Goal: Task Accomplishment & Management: Manage account settings

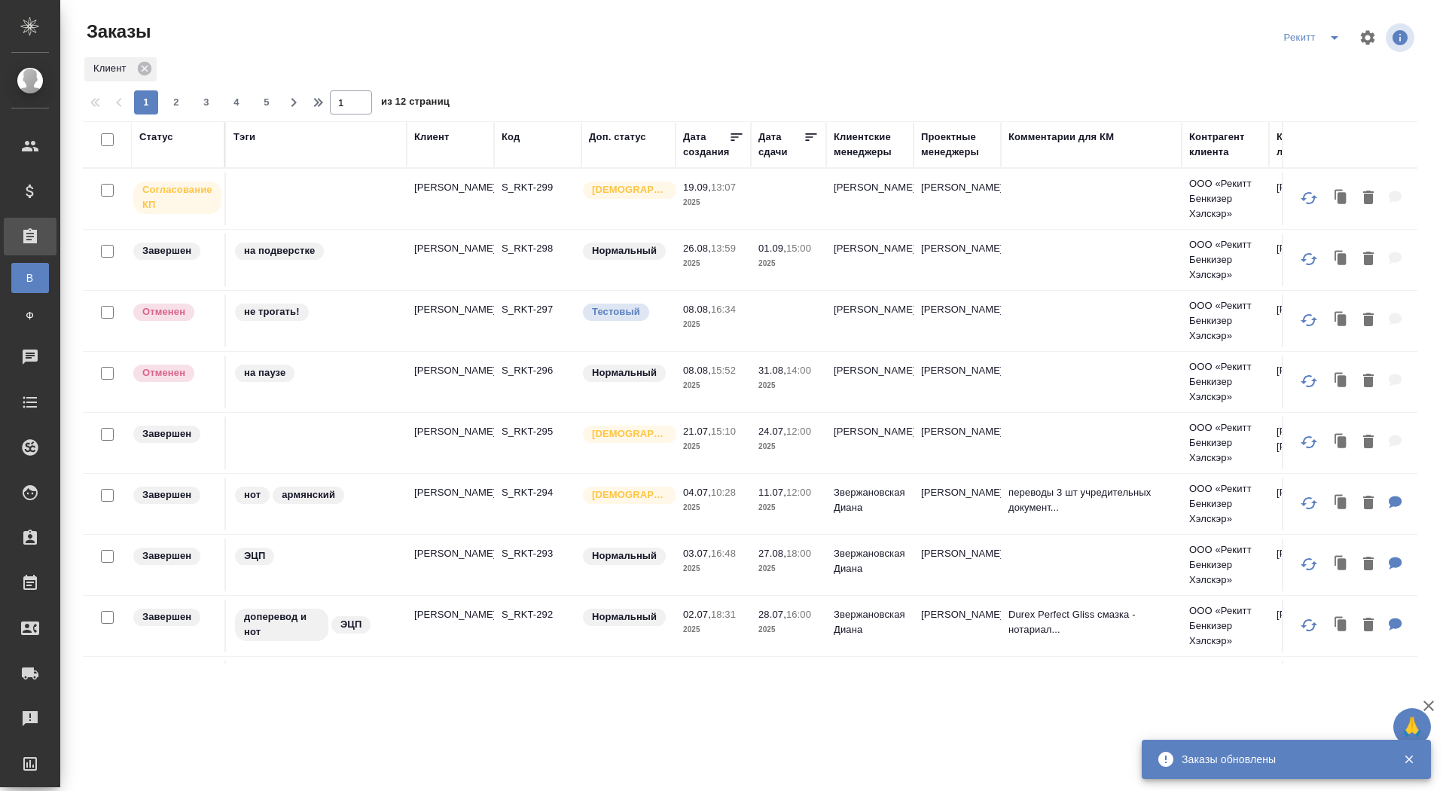
click at [1337, 35] on icon "split button" at bounding box center [1334, 38] width 18 height 18
click at [1305, 84] on li "sanofi" at bounding box center [1312, 92] width 79 height 24
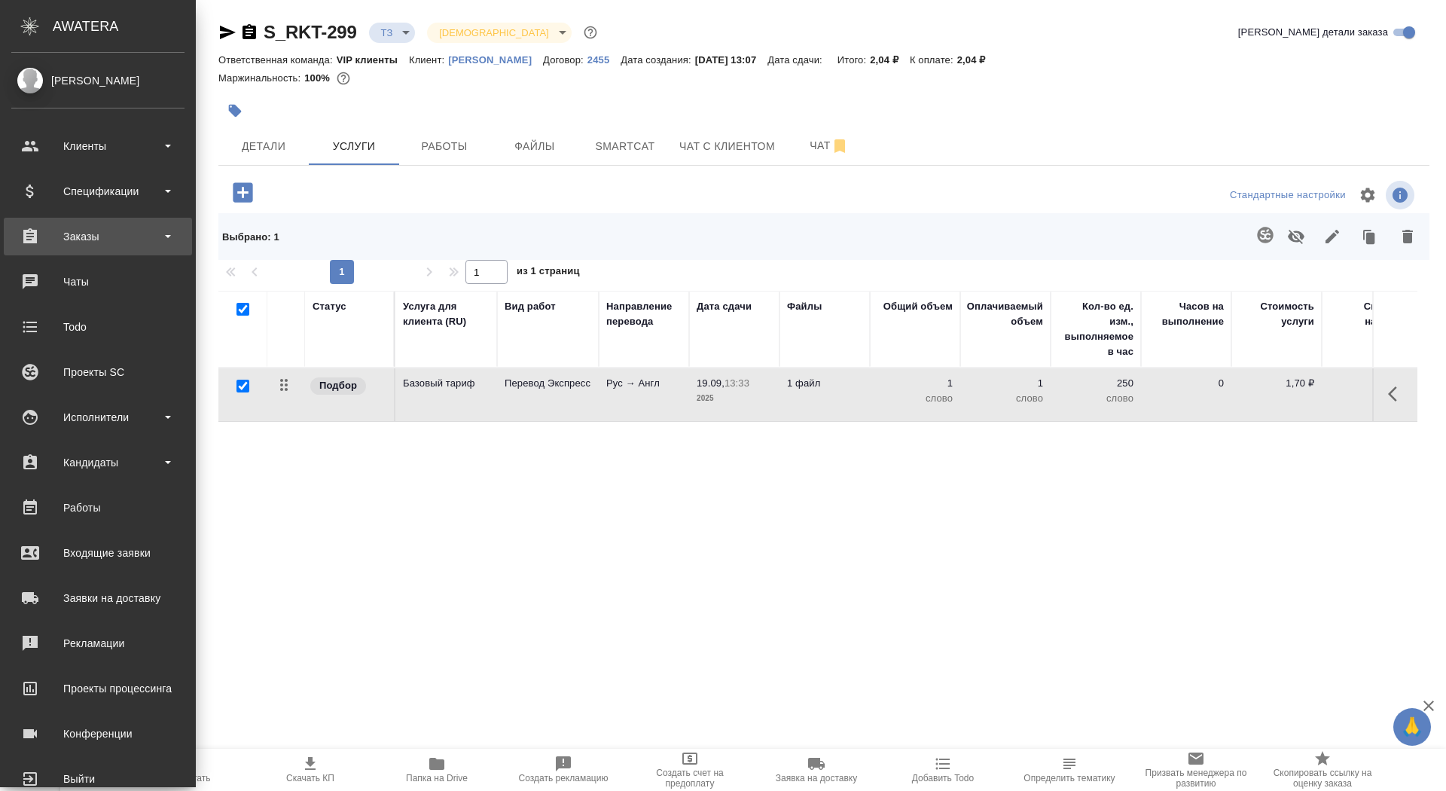
click at [61, 242] on div "Заказы" at bounding box center [97, 236] width 173 height 23
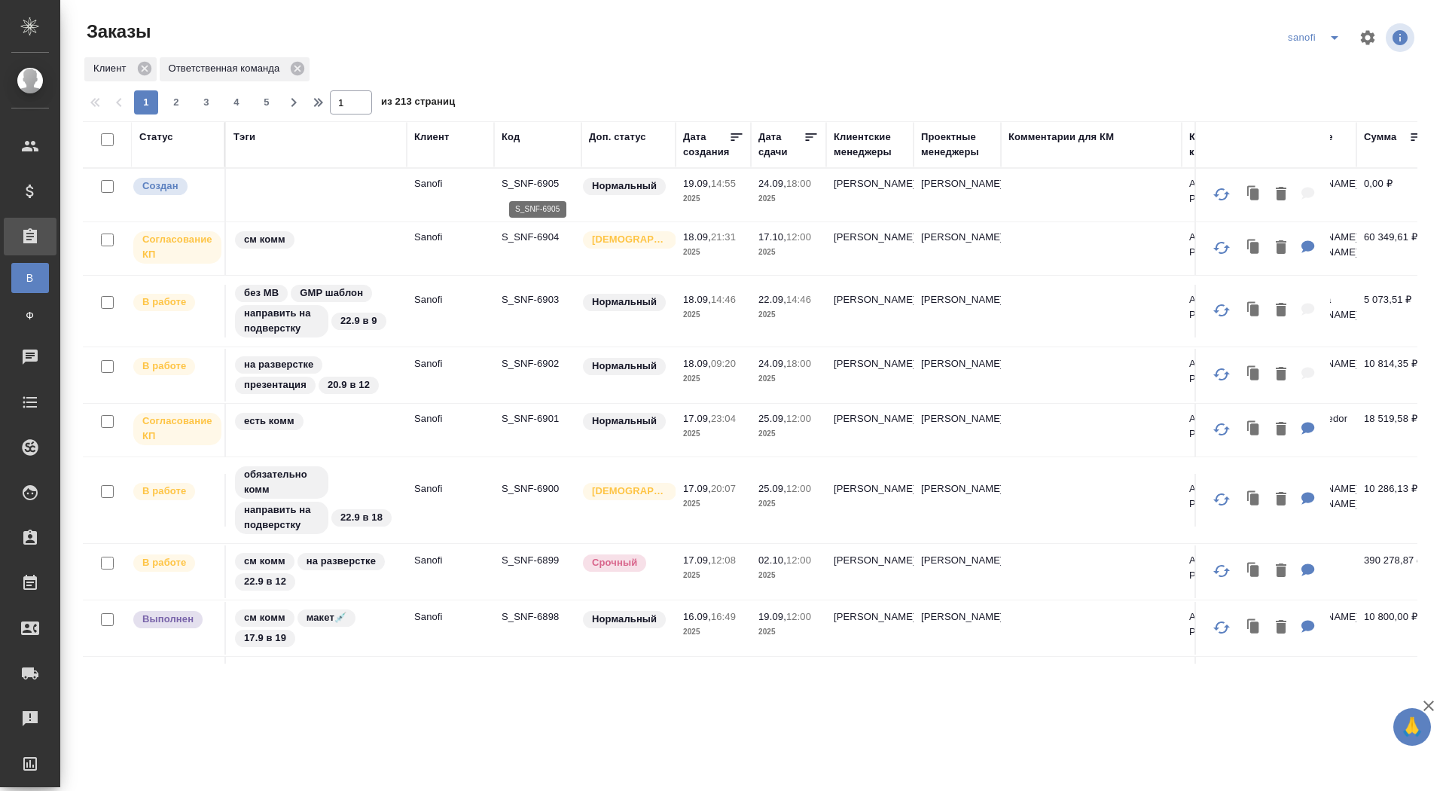
click at [546, 181] on p "S_SNF-6905" at bounding box center [538, 183] width 72 height 15
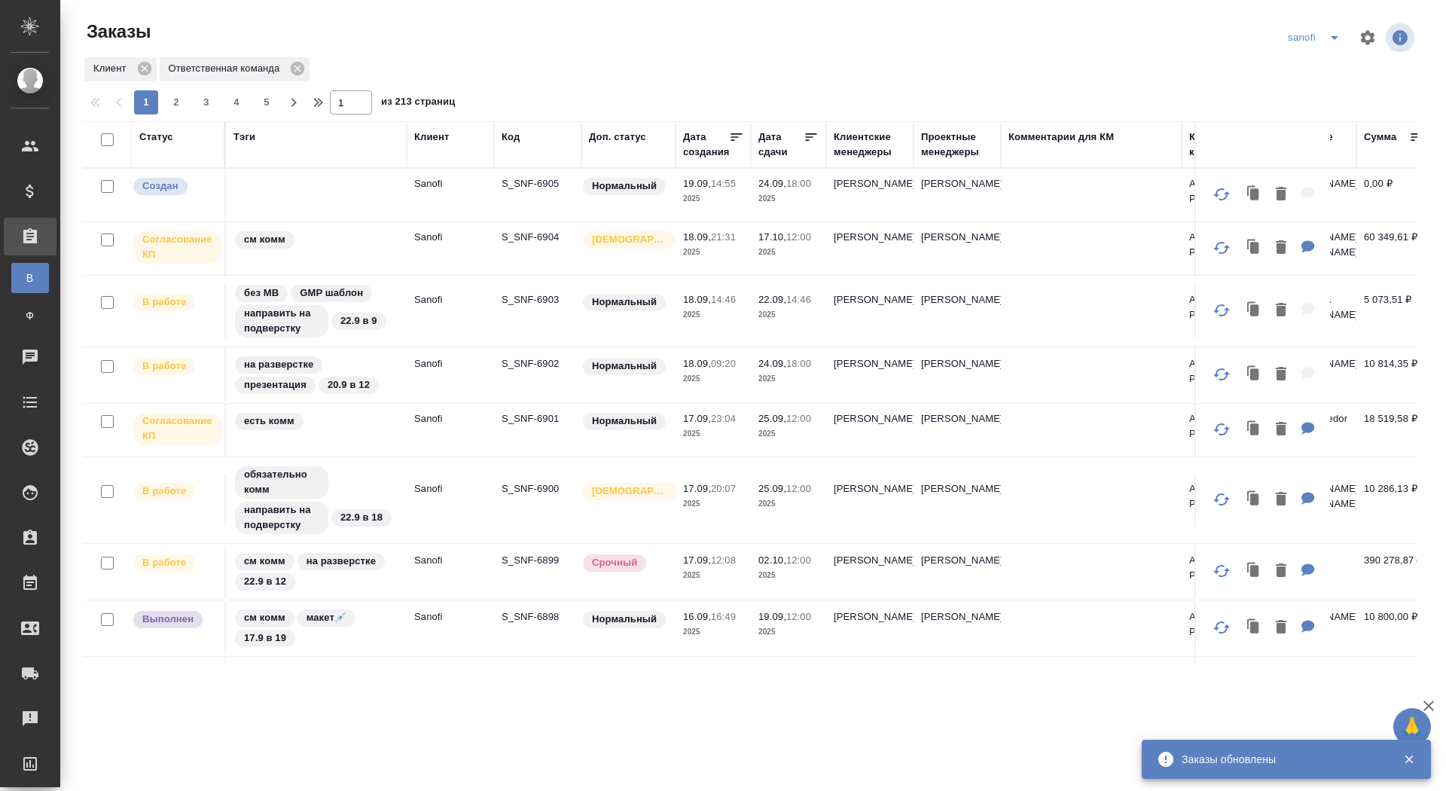
click at [519, 413] on p "S_SNF-6901" at bounding box center [538, 418] width 72 height 15
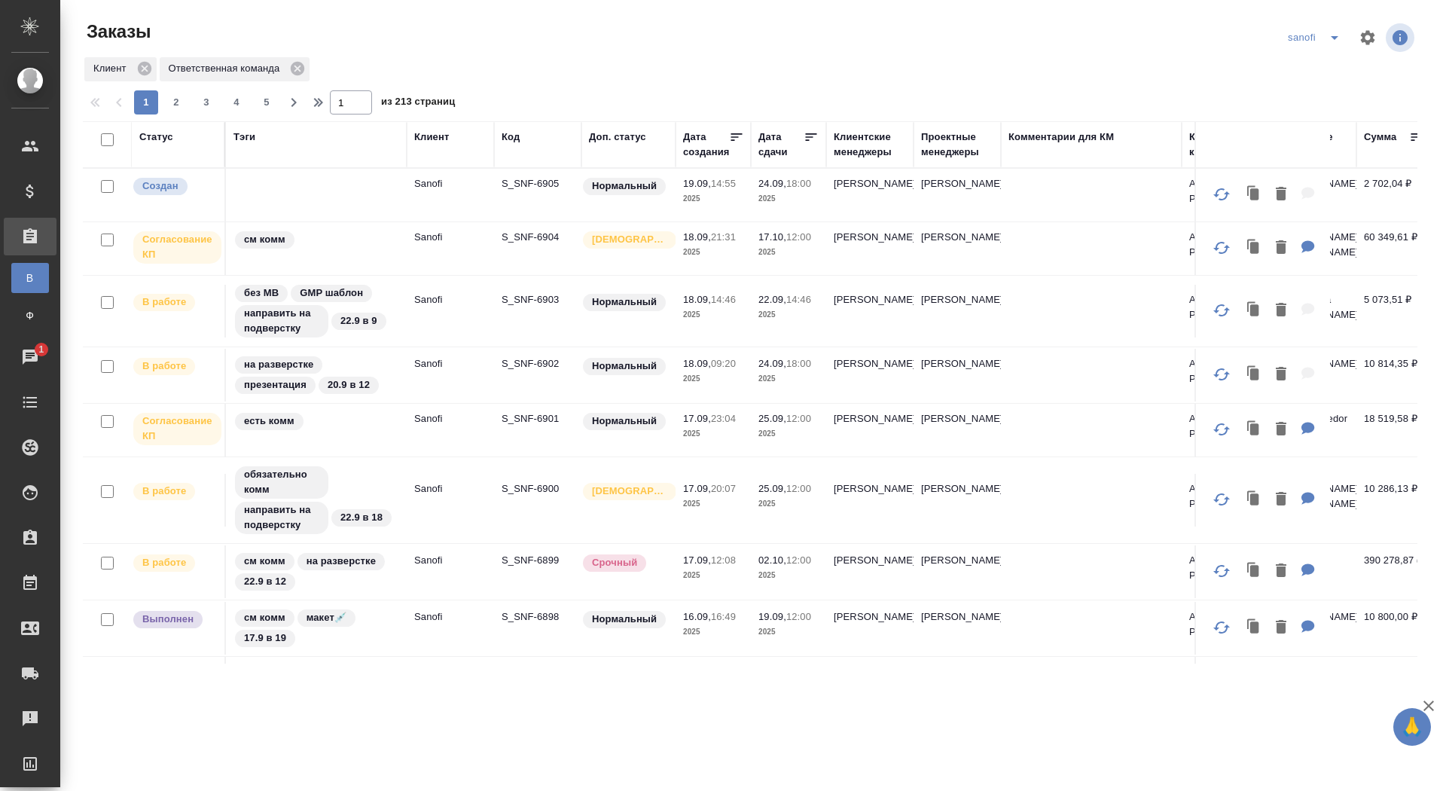
click at [170, 135] on div "Статус" at bounding box center [156, 137] width 34 height 15
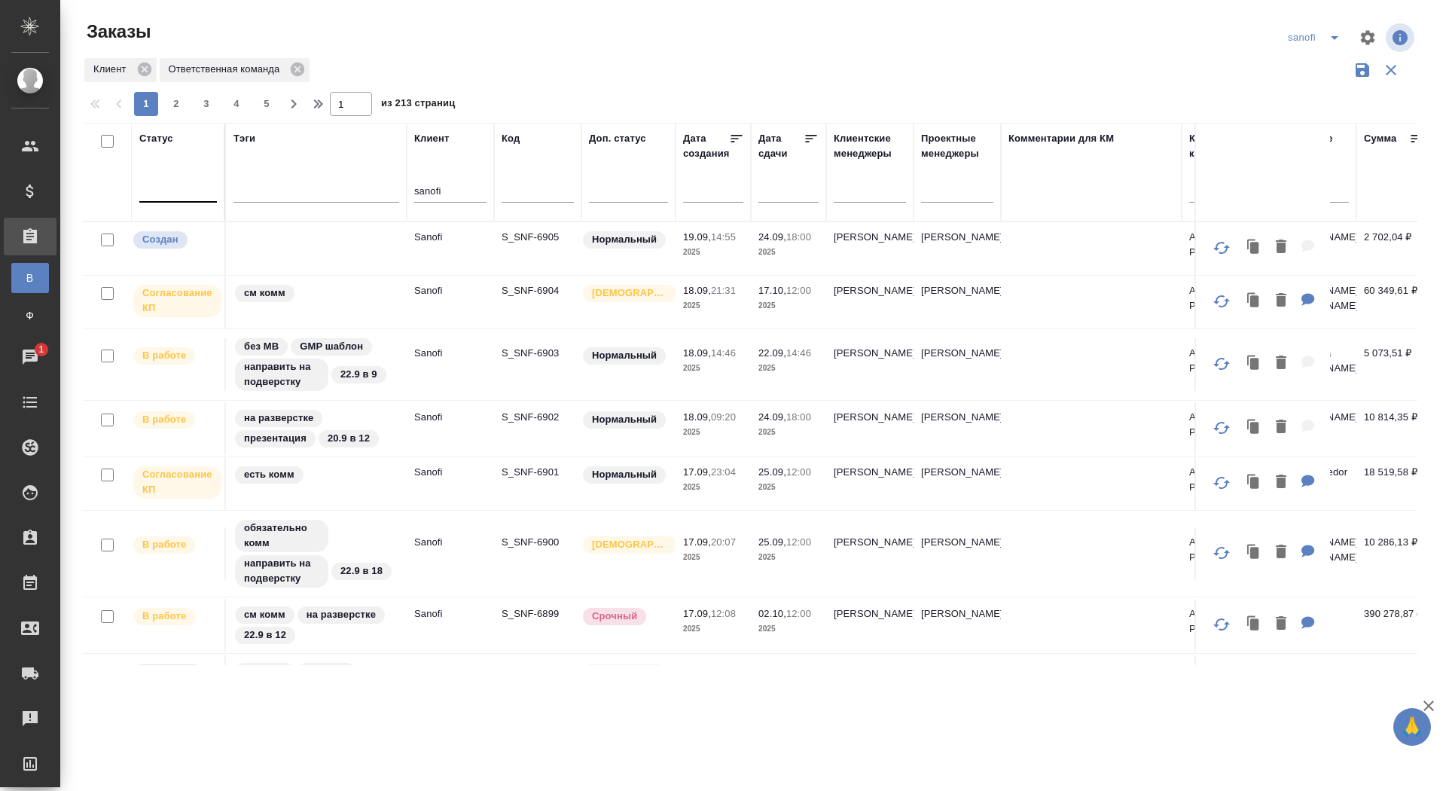
click at [182, 194] on div at bounding box center [178, 187] width 78 height 22
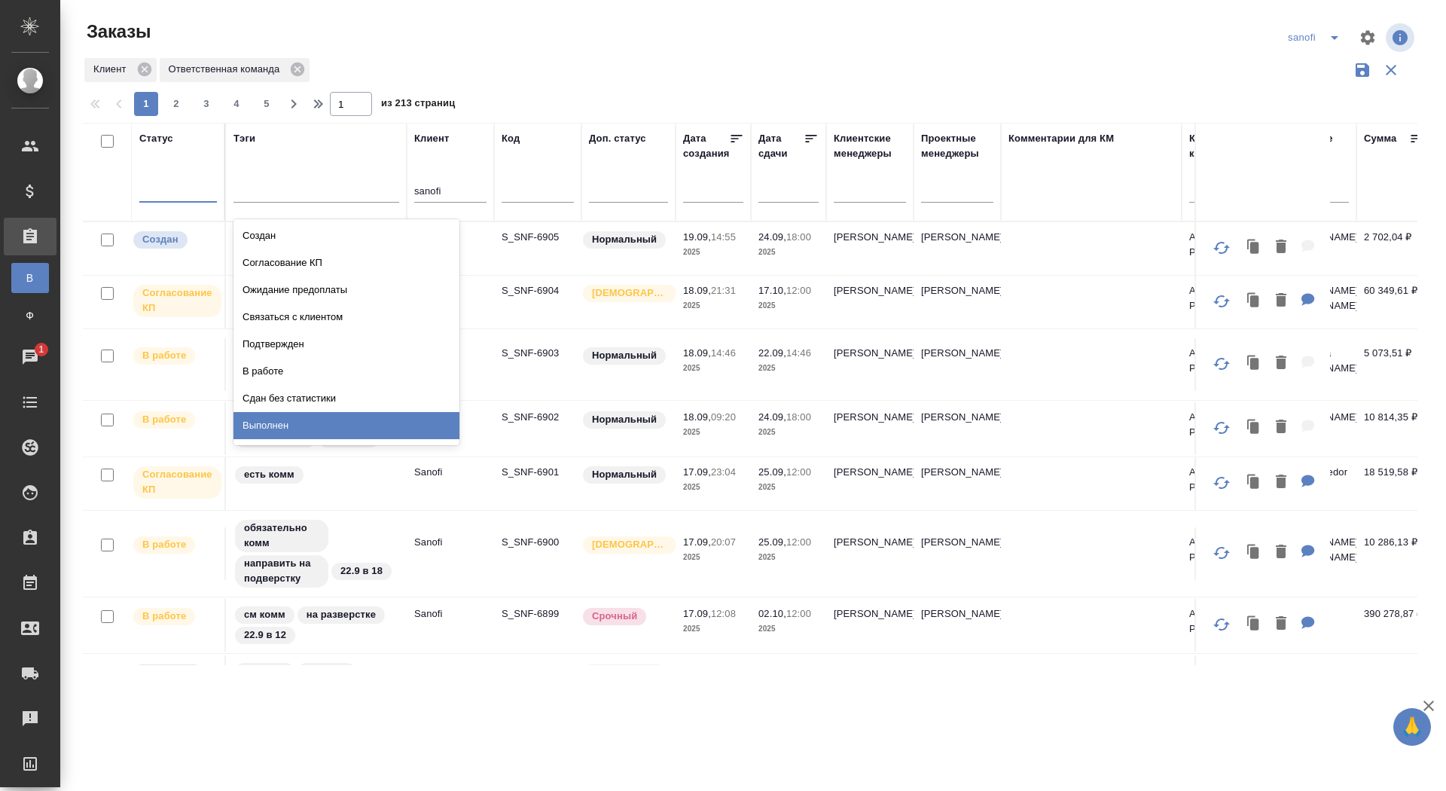
click at [310, 413] on div "Выполнен" at bounding box center [346, 425] width 226 height 27
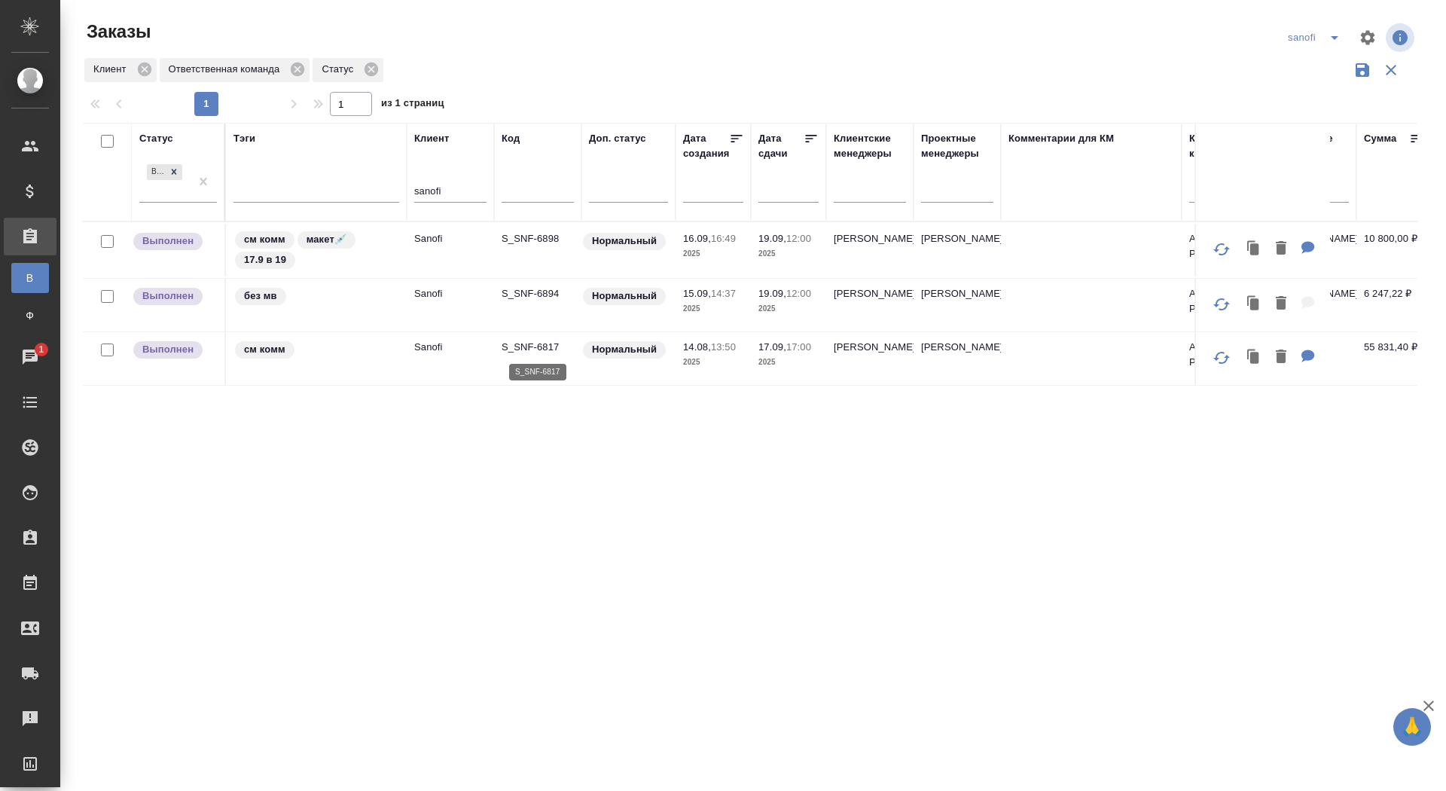
click at [539, 344] on p "S_SNF-6817" at bounding box center [538, 347] width 72 height 15
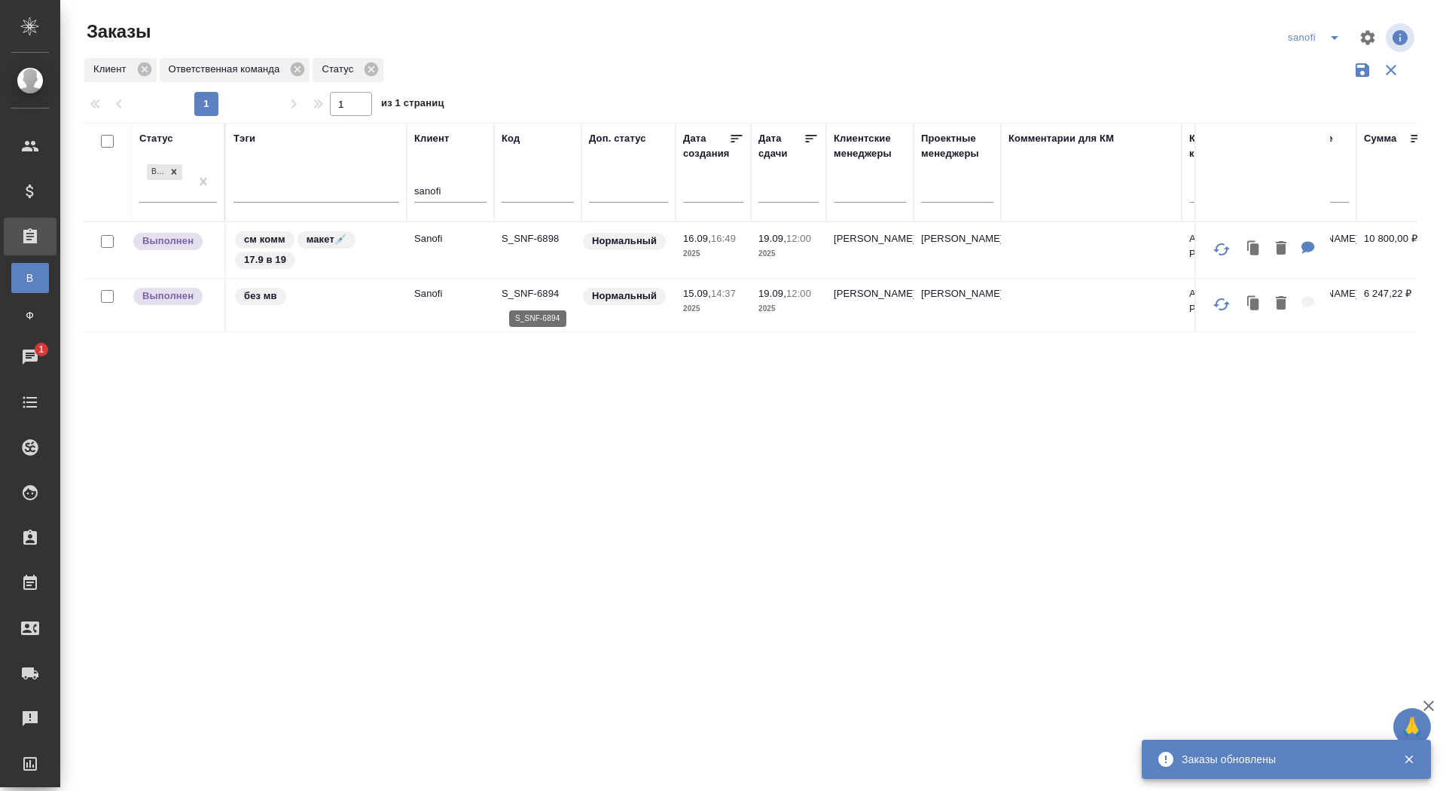
click at [530, 288] on p "S_SNF-6894" at bounding box center [538, 293] width 72 height 15
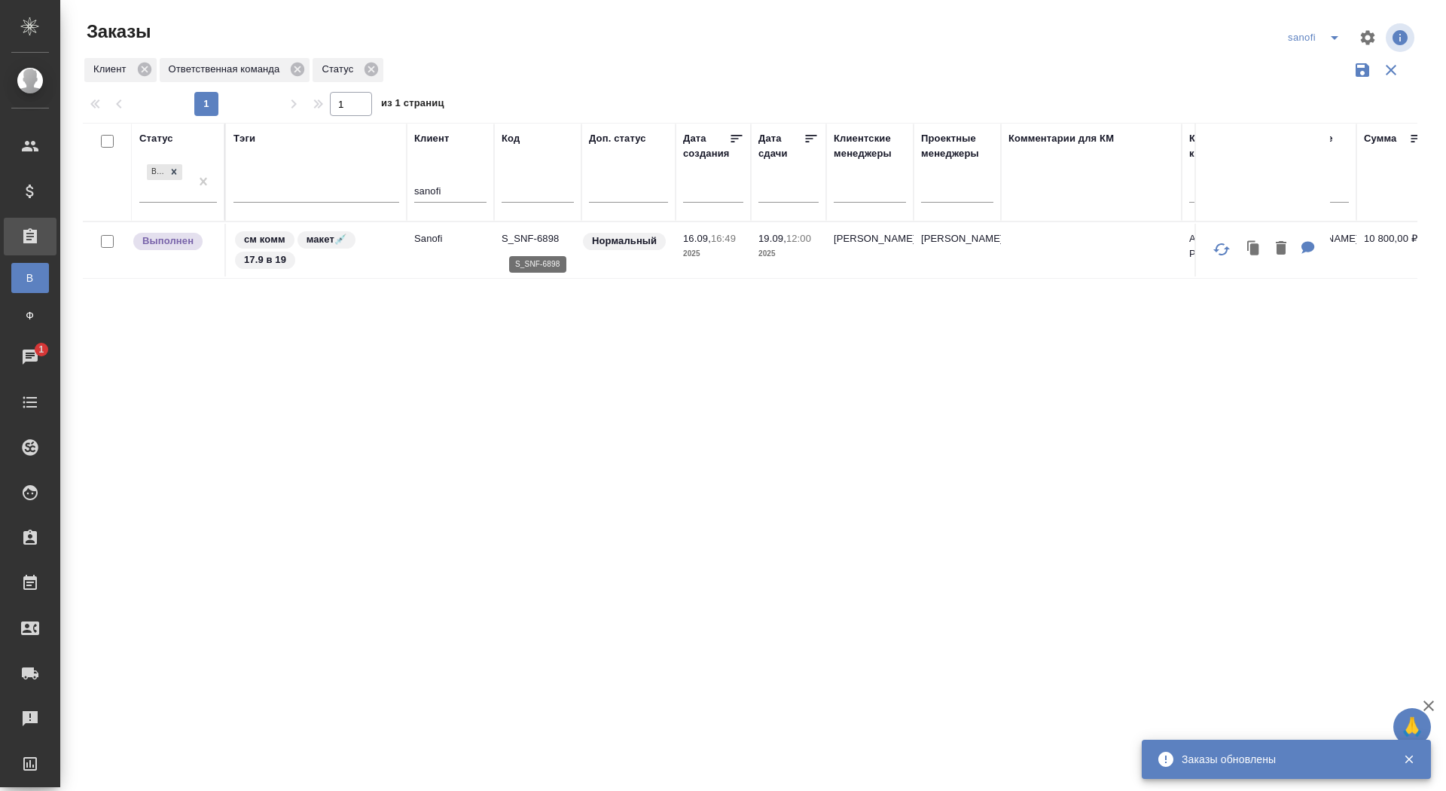
click at [550, 242] on p "S_SNF-6898" at bounding box center [538, 238] width 72 height 15
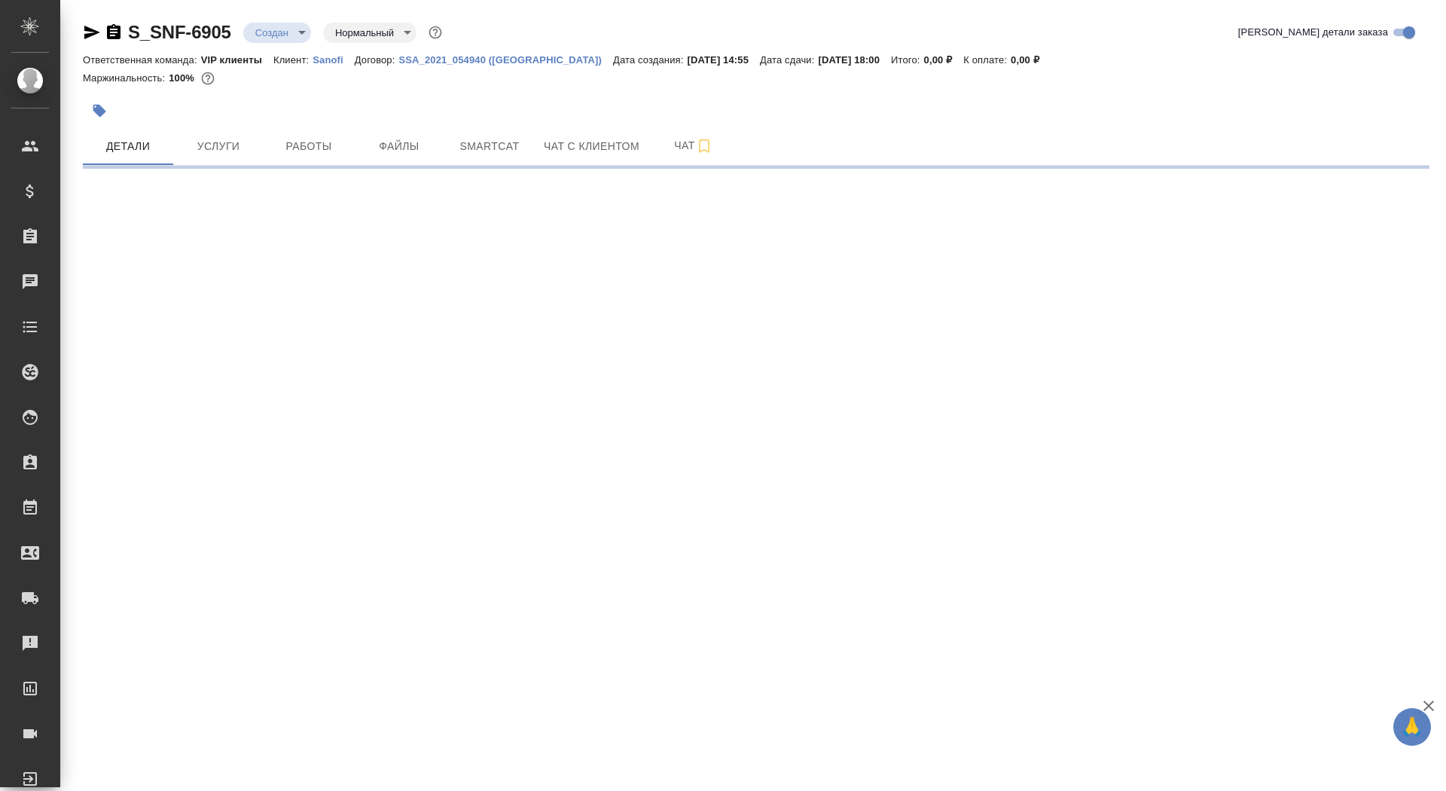
select select "RU"
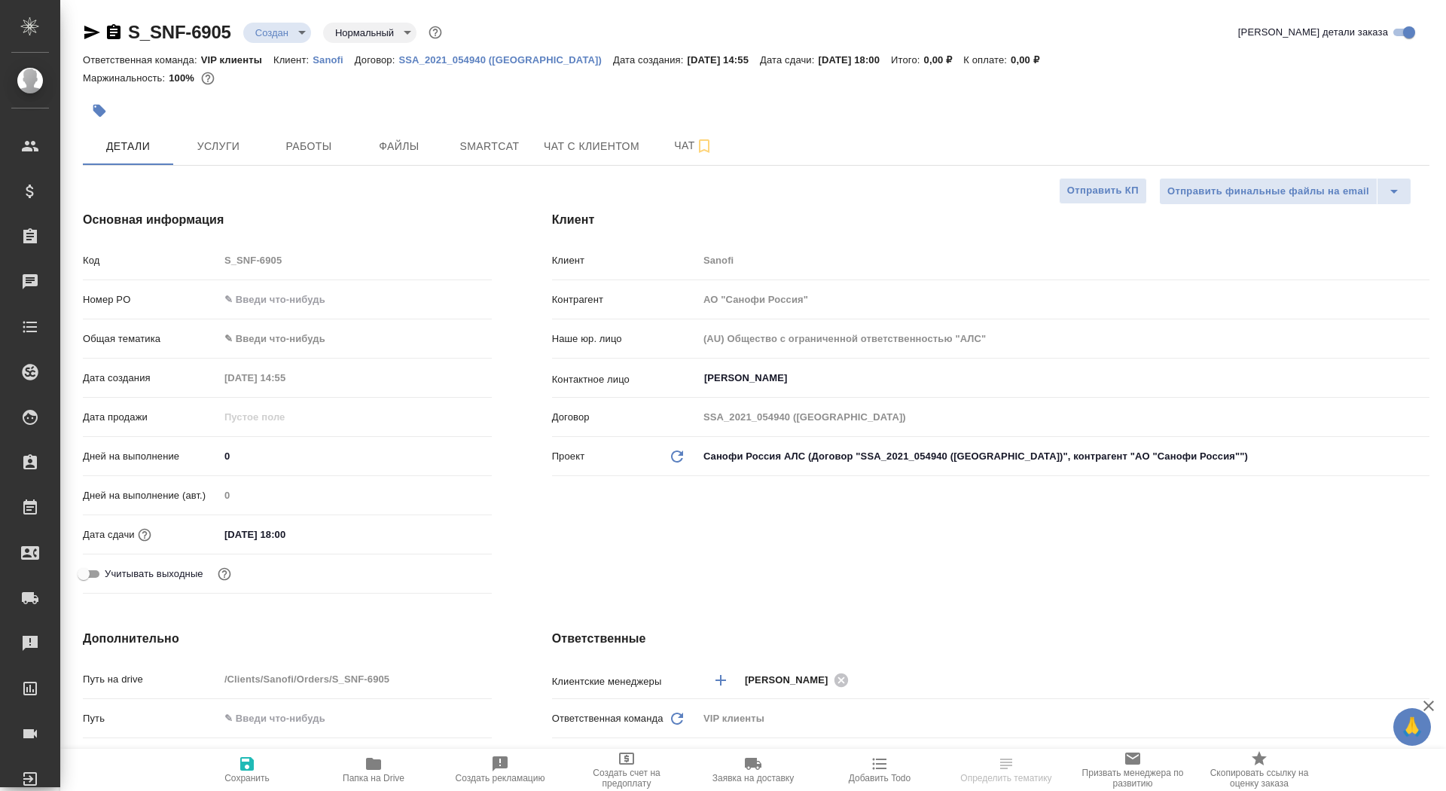
type textarea "x"
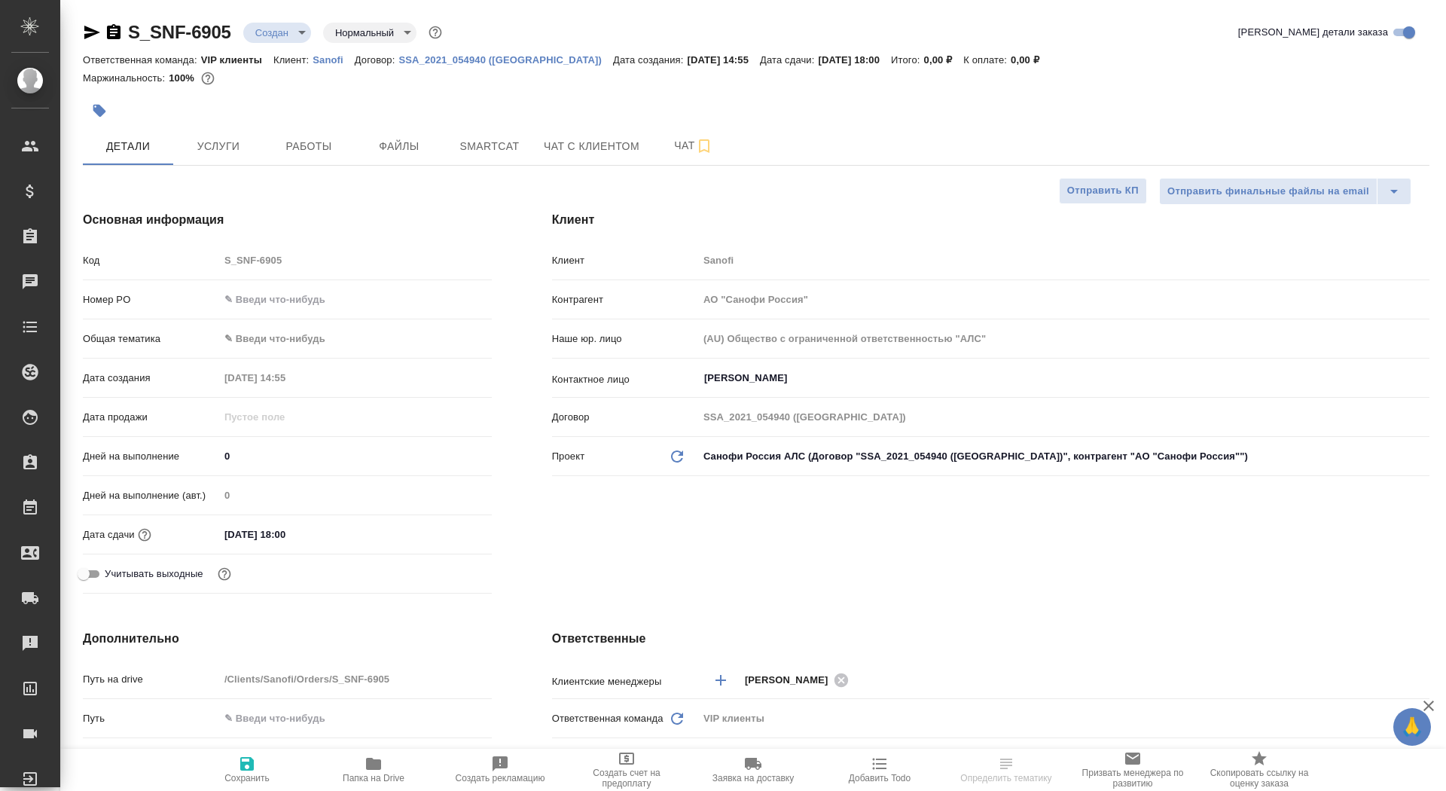
type textarea "x"
drag, startPoint x: 234, startPoint y: 451, endPoint x: 213, endPoint y: 448, distance: 21.3
click at [213, 449] on div "Дней на выполнение 0" at bounding box center [287, 456] width 409 height 26
type input "5"
type textarea "x"
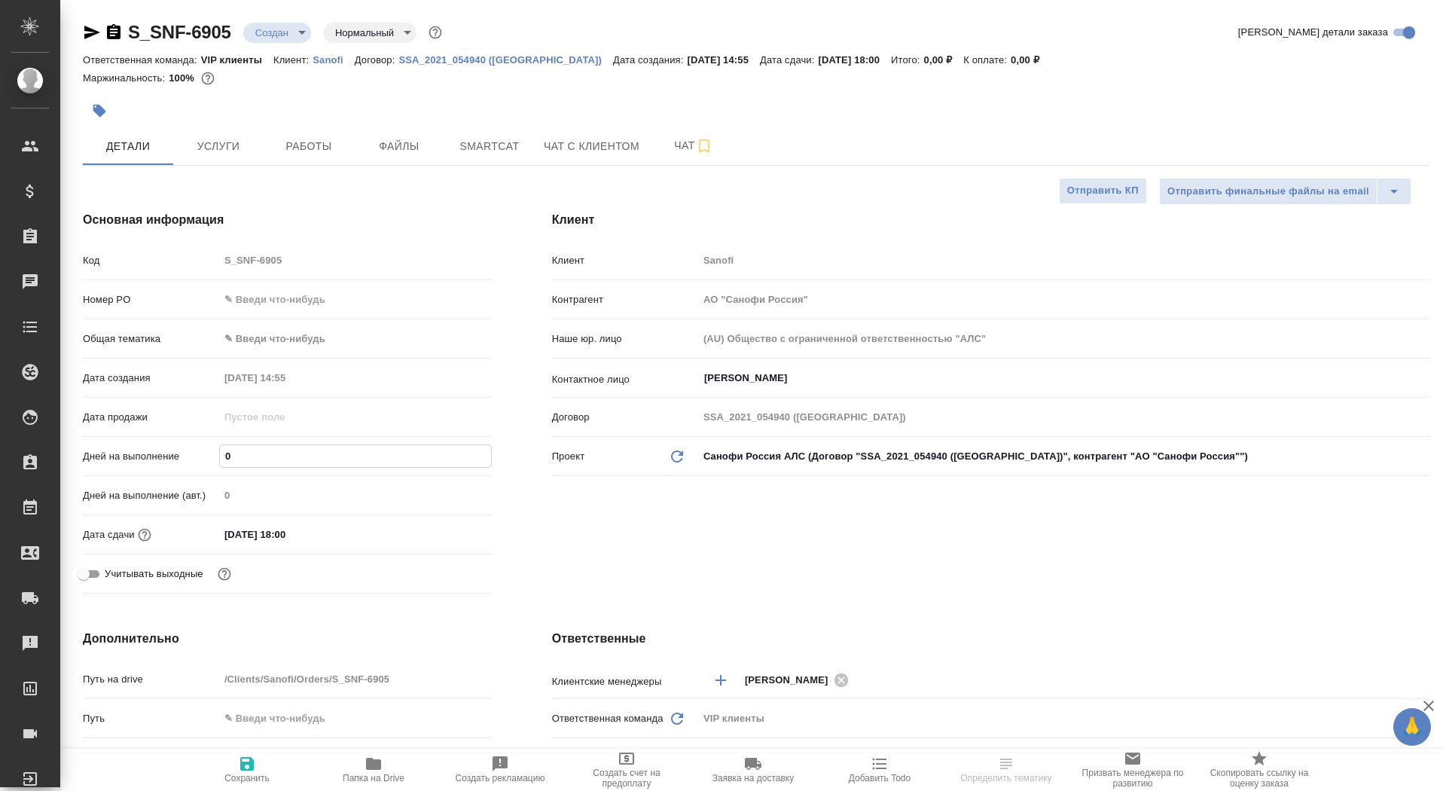
type textarea "x"
type input "5"
click at [239, 780] on span "Сохранить" at bounding box center [246, 778] width 45 height 11
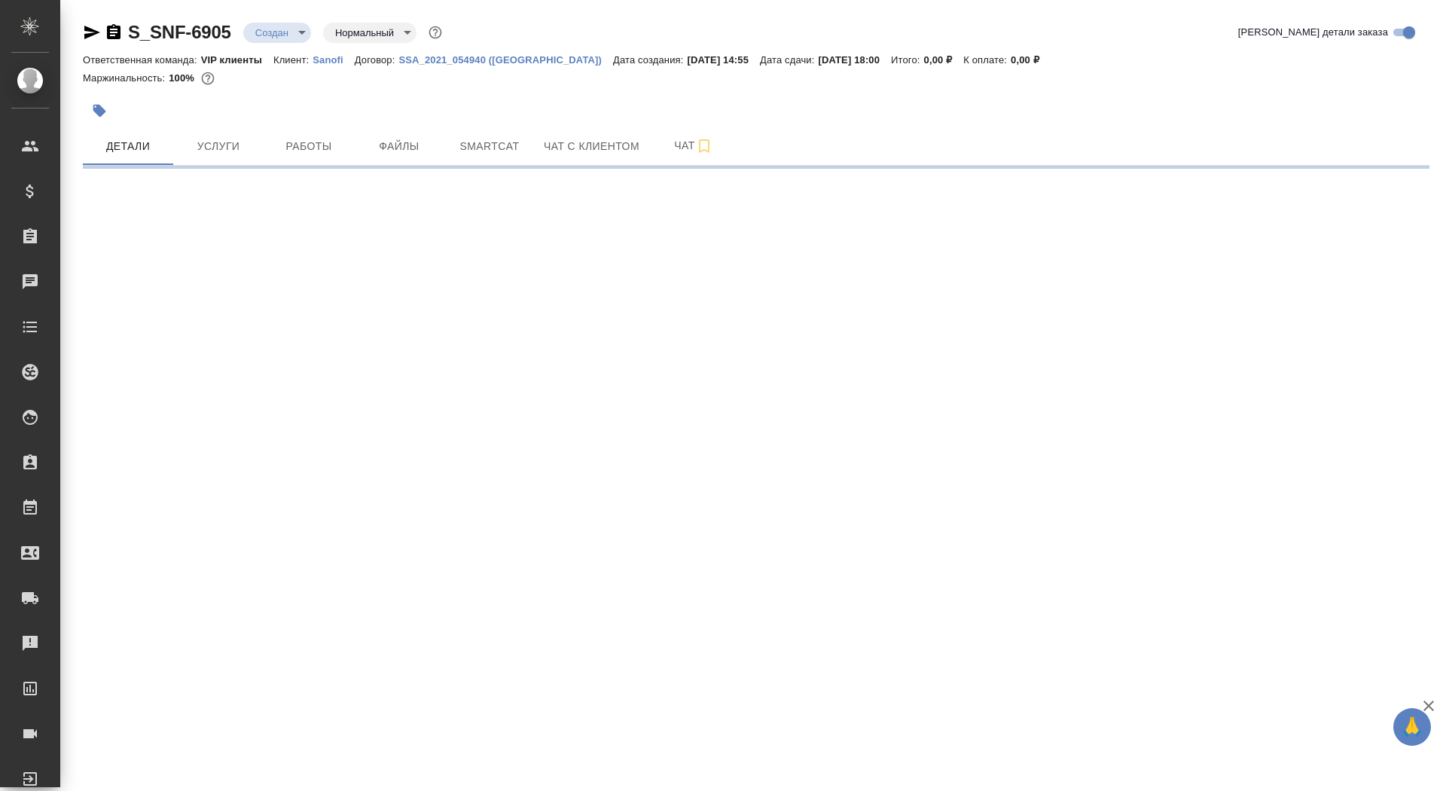
select select "RU"
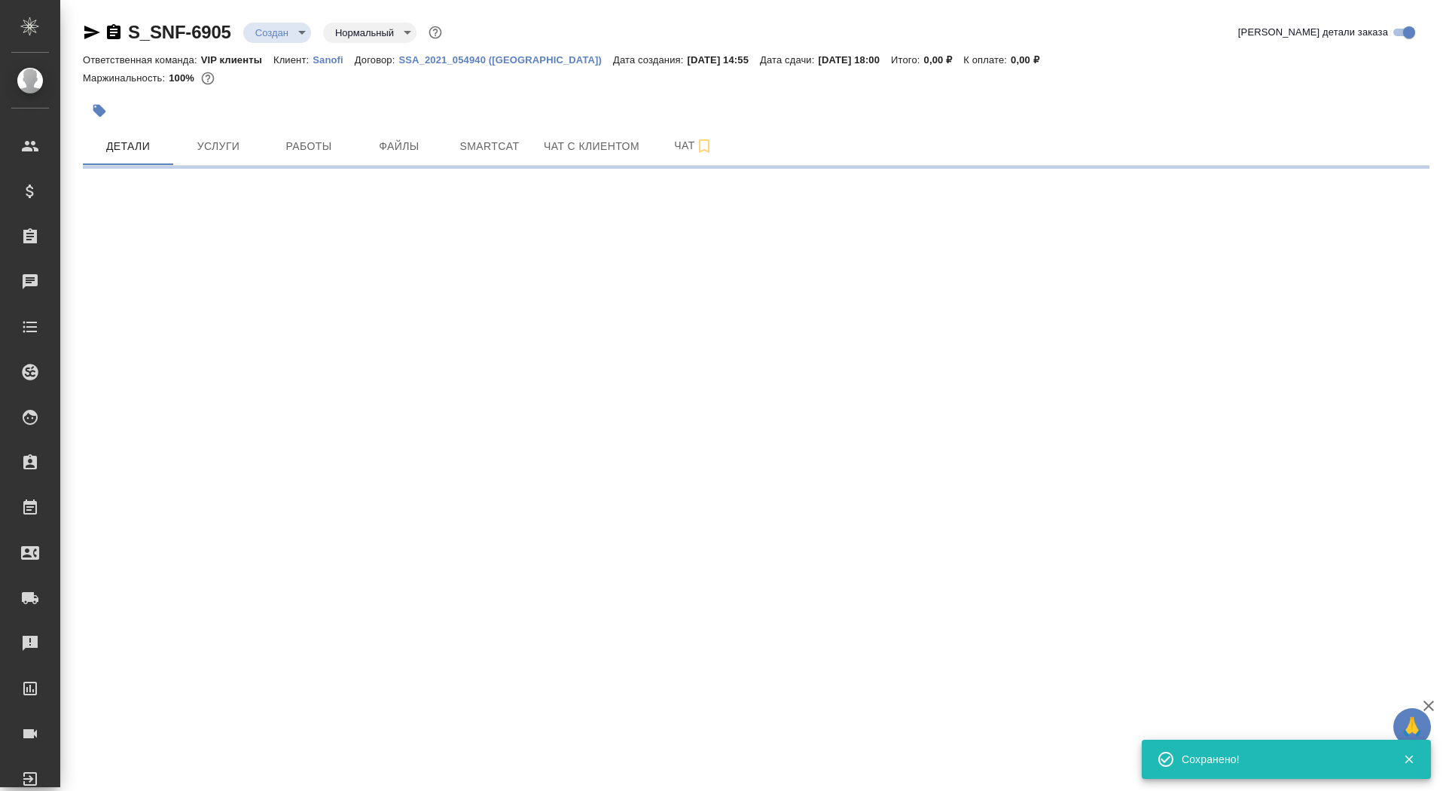
select select "RU"
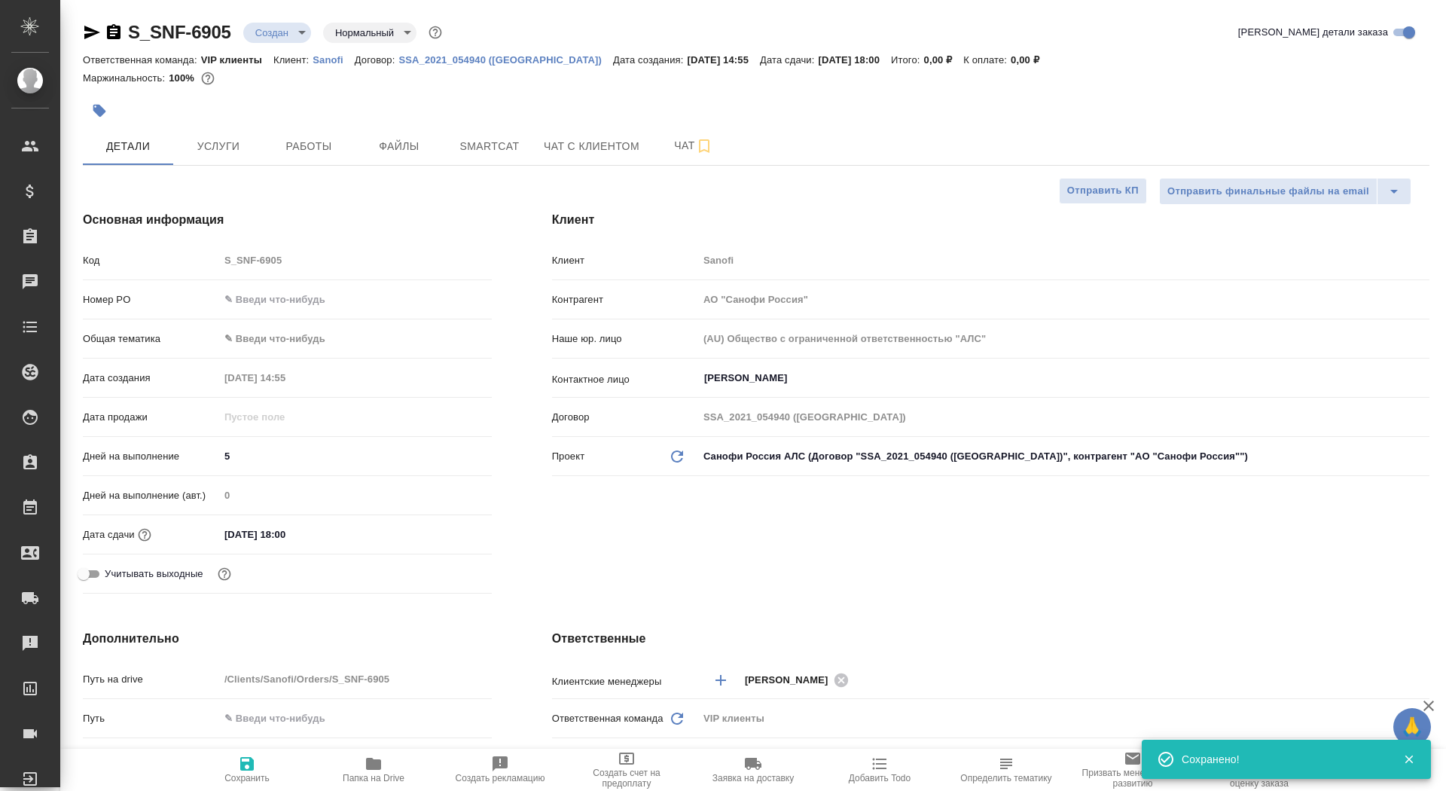
type textarea "x"
click at [259, 767] on span "Сохранить" at bounding box center [247, 769] width 108 height 29
type textarea "x"
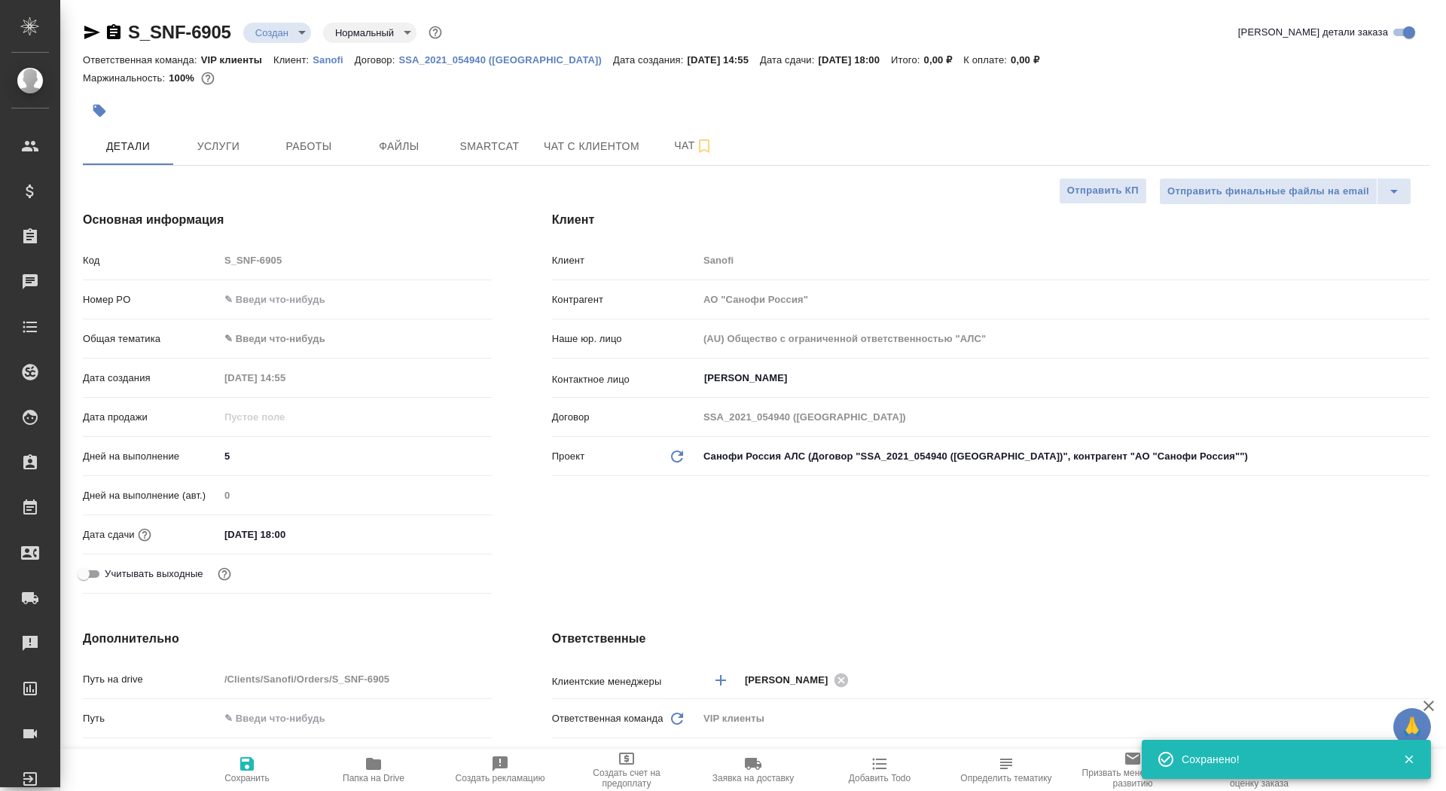
type textarea "x"
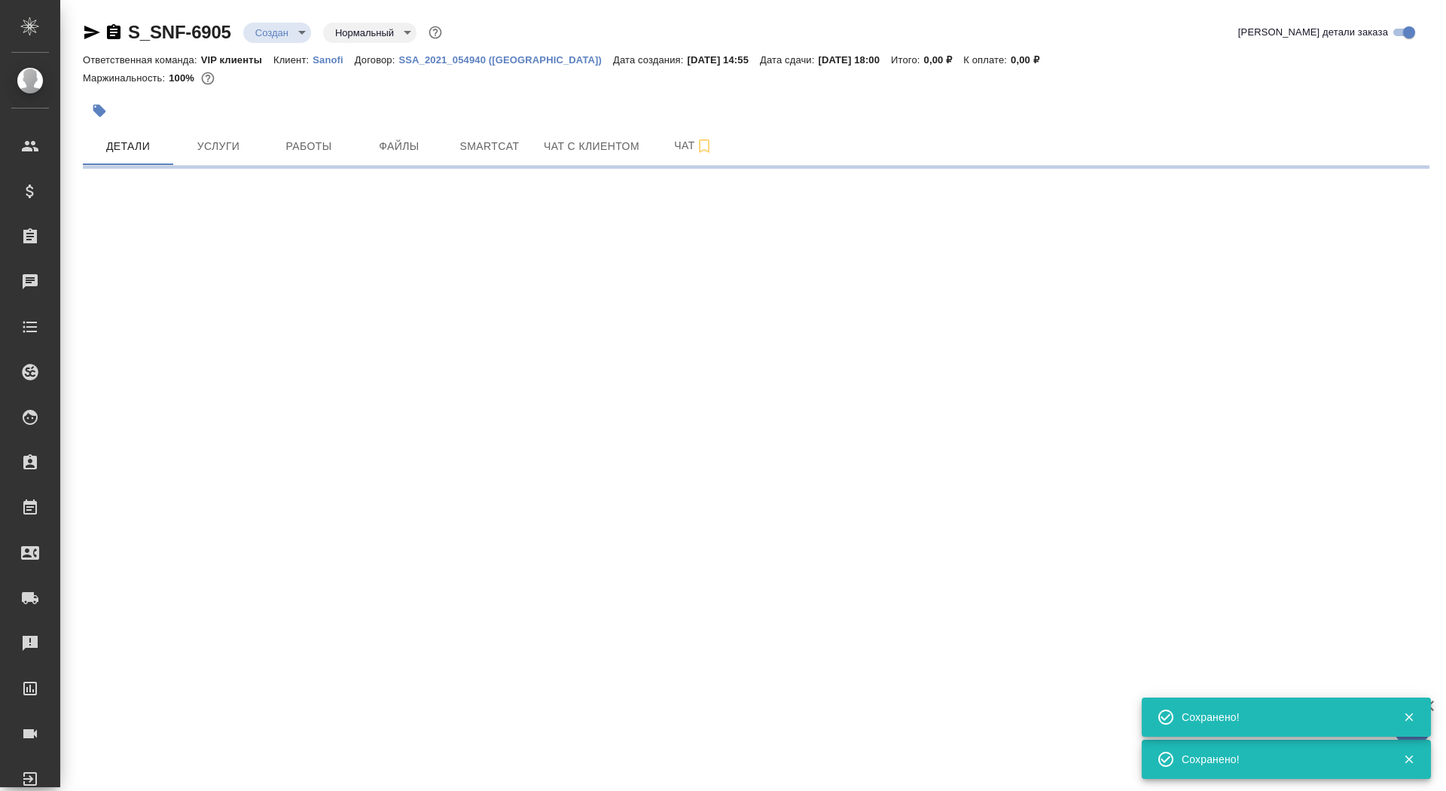
select select "RU"
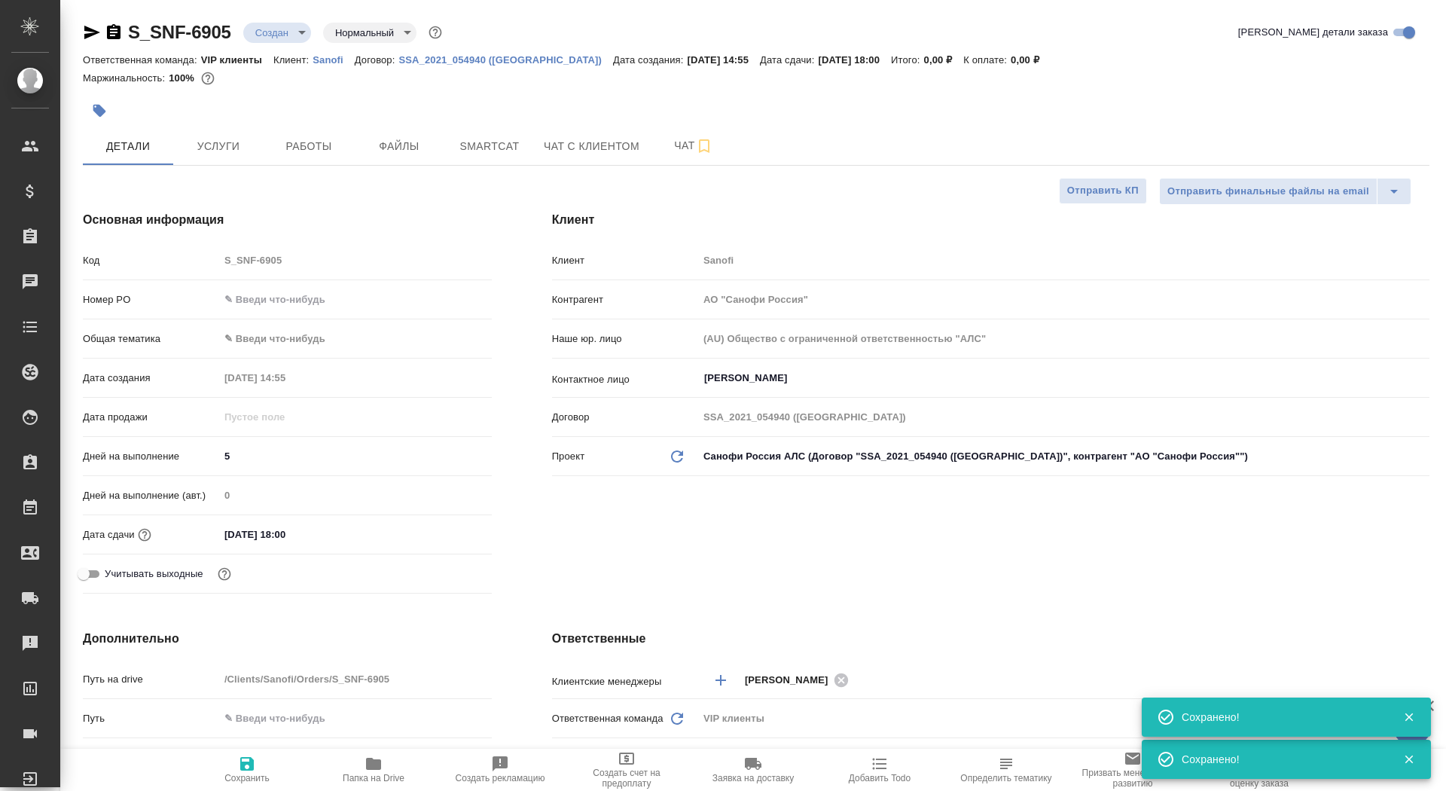
type textarea "x"
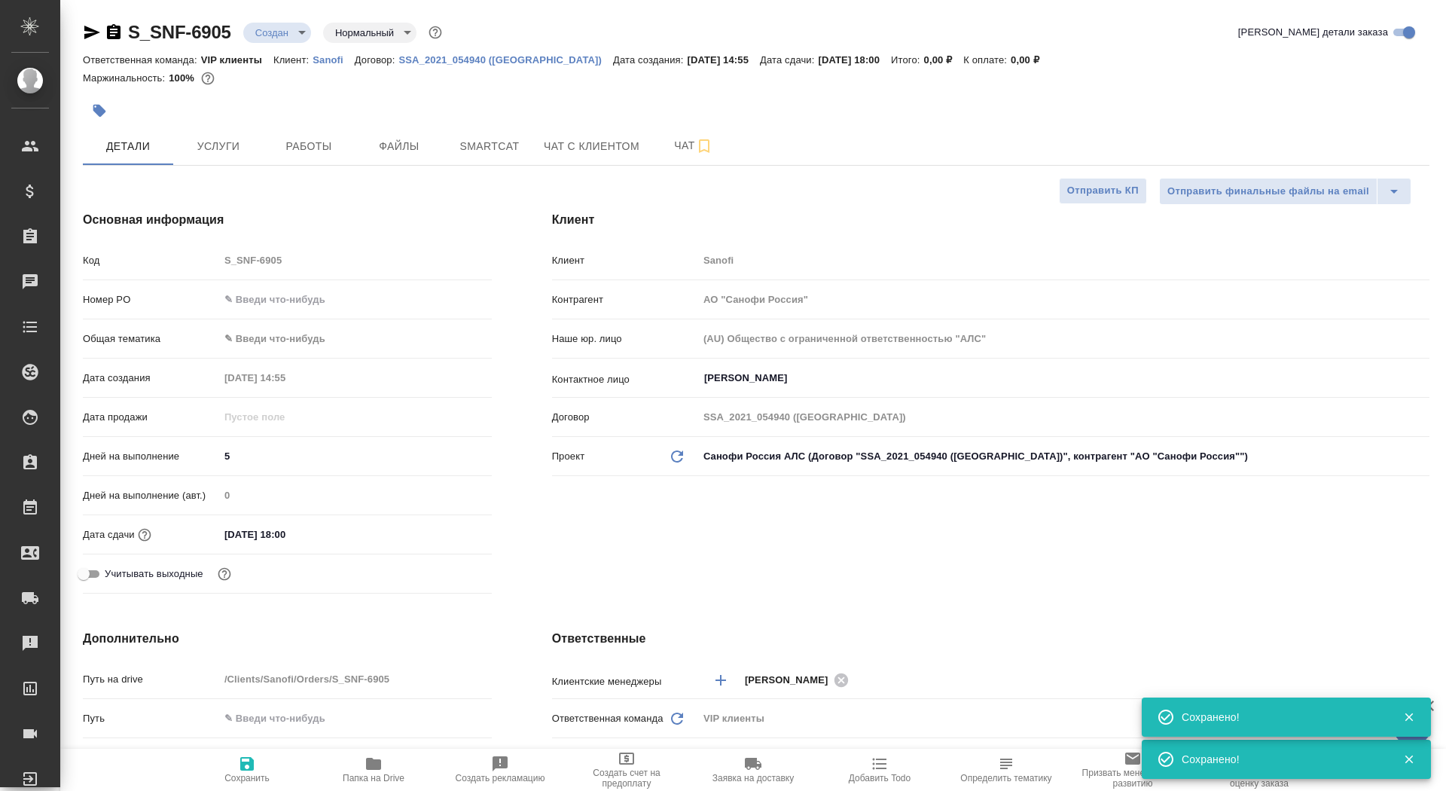
type textarea "x"
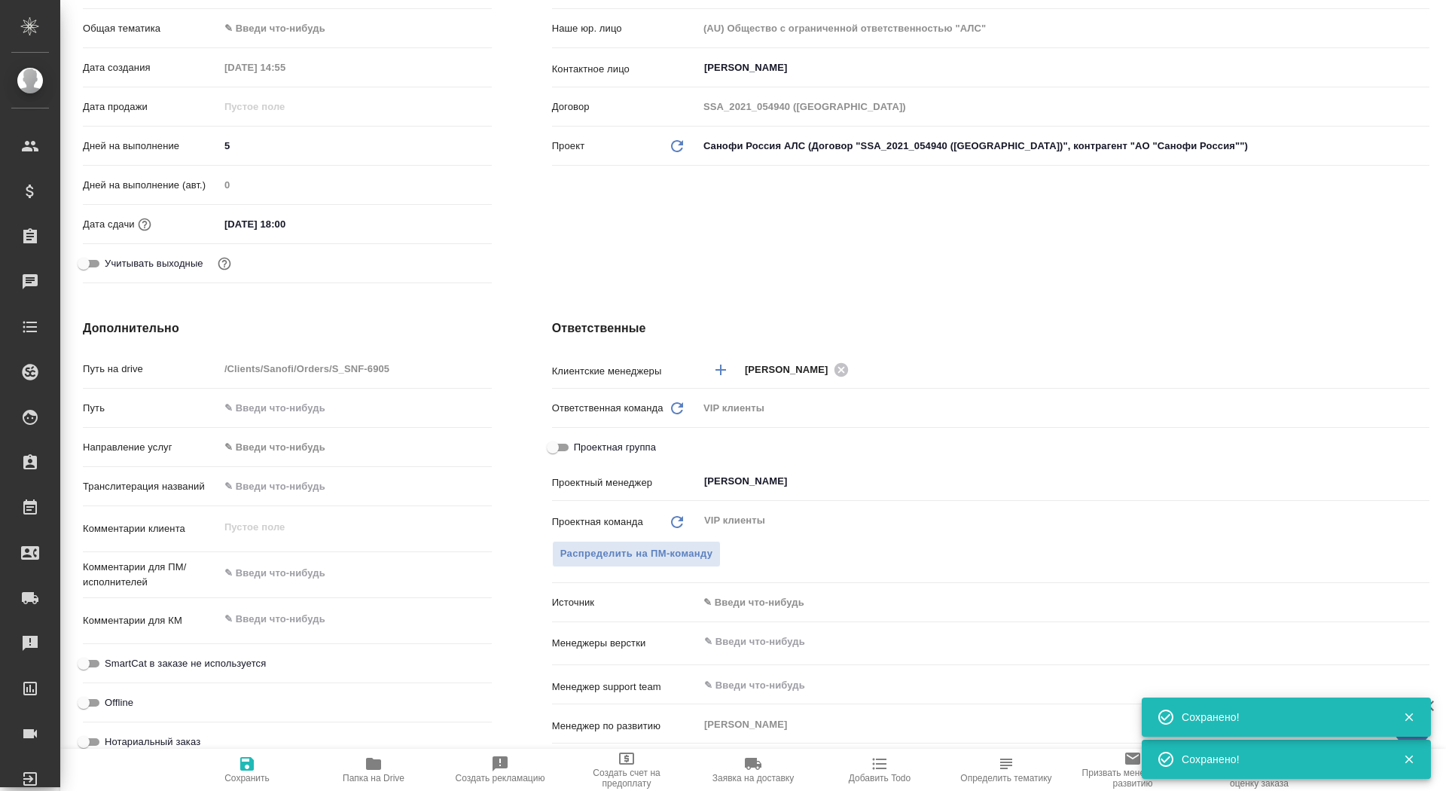
scroll to position [323, 0]
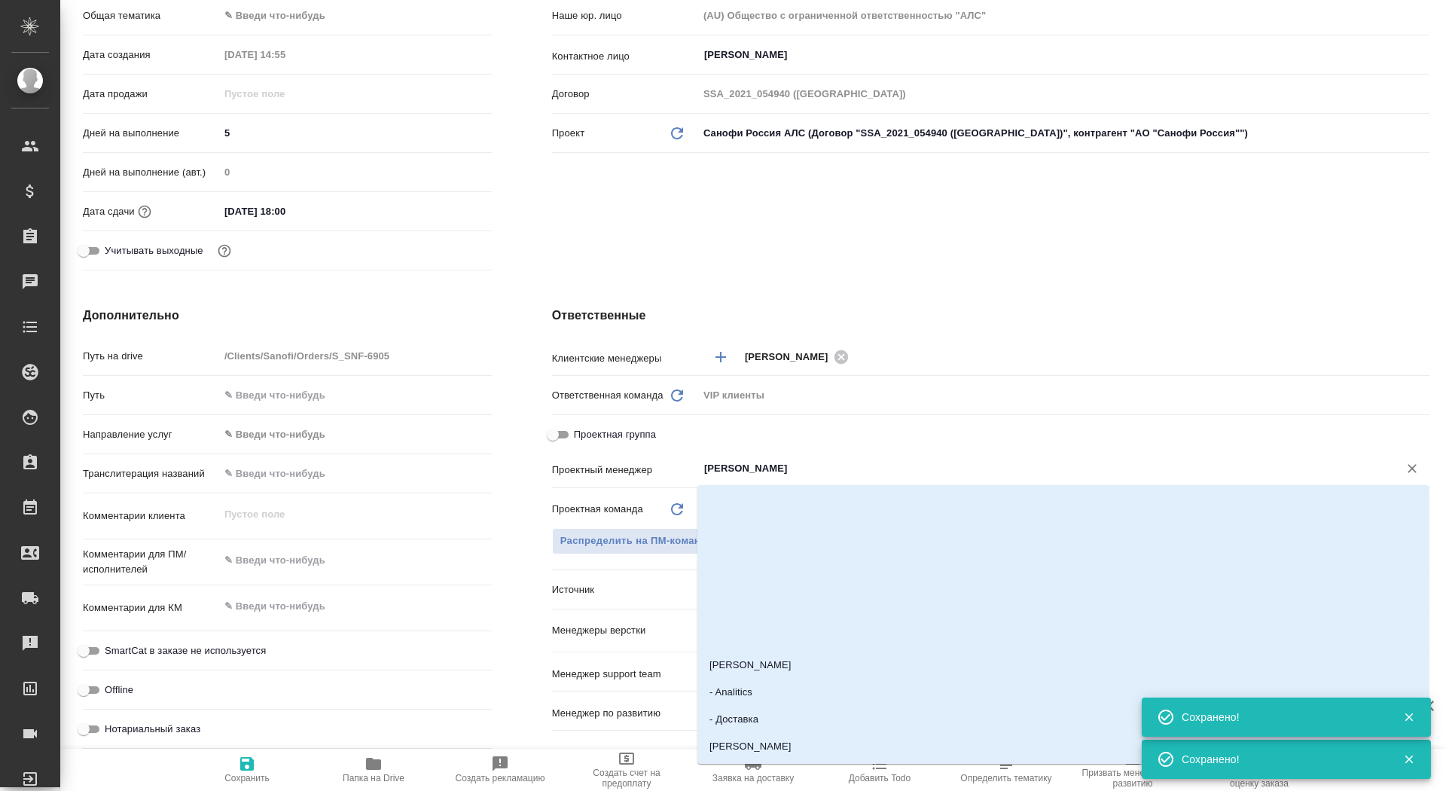
click at [758, 466] on input "Сайдашева Диляра" at bounding box center [1039, 468] width 672 height 18
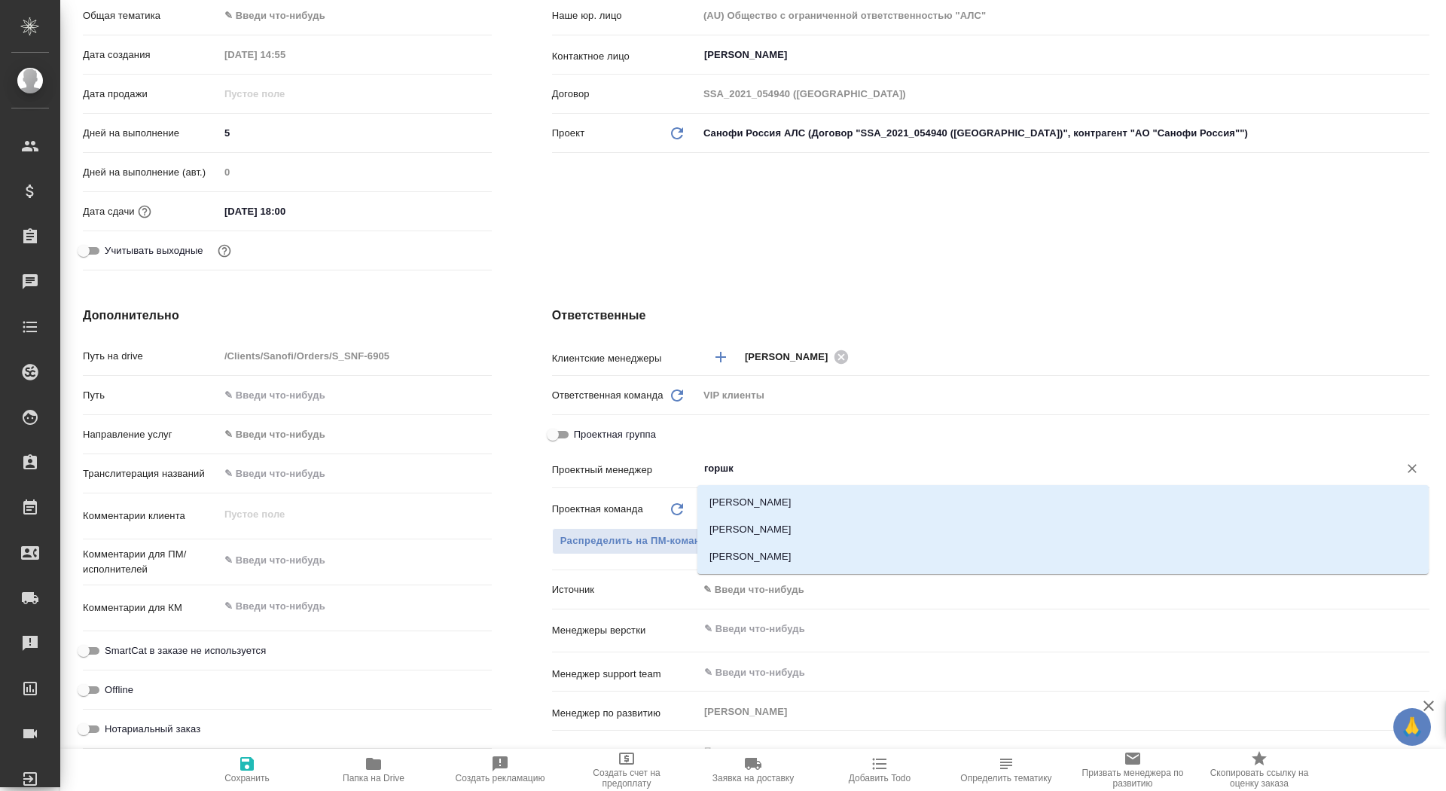
type input "горшко"
click at [770, 535] on li "Горшкова Валентина" at bounding box center [1062, 529] width 731 height 27
type textarea "x"
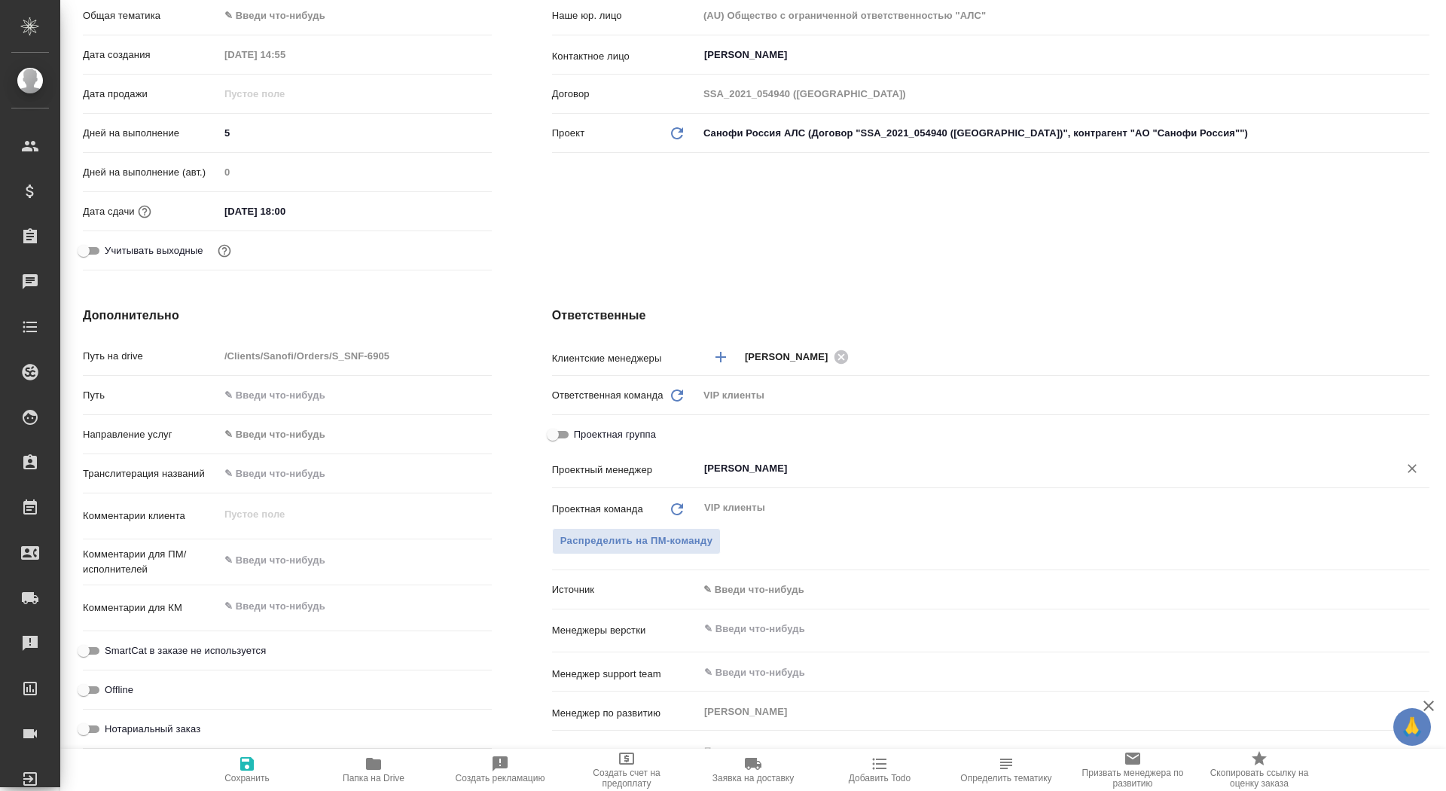
type input "[PERSON_NAME]"
click at [223, 774] on span "Сохранить" at bounding box center [247, 769] width 108 height 29
type textarea "x"
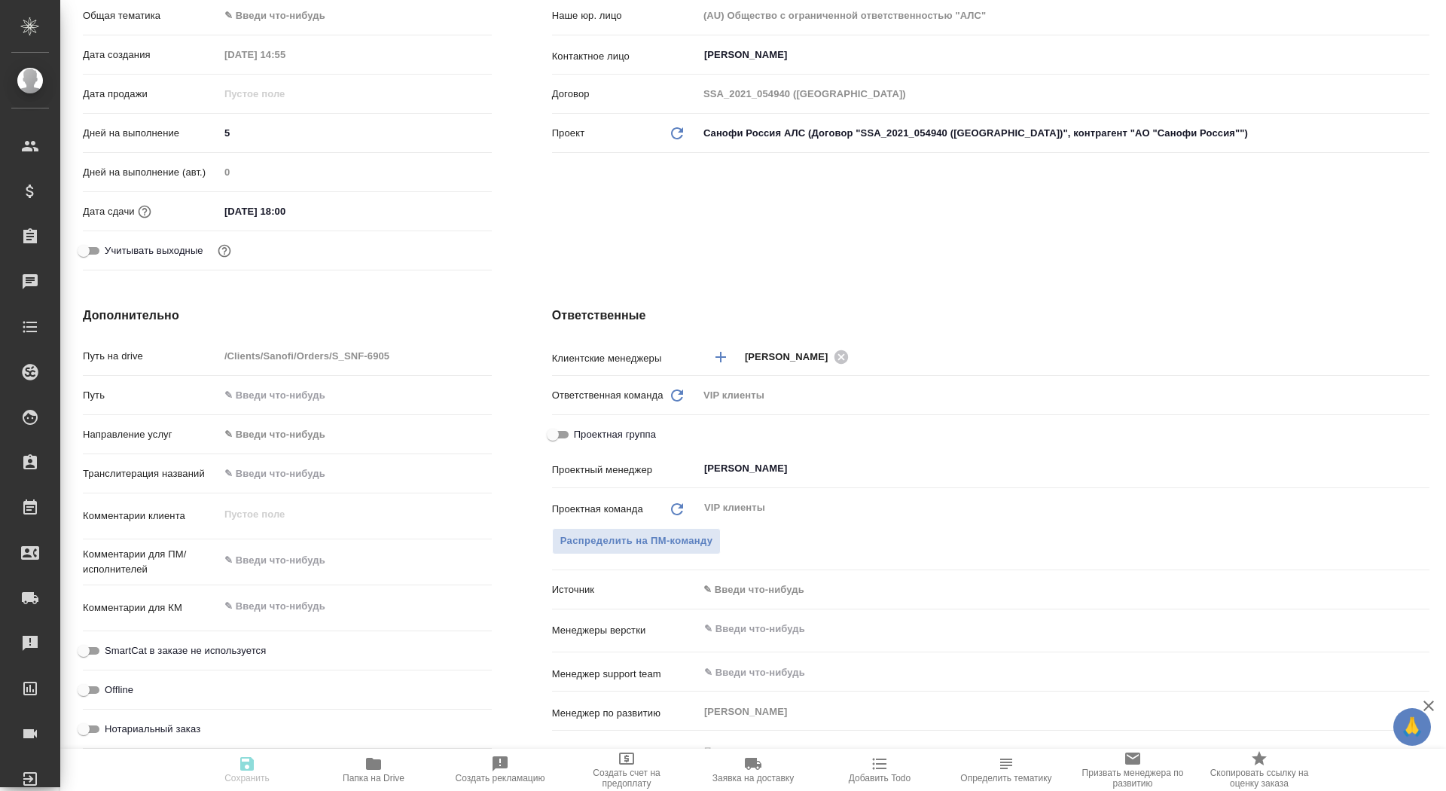
type textarea "x"
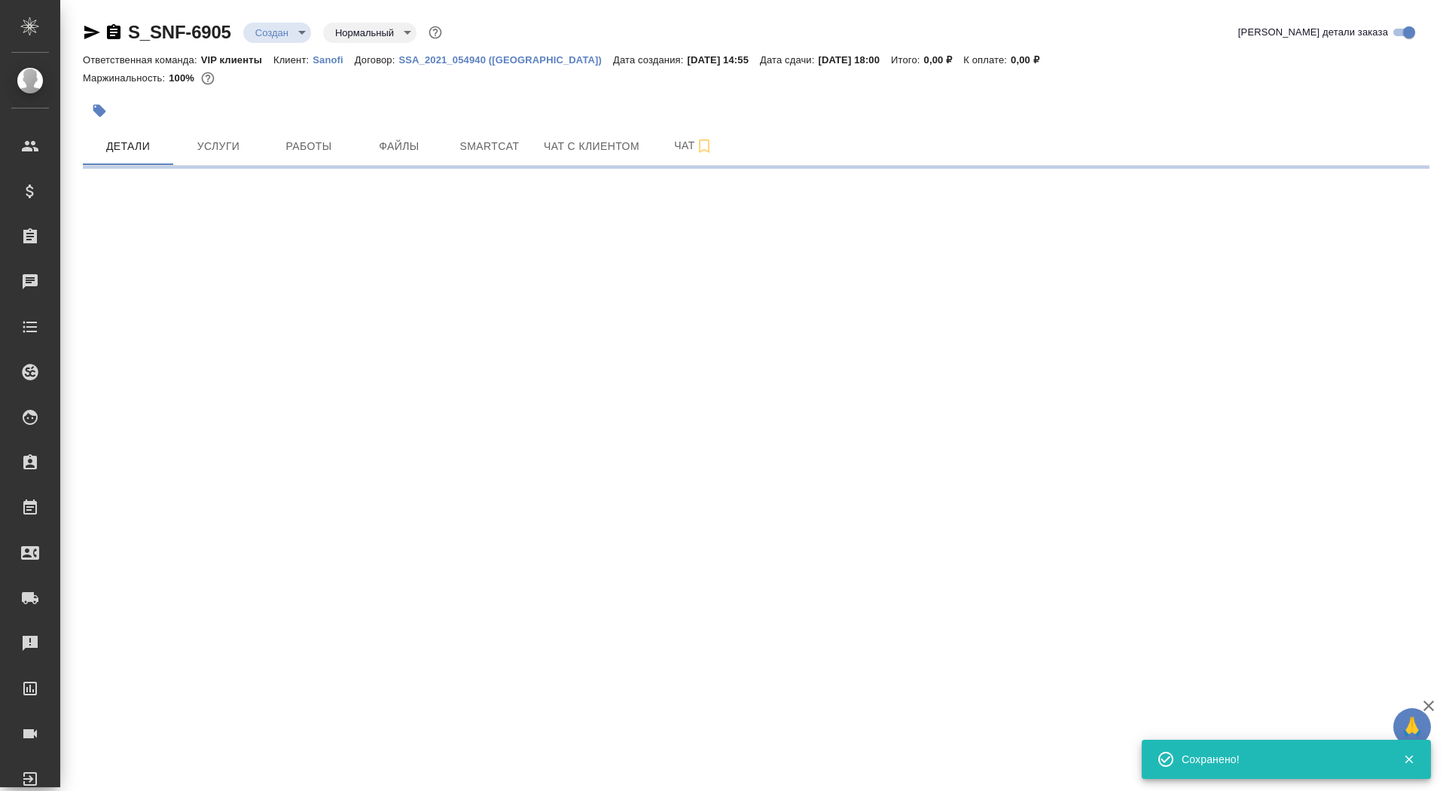
scroll to position [0, 0]
click at [243, 776] on div ".cls-1 fill:#fff; AWATERA Saydasheva Dilyara Клиенты Спецификации Заказы 0 Чаты…" at bounding box center [723, 395] width 1446 height 791
select select "RU"
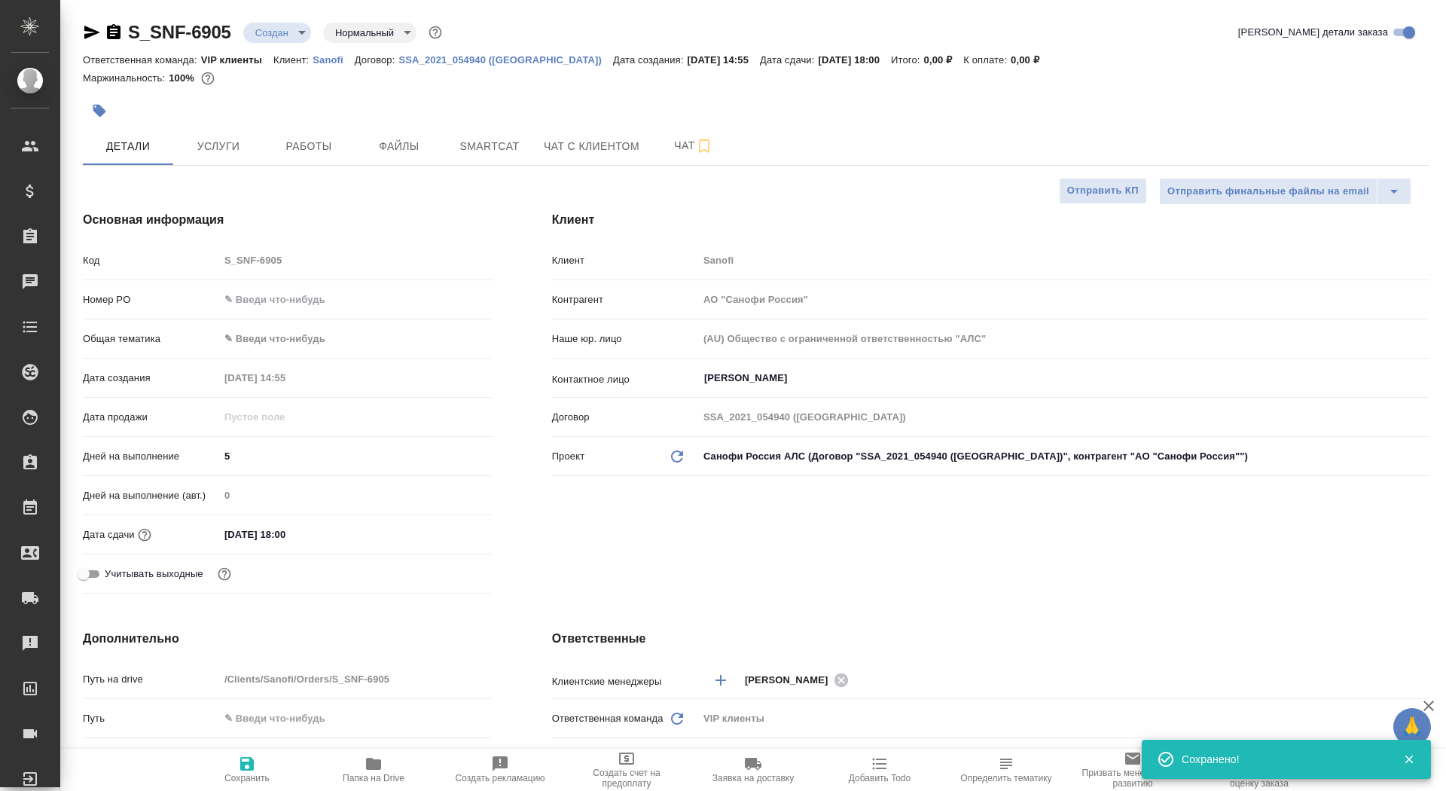
type textarea "x"
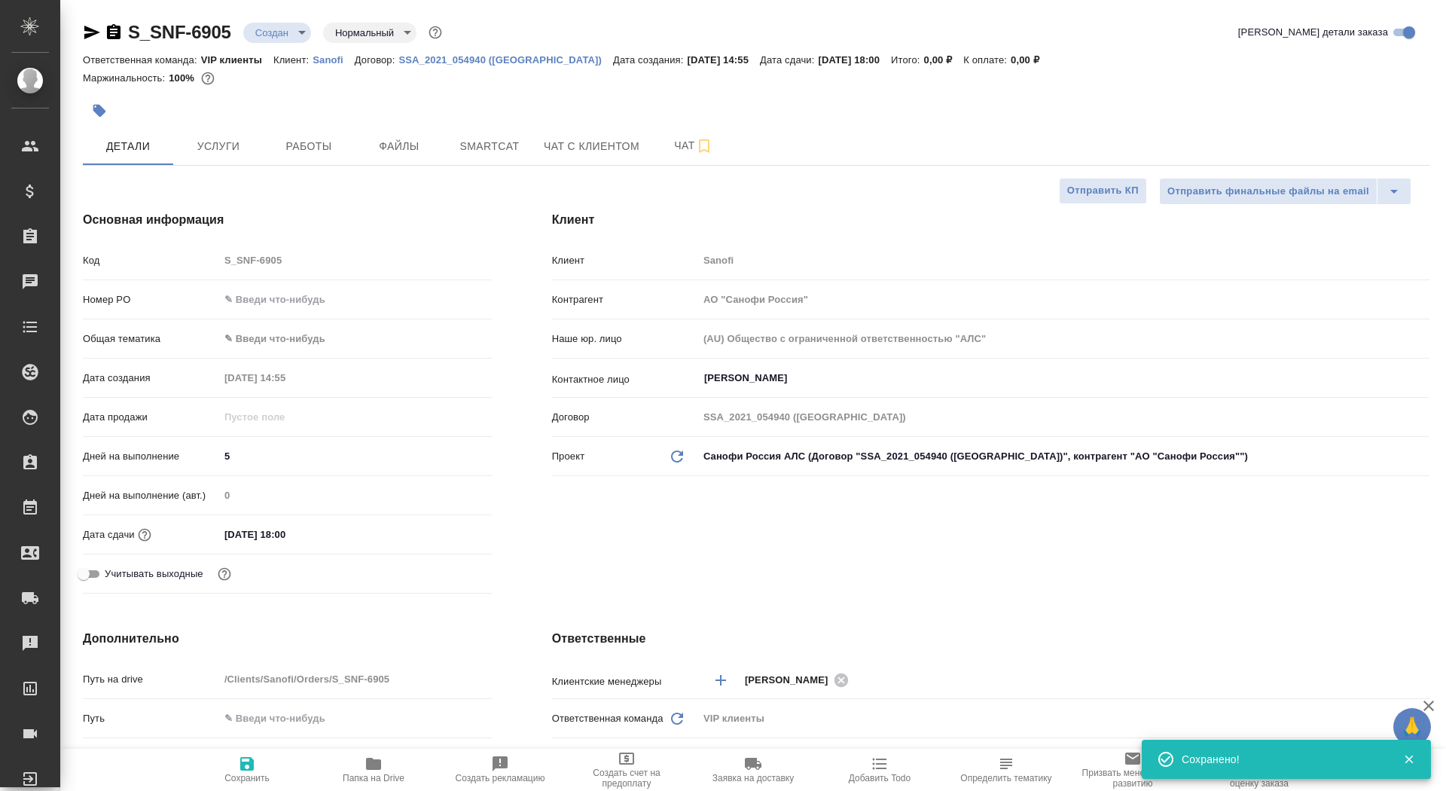
type textarea "x"
click at [365, 774] on span "Папка на Drive" at bounding box center [374, 778] width 62 height 11
type textarea "x"
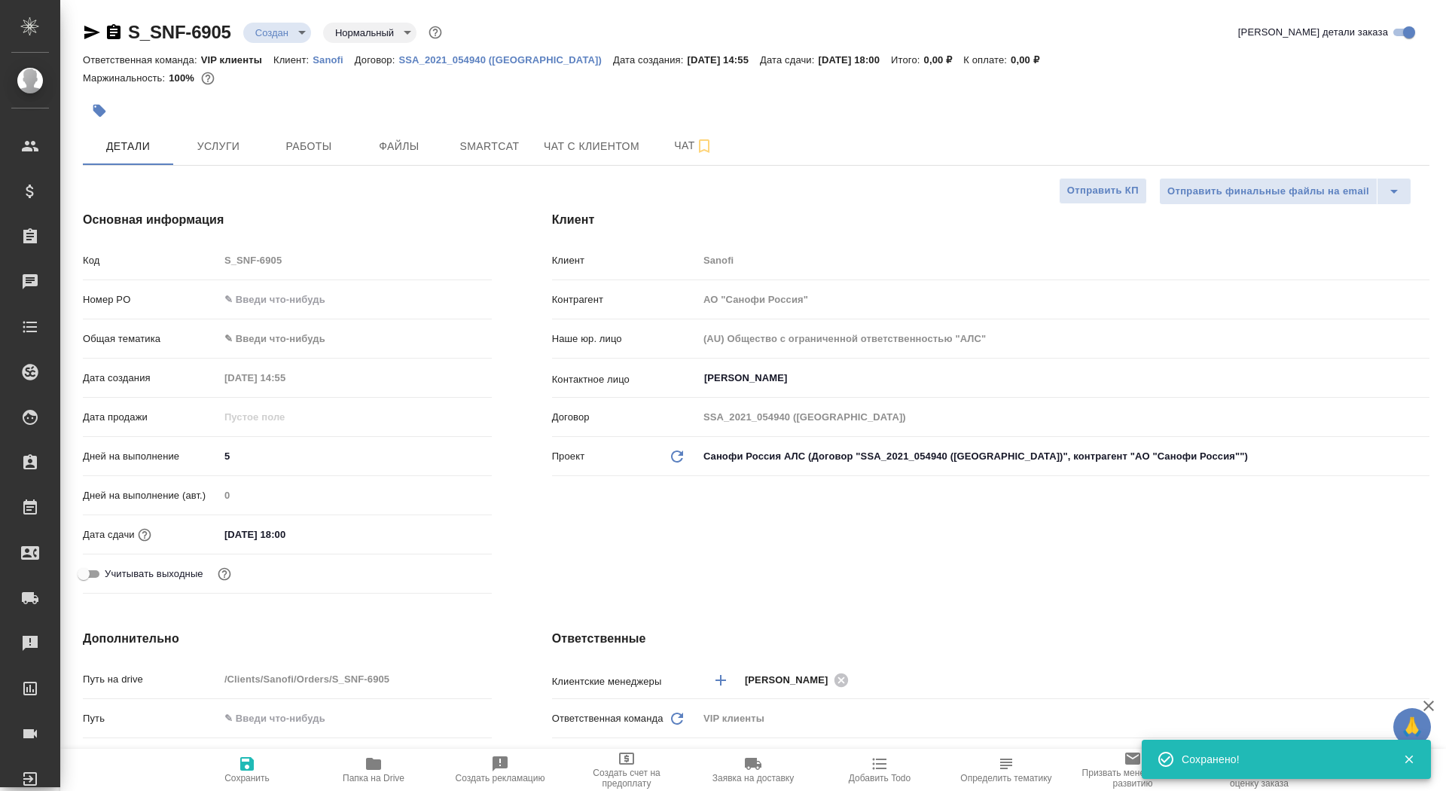
type textarea "x"
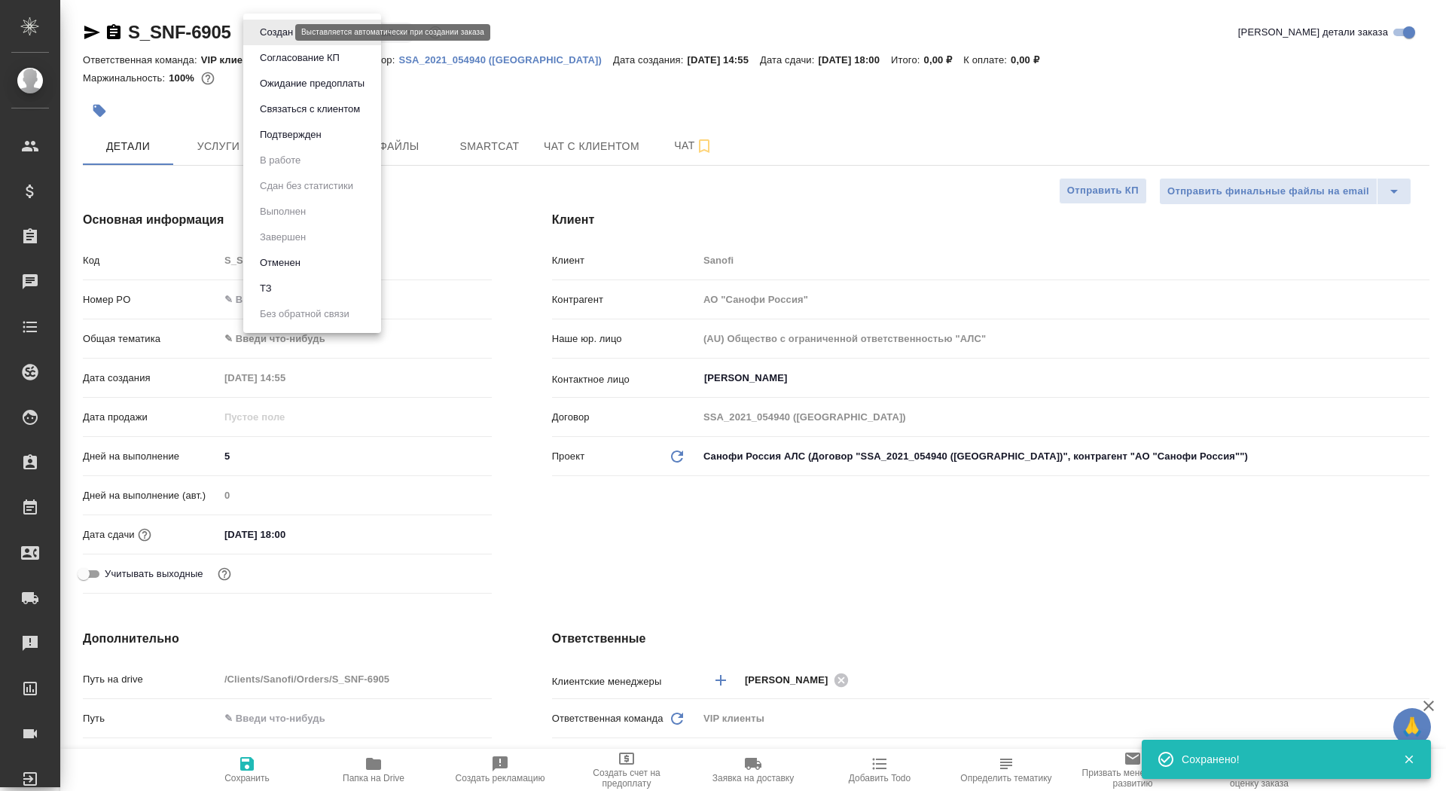
click at [271, 28] on body "🙏 .cls-1 fill:#fff; AWATERA Saydasheva Dilyara Клиенты Спецификации Заказы 0 Ча…" at bounding box center [723, 395] width 1446 height 791
click at [306, 288] on li "ТЗ" at bounding box center [312, 289] width 138 height 26
type textarea "x"
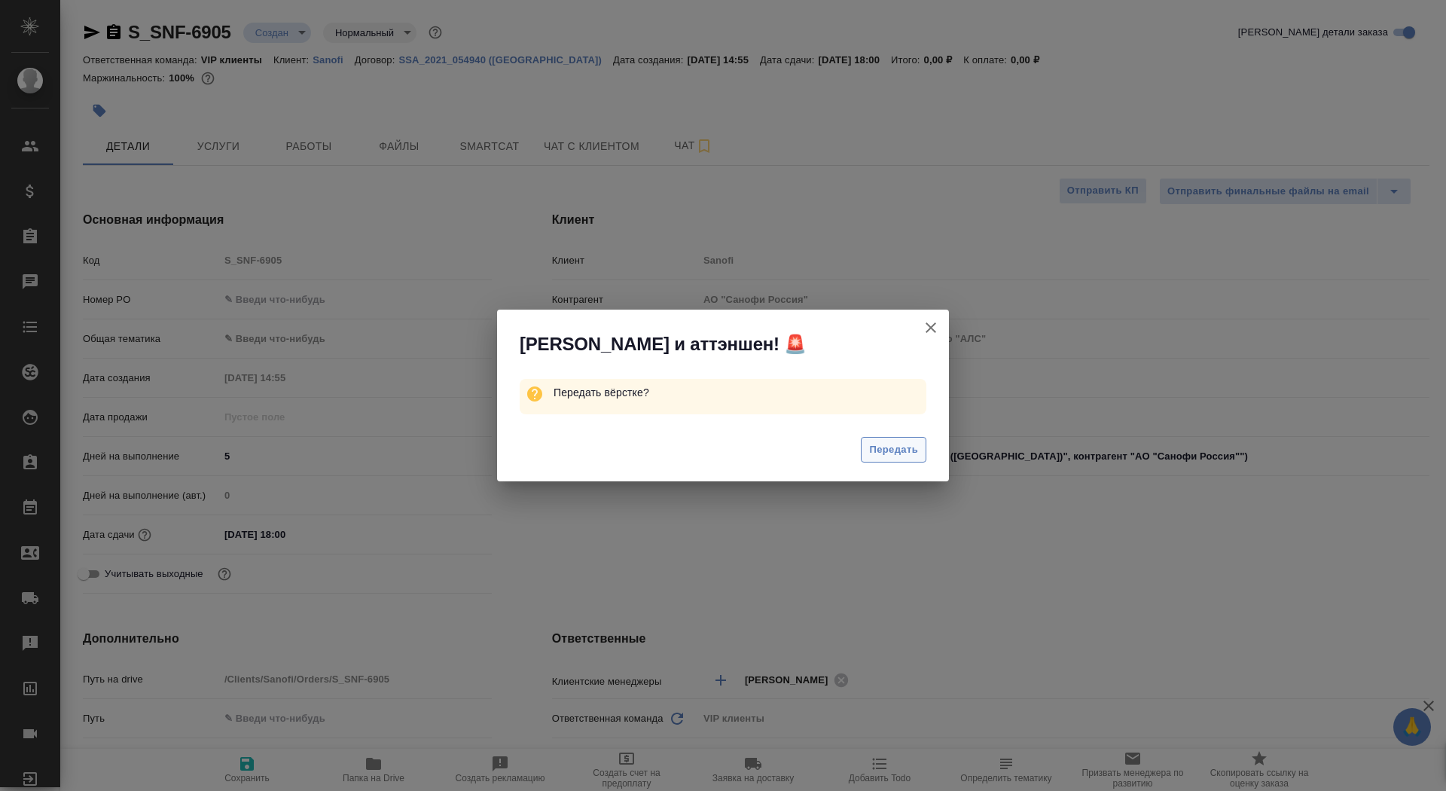
click at [909, 439] on button "Передать" at bounding box center [894, 450] width 66 height 26
type textarea "x"
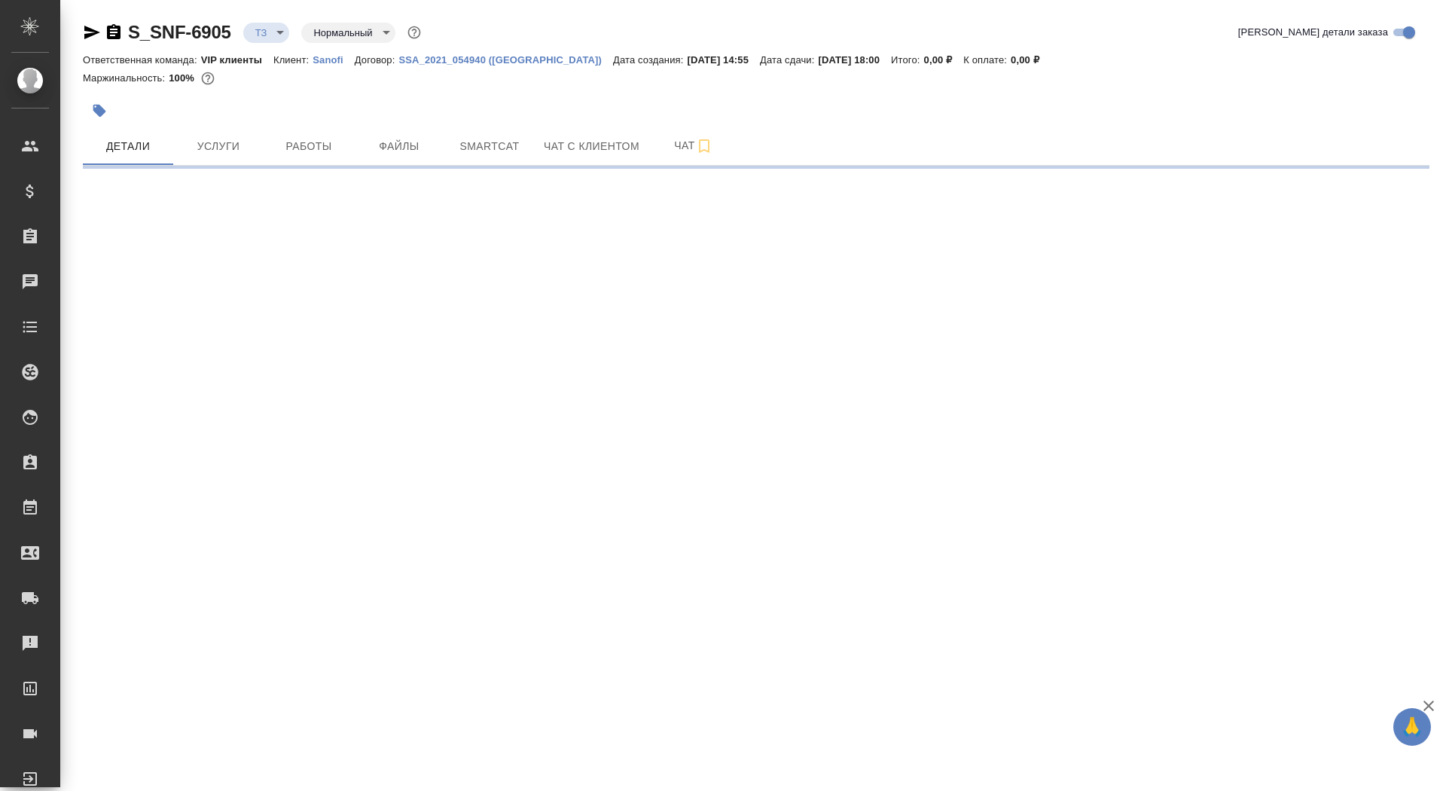
select select "RU"
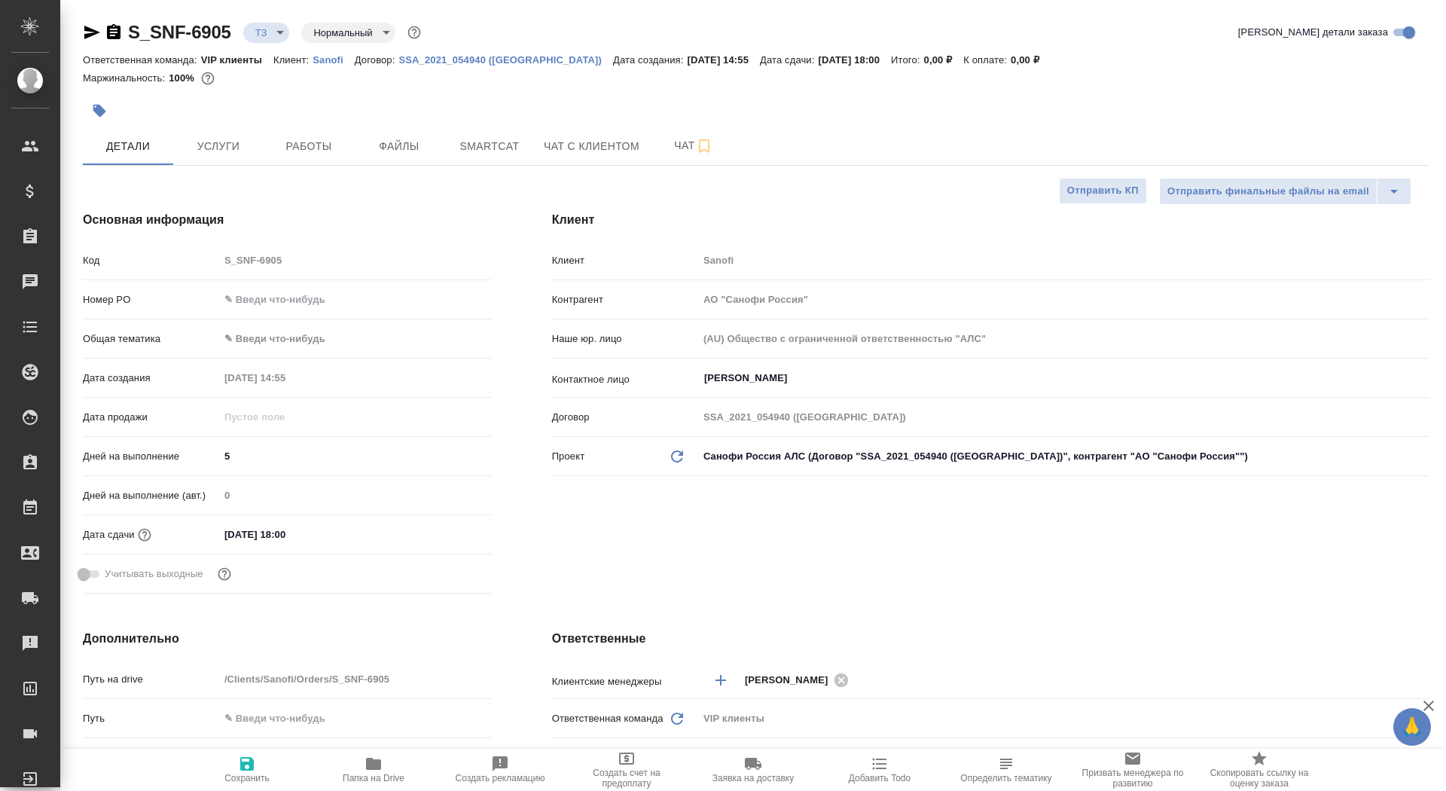
type textarea "x"
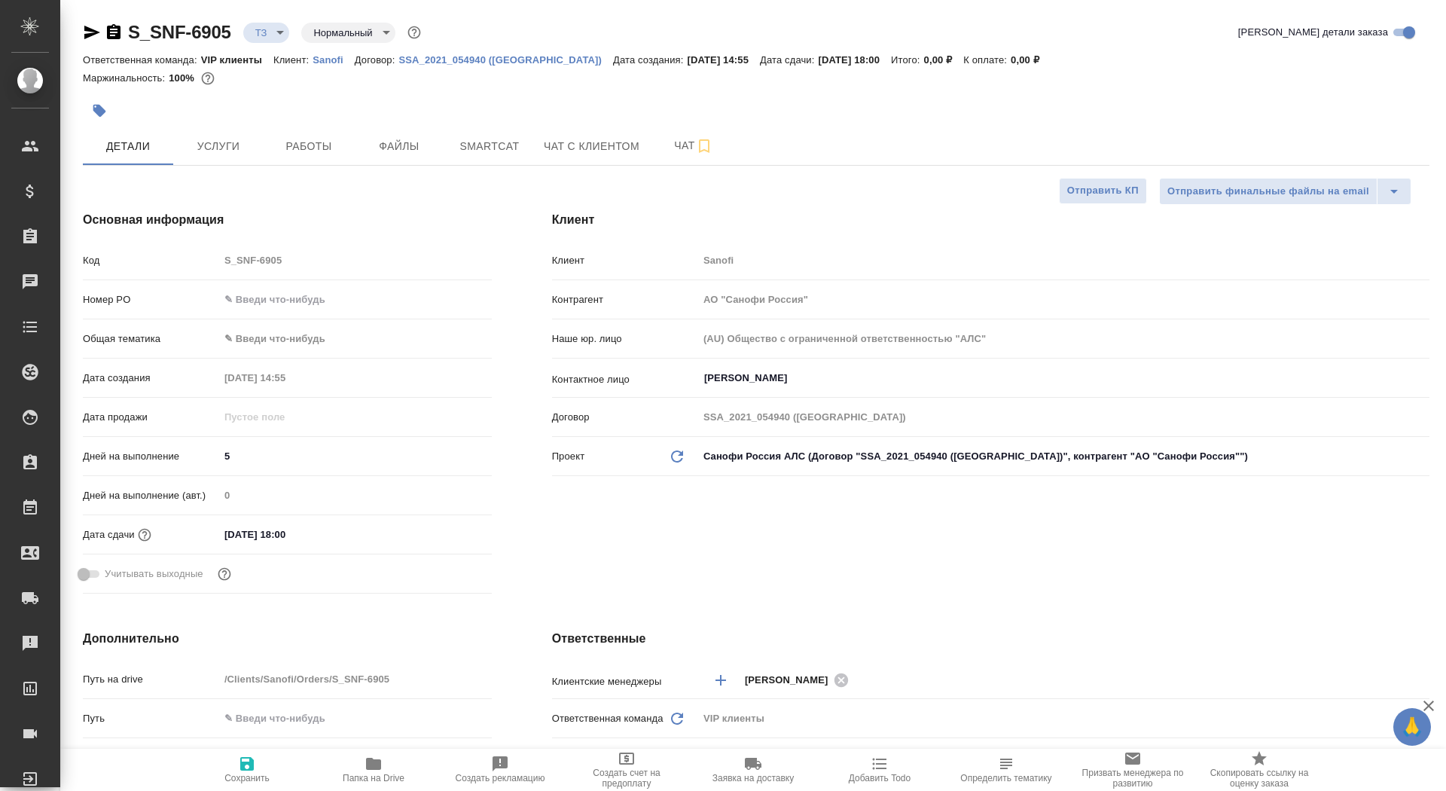
type textarea "x"
click at [228, 162] on button "Услуги" at bounding box center [218, 146] width 90 height 38
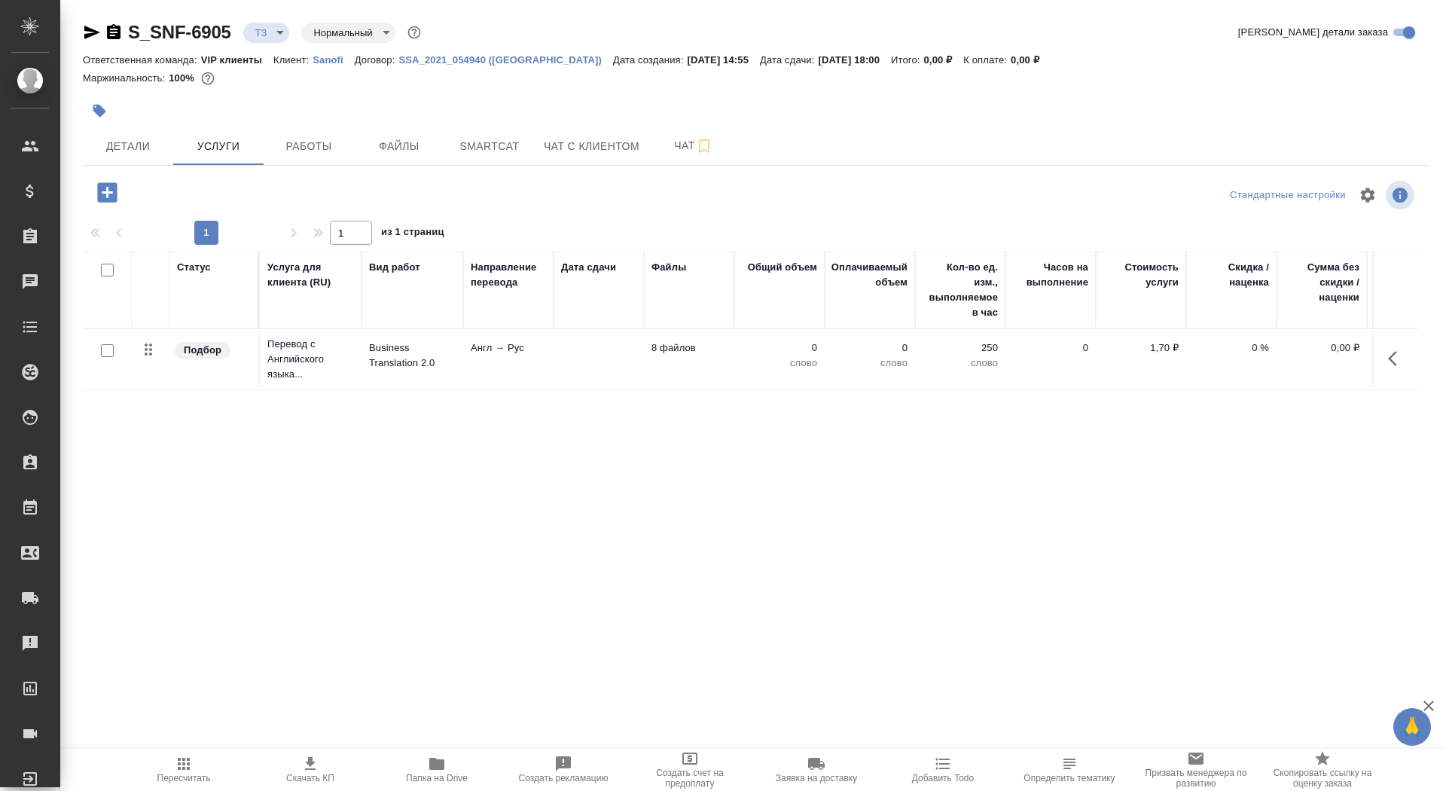
click at [553, 370] on td "Англ → Рус" at bounding box center [508, 359] width 90 height 53
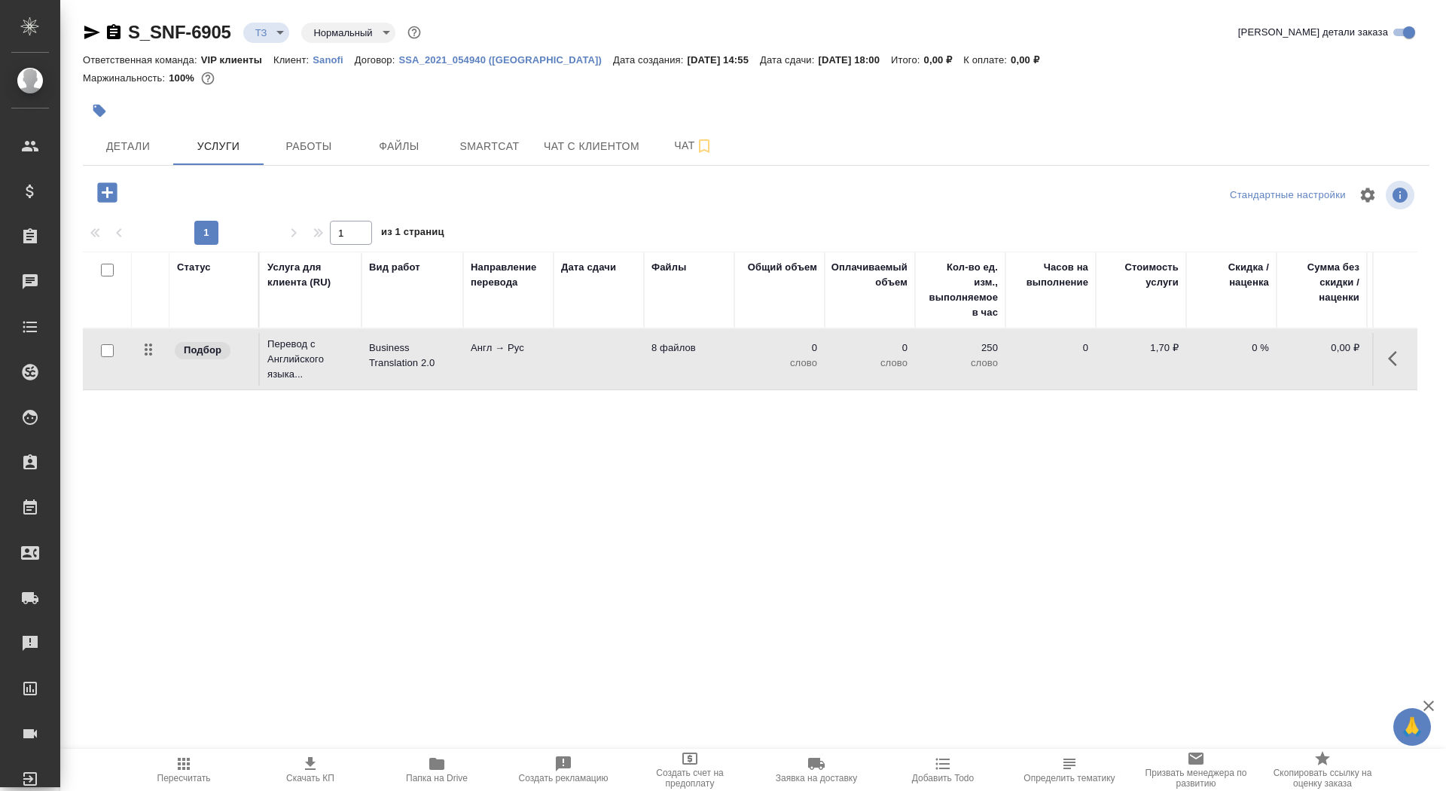
click at [553, 370] on td "Англ → Рус" at bounding box center [508, 359] width 90 height 53
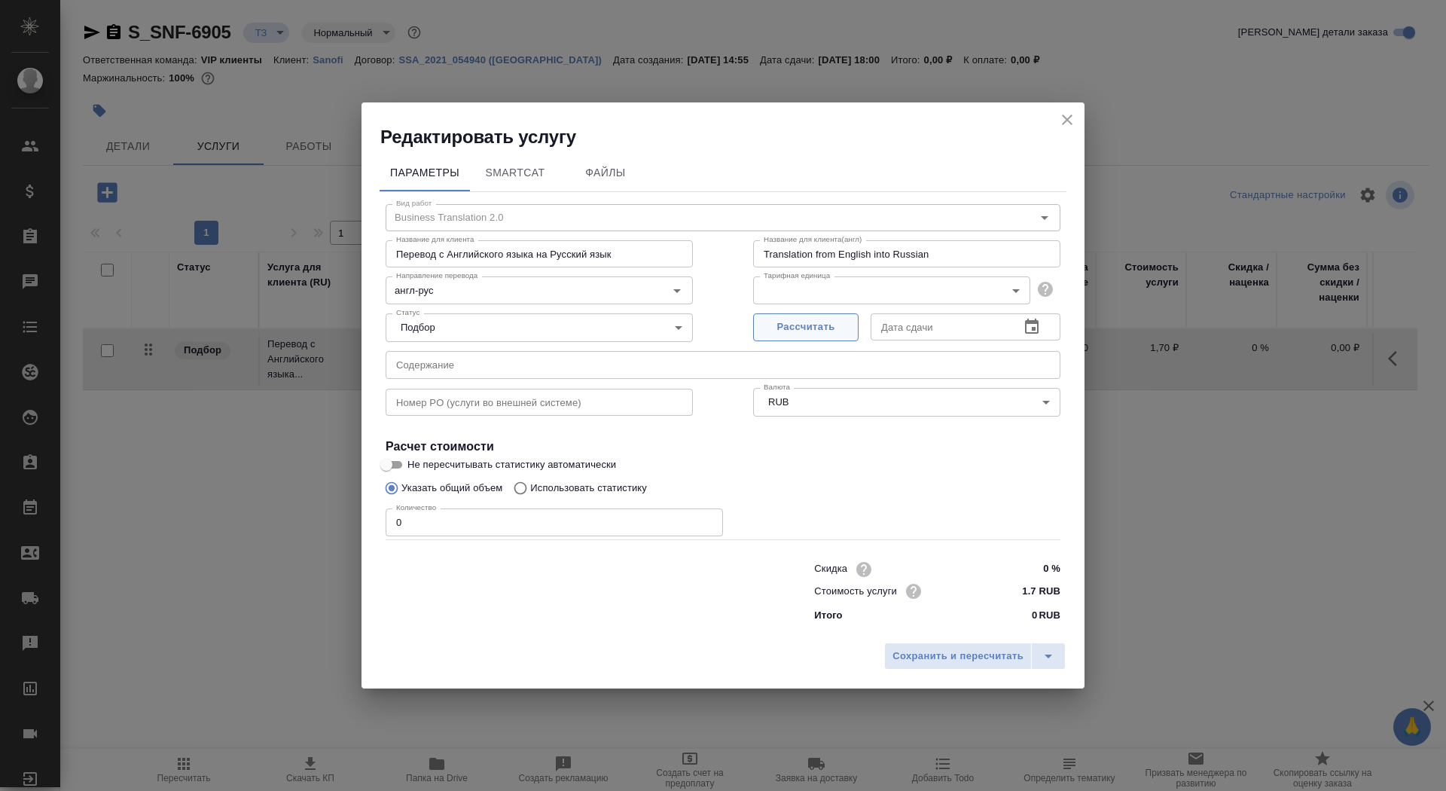
click at [791, 332] on span "Рассчитать" at bounding box center [805, 327] width 89 height 17
type input "24.09.2025 18:00"
drag, startPoint x: 407, startPoint y: 525, endPoint x: 391, endPoint y: 522, distance: 16.8
click at [391, 523] on input "0" at bounding box center [554, 522] width 337 height 27
type input "1"
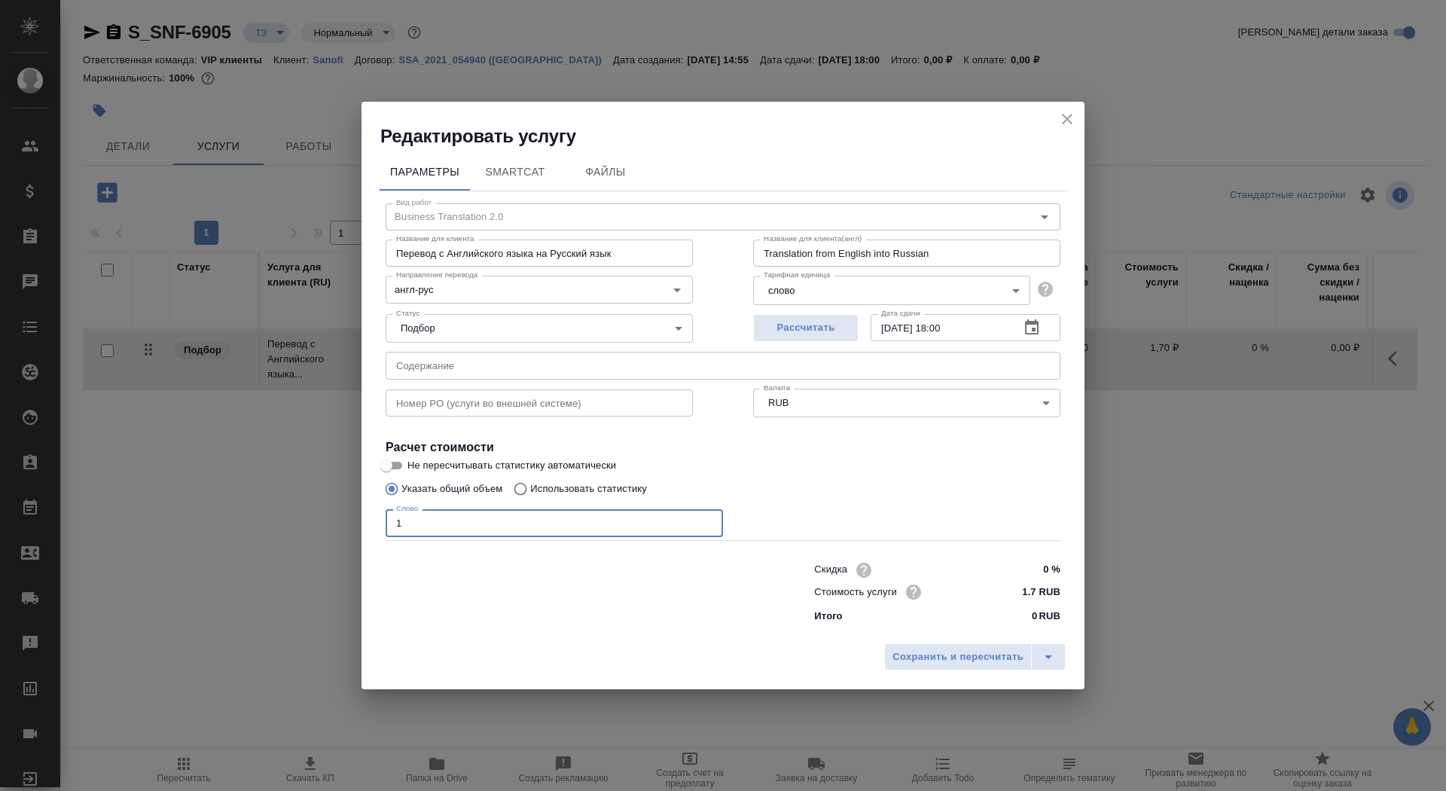
click at [398, 465] on input "Не пересчитывать статистику автоматически" at bounding box center [386, 465] width 54 height 18
checkbox input "true"
click at [919, 654] on span "Сохранить и пересчитать" at bounding box center [957, 656] width 131 height 17
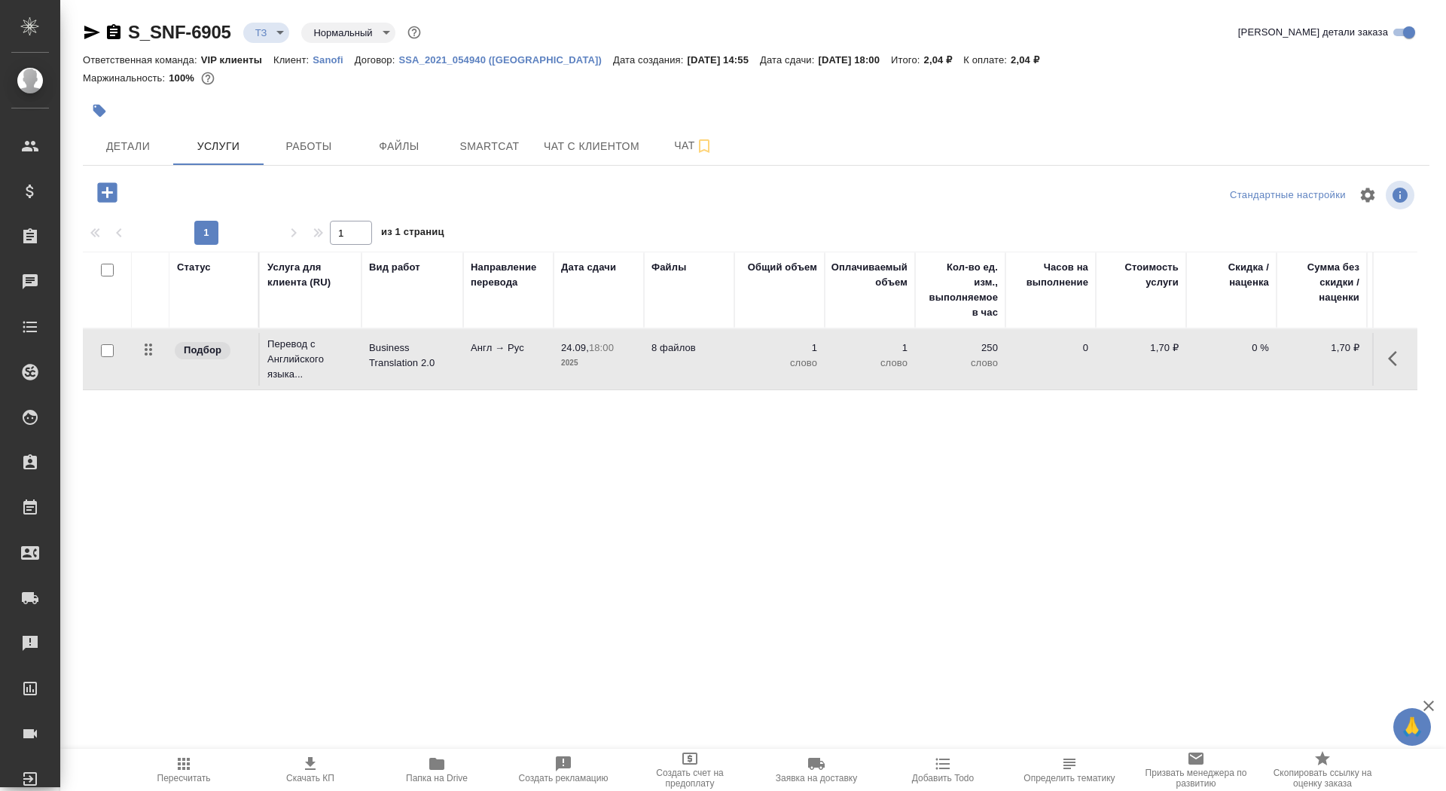
click at [101, 353] on input "checkbox" at bounding box center [107, 350] width 13 height 13
checkbox input "true"
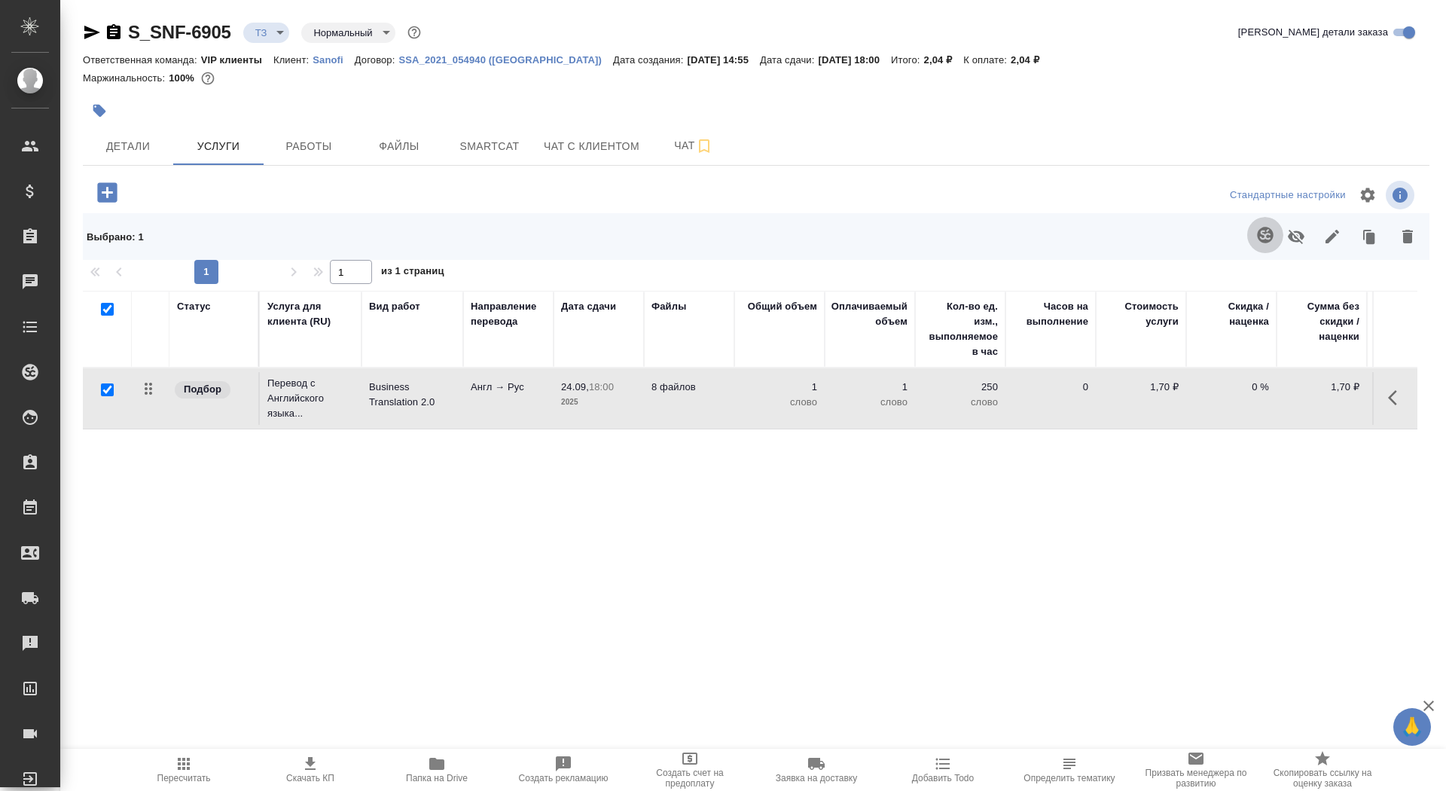
click at [1267, 235] on icon "button" at bounding box center [1265, 235] width 16 height 16
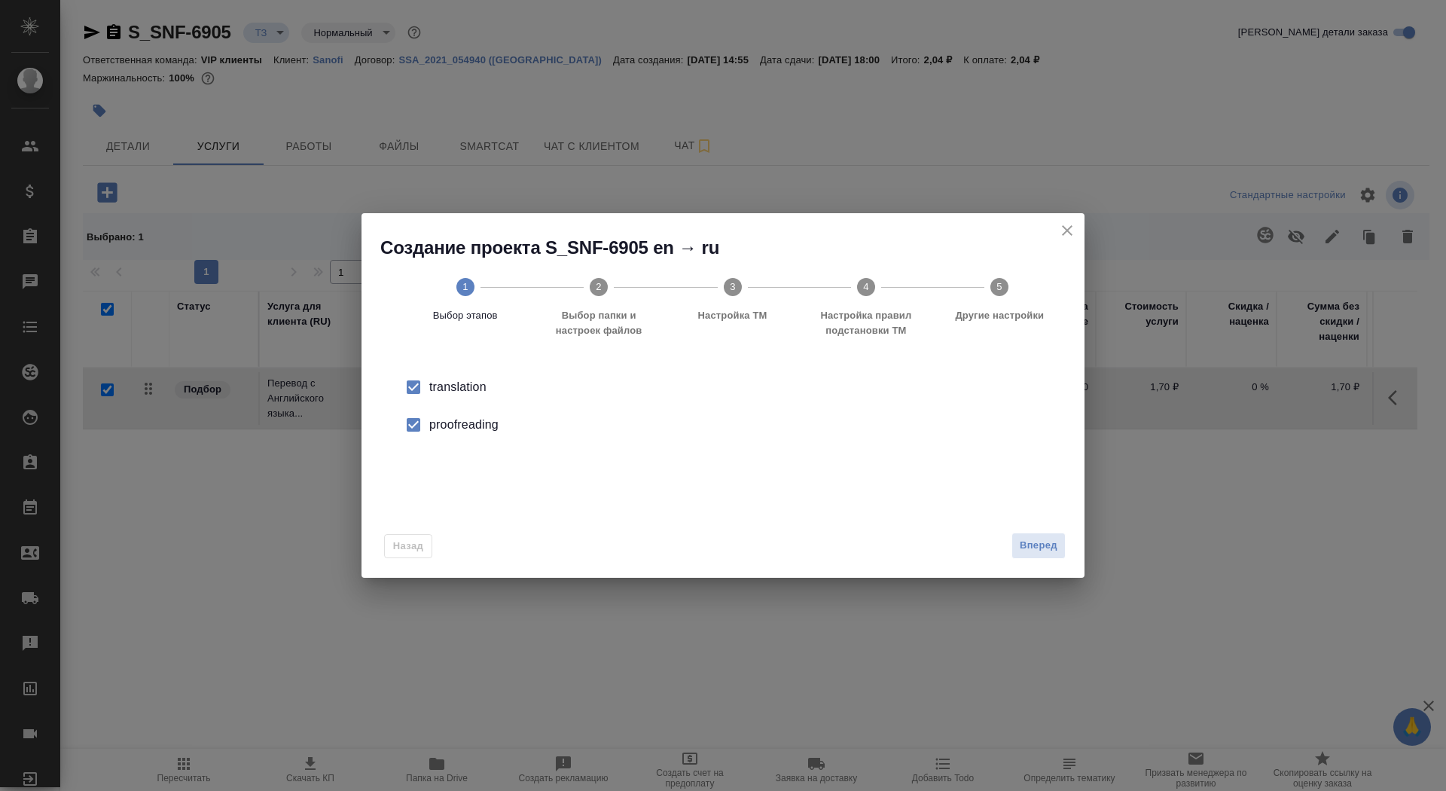
click at [1030, 563] on div "Назад Вперед" at bounding box center [722, 542] width 723 height 71
click at [1030, 543] on span "Вперед" at bounding box center [1039, 545] width 38 height 17
click at [721, 393] on input "Папка с файлами для перевода" at bounding box center [699, 395] width 627 height 18
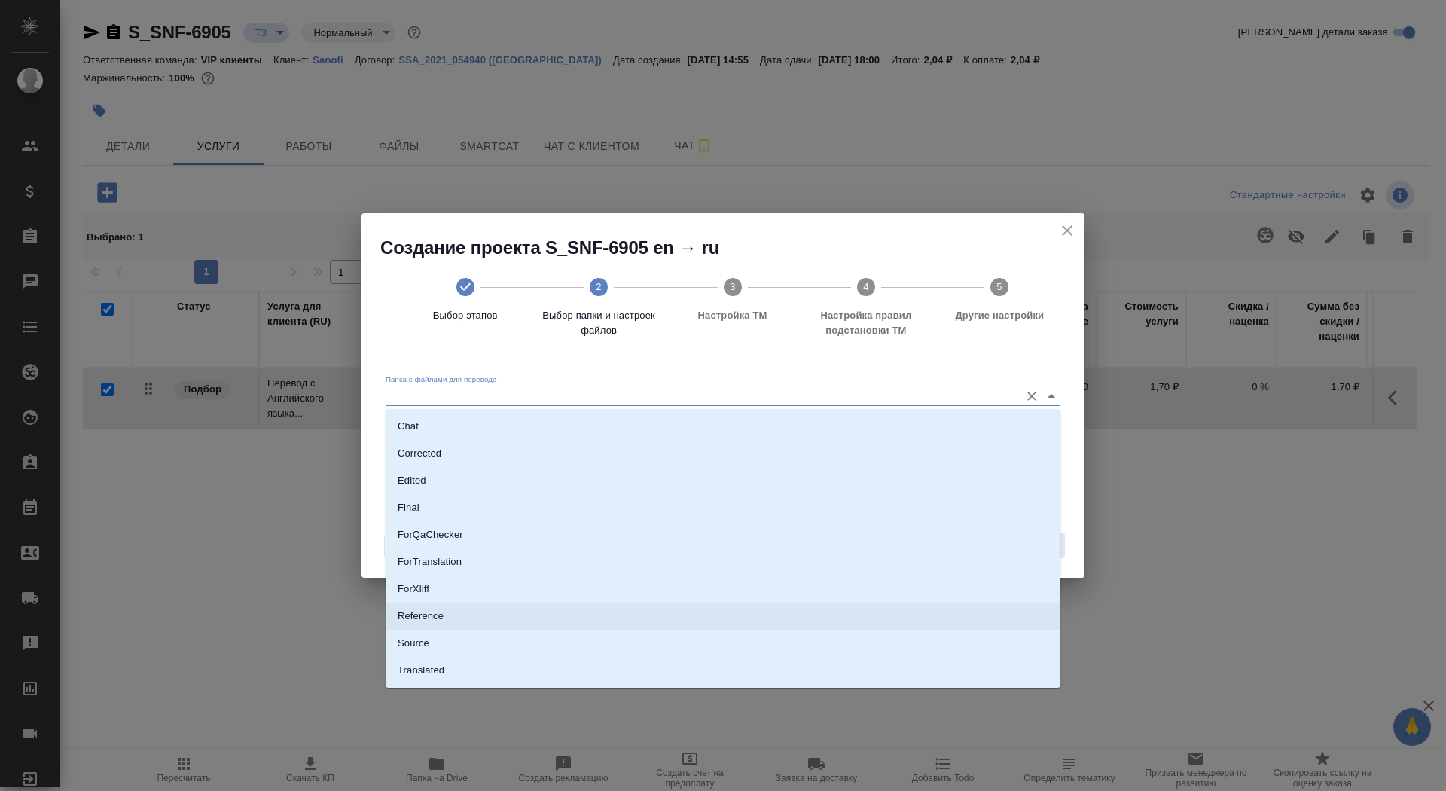
scroll to position [57, 0]
click at [662, 633] on li "Source" at bounding box center [723, 640] width 675 height 27
type input "Source"
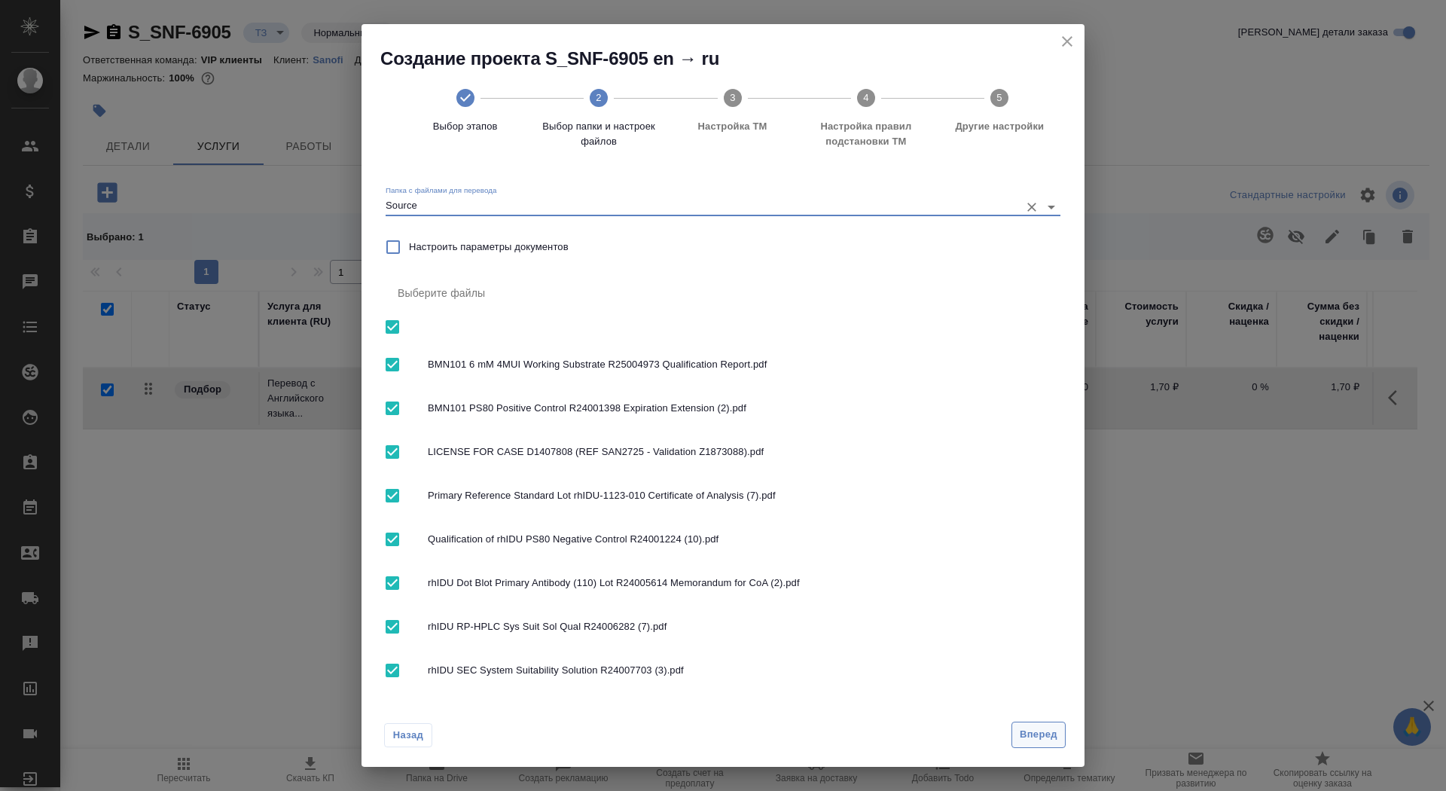
click at [1049, 733] on span "Вперед" at bounding box center [1039, 734] width 38 height 17
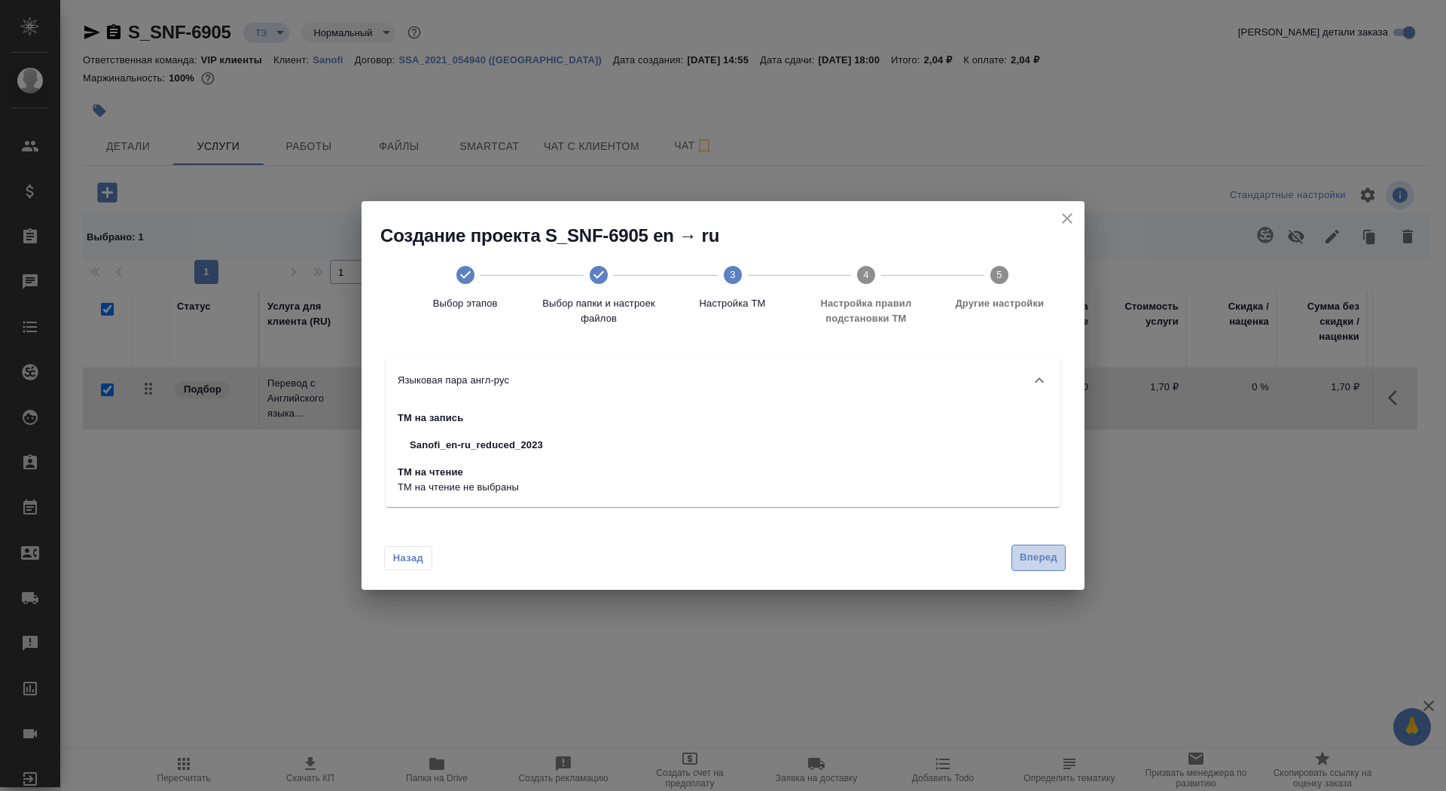
click at [1044, 558] on span "Вперед" at bounding box center [1039, 557] width 38 height 17
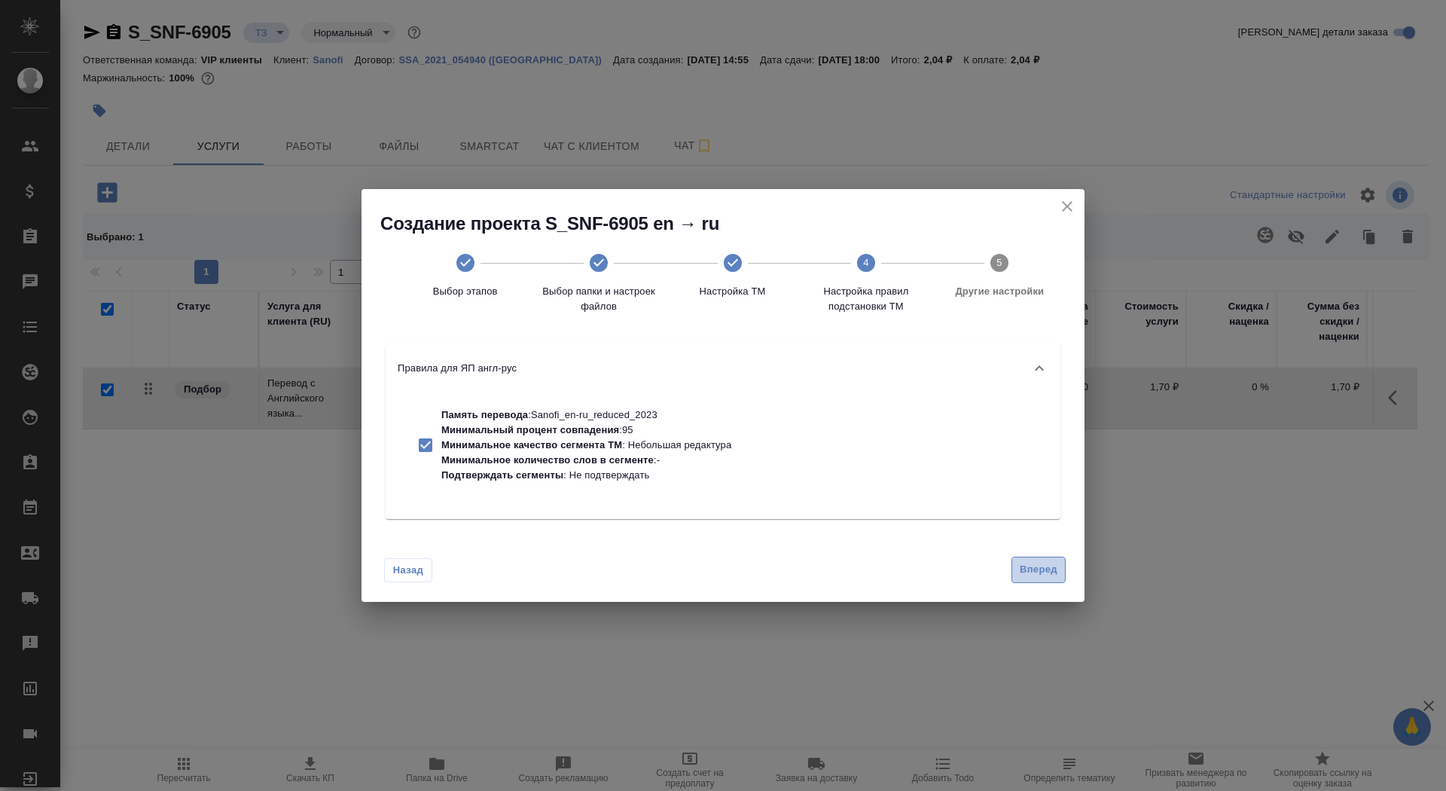
click at [1044, 574] on span "Вперед" at bounding box center [1039, 569] width 38 height 17
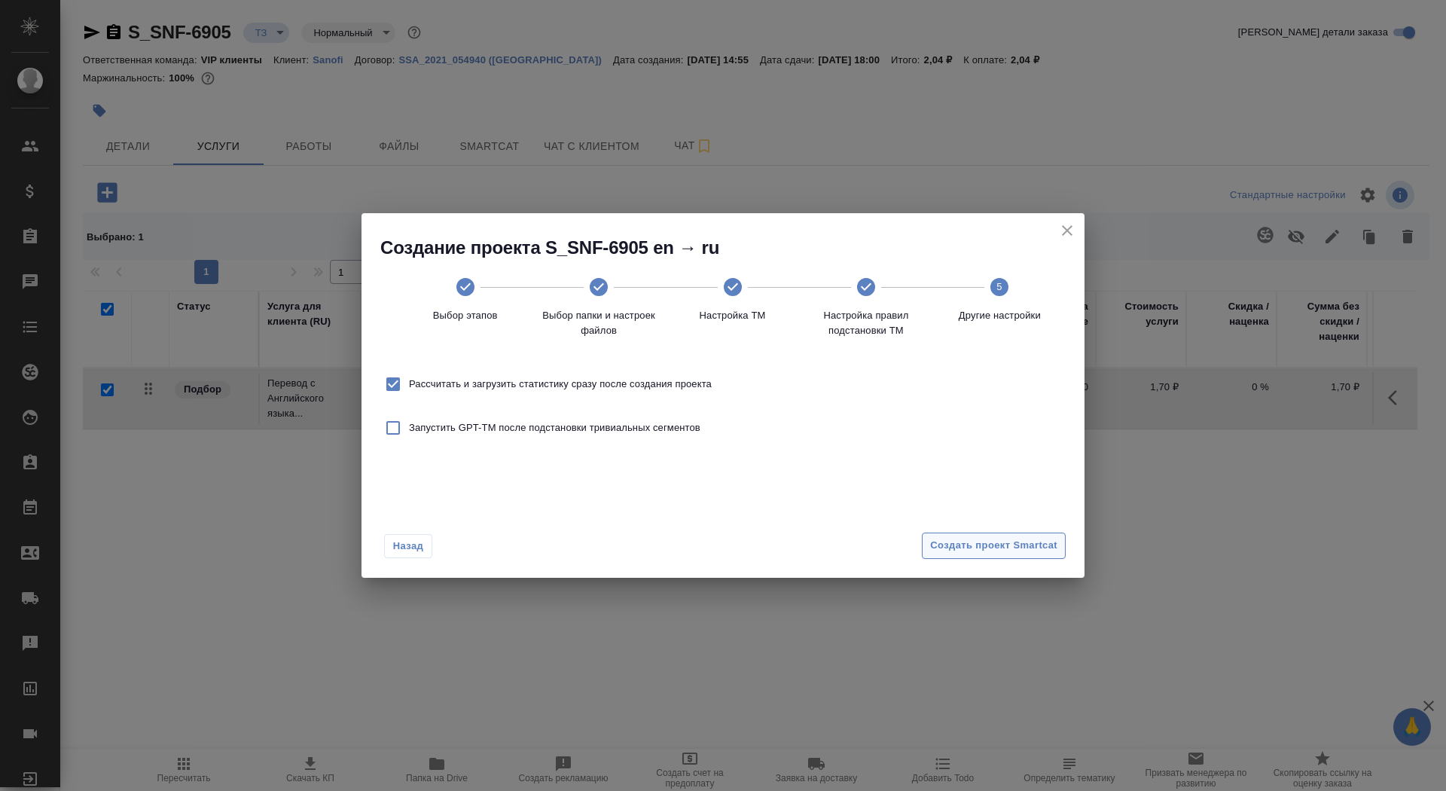
click at [1033, 543] on span "Создать проект Smartcat" at bounding box center [993, 545] width 127 height 17
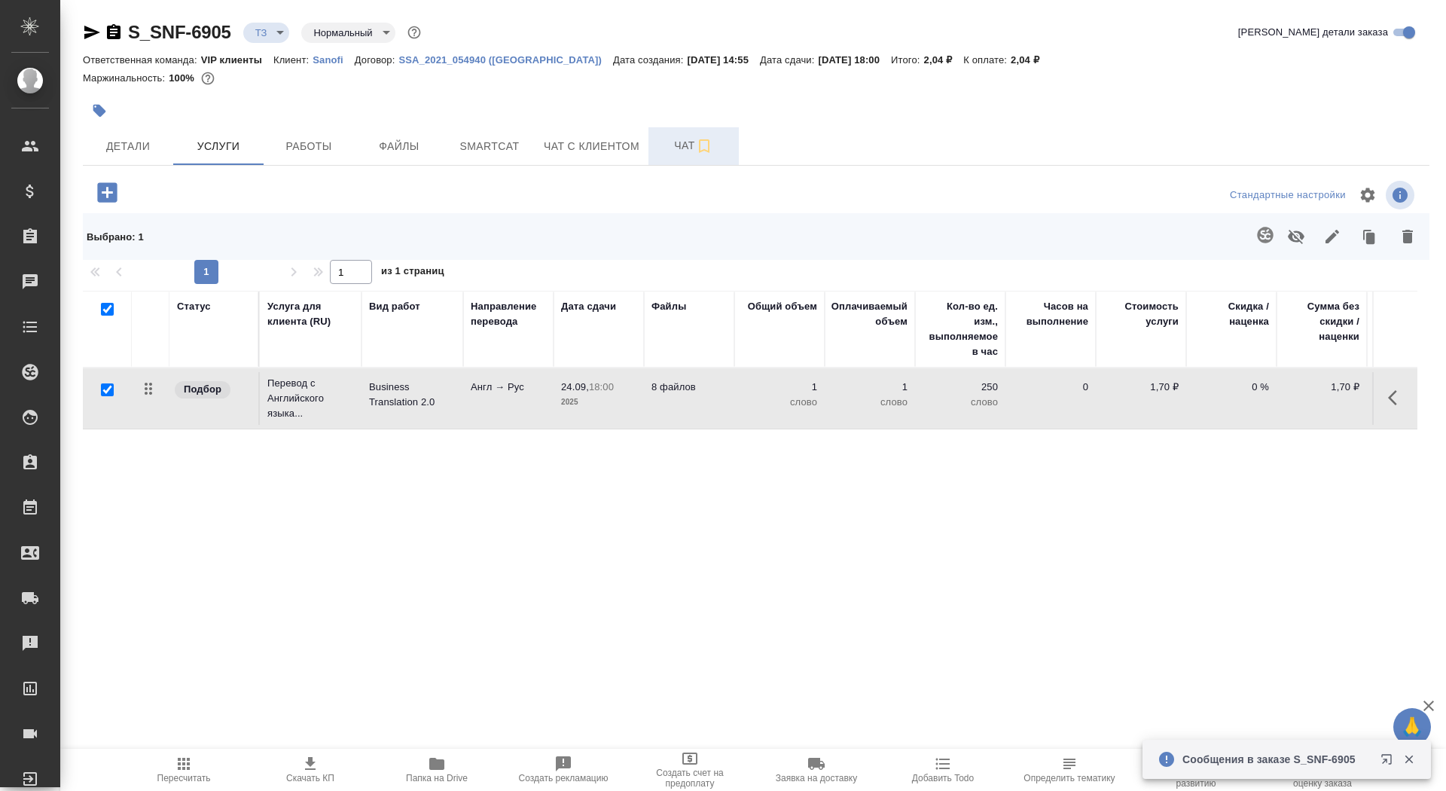
click at [685, 136] on span "Чат" at bounding box center [693, 145] width 72 height 19
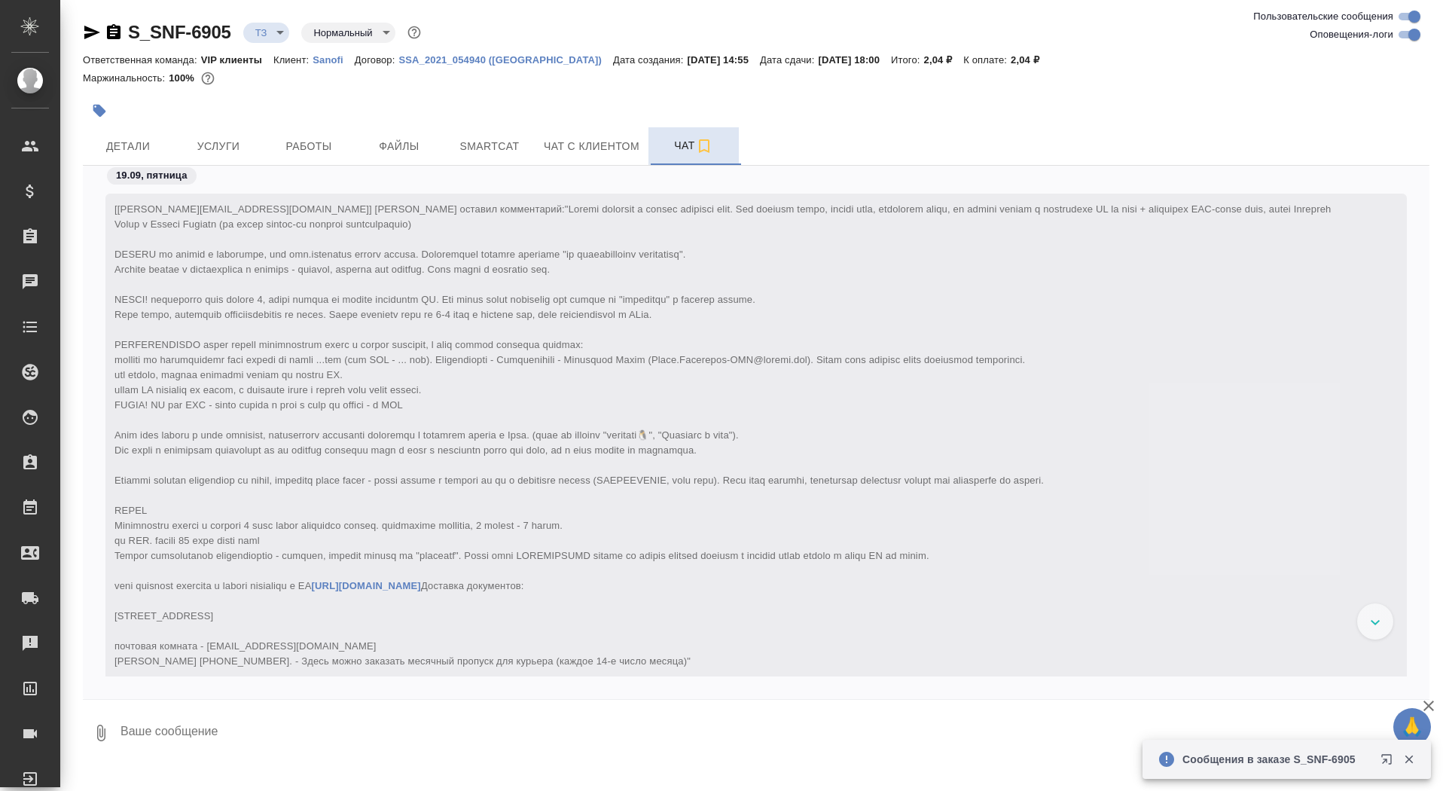
scroll to position [370, 0]
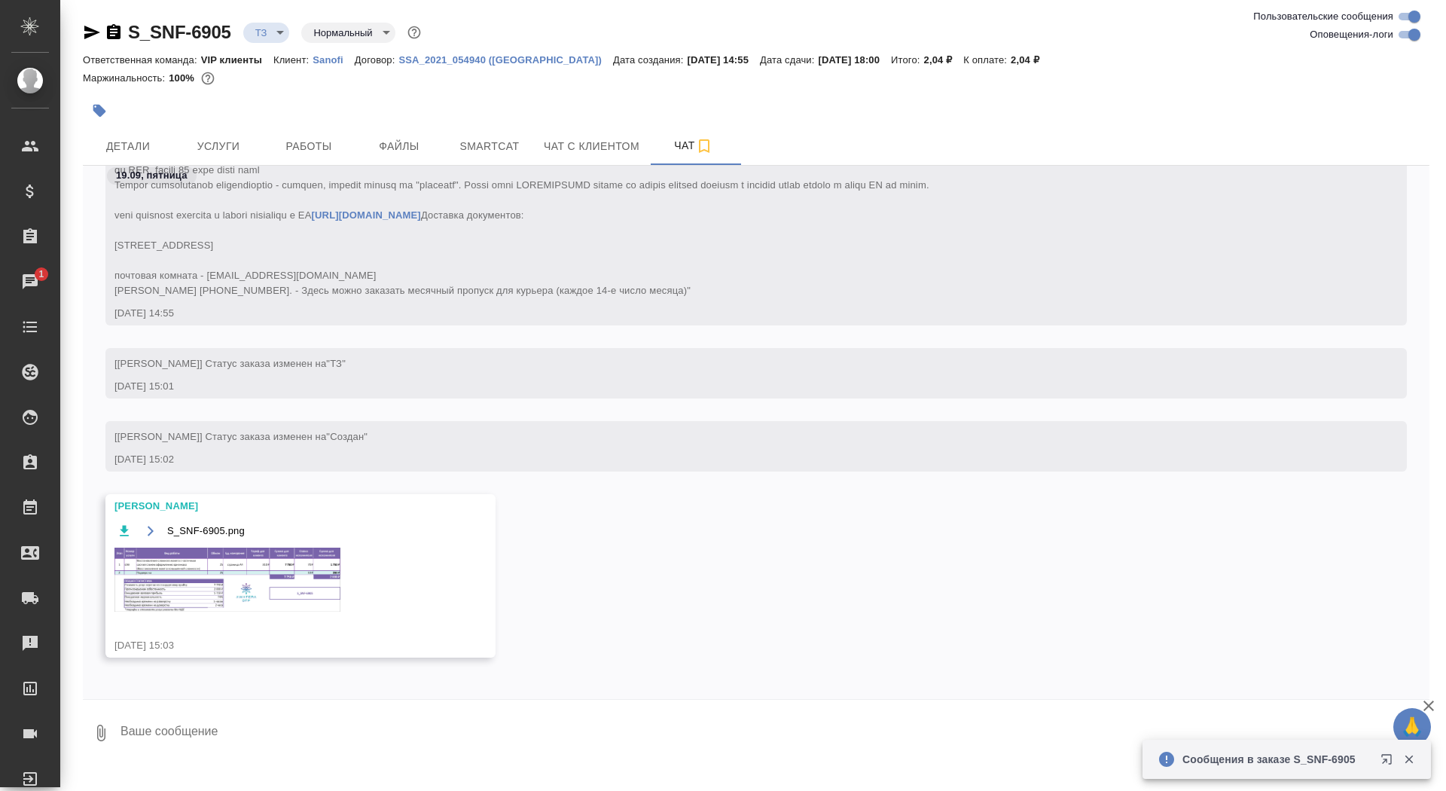
click at [363, 717] on textarea at bounding box center [774, 732] width 1310 height 51
type textarea "спасибочки"
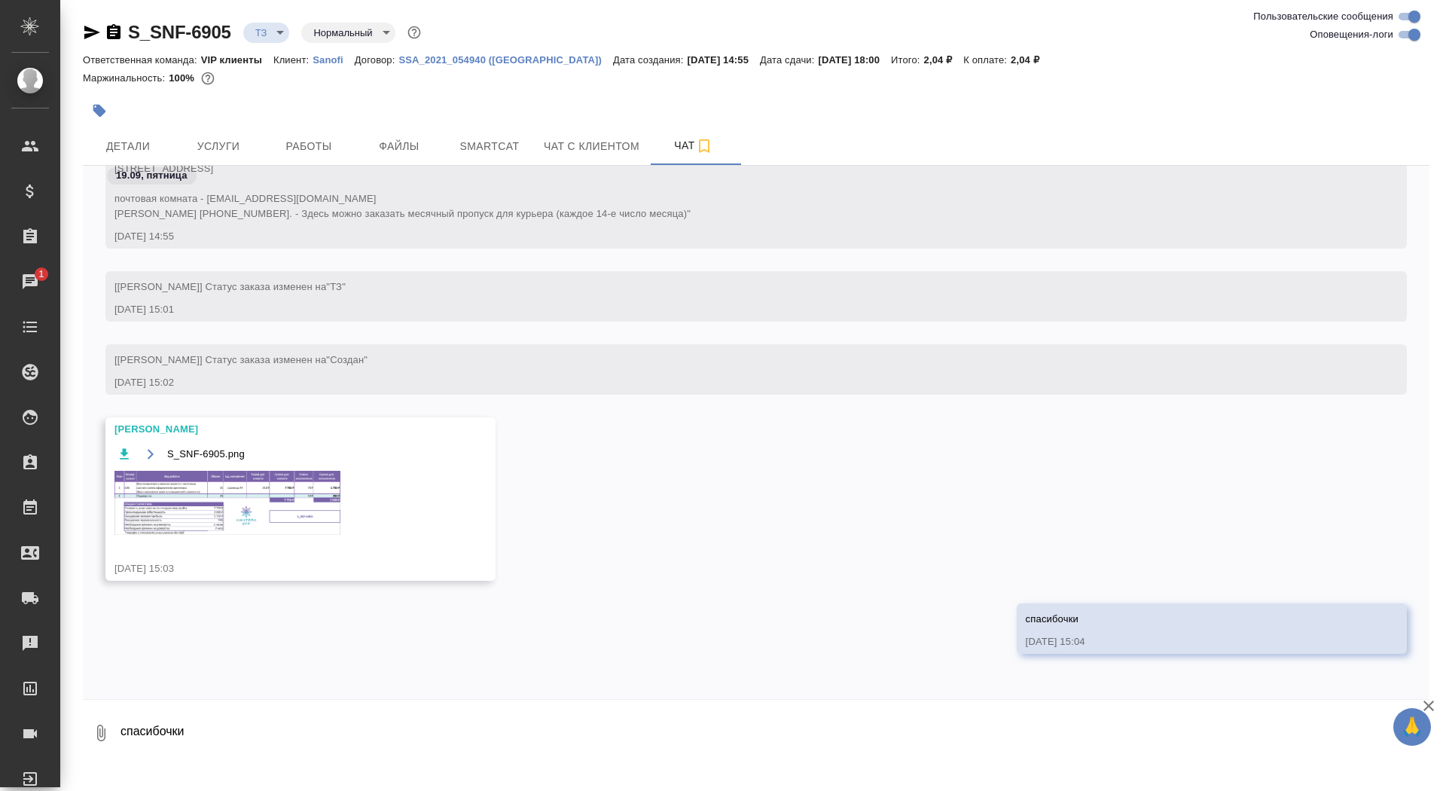
click at [215, 468] on div "S_SNF-6905.png" at bounding box center [278, 498] width 328 height 109
click at [213, 501] on img at bounding box center [227, 503] width 226 height 64
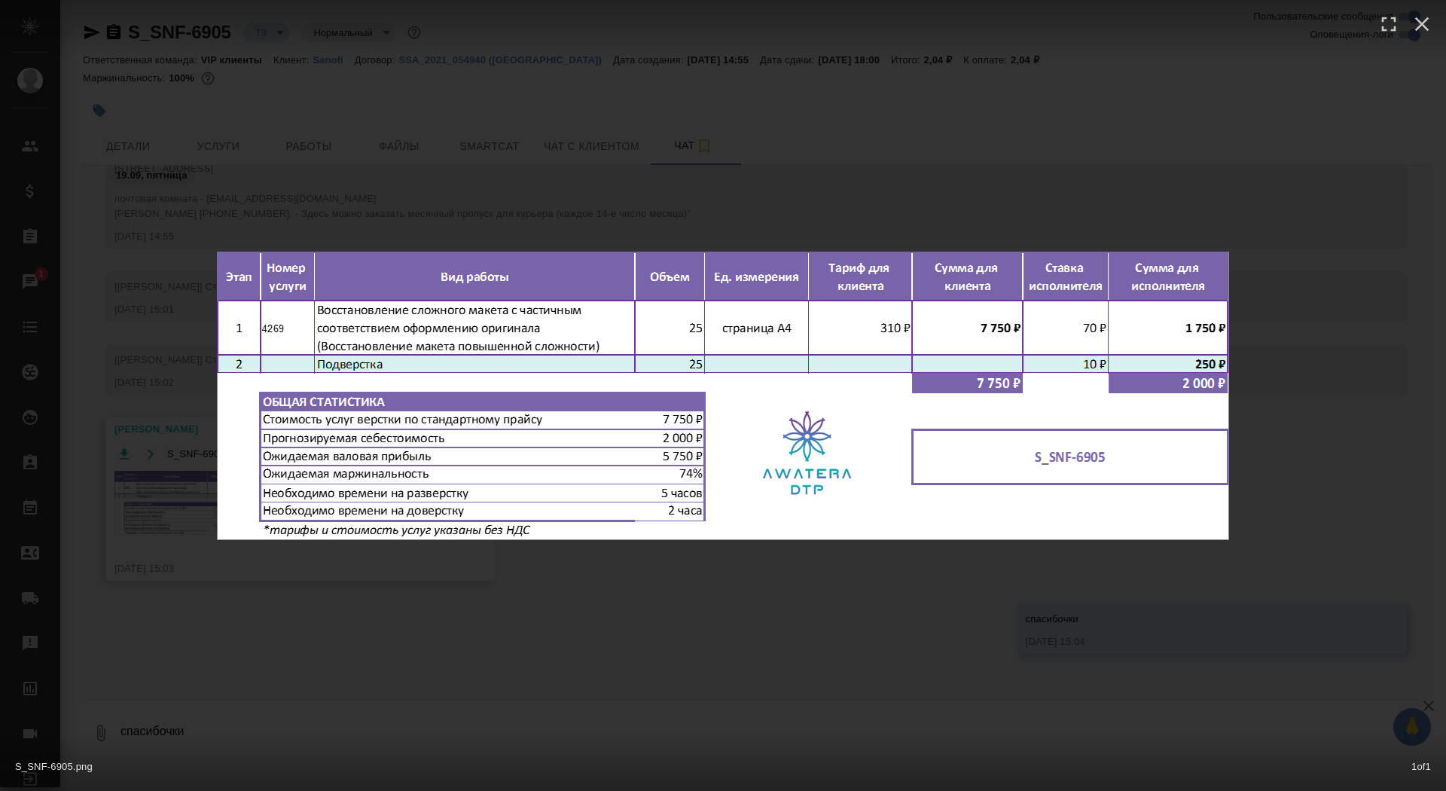
click at [200, 542] on div "S_SNF-6905.png 1 of 1" at bounding box center [723, 395] width 1446 height 791
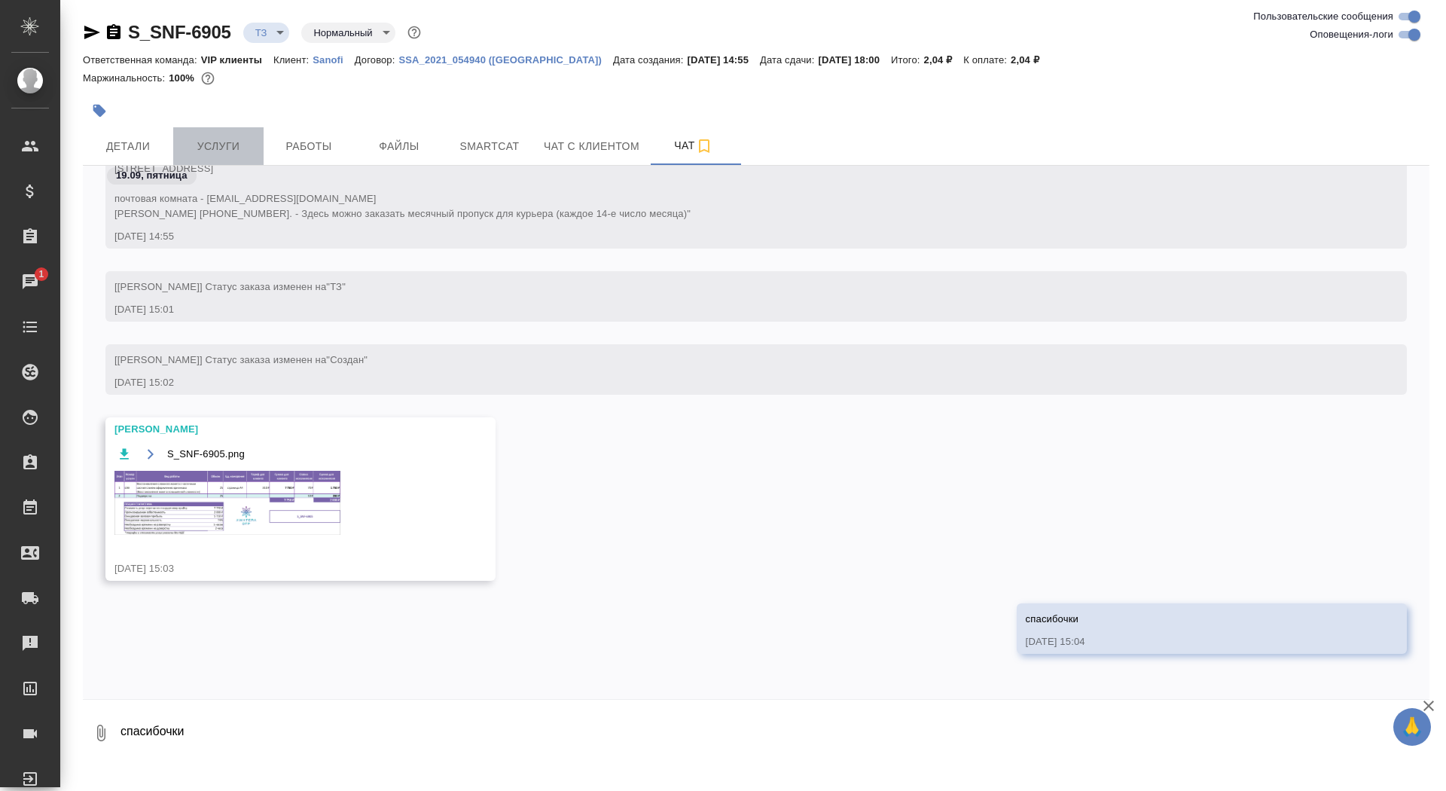
click at [206, 143] on span "Услуги" at bounding box center [218, 146] width 72 height 19
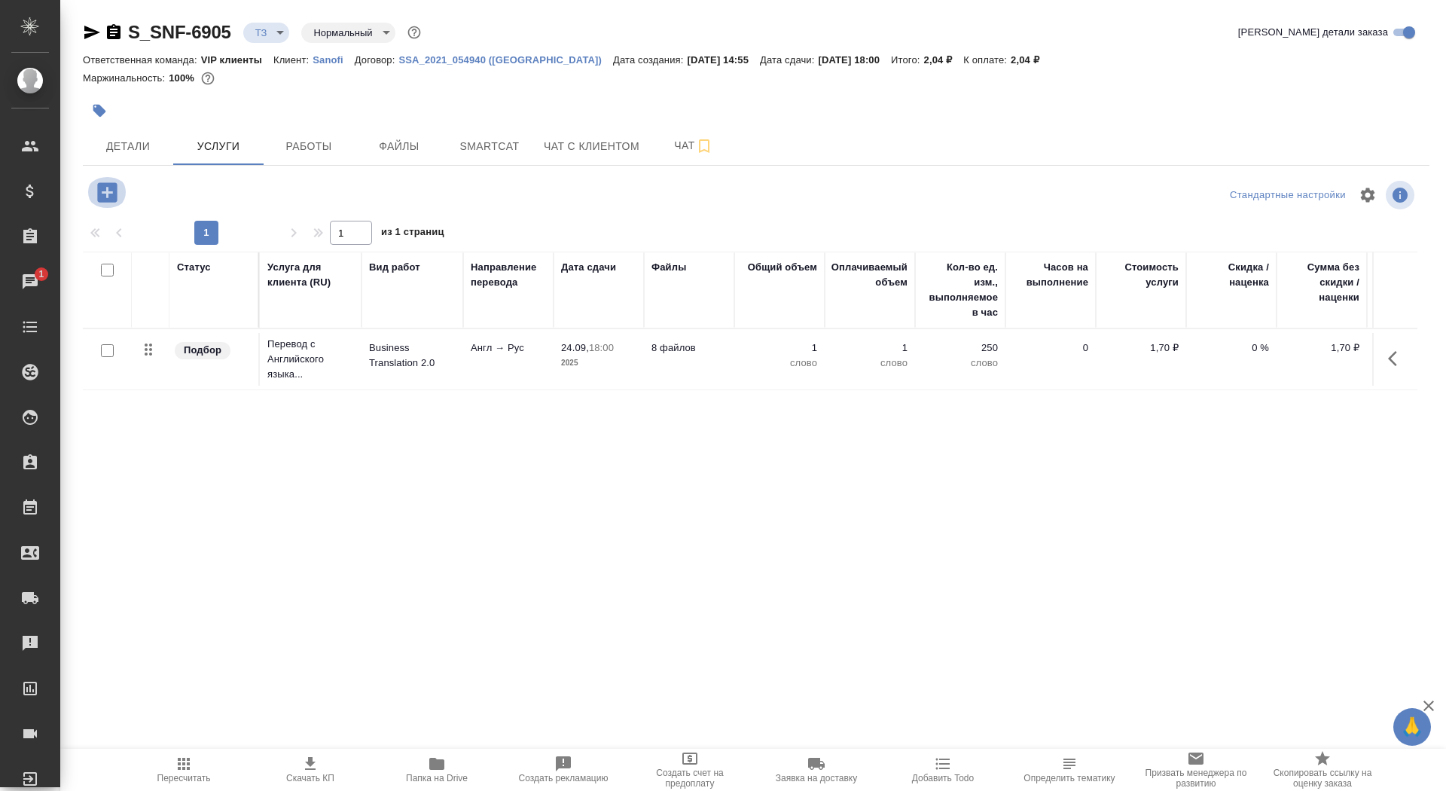
click at [116, 193] on icon "button" at bounding box center [107, 192] width 20 height 20
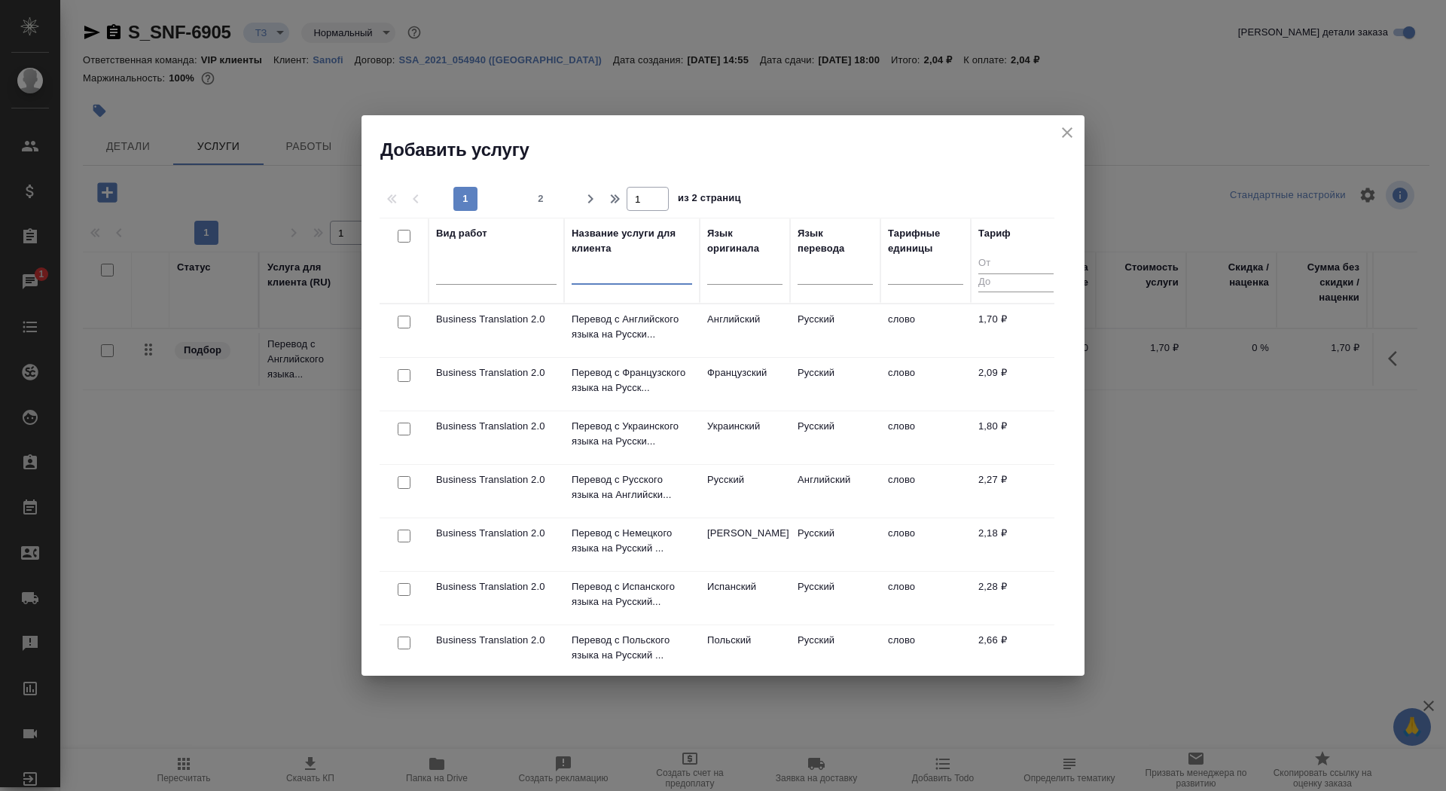
click at [603, 271] on input "text" at bounding box center [632, 275] width 120 height 19
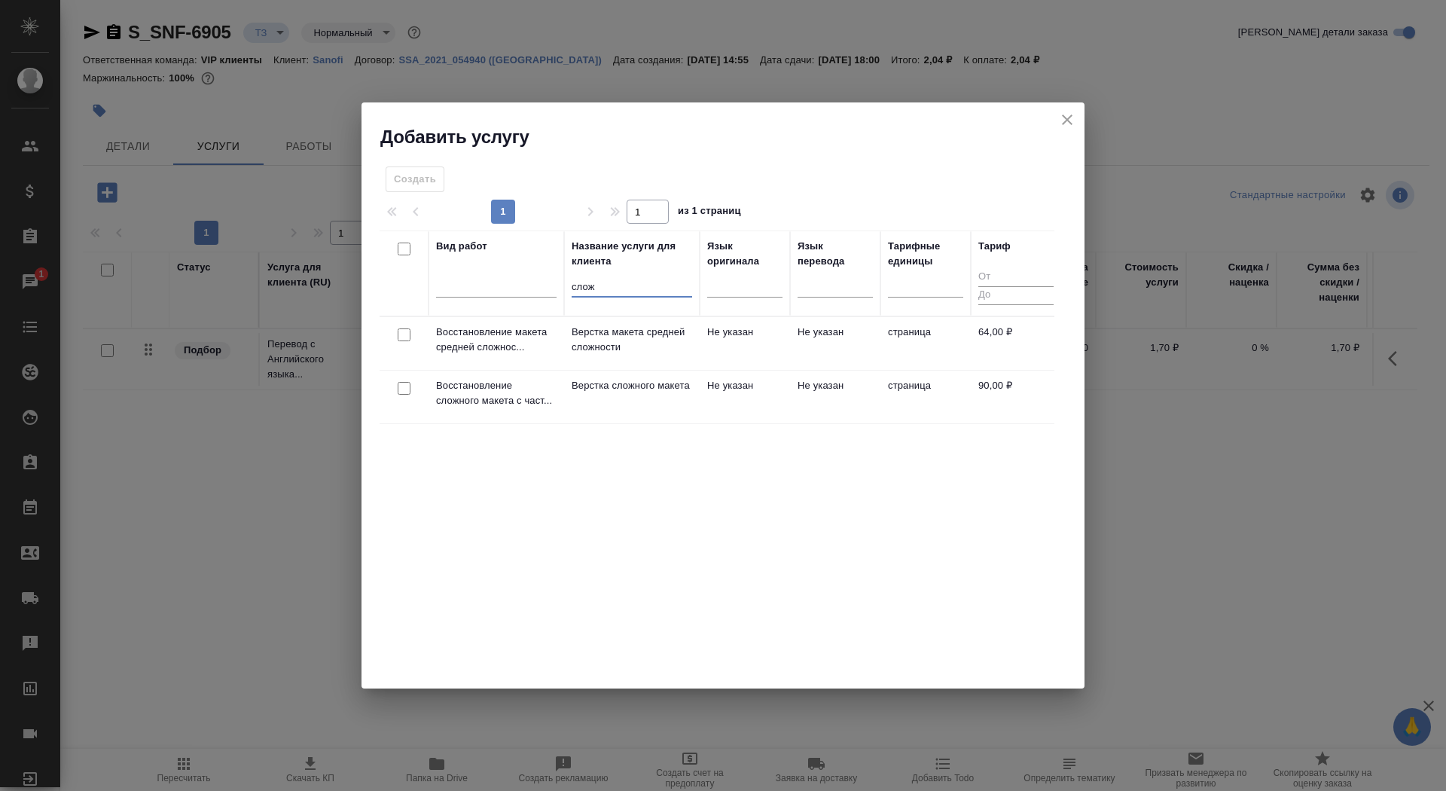
type input "слож"
click at [602, 393] on p "Верстка сложного макета" at bounding box center [632, 385] width 120 height 15
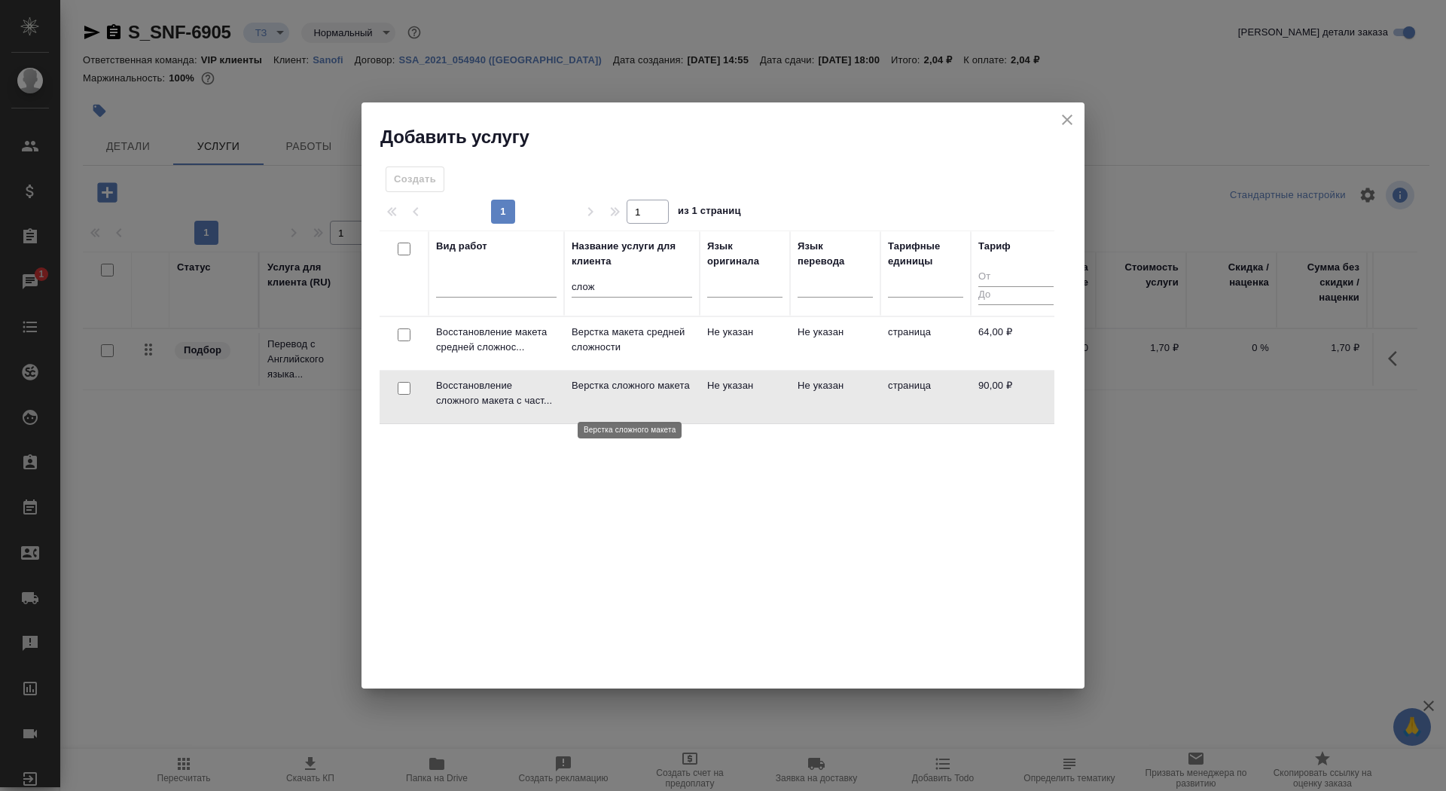
click at [602, 393] on p "Верстка сложного макета" at bounding box center [632, 385] width 120 height 15
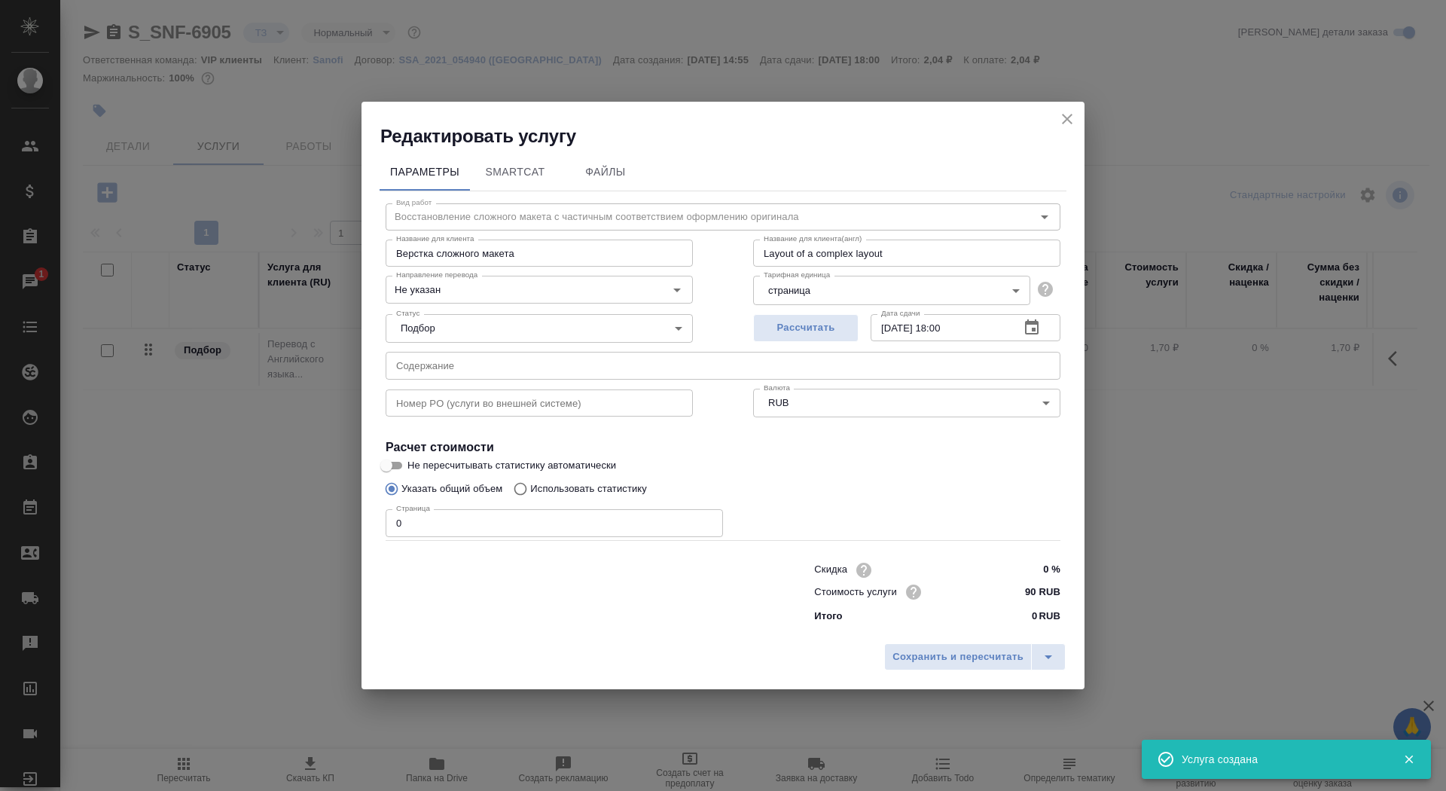
click at [435, 523] on input "0" at bounding box center [554, 522] width 337 height 27
click at [462, 302] on div "Не указан Направление перевода" at bounding box center [539, 289] width 307 height 27
type input "25"
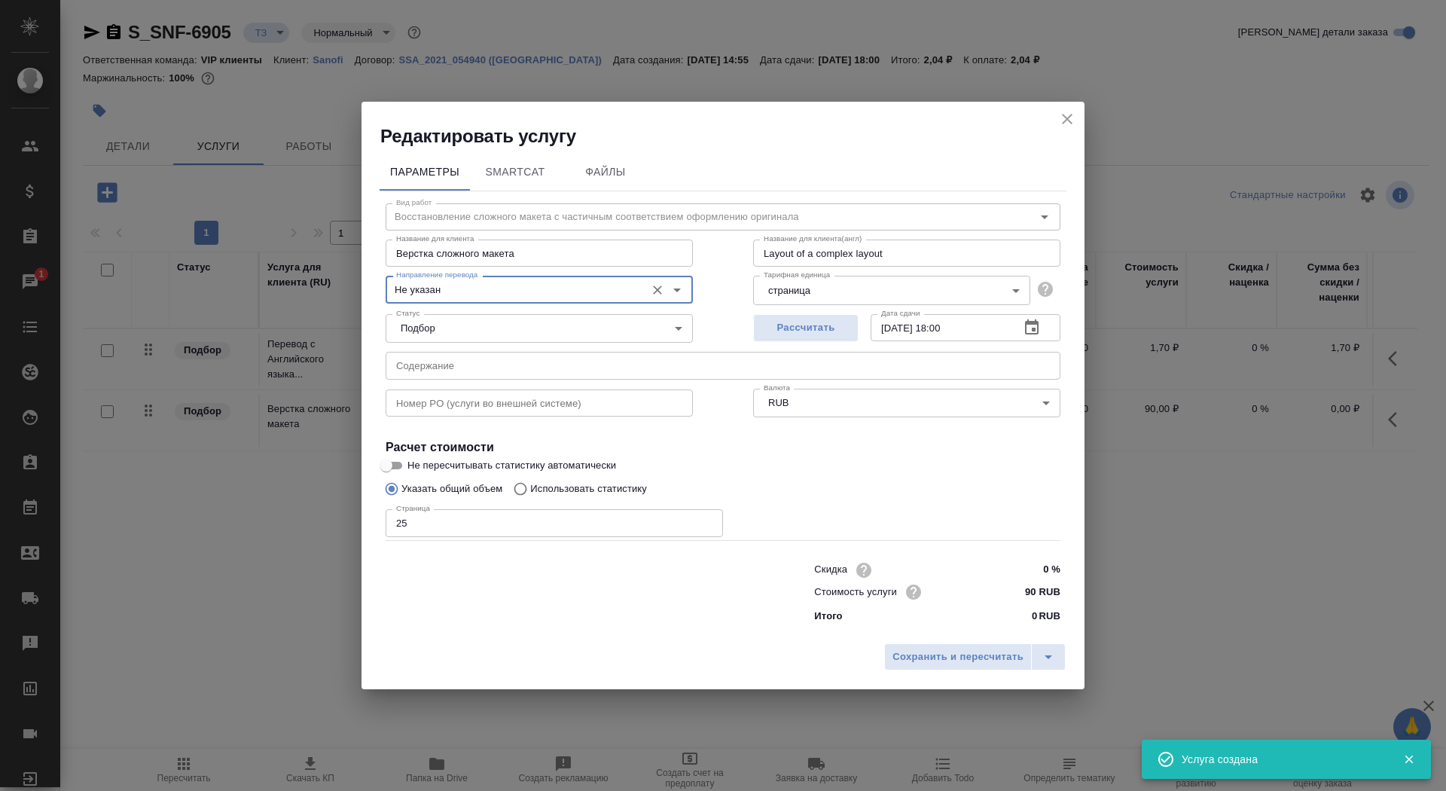
click at [462, 294] on input "Не указан" at bounding box center [514, 289] width 248 height 18
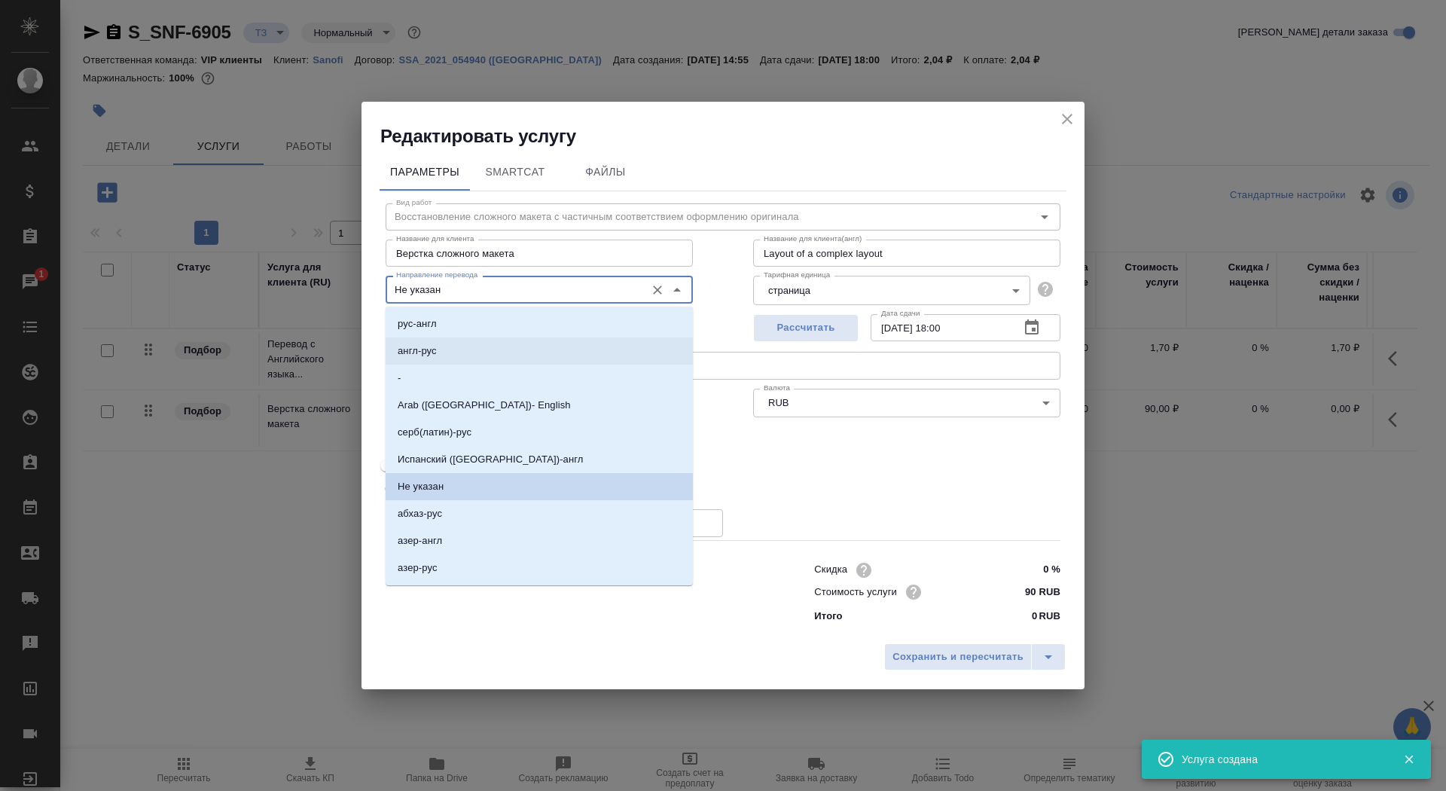
click at [474, 349] on li "англ-рус" at bounding box center [539, 350] width 307 height 27
type input "англ-рус"
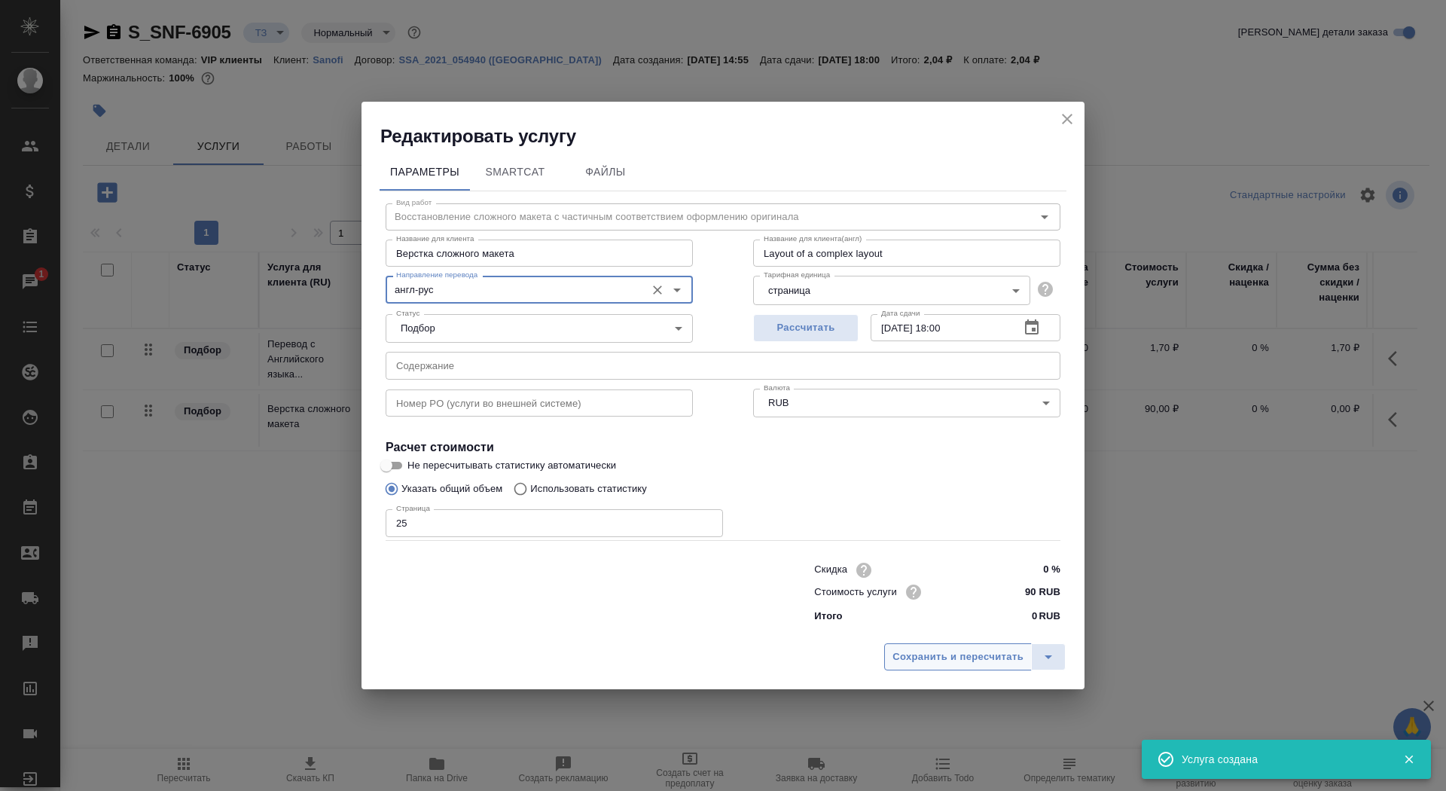
click at [970, 654] on span "Сохранить и пересчитать" at bounding box center [957, 656] width 131 height 17
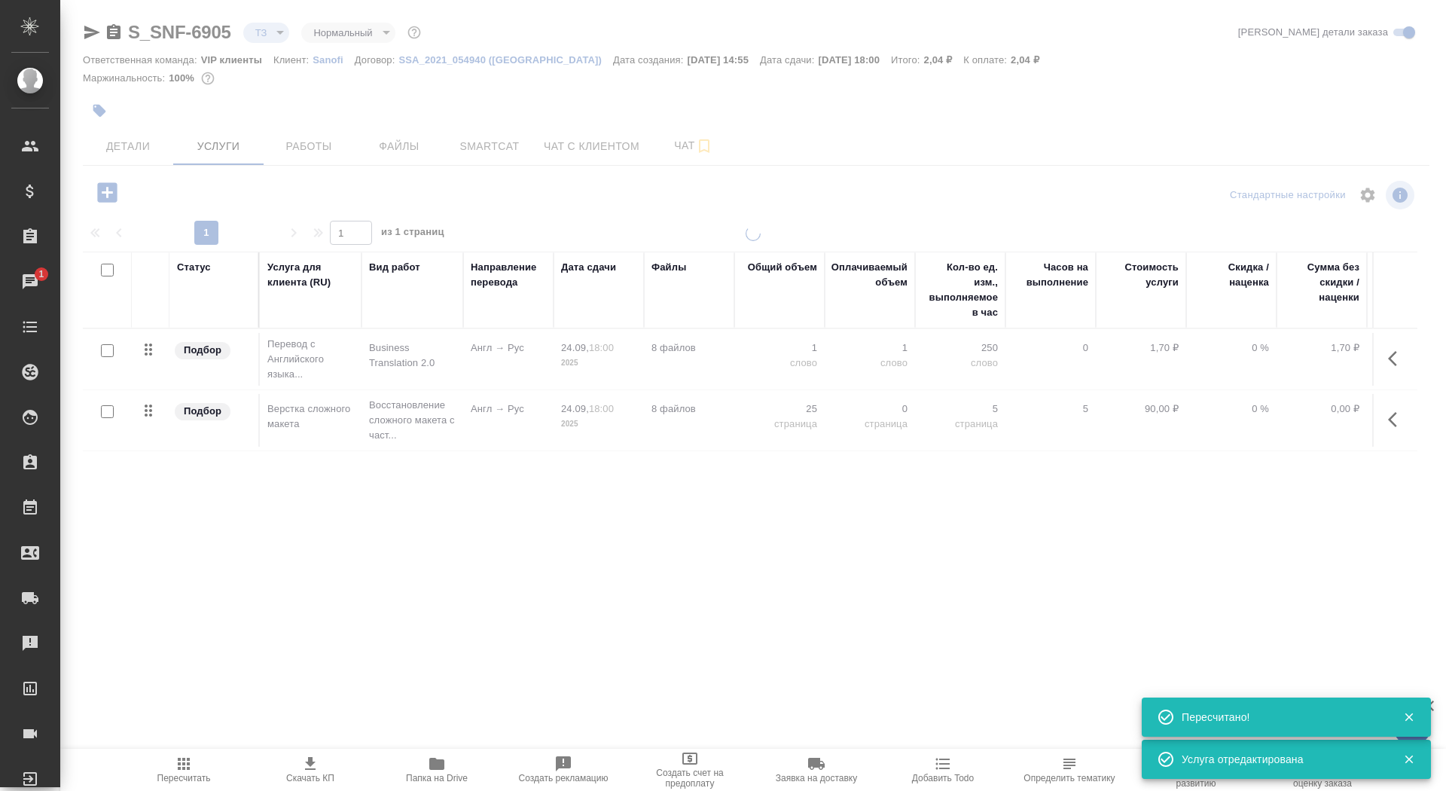
type input "new"
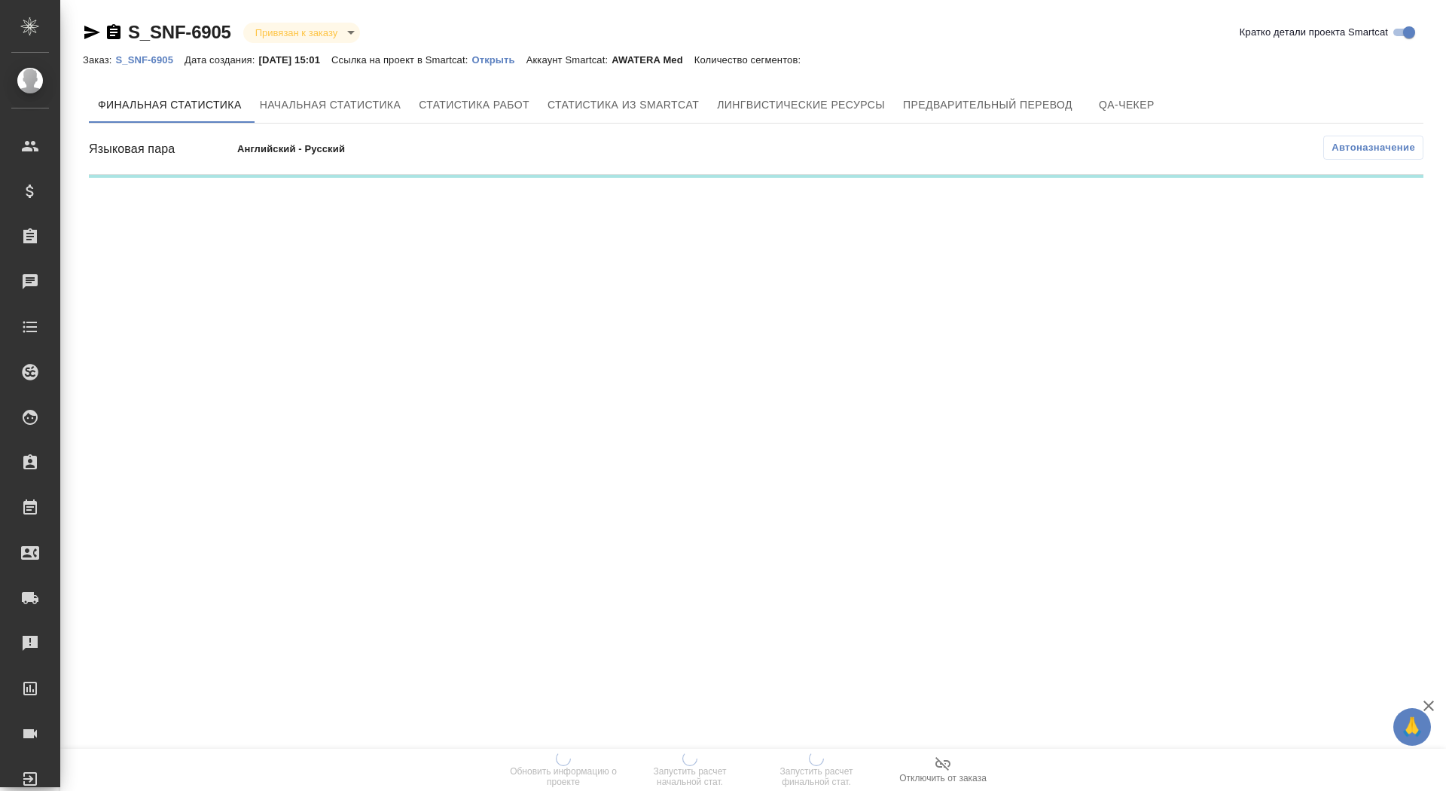
click at [526, 50] on div "Заказ: S_SNF-6905 Дата создания: [DATE] 15:01 Ссылка на проект в Smartcat: Откр…" at bounding box center [449, 59] width 733 height 18
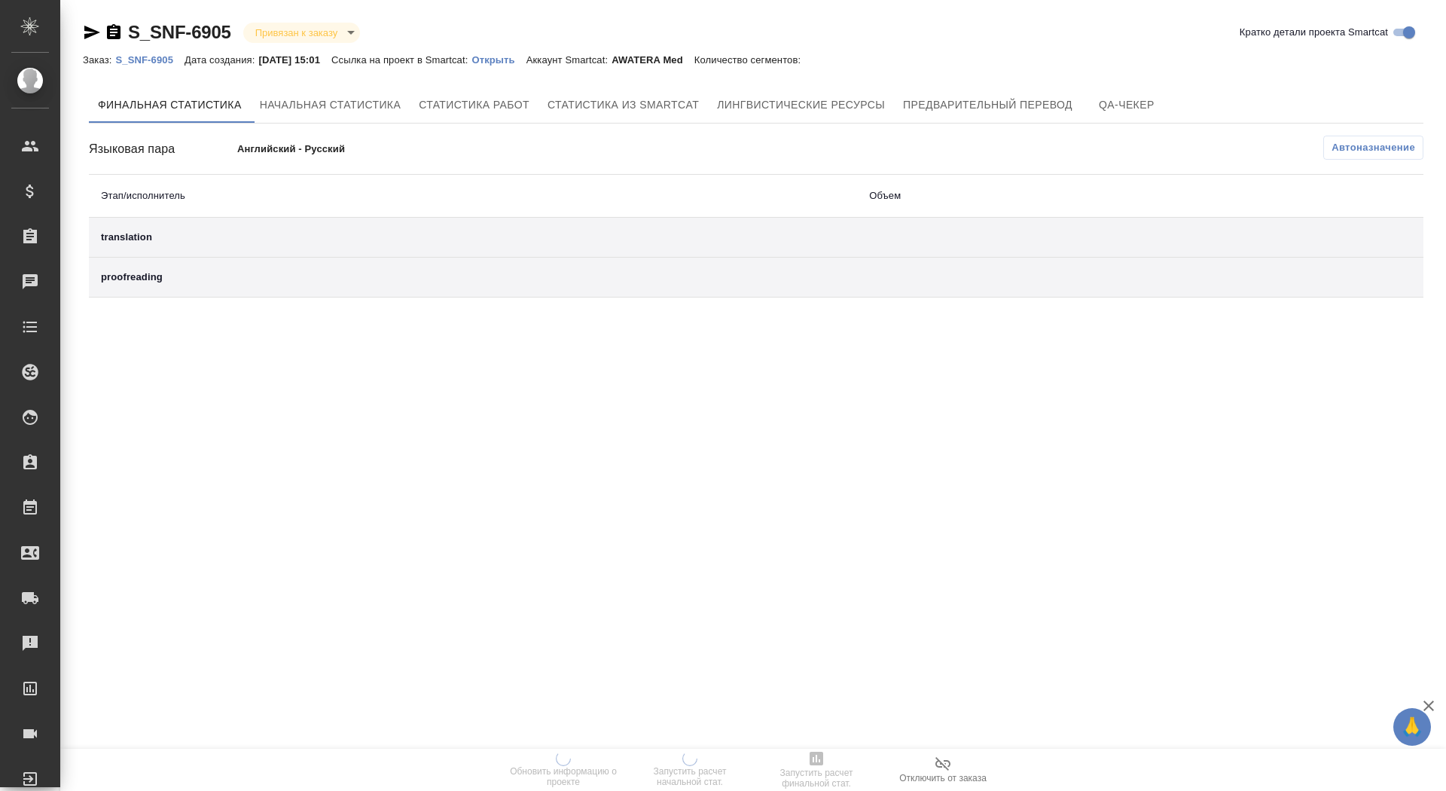
click at [526, 50] on div "Заказ: S_SNF-6905 Дата создания: [DATE] 15:01 Ссылка на проект в Smartcat: Откр…" at bounding box center [449, 59] width 733 height 18
click at [526, 56] on p "Открыть" at bounding box center [498, 59] width 54 height 11
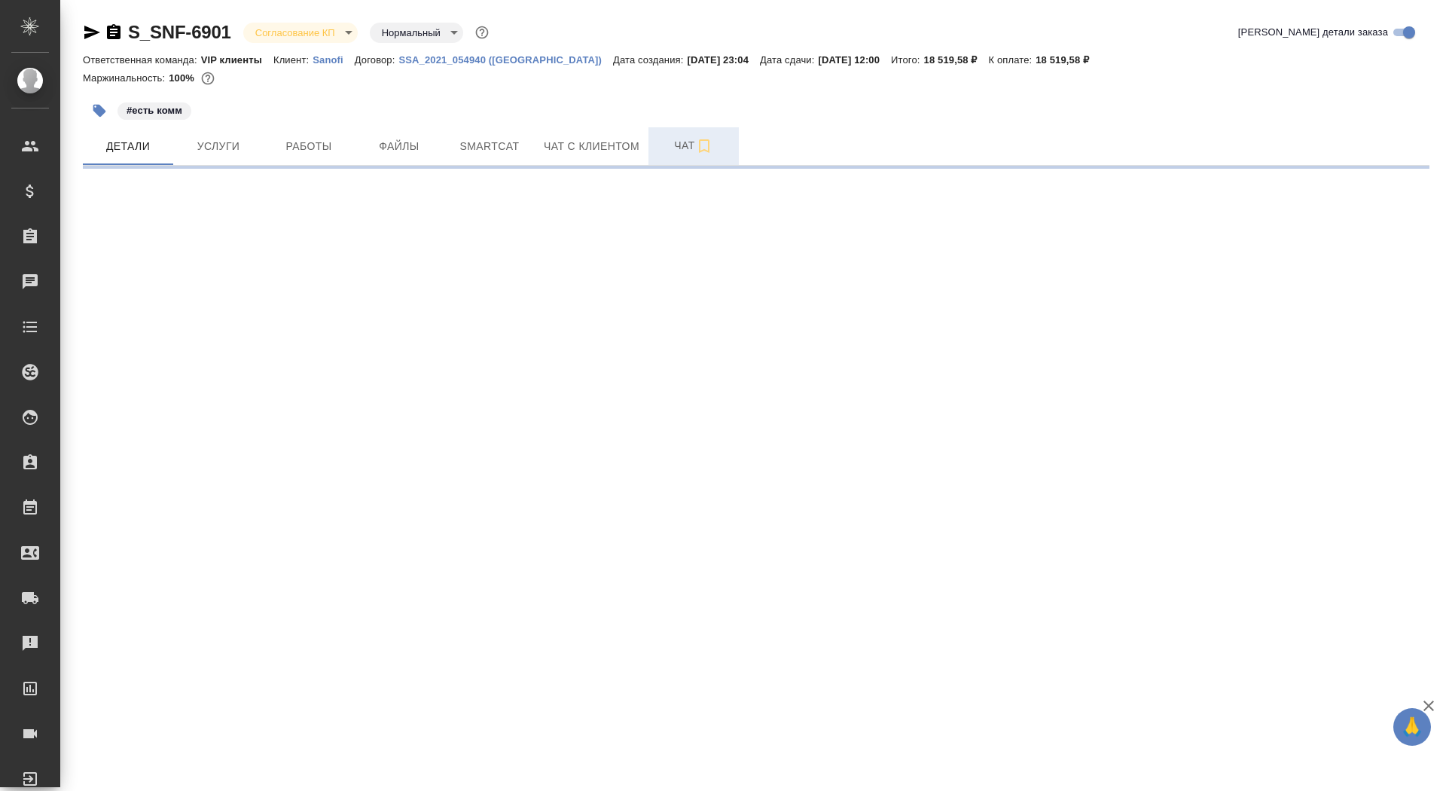
select select "RU"
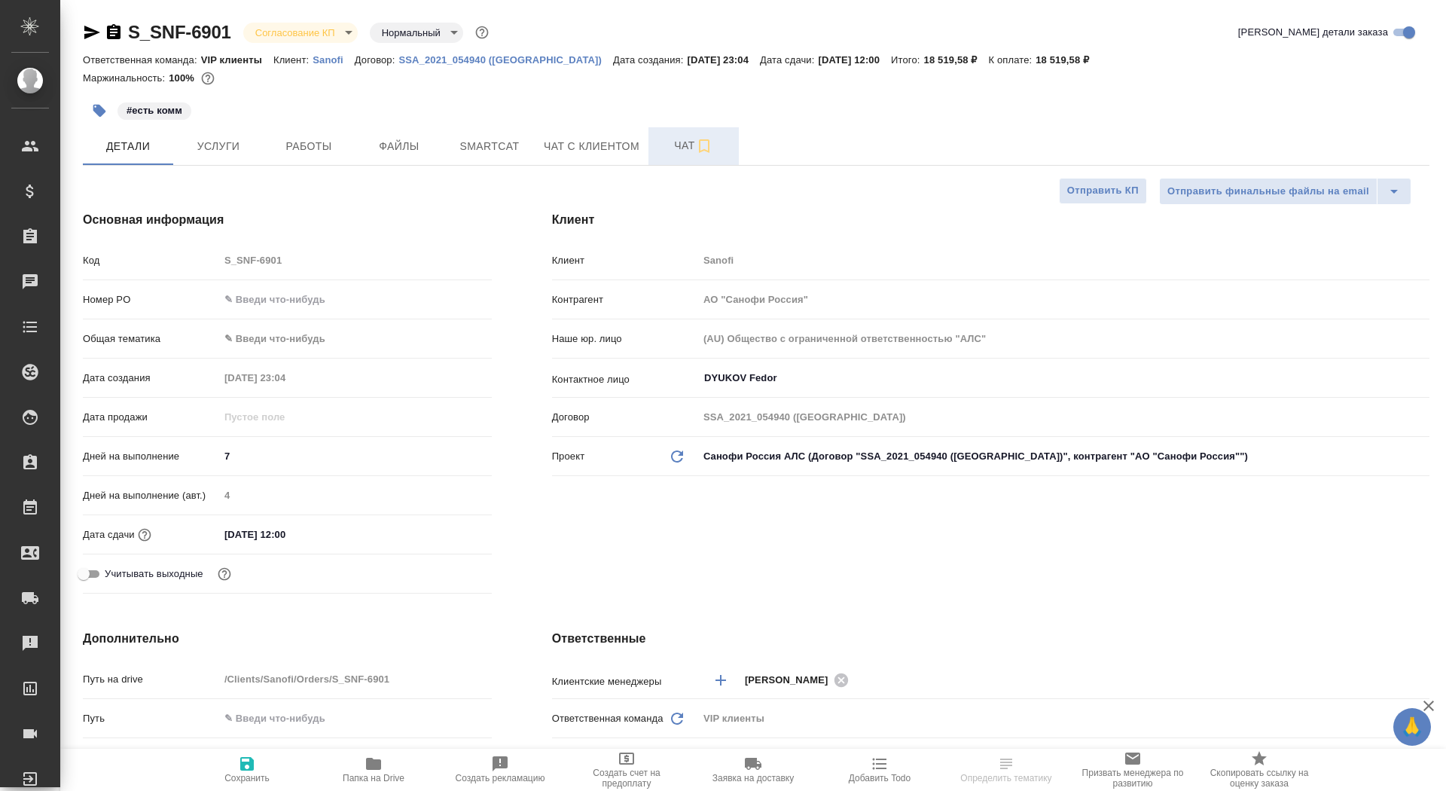
type textarea "x"
click at [660, 138] on span "Чат" at bounding box center [693, 145] width 72 height 19
type textarea "x"
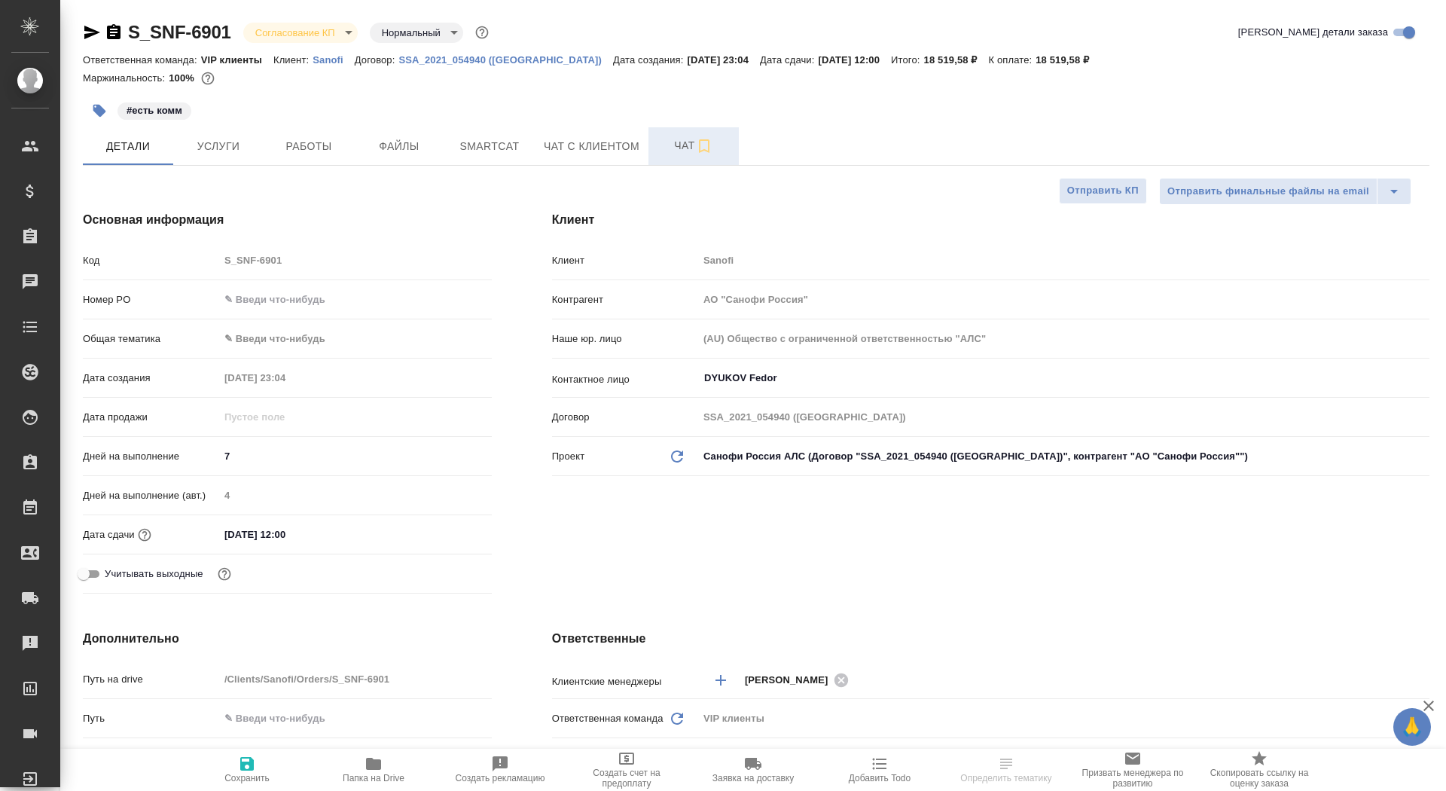
type textarea "x"
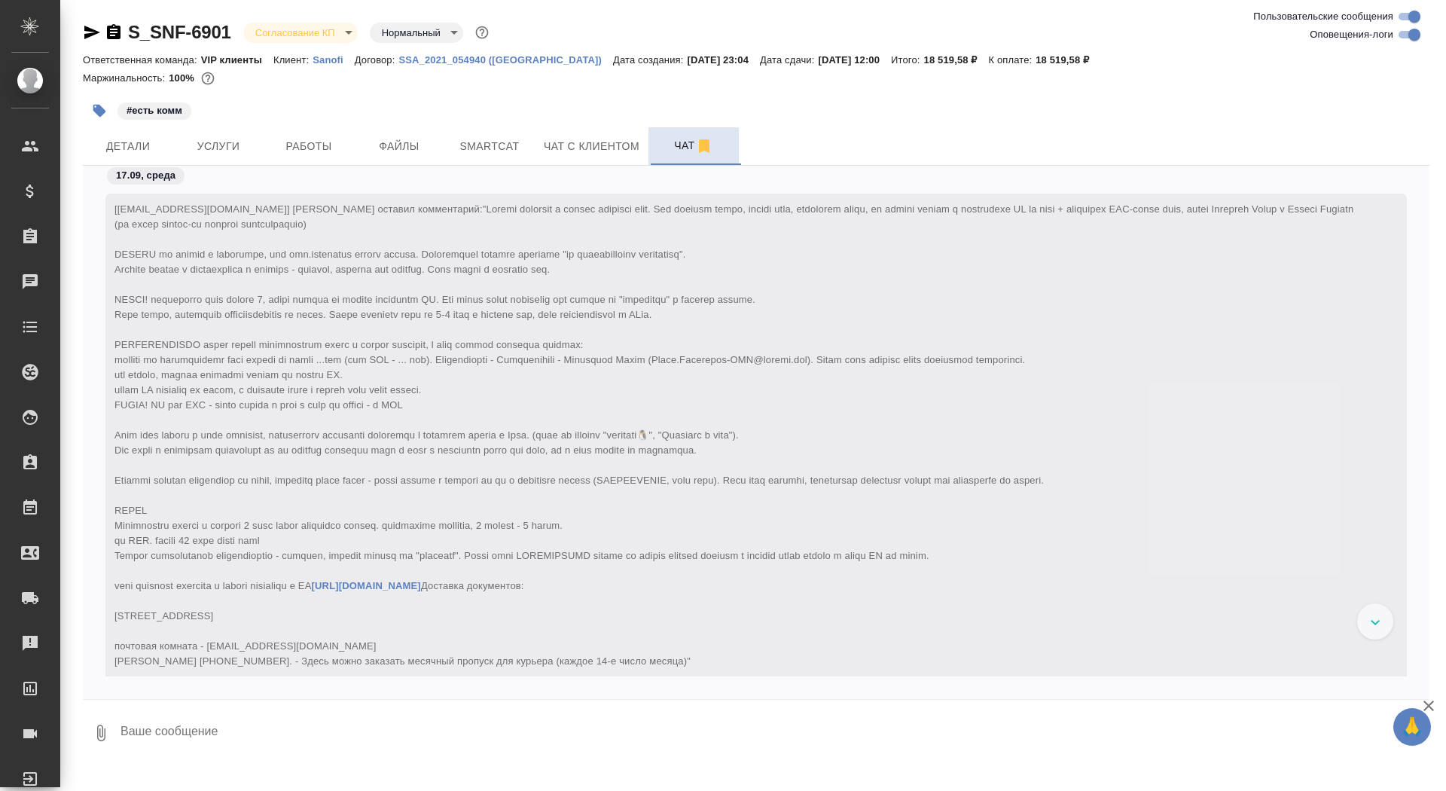
scroll to position [7123, 0]
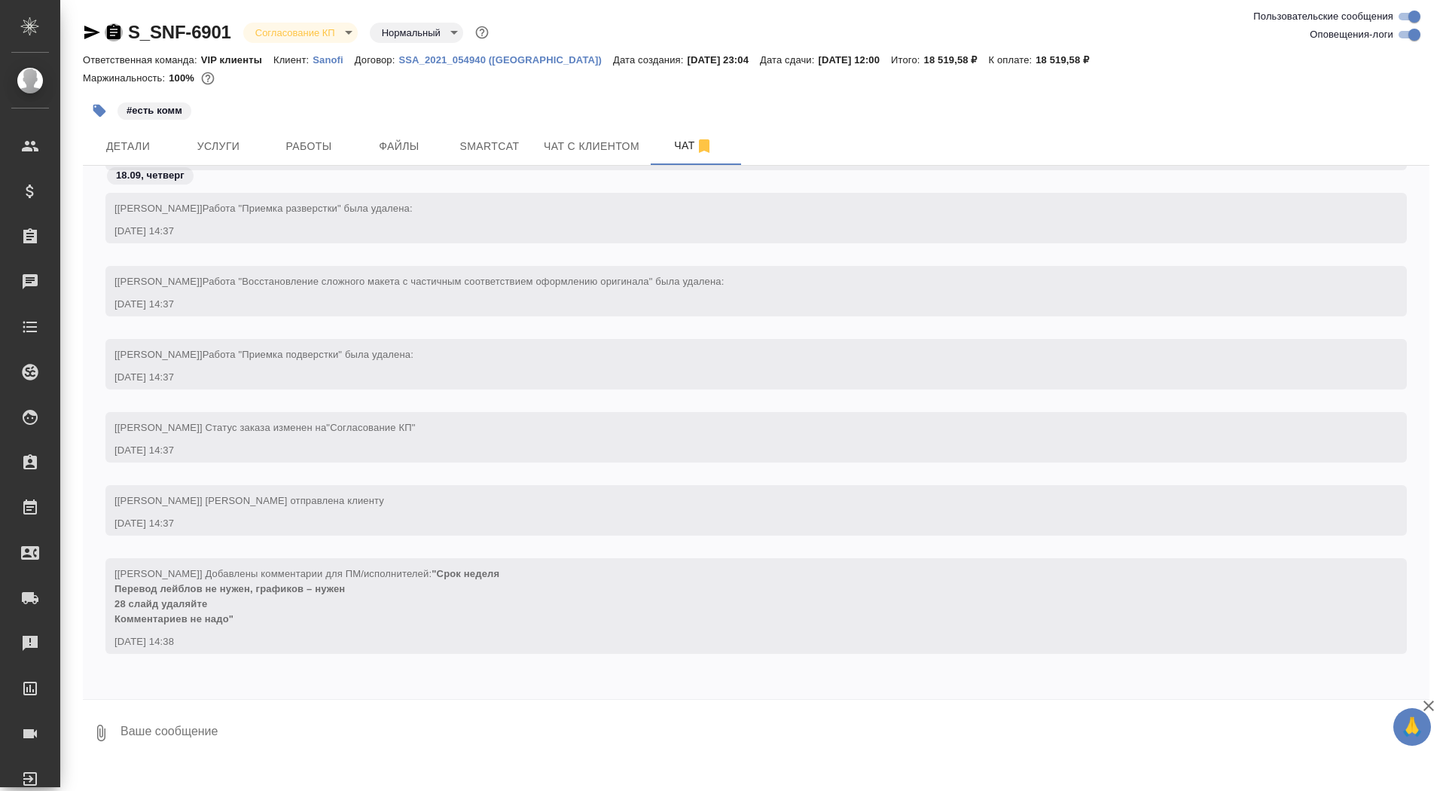
click at [107, 30] on icon "button" at bounding box center [114, 31] width 14 height 15
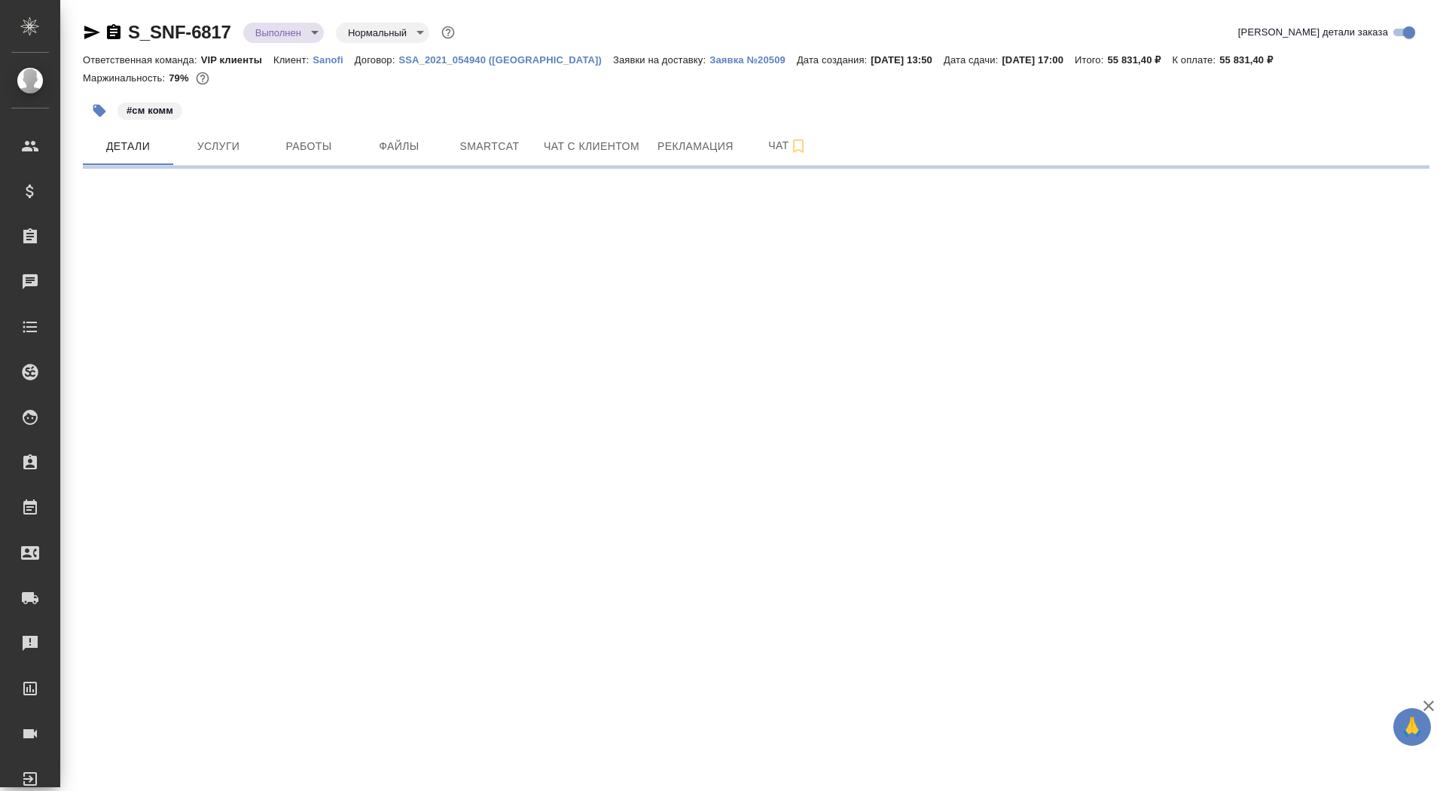
select select "RU"
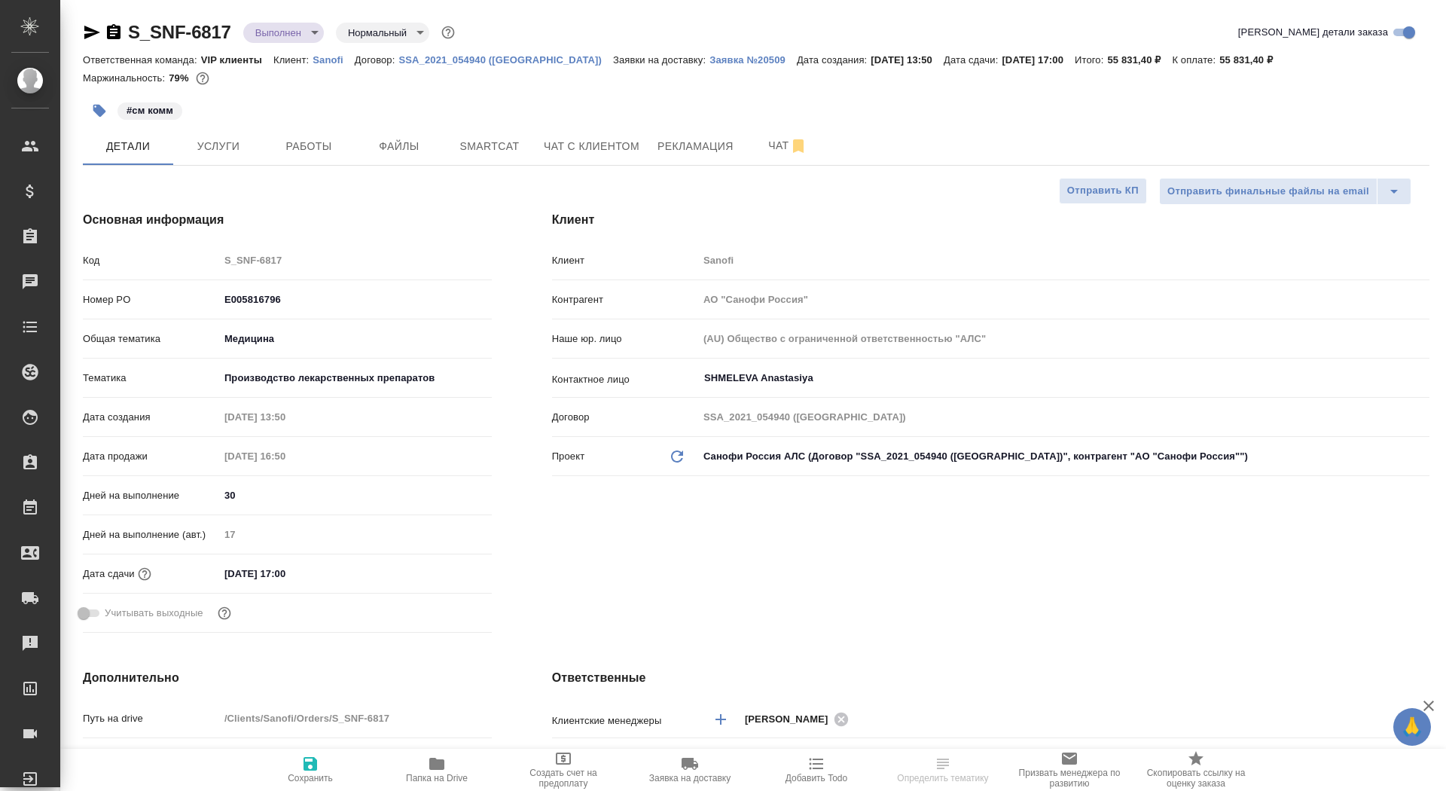
type textarea "x"
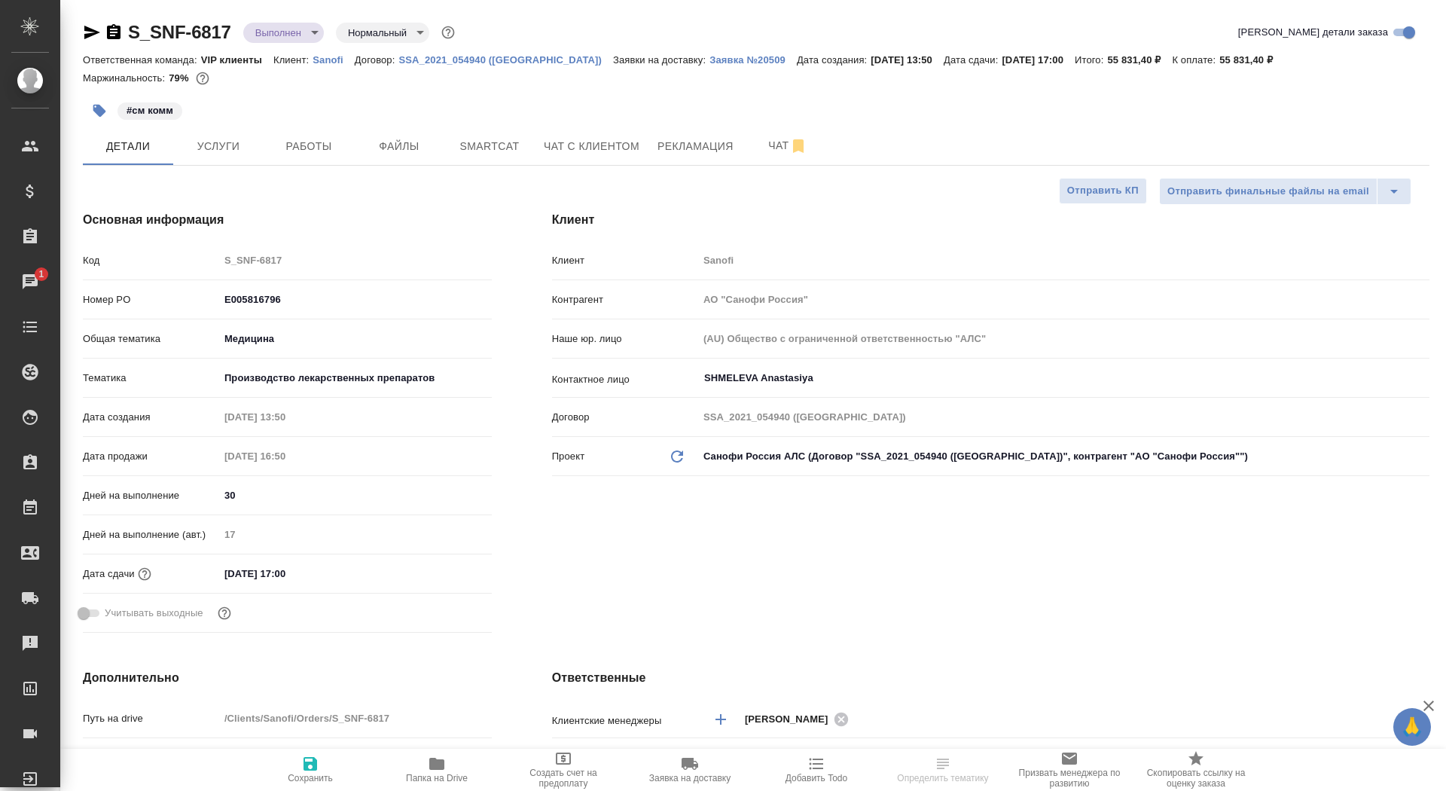
type textarea "x"
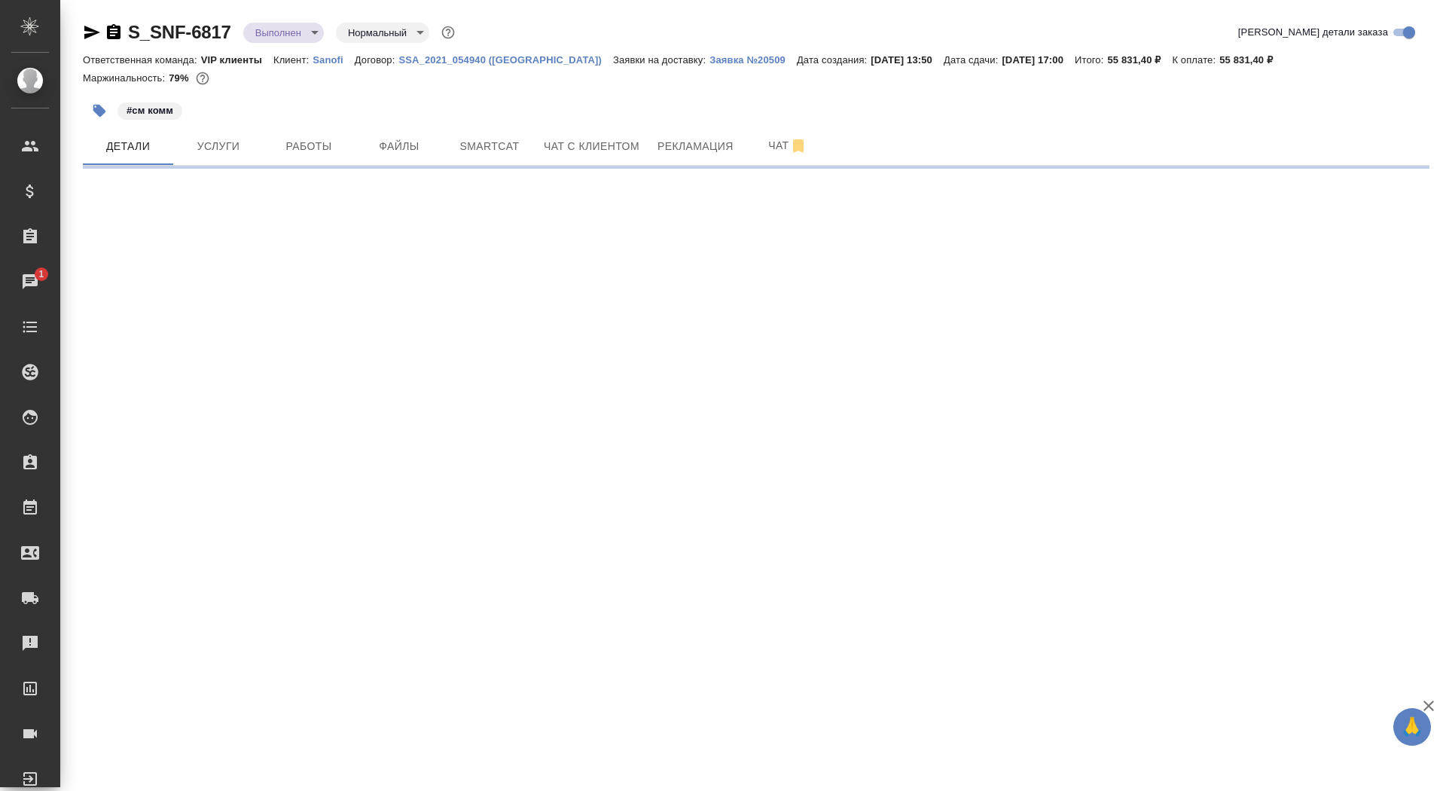
select select "RU"
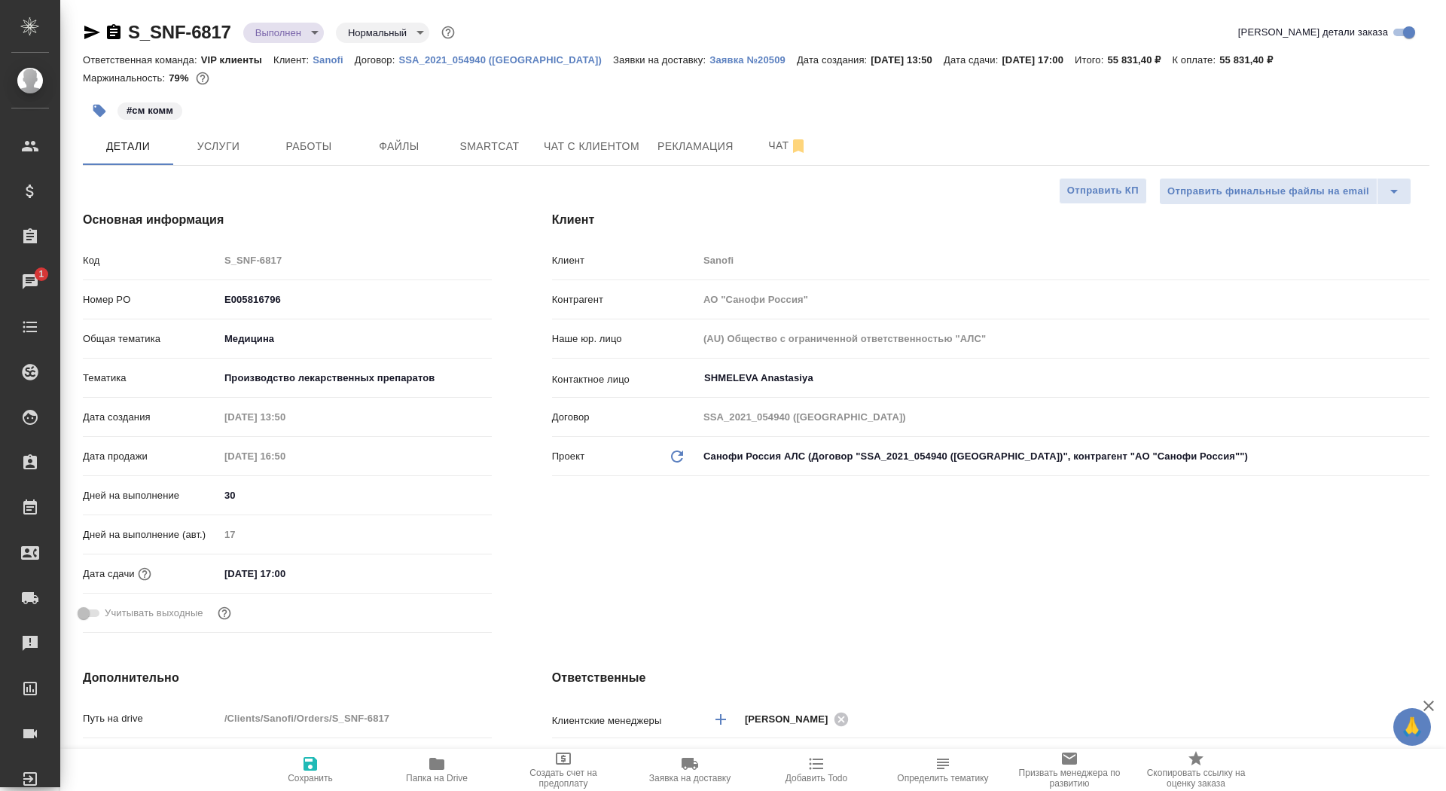
type textarea "x"
click at [759, 150] on span "Чат" at bounding box center [788, 145] width 72 height 19
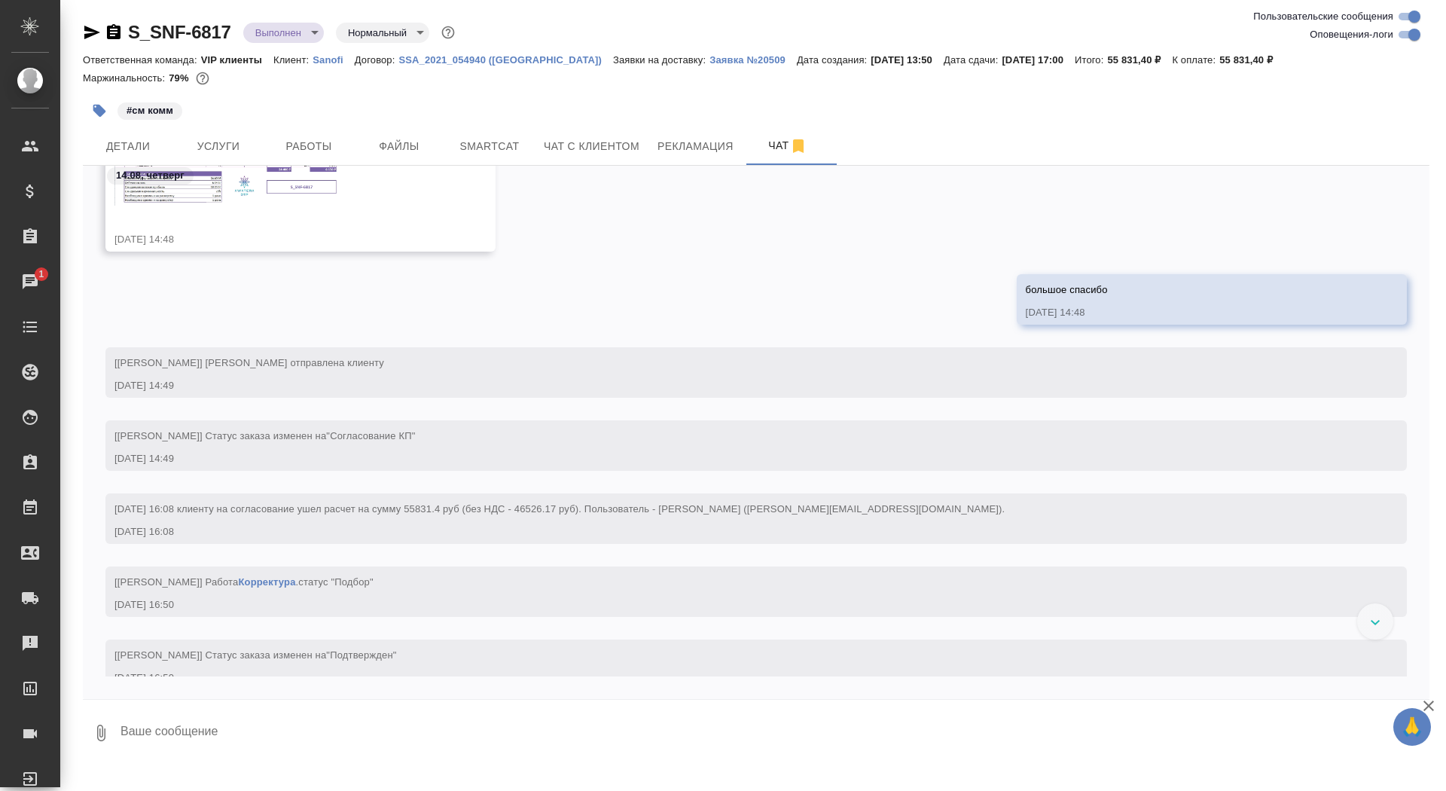
scroll to position [1059, 0]
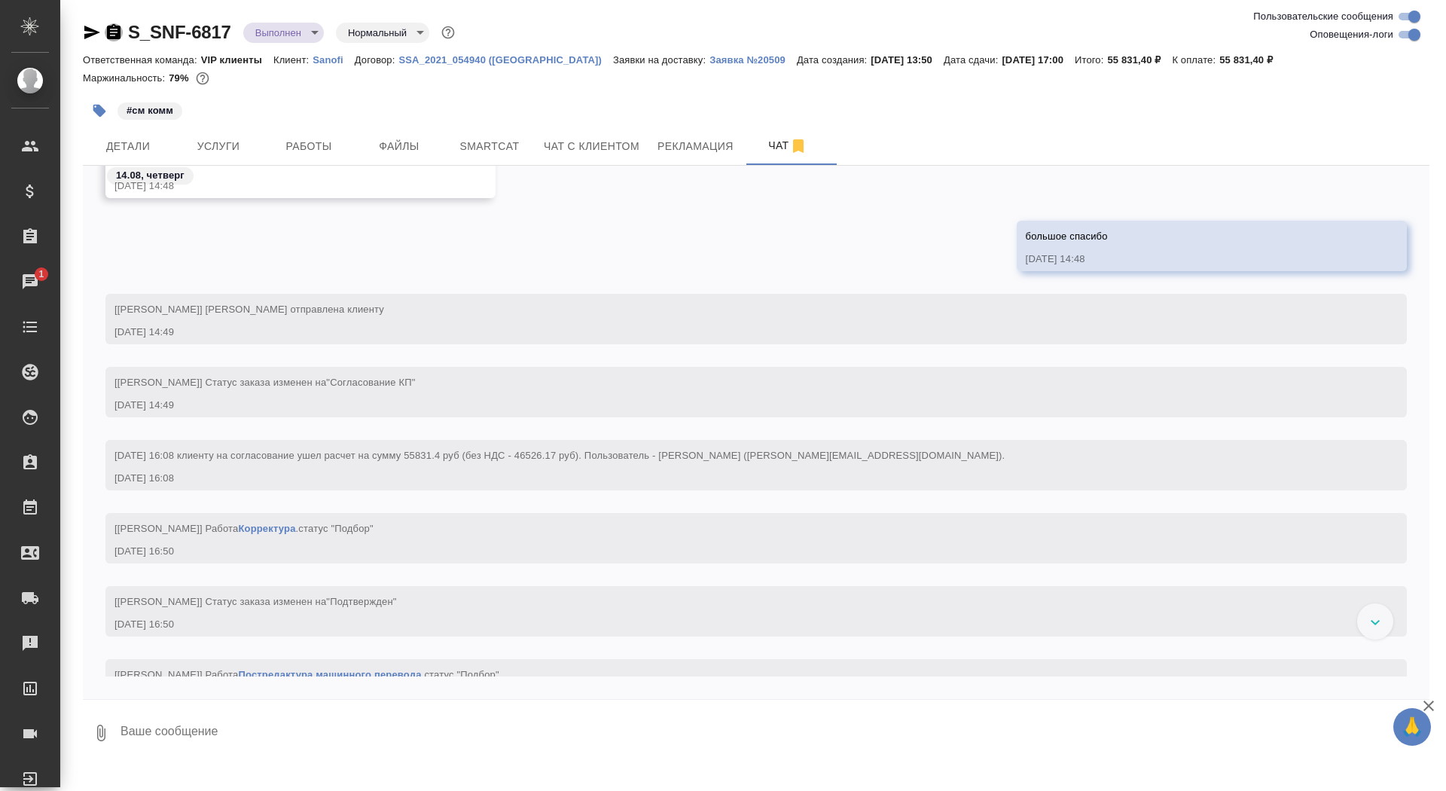
click at [114, 32] on icon "button" at bounding box center [114, 32] width 18 height 18
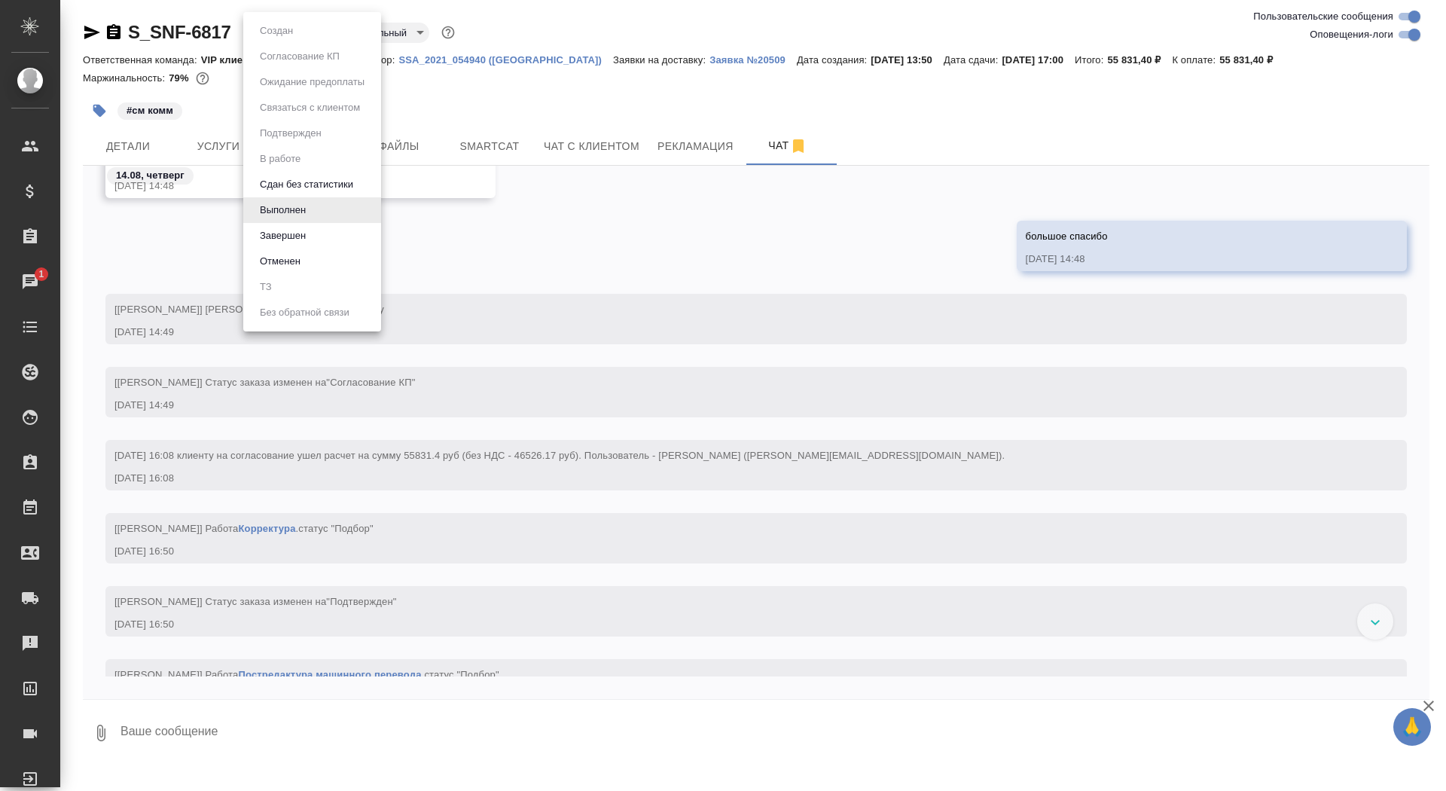
click at [305, 30] on body "🙏 .cls-1 fill:#fff; AWATERA Saydasheva Dilyara Клиенты Спецификации Заказы 1 Ча…" at bounding box center [723, 395] width 1446 height 791
click at [319, 240] on li "Завершен" at bounding box center [312, 236] width 138 height 26
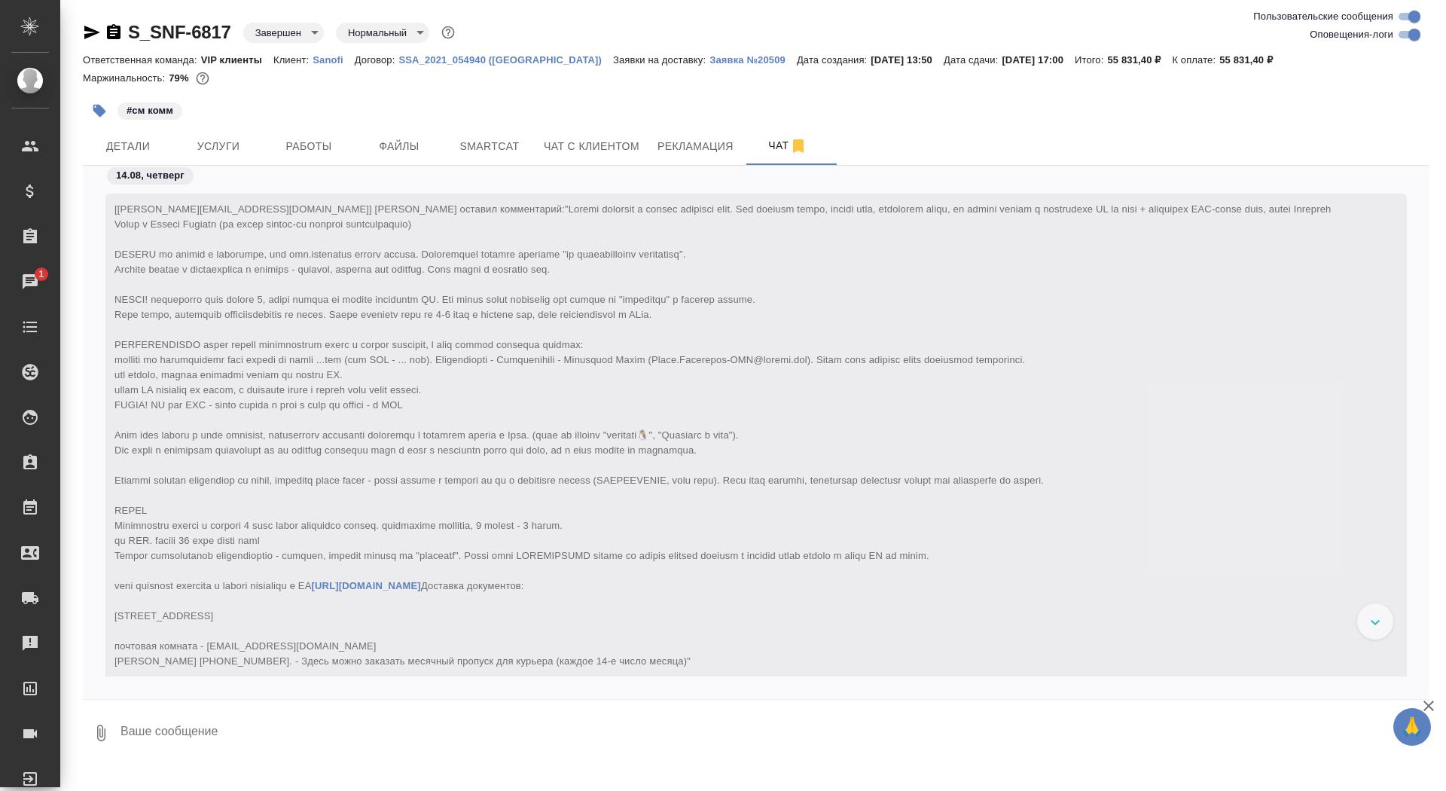
scroll to position [96333, 0]
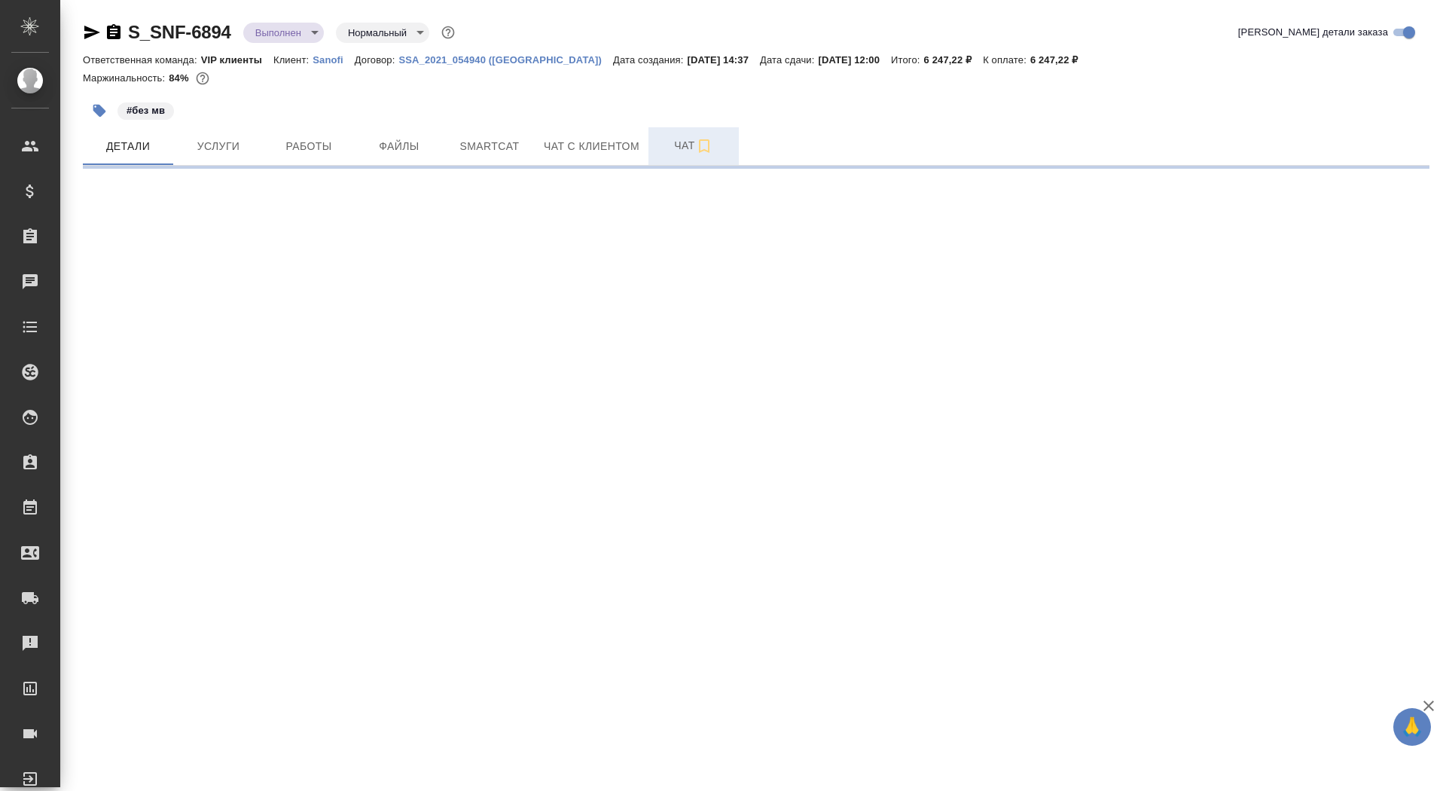
click at [672, 149] on span "Чат" at bounding box center [693, 145] width 72 height 19
select select "RU"
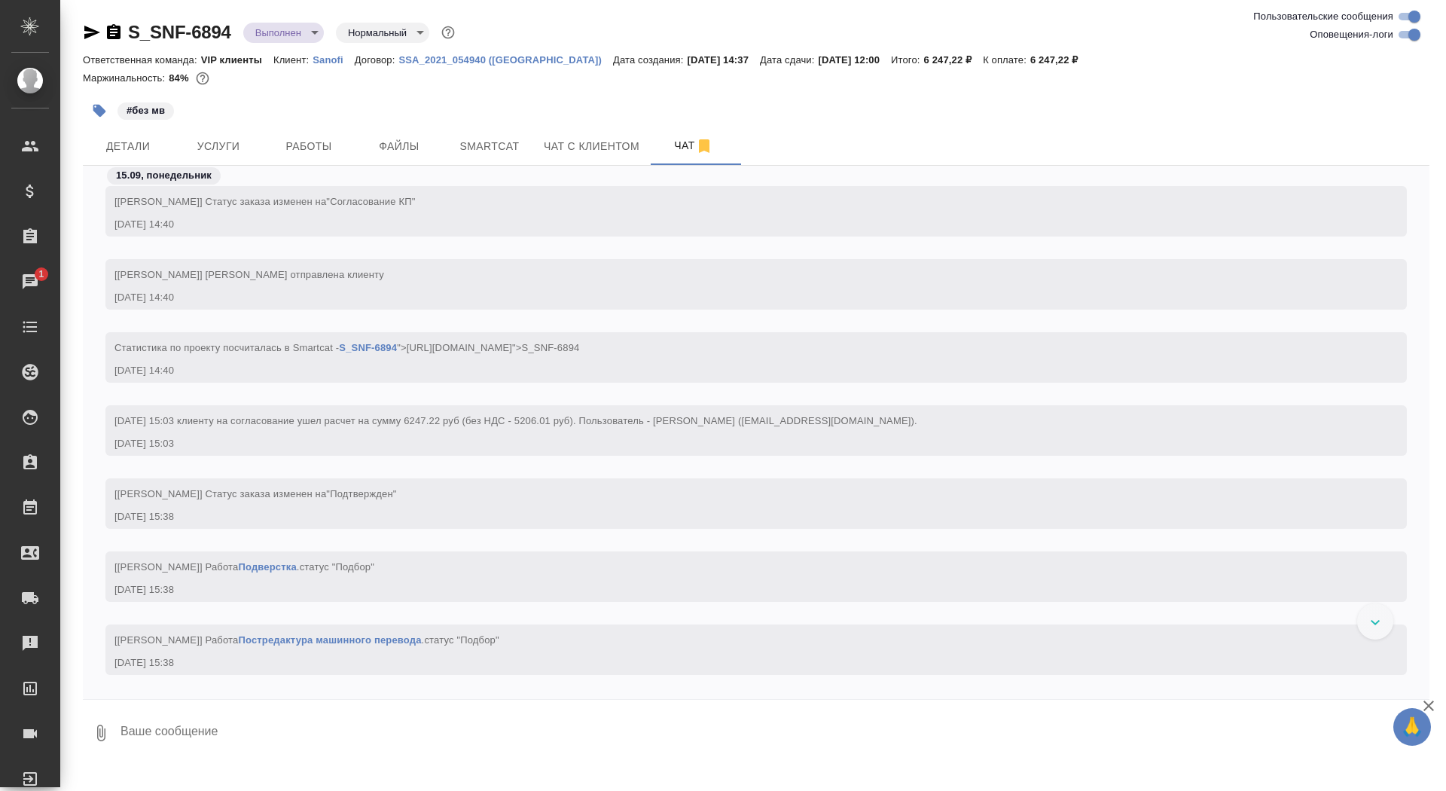
scroll to position [813, 0]
click at [120, 28] on icon "button" at bounding box center [114, 31] width 14 height 15
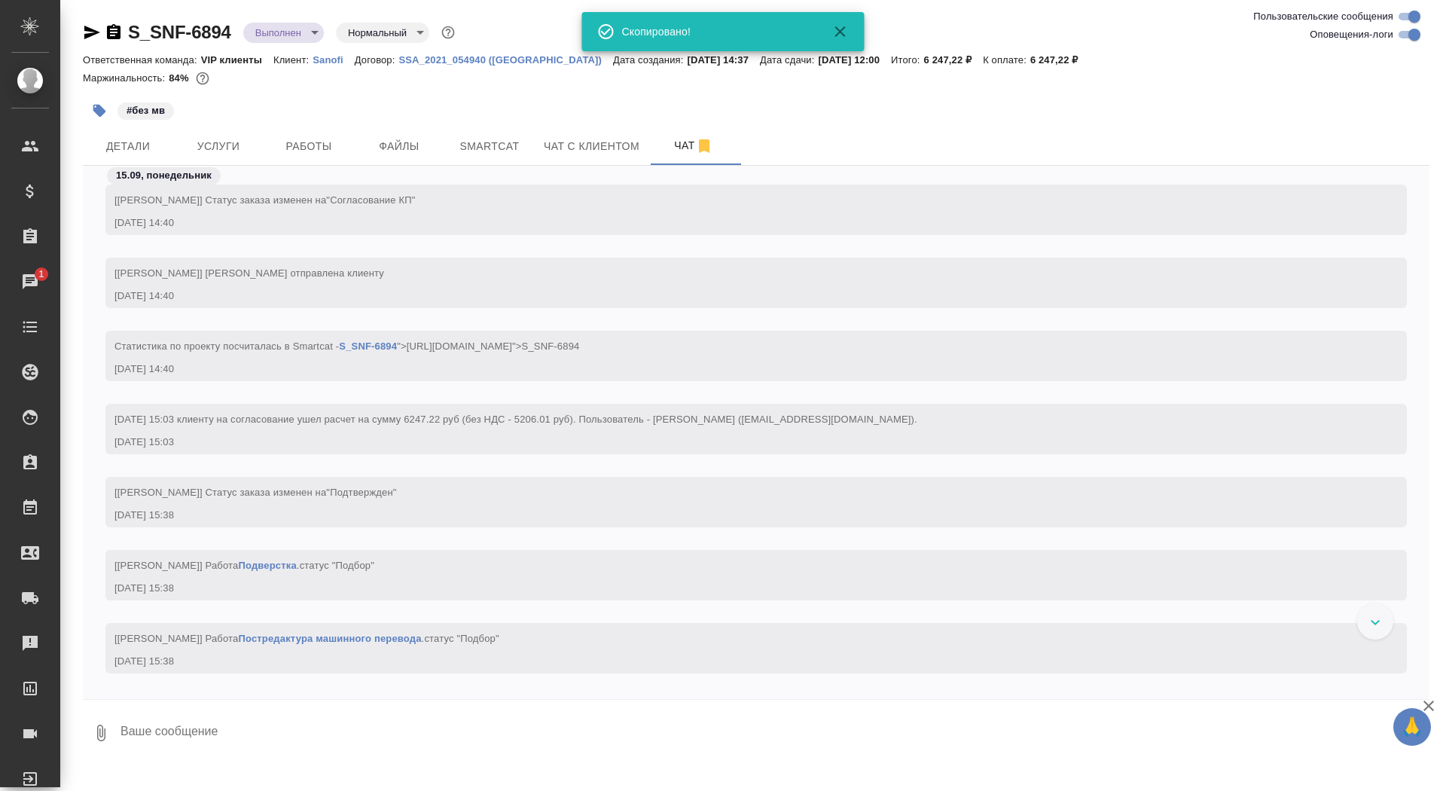
click at [303, 28] on body "🙏 .cls-1 fill:#fff; AWATERA Saydasheva Dilyara Клиенты Спецификации Заказы 1 Ча…" at bounding box center [723, 395] width 1446 height 791
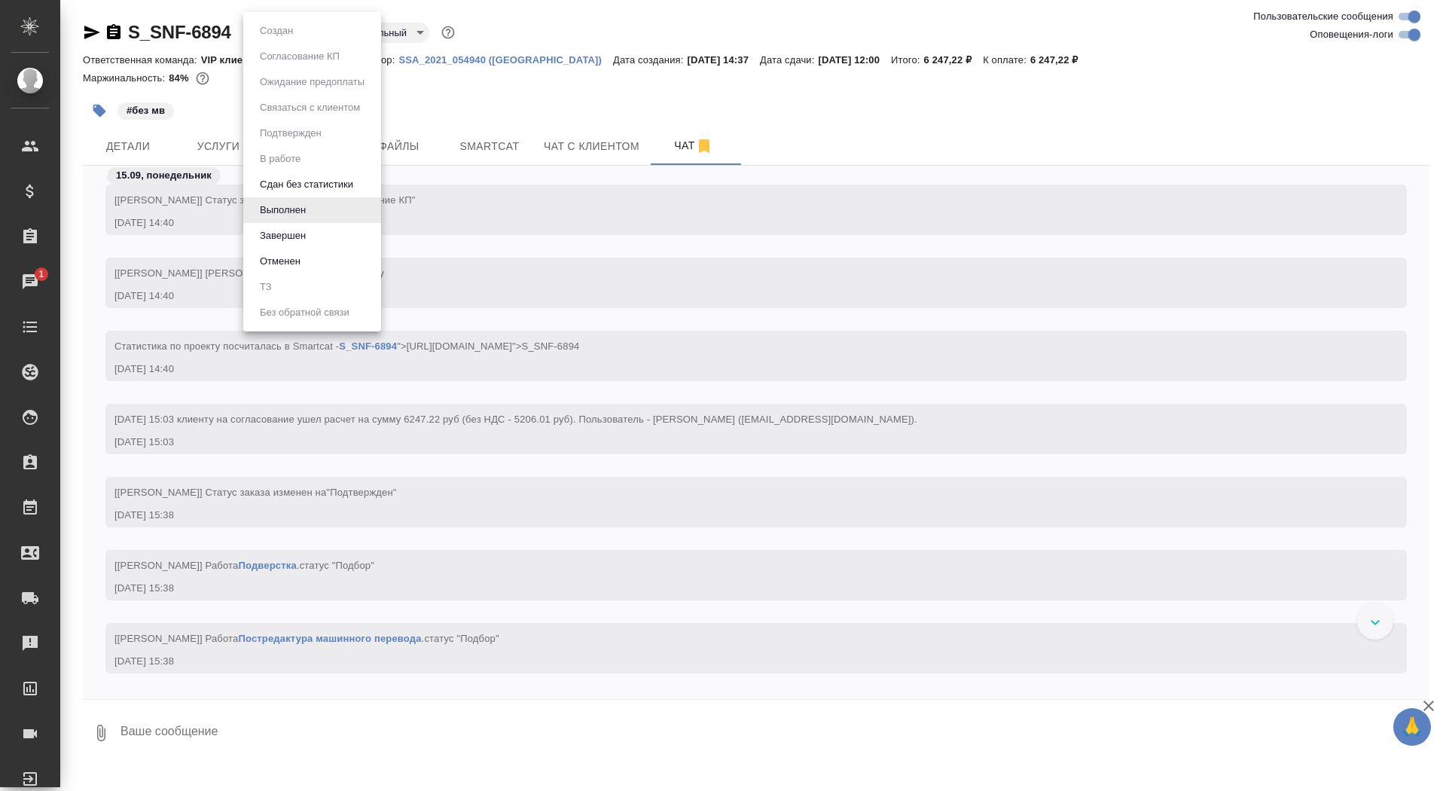
click at [342, 254] on li "Отменен" at bounding box center [312, 261] width 138 height 26
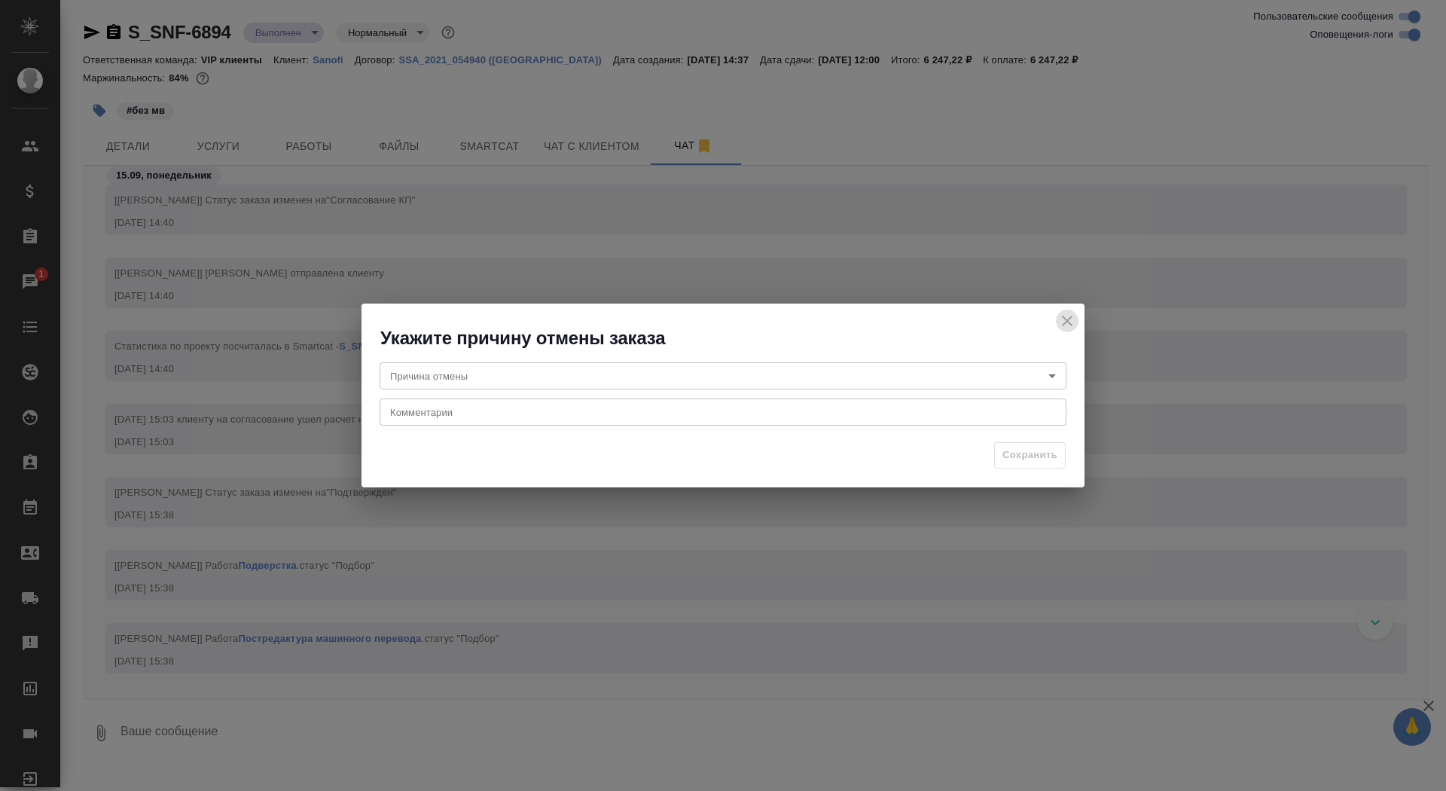
click at [1063, 322] on icon "close" at bounding box center [1067, 321] width 18 height 18
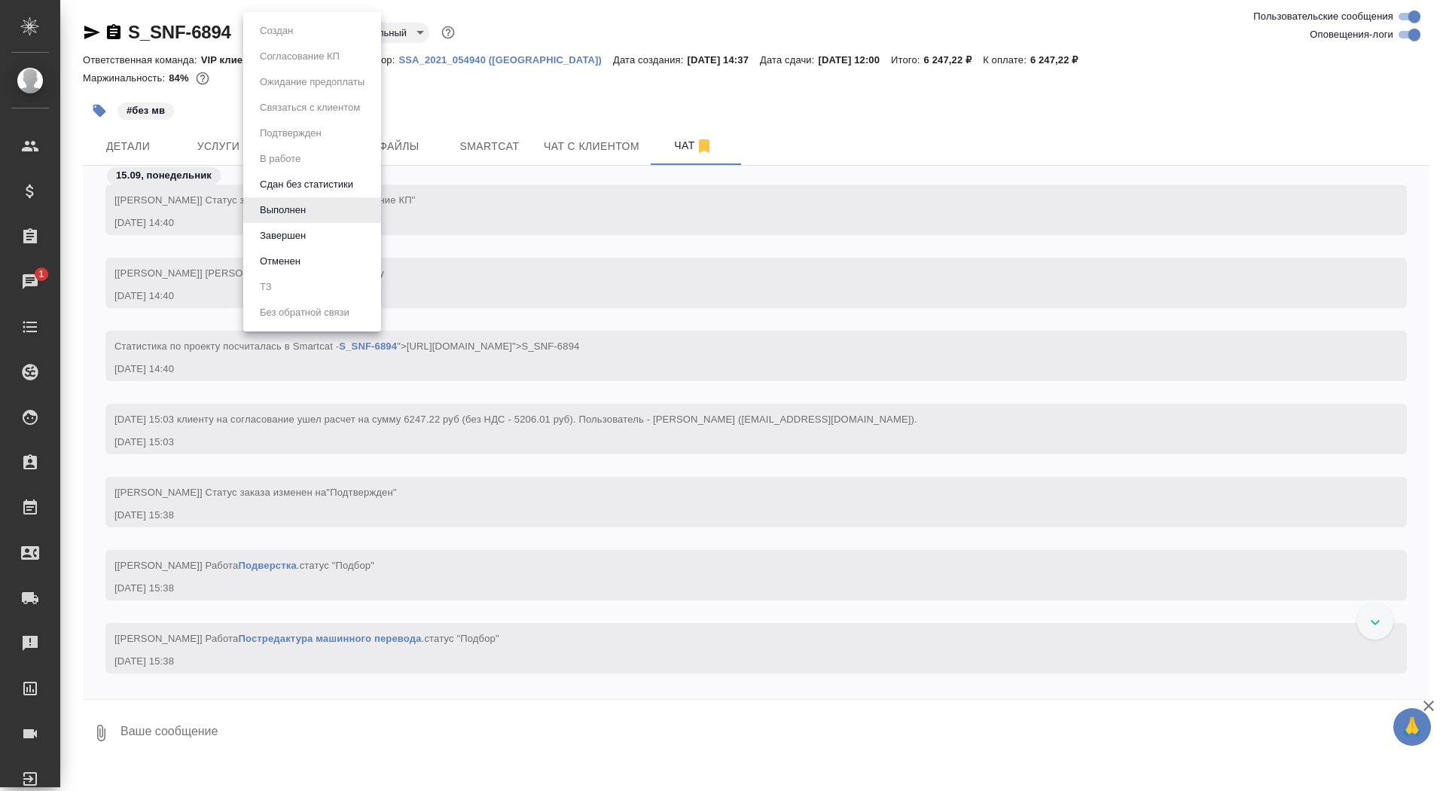
click at [300, 25] on body "🙏 .cls-1 fill:#fff; AWATERA Saydasheva Dilyara Клиенты Спецификации Заказы 1 Ча…" at bounding box center [723, 395] width 1446 height 791
click at [323, 240] on li "Завершен" at bounding box center [312, 236] width 138 height 26
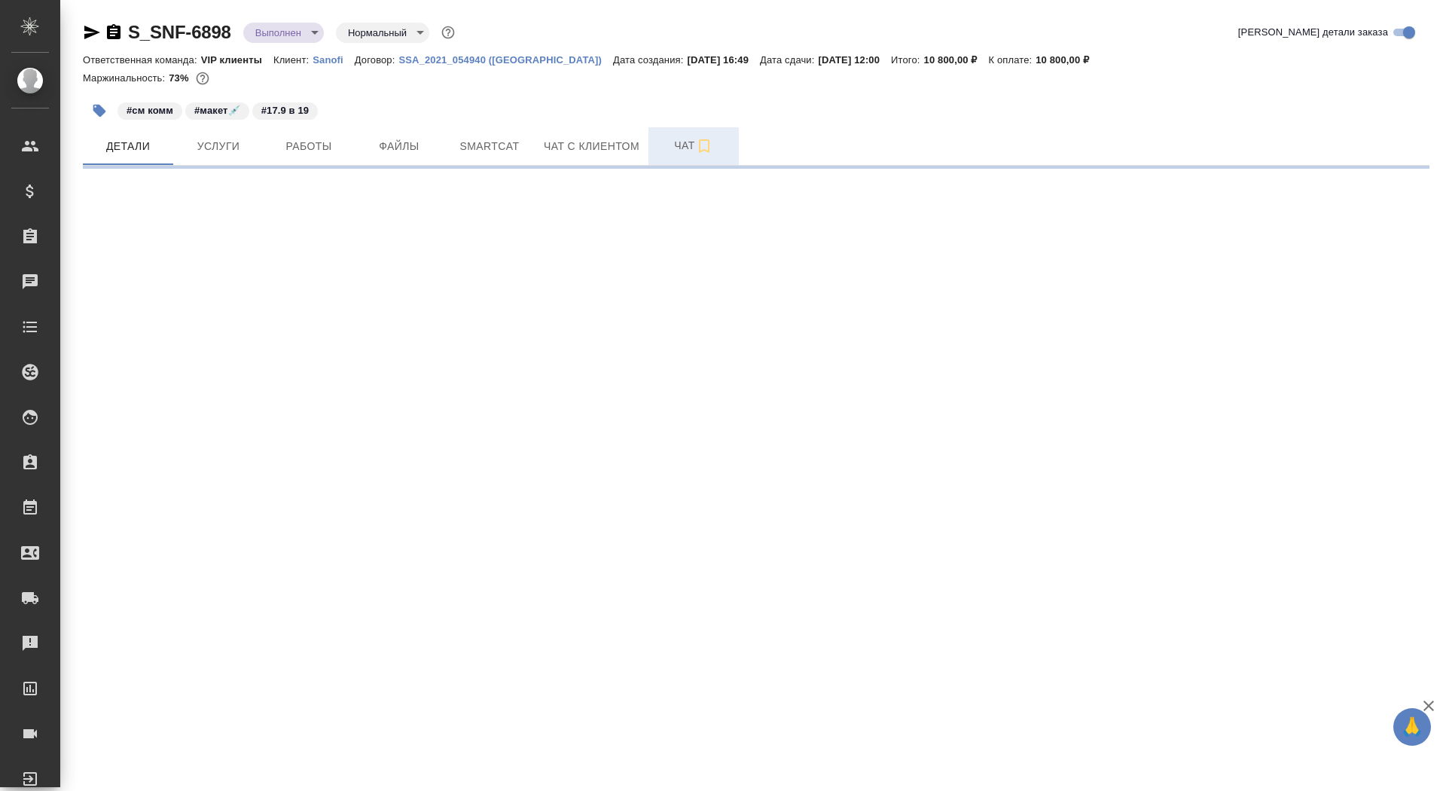
select select "RU"
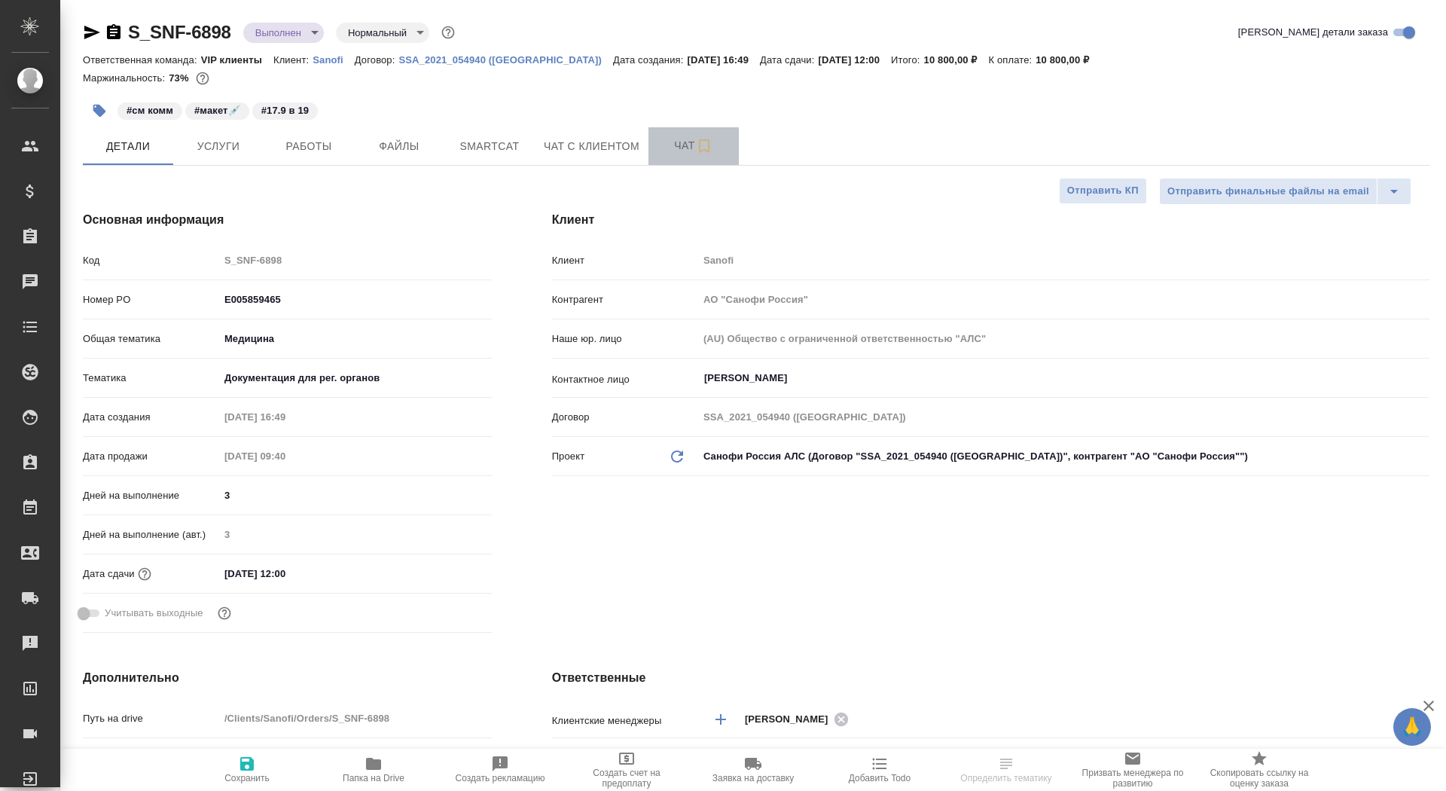
click at [667, 147] on span "Чат" at bounding box center [693, 145] width 72 height 19
type textarea "x"
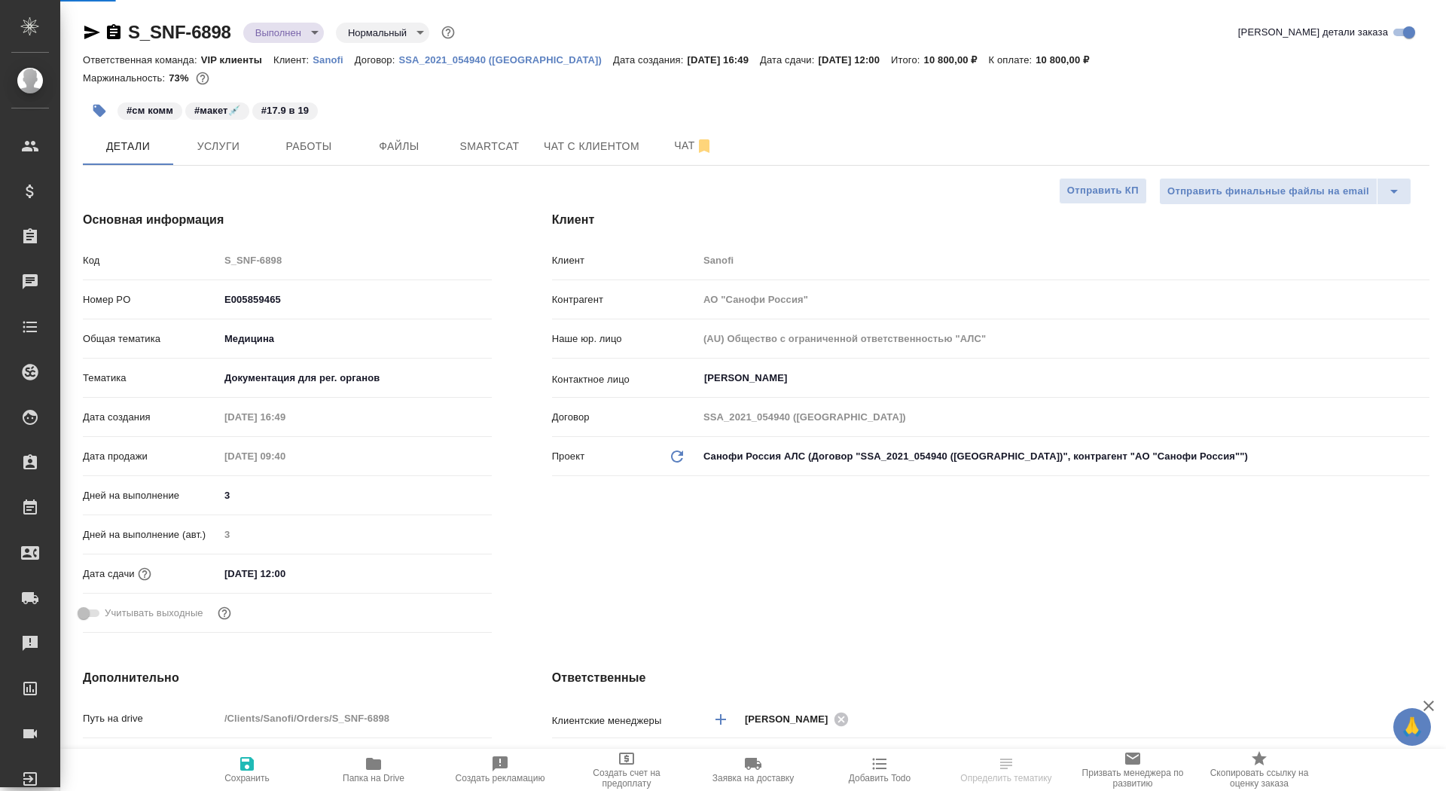
type textarea "x"
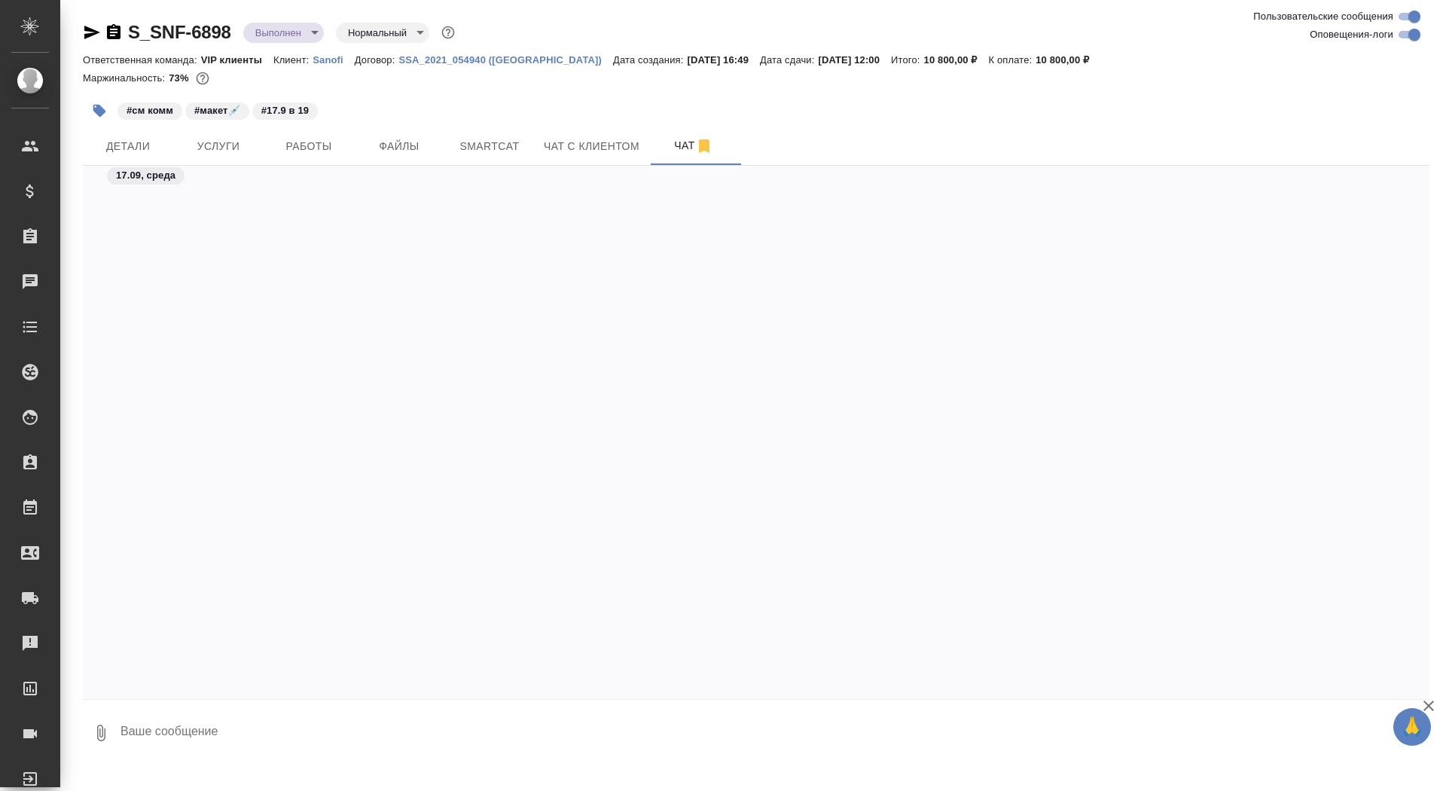
scroll to position [22337, 0]
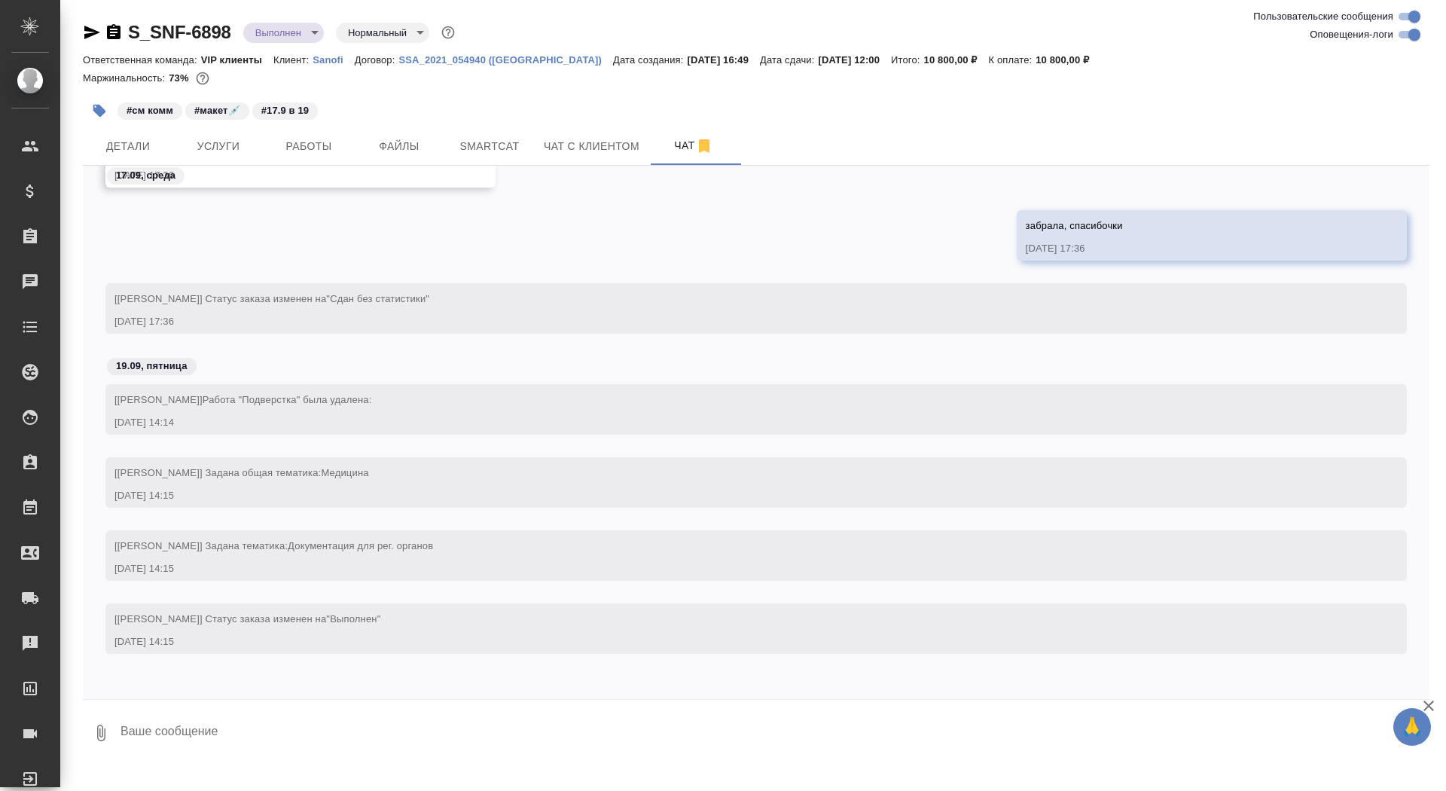
click at [109, 43] on div "S_SNF-6898 Выполнен completed Нормальный normal" at bounding box center [270, 32] width 375 height 24
click at [110, 34] on icon "button" at bounding box center [114, 31] width 14 height 15
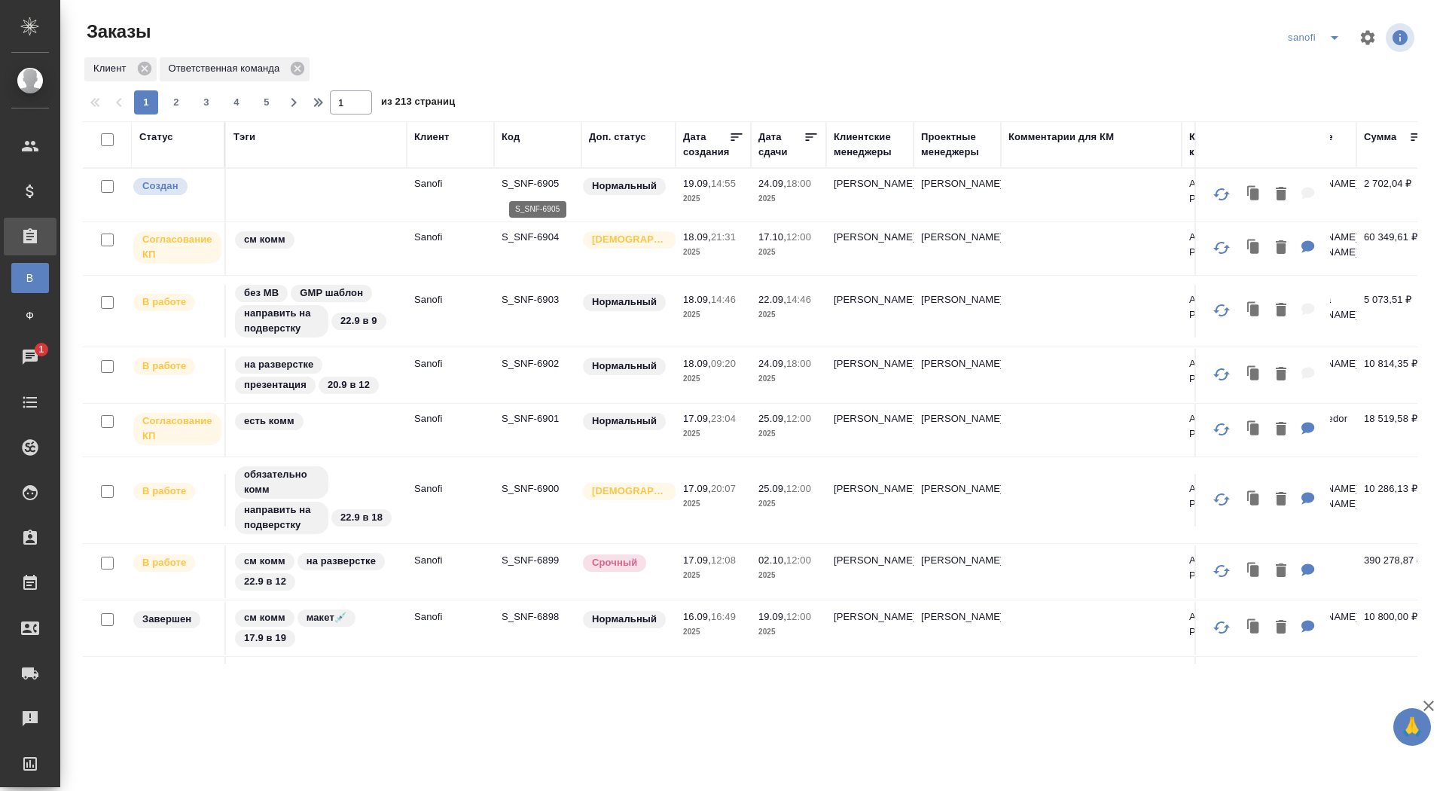
click at [524, 181] on p "S_SNF-6905" at bounding box center [538, 183] width 72 height 15
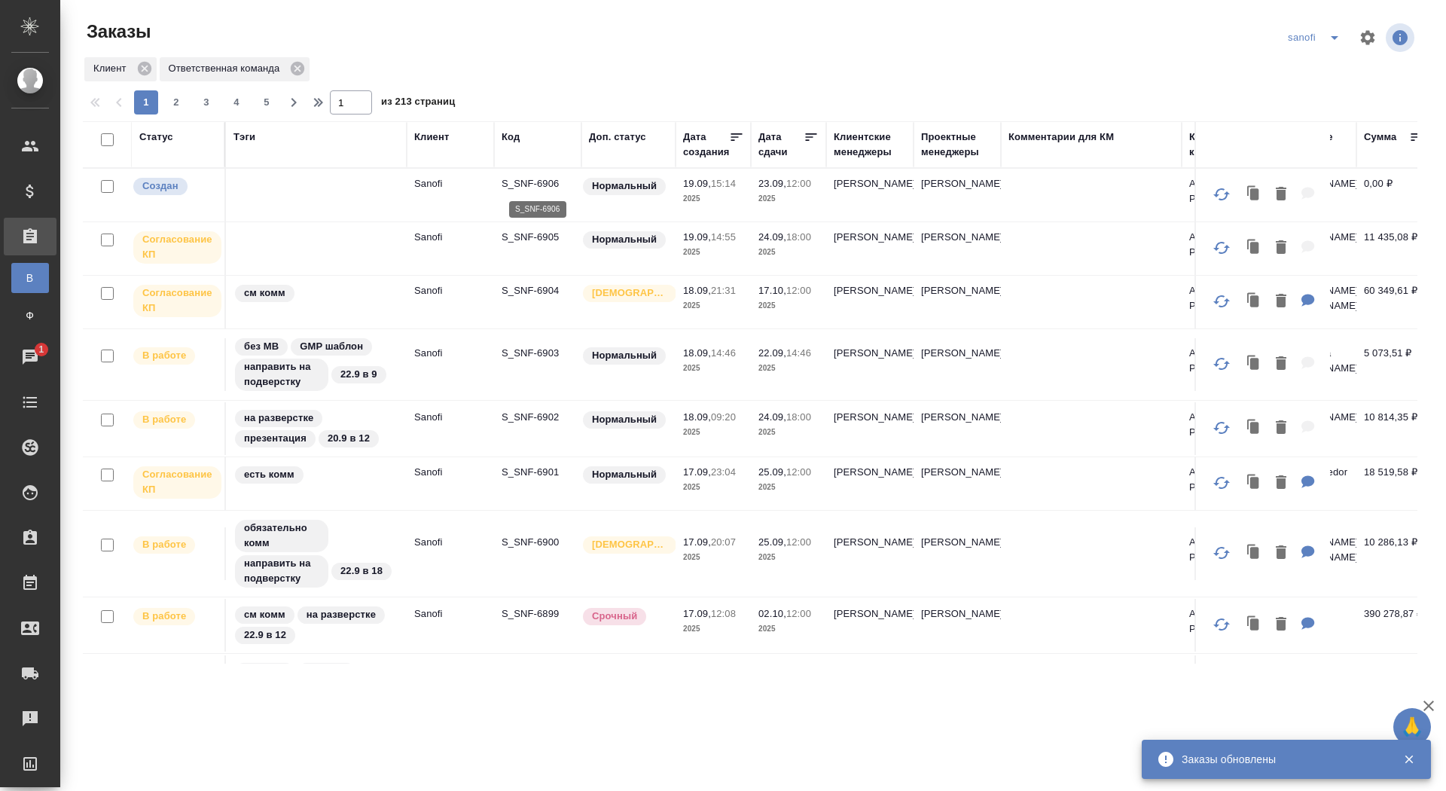
click at [535, 182] on p "S_SNF-6906" at bounding box center [538, 183] width 72 height 15
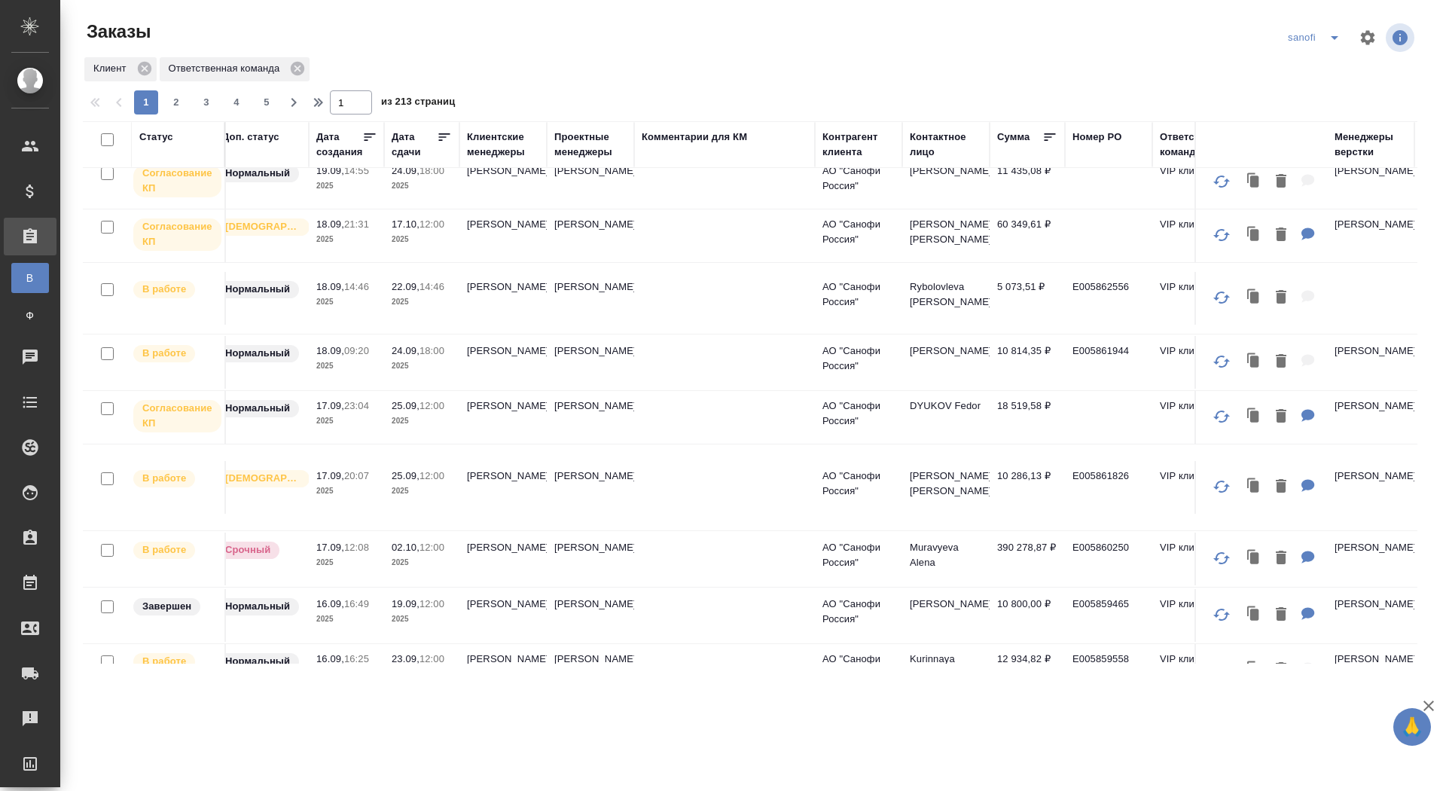
scroll to position [52, 367]
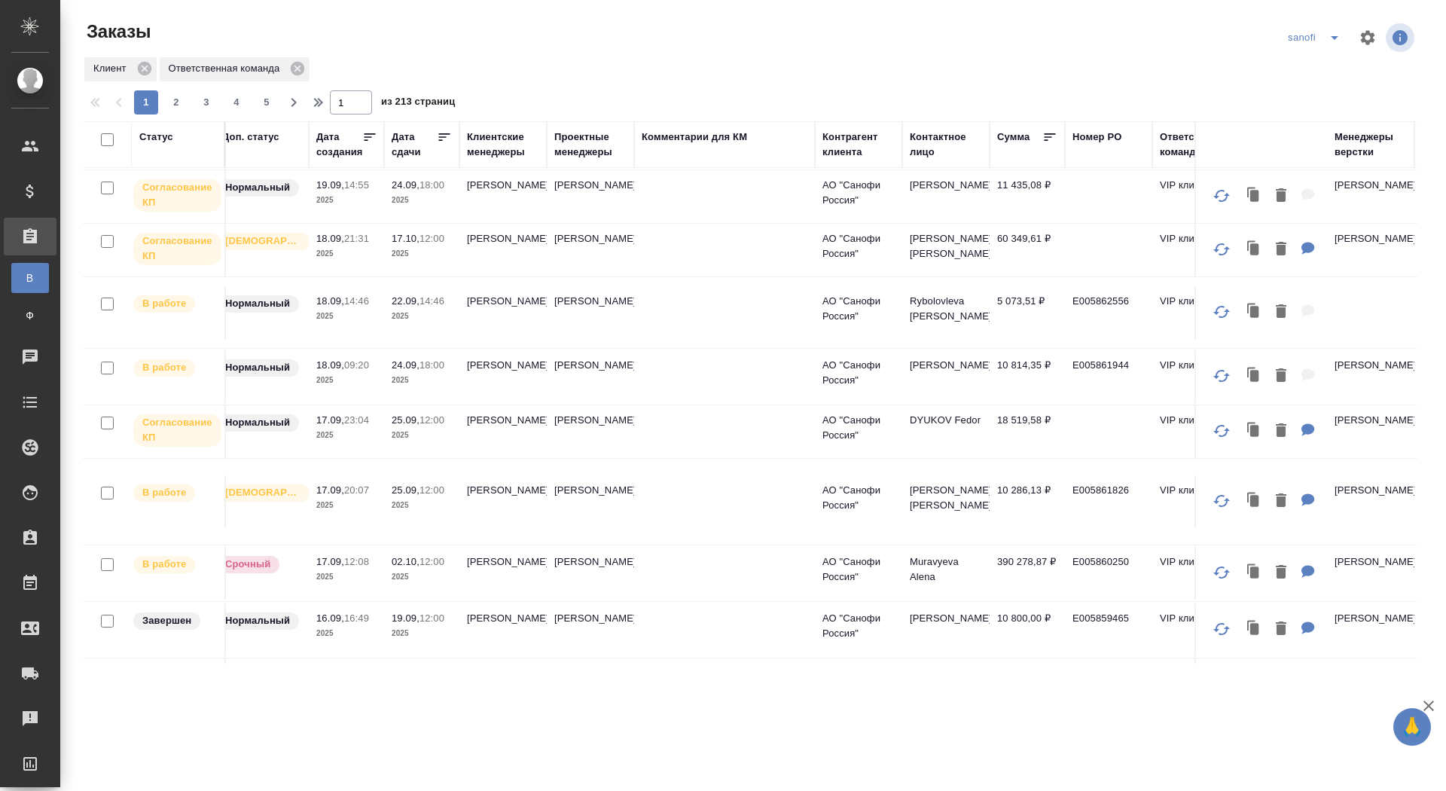
click at [721, 423] on td at bounding box center [724, 431] width 181 height 53
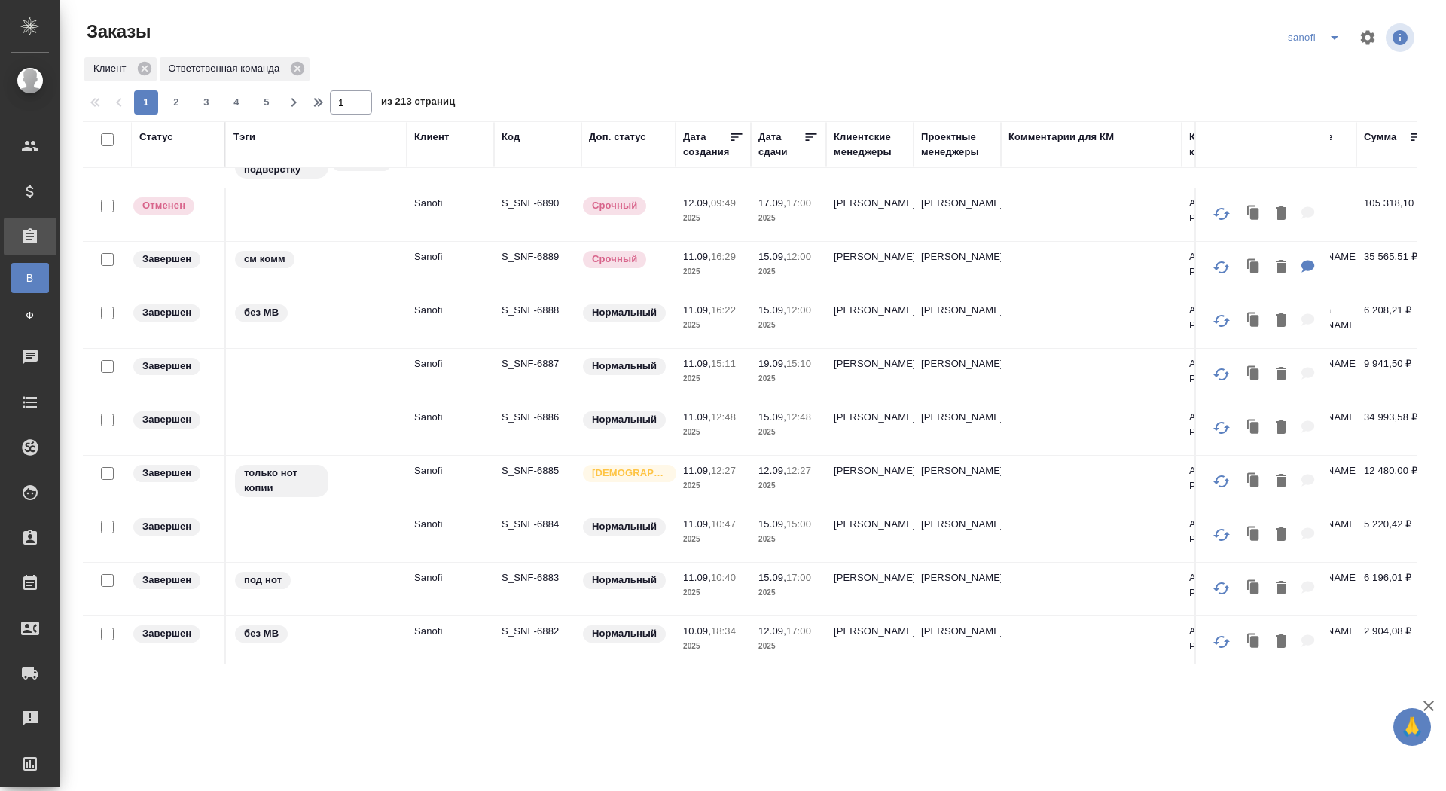
scroll to position [0, 0]
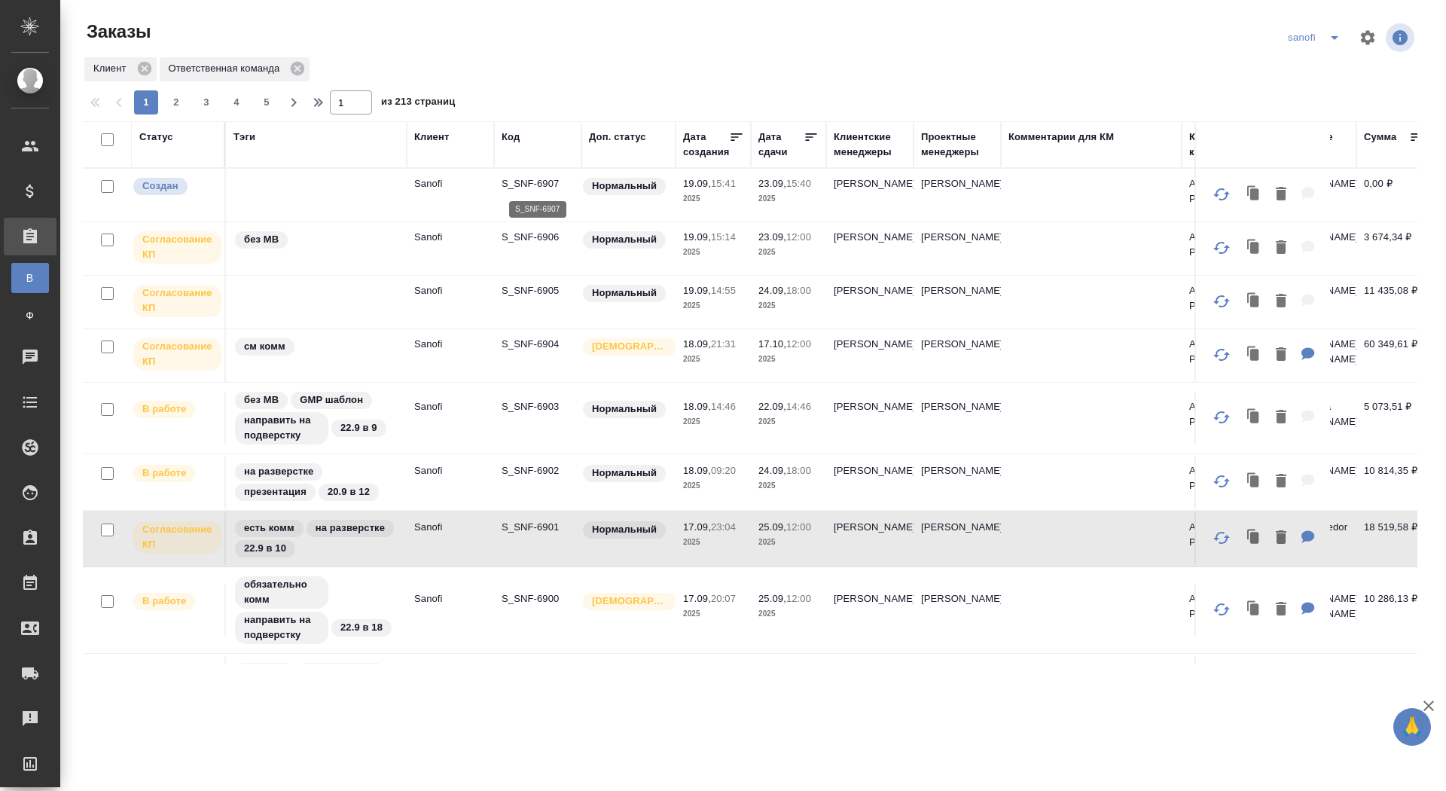
click at [522, 176] on p "S_SNF-6907" at bounding box center [538, 183] width 72 height 15
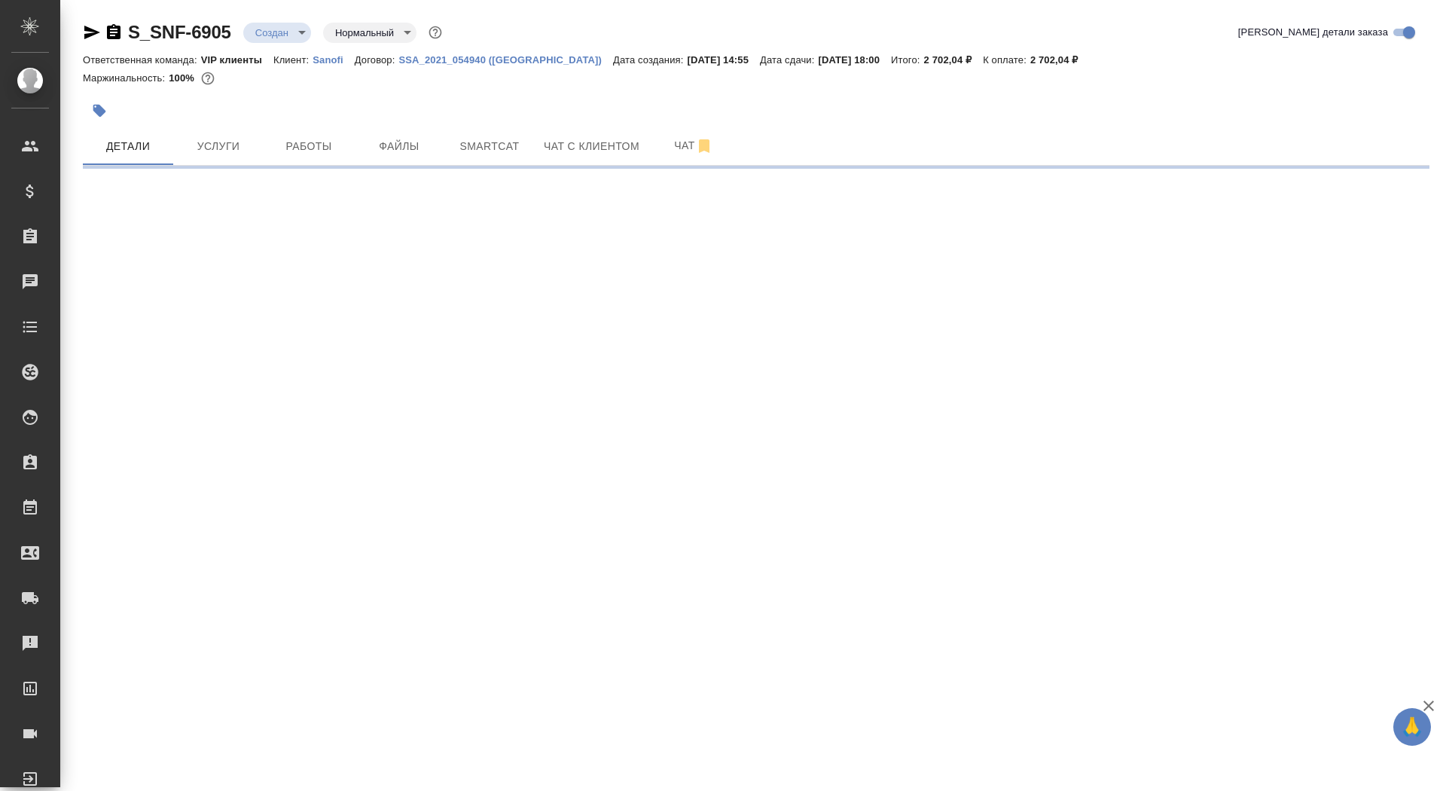
select select "RU"
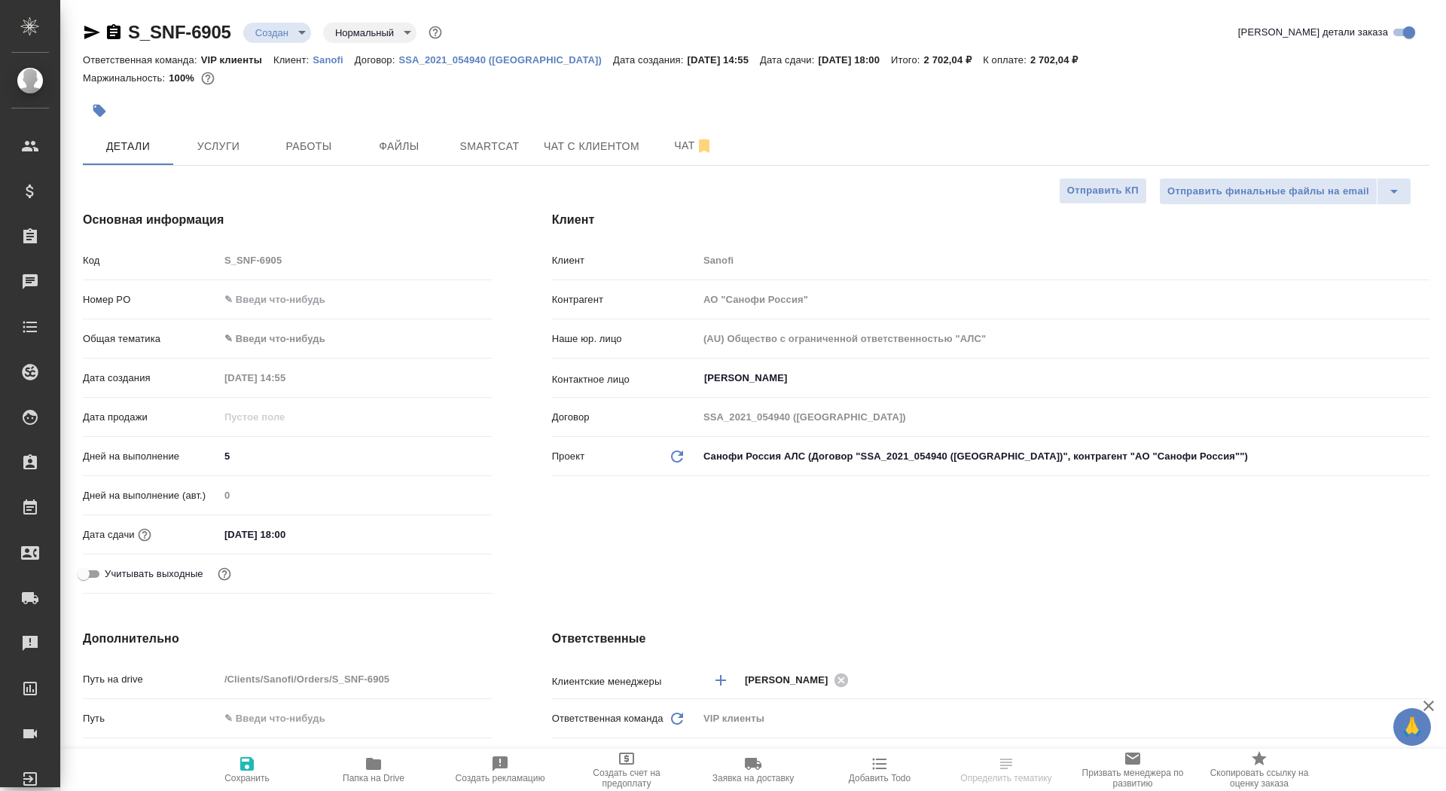
type textarea "x"
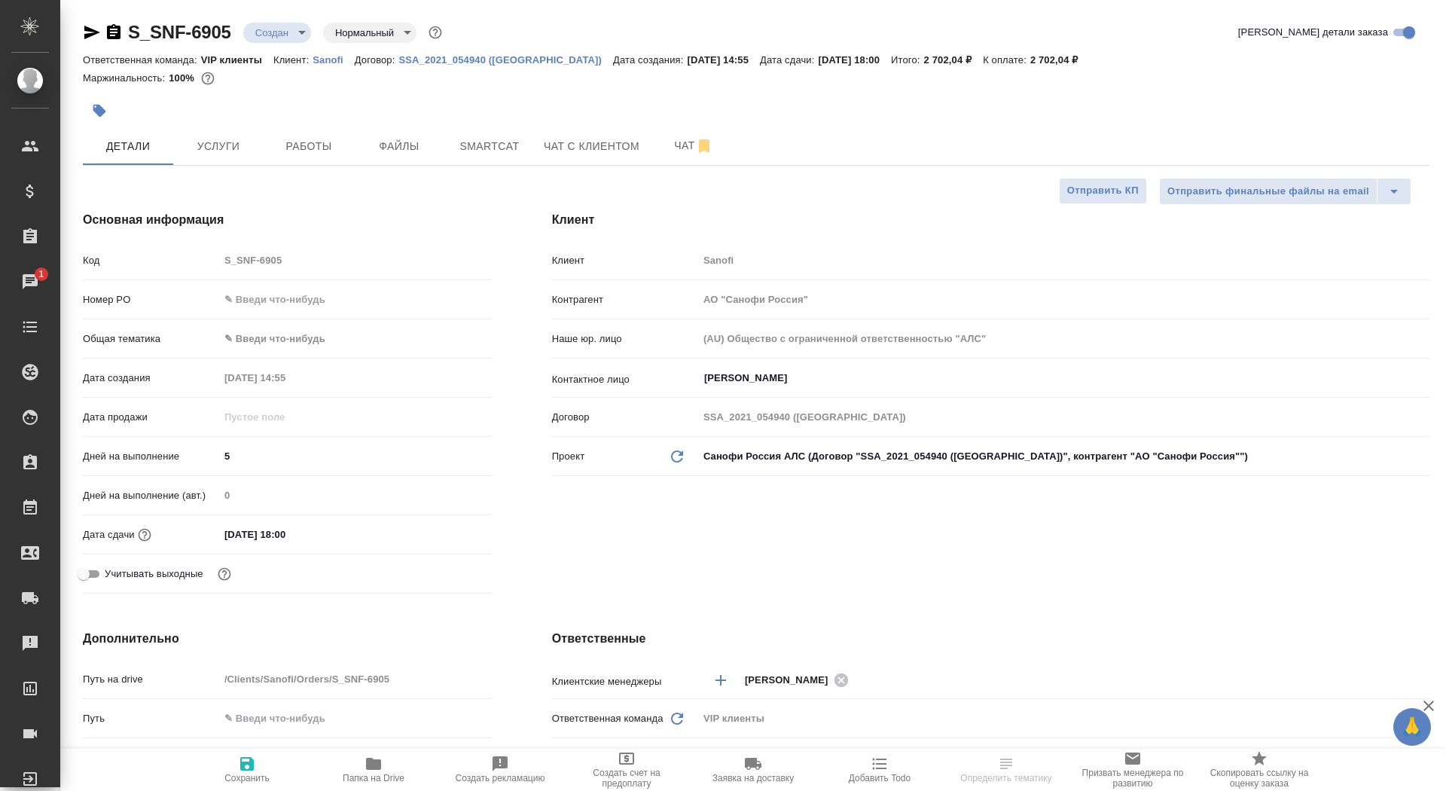
type textarea "x"
click at [174, 166] on div "S_SNF-6905 Создан new Нормальный normal Кратко детали заказа Ответственная кома…" at bounding box center [756, 758] width 1363 height 1517
click at [214, 155] on button "Услуги" at bounding box center [218, 146] width 90 height 38
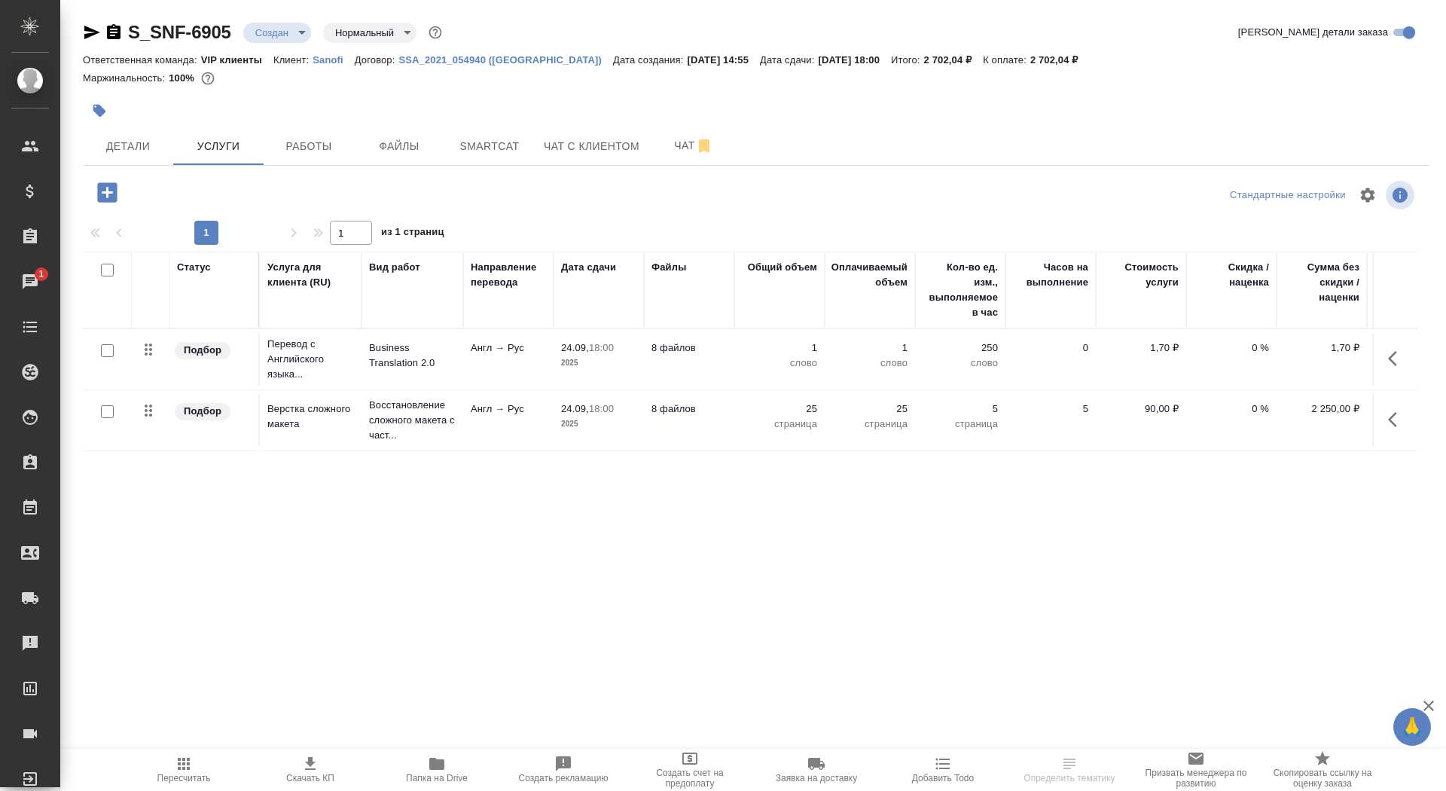
click at [490, 345] on p "Англ → Рус" at bounding box center [508, 347] width 75 height 15
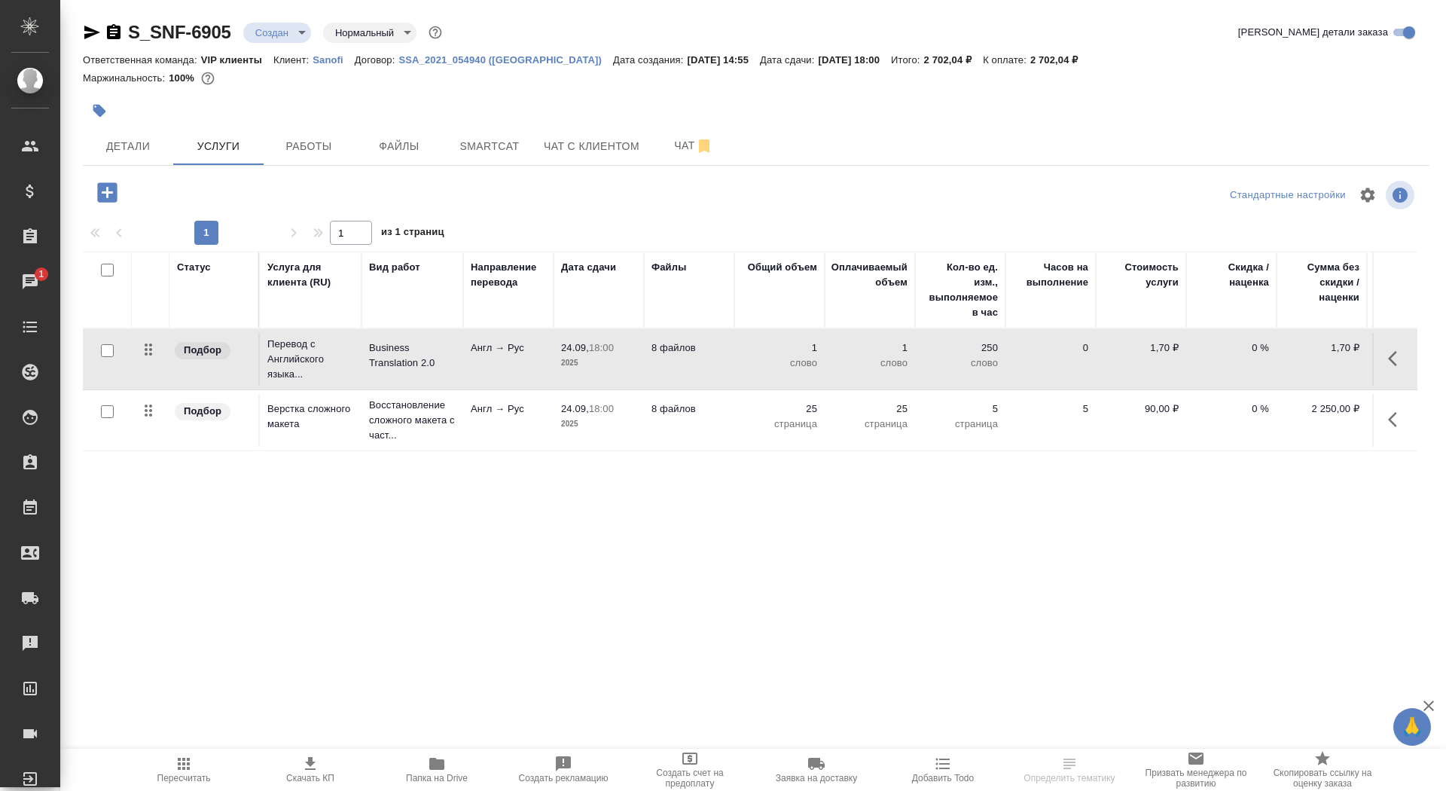
click at [490, 345] on p "Англ → Рус" at bounding box center [508, 347] width 75 height 15
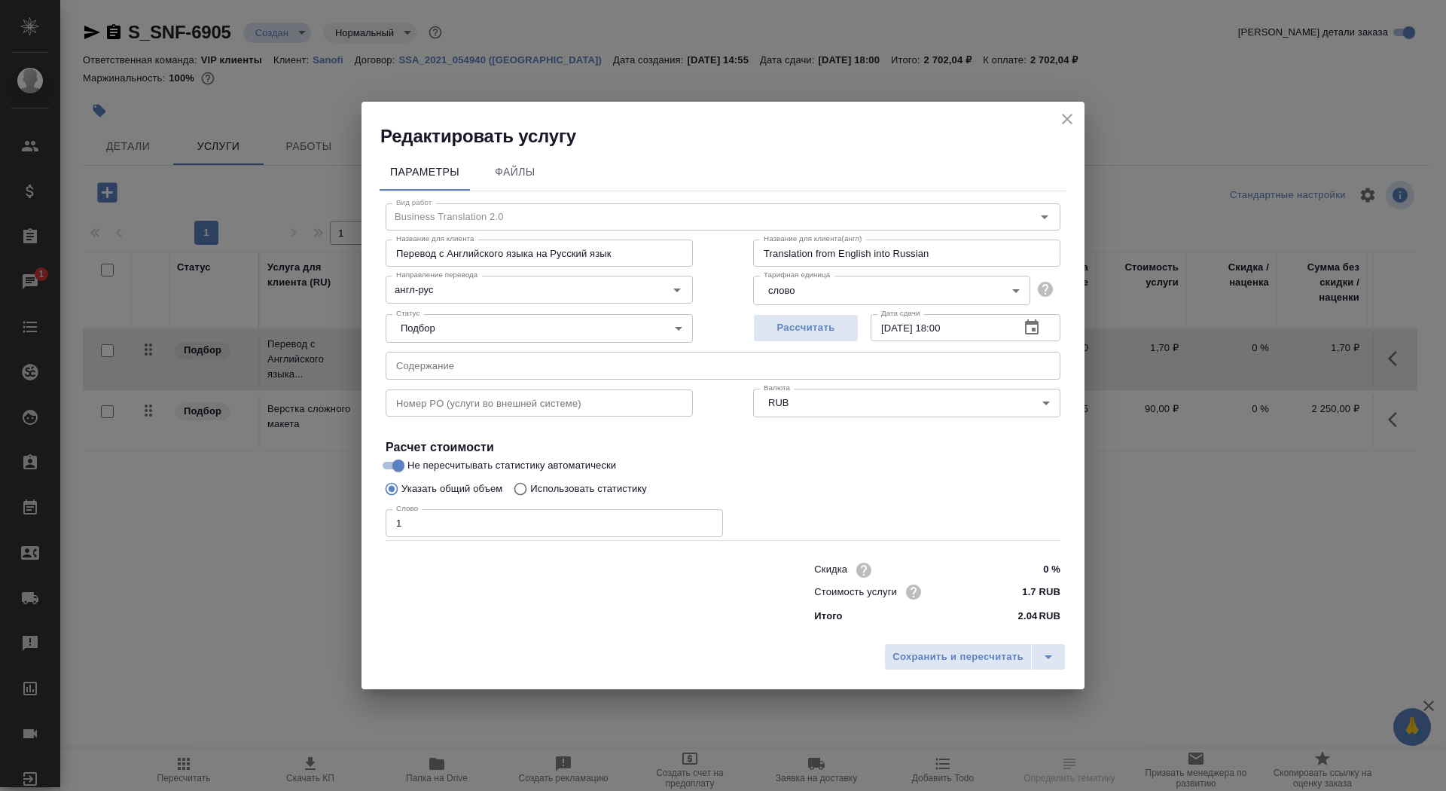
click at [609, 480] on label "Использовать статистику" at bounding box center [576, 488] width 141 height 29
click at [530, 480] on input "Использовать статистику" at bounding box center [518, 488] width 24 height 29
radio input "true"
radio input "false"
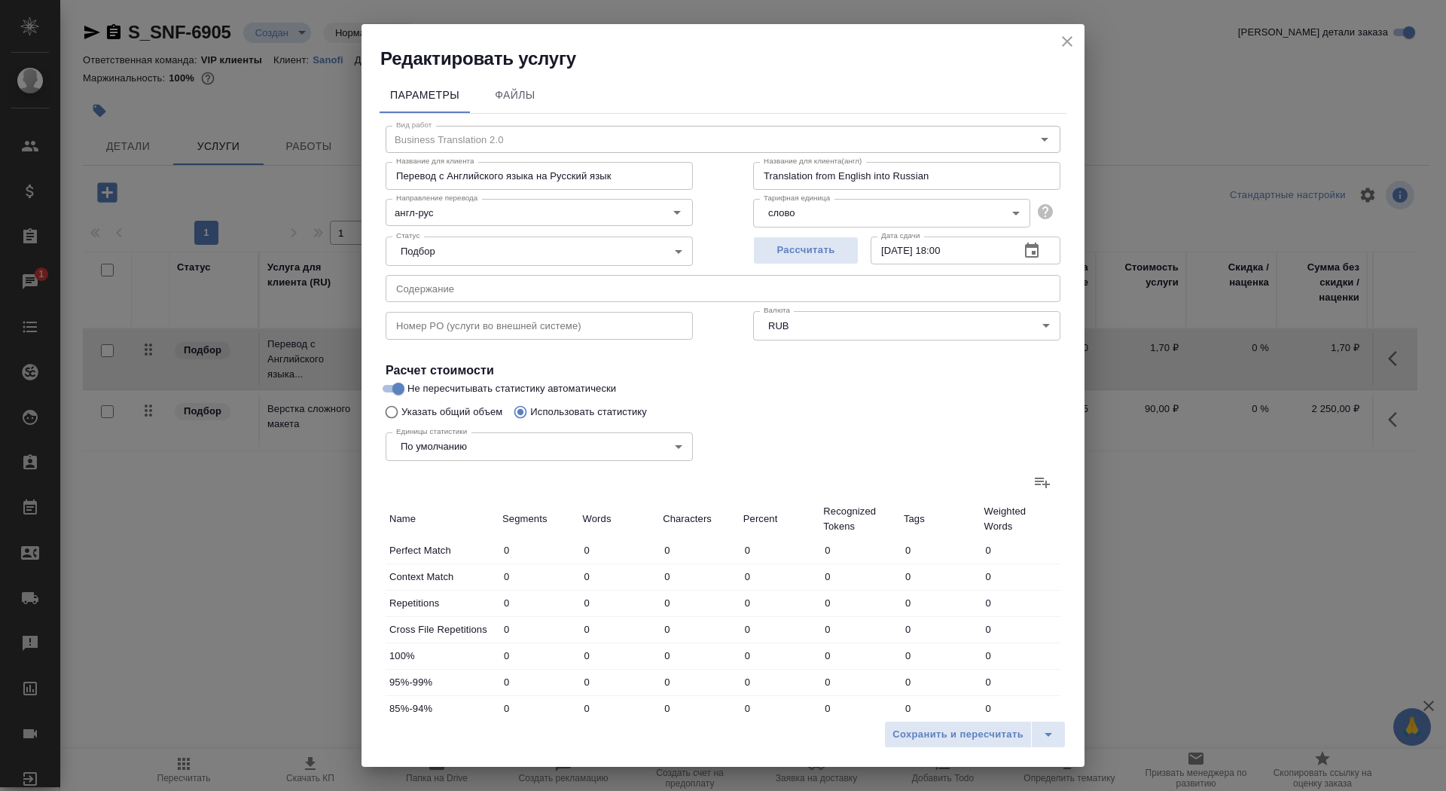
click at [1039, 494] on label at bounding box center [1042, 482] width 36 height 36
click at [0, 0] on input "file" at bounding box center [0, 0] width 0 height 0
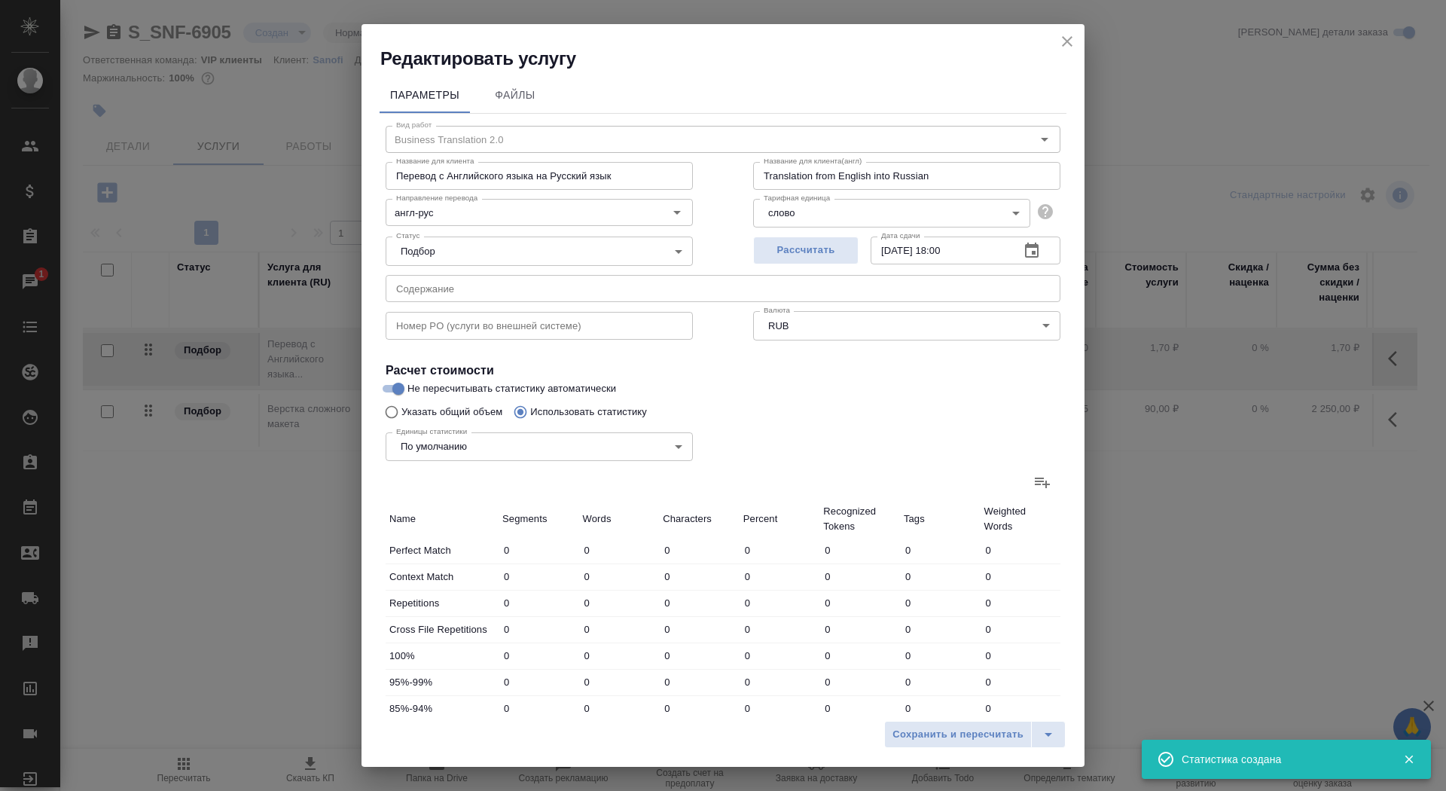
type input "65"
type input "123"
type input "798"
type input "38"
type input "171"
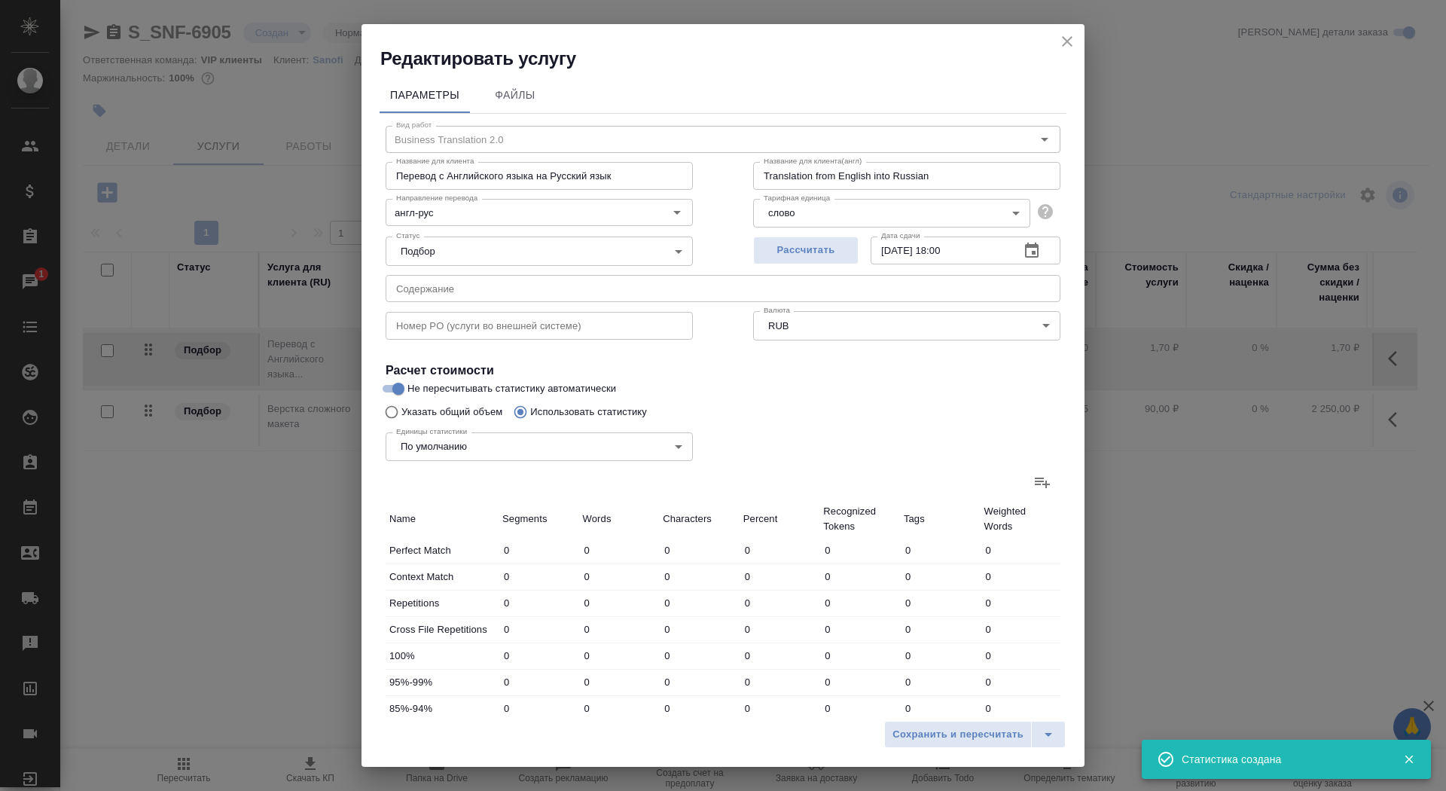
type input "876"
type input "14"
type input "75"
type input "676"
type input "344"
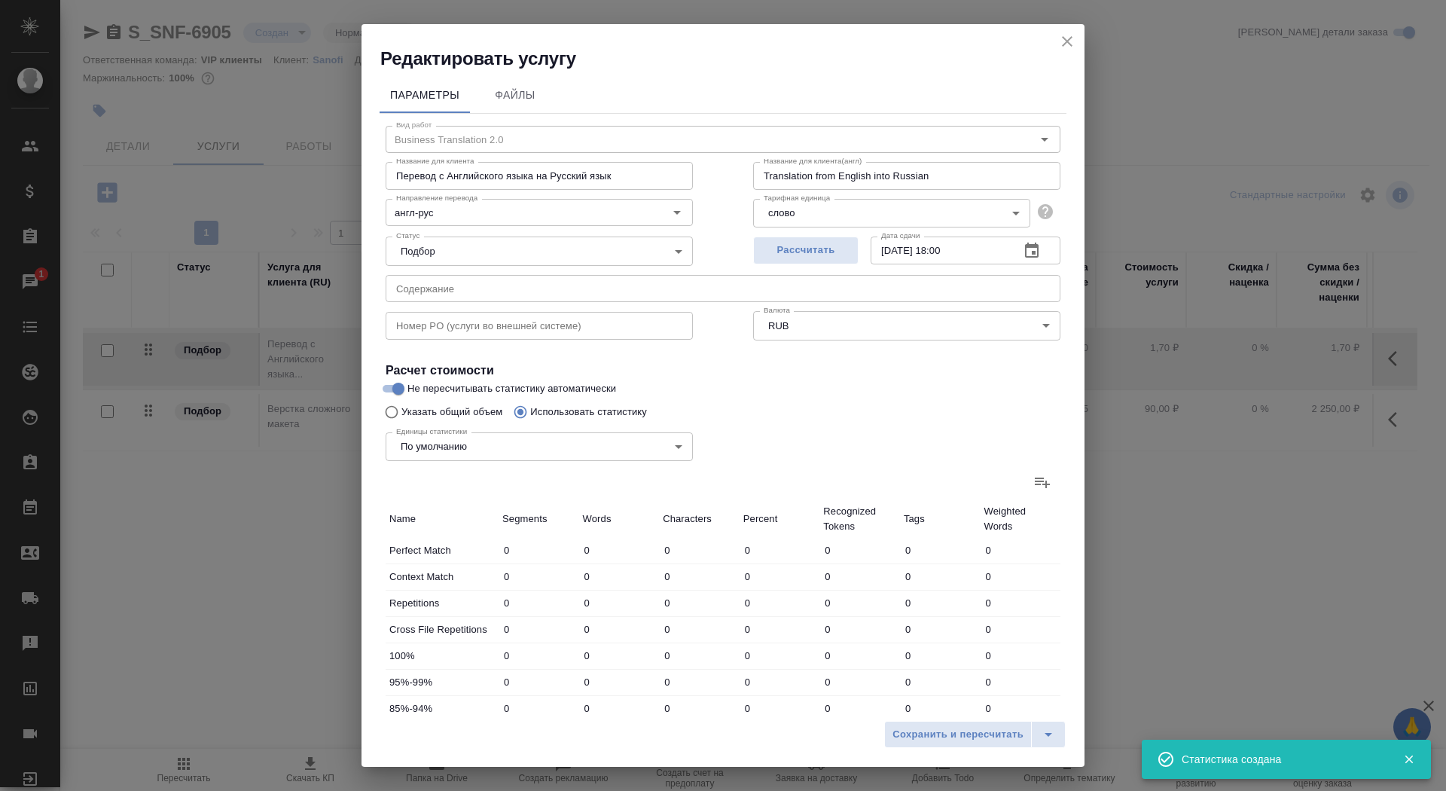
type input "586"
type input "3680"
type input "62"
type input "135"
type input "682"
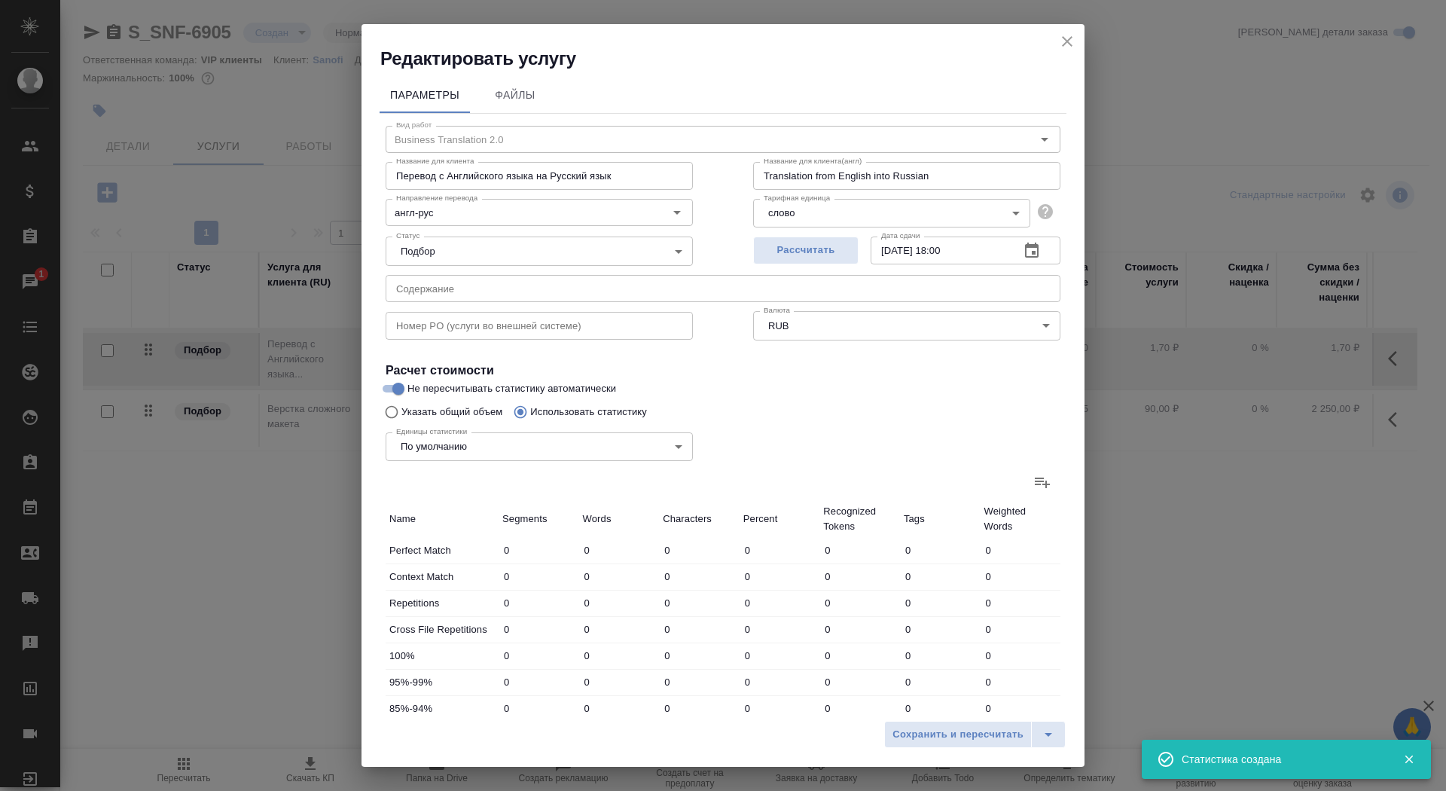
type input "25"
type input "117"
type input "700"
type input "38"
type input "170"
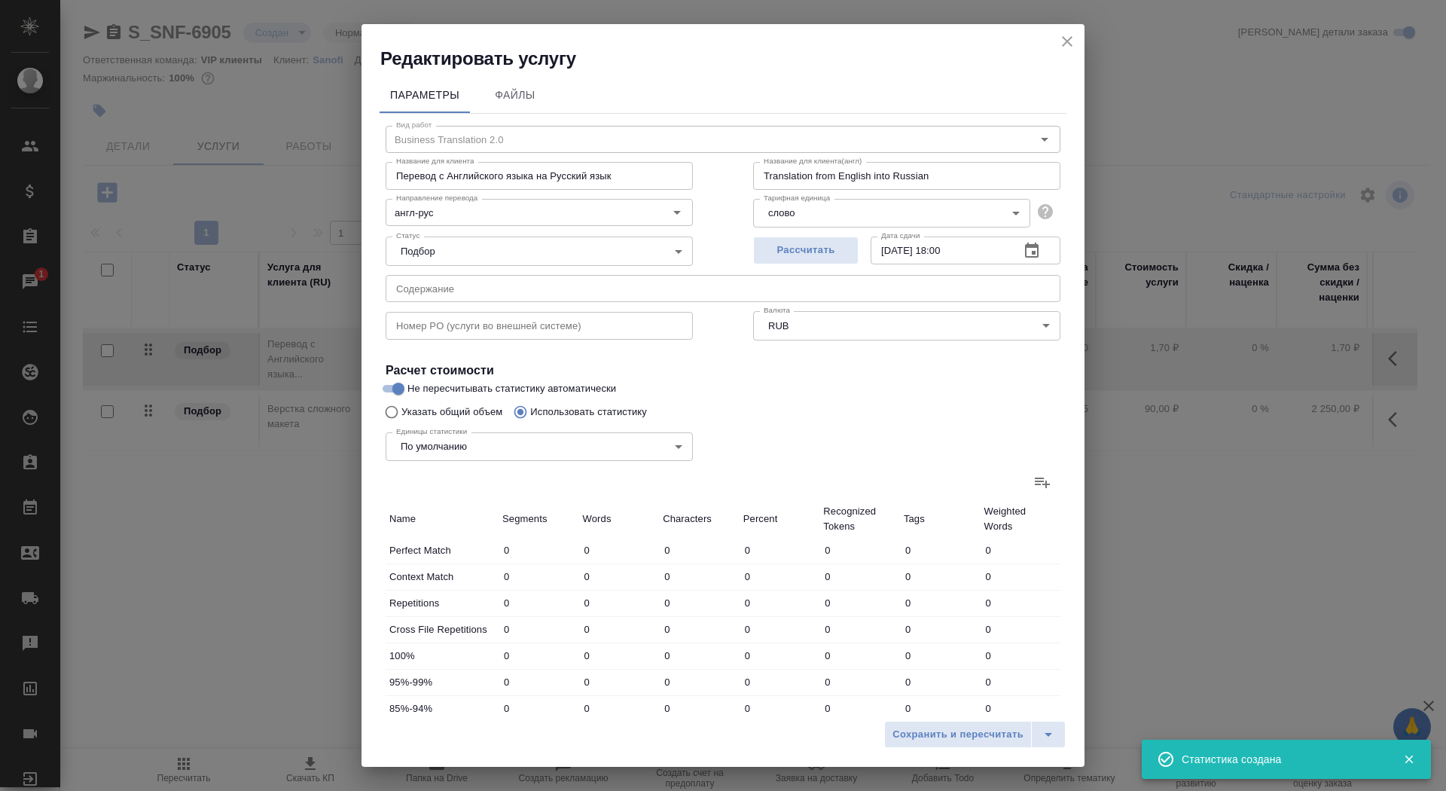
type input "1064"
type input "365"
type input "2700"
type input "17339"
type input "894"
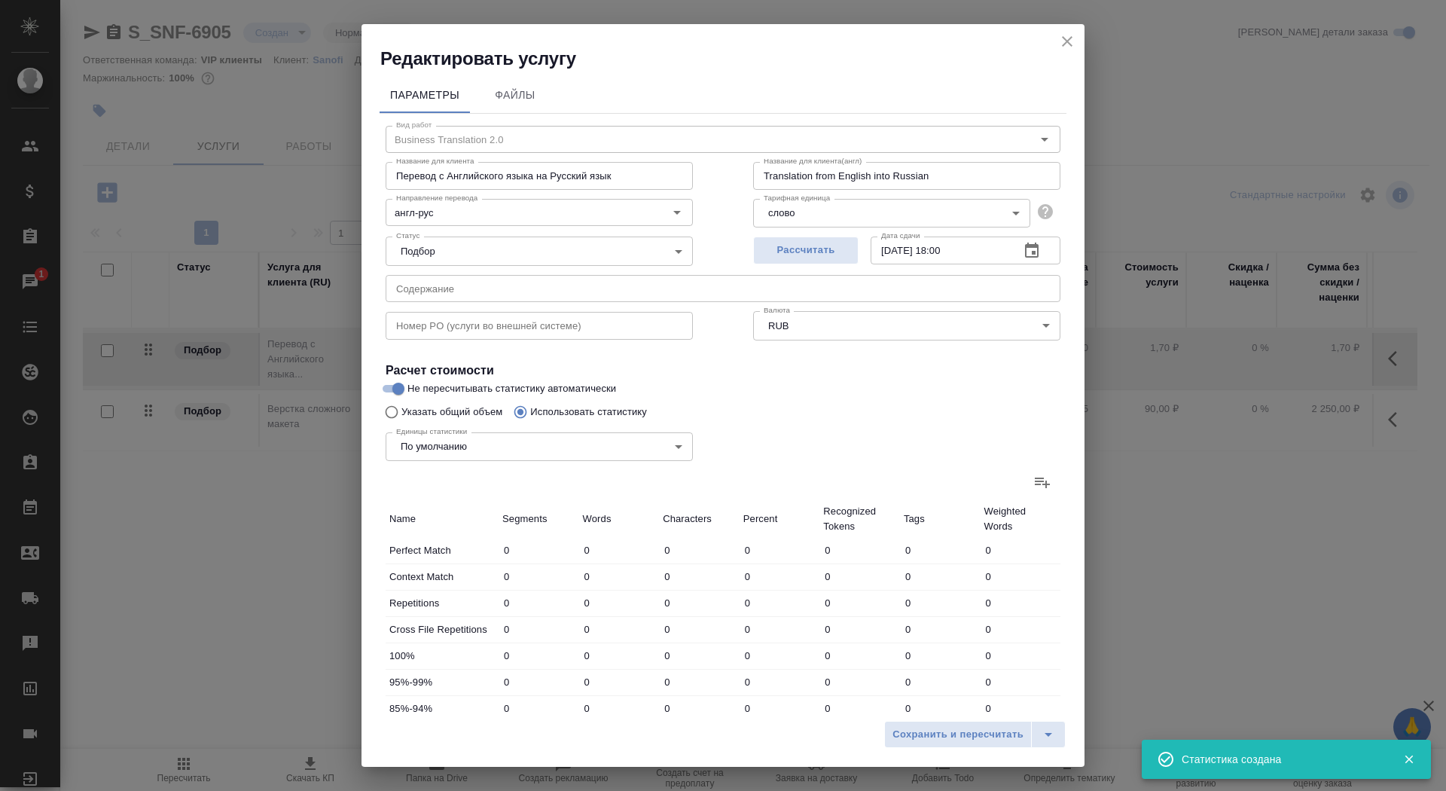
type input "3827"
type input "24260"
type input "946"
type input "4073"
type input "25812"
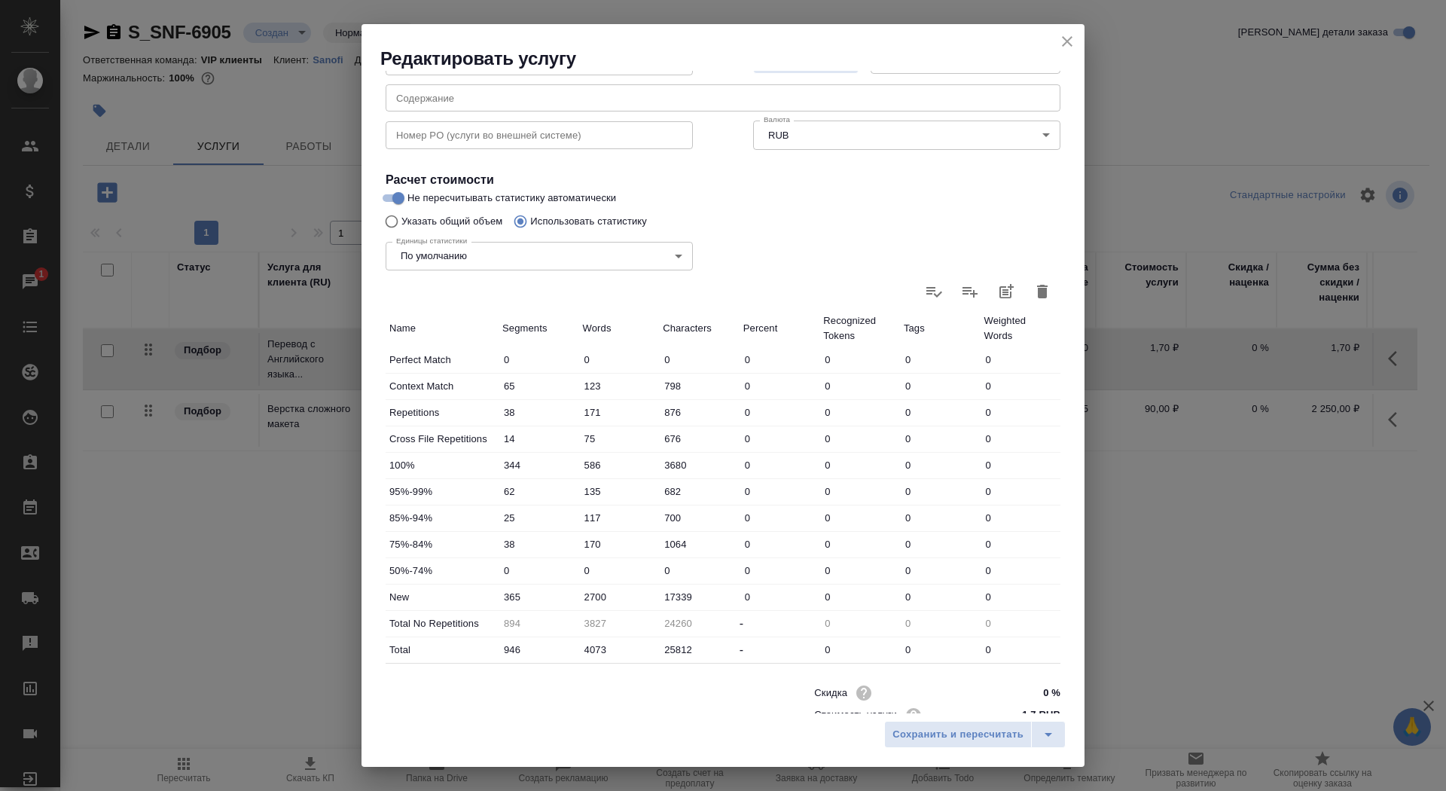
scroll to position [233, 0]
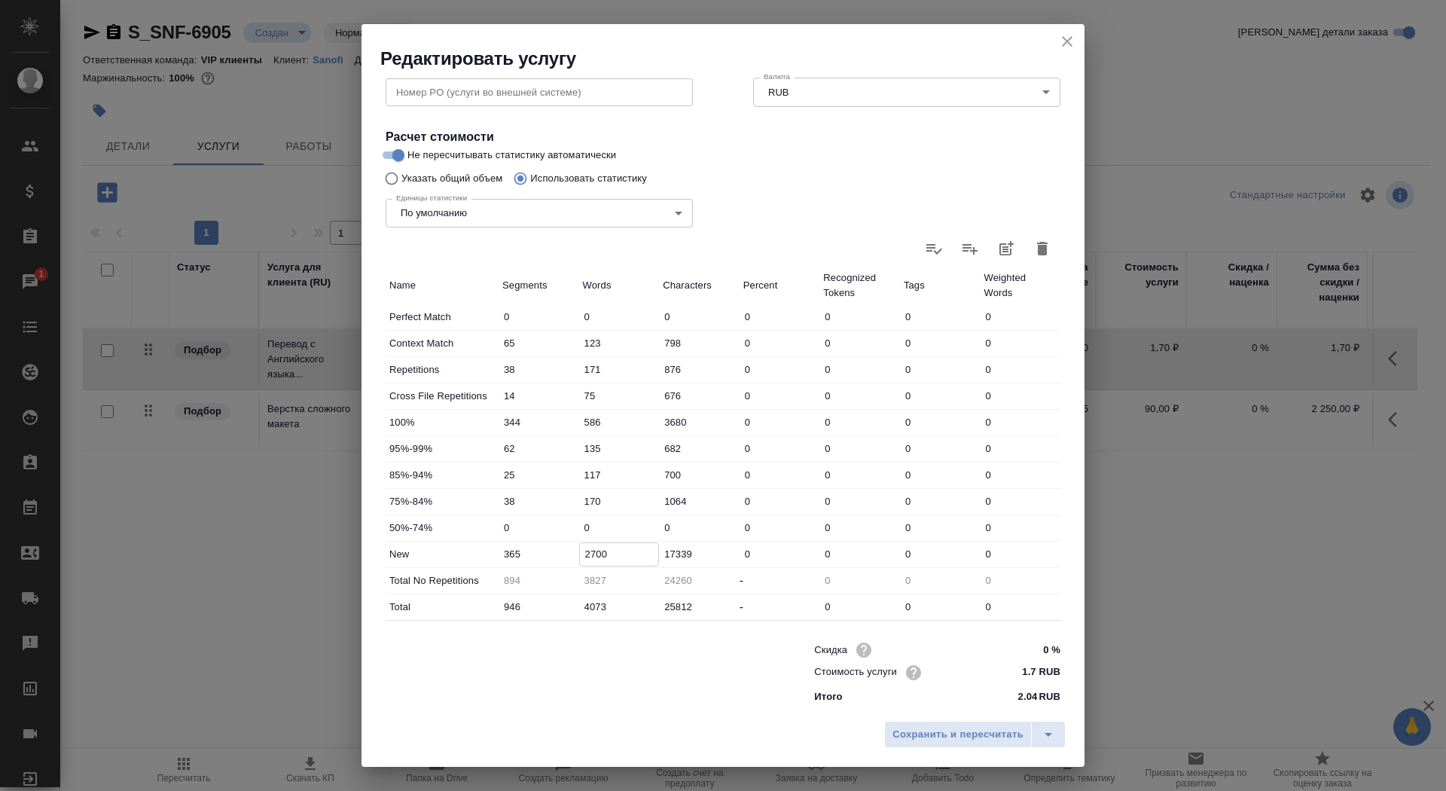
click at [588, 556] on input "2700" at bounding box center [619, 554] width 79 height 22
type input "3700"
click at [944, 736] on span "Сохранить и пересчитать" at bounding box center [957, 734] width 131 height 17
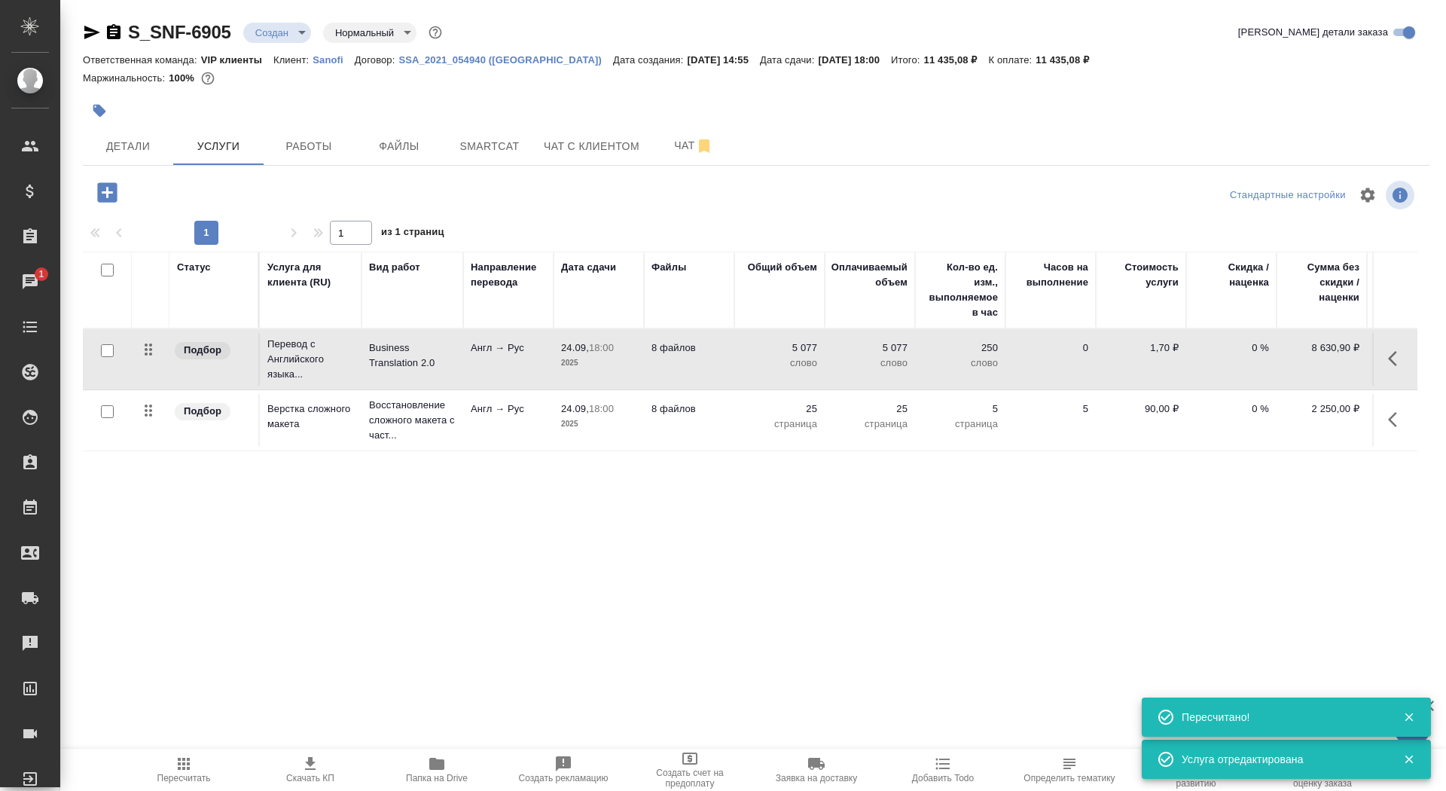
click at [279, 770] on span "Скачать КП" at bounding box center [310, 769] width 108 height 29
click at [126, 147] on span "Детали" at bounding box center [128, 146] width 72 height 19
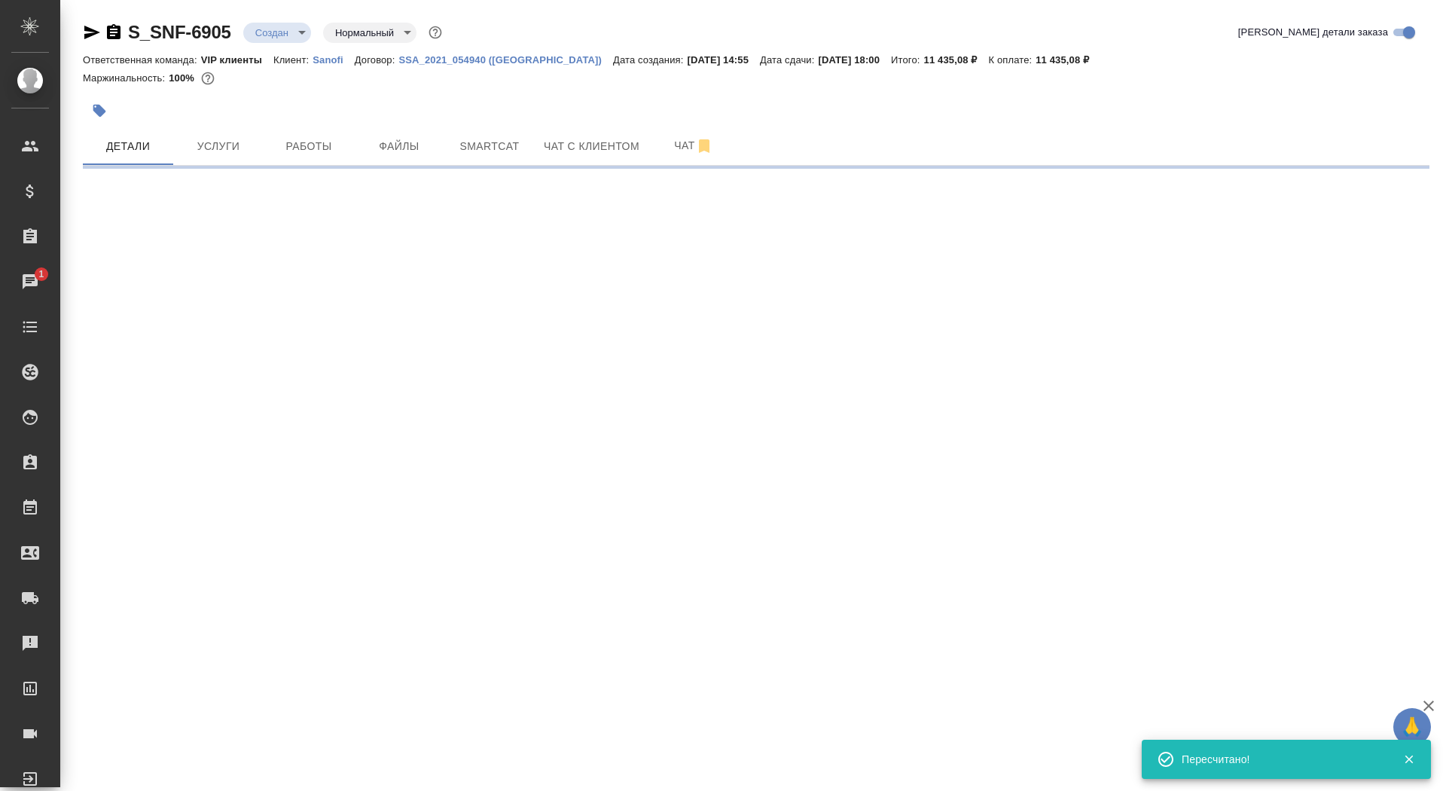
select select "RU"
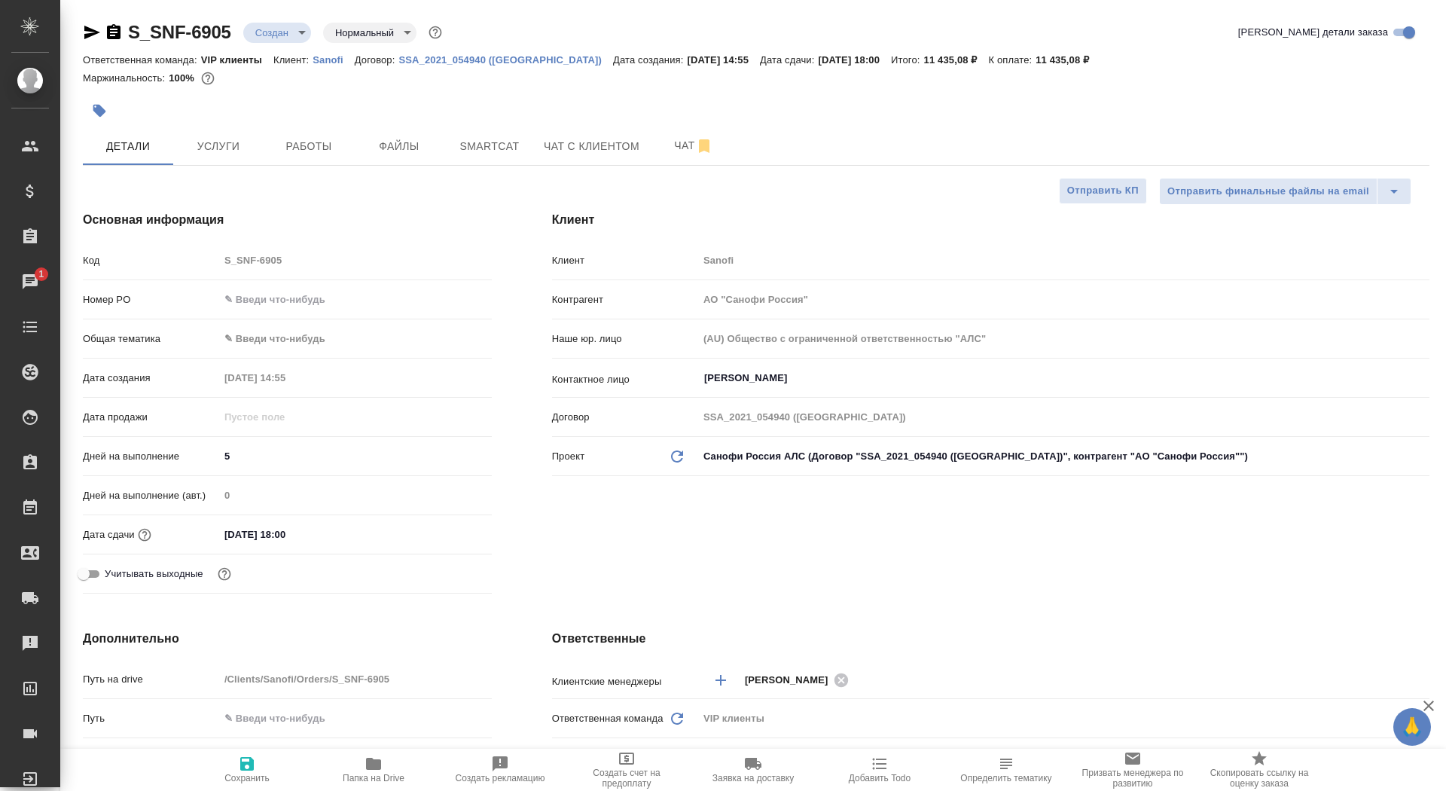
type textarea "x"
click at [225, 777] on span "Сохранить" at bounding box center [246, 778] width 45 height 11
type textarea "x"
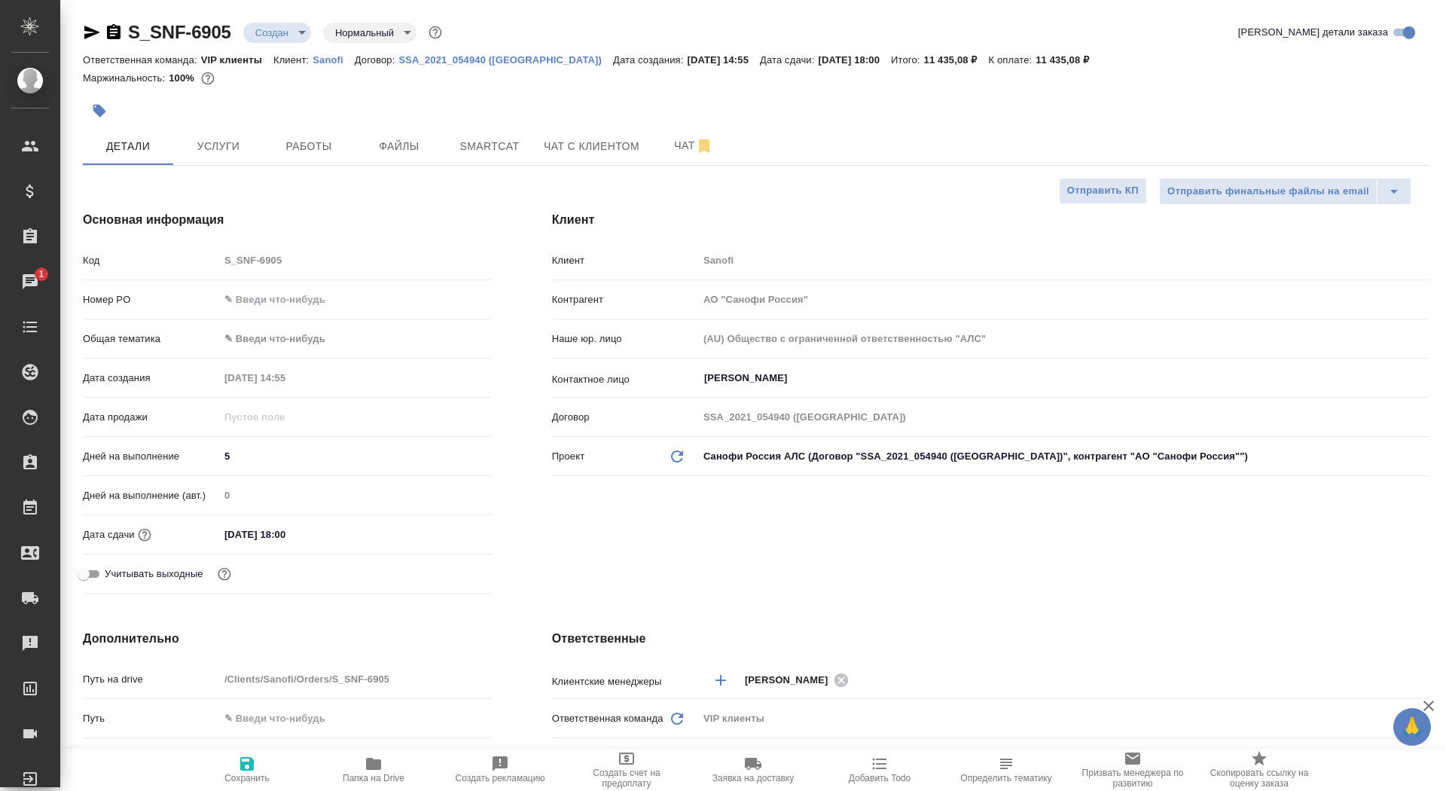
type textarea "x"
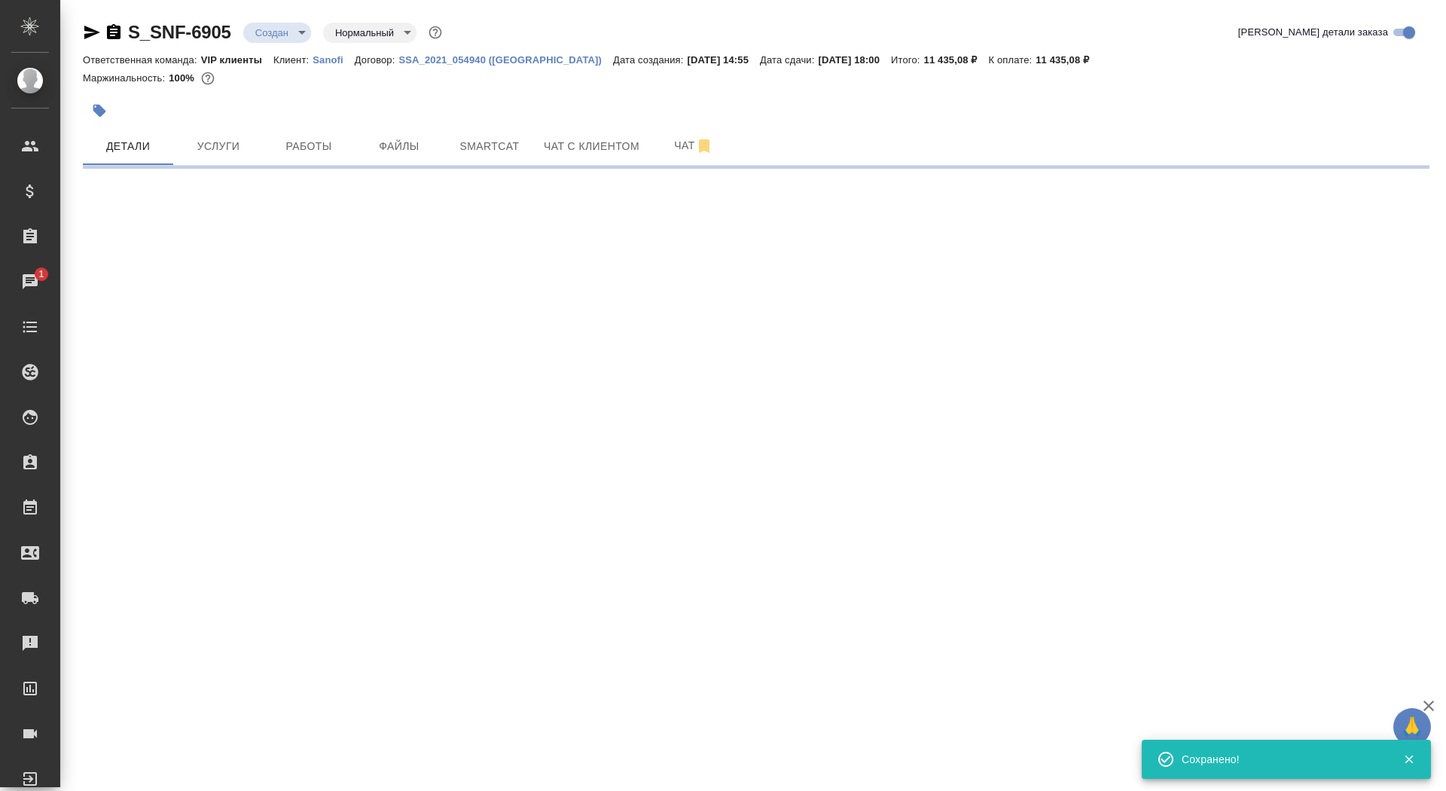
select select "RU"
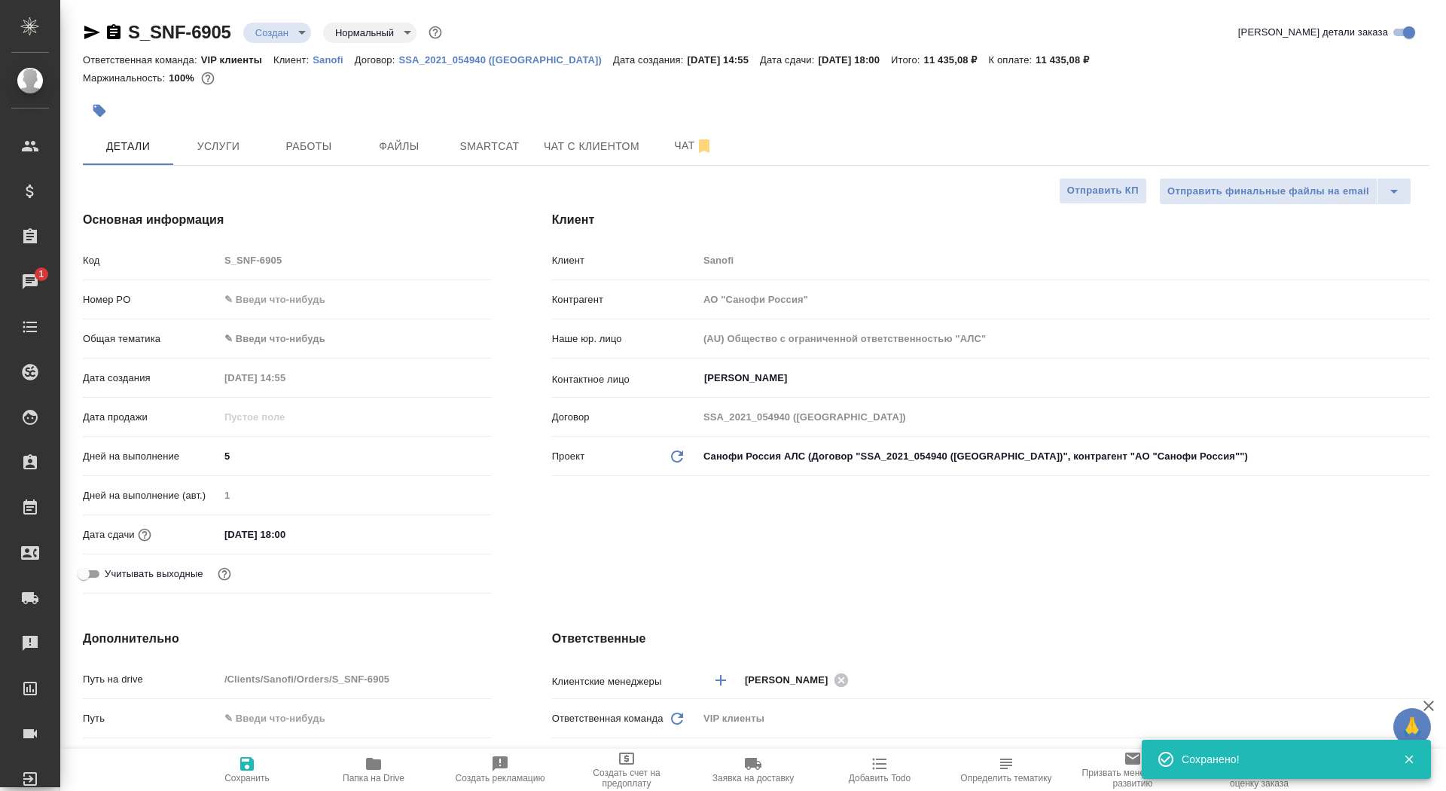
type textarea "x"
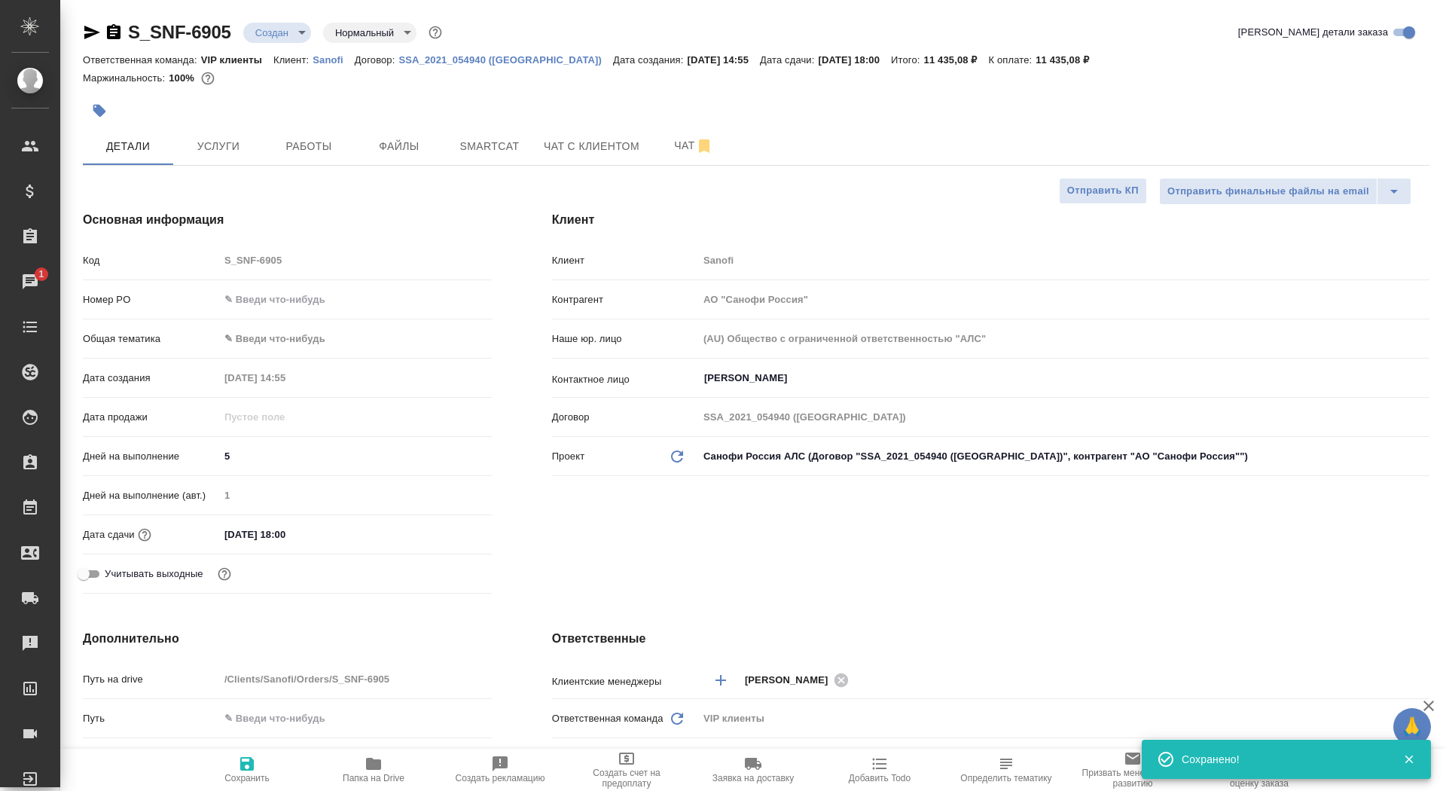
type textarea "x"
click at [1085, 194] on span "Отправить КП" at bounding box center [1103, 190] width 72 height 17
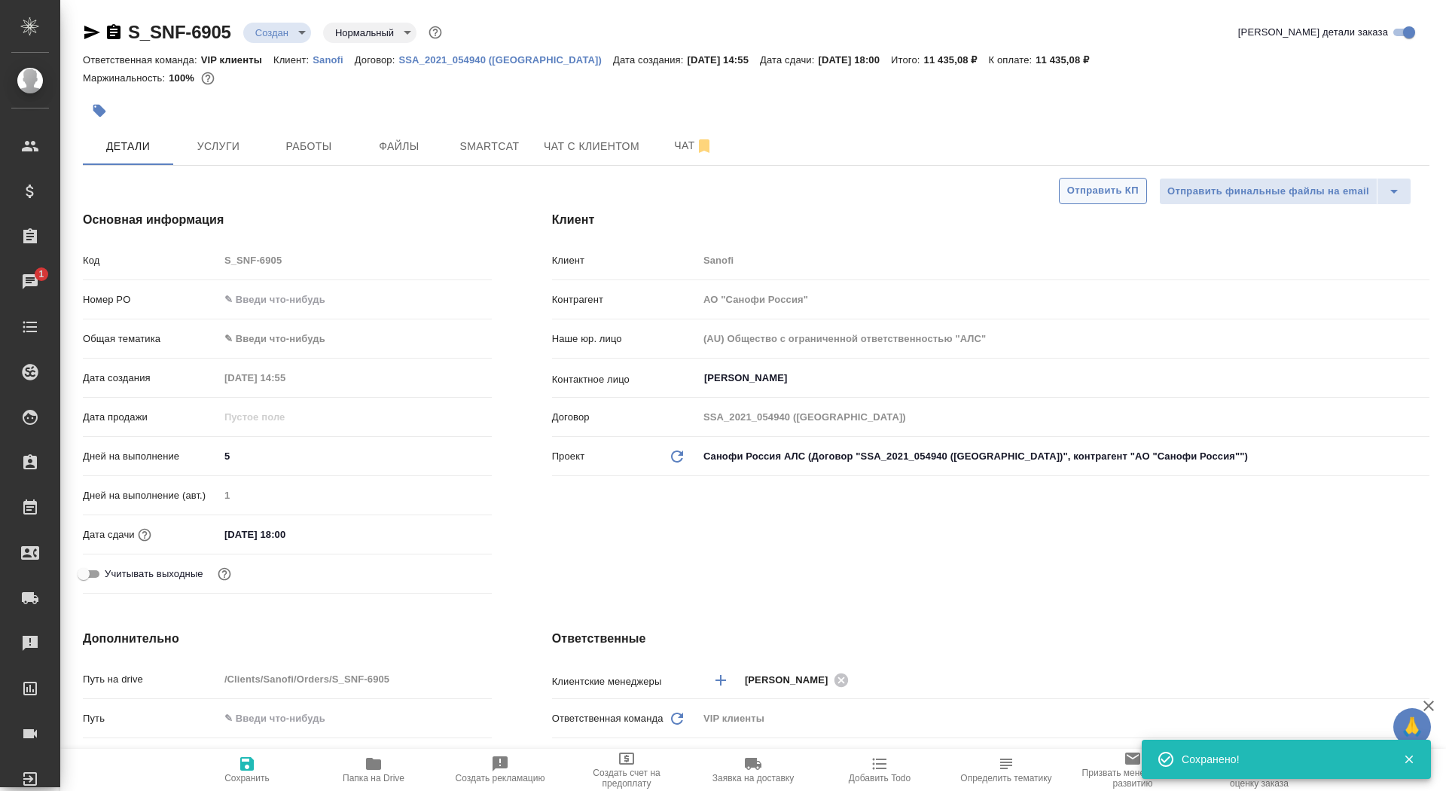
type textarea "x"
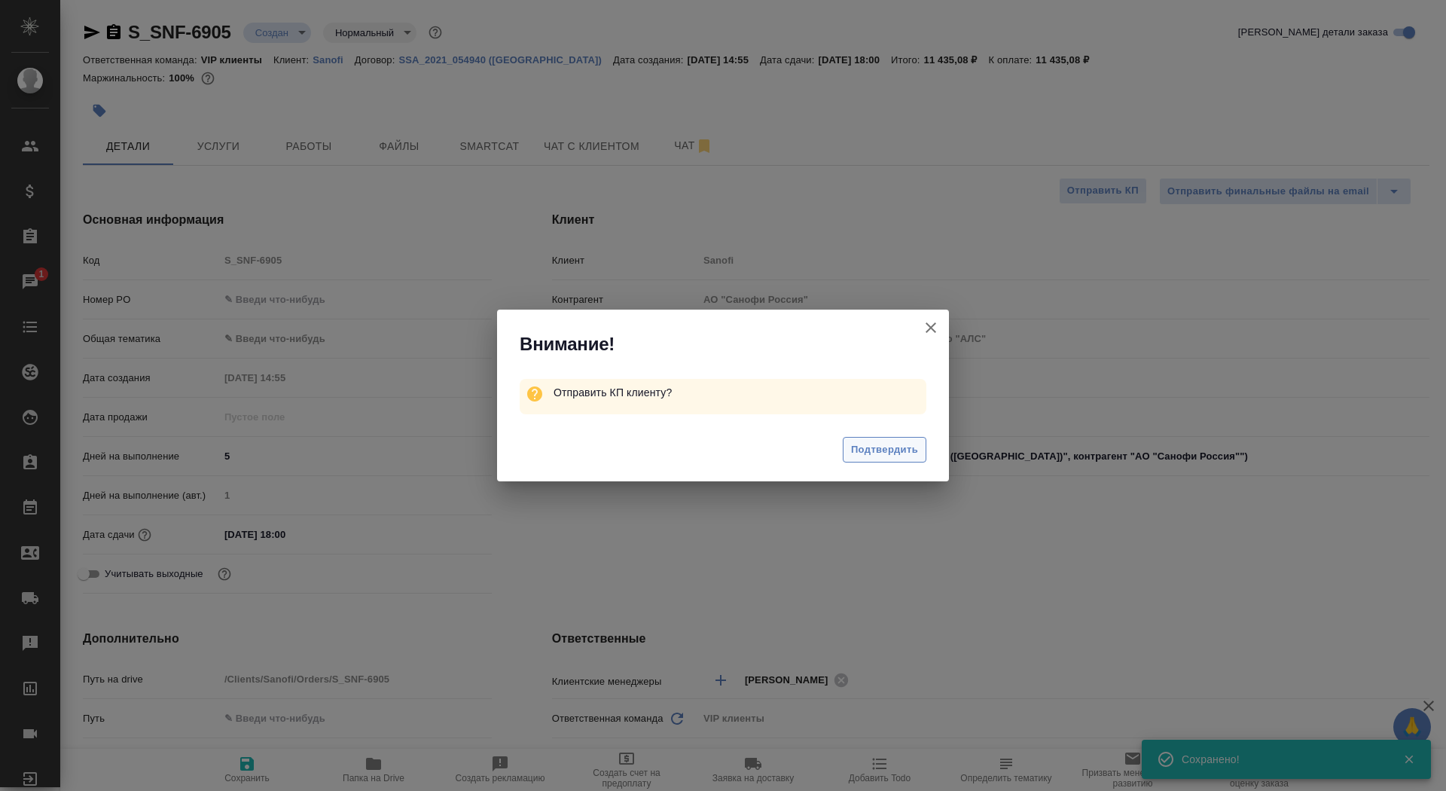
click at [877, 446] on span "Подтвердить" at bounding box center [884, 449] width 67 height 17
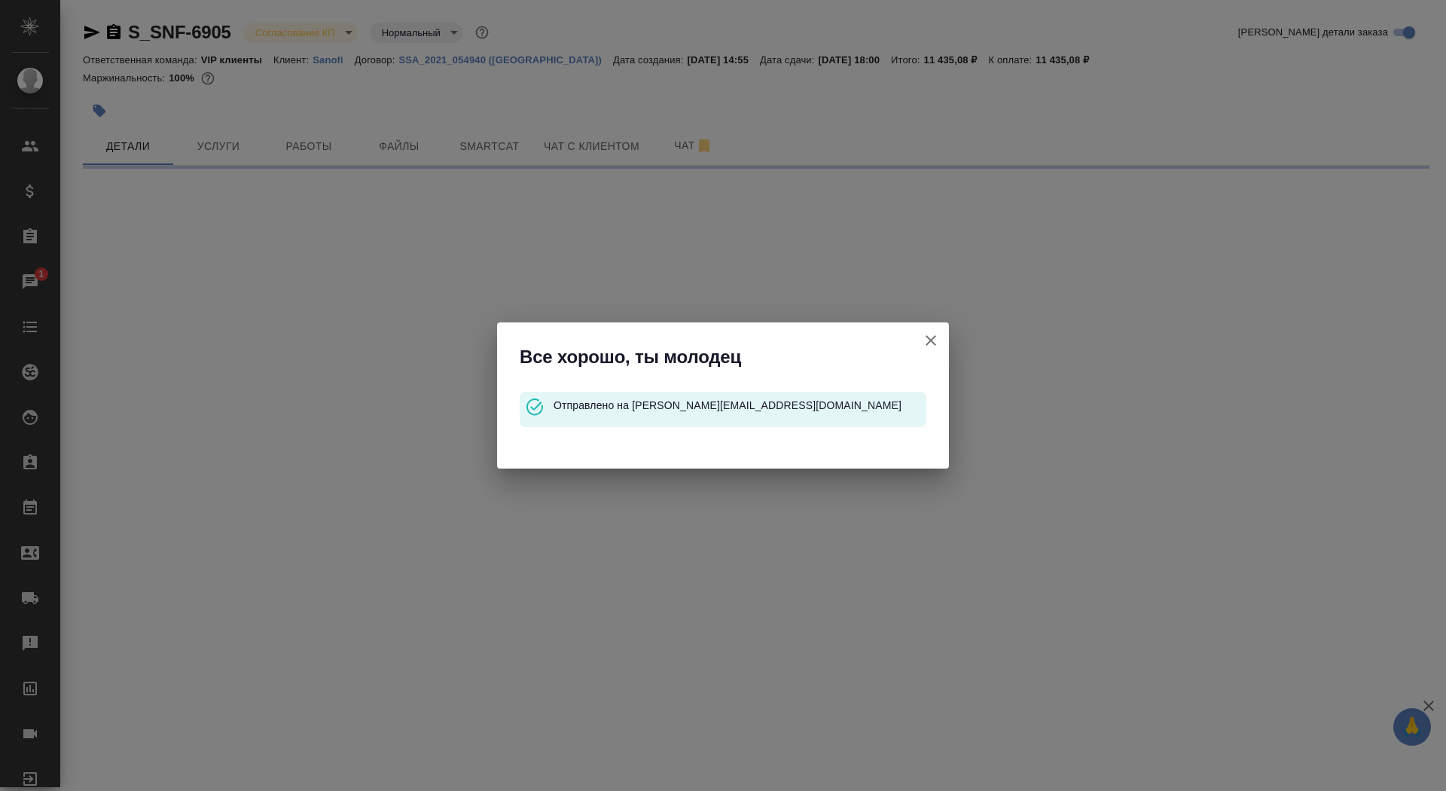
select select "RU"
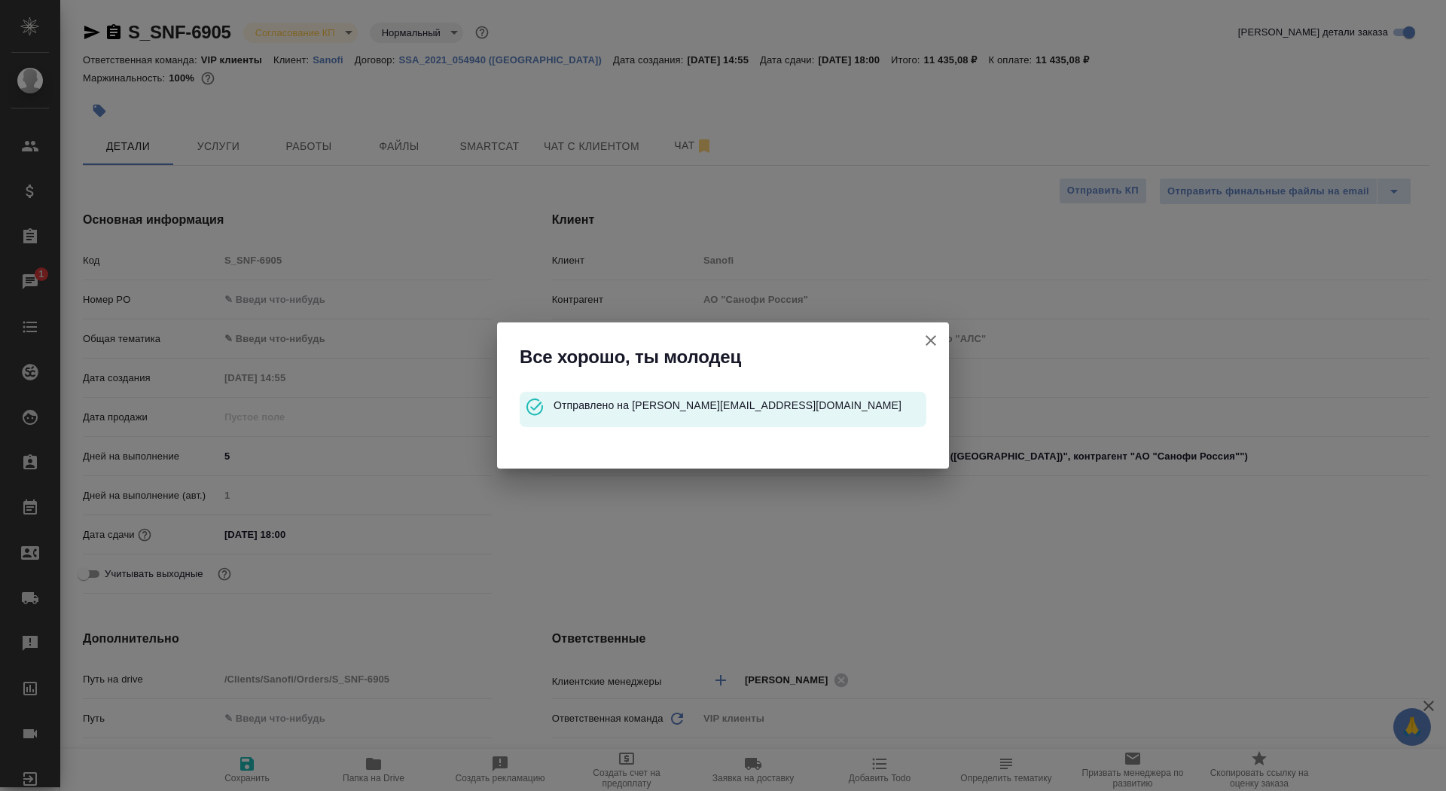
type textarea "x"
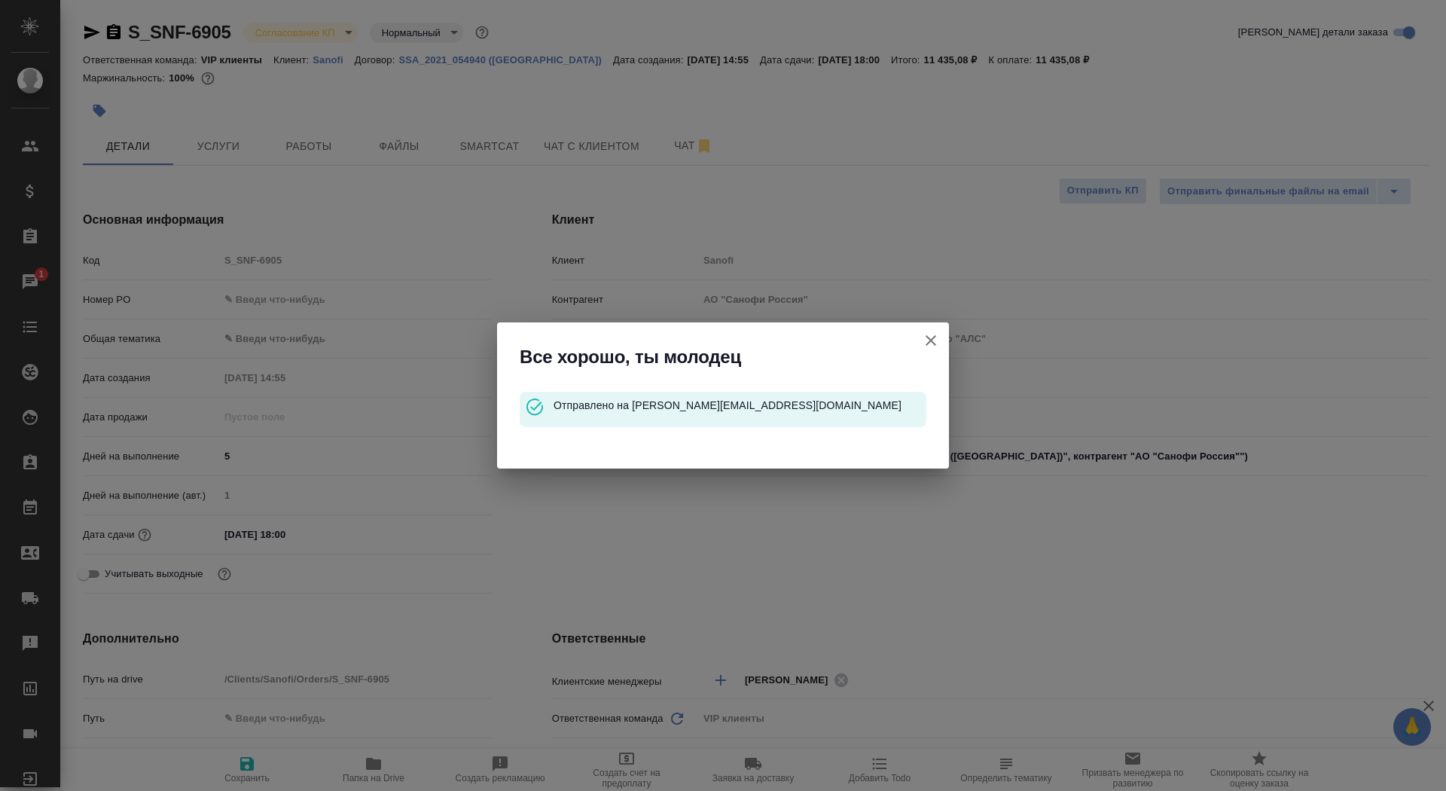
type textarea "x"
click at [938, 330] on button "Клиент не указал номер" at bounding box center [931, 340] width 36 height 36
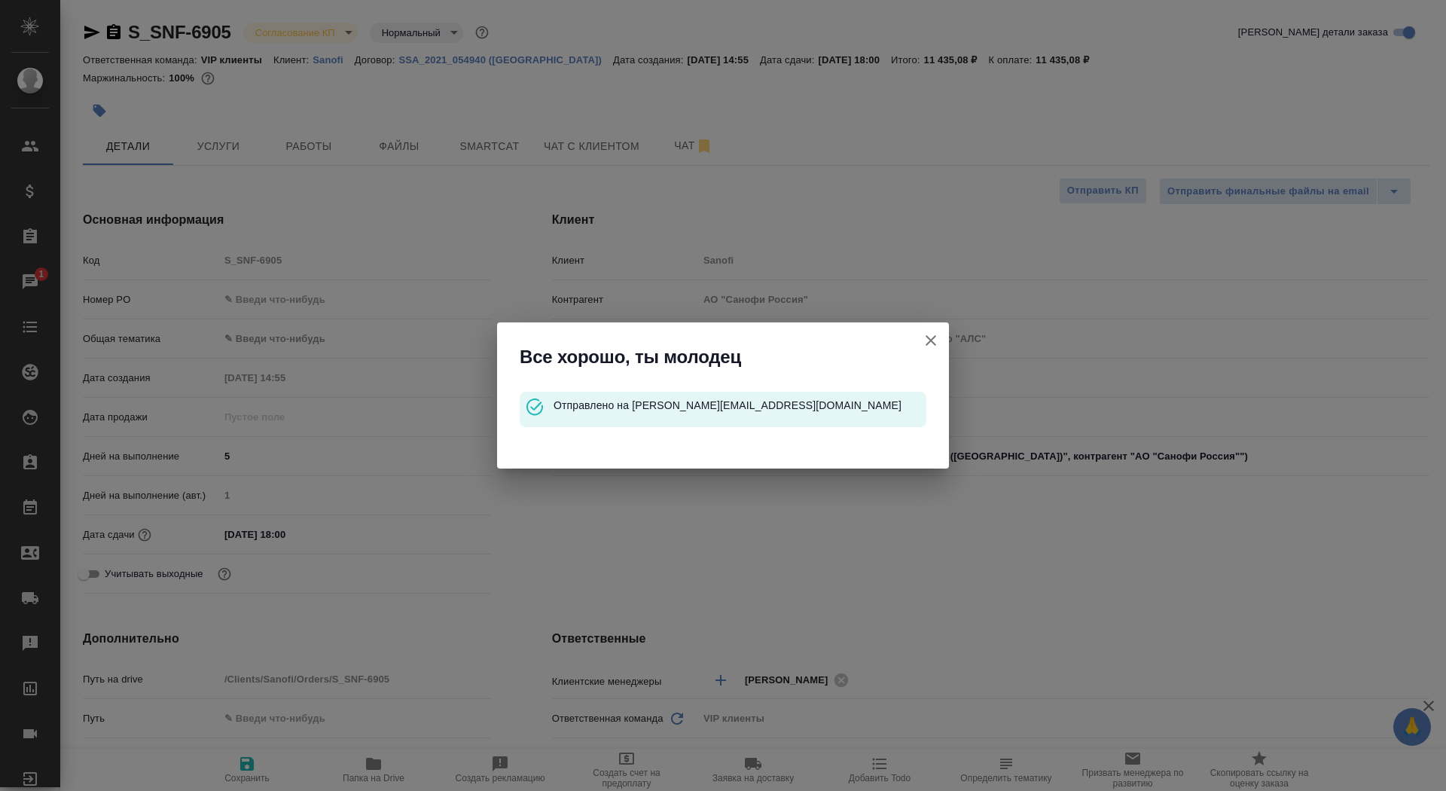
type textarea "x"
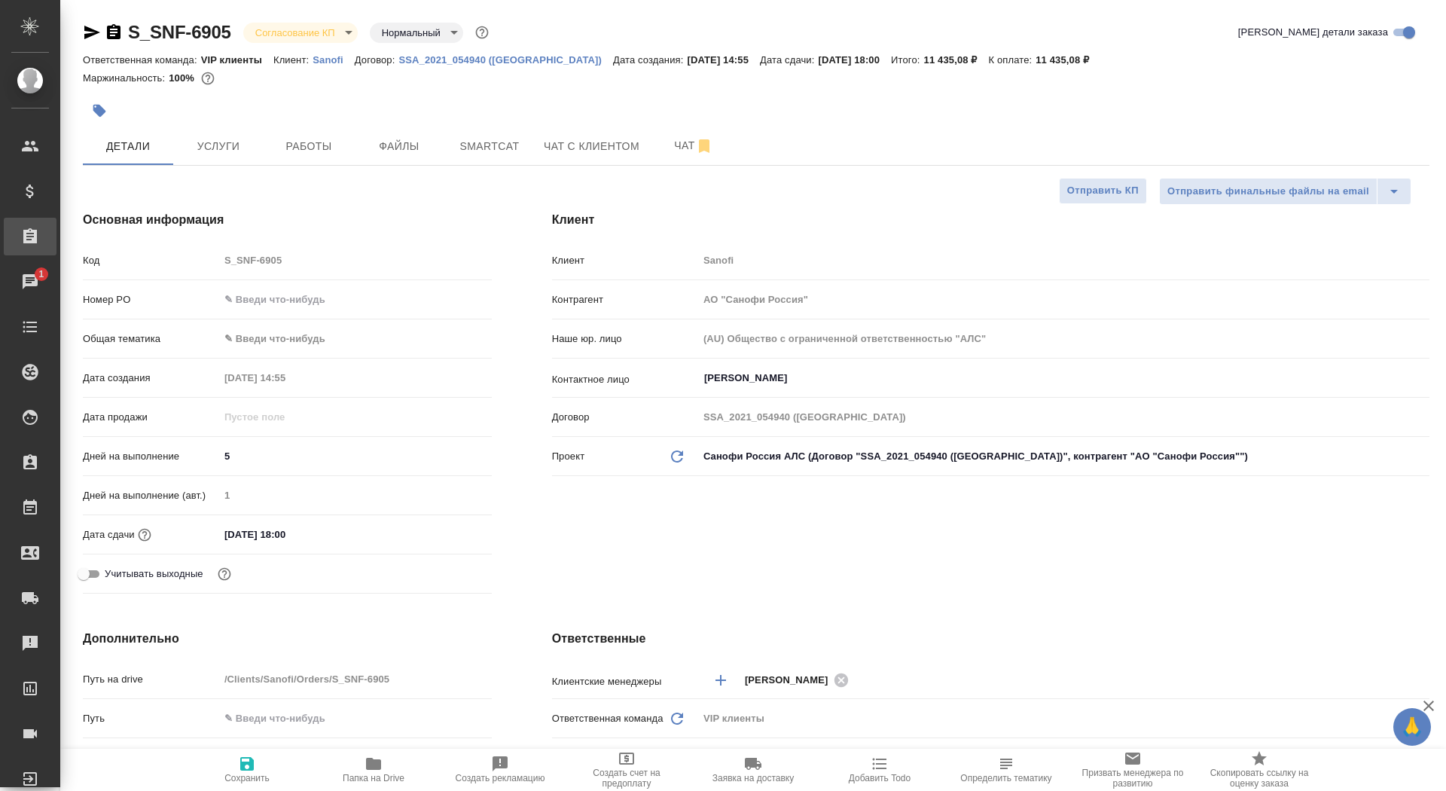
type textarea "x"
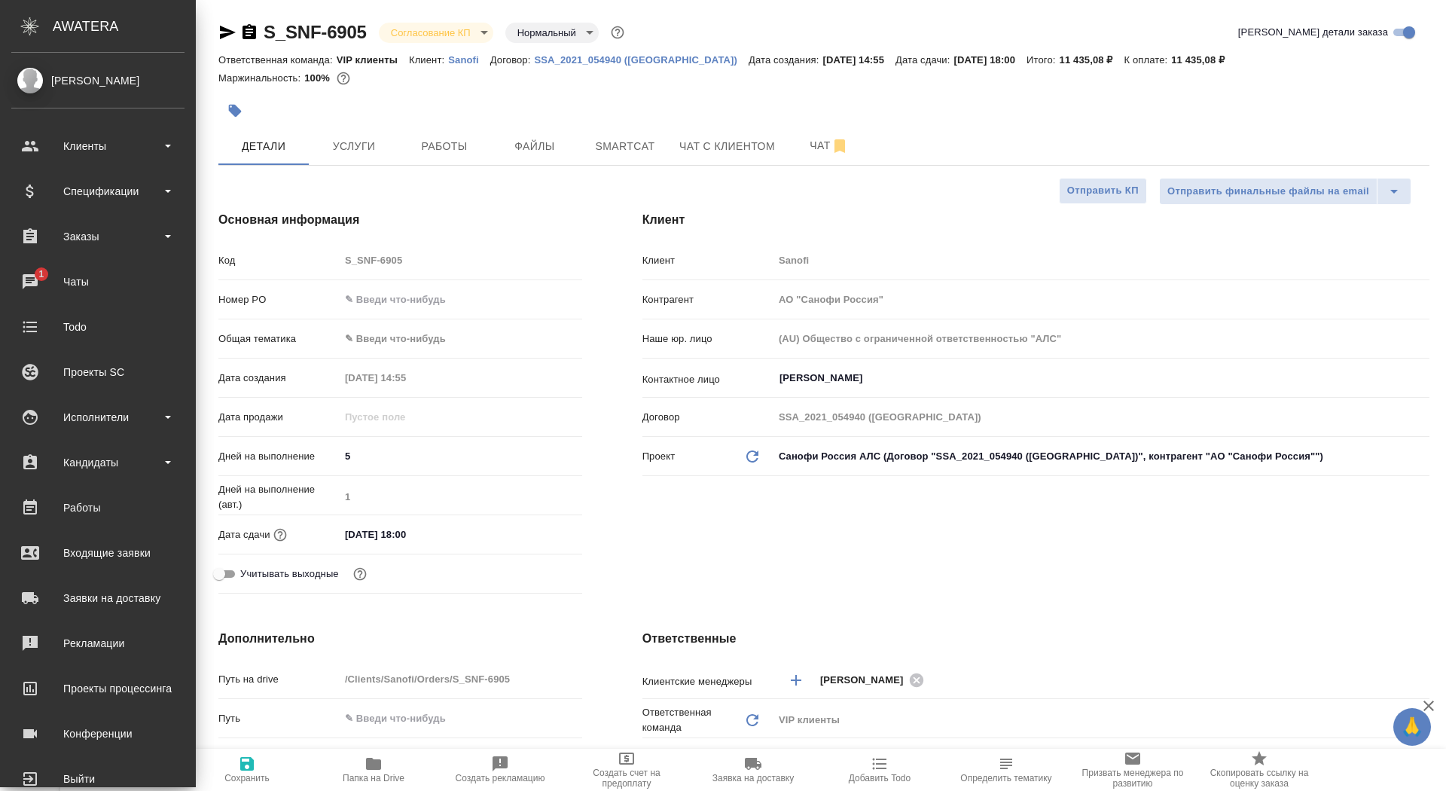
type textarea "x"
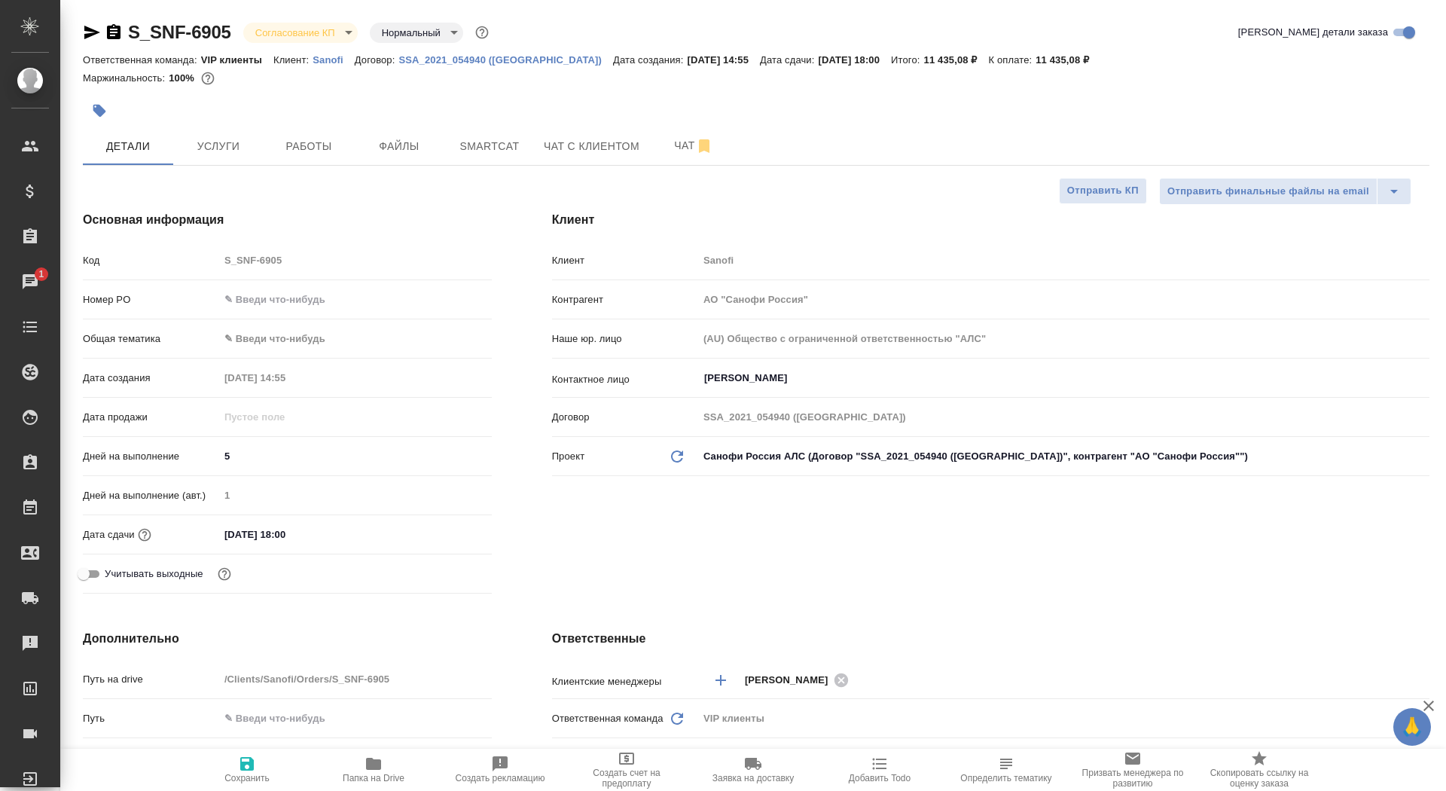
click at [107, 35] on icon "button" at bounding box center [114, 31] width 14 height 15
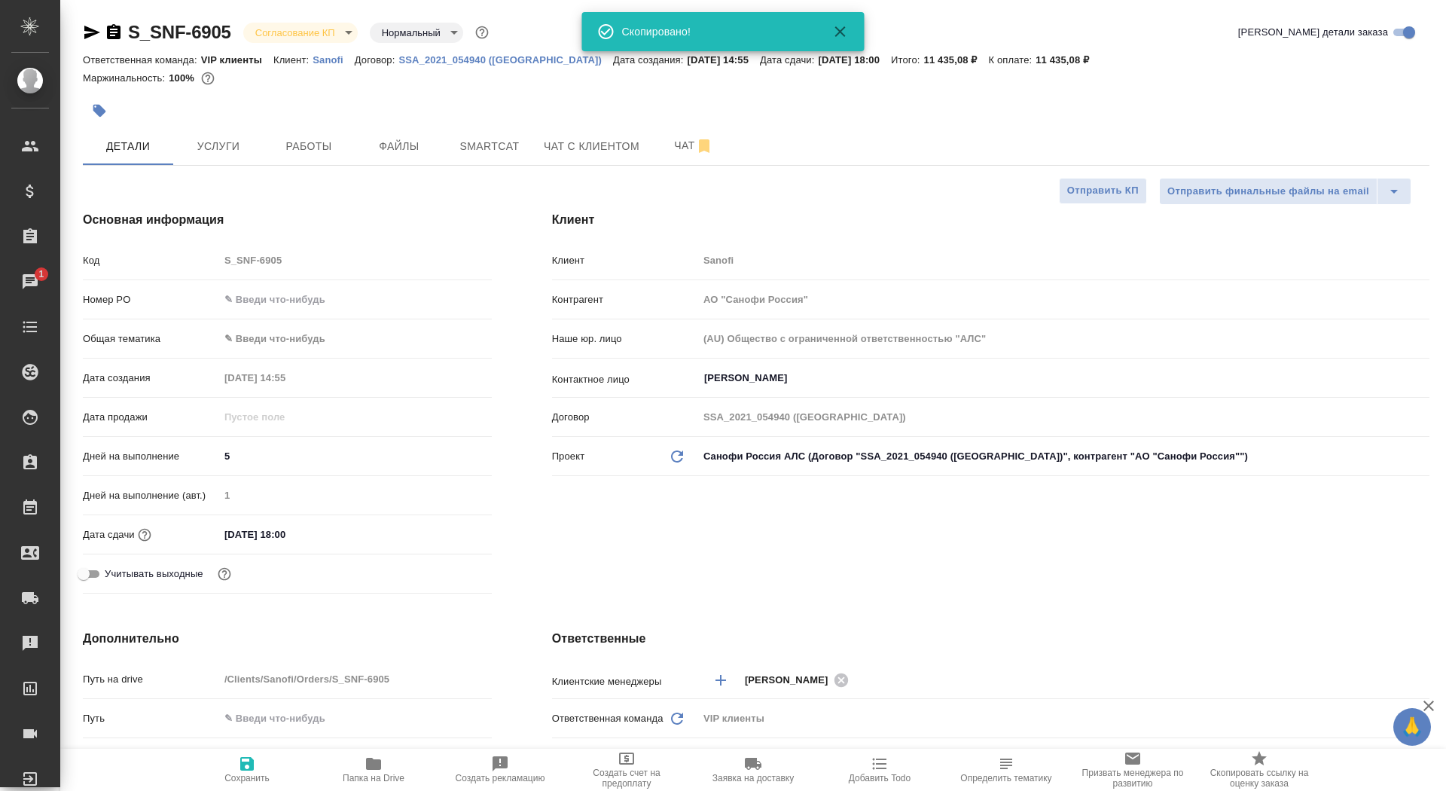
type textarea "x"
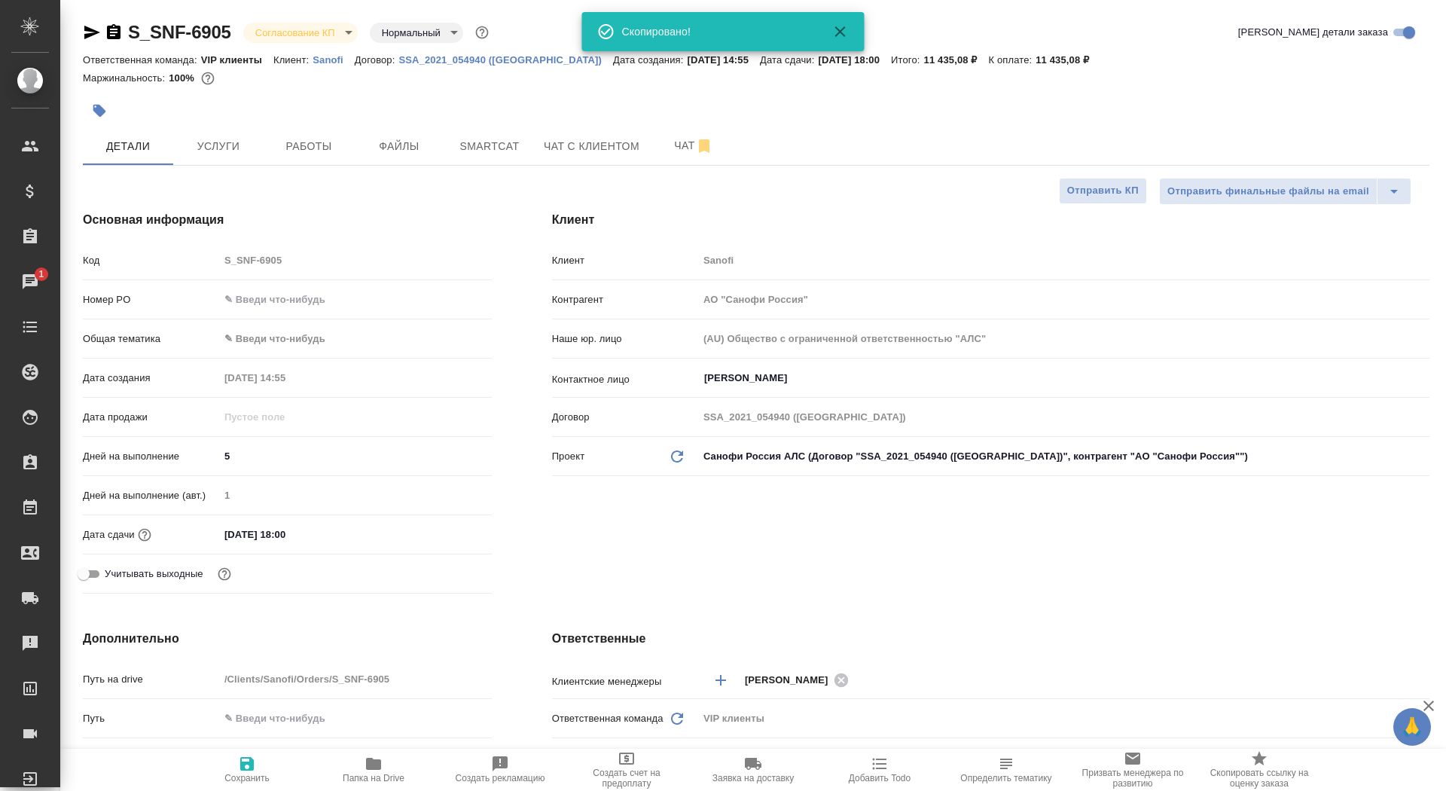
type textarea "x"
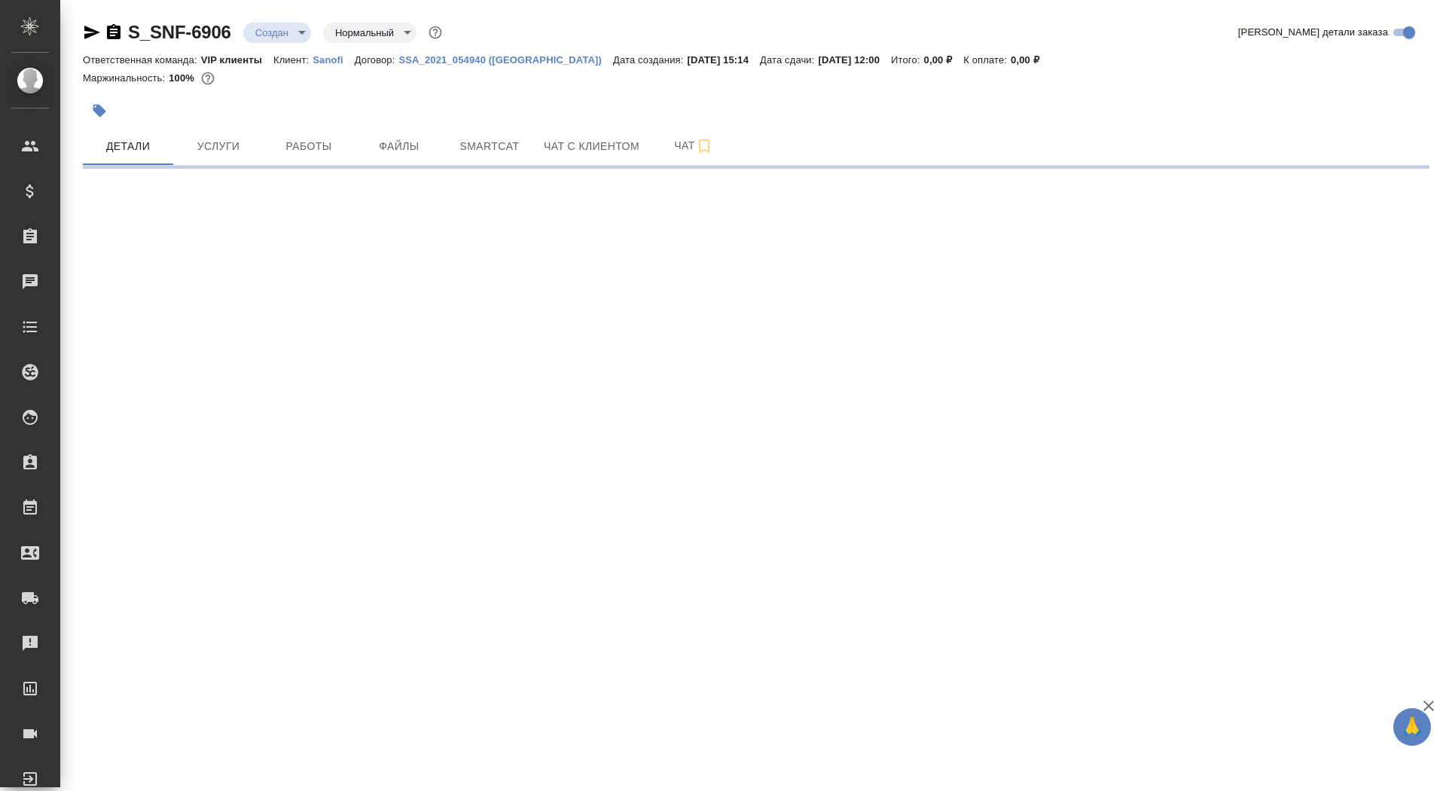
select select "RU"
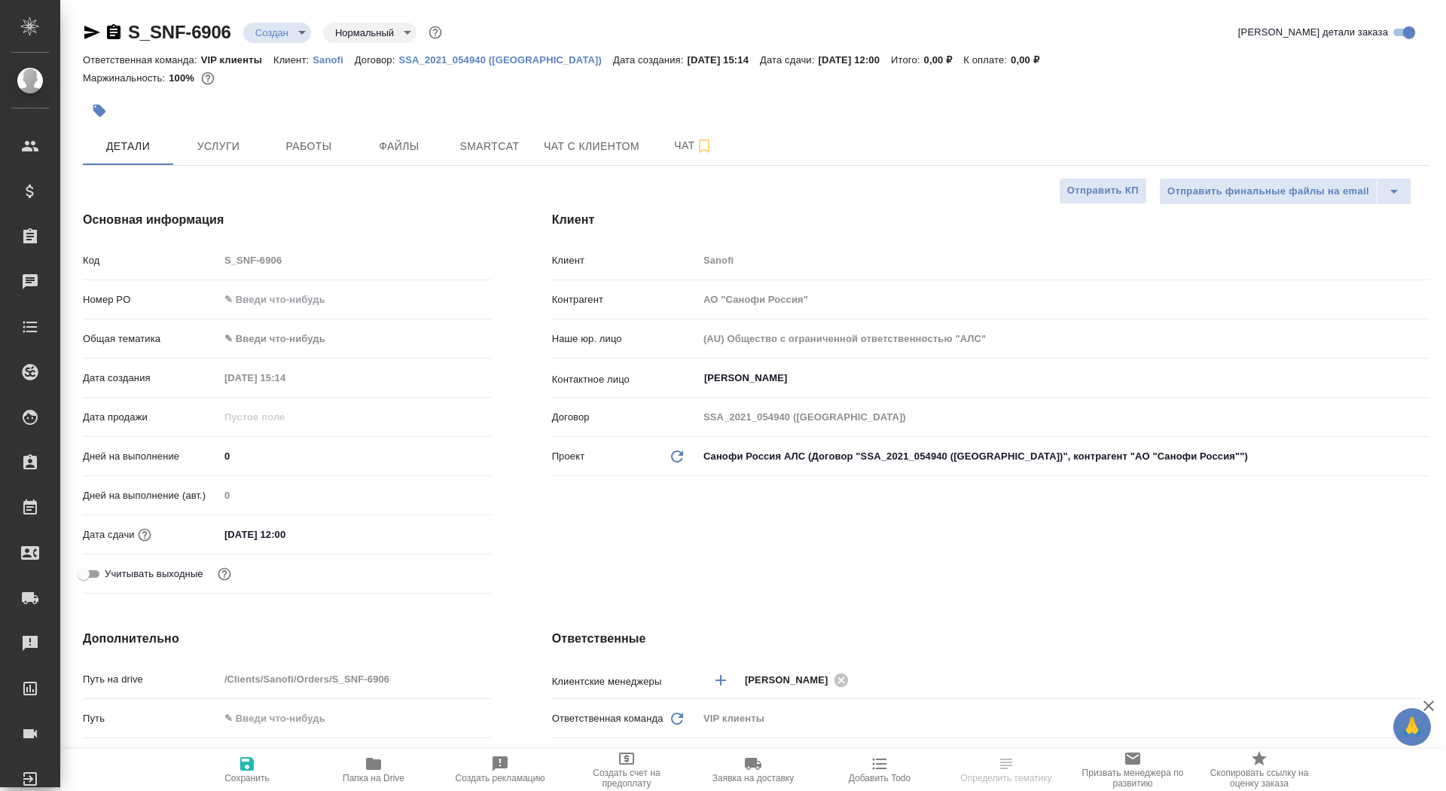
type textarea "x"
drag, startPoint x: 242, startPoint y: 463, endPoint x: 194, endPoint y: 462, distance: 48.2
click at [193, 462] on div "Дней на выполнение 0" at bounding box center [287, 456] width 409 height 26
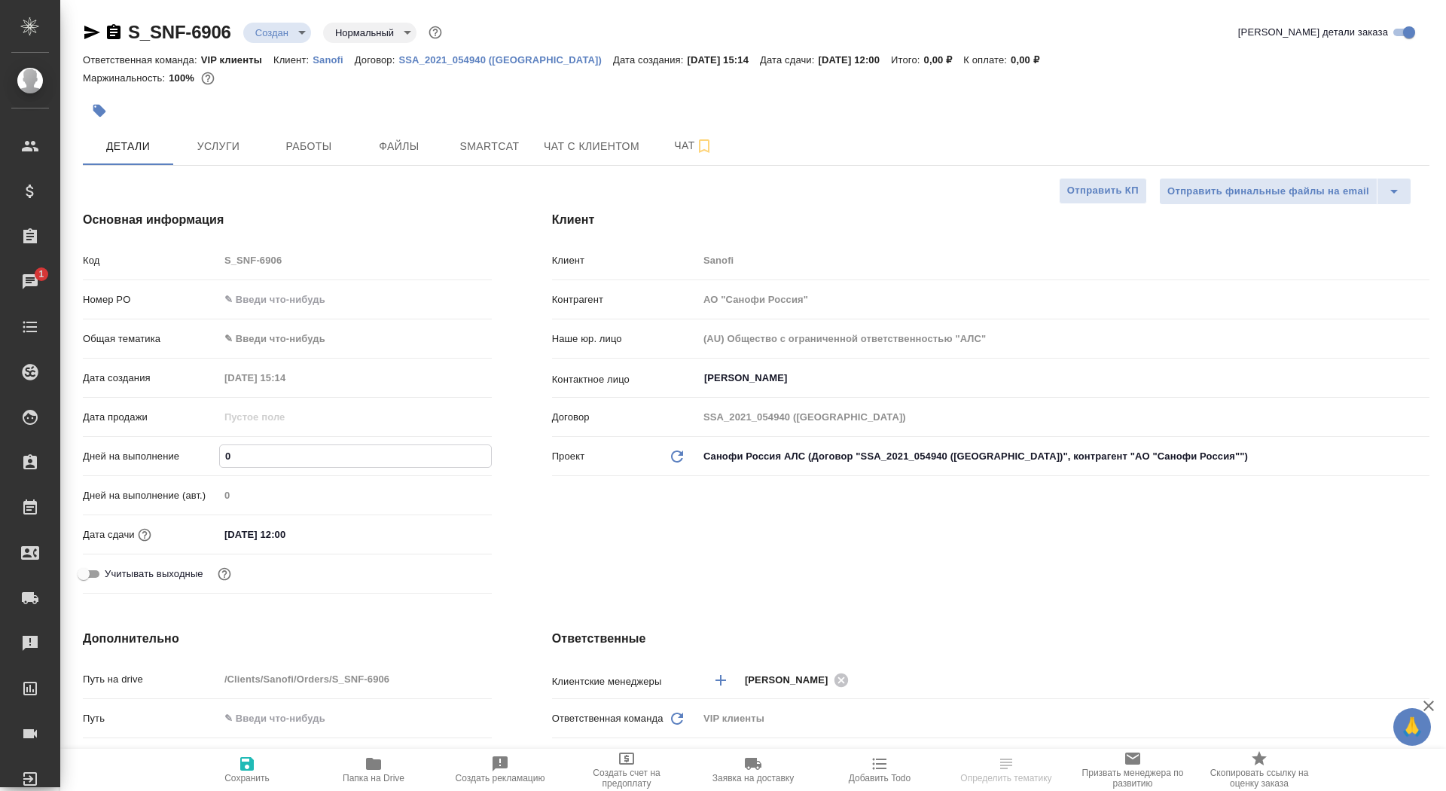
type input "4"
type textarea "x"
type input "4"
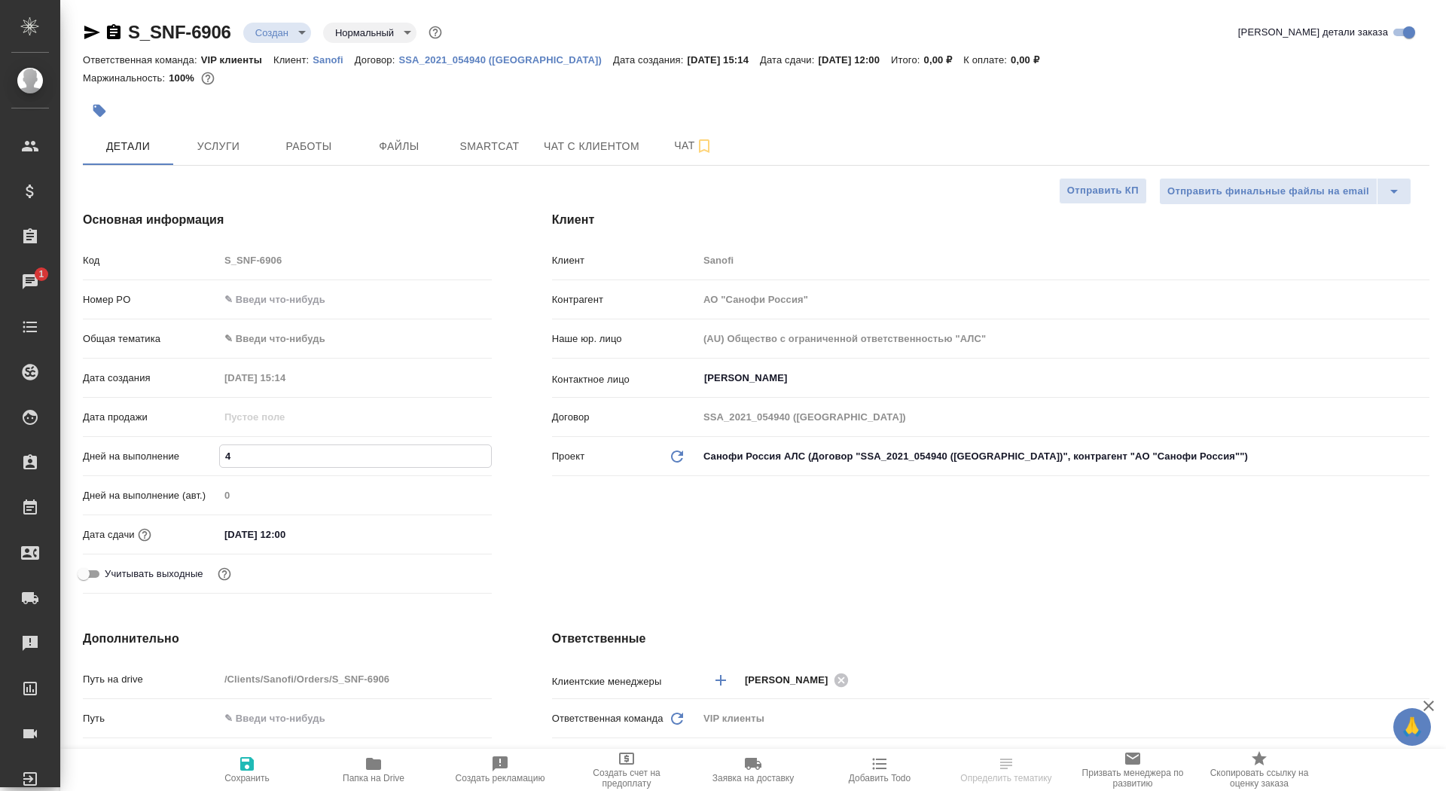
click at [242, 771] on icon "button" at bounding box center [247, 764] width 18 height 18
type textarea "x"
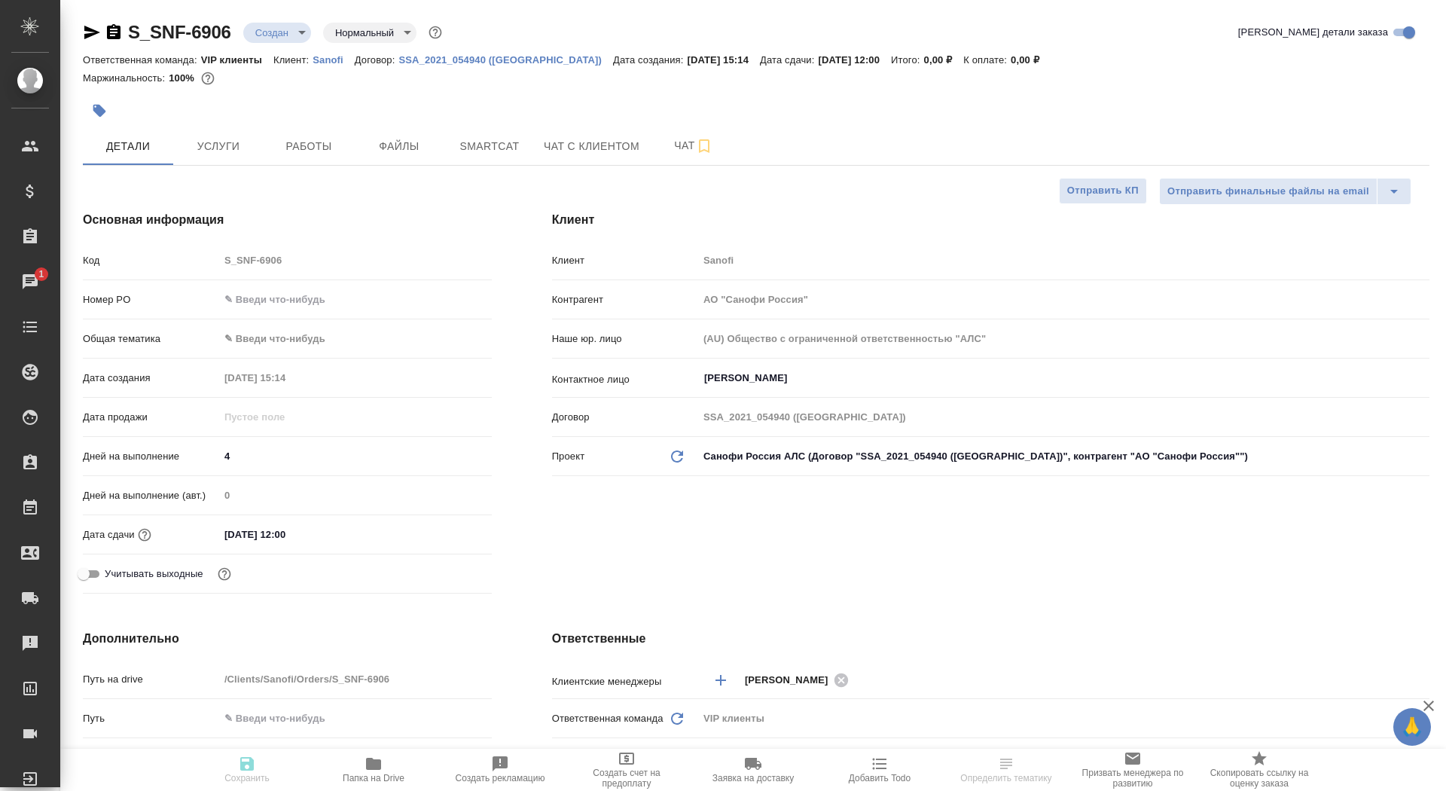
type textarea "x"
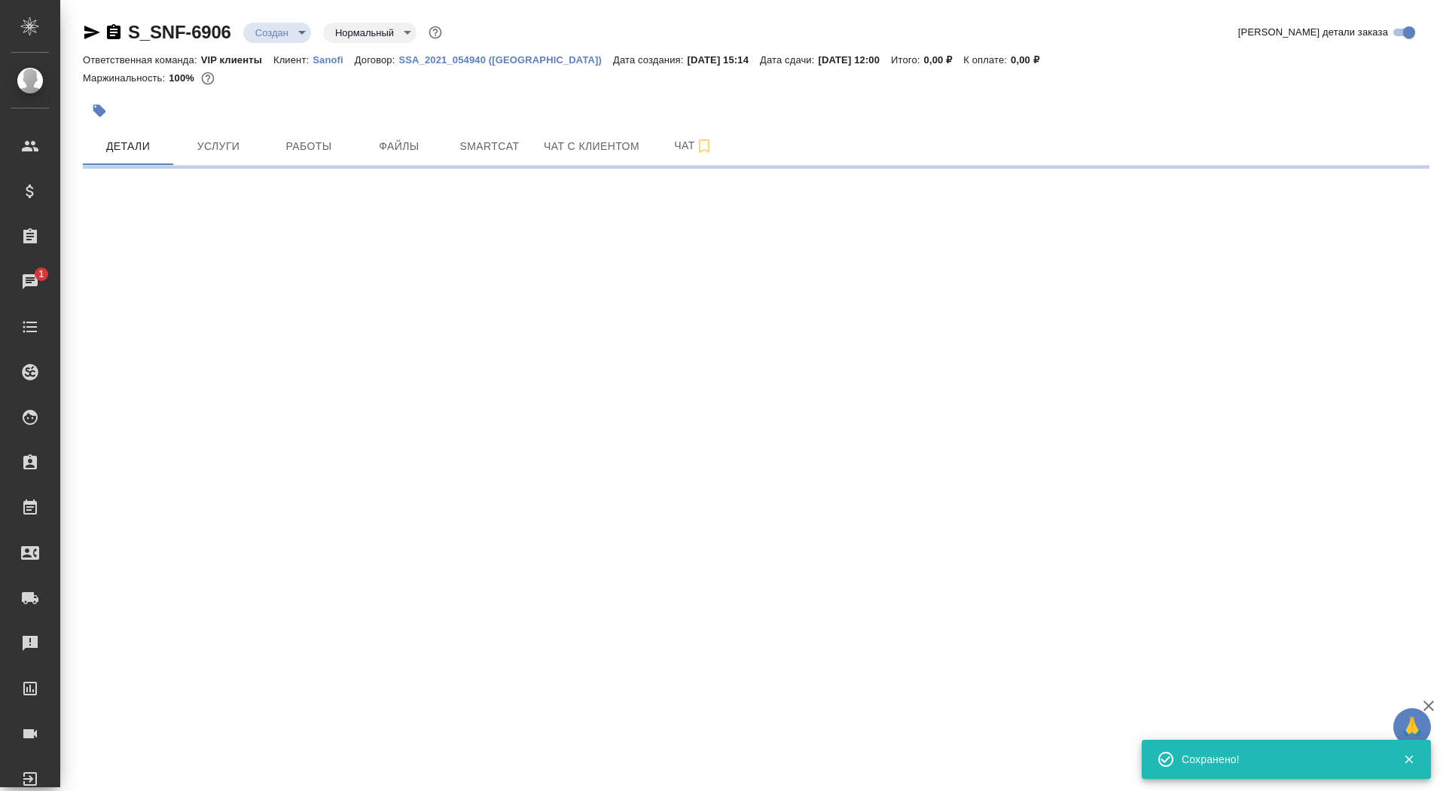
select select "RU"
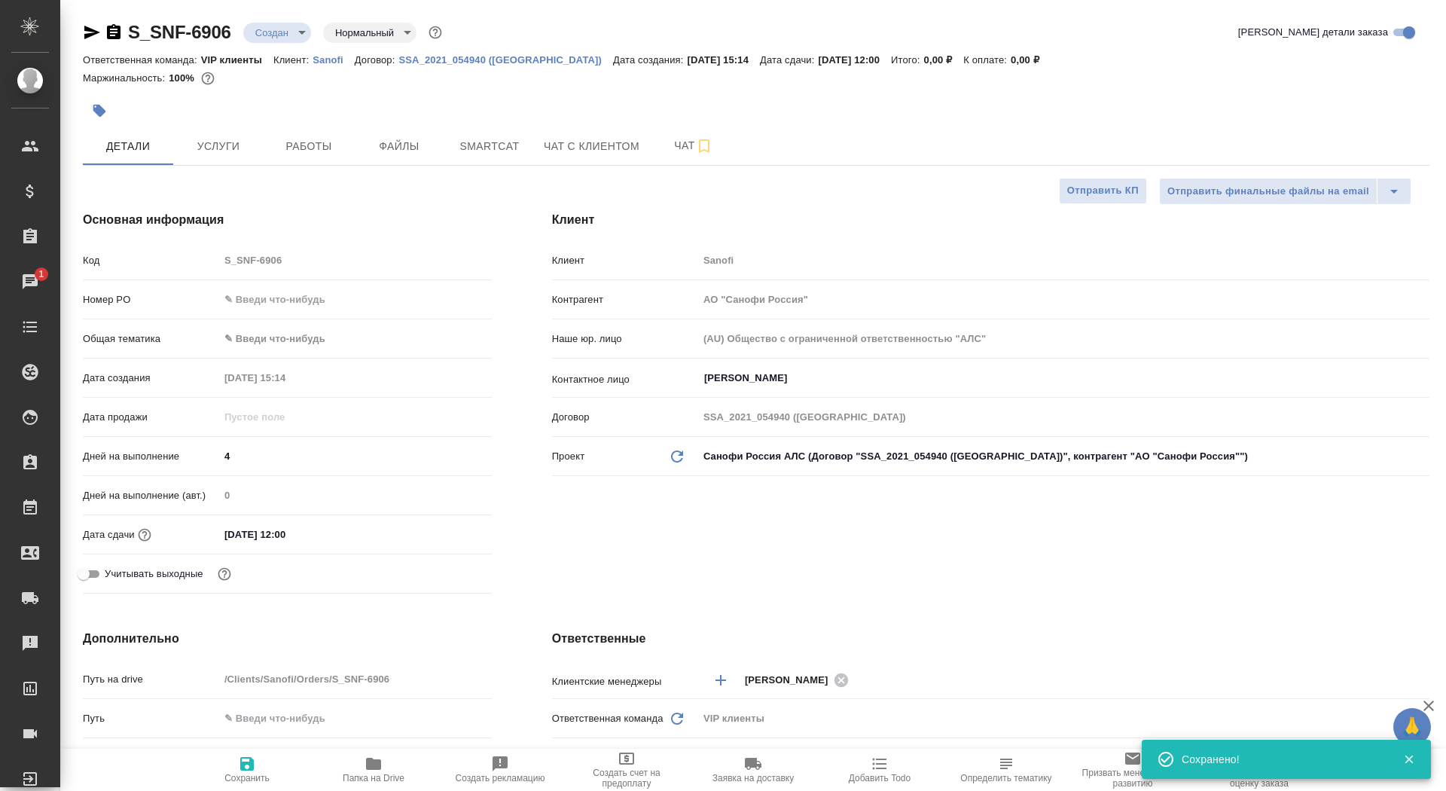
type textarea "x"
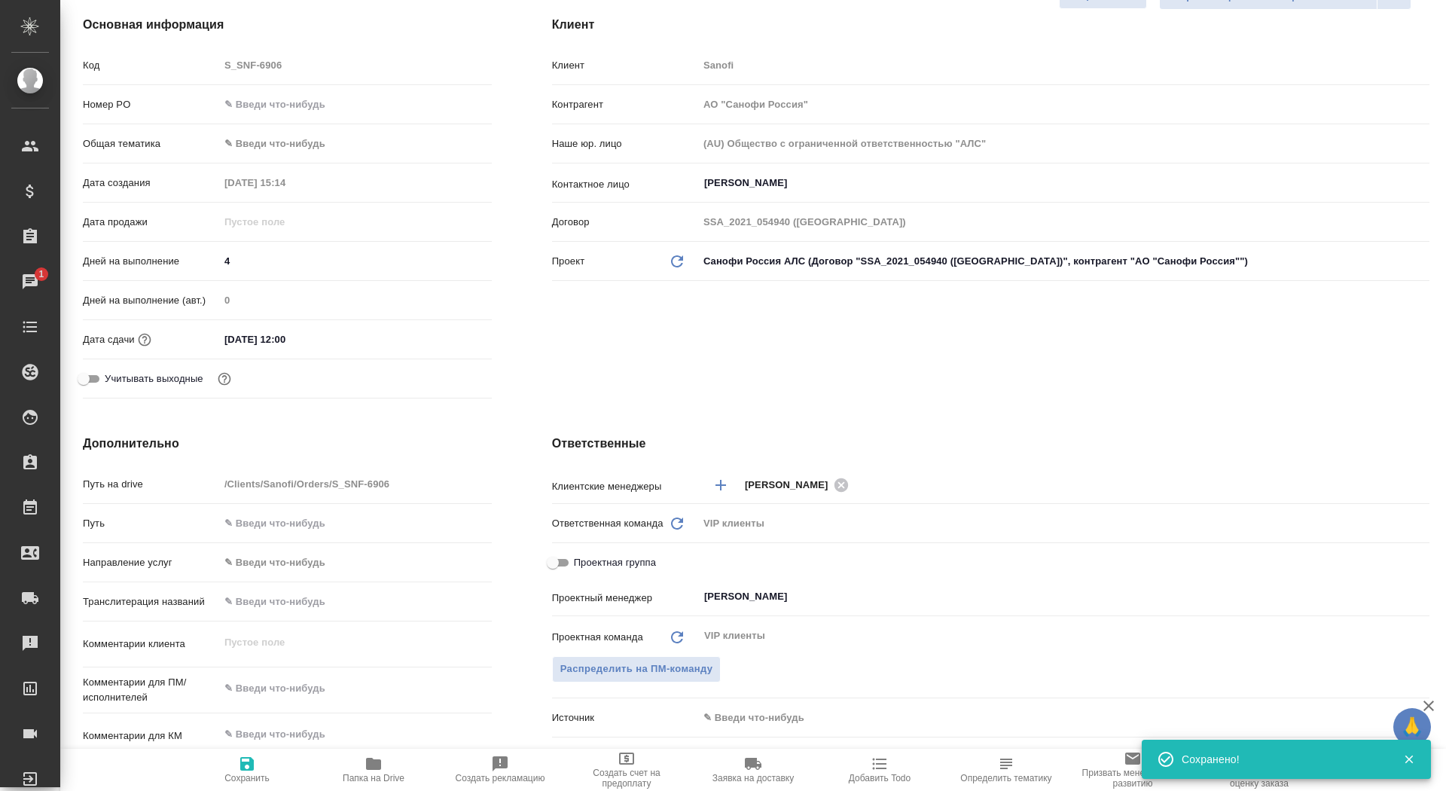
scroll to position [219, 0]
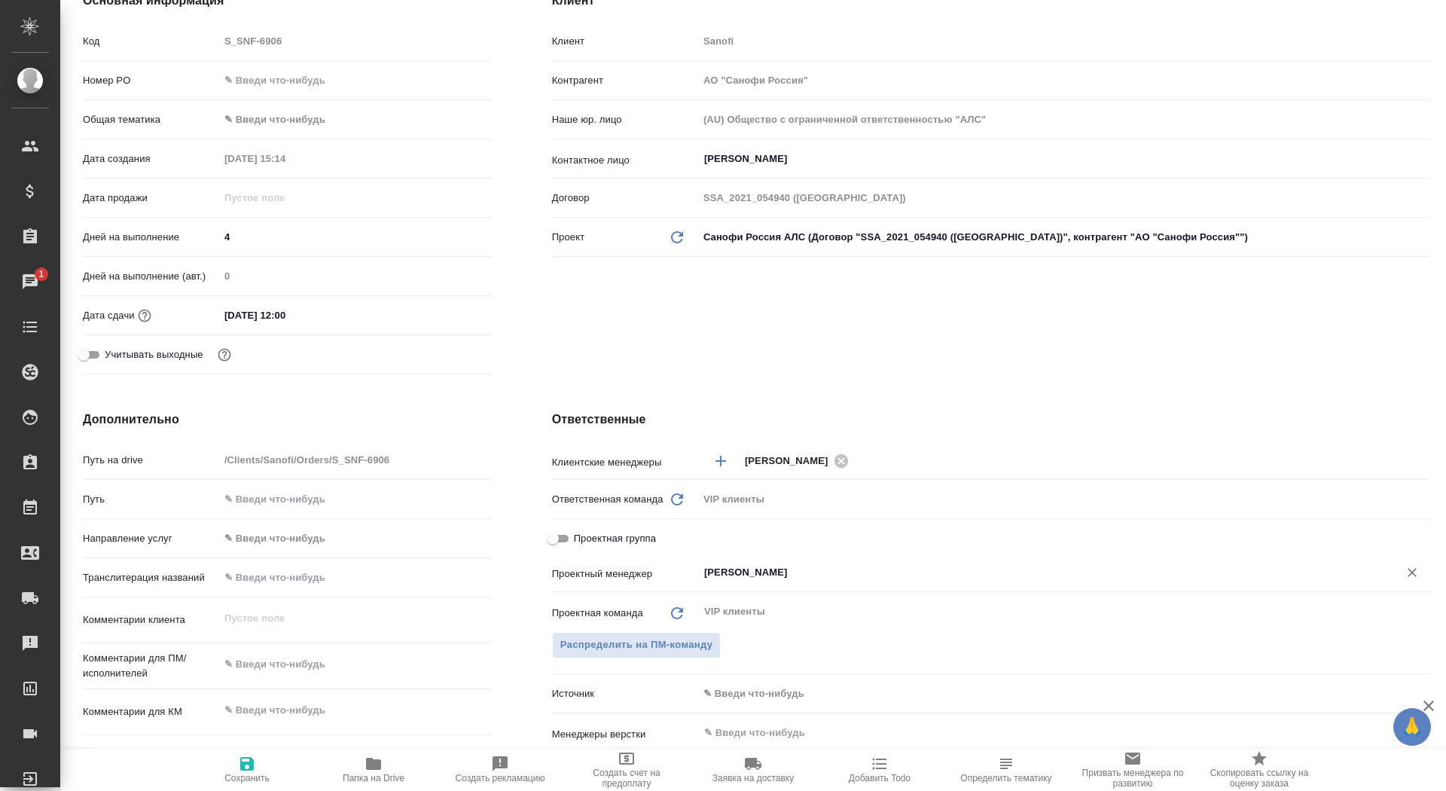
click at [755, 576] on input "Сайдашева Диляра" at bounding box center [1039, 572] width 672 height 18
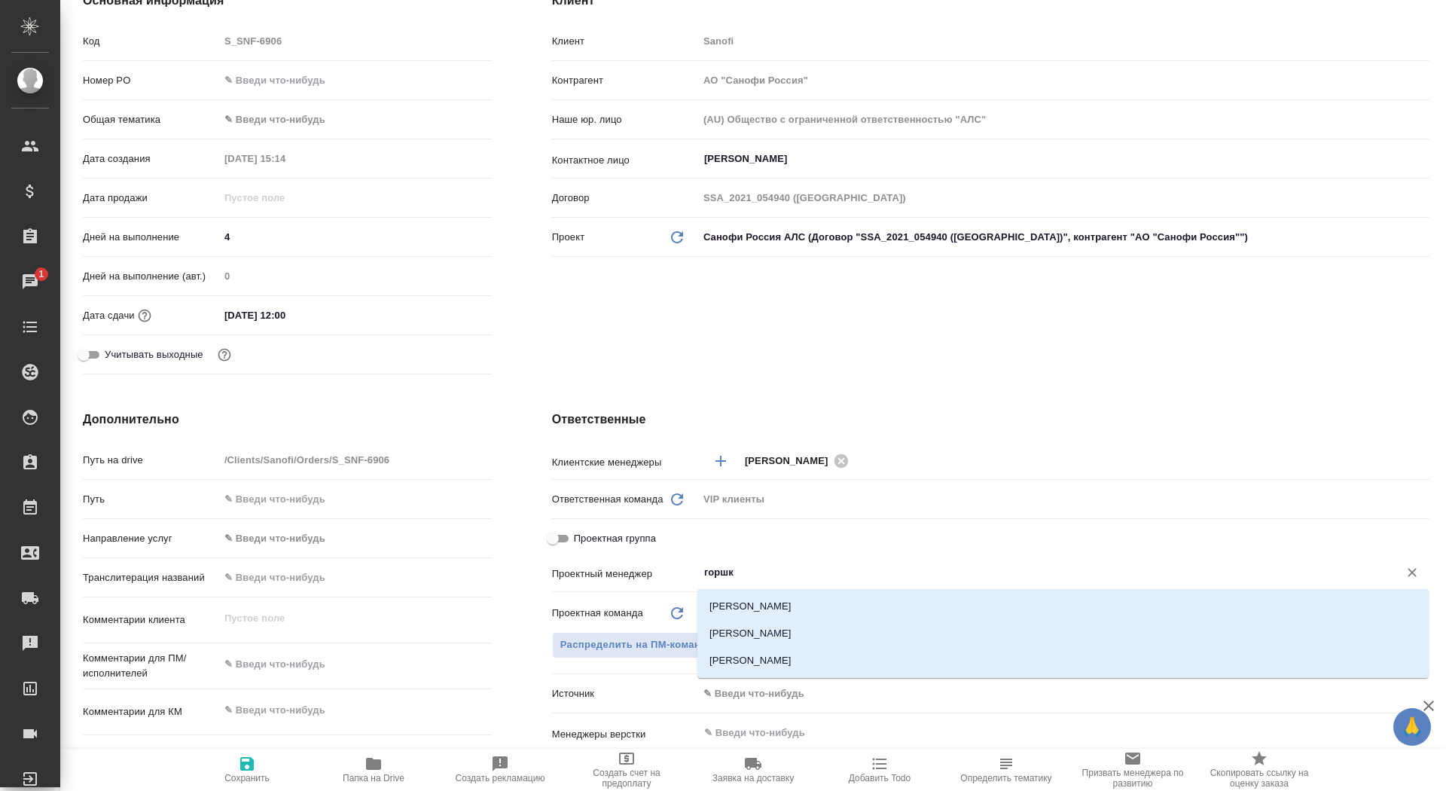
type input "горшко"
click at [798, 624] on li "Горшкова Валентина" at bounding box center [1062, 633] width 731 height 27
type textarea "x"
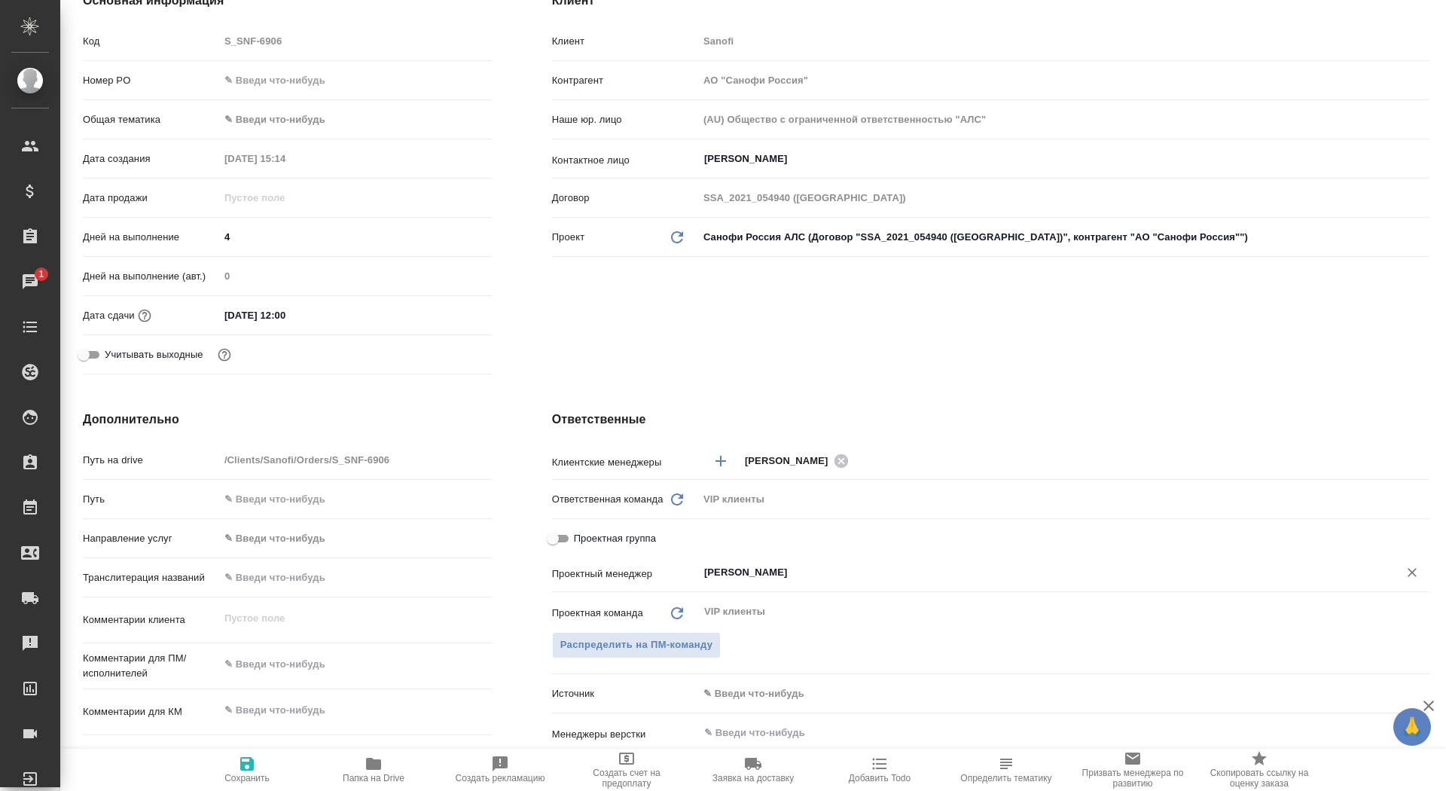
type input "Горшкова Валентина"
click at [225, 777] on span "Сохранить" at bounding box center [246, 778] width 45 height 11
type textarea "x"
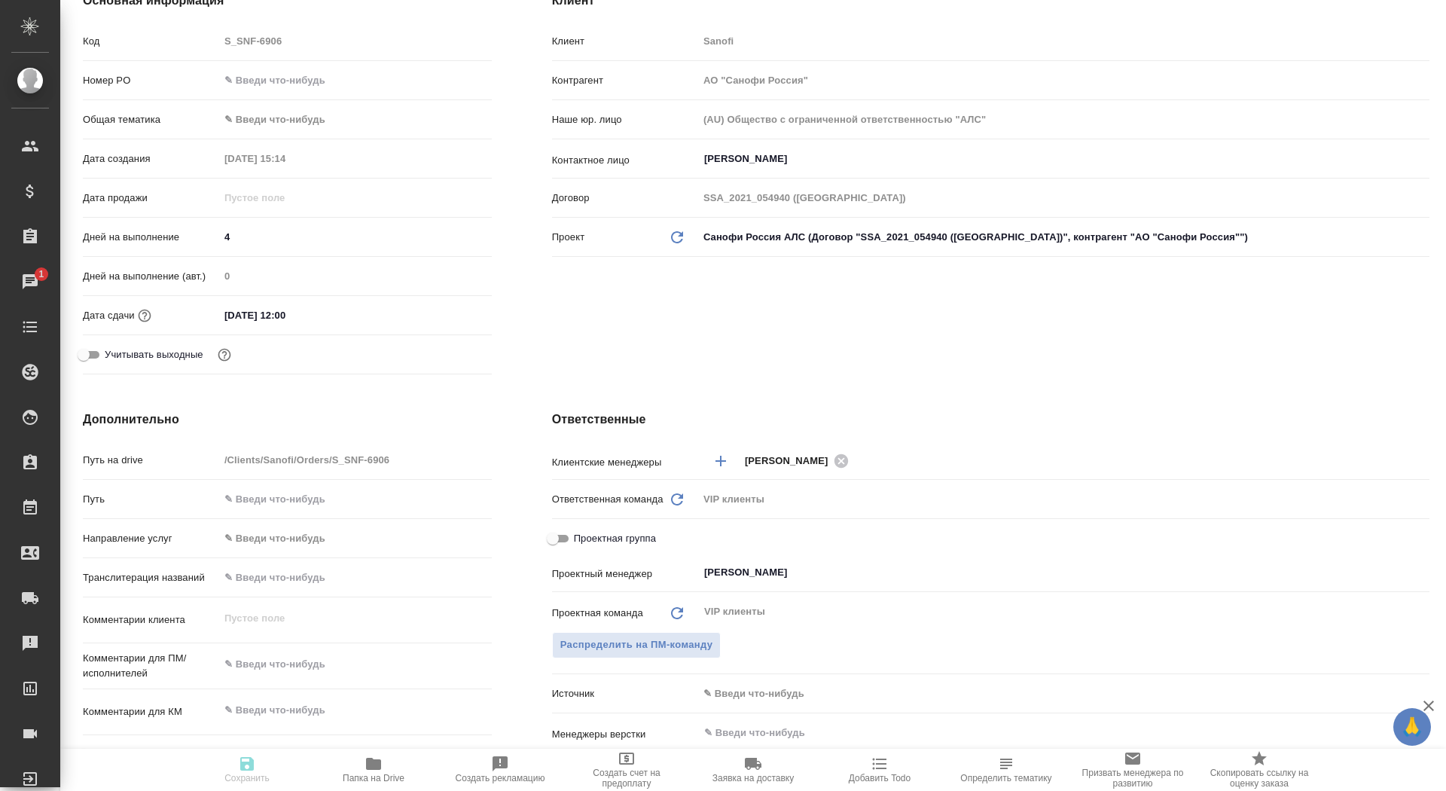
type textarea "x"
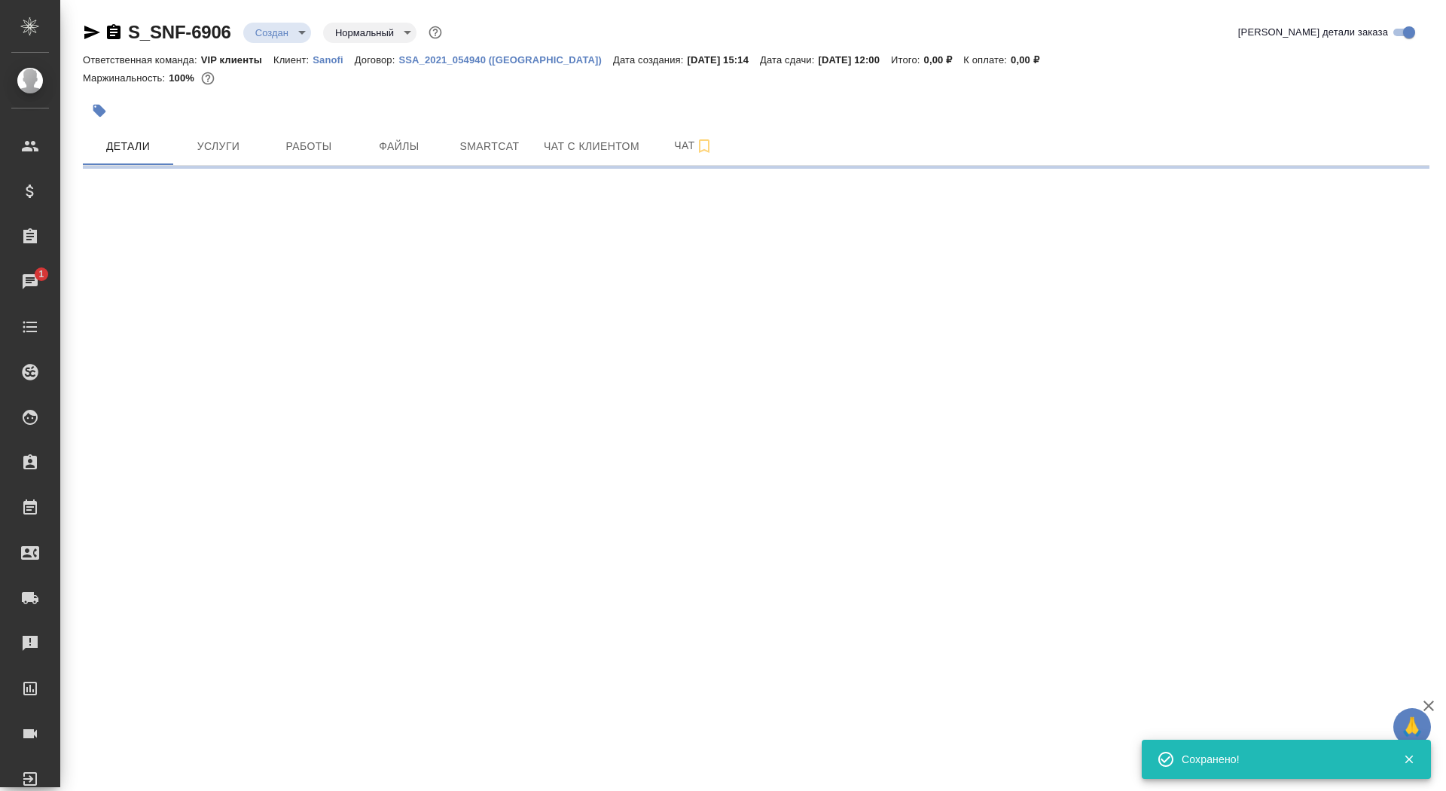
scroll to position [0, 0]
select select "RU"
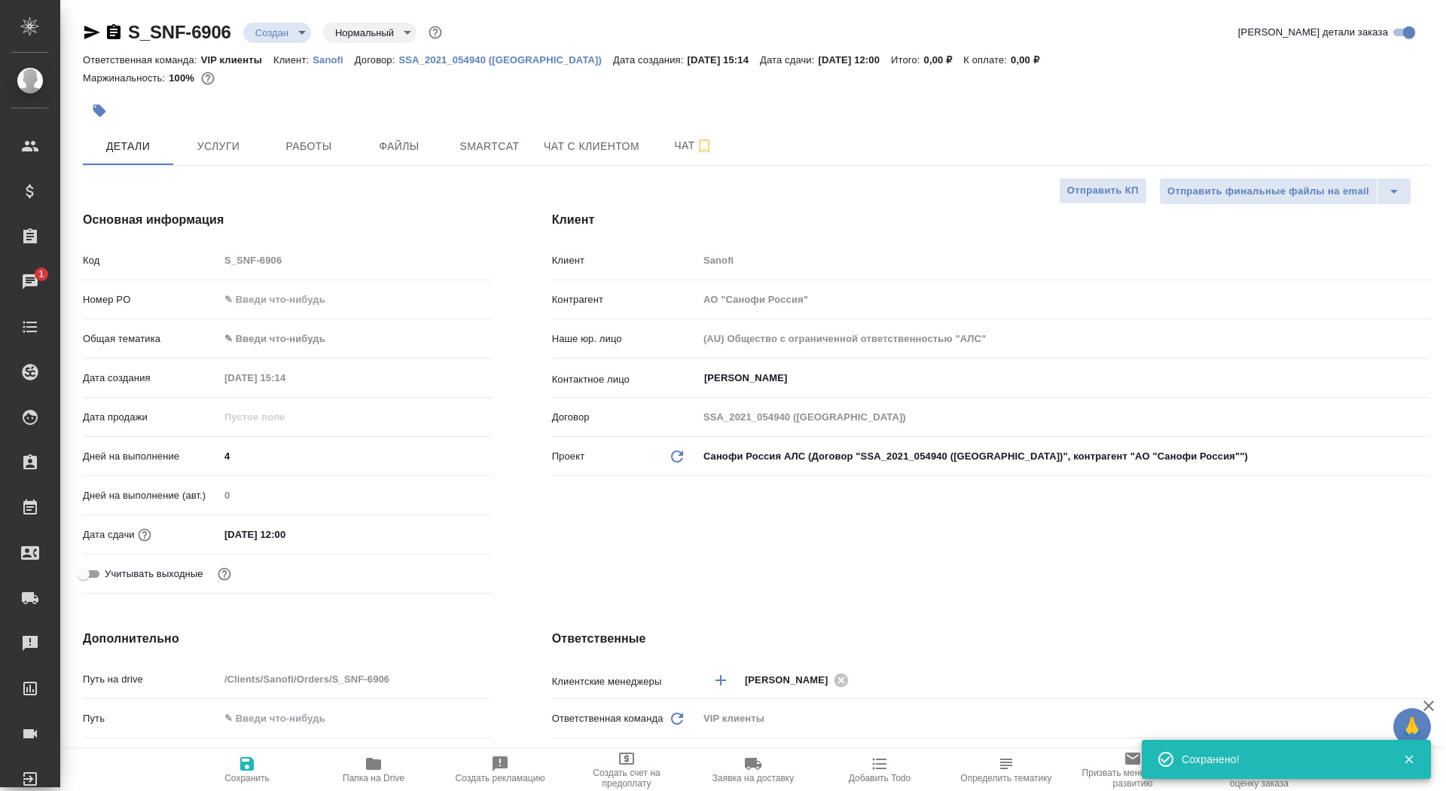
type textarea "x"
click at [389, 776] on span "Папка на Drive" at bounding box center [374, 778] width 62 height 11
type textarea "x"
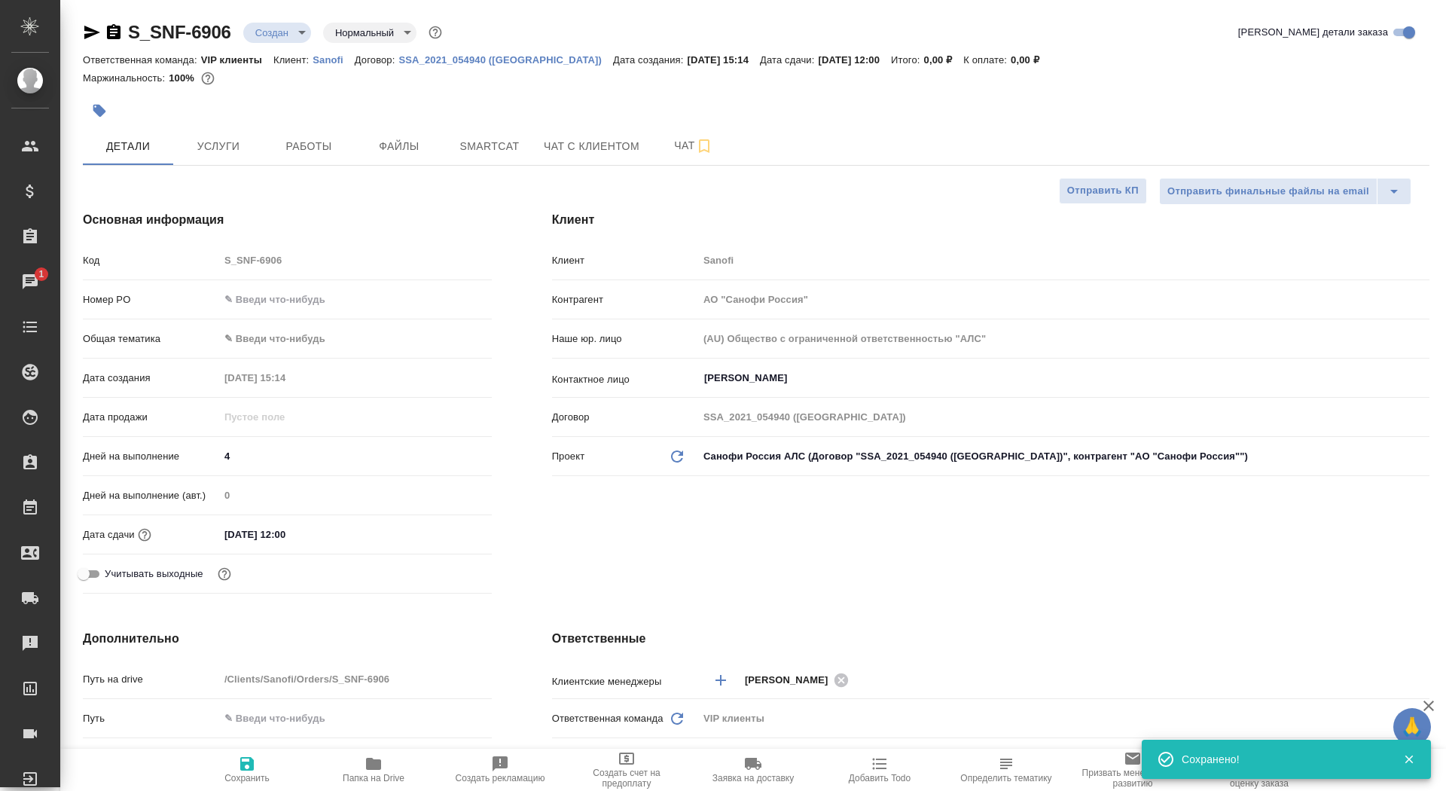
type textarea "x"
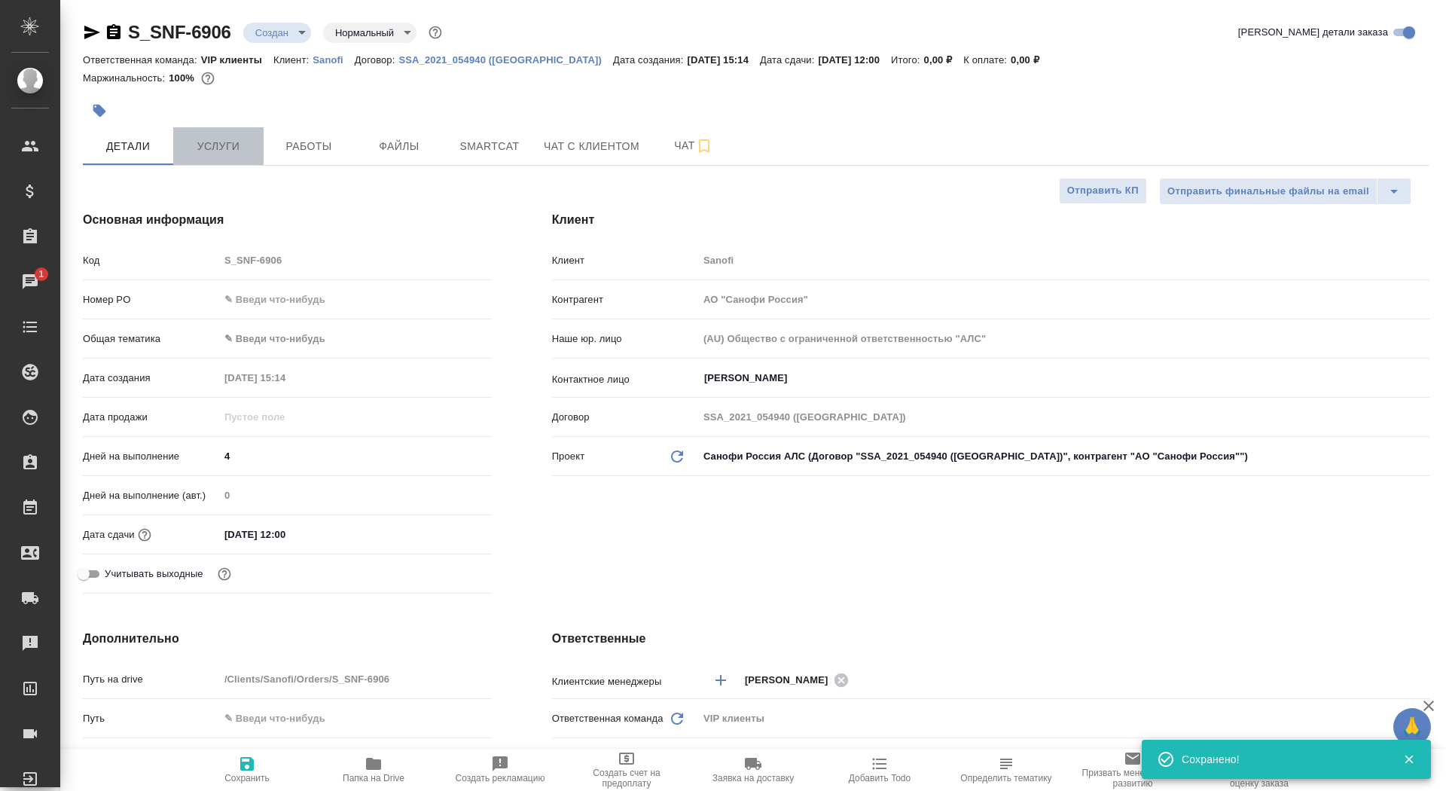
click at [230, 151] on span "Услуги" at bounding box center [218, 146] width 72 height 19
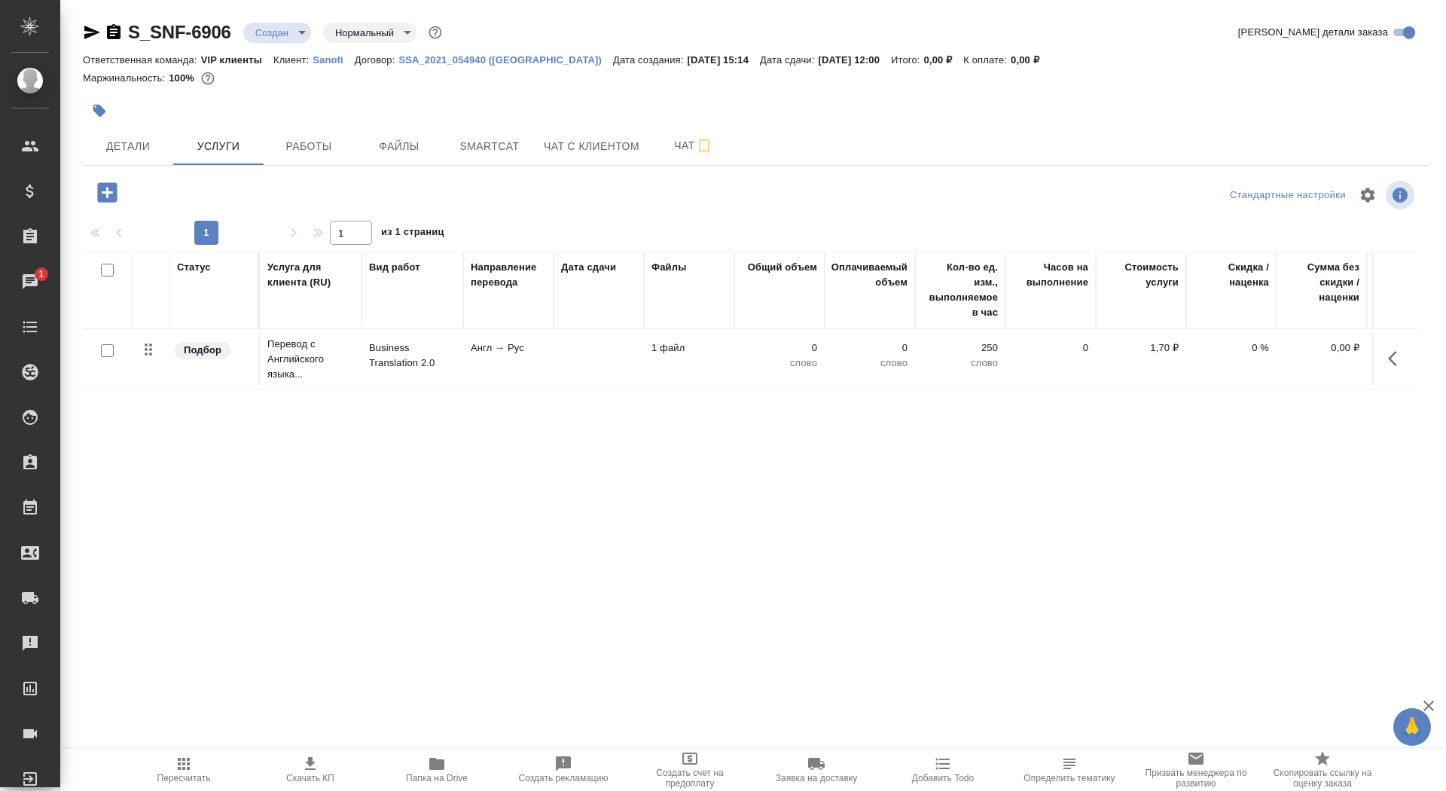
click at [106, 355] on input "checkbox" at bounding box center [107, 350] width 13 height 13
checkbox input "true"
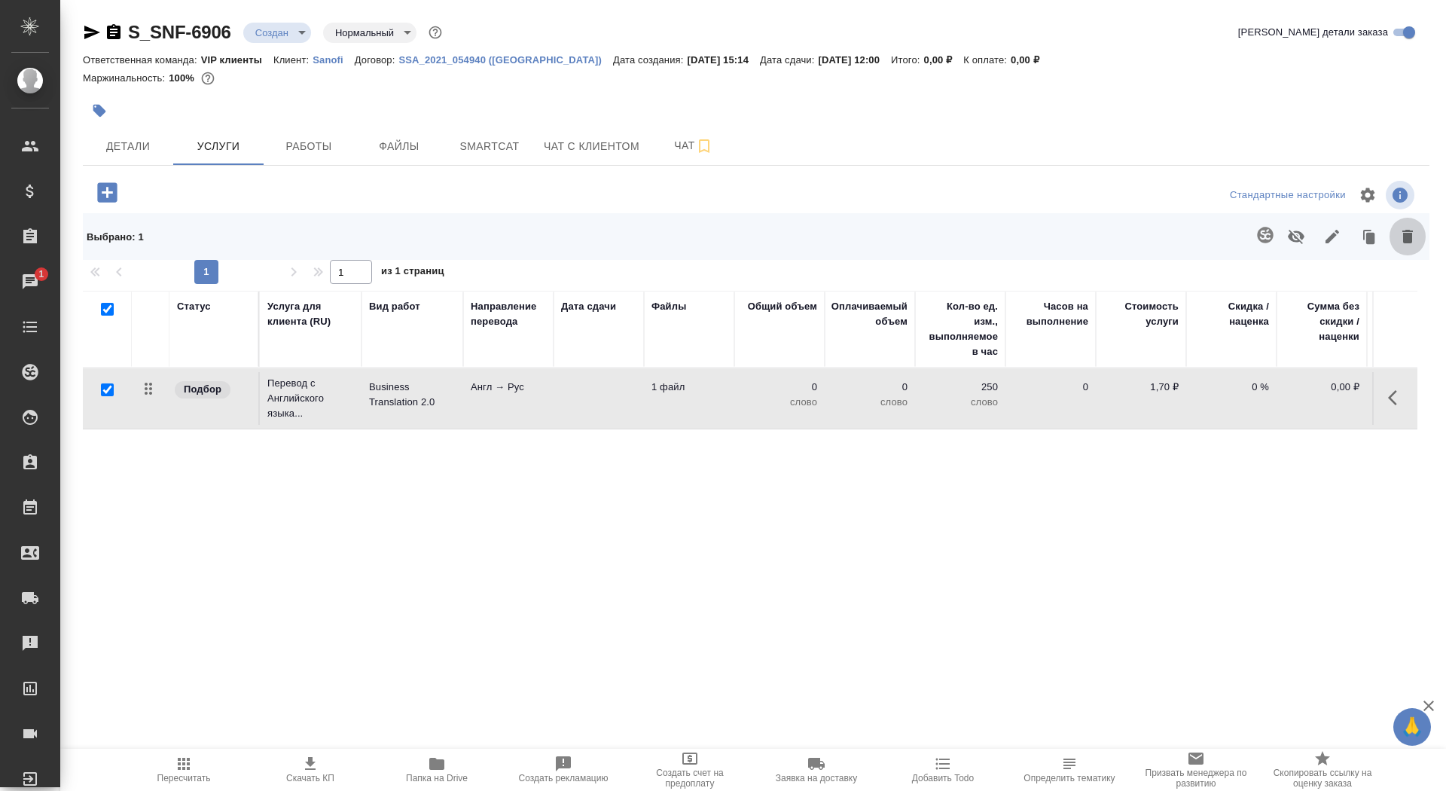
click at [1398, 234] on icon "button" at bounding box center [1407, 236] width 18 height 18
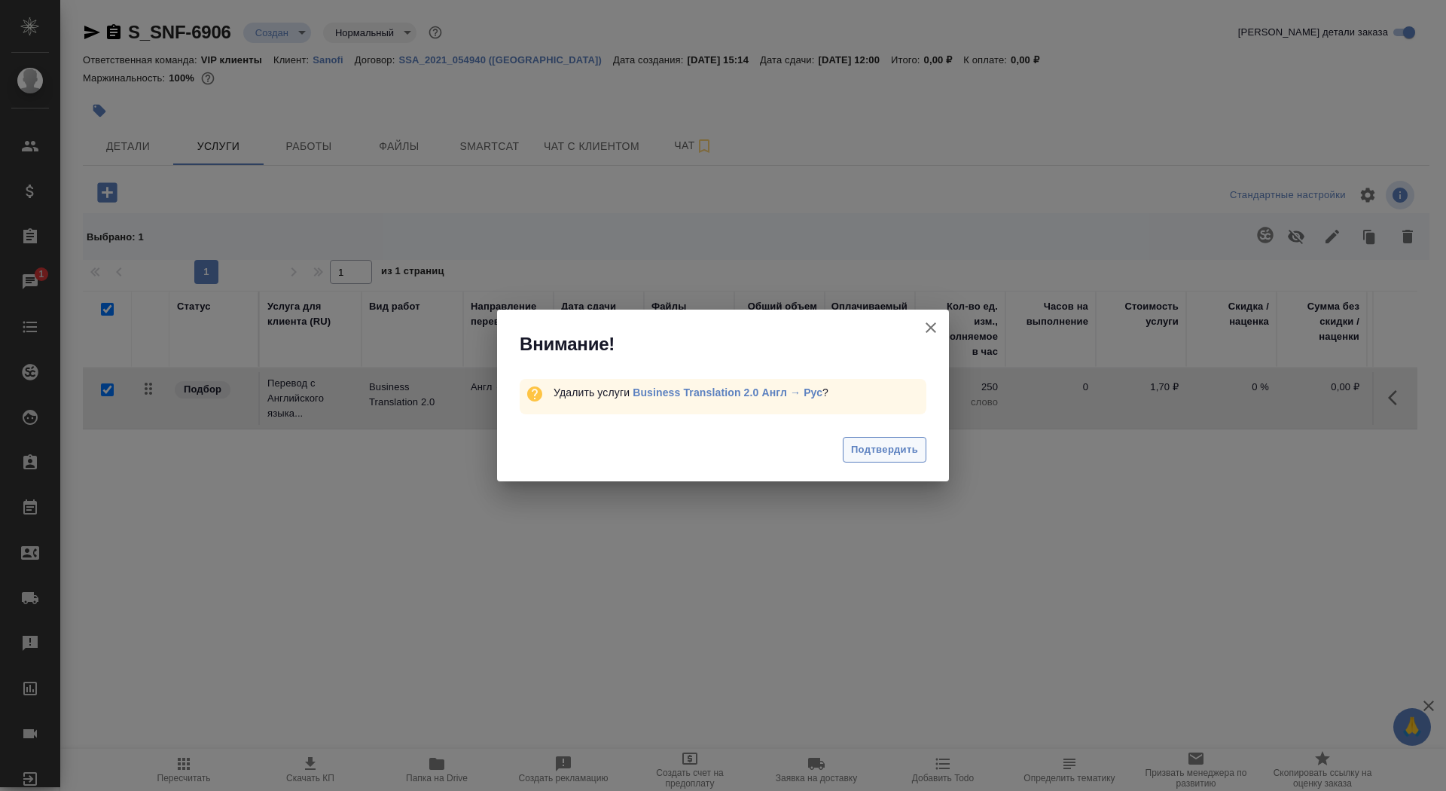
click at [916, 460] on button "Подтвердить" at bounding box center [885, 450] width 84 height 26
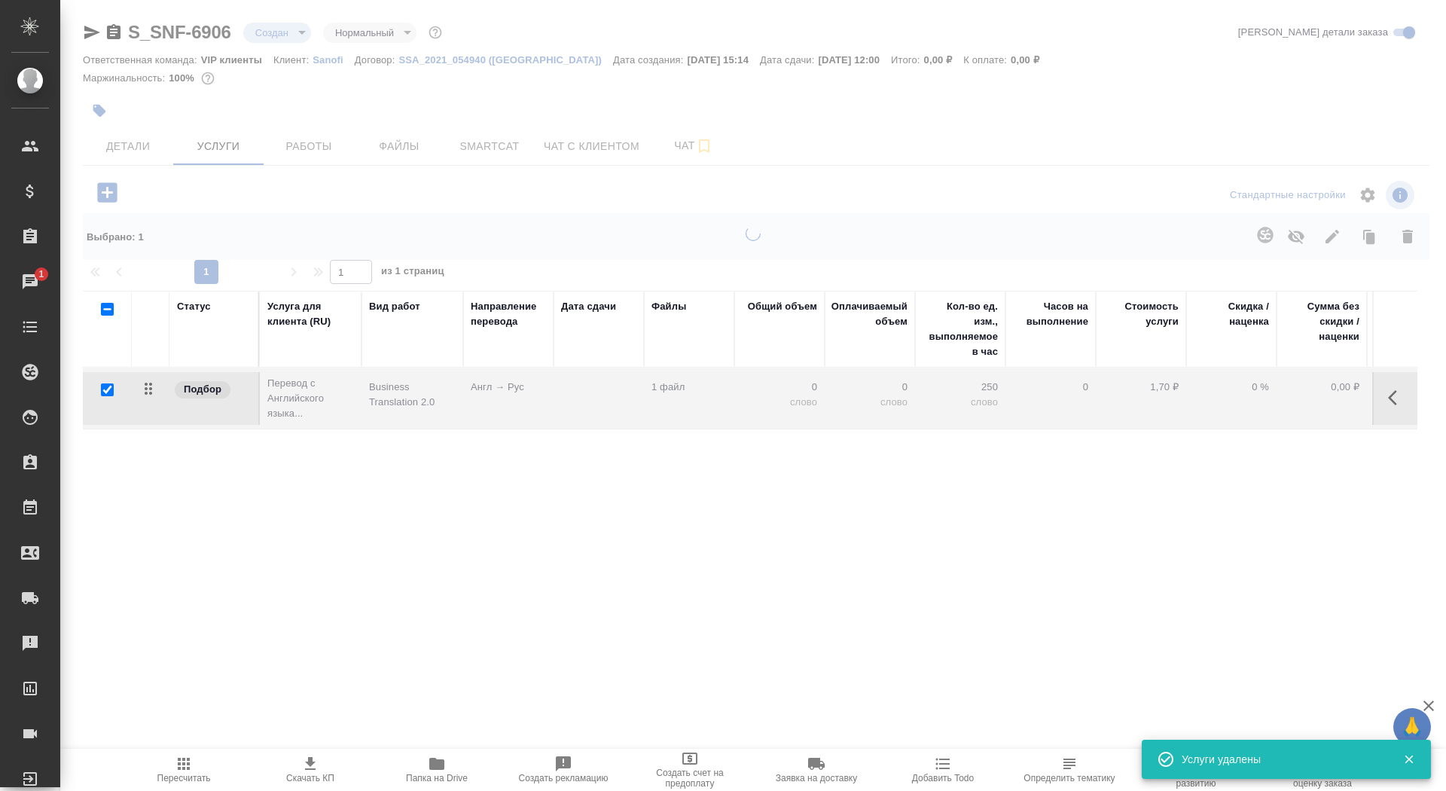
checkbox input "false"
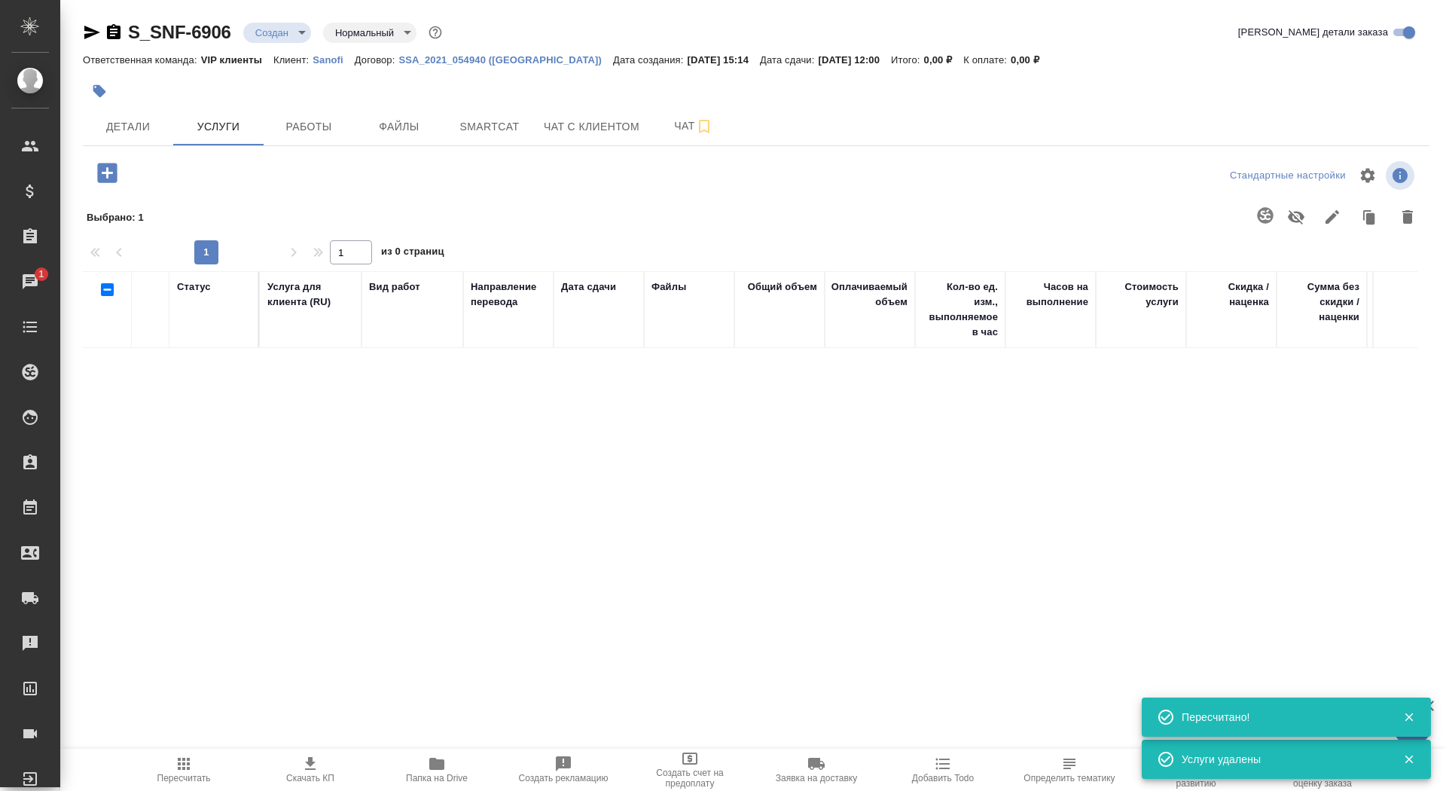
click at [107, 167] on icon "button" at bounding box center [107, 173] width 26 height 26
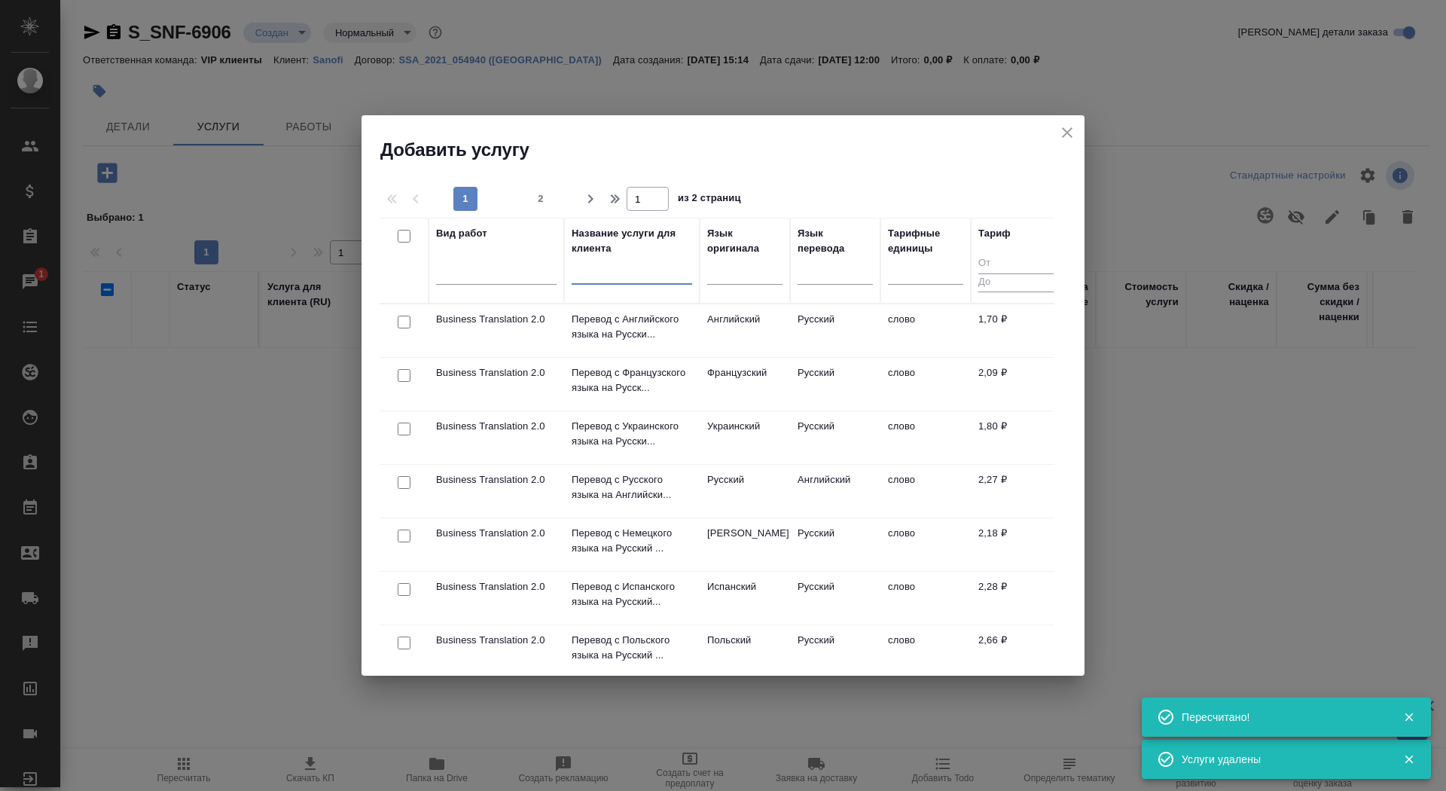
click at [605, 273] on input "text" at bounding box center [632, 275] width 120 height 19
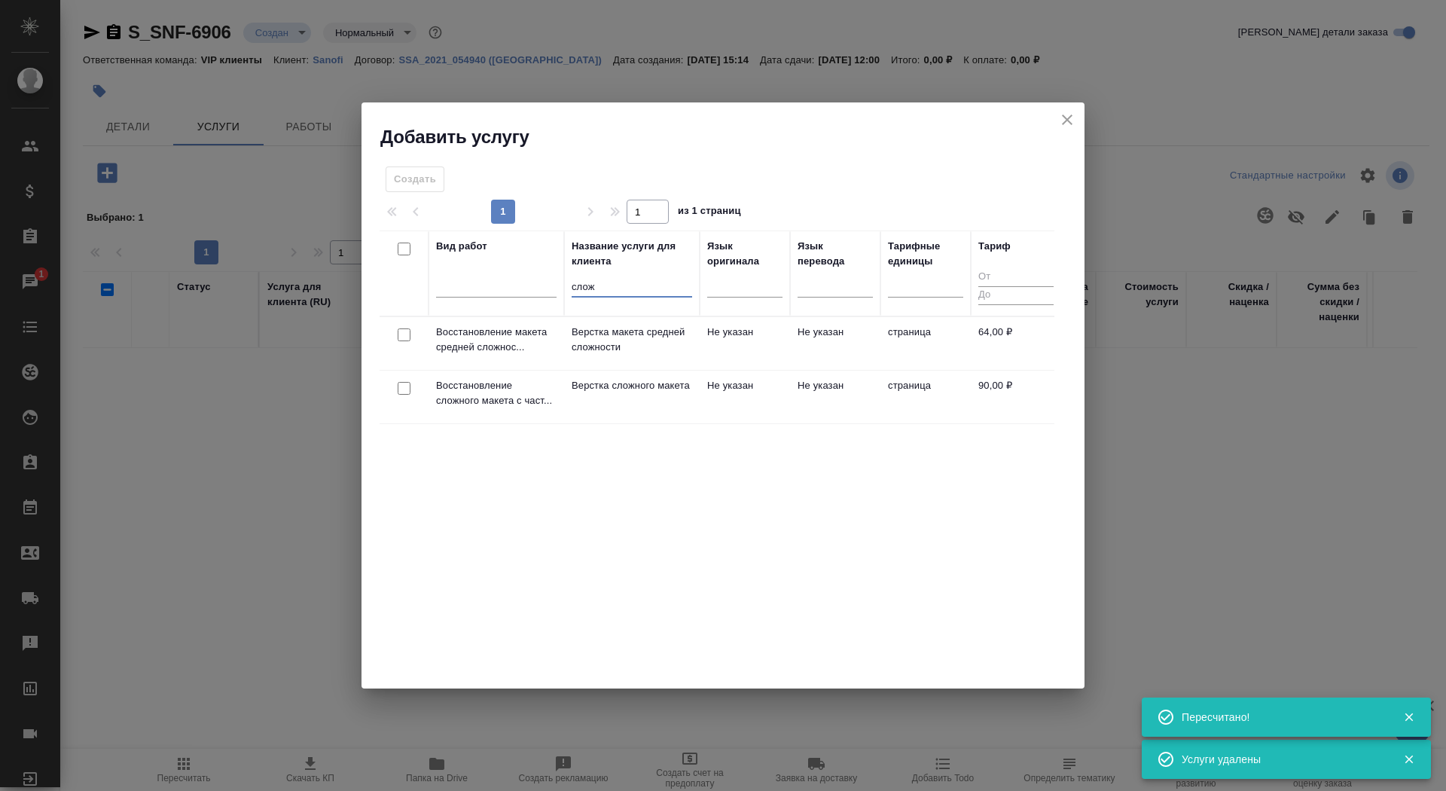
type input "слож"
click at [618, 393] on p "Верстка сложного макета" at bounding box center [632, 385] width 120 height 15
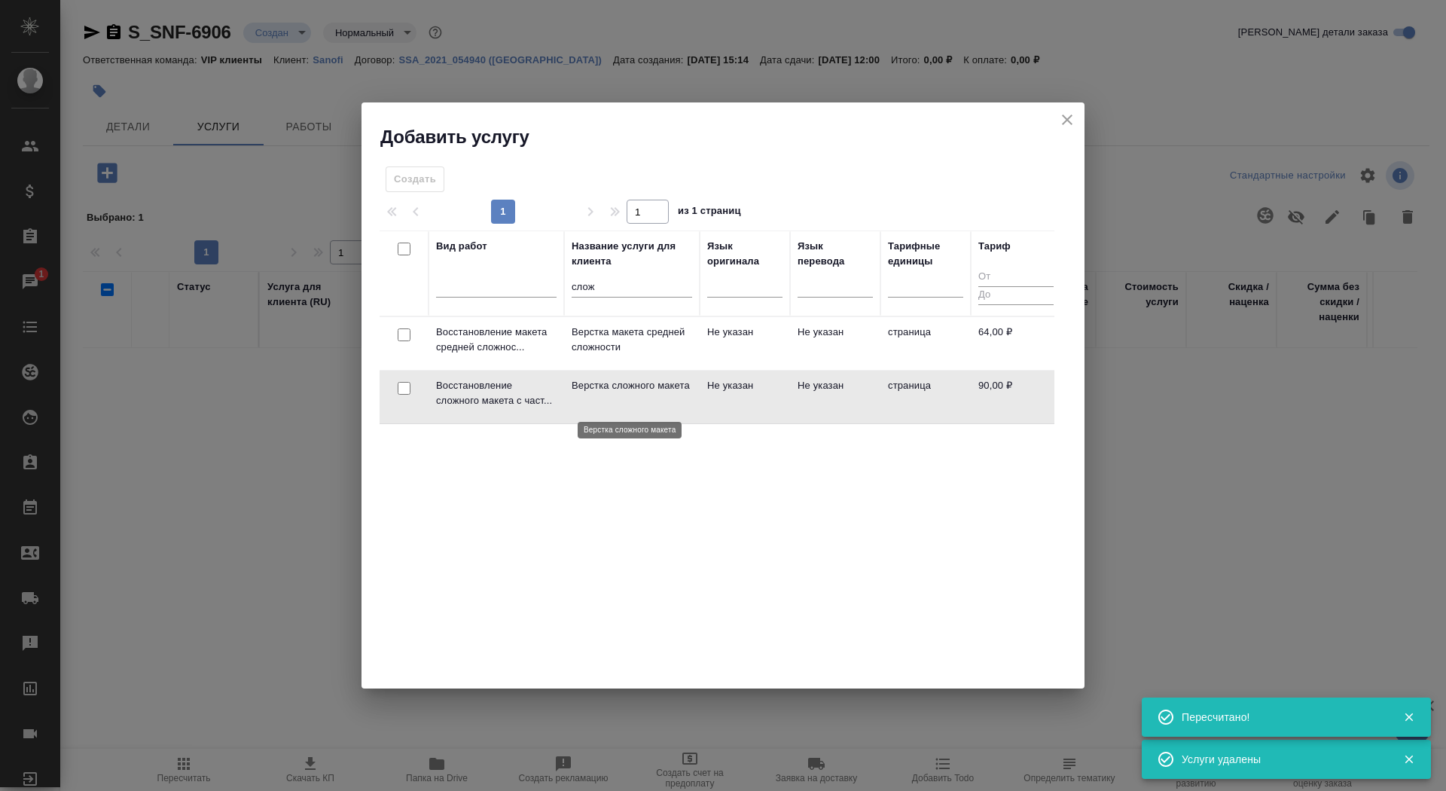
click at [618, 393] on p "Верстка сложного макета" at bounding box center [632, 385] width 120 height 15
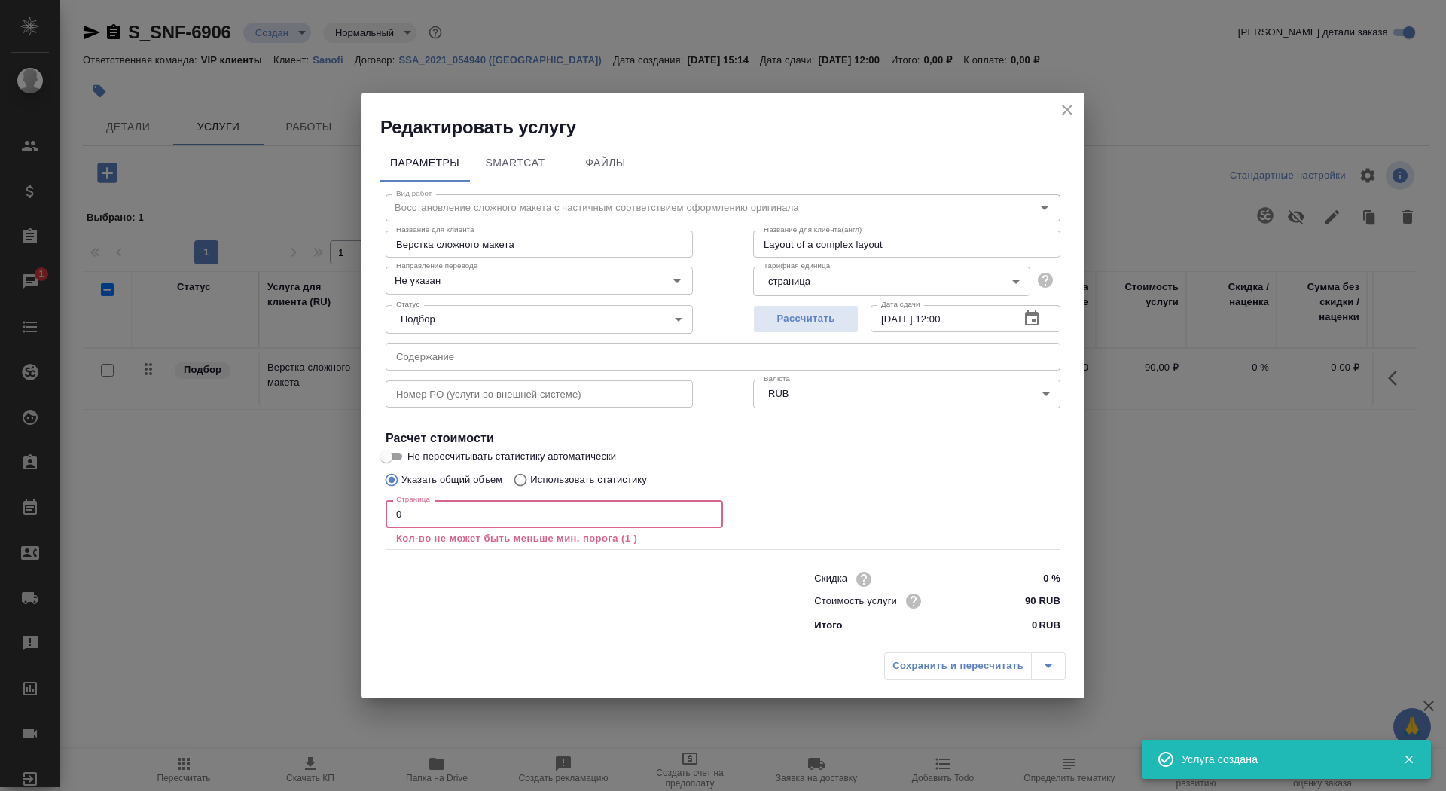
click at [505, 508] on input "0" at bounding box center [554, 513] width 337 height 27
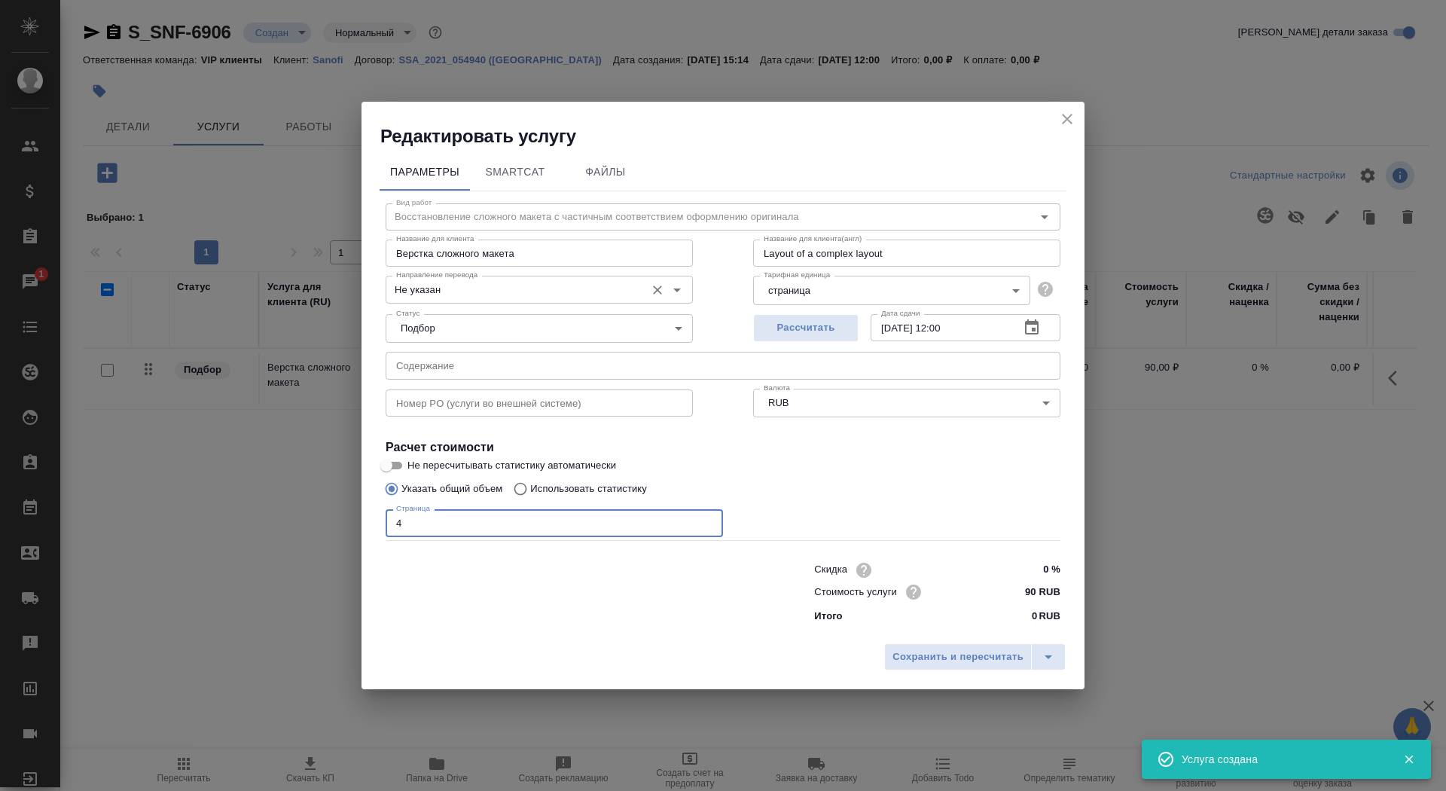
type input "4"
click at [495, 282] on input "Не указан" at bounding box center [514, 289] width 248 height 18
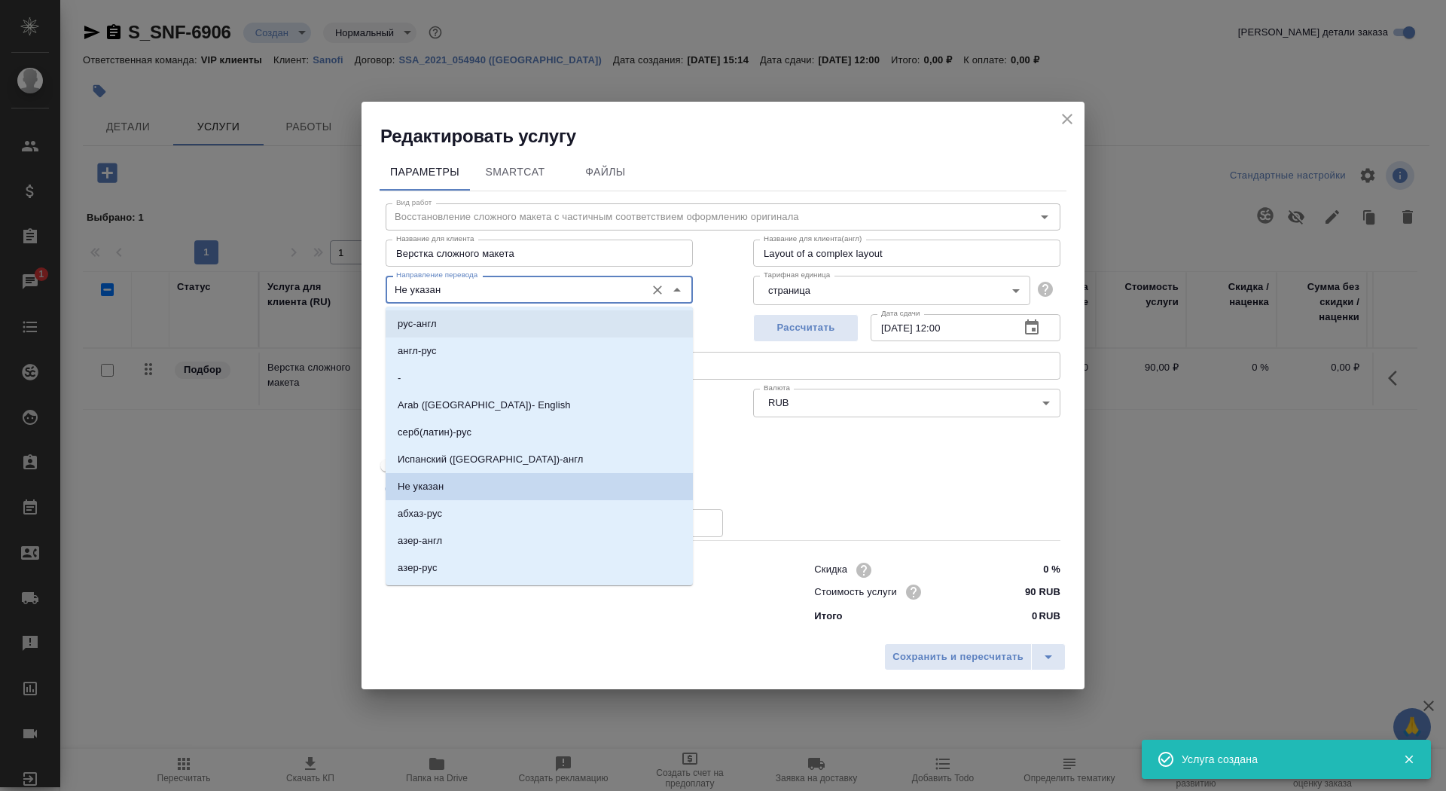
click at [490, 328] on li "рус-англ" at bounding box center [539, 323] width 307 height 27
type input "рус-англ"
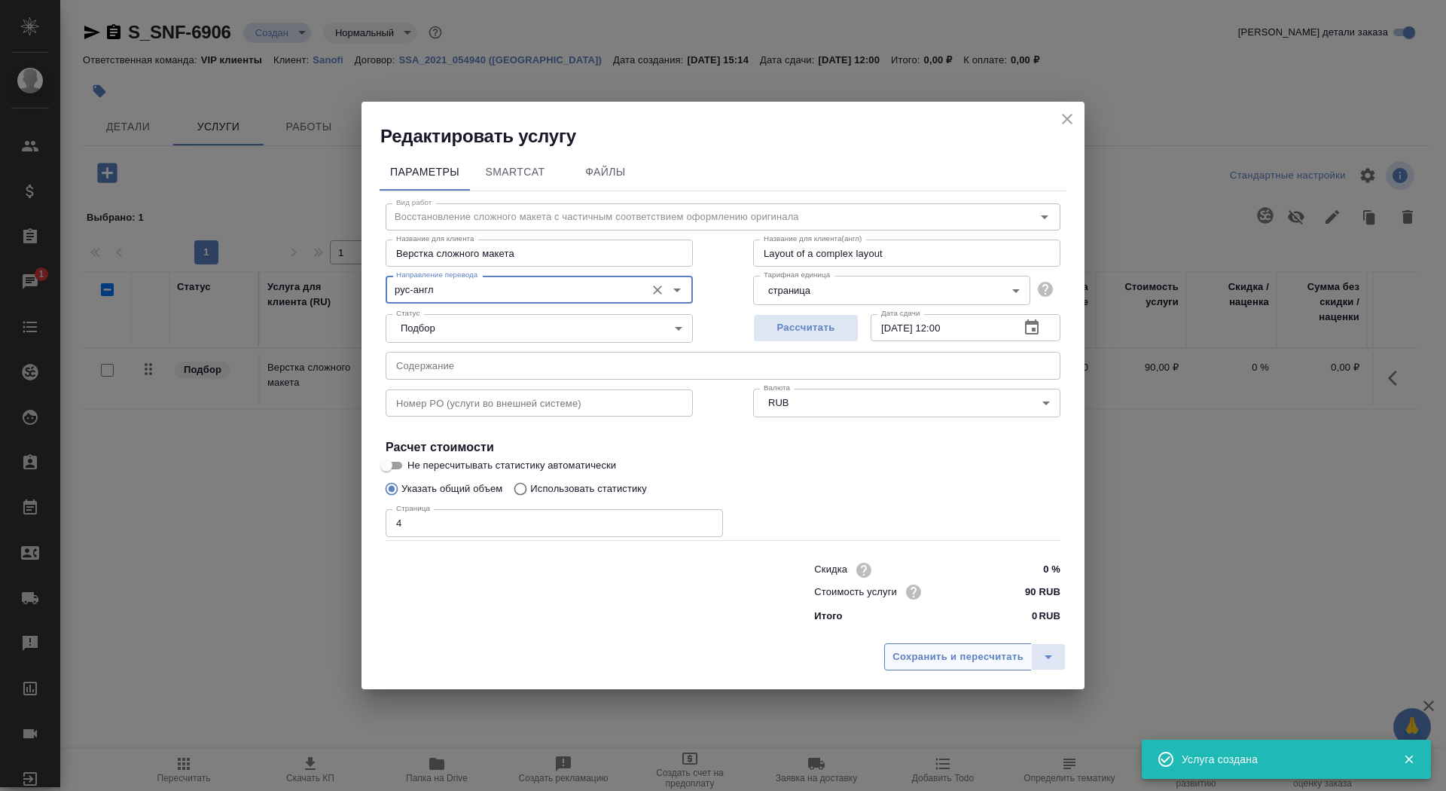
click at [959, 644] on div "Сохранить и пересчитать" at bounding box center [722, 662] width 723 height 53
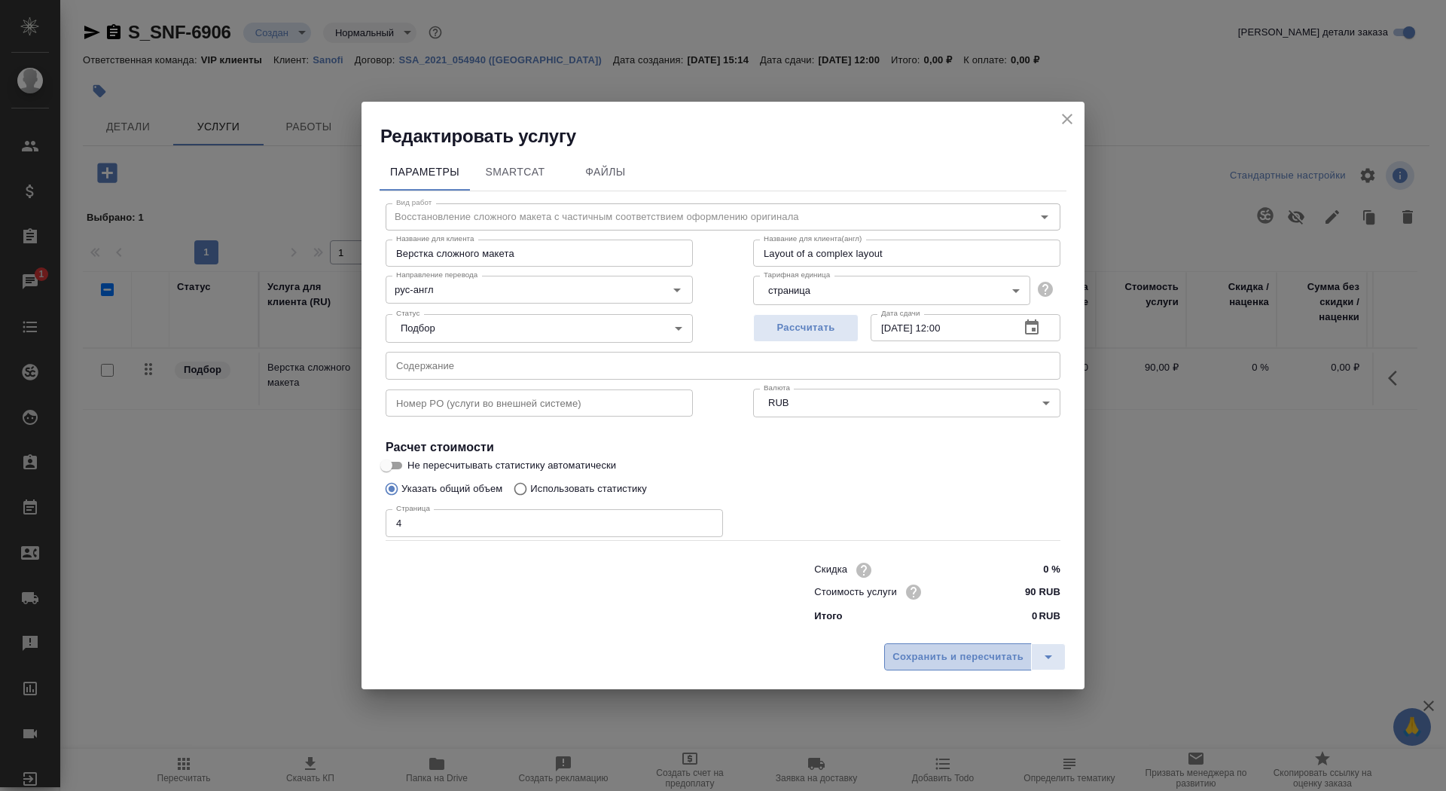
click at [961, 654] on span "Сохранить и пересчитать" at bounding box center [957, 656] width 131 height 17
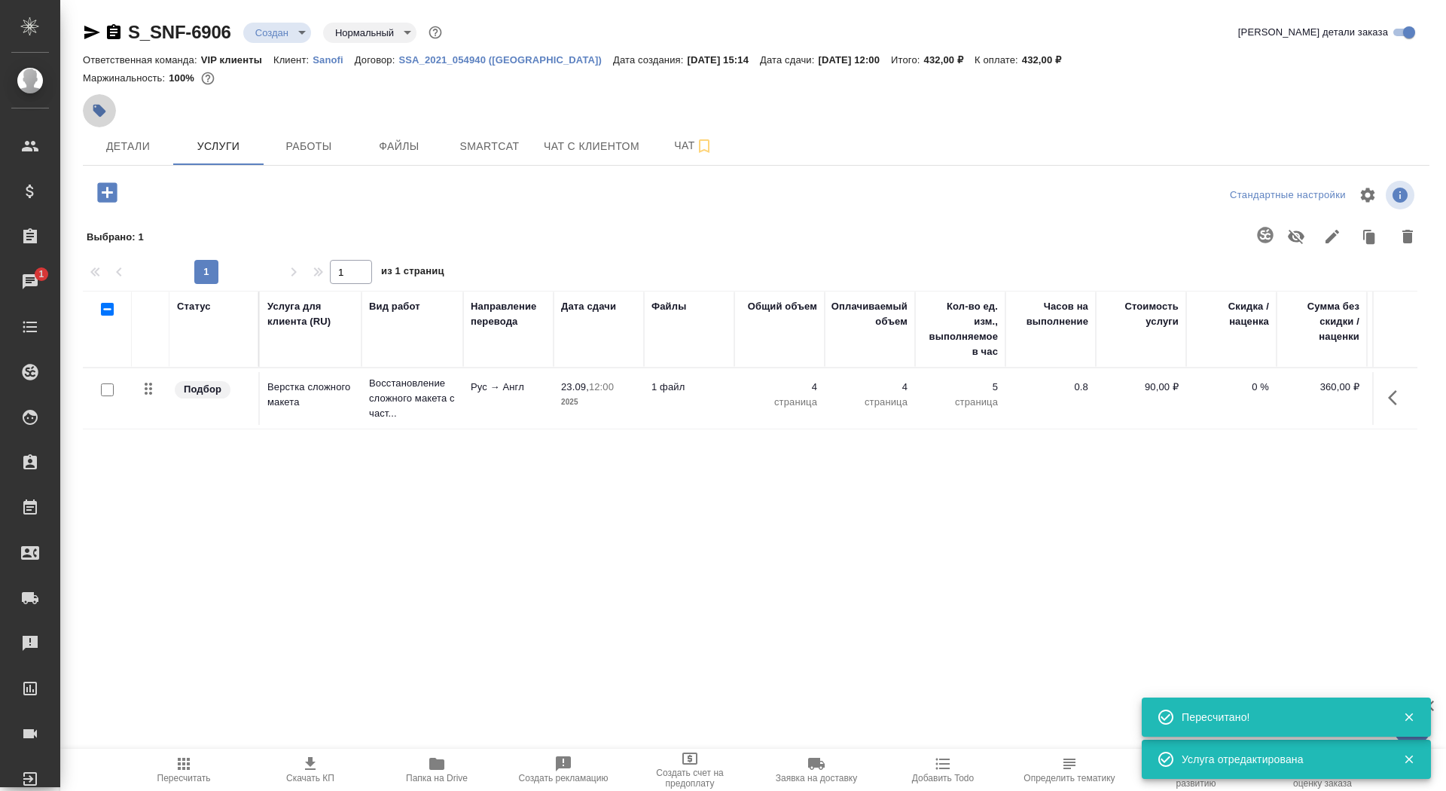
click at [100, 111] on icon "button" at bounding box center [99, 111] width 13 height 13
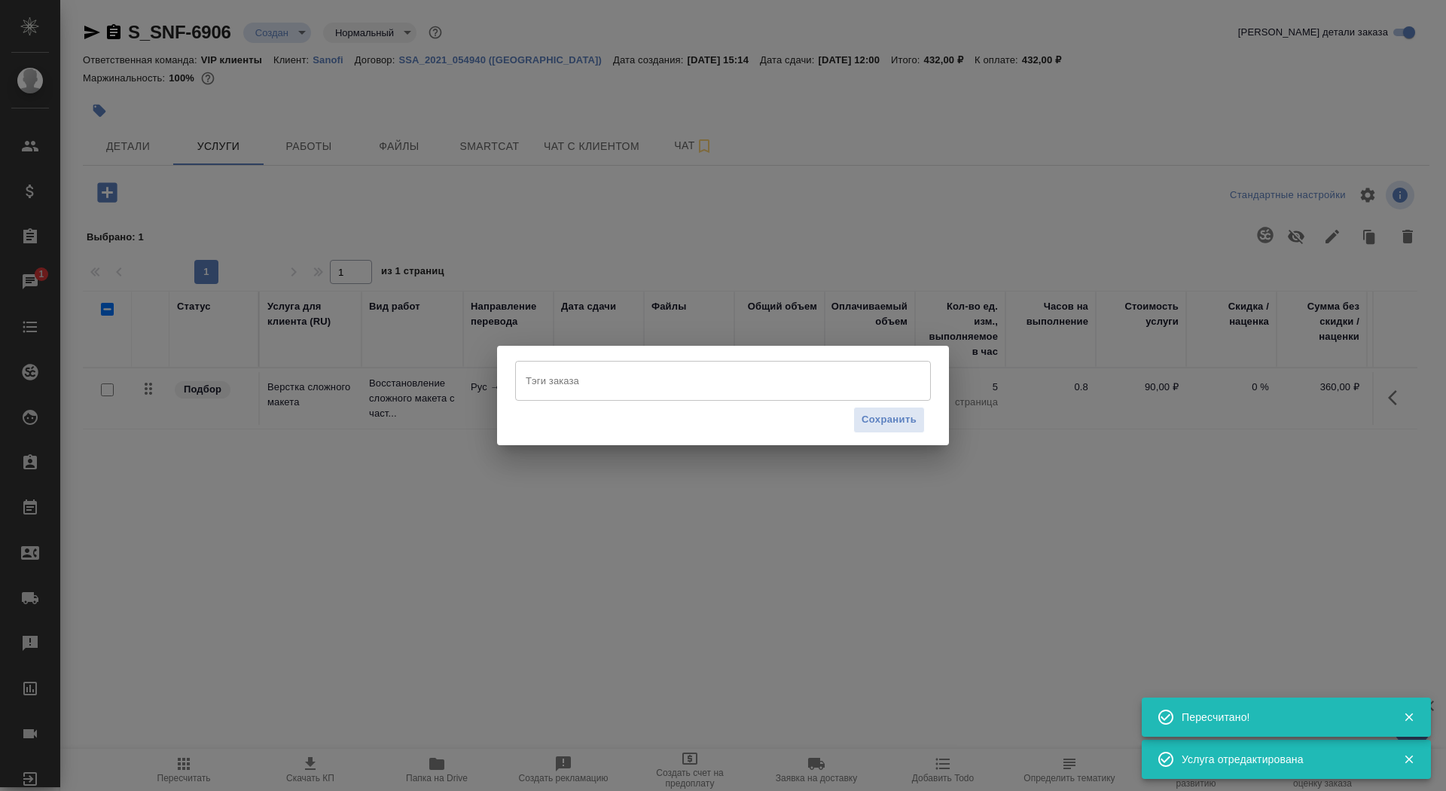
click at [609, 380] on input "Тэги заказа" at bounding box center [708, 380] width 373 height 26
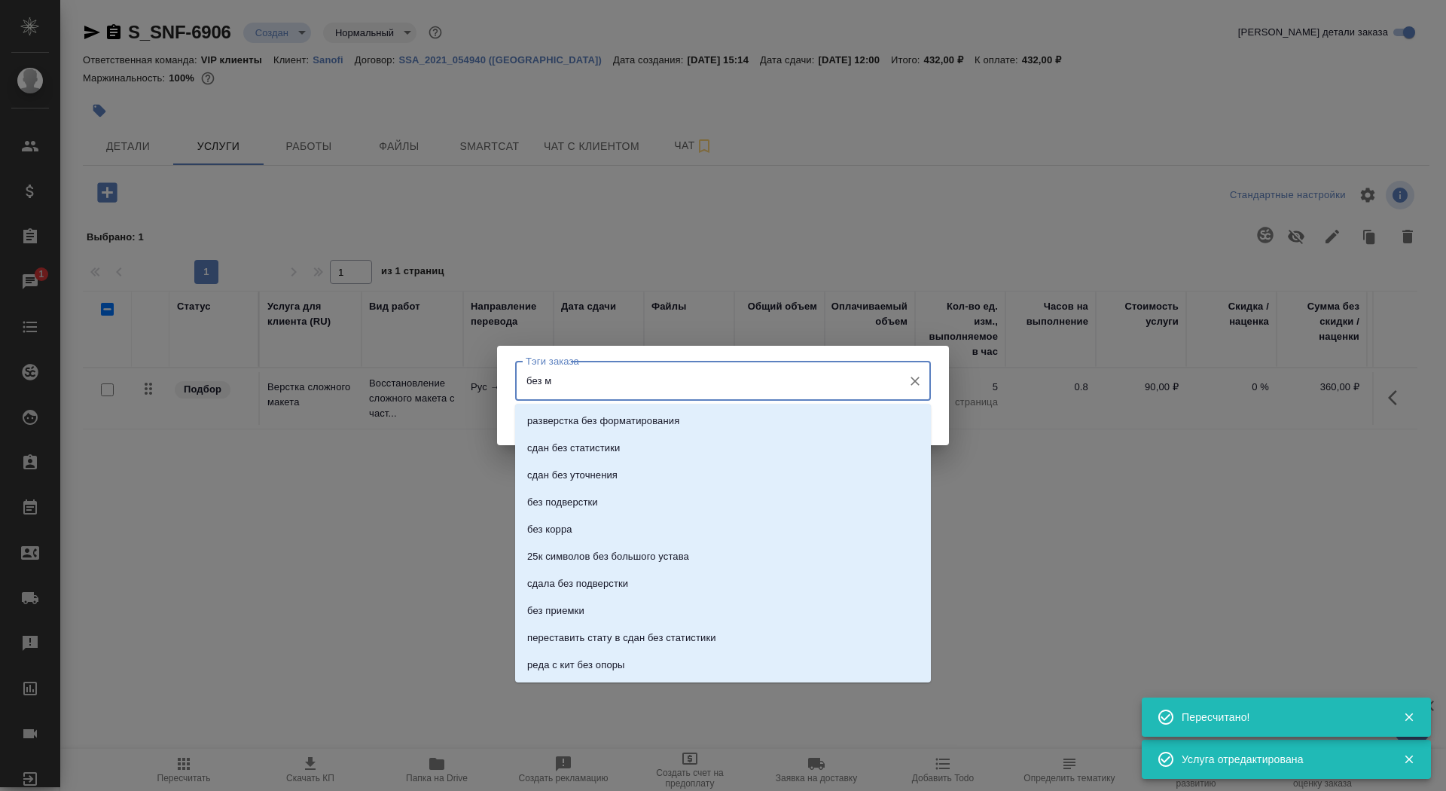
type input "без мв"
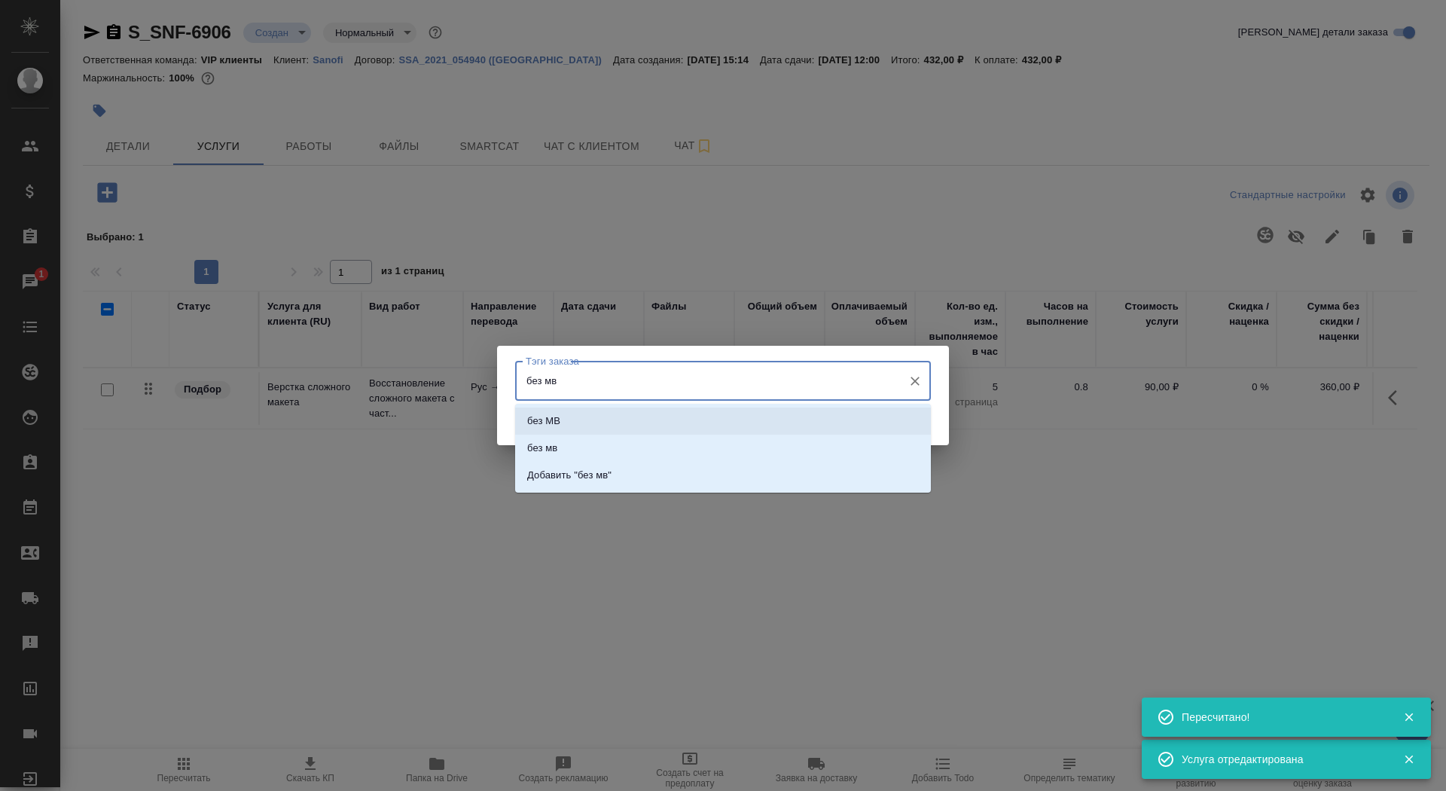
click at [730, 421] on li "без МВ" at bounding box center [723, 420] width 416 height 27
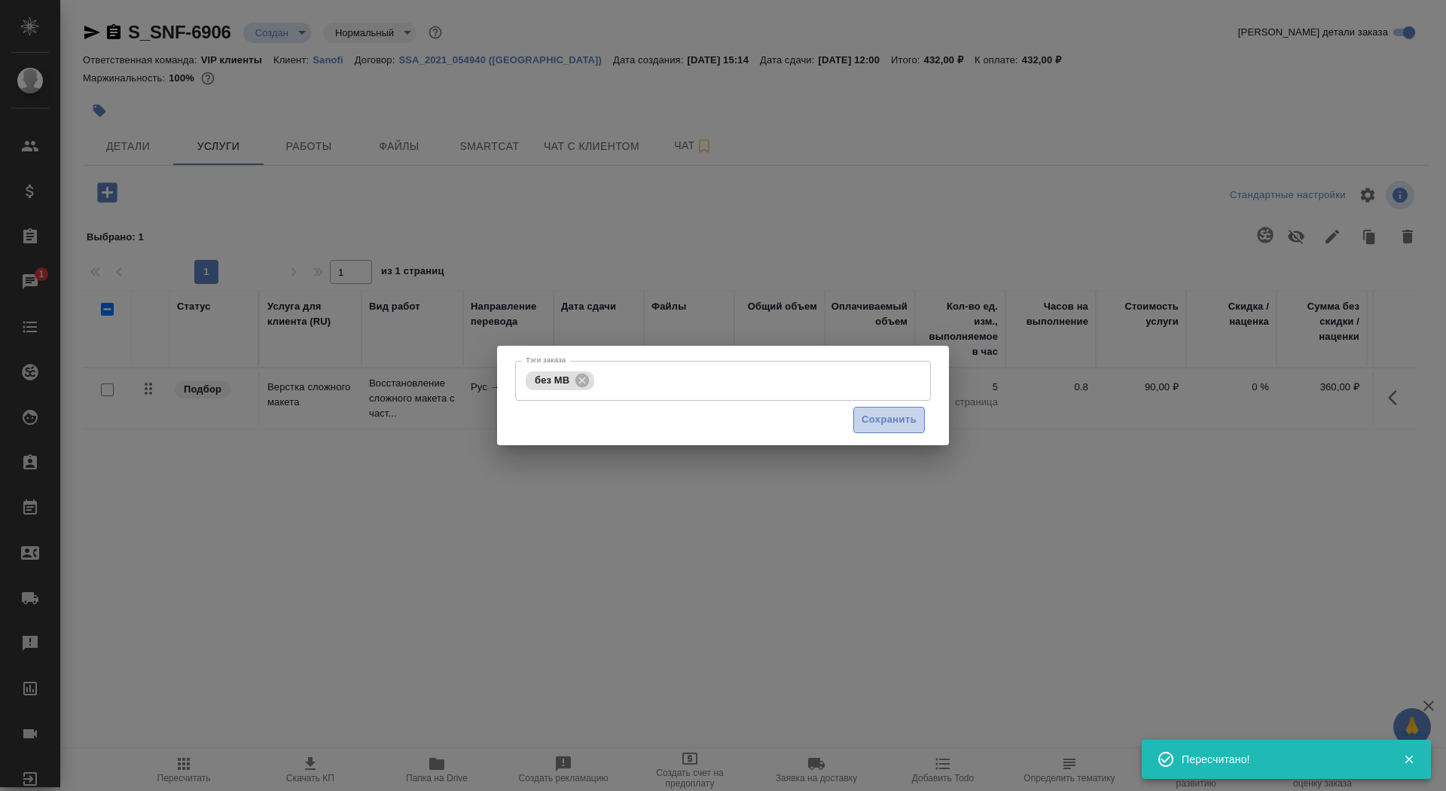
click at [877, 413] on span "Сохранить" at bounding box center [888, 419] width 55 height 17
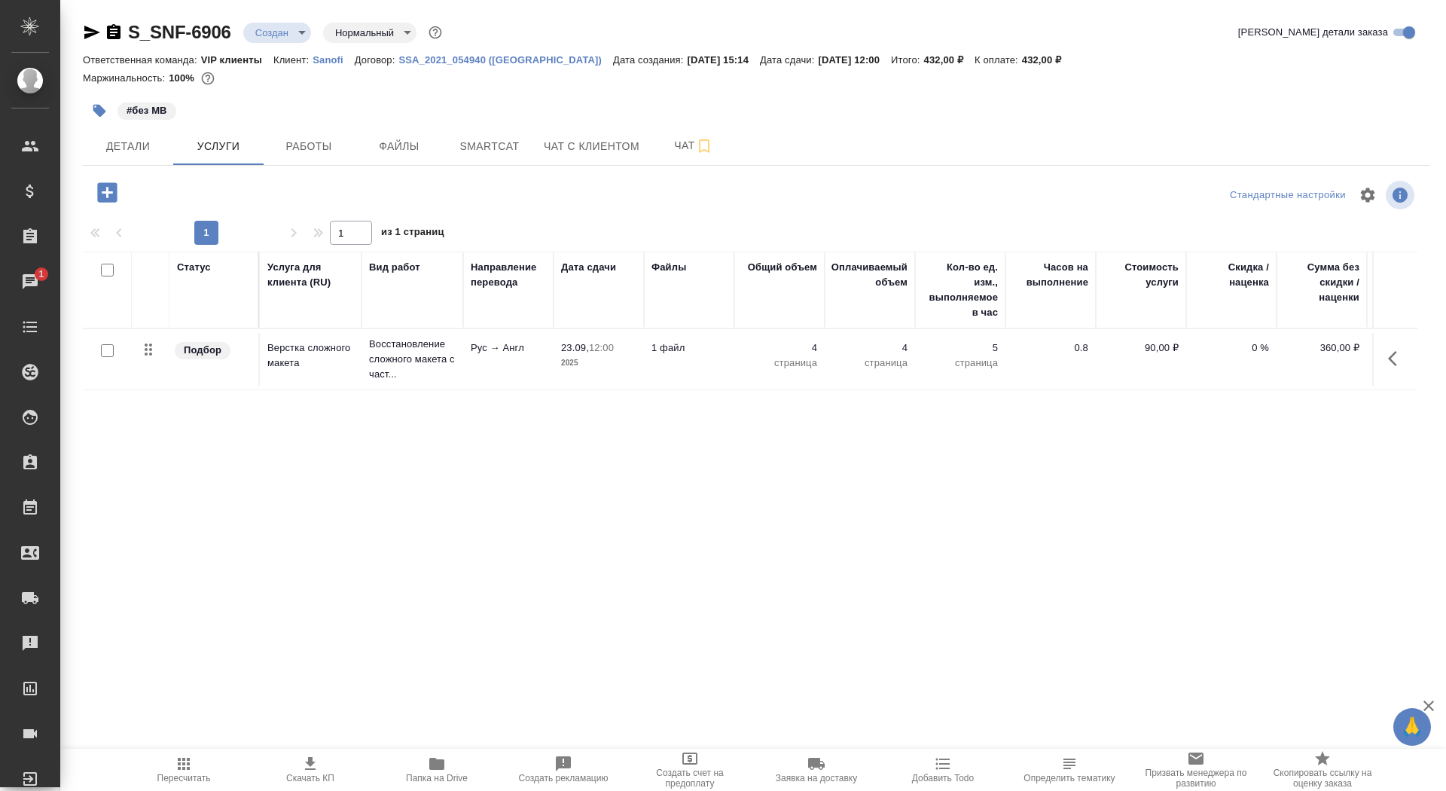
click at [110, 189] on icon "button" at bounding box center [107, 192] width 20 height 20
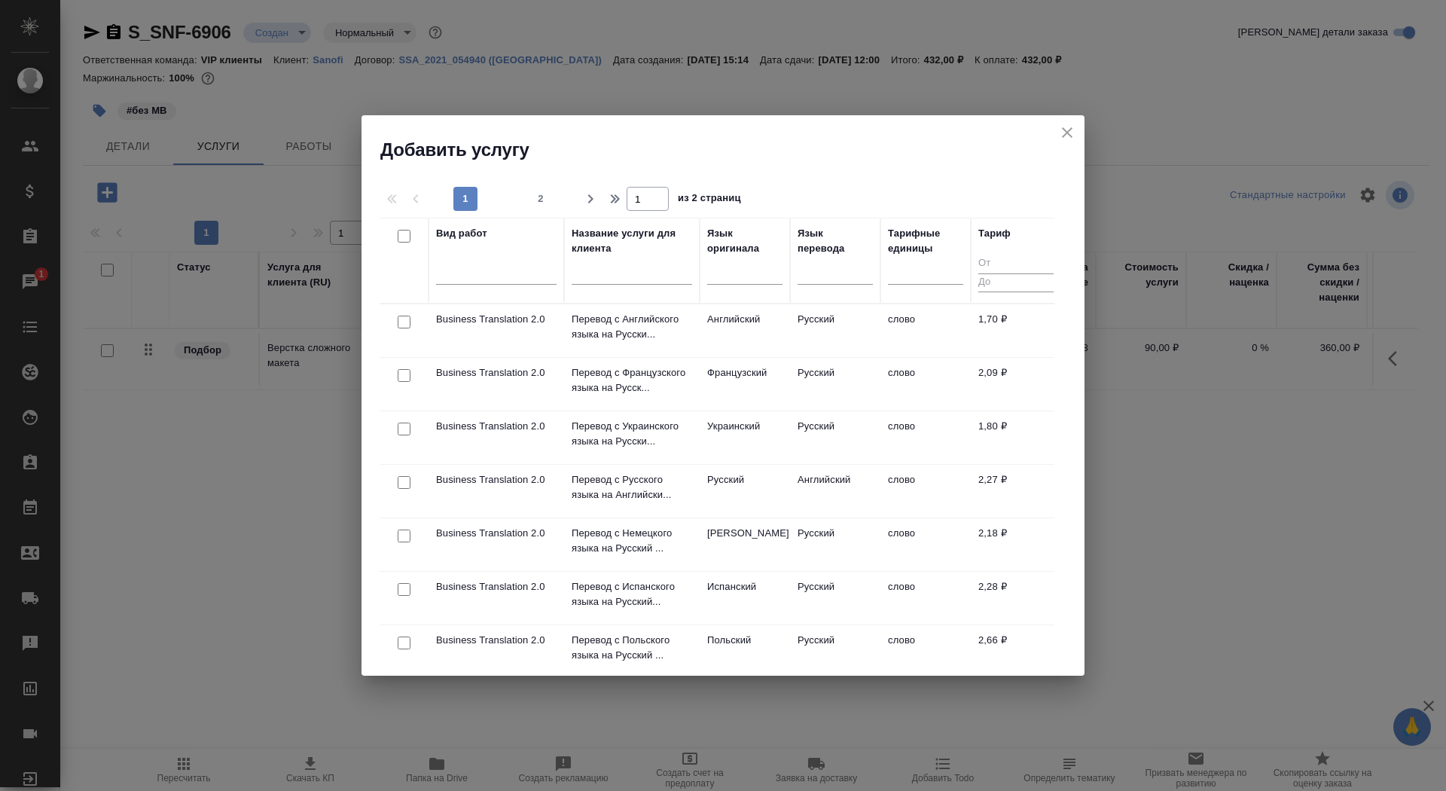
click at [624, 273] on input "text" at bounding box center [632, 275] width 120 height 19
click at [627, 489] on p "Перевод с Русского языка на Английски..." at bounding box center [632, 487] width 120 height 30
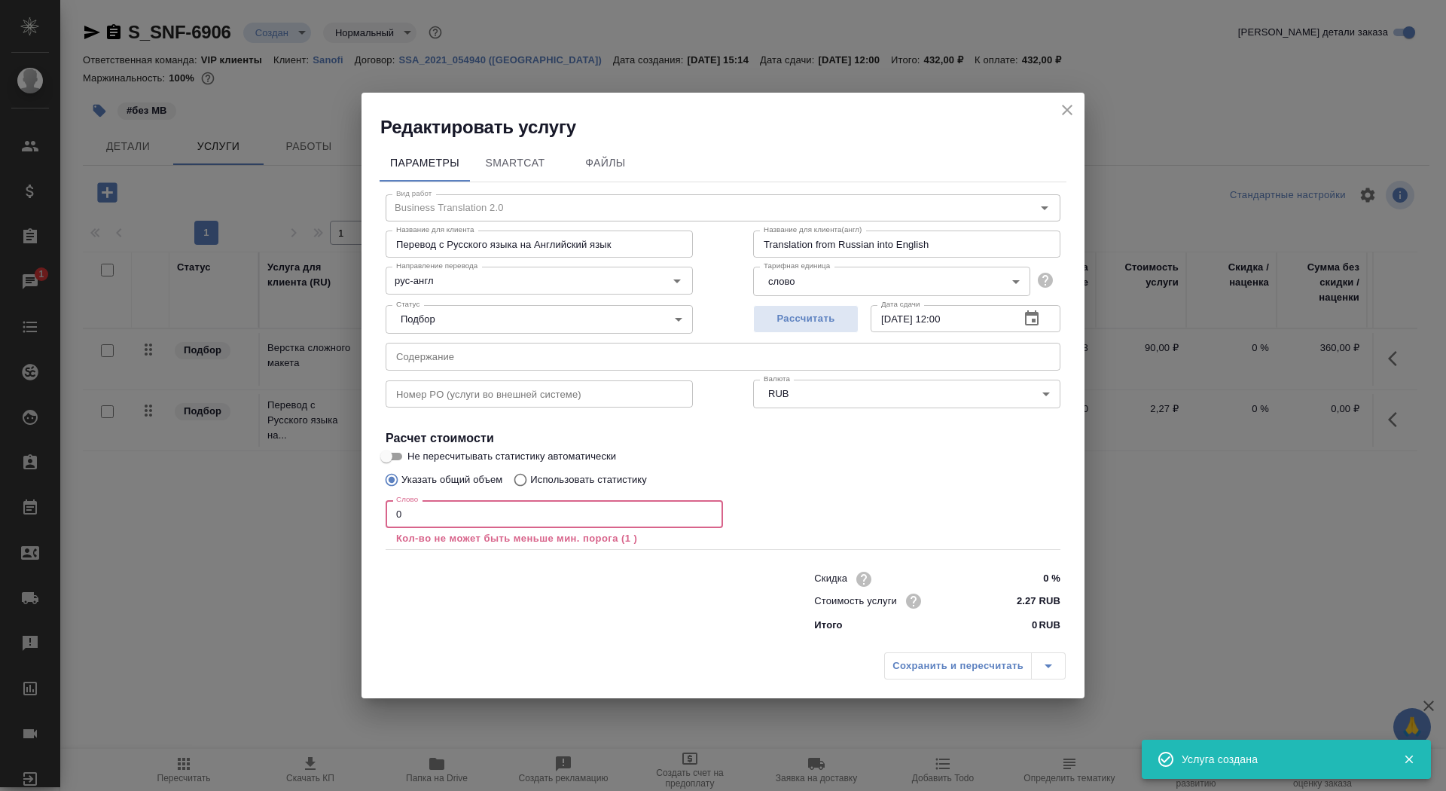
click at [441, 520] on input "0" at bounding box center [554, 513] width 337 height 27
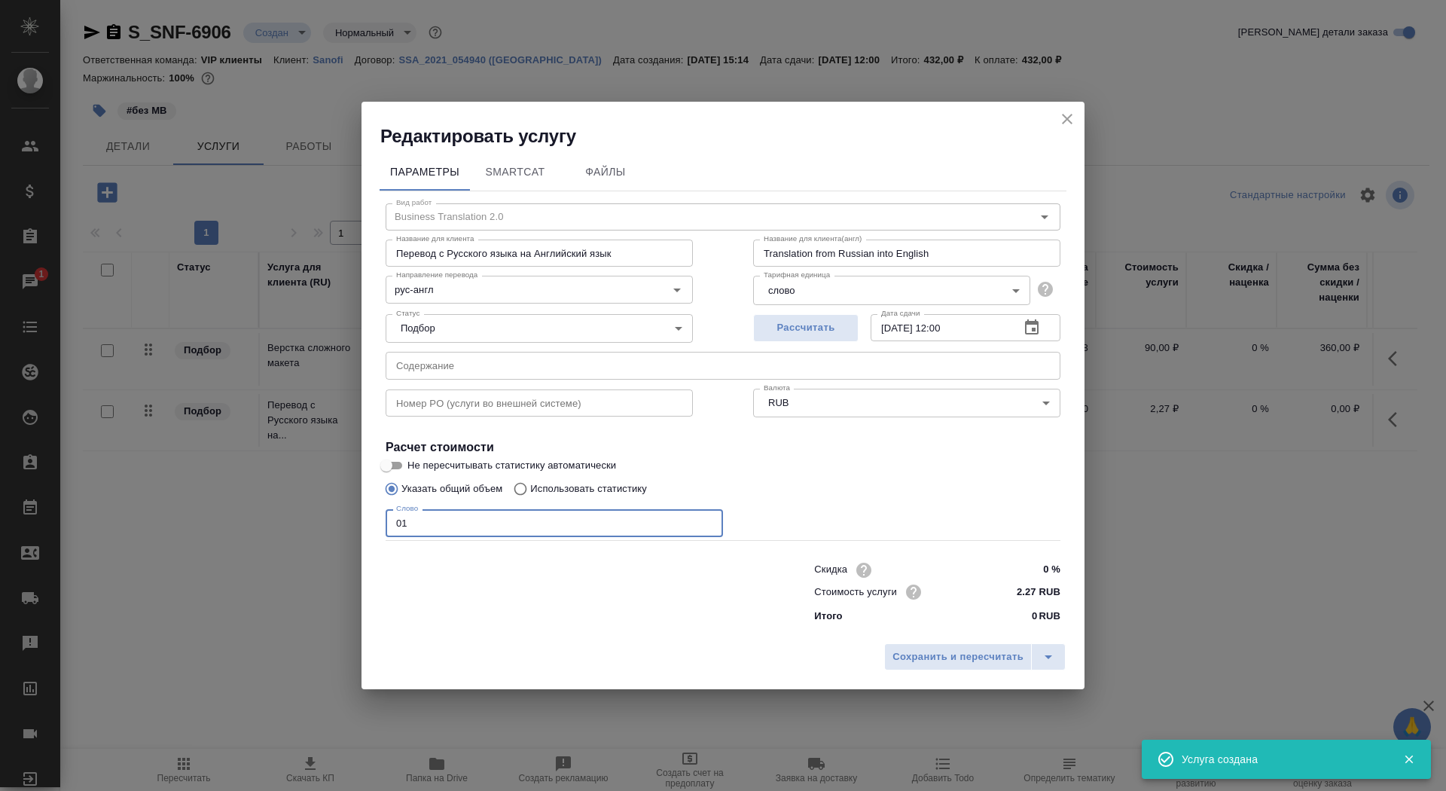
type input "01"
click at [400, 475] on input "Указать общий объем" at bounding box center [389, 488] width 24 height 29
click at [396, 467] on input "Не пересчитывать статистику автоматически" at bounding box center [386, 465] width 54 height 18
checkbox input "true"
click at [944, 657] on span "Сохранить и пересчитать" at bounding box center [957, 656] width 131 height 17
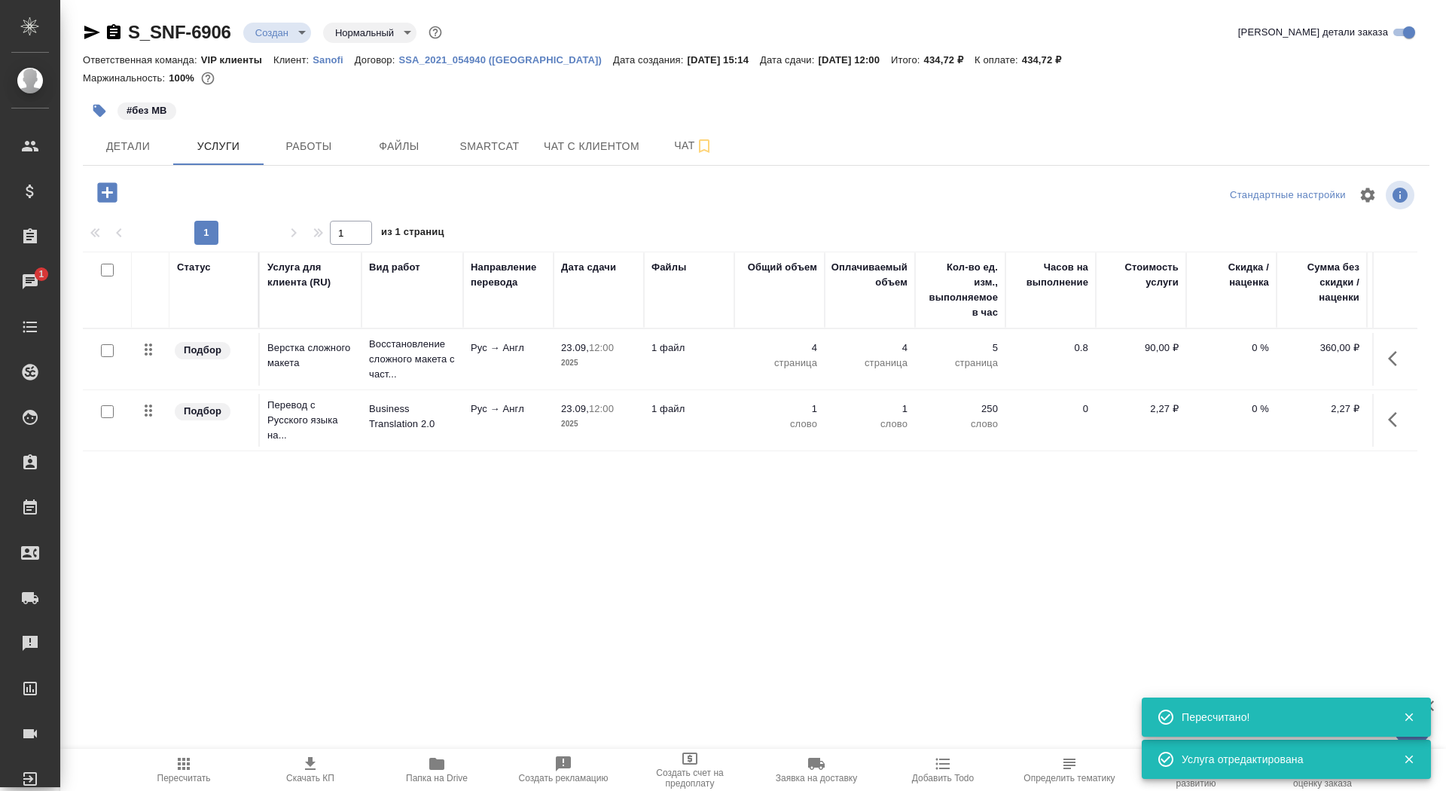
click at [102, 410] on input "checkbox" at bounding box center [107, 411] width 13 height 13
checkbox input "true"
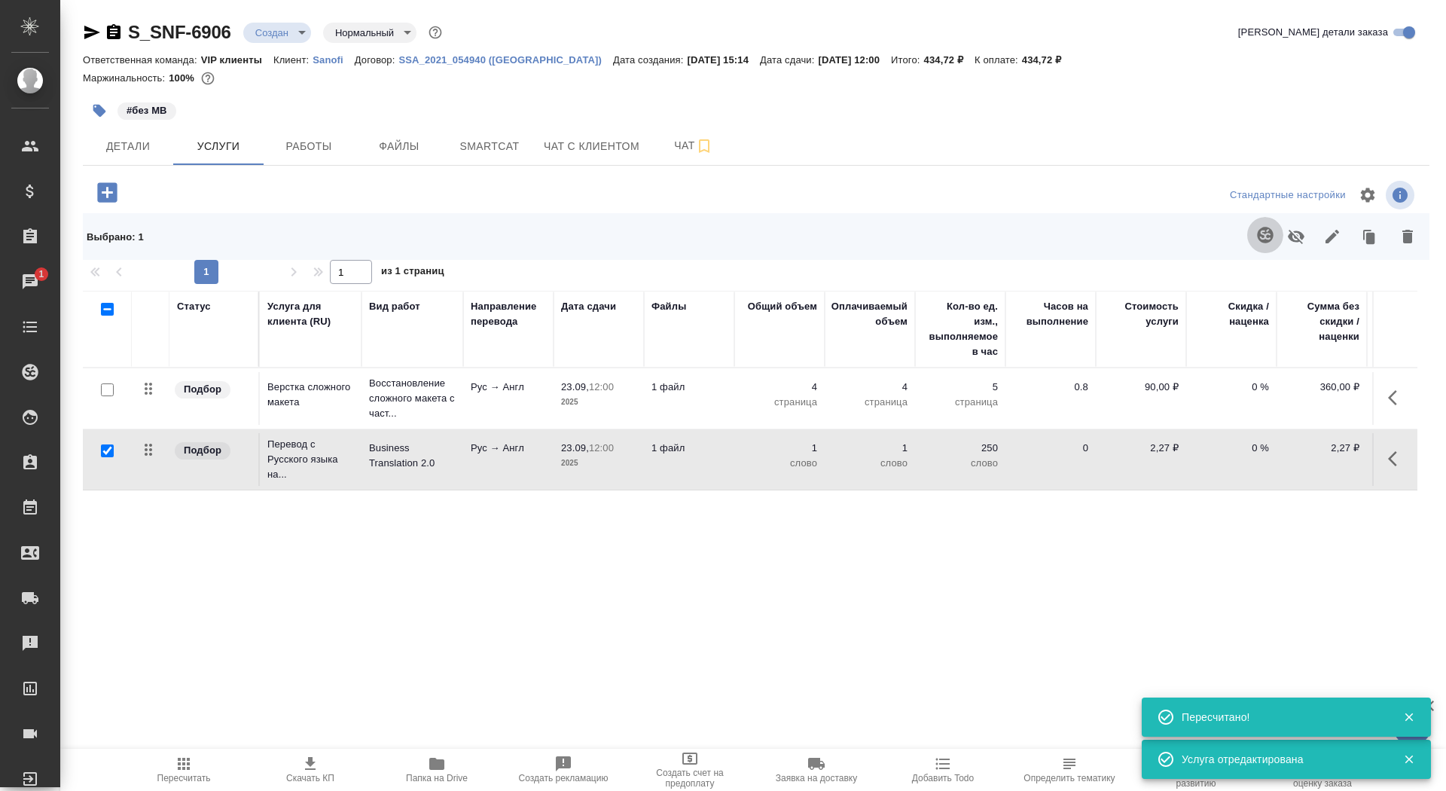
click at [1262, 231] on icon "button" at bounding box center [1265, 235] width 18 height 18
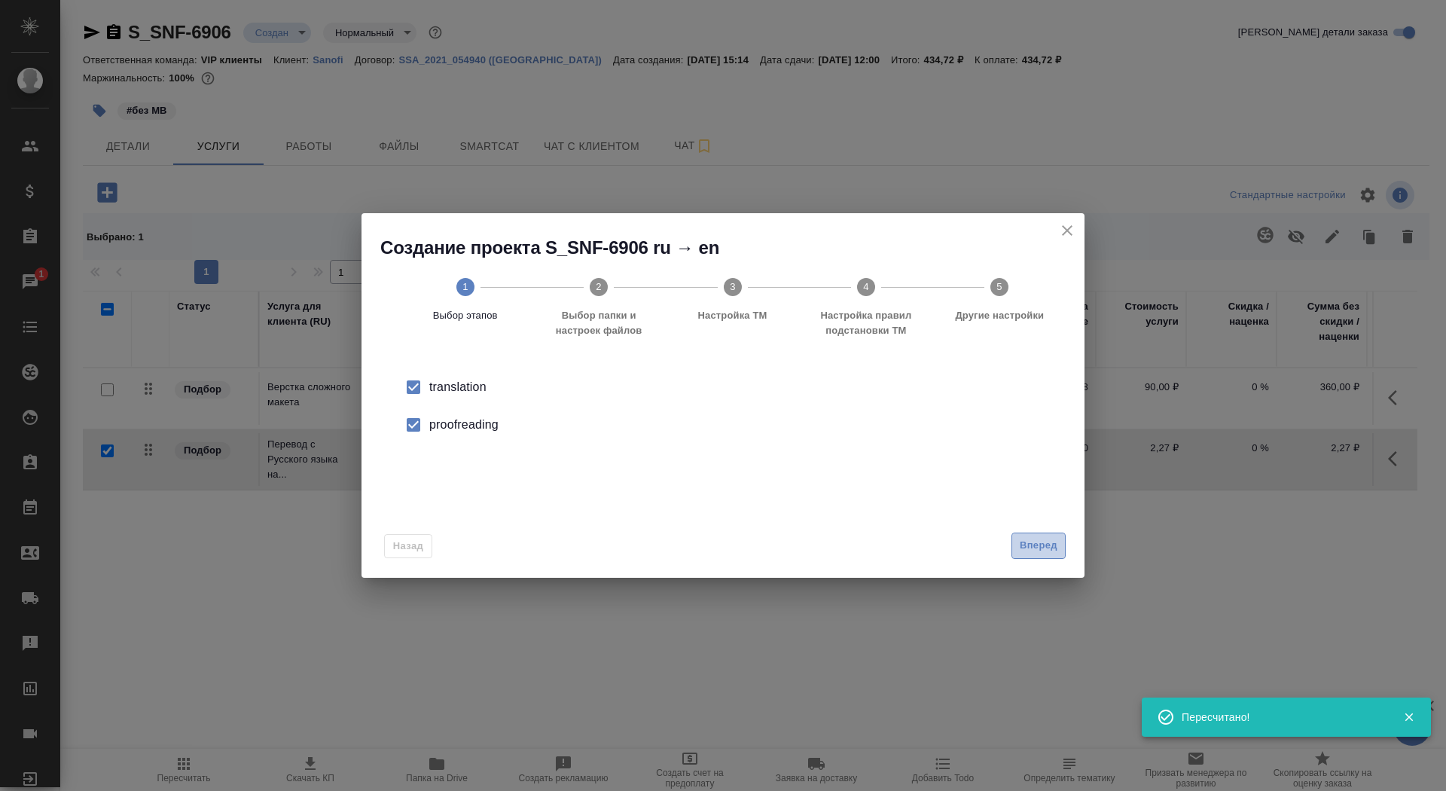
click at [1042, 542] on span "Вперед" at bounding box center [1039, 545] width 38 height 17
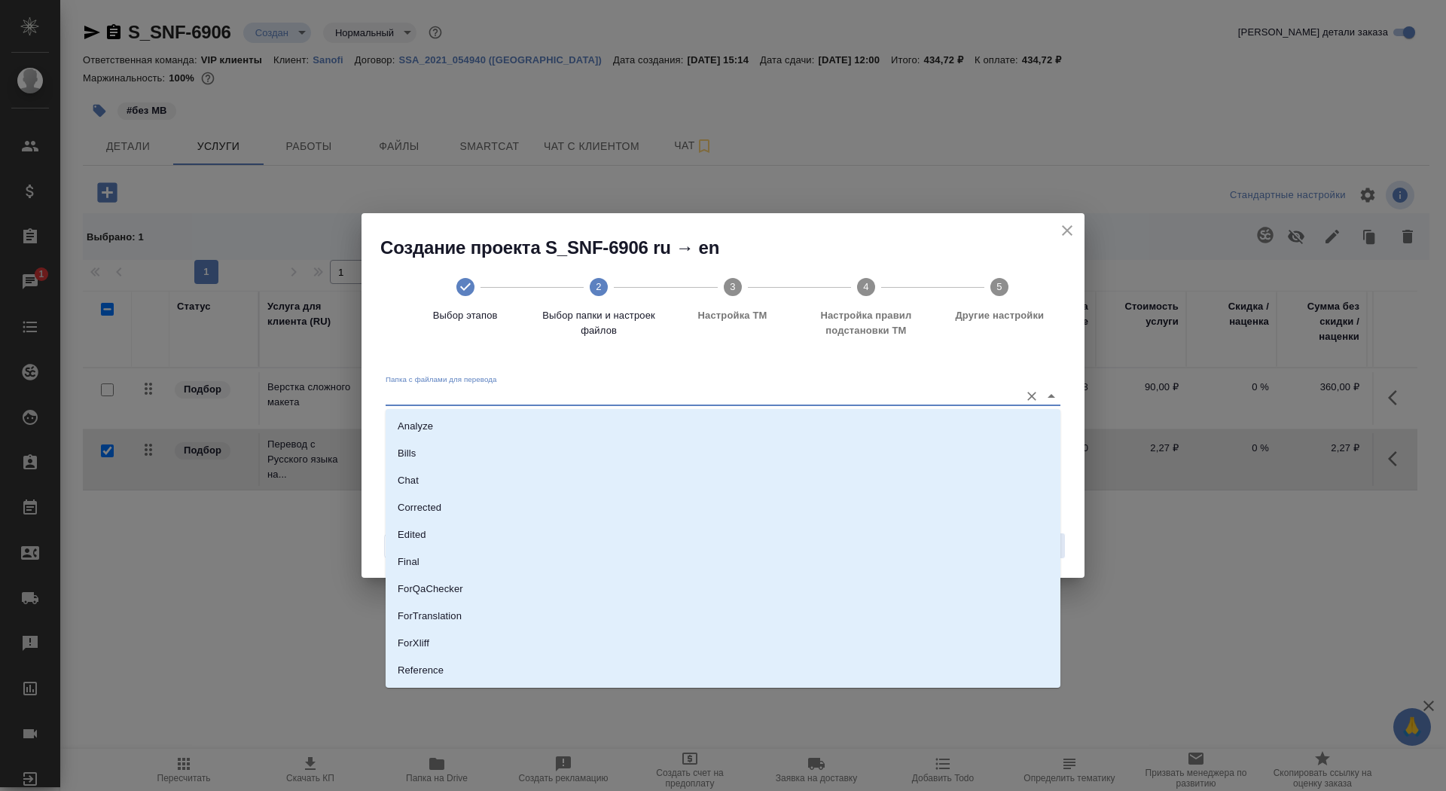
click at [870, 398] on input "Папка с файлами для перевода" at bounding box center [699, 395] width 627 height 18
click at [819, 638] on li "Source" at bounding box center [723, 640] width 675 height 27
type input "Source"
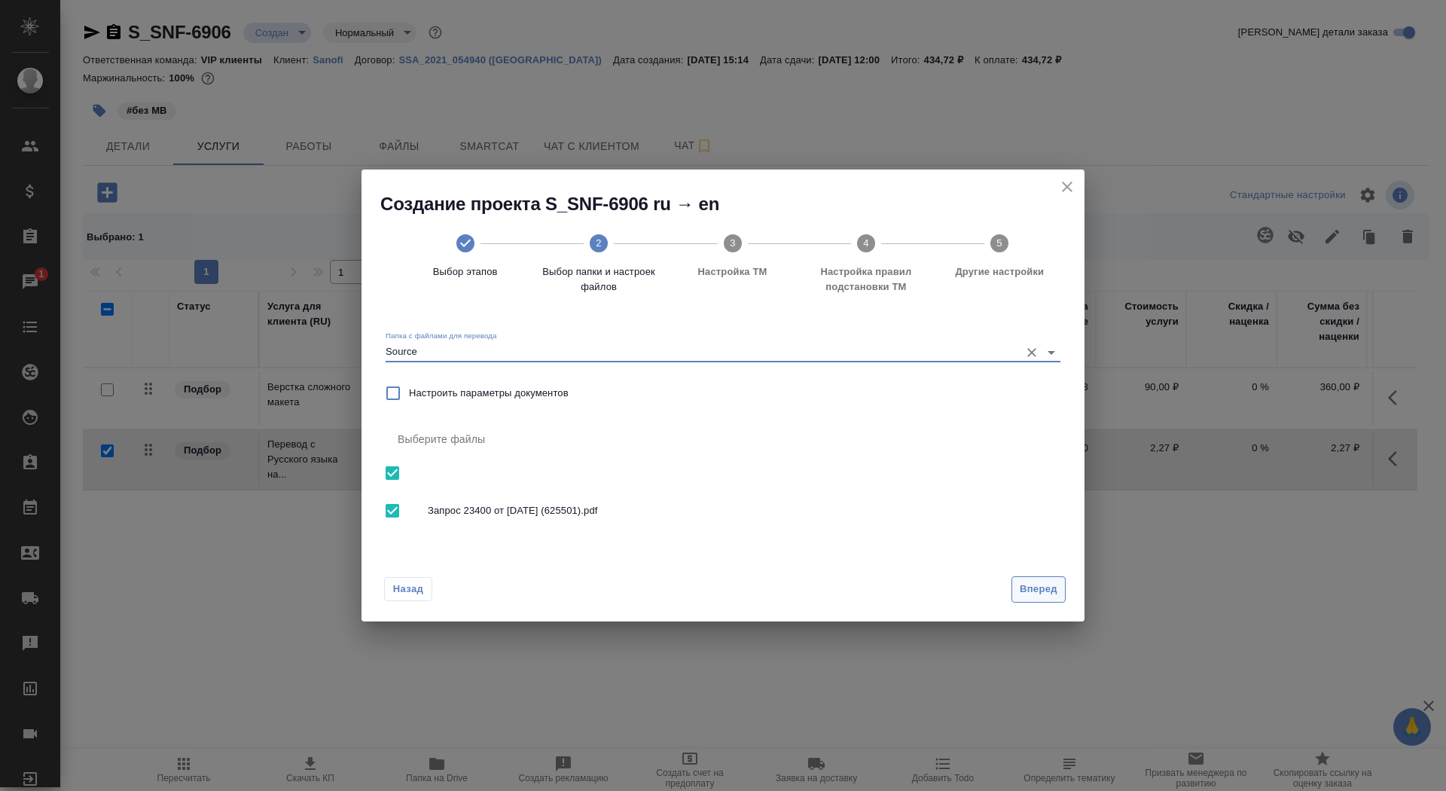
click at [1051, 586] on span "Вперед" at bounding box center [1039, 589] width 38 height 17
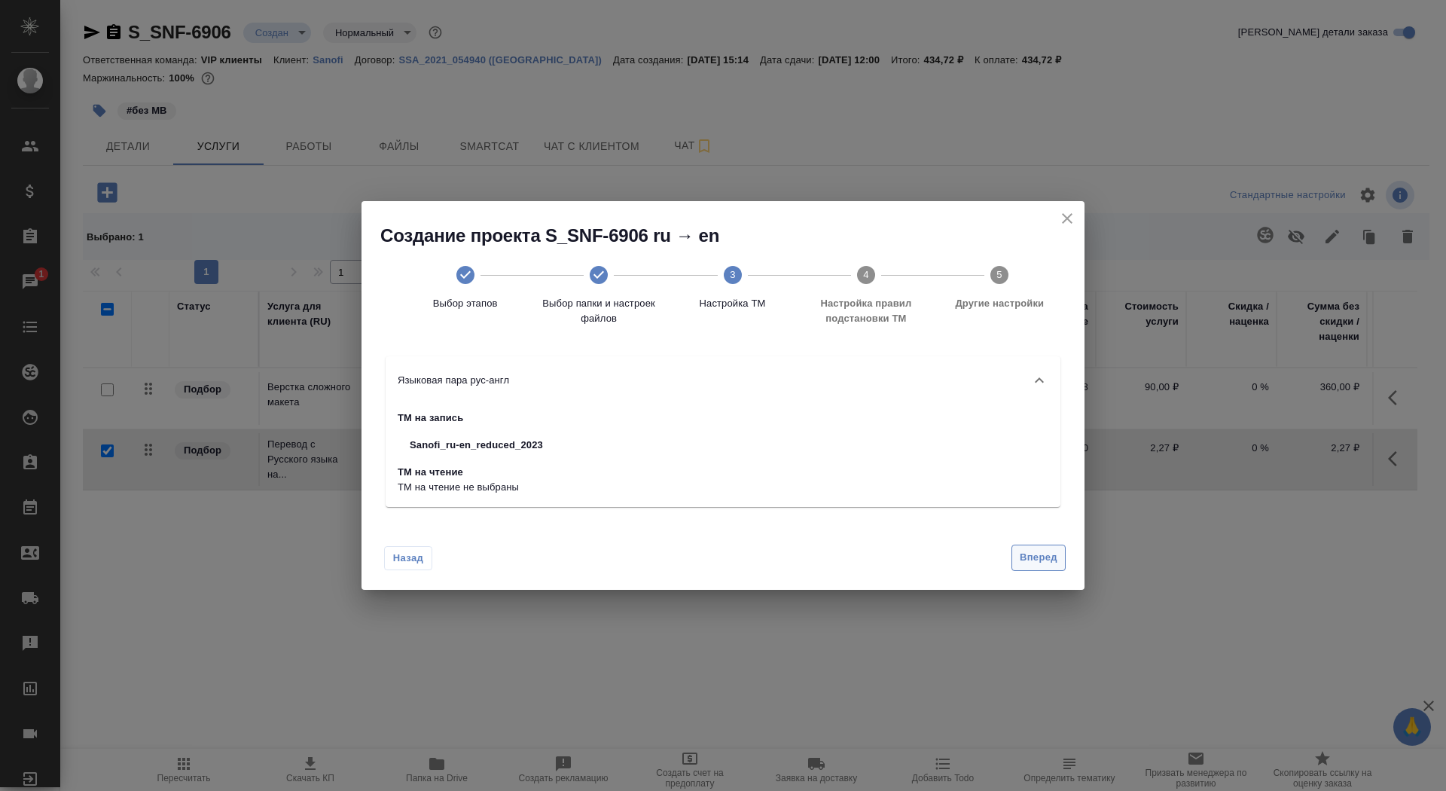
click at [1035, 551] on span "Вперед" at bounding box center [1039, 557] width 38 height 17
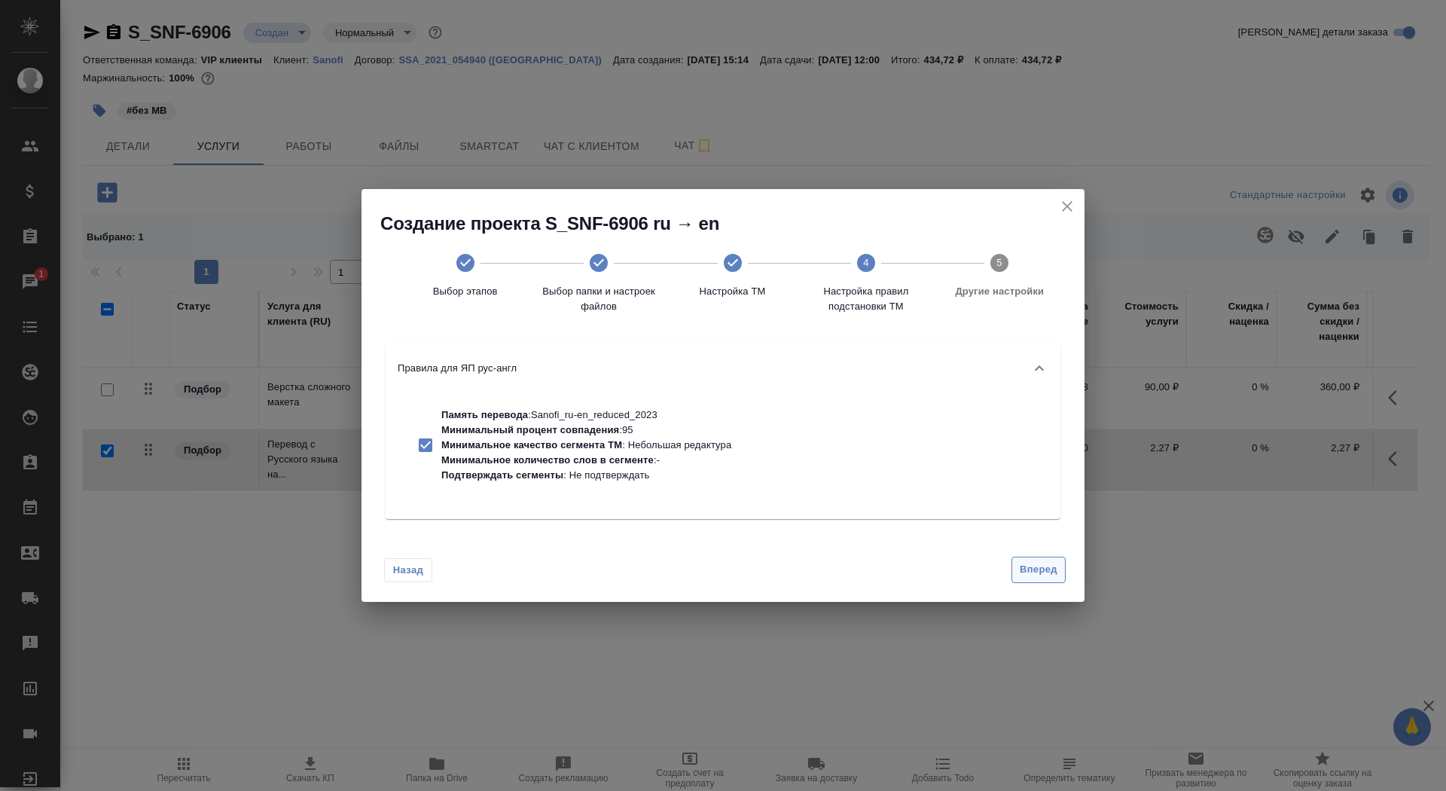
click at [1041, 573] on span "Вперед" at bounding box center [1039, 569] width 38 height 17
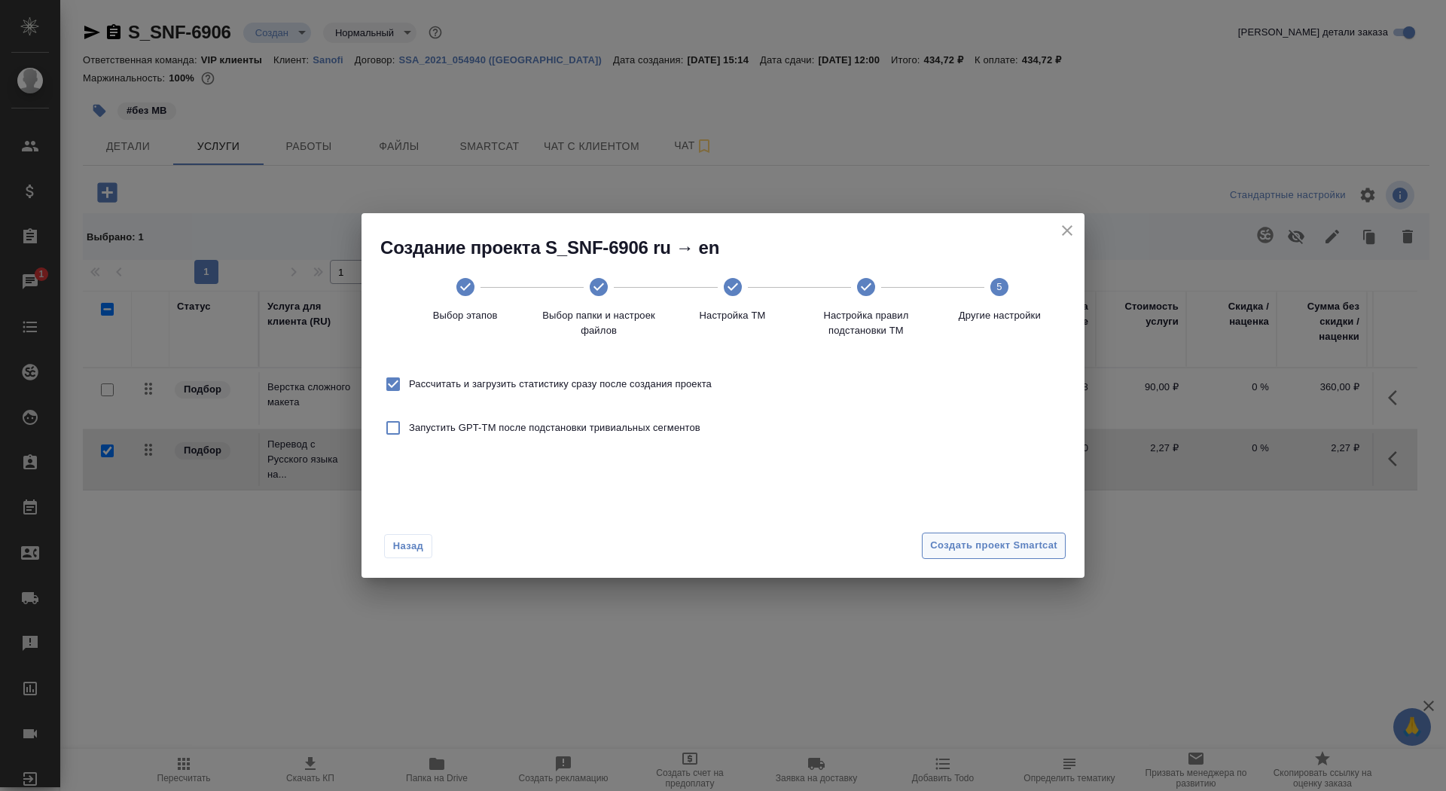
click at [1035, 550] on span "Создать проект Smartcat" at bounding box center [993, 545] width 127 height 17
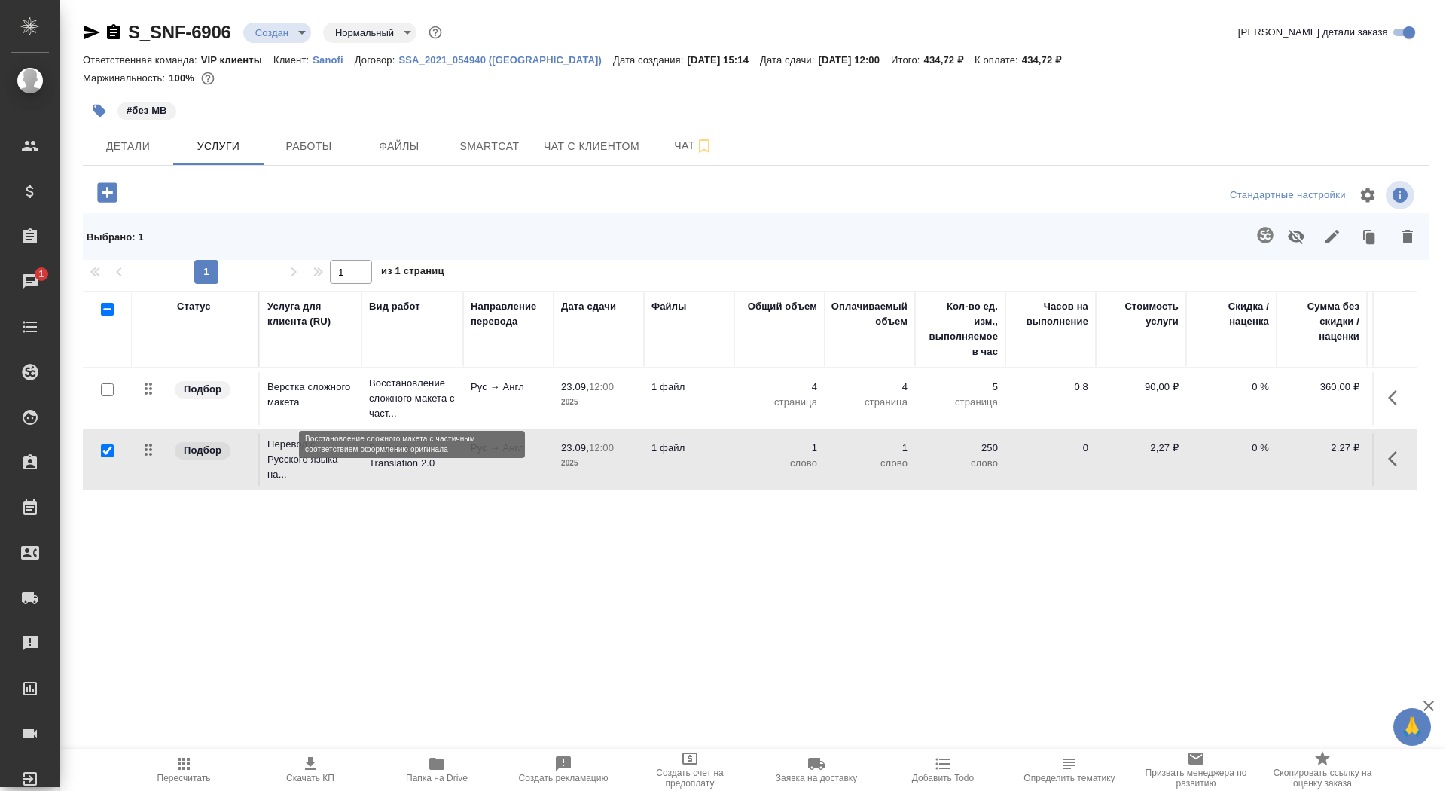
click at [443, 405] on p "Восстановление сложного макета с част..." at bounding box center [412, 398] width 87 height 45
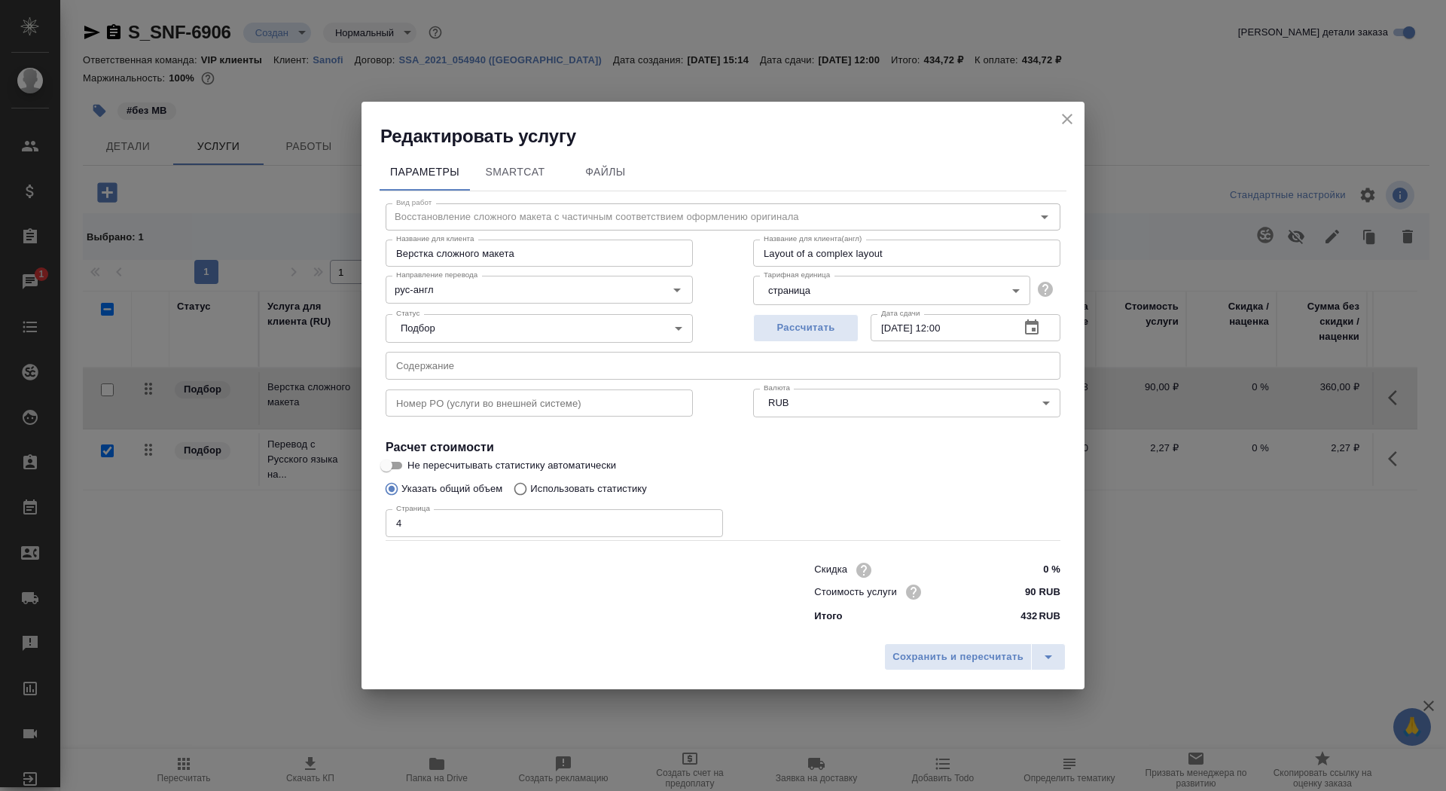
click at [1083, 121] on div "Редактировать услугу" at bounding box center [722, 125] width 723 height 47
click at [1071, 121] on icon "close" at bounding box center [1067, 119] width 11 height 11
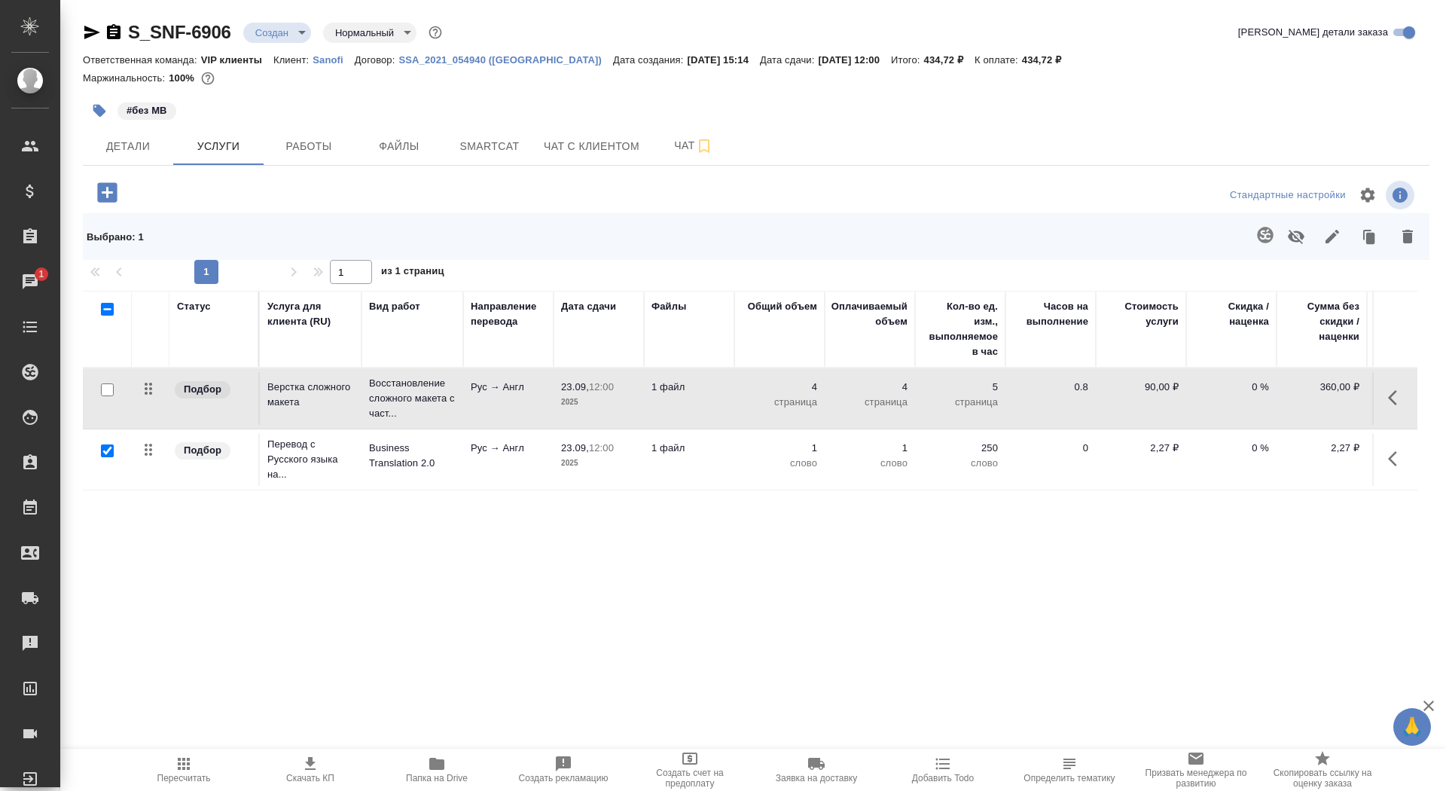
click at [733, 428] on tr "Подбор Верстка сложного макета Восстановление сложного макета с част... Рус → А…" at bounding box center [792, 398] width 1419 height 61
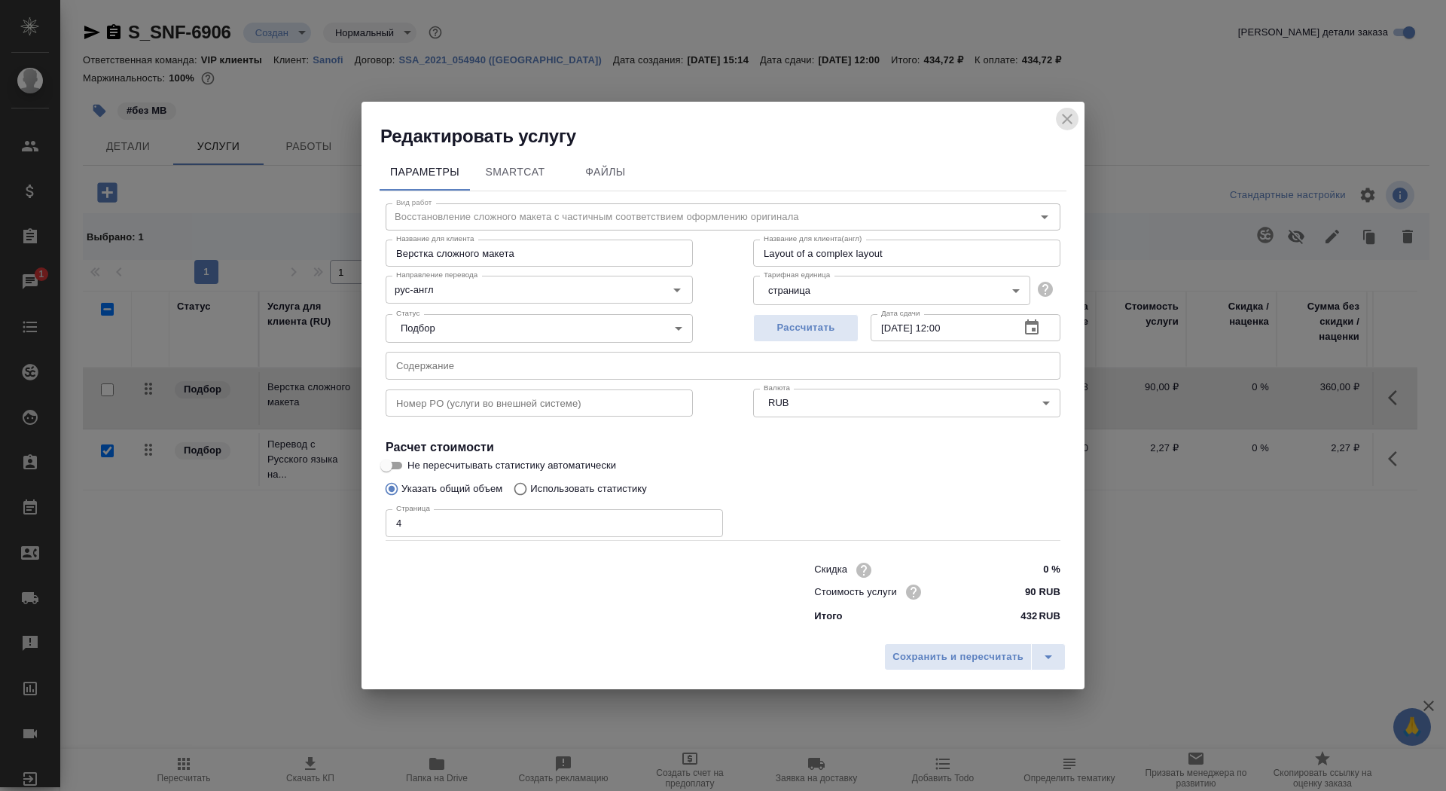
click at [1070, 115] on icon "close" at bounding box center [1067, 119] width 18 height 18
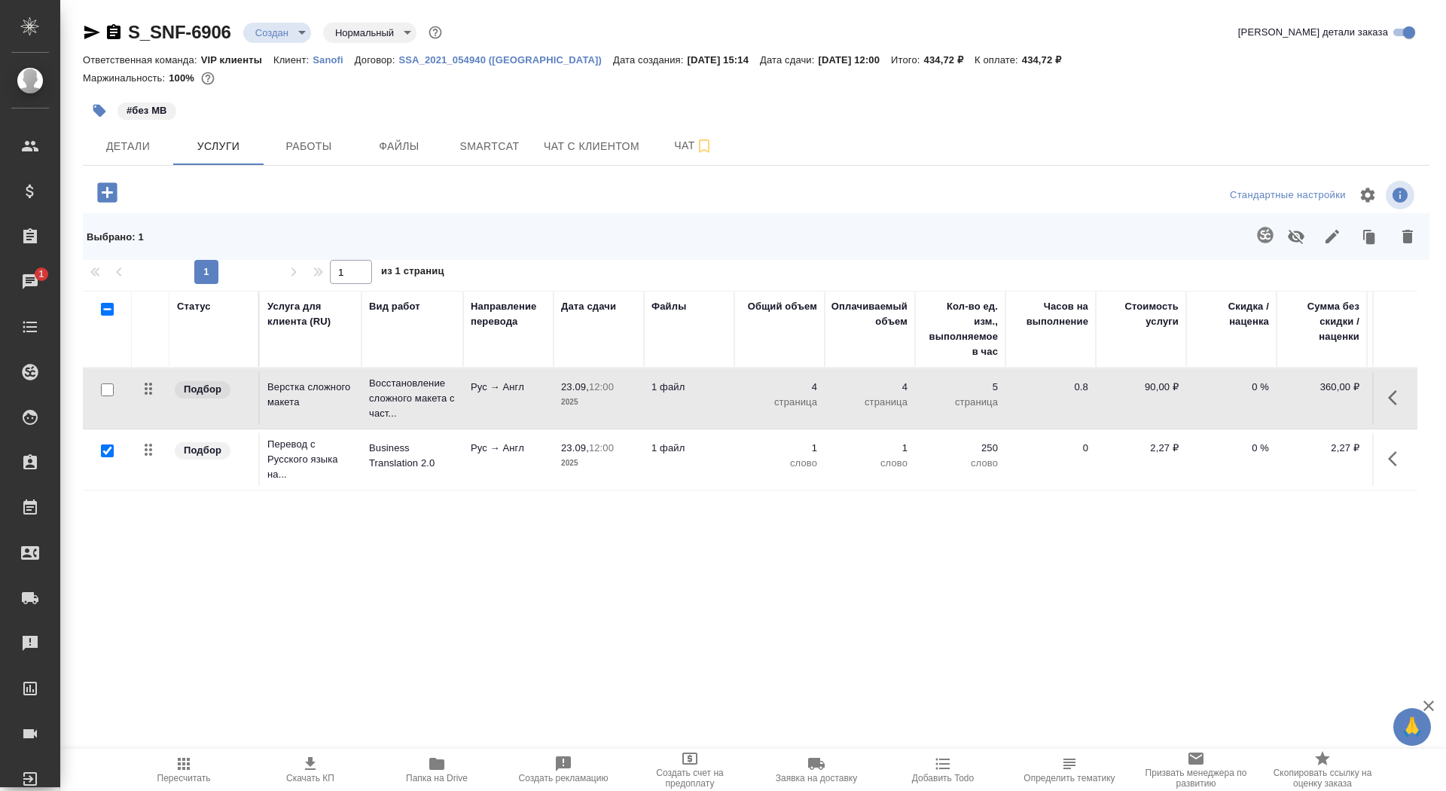
click at [610, 477] on td "23.09, 12:00 2025" at bounding box center [598, 459] width 90 height 53
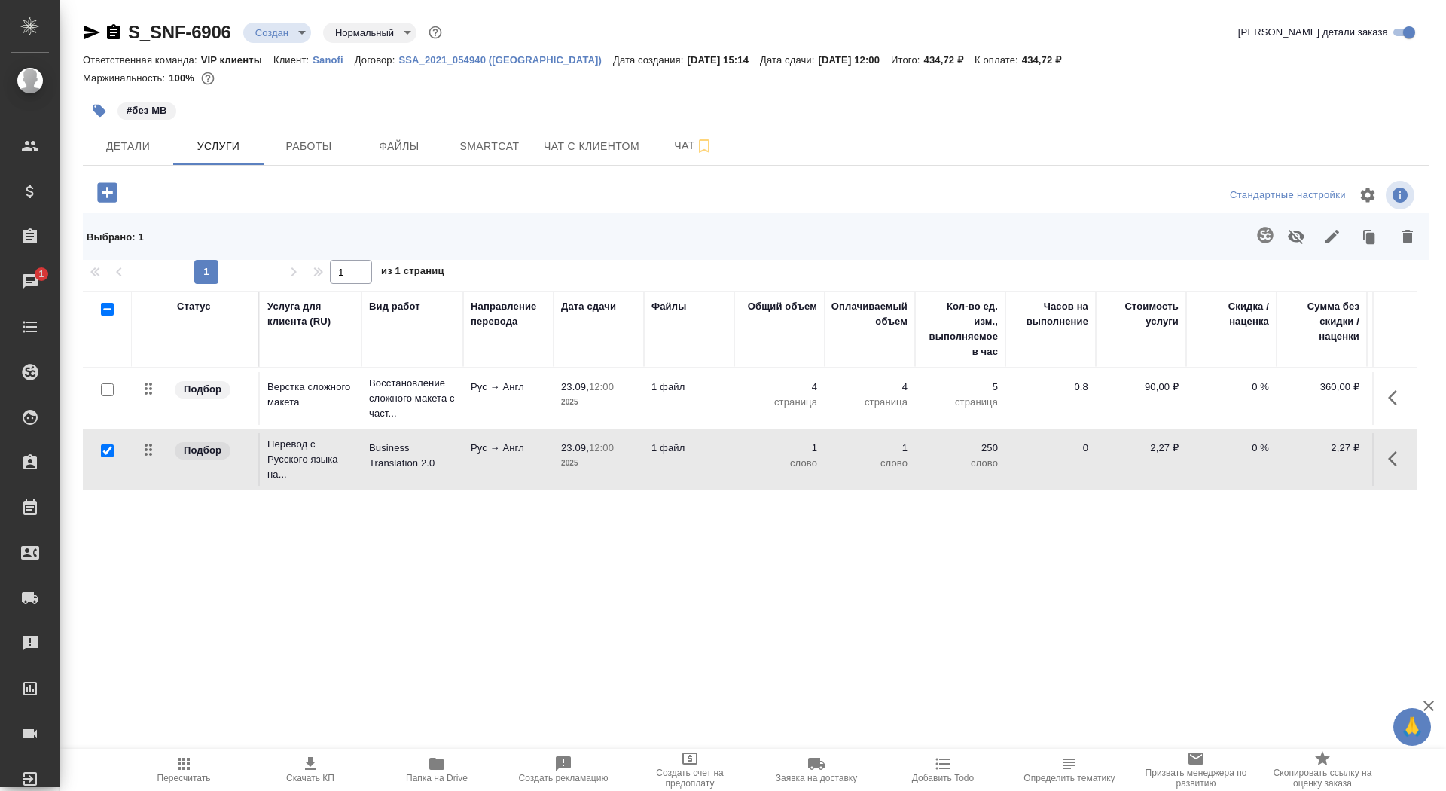
click at [610, 477] on td "23.09, 12:00 2025" at bounding box center [598, 459] width 90 height 53
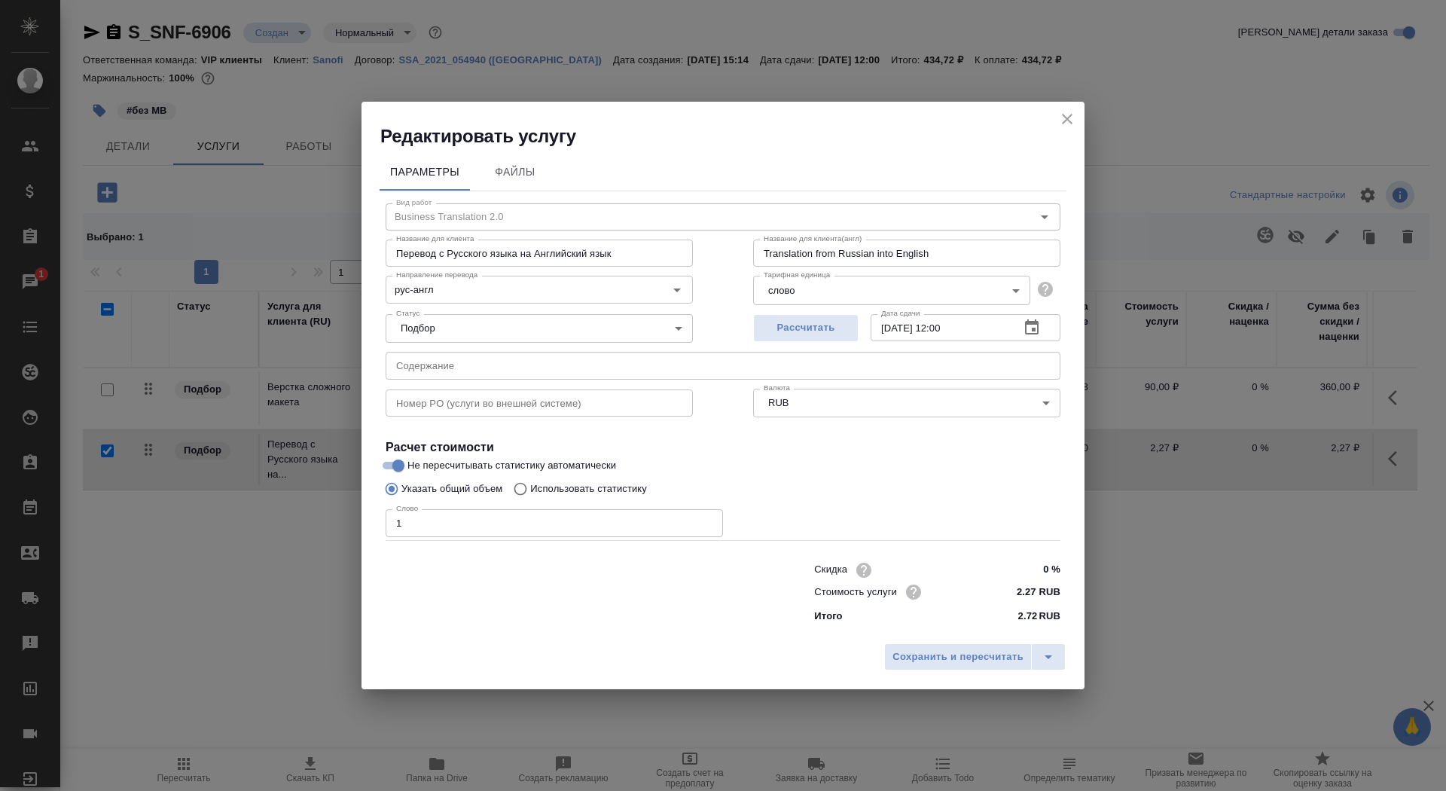
click at [600, 489] on p "Использовать статистику" at bounding box center [588, 488] width 117 height 15
click at [530, 489] on input "Использовать статистику" at bounding box center [518, 488] width 24 height 29
radio input "true"
radio input "false"
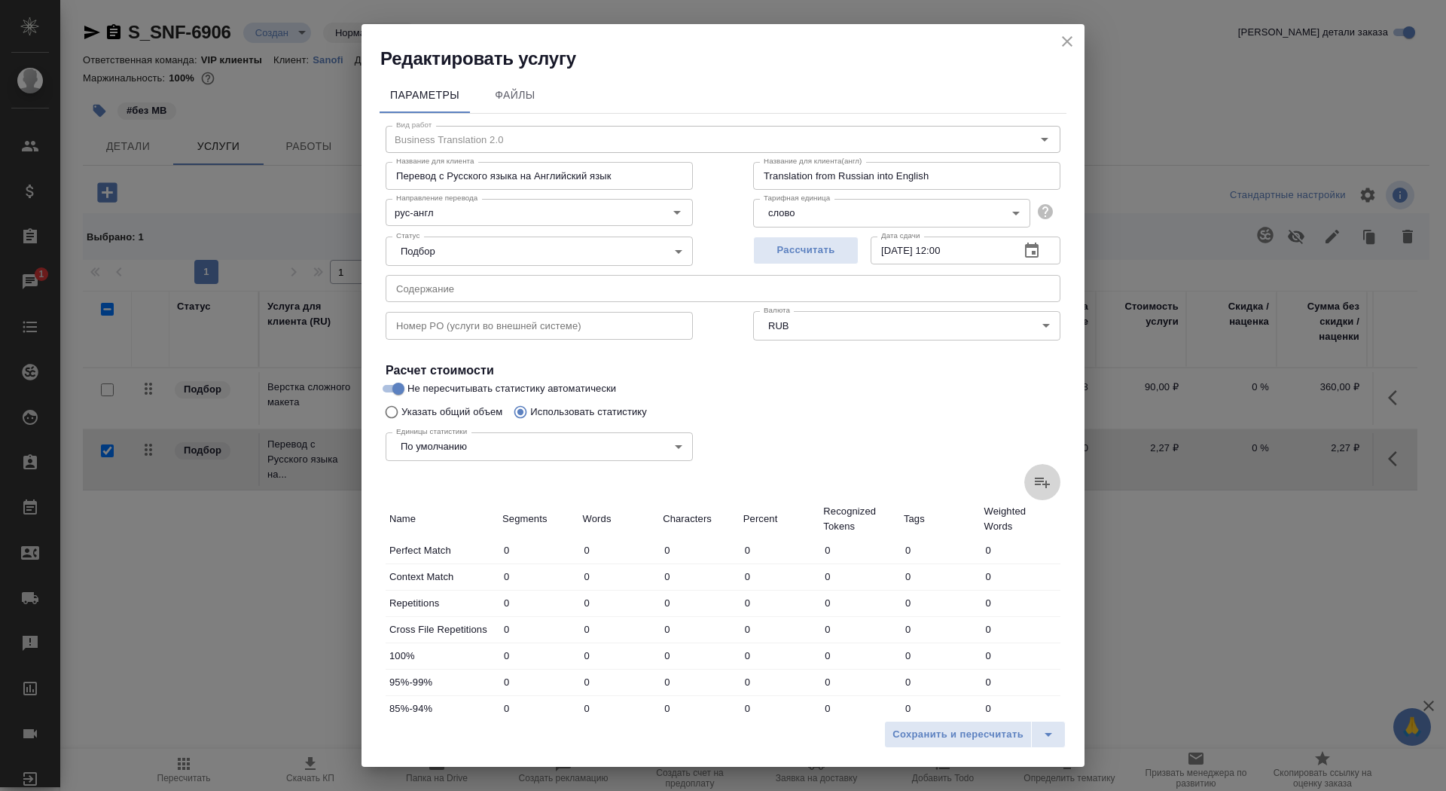
click at [1052, 477] on label at bounding box center [1042, 482] width 36 height 36
click at [0, 0] on input "file" at bounding box center [0, 0] width 0 height 0
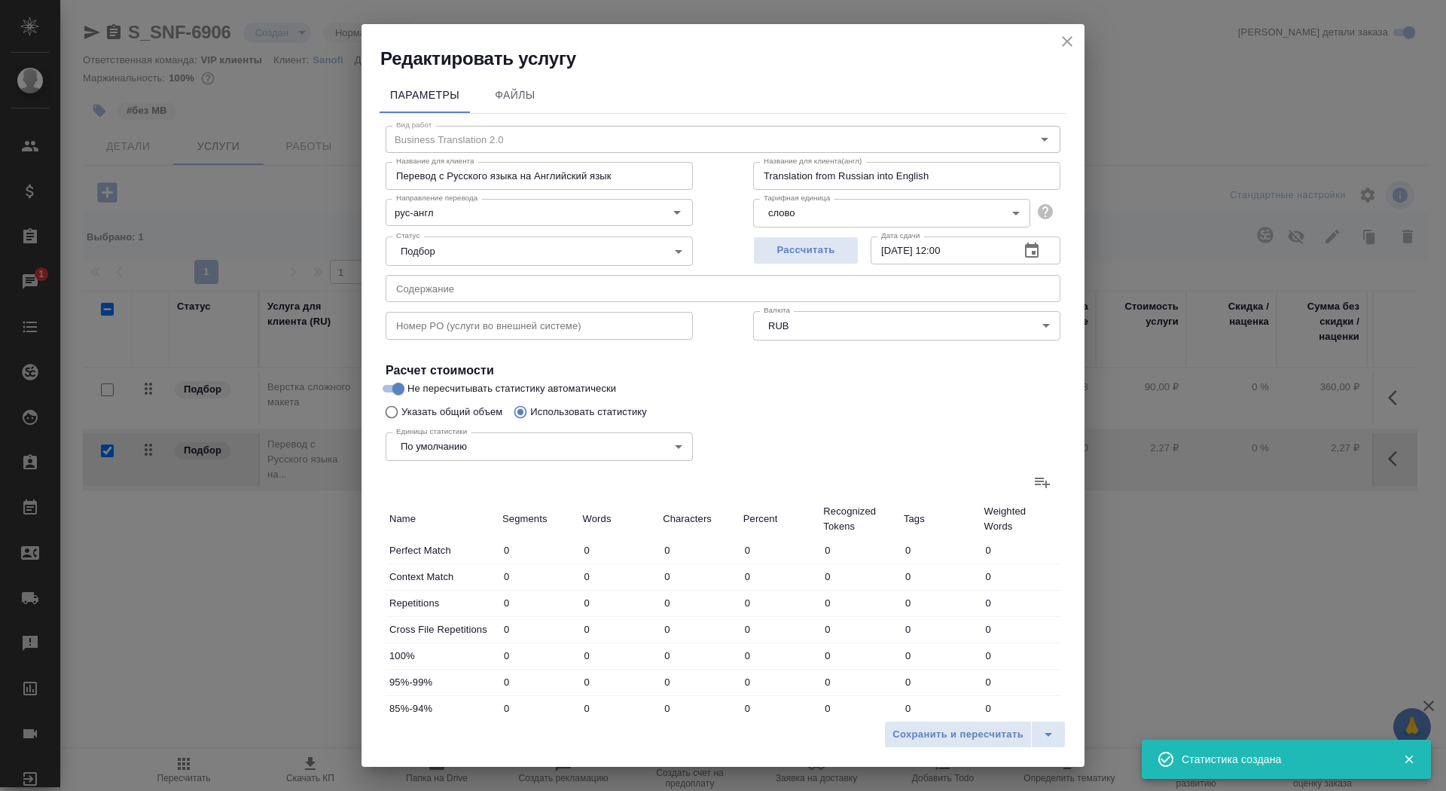
type input "4"
type input "16"
type input "5"
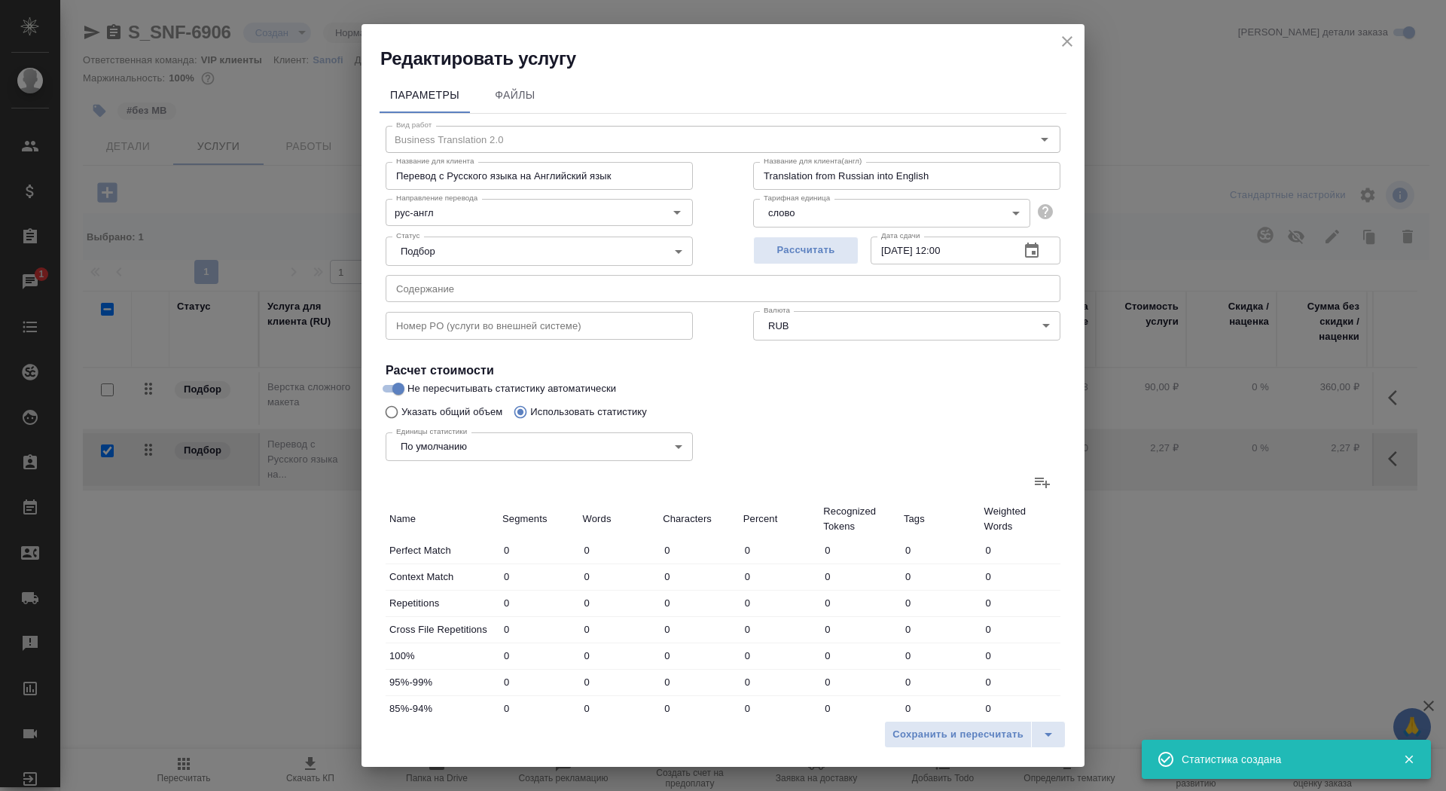
type input "7"
type input "5"
type input "6"
type input "21"
type input "6"
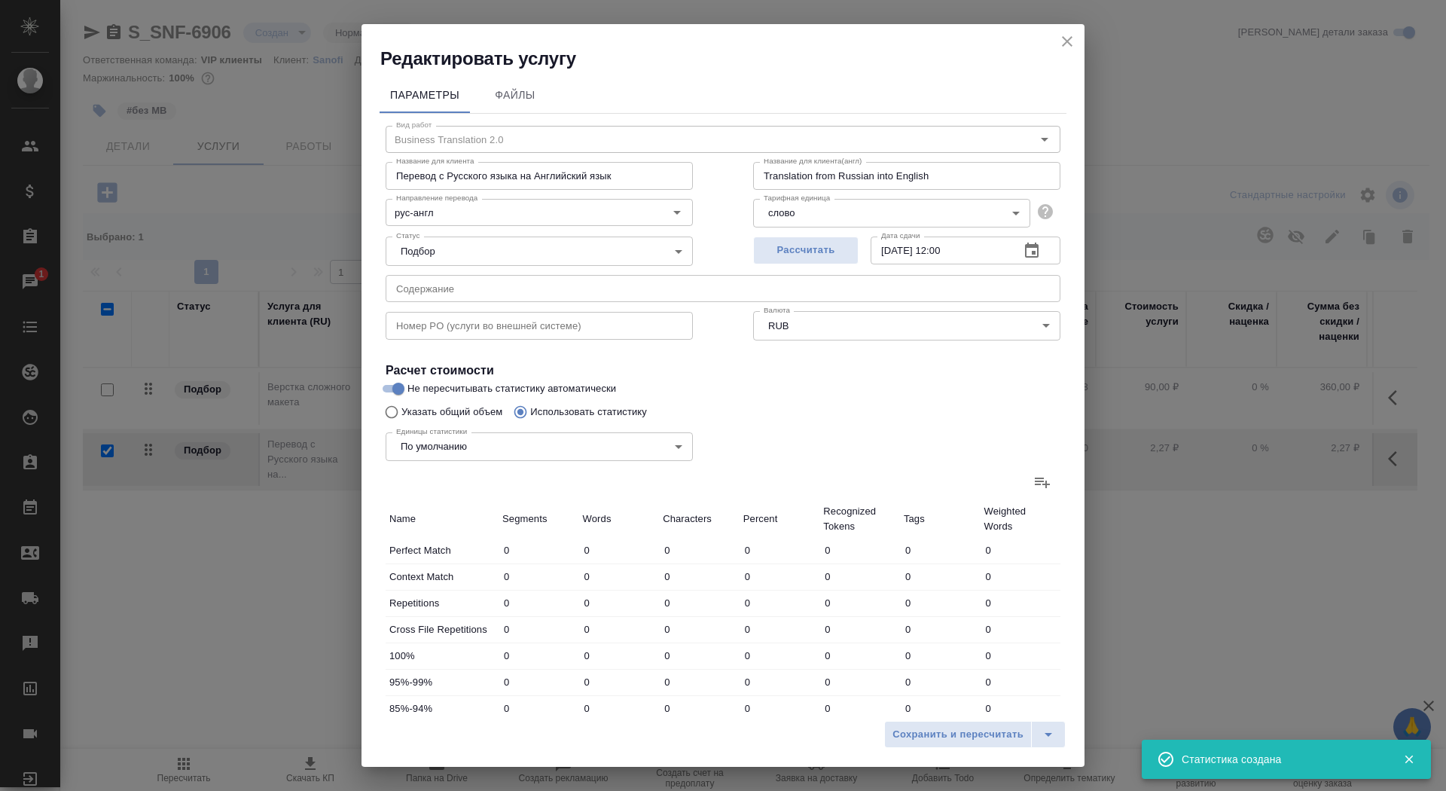
type input "93"
type input "718"
type input "6"
type input "106"
type input "801"
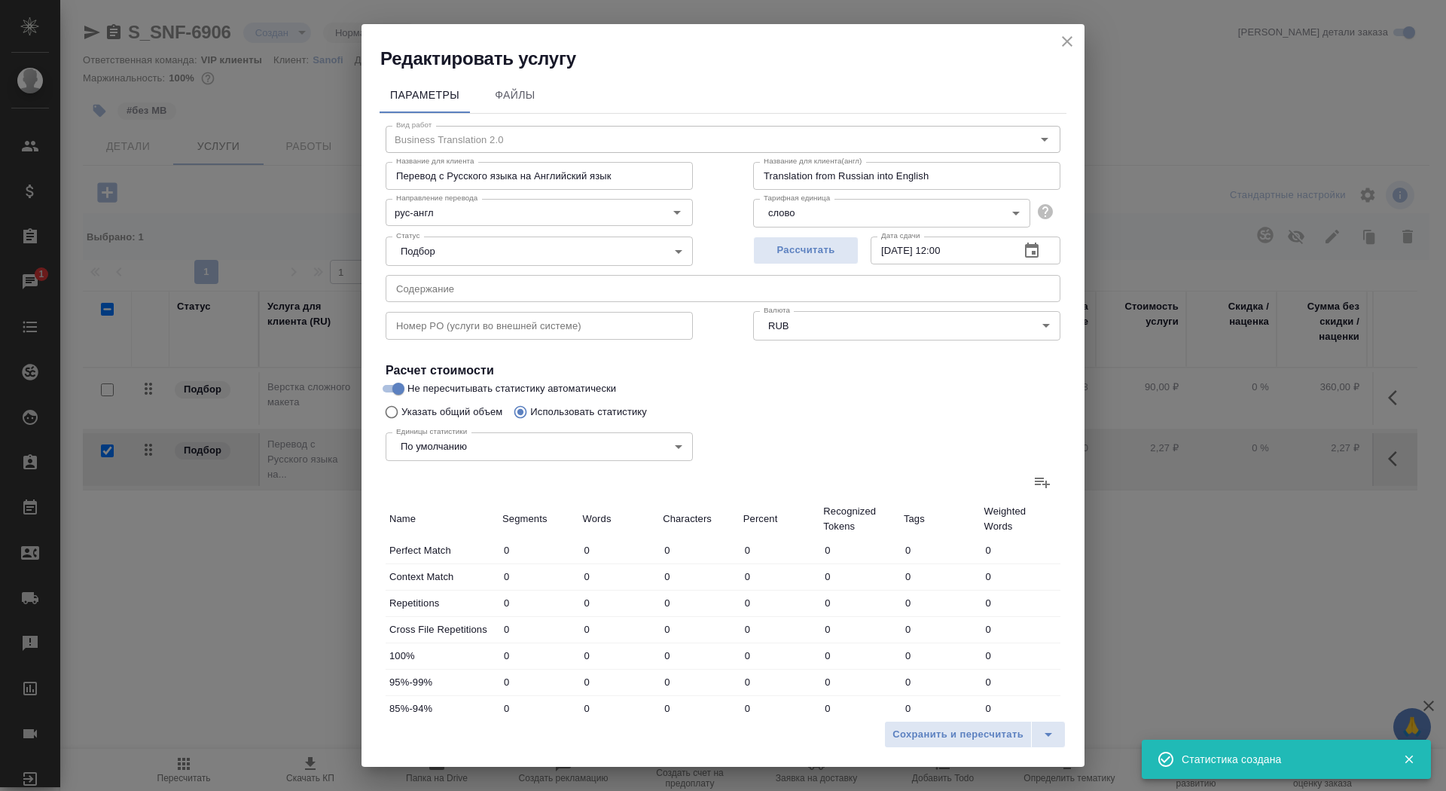
type input "82"
type input "944"
type input "7537"
type input "105"
type input "1155"
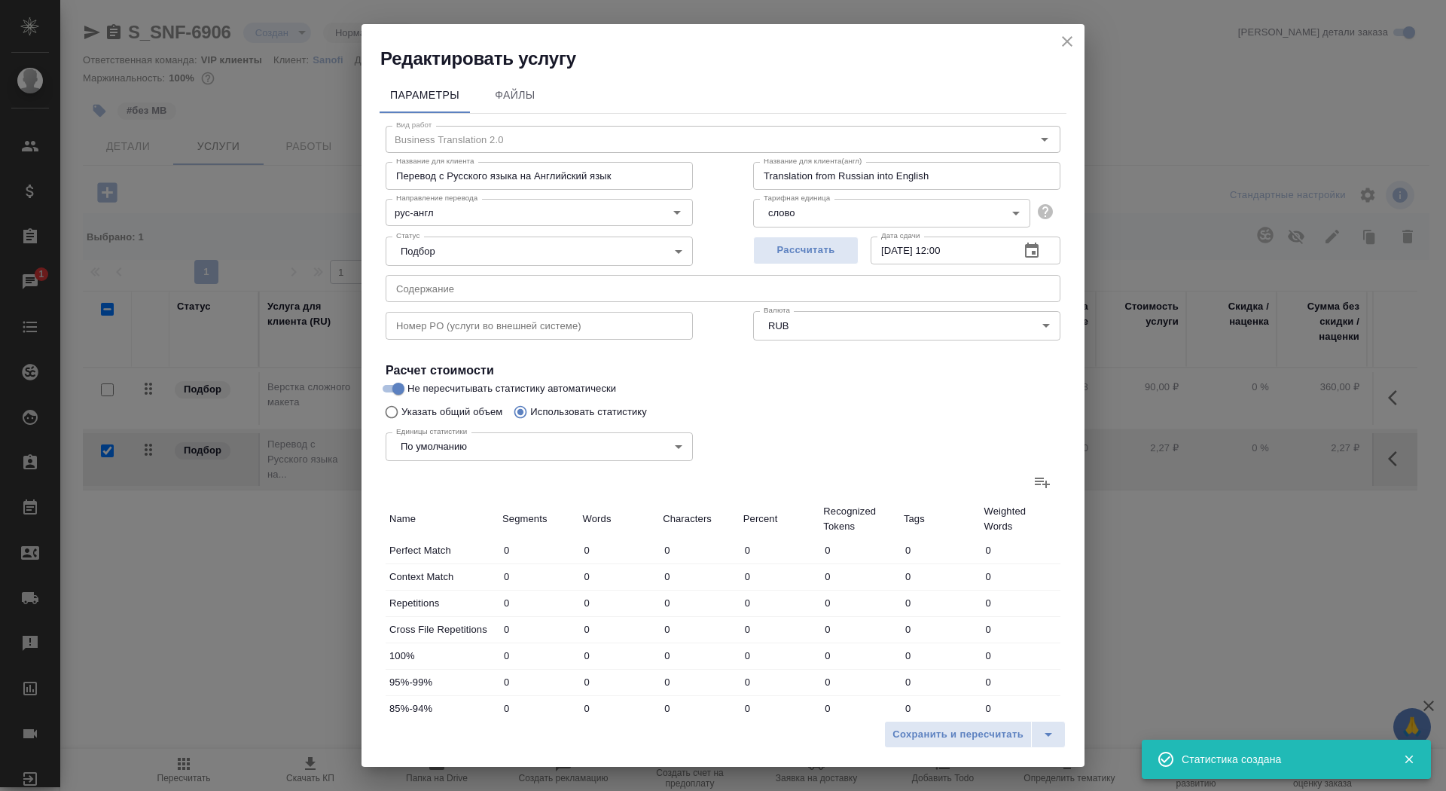
type input "9097"
type input "105"
type input "1155"
type input "9097"
click at [950, 721] on button "Сохранить и пересчитать" at bounding box center [958, 734] width 148 height 27
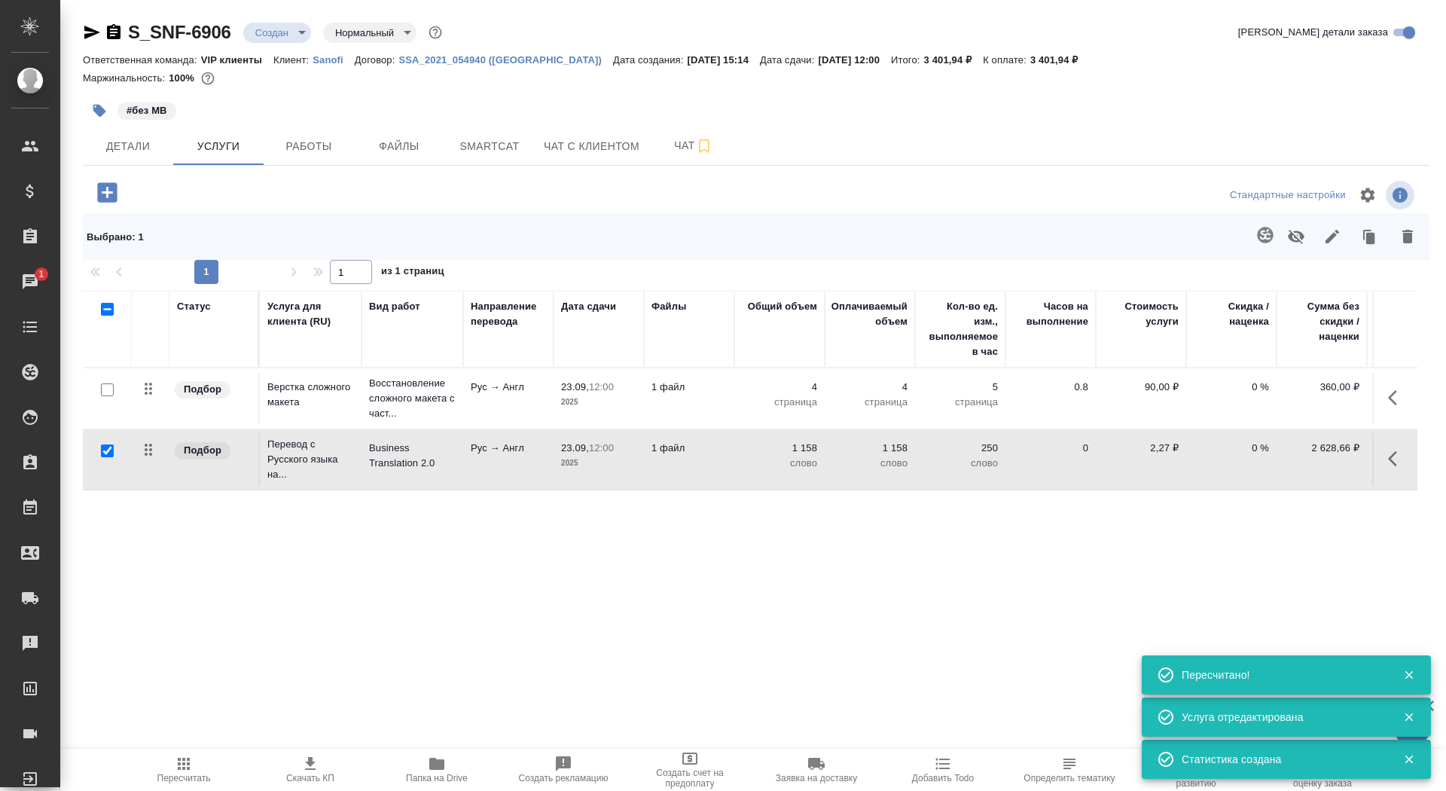
click at [681, 458] on td "1 файл" at bounding box center [689, 459] width 90 height 53
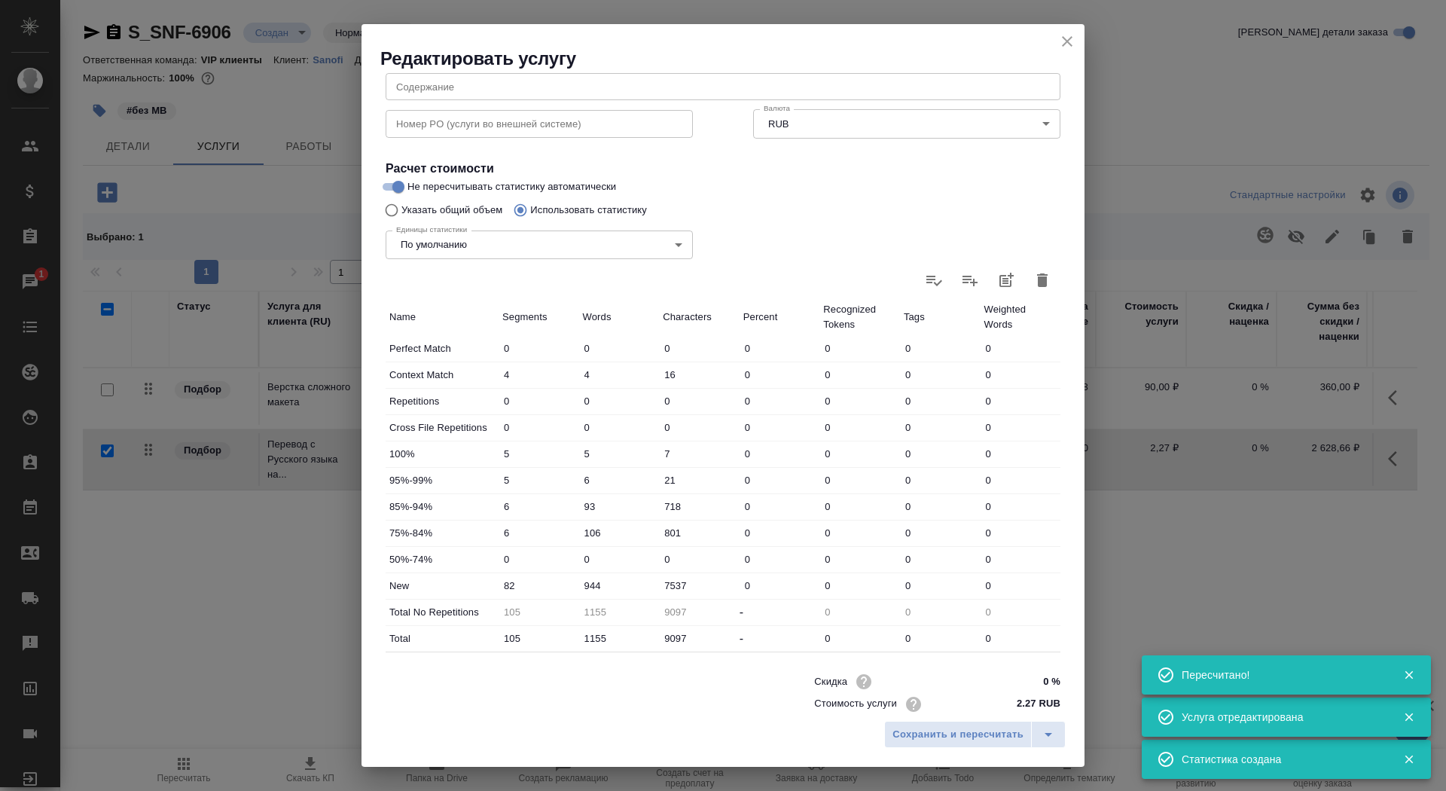
scroll to position [233, 0]
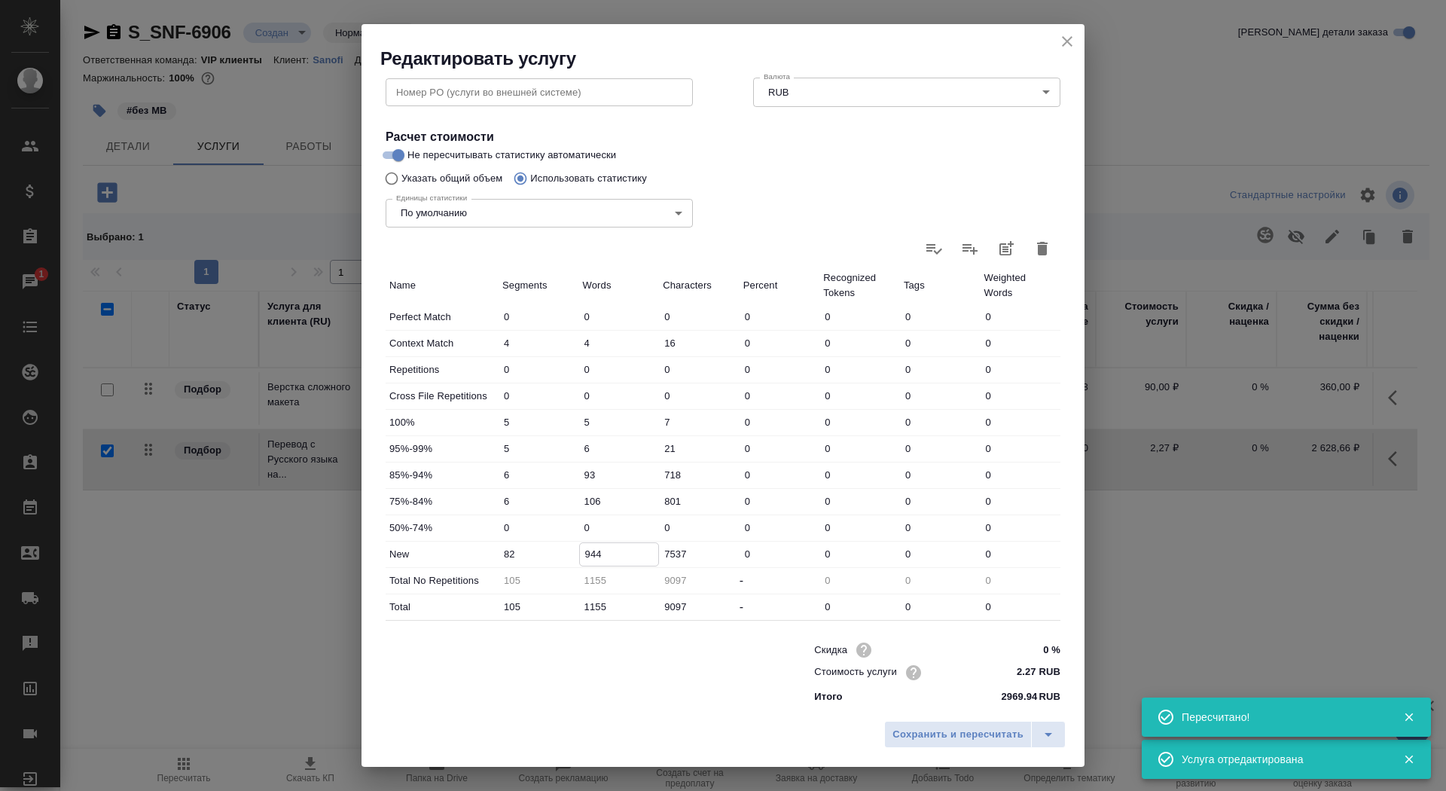
drag, startPoint x: 588, startPoint y: 547, endPoint x: 580, endPoint y: 547, distance: 8.3
click at [580, 547] on input "944" at bounding box center [619, 554] width 79 height 22
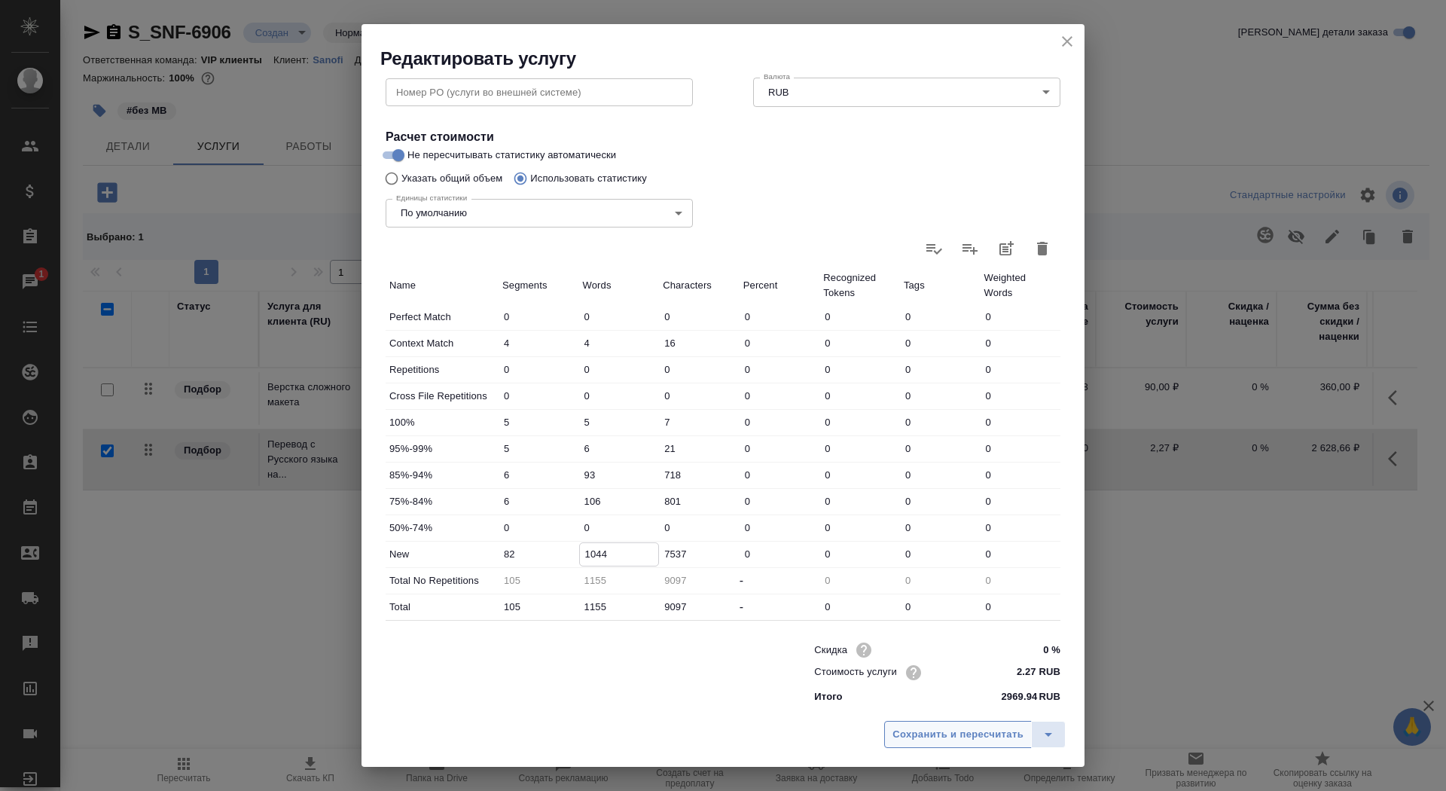
type input "1044"
click at [948, 746] on button "Сохранить и пересчитать" at bounding box center [958, 734] width 148 height 27
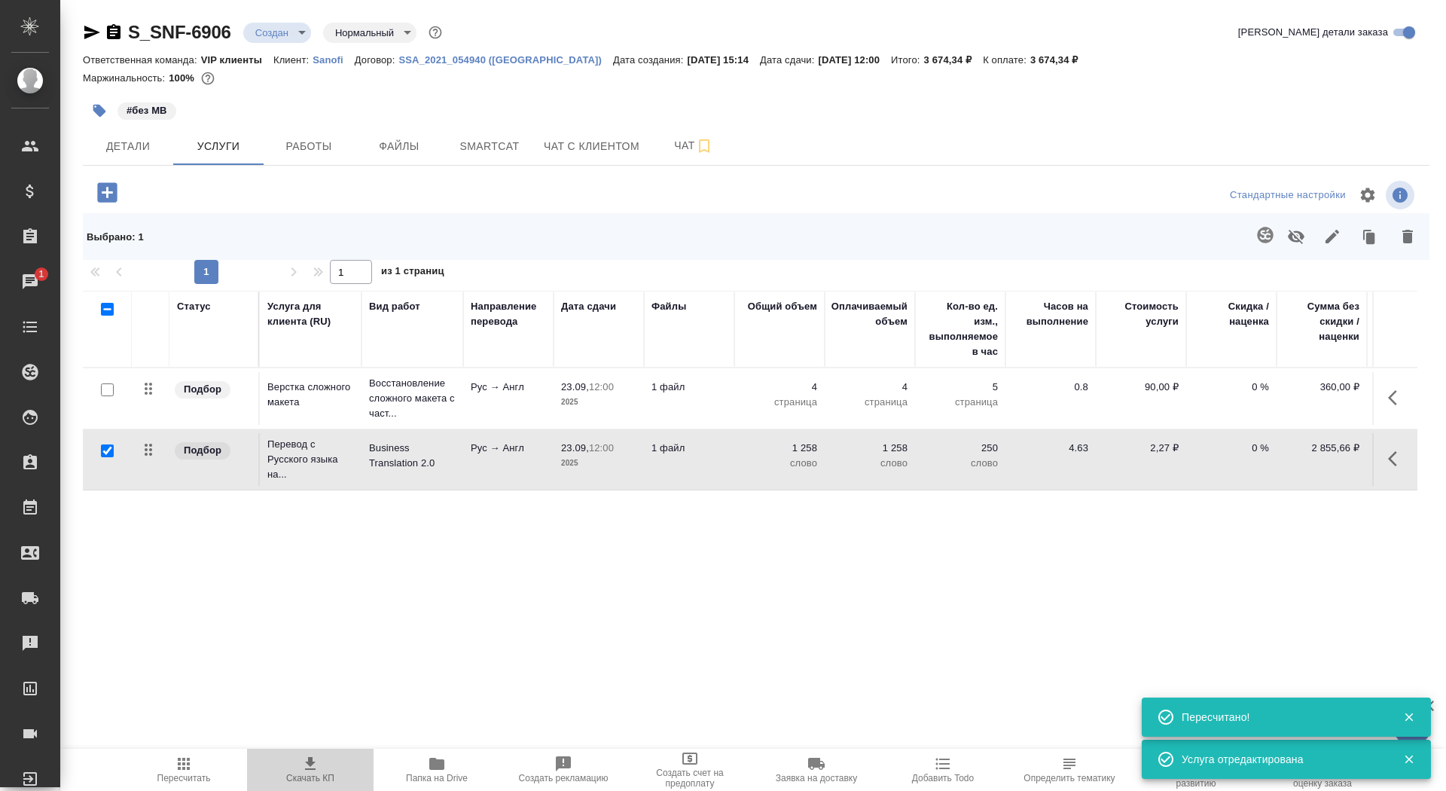
click at [300, 767] on span "Скачать КП" at bounding box center [310, 769] width 108 height 29
click at [105, 152] on span "Детали" at bounding box center [128, 146] width 72 height 19
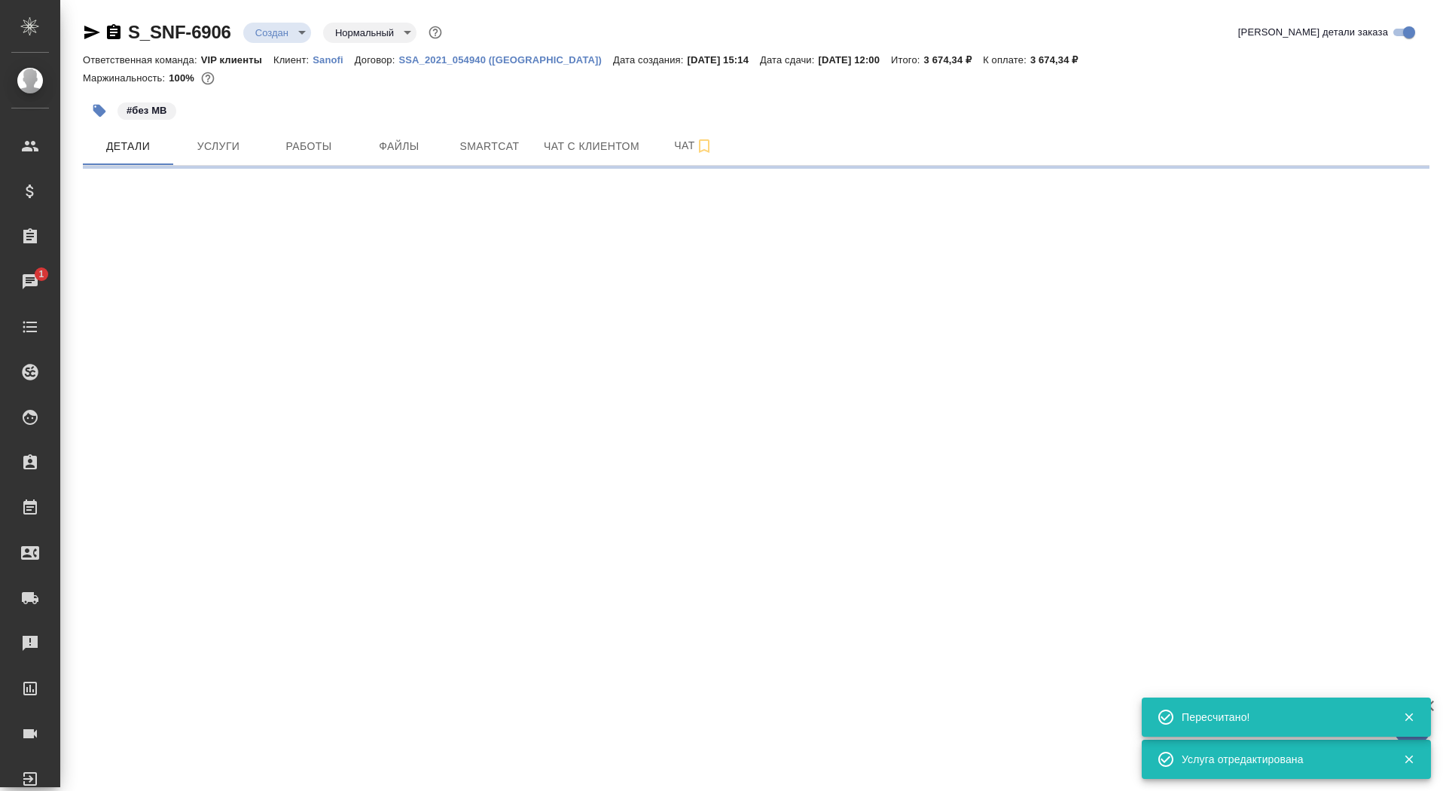
select select "RU"
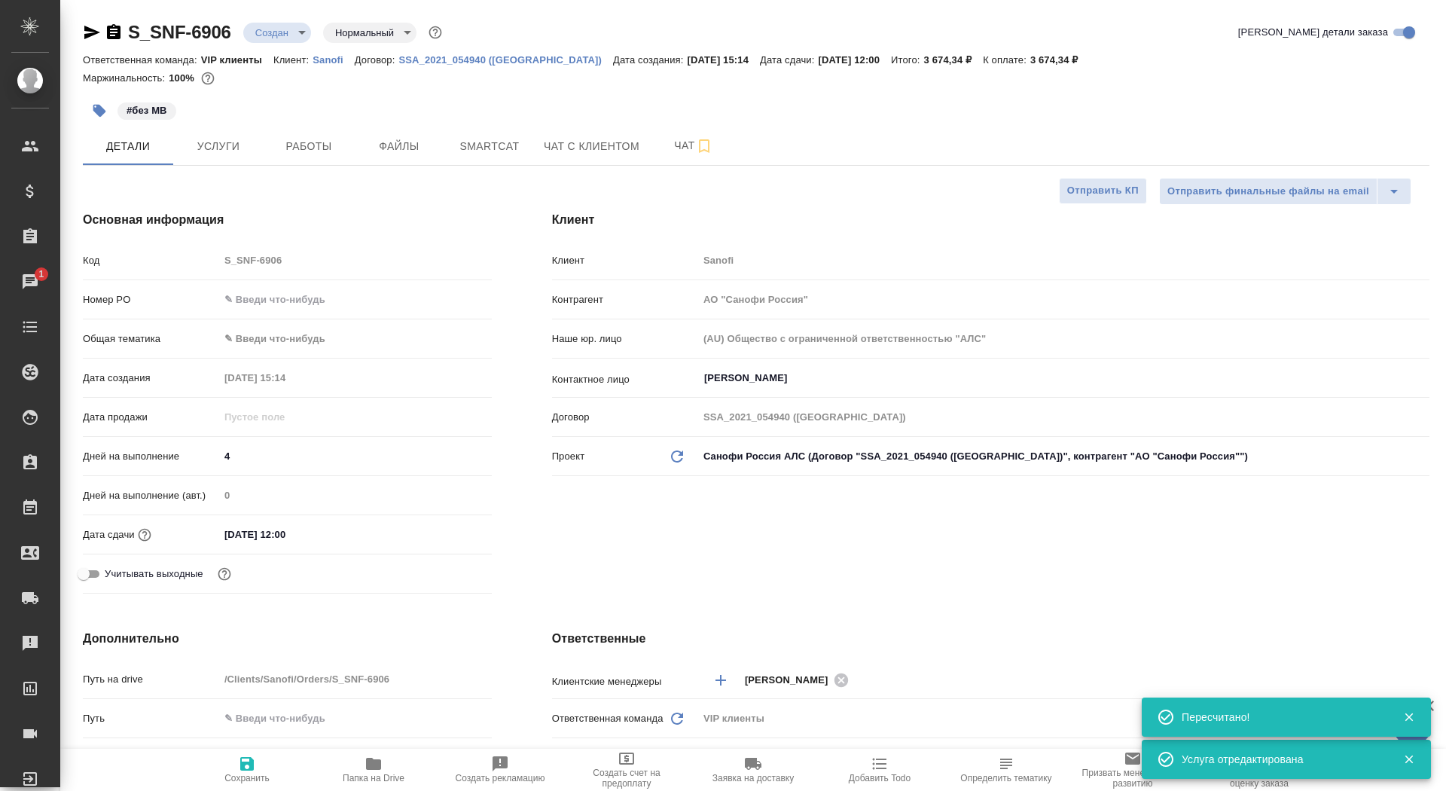
type textarea "x"
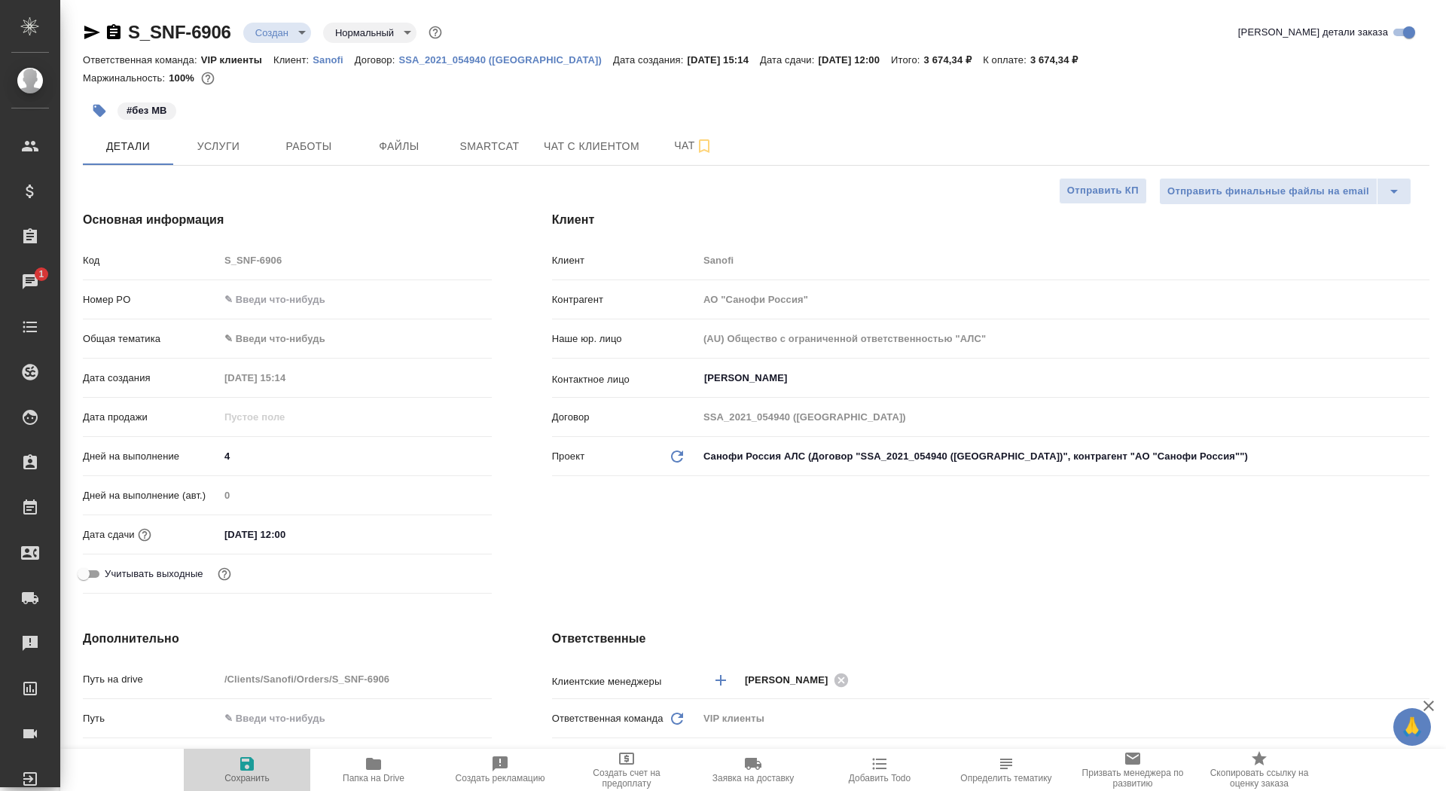
click at [248, 768] on icon "button" at bounding box center [247, 764] width 14 height 14
type textarea "x"
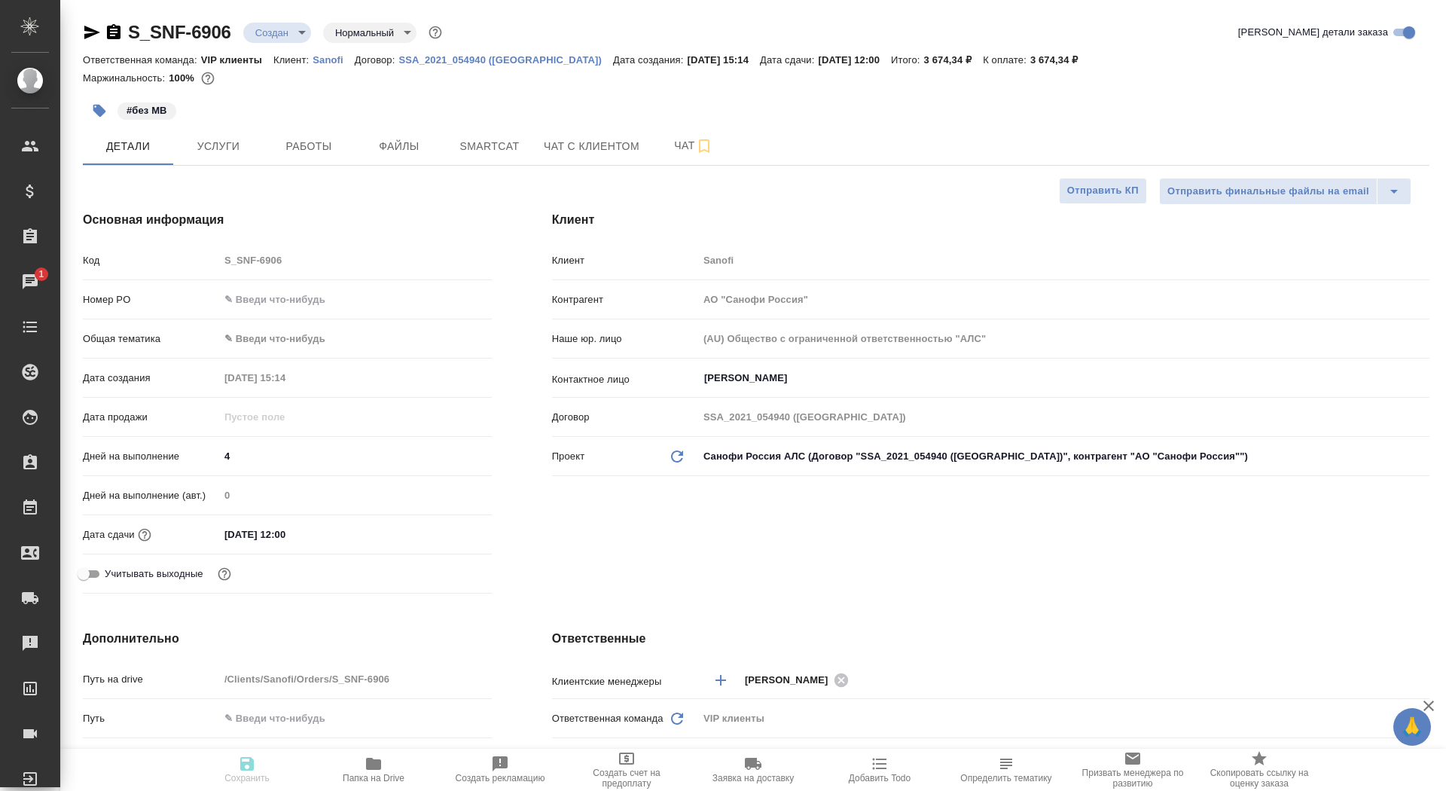
type textarea "x"
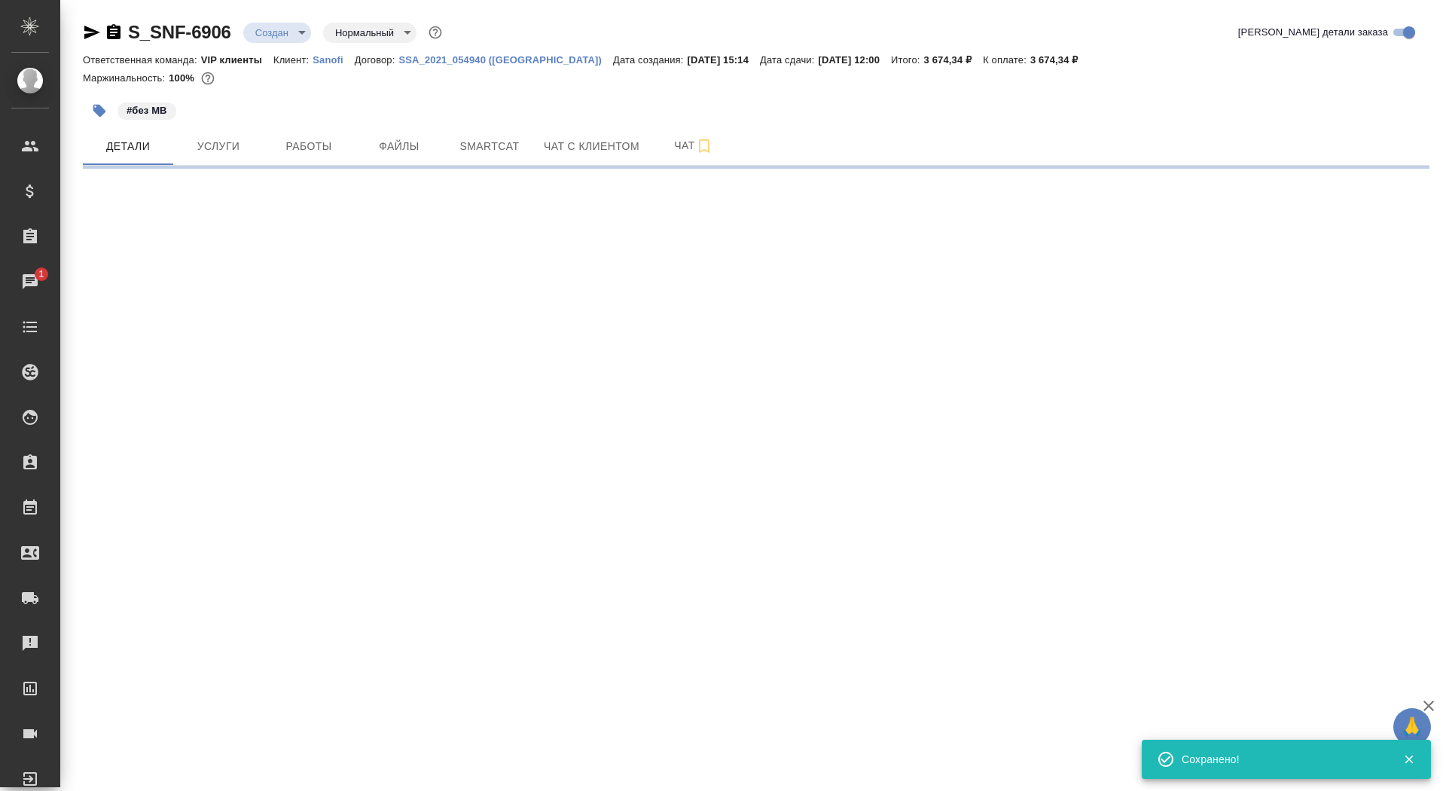
select select "RU"
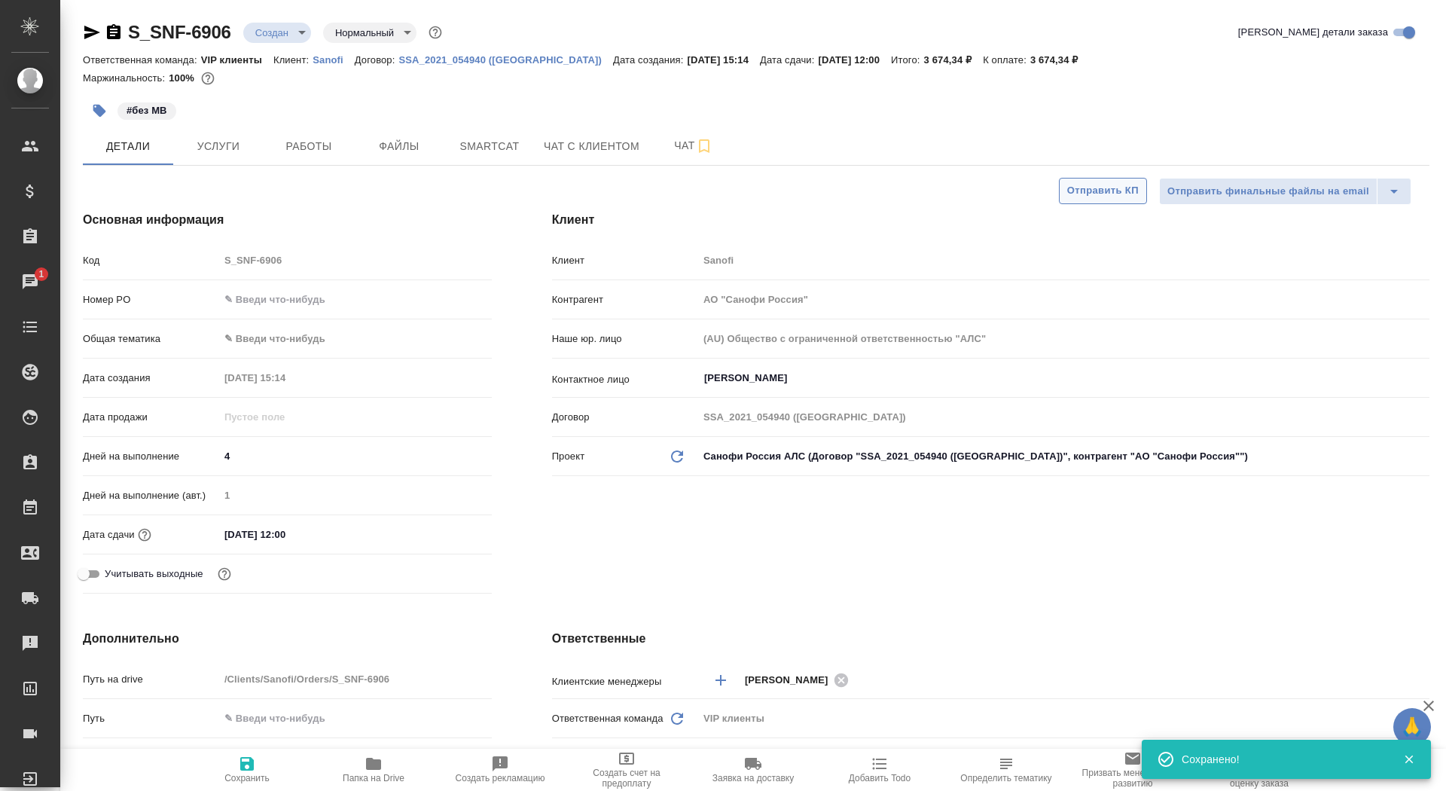
type textarea "x"
click at [1086, 193] on span "Отправить КП" at bounding box center [1103, 190] width 72 height 17
type textarea "x"
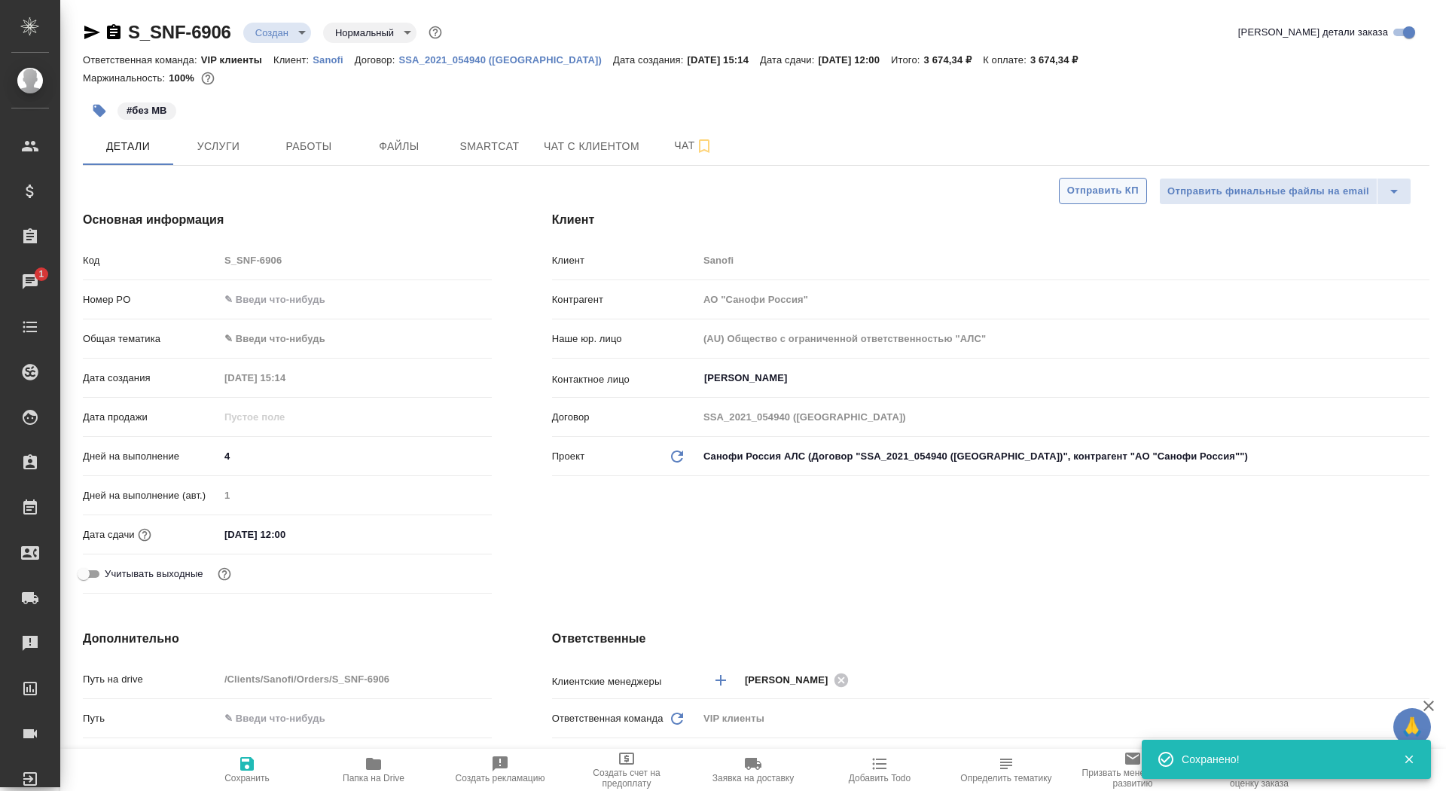
type textarea "x"
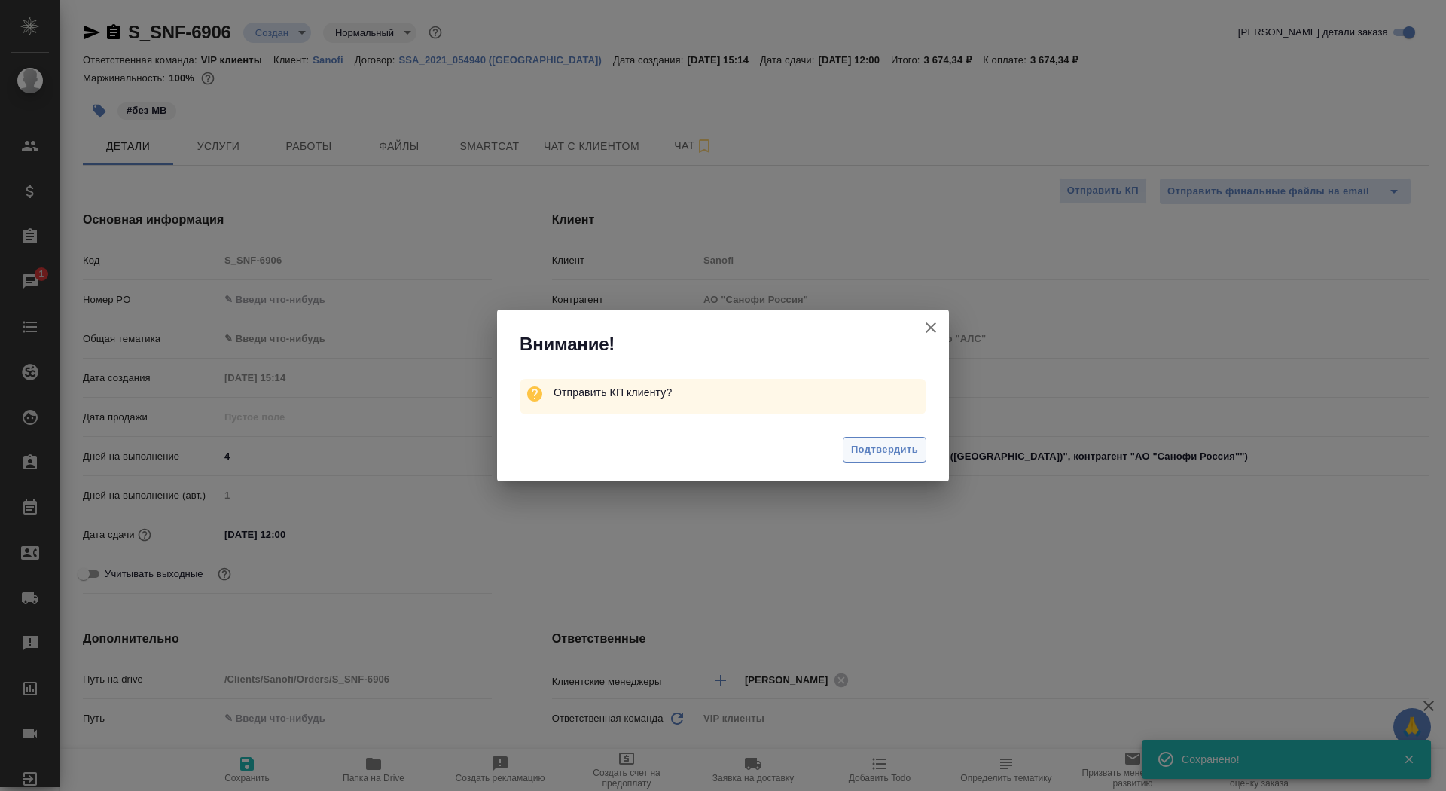
click at [846, 454] on button "Подтвердить" at bounding box center [885, 450] width 84 height 26
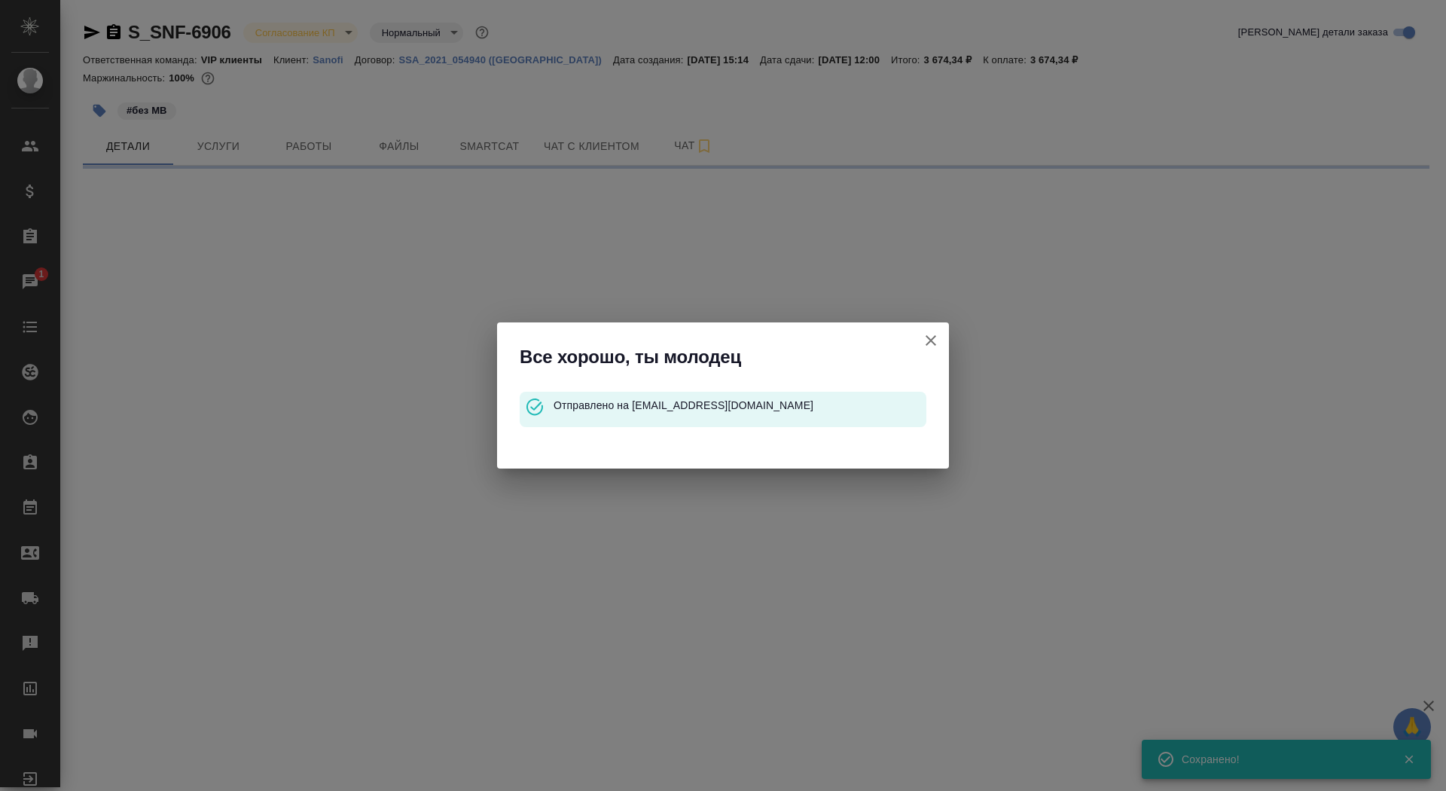
select select "RU"
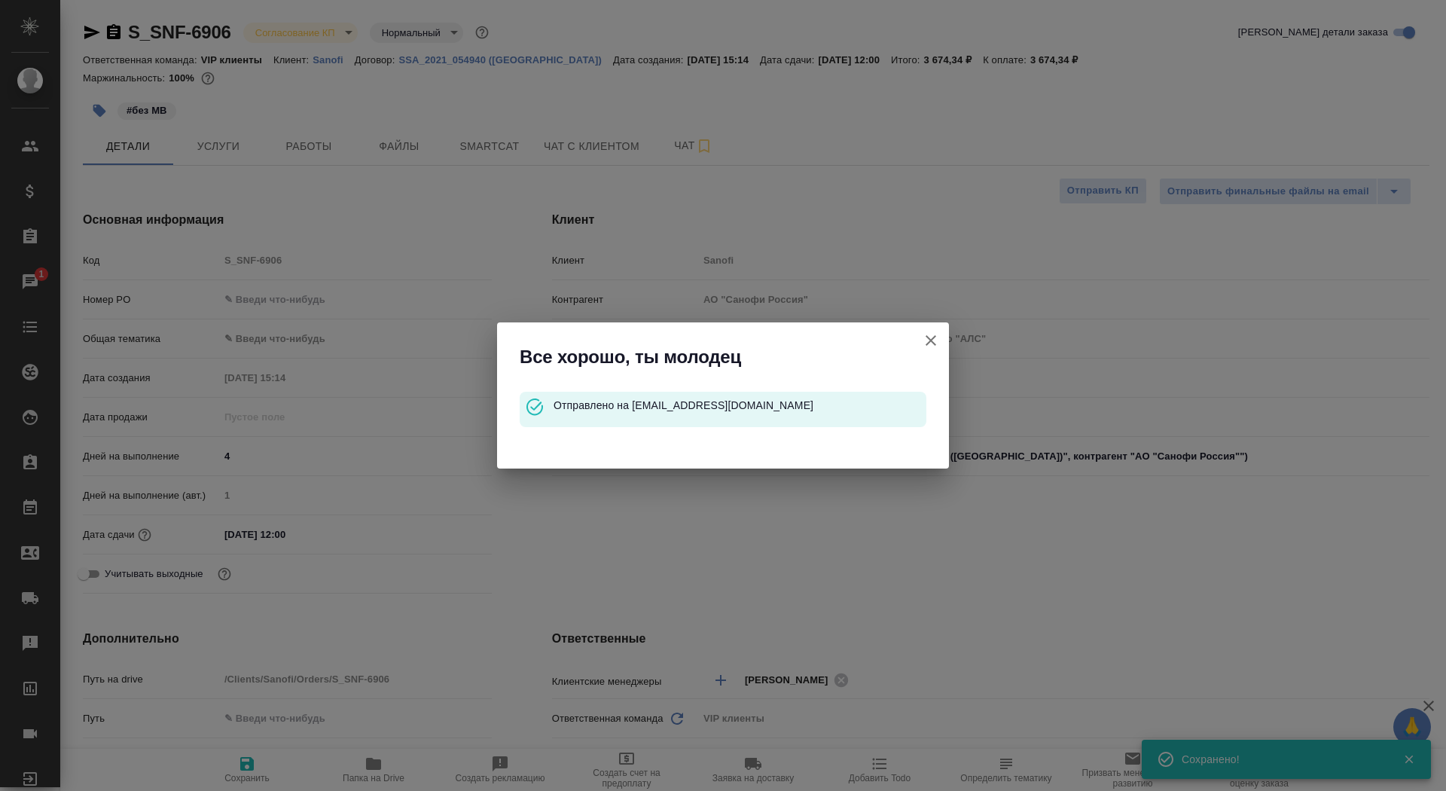
type textarea "x"
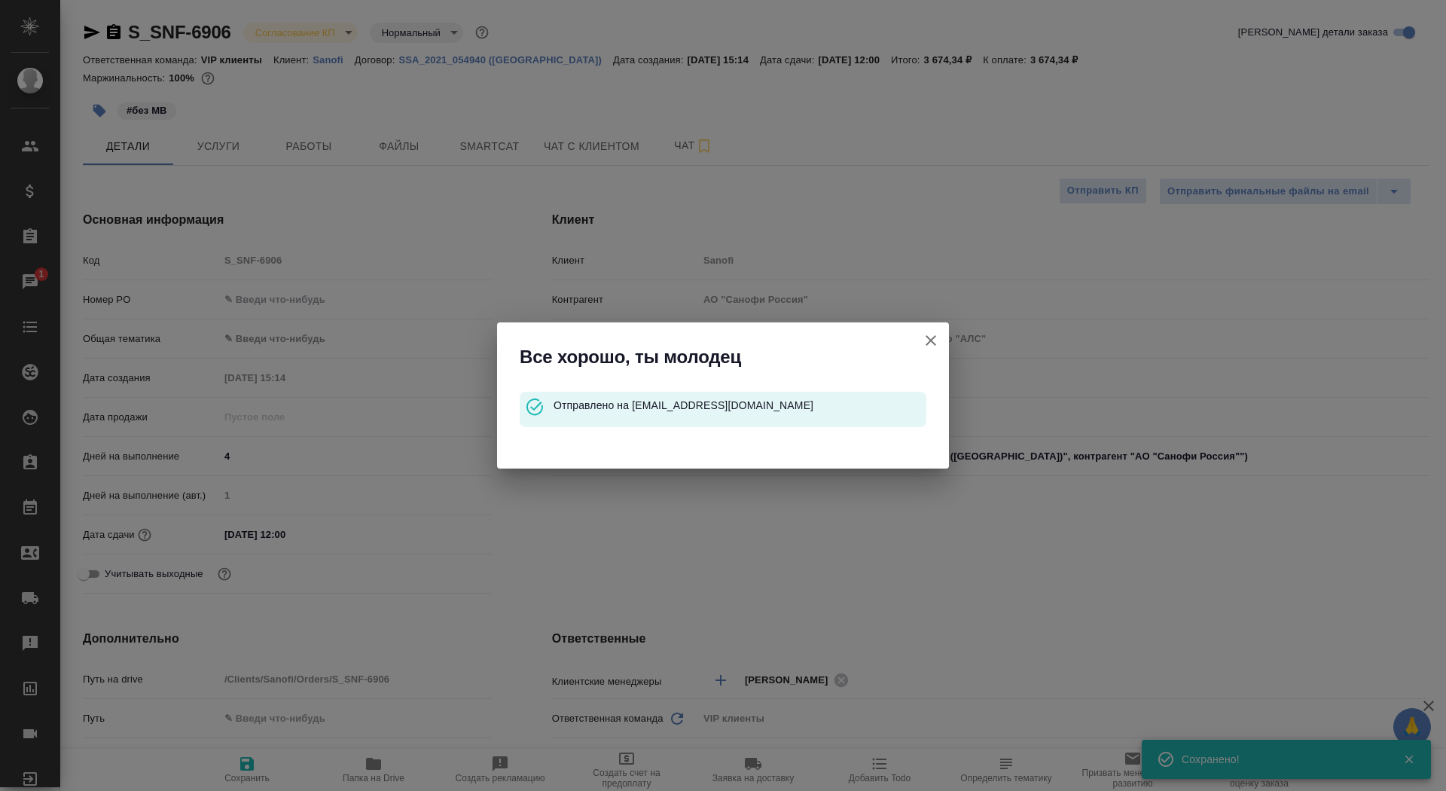
type textarea "x"
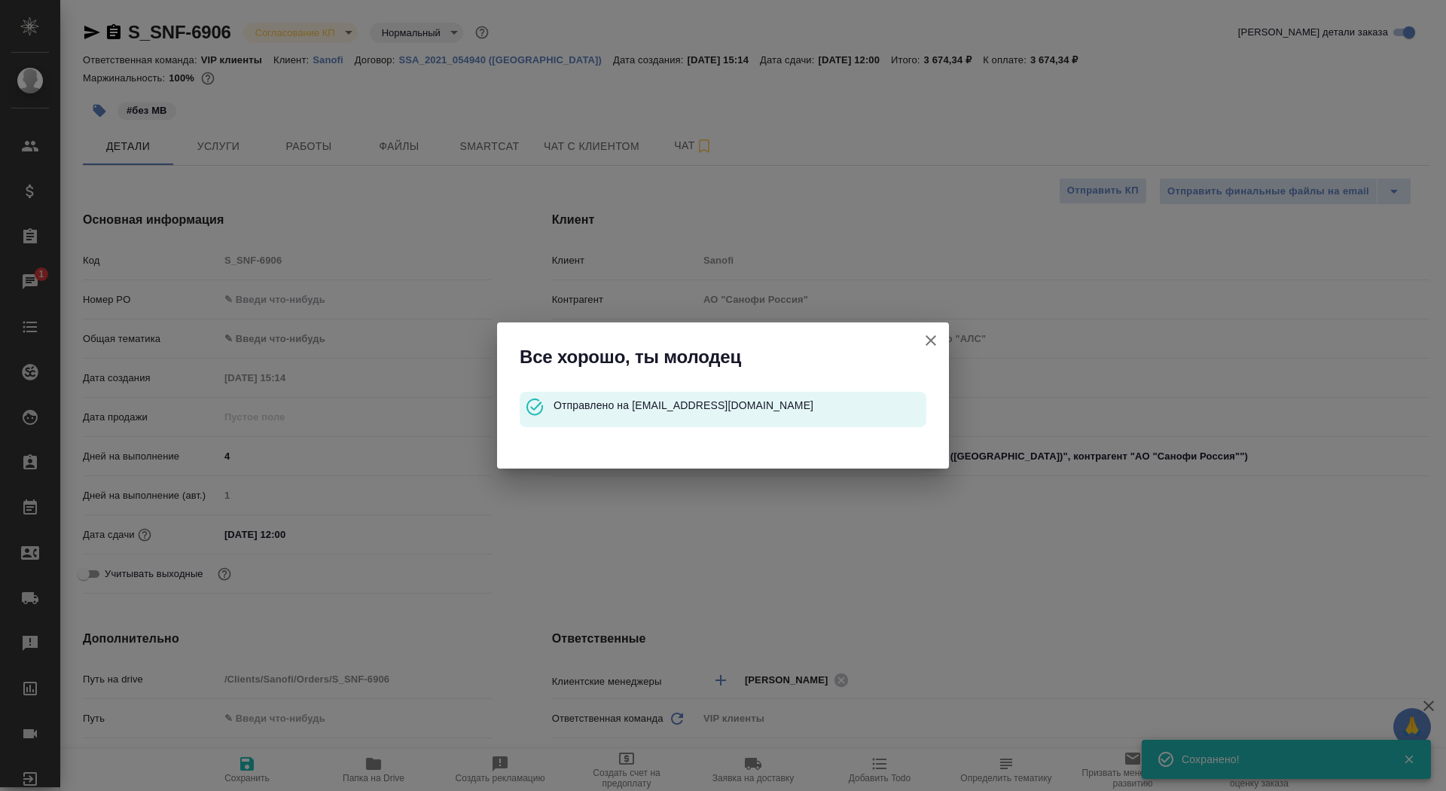
type textarea "x"
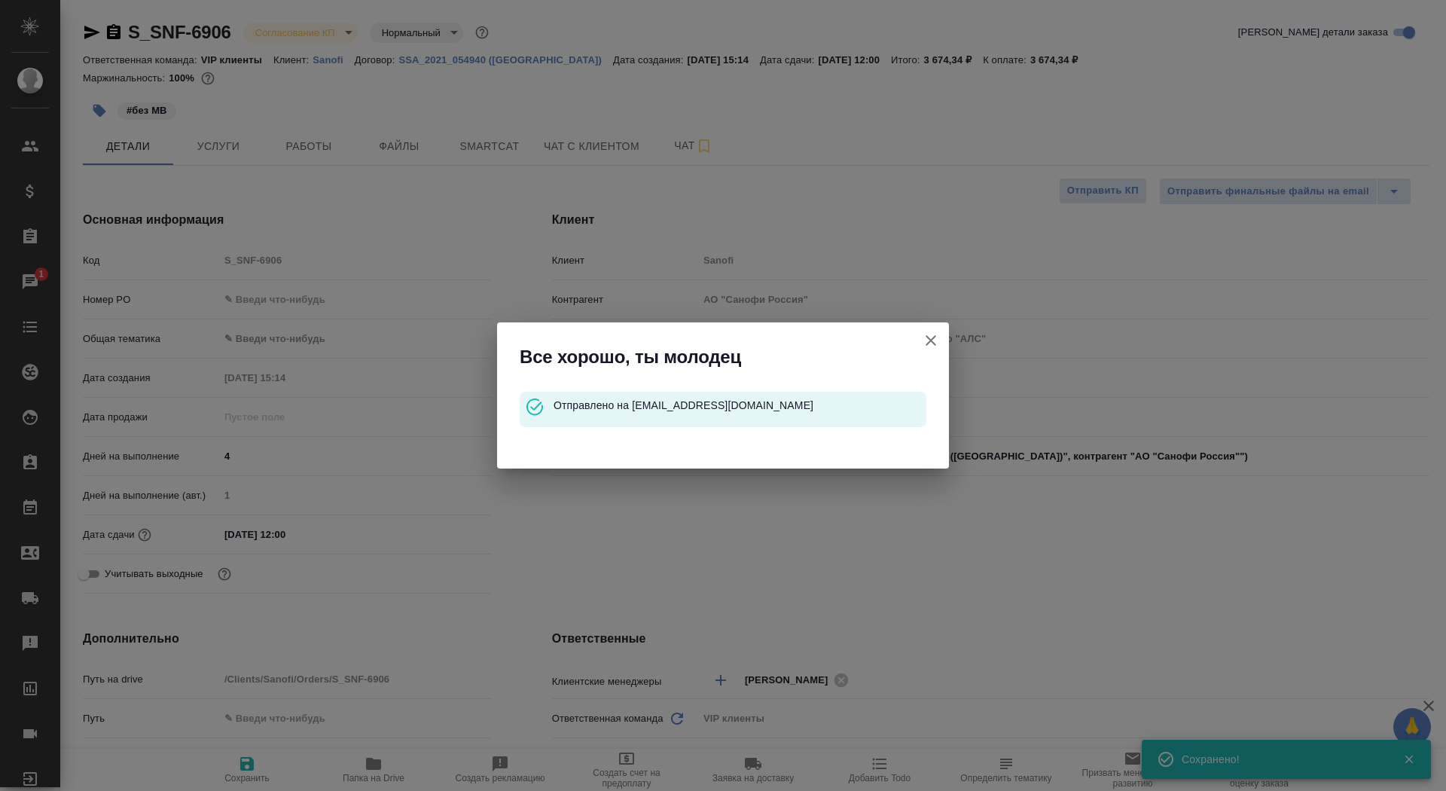
type textarea "x"
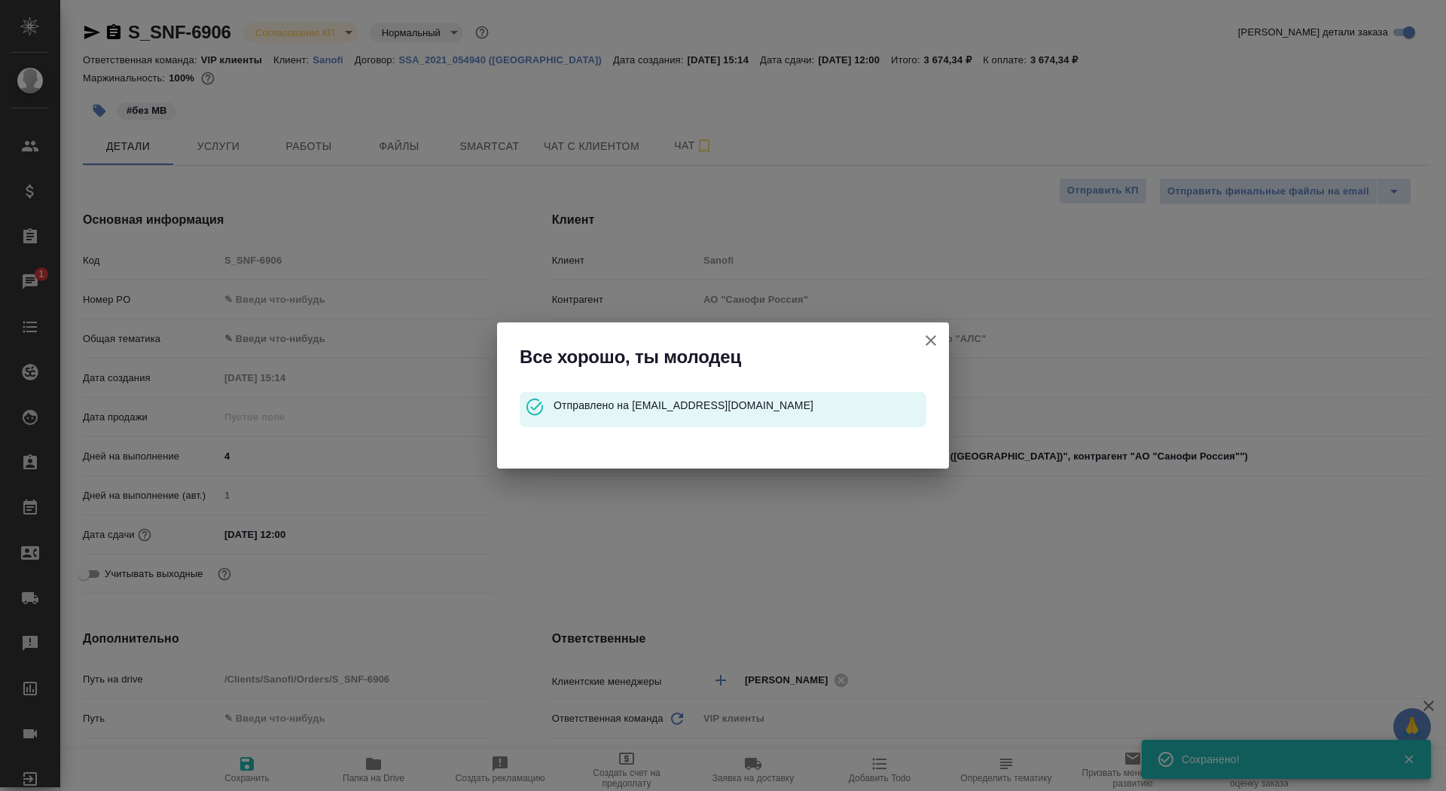
type textarea "x"
click at [925, 344] on icon "button" at bounding box center [931, 340] width 18 height 18
type textarea "x"
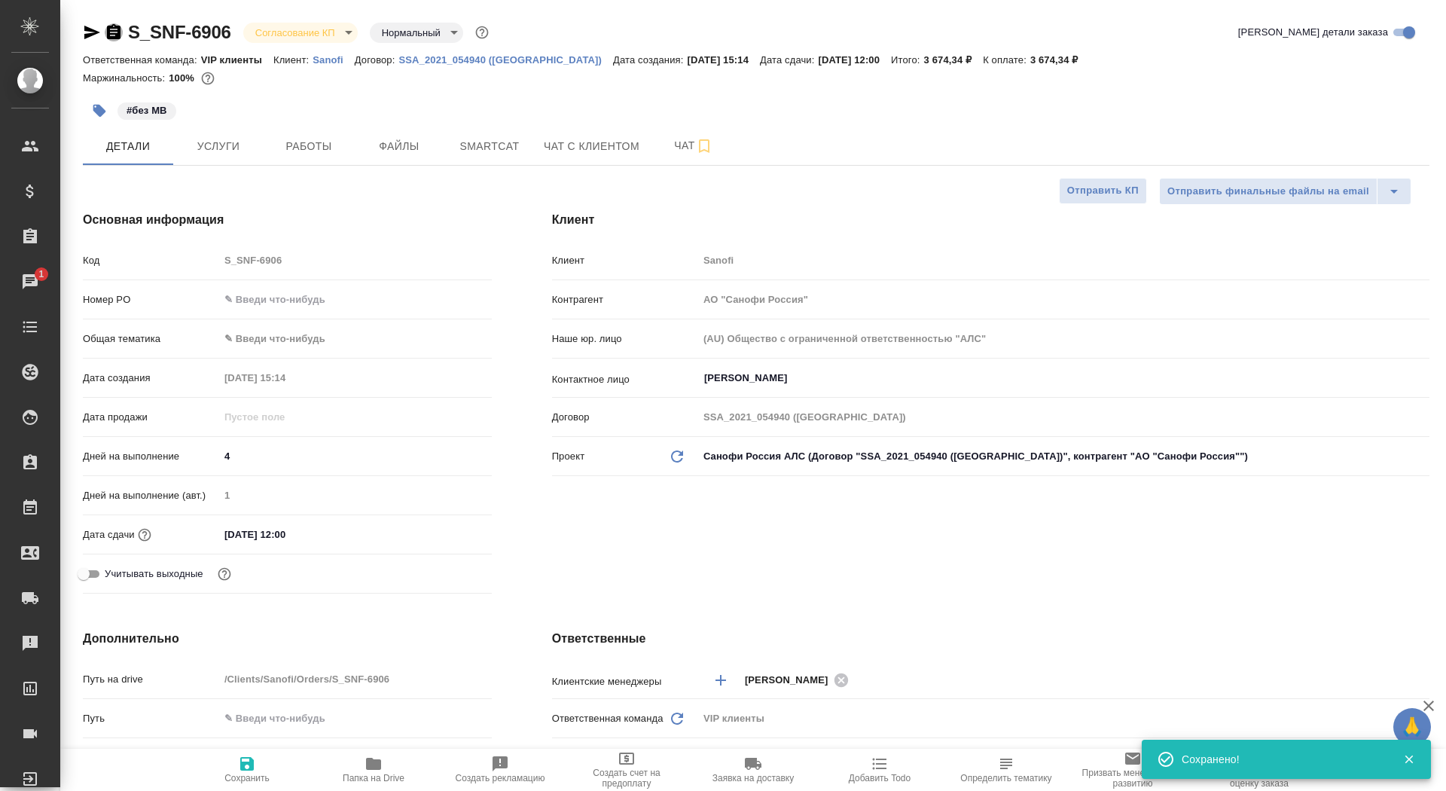
click at [112, 41] on icon "button" at bounding box center [114, 32] width 18 height 18
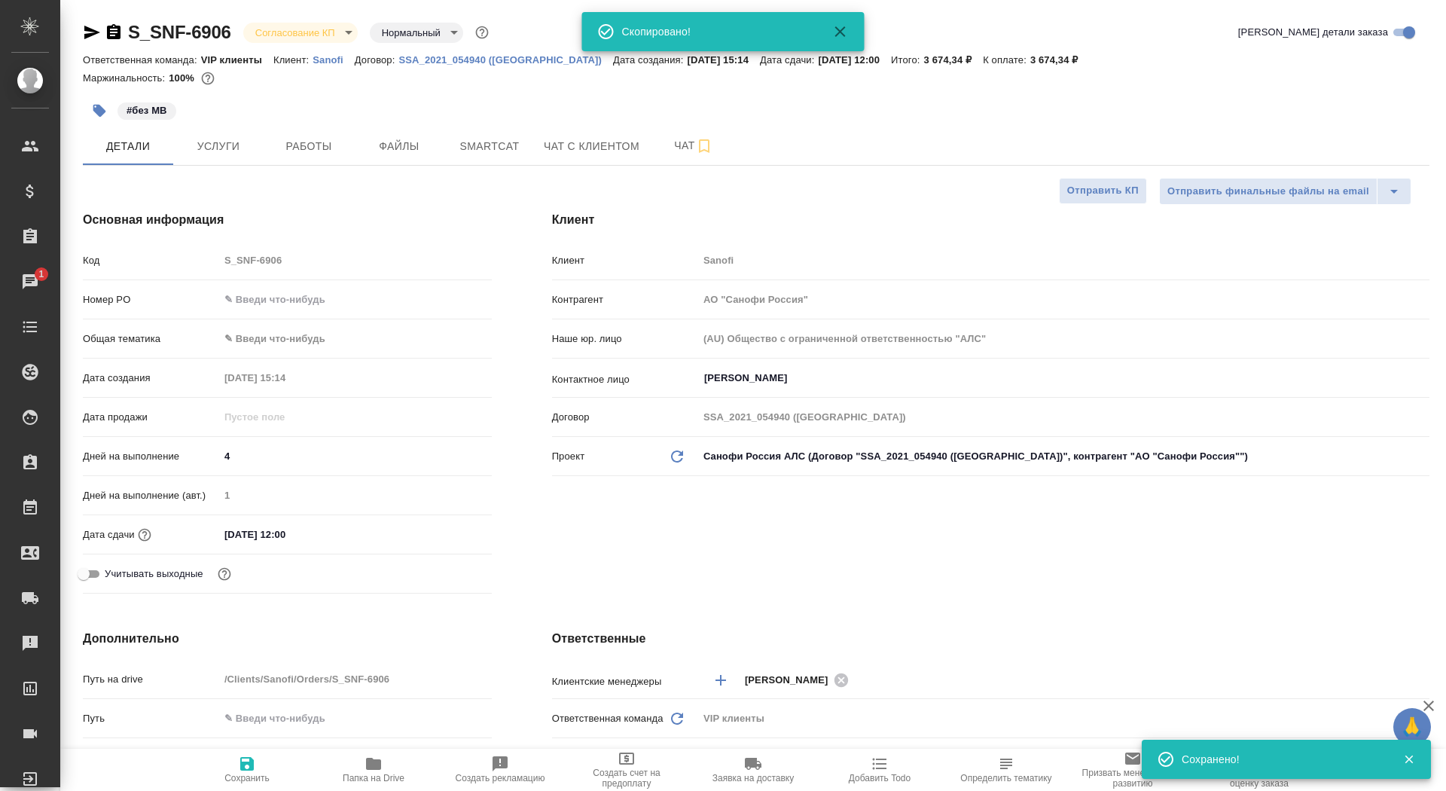
type textarea "x"
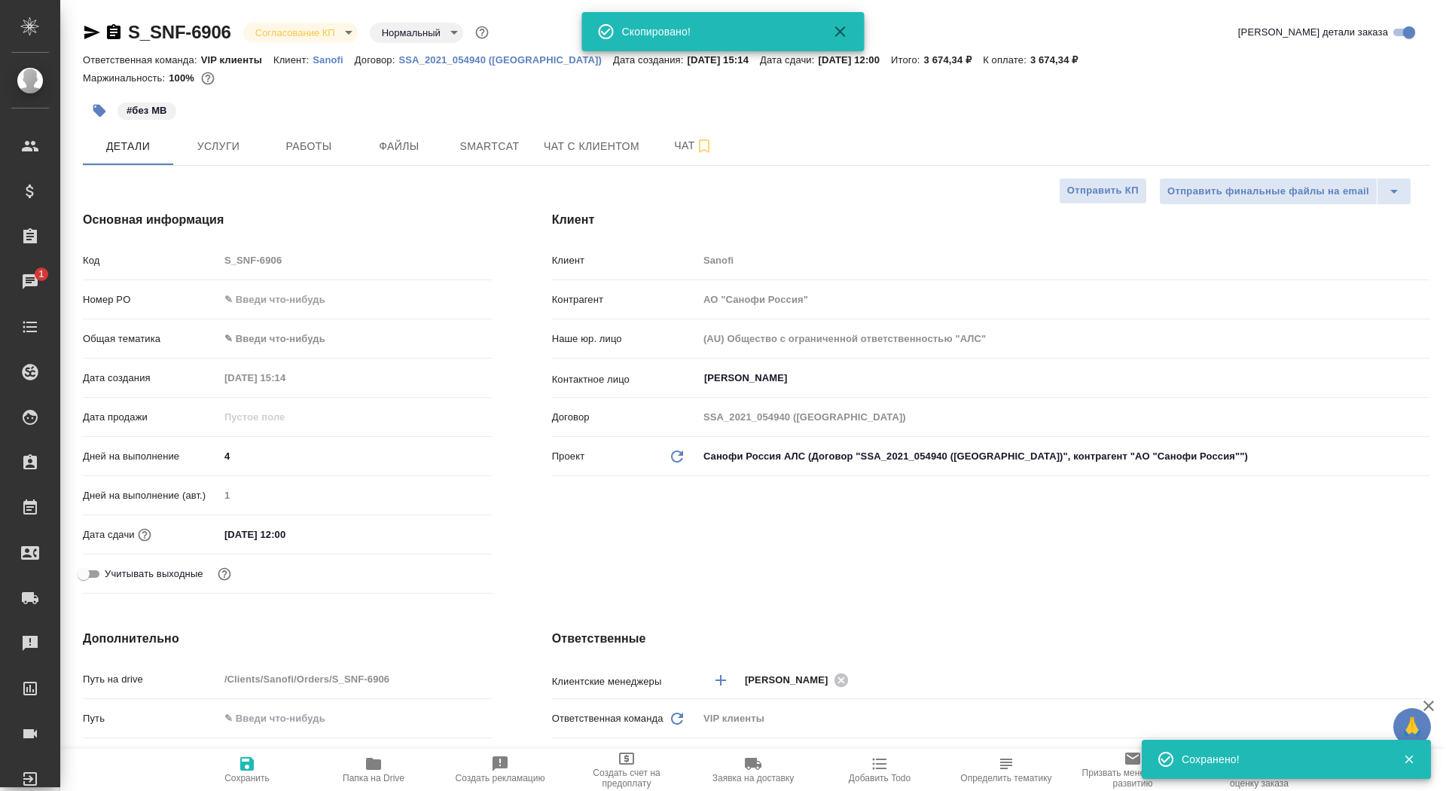
type textarea "x"
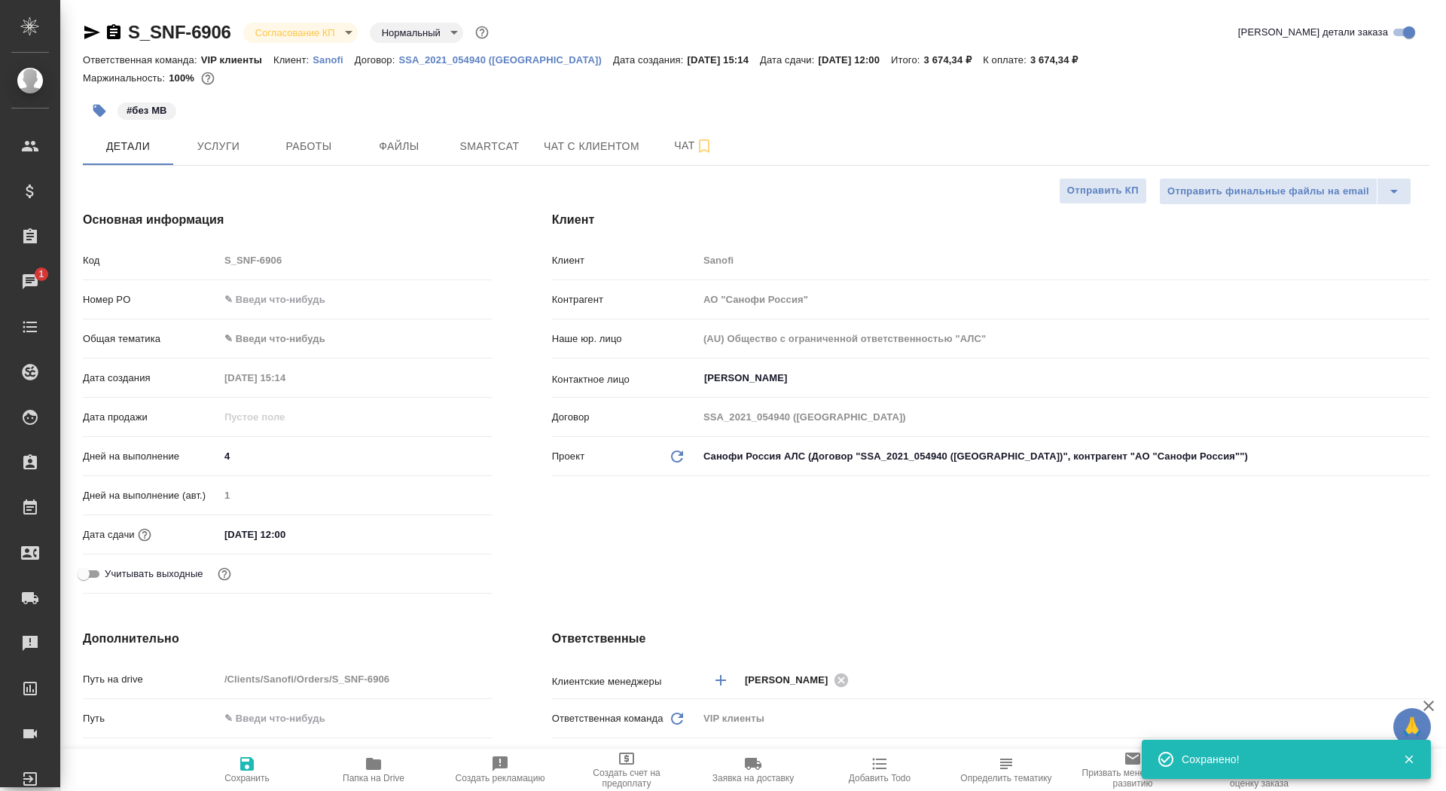
type textarea "x"
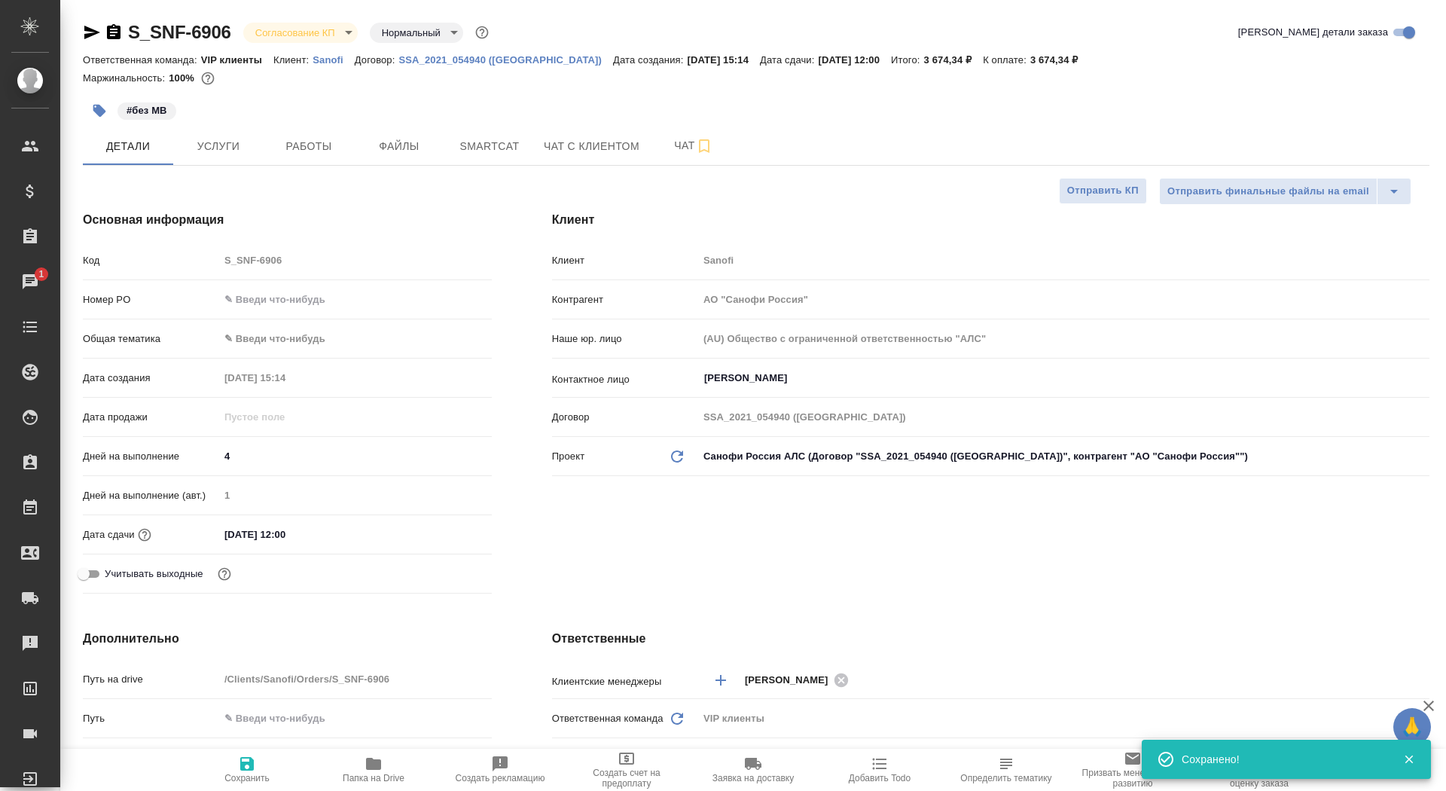
type textarea "x"
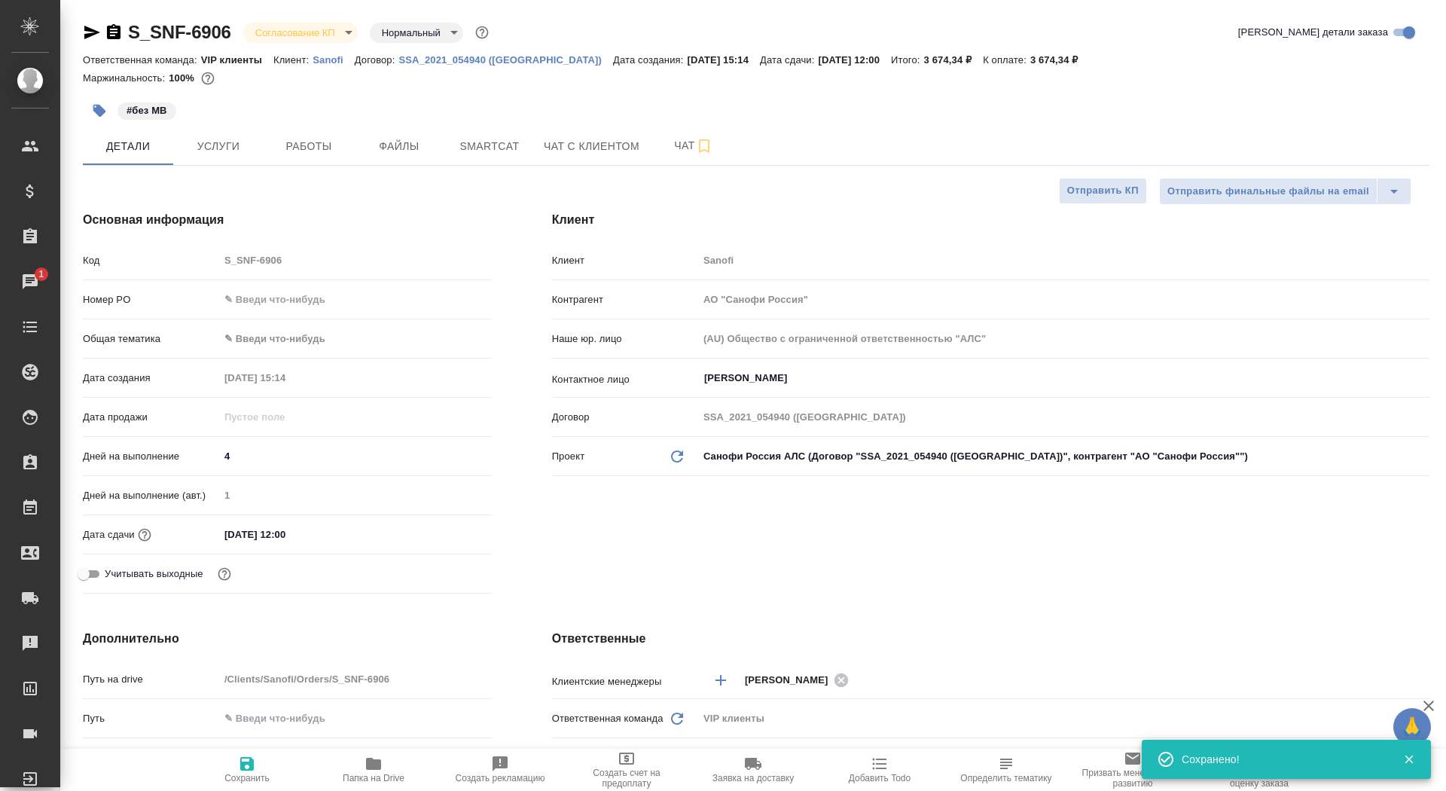
type textarea "x"
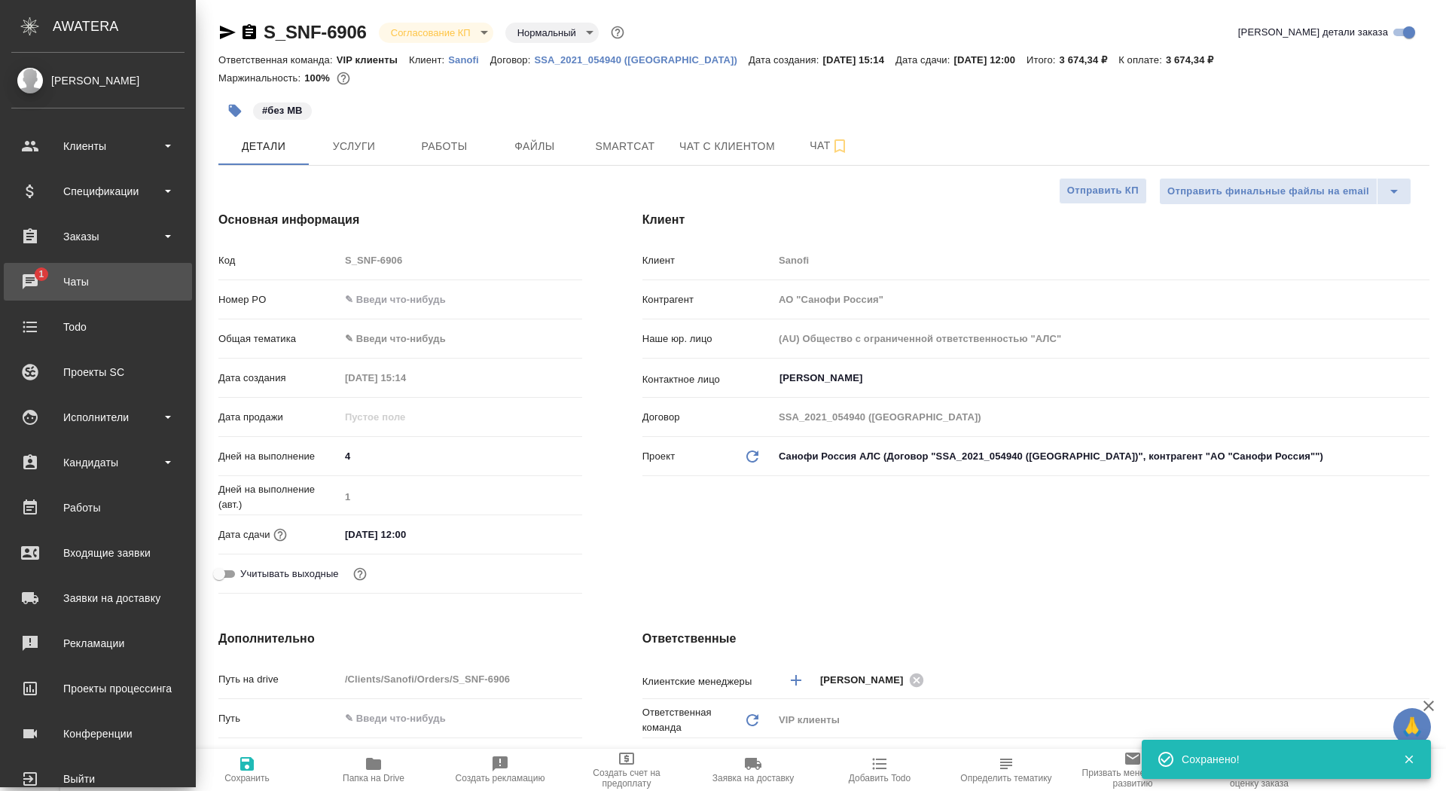
type textarea "x"
click at [32, 291] on div "Чаты" at bounding box center [97, 281] width 173 height 23
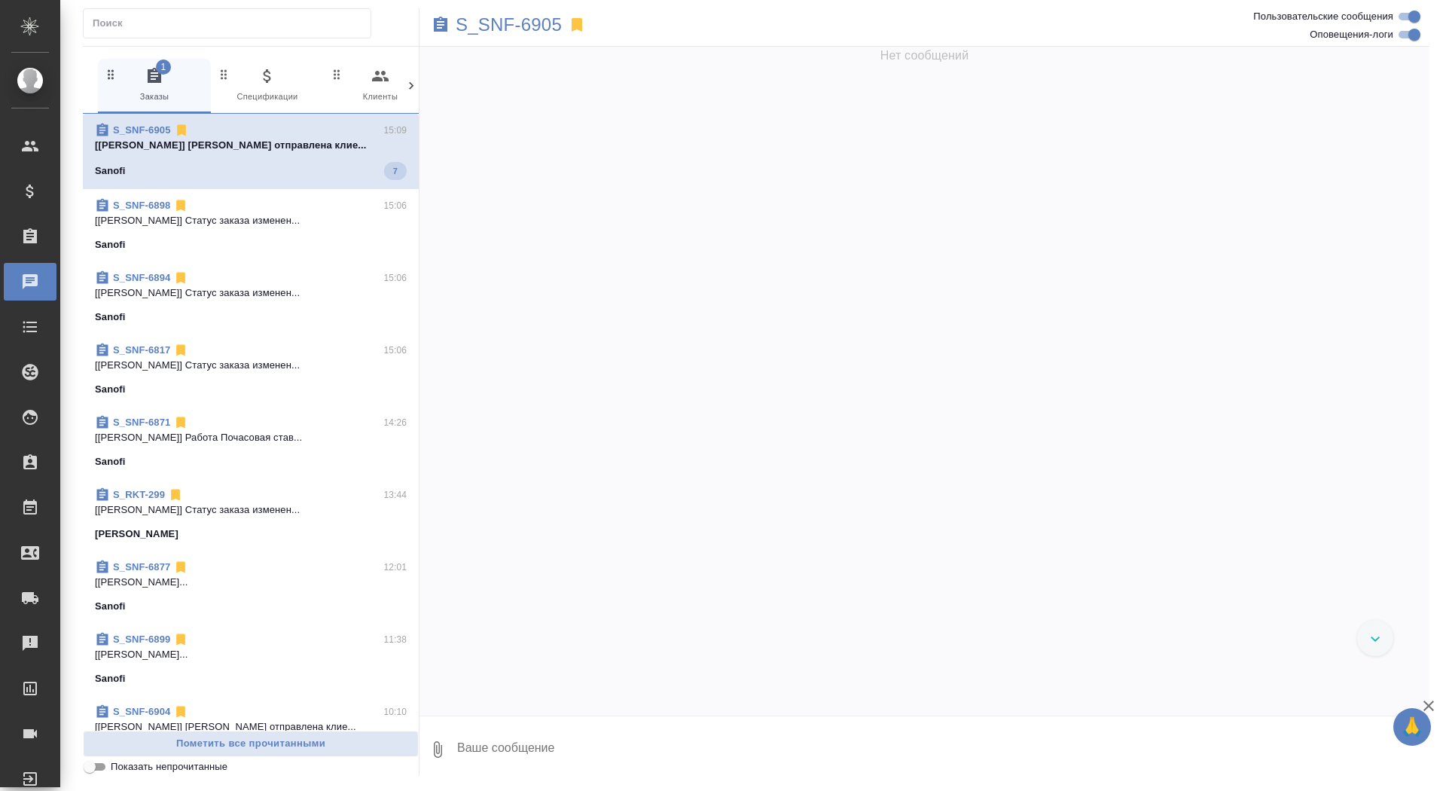
scroll to position [572, 0]
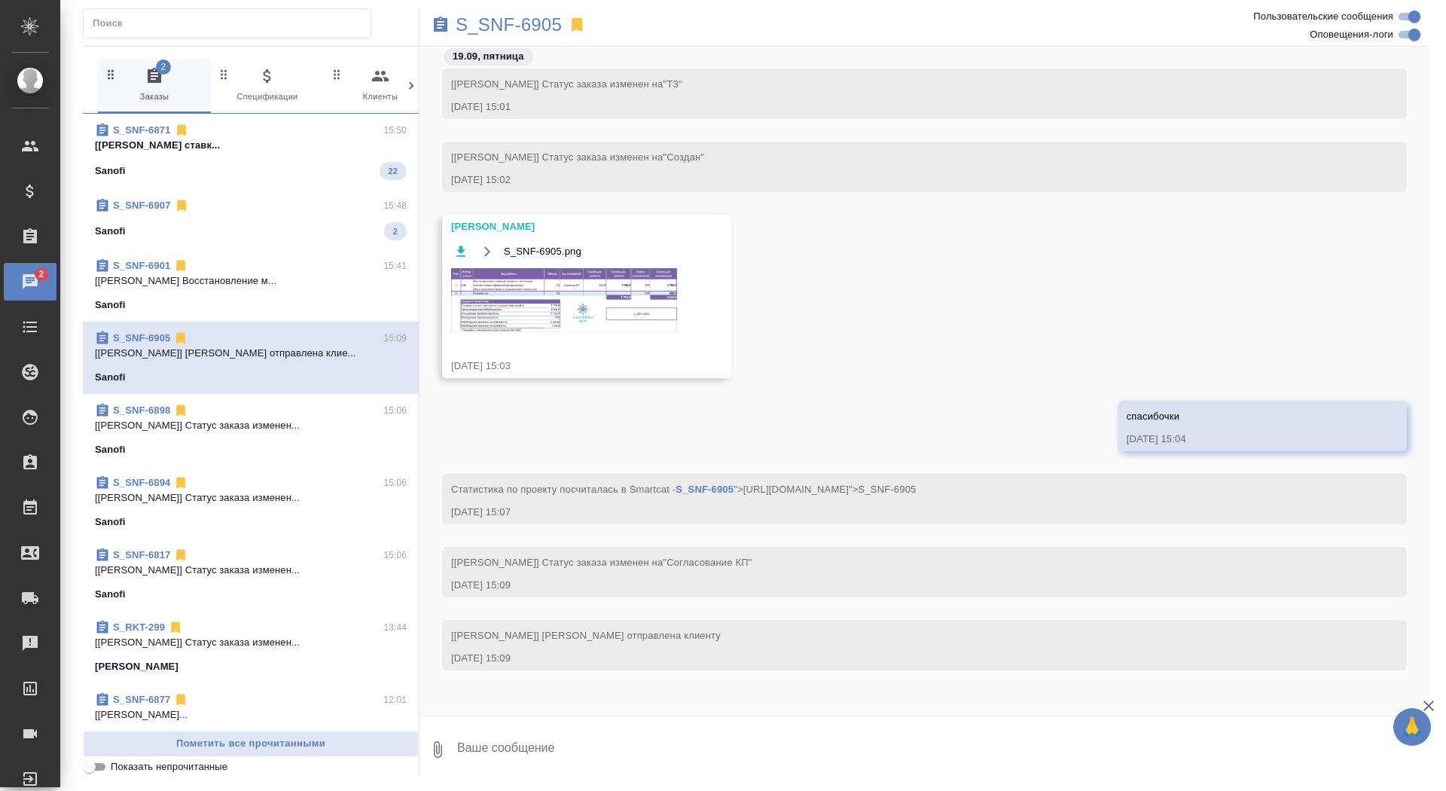
click at [313, 206] on div "S_SNF-6907 15:48" at bounding box center [251, 205] width 312 height 15
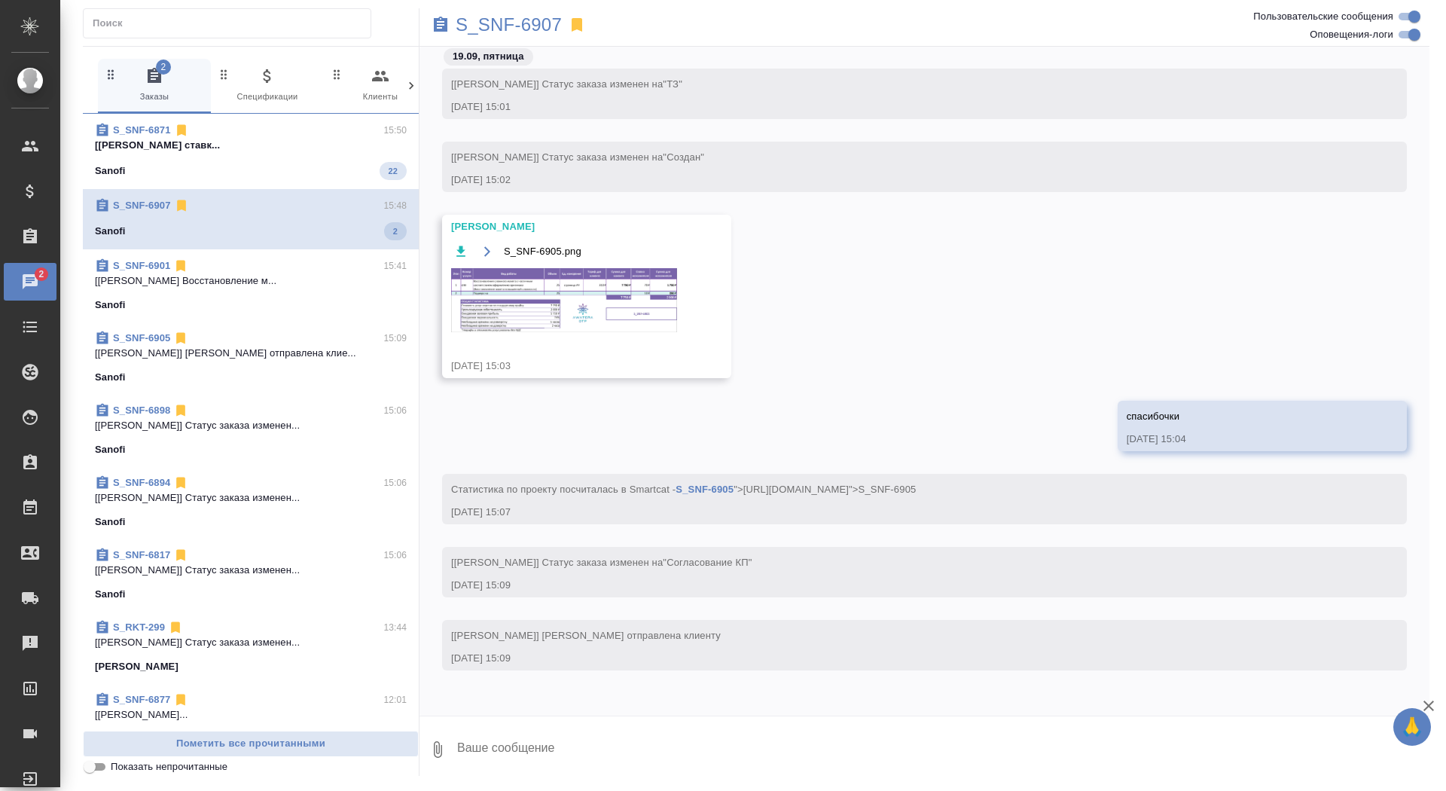
scroll to position [280, 0]
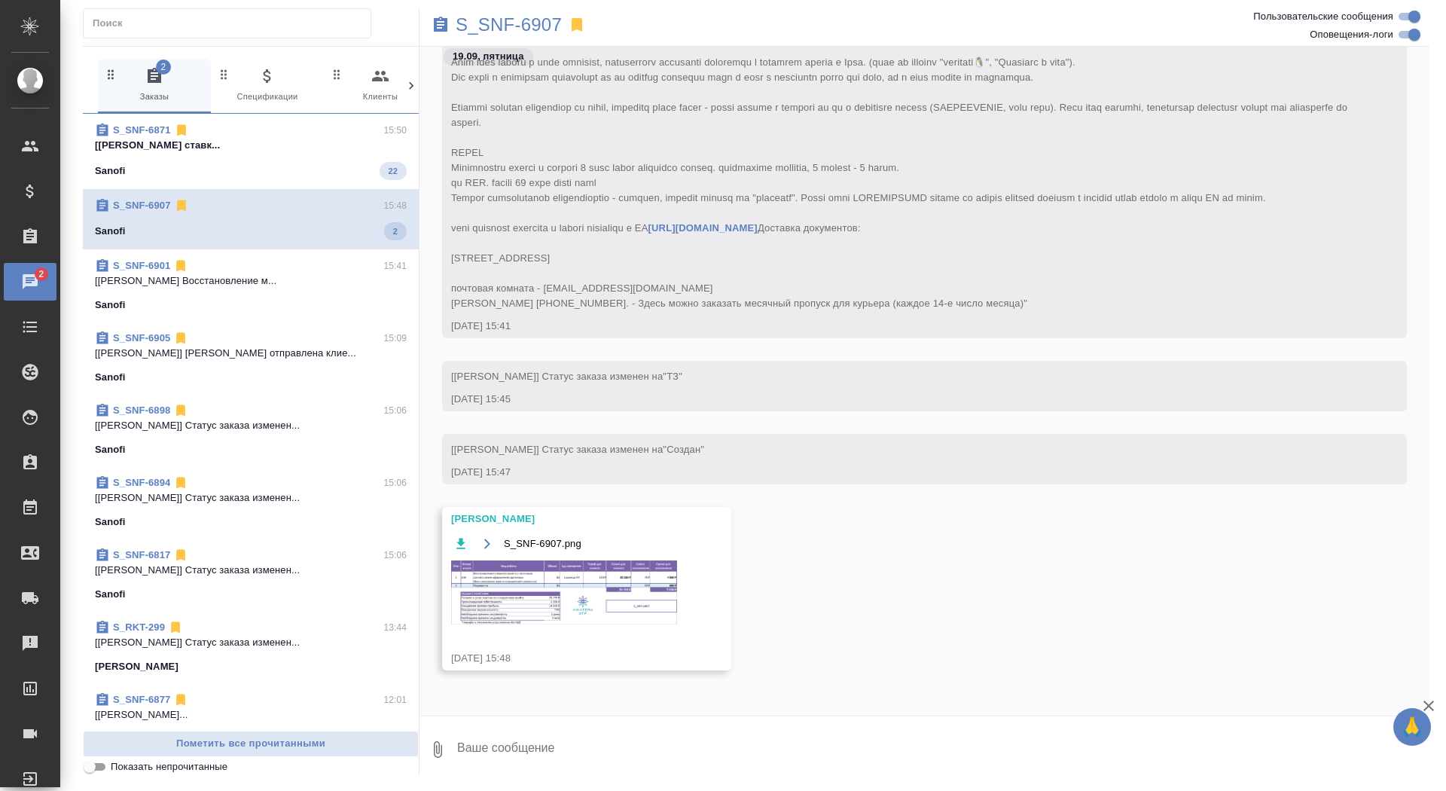
click at [624, 758] on textarea at bounding box center [943, 749] width 974 height 51
type textarea "спасибочки"
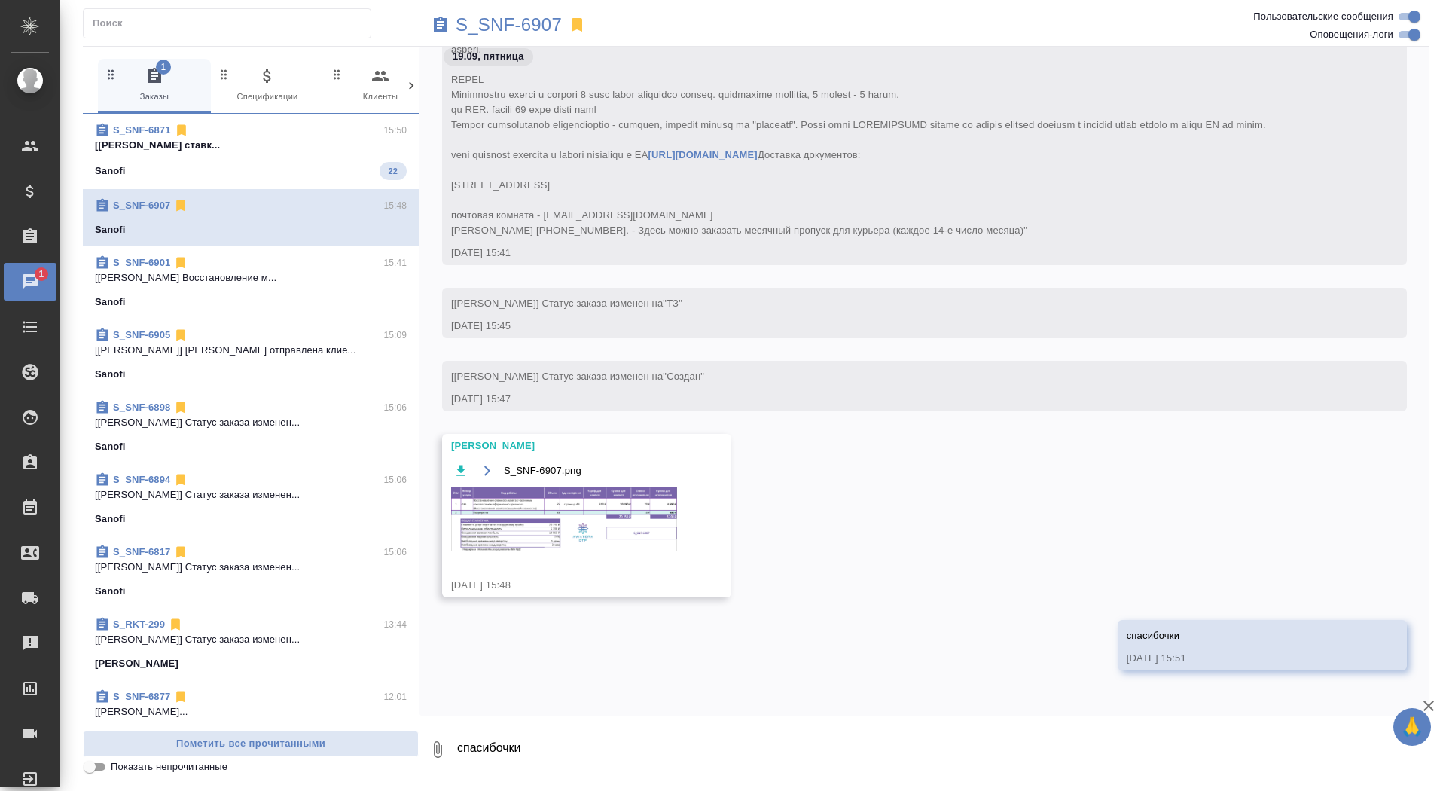
click at [584, 522] on img at bounding box center [564, 519] width 226 height 64
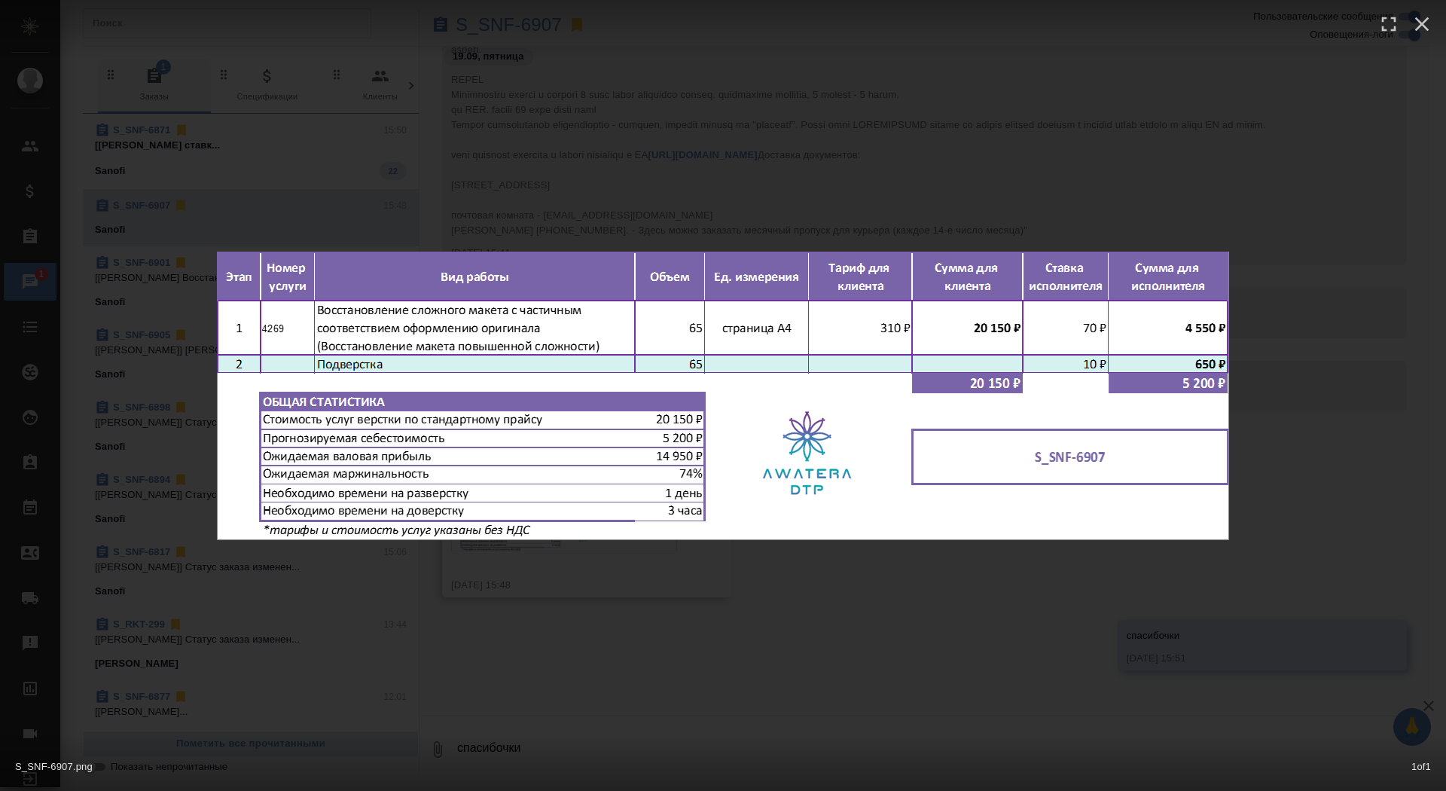
click at [574, 576] on div "S_SNF-6907.png 1 of 1" at bounding box center [723, 395] width 1446 height 791
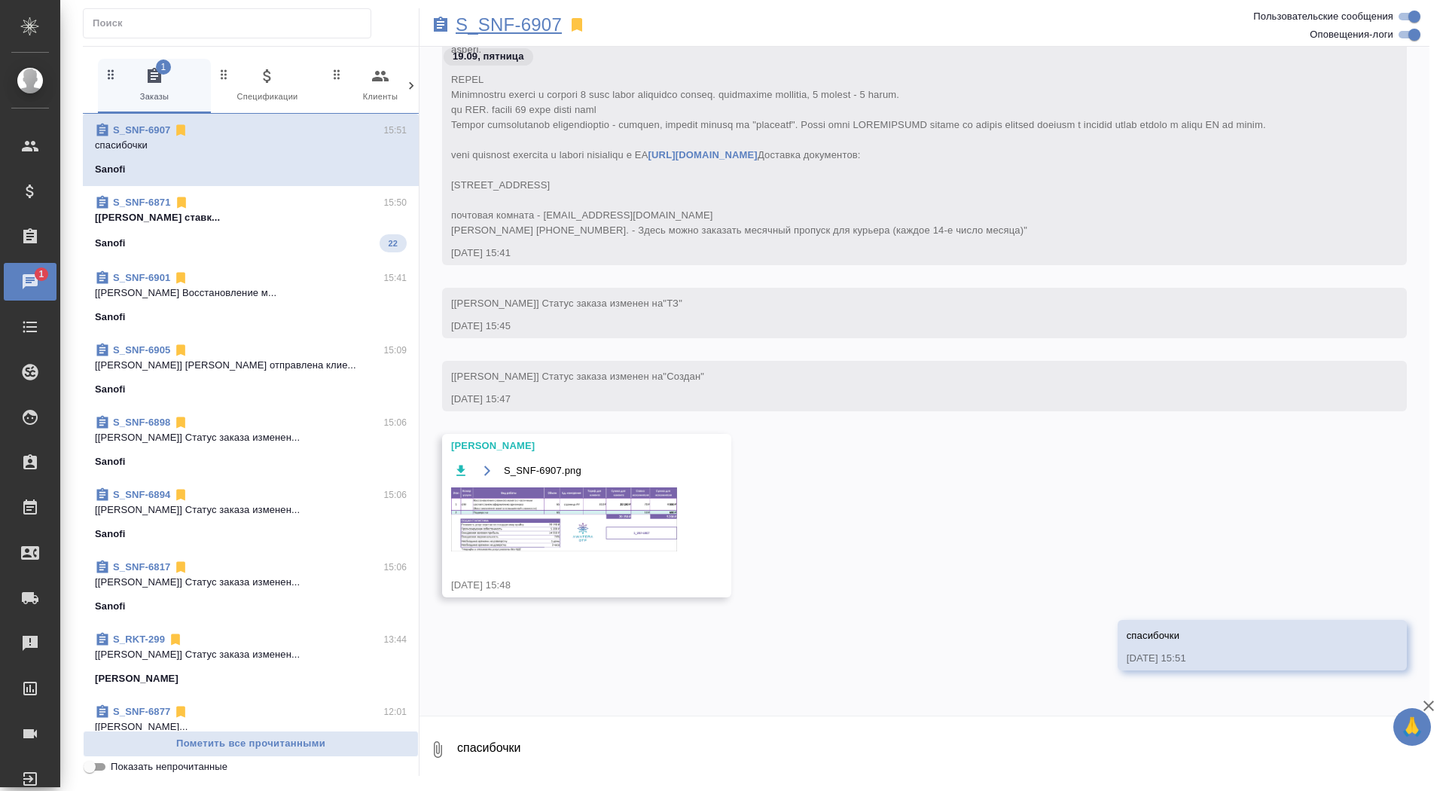
click at [514, 29] on p "S_SNF-6907" at bounding box center [509, 24] width 106 height 15
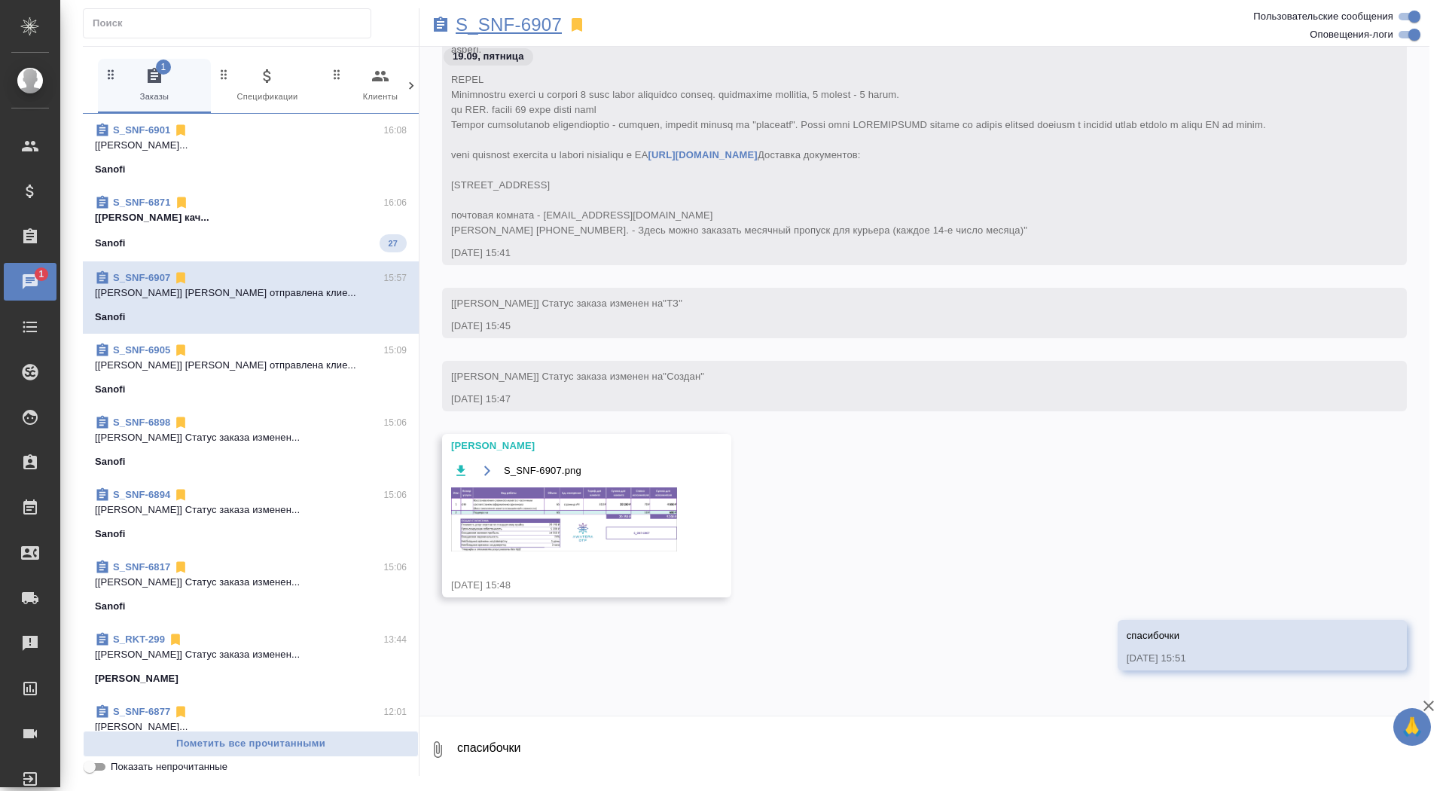
scroll to position [636, 0]
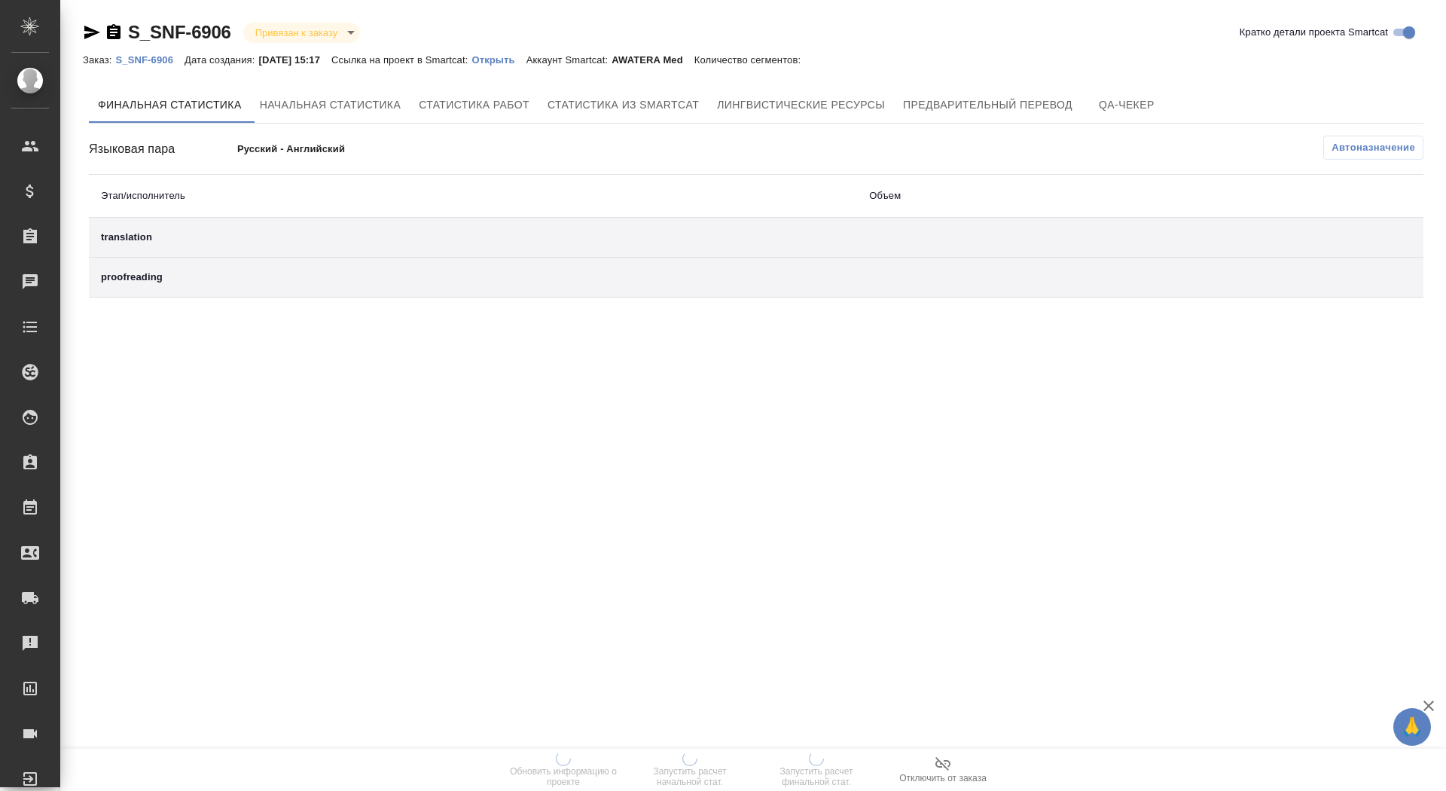
click at [526, 59] on p "Открыть" at bounding box center [498, 59] width 54 height 11
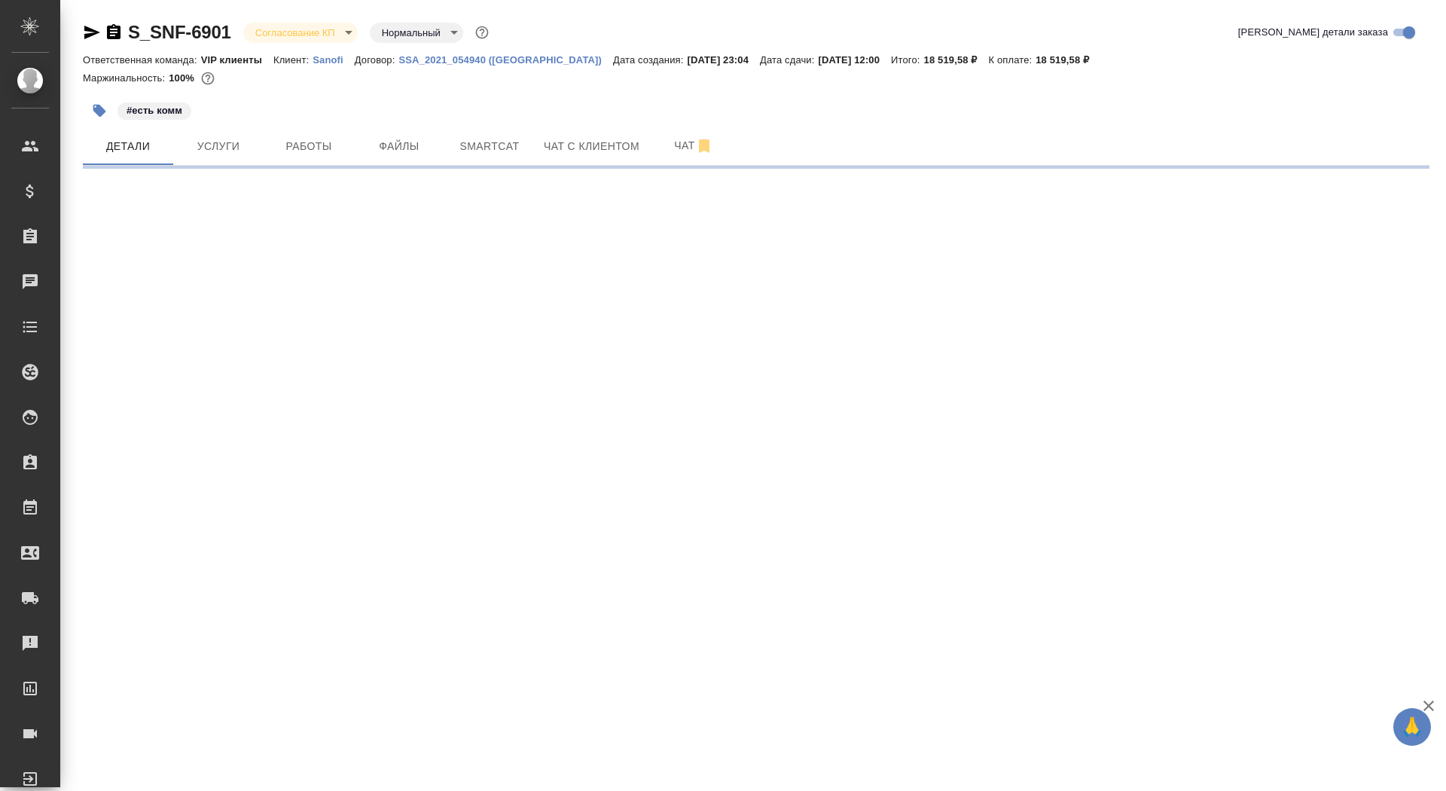
select select "RU"
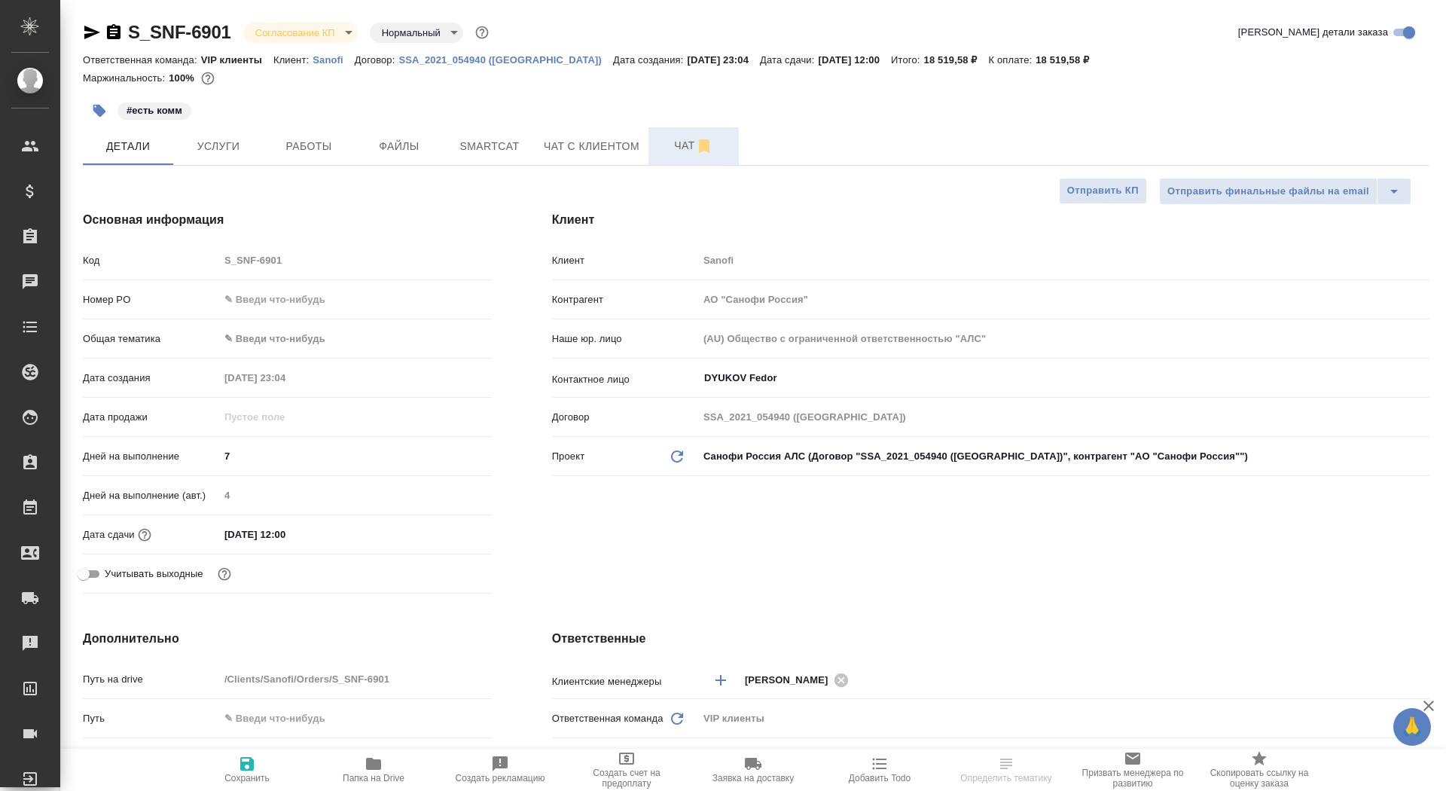
click at [686, 151] on span "Чат" at bounding box center [693, 145] width 72 height 19
type textarea "x"
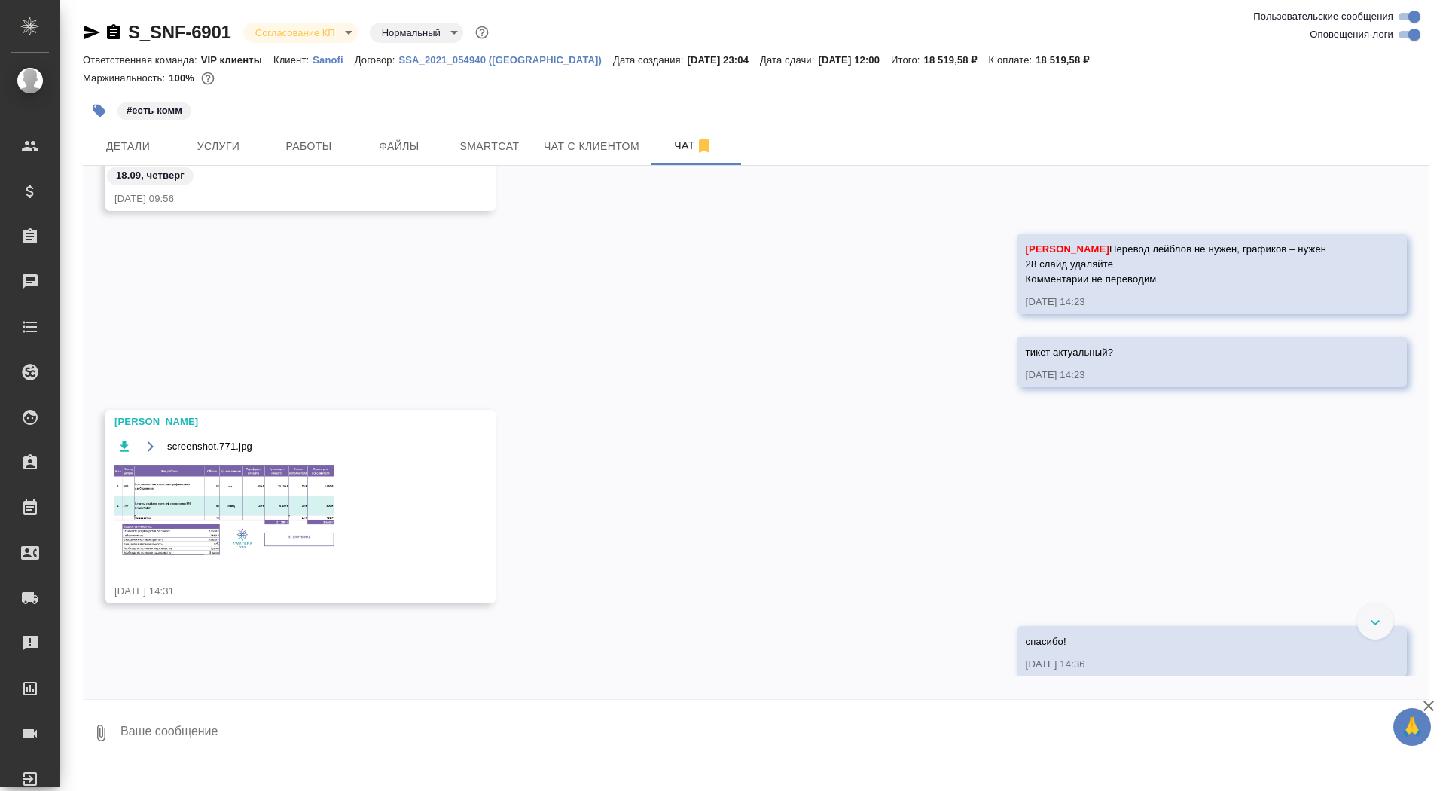
scroll to position [1813, 0]
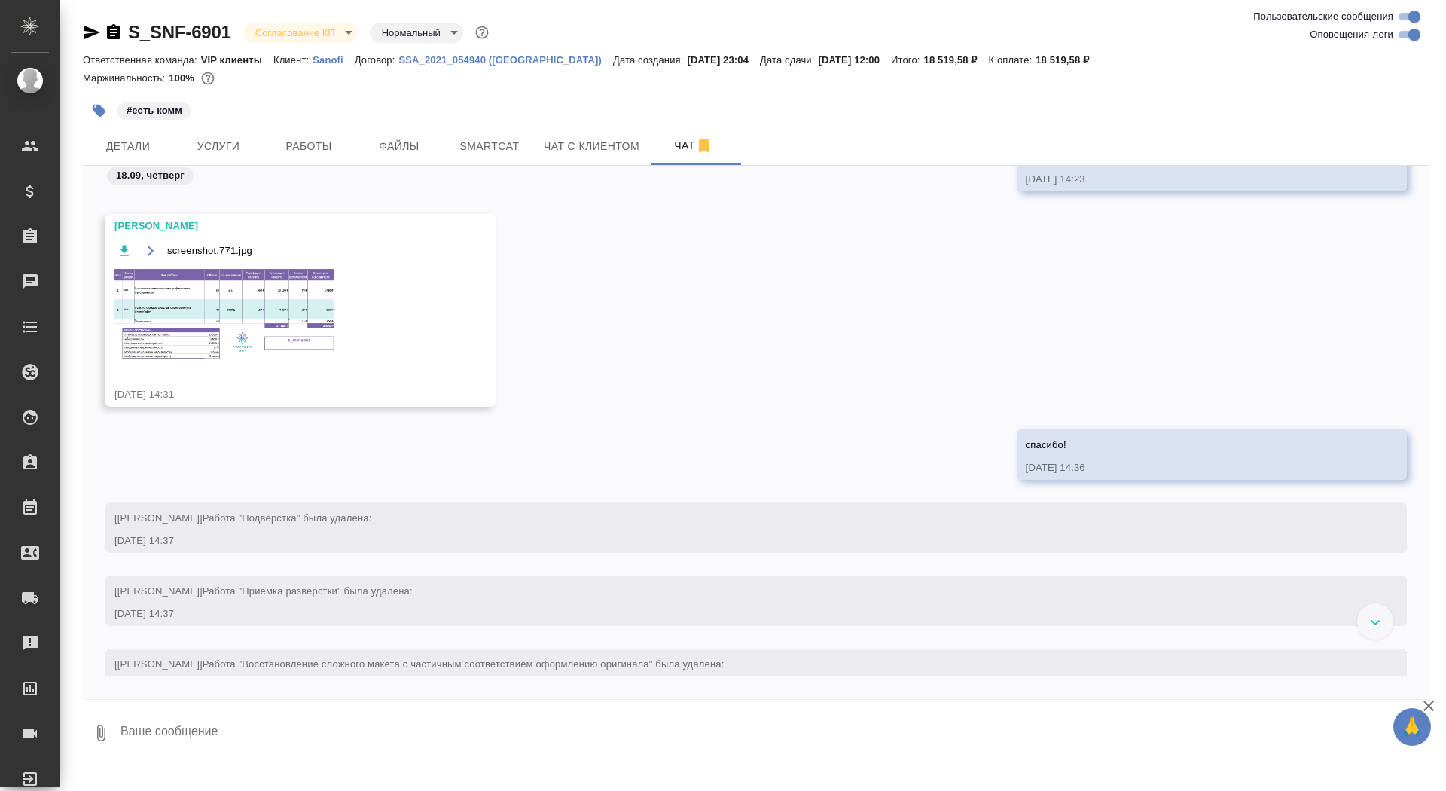
click at [245, 305] on img at bounding box center [227, 313] width 226 height 93
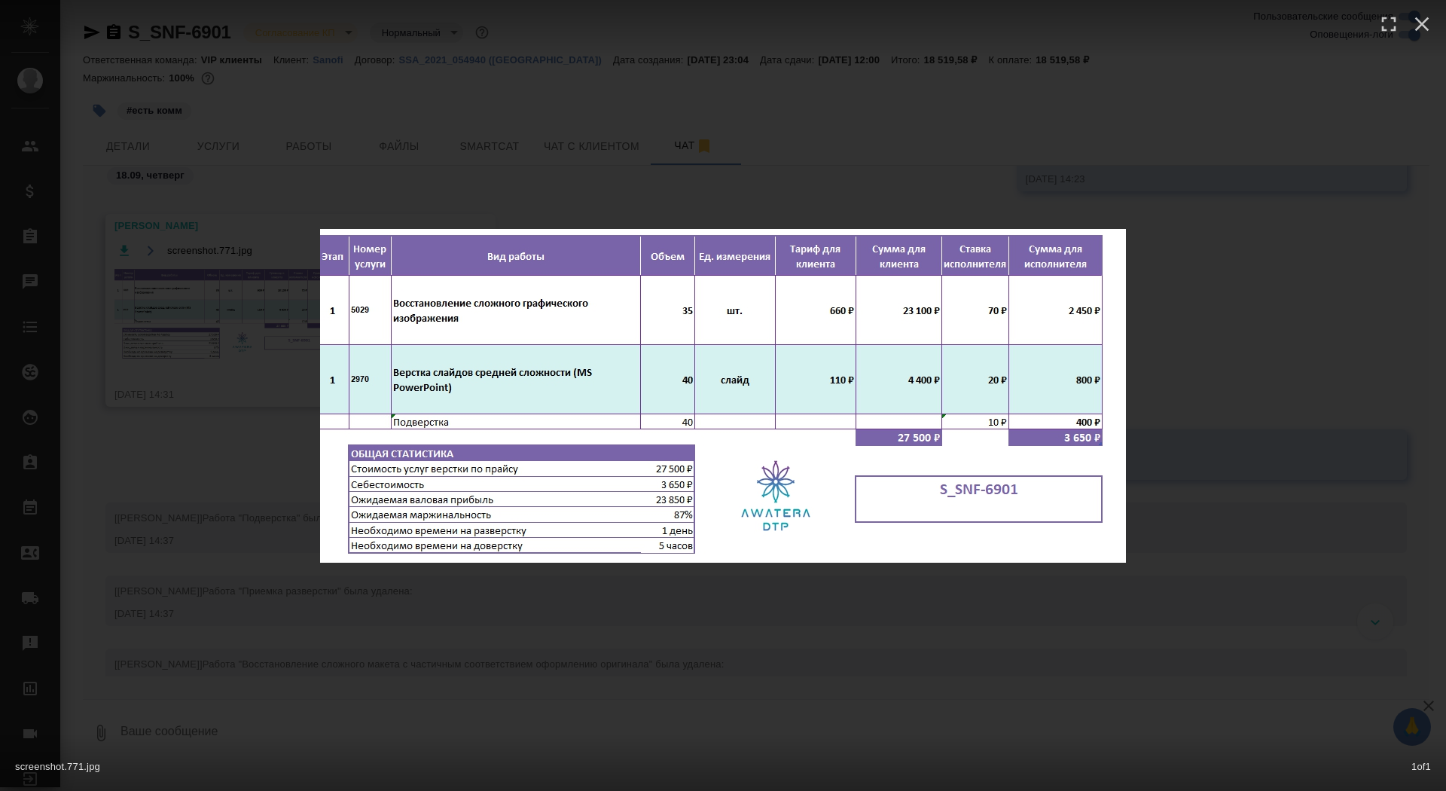
click at [245, 306] on div "screenshot.771.jpg 1 of 1" at bounding box center [723, 395] width 1446 height 791
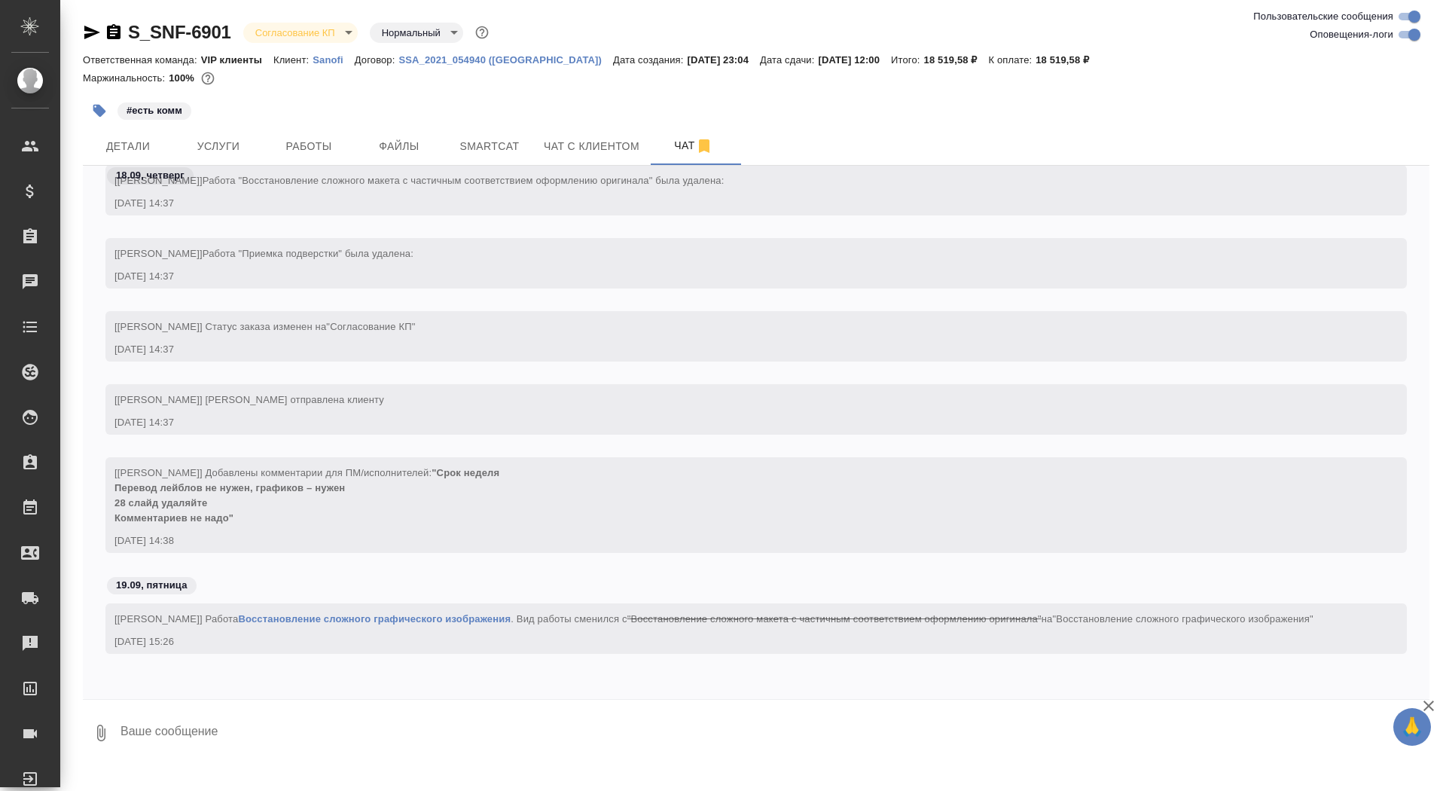
click at [289, 316] on div "[[PERSON_NAME]] Статус заказа изменен на "Согласование КП"" at bounding box center [733, 325] width 1239 height 19
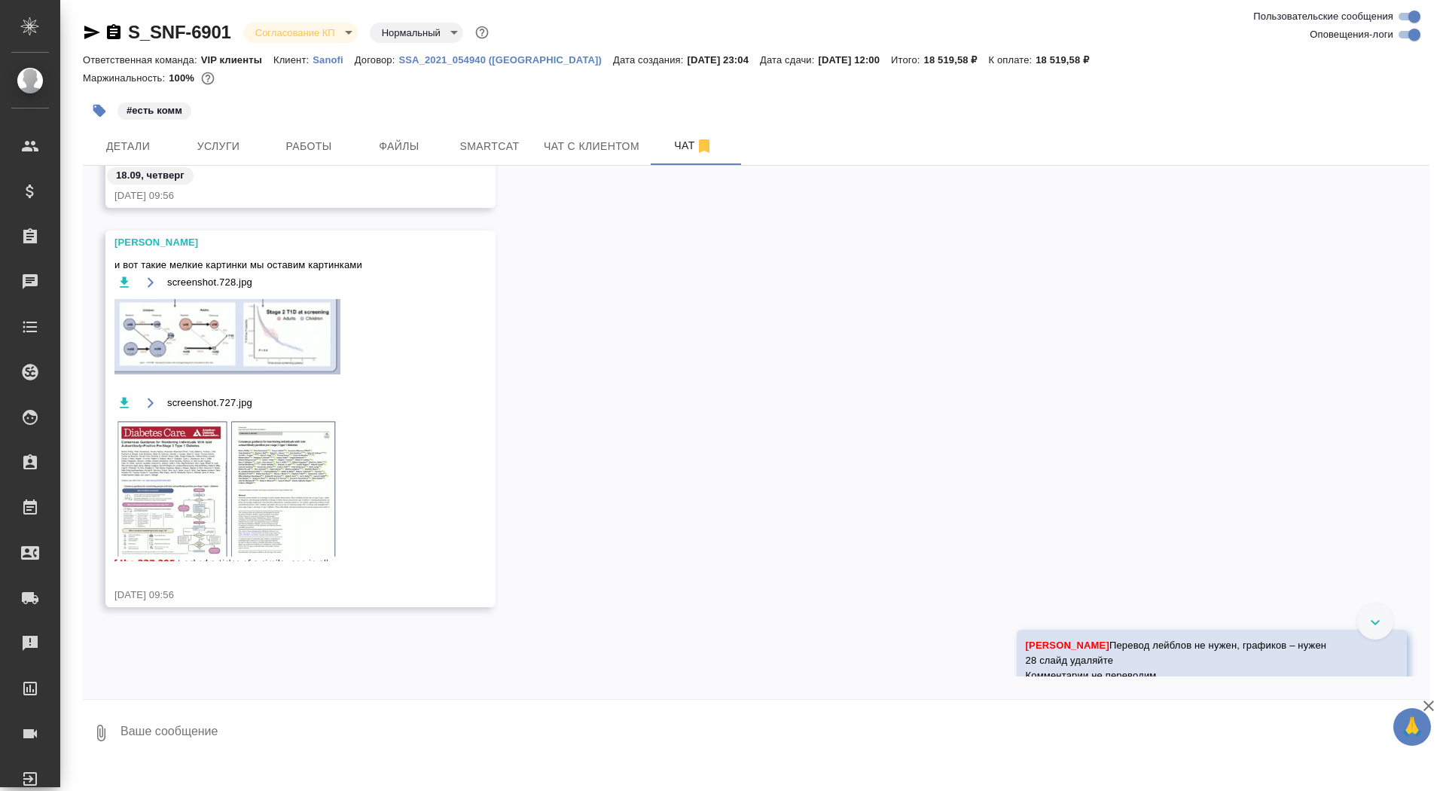
scroll to position [1218, 0]
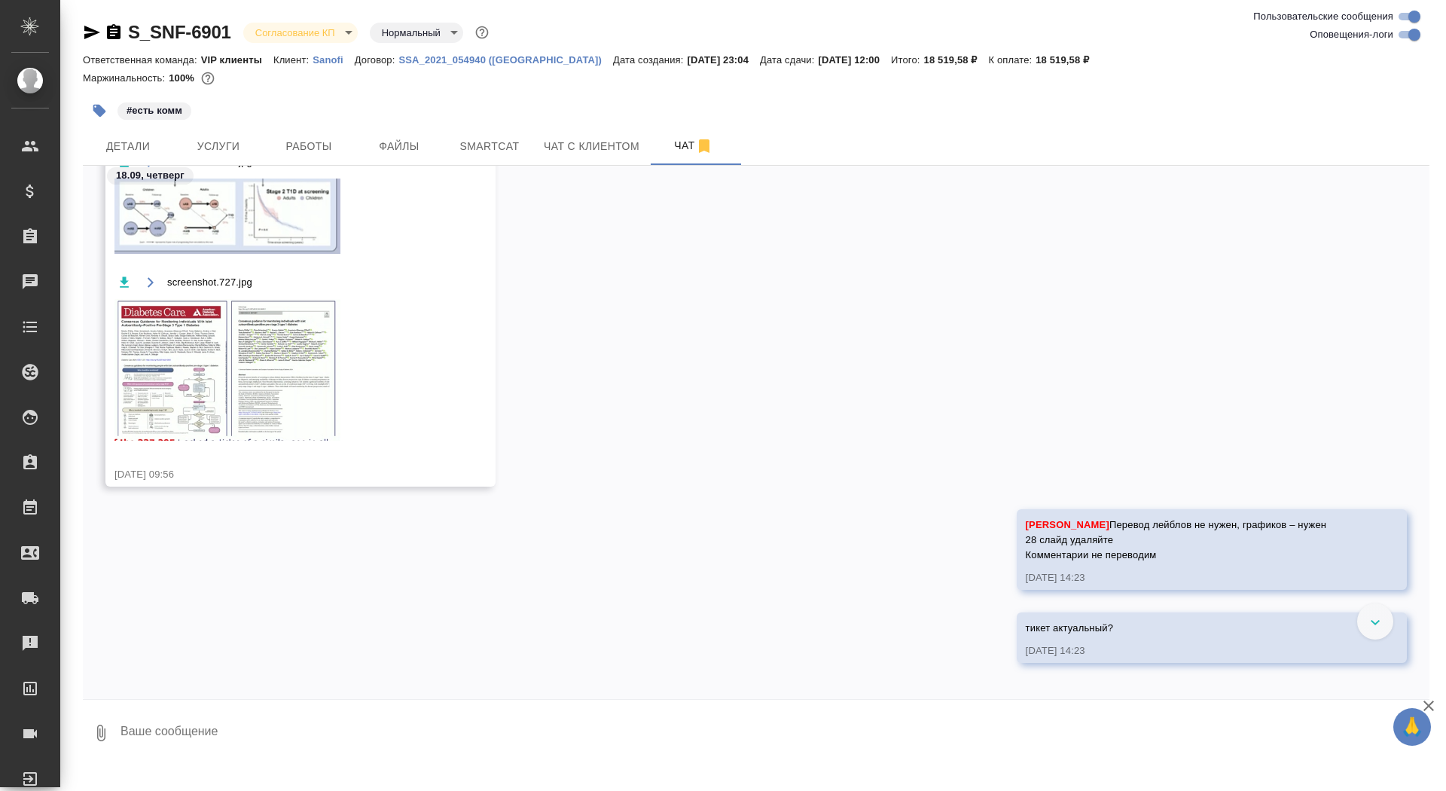
click at [209, 509] on div "[PERSON_NAME] Перевод лейблов не нужен, графиков – нужен 28 слайд удаляйте Комм…" at bounding box center [756, 560] width 1346 height 103
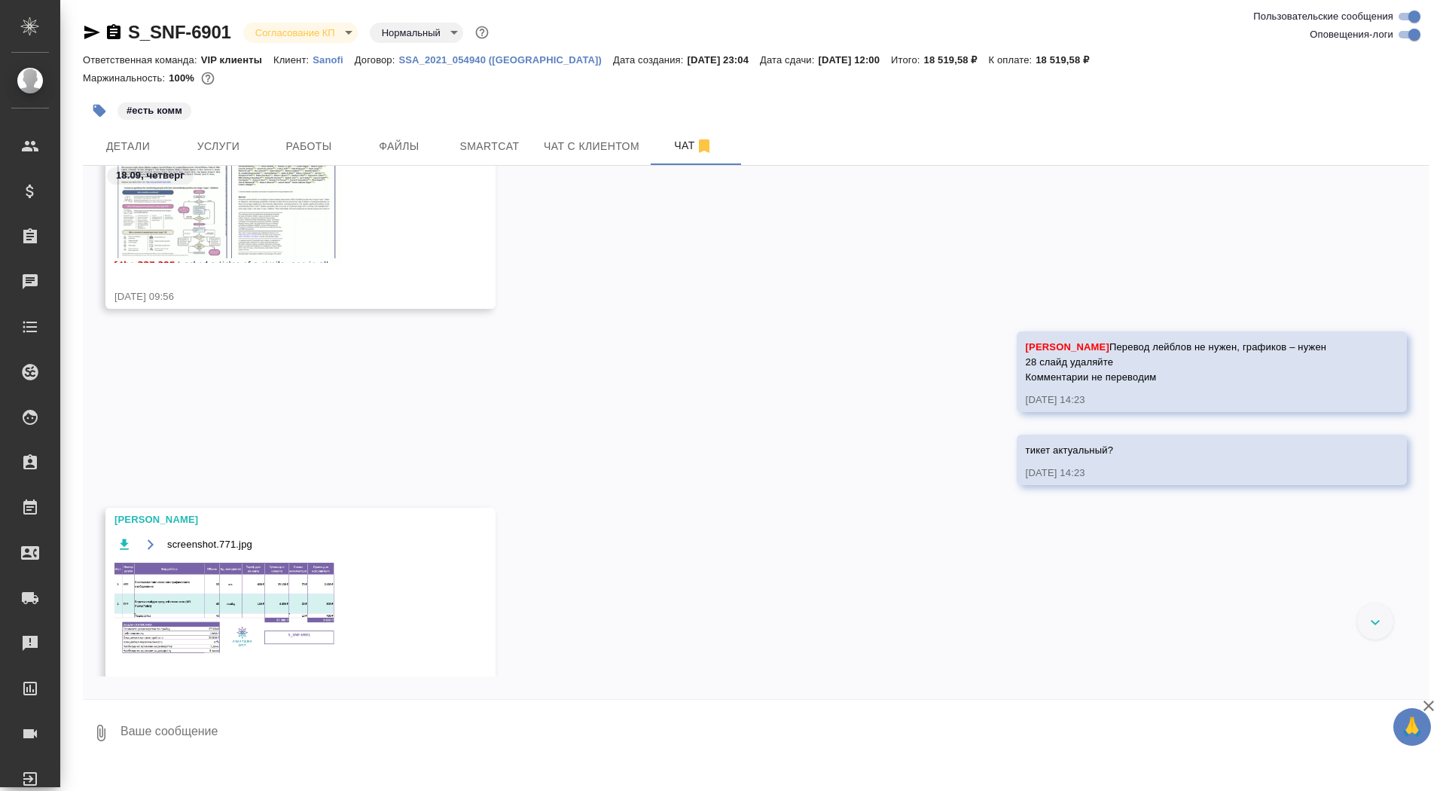
scroll to position [1500, 0]
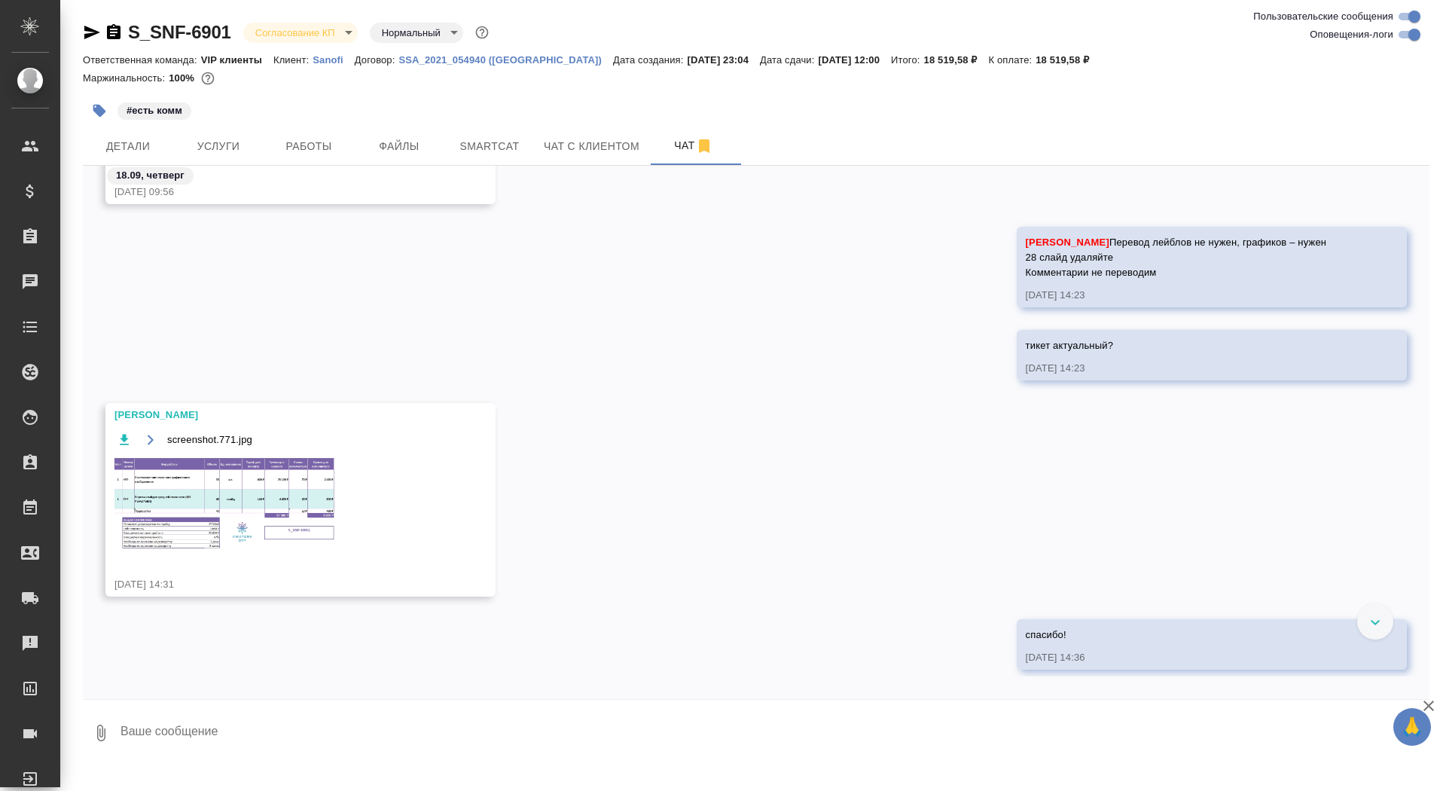
click at [261, 512] on img at bounding box center [227, 502] width 226 height 93
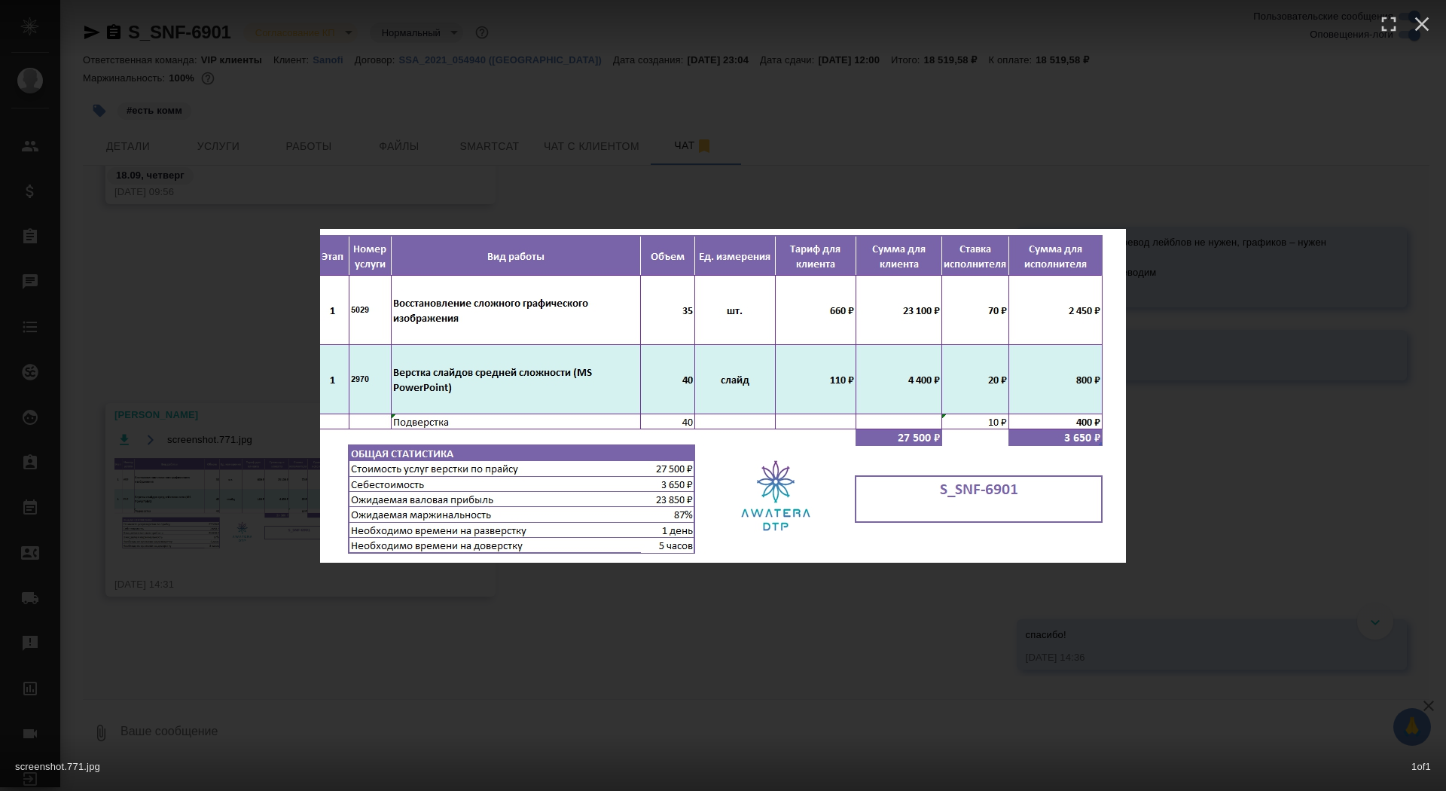
click at [191, 440] on div "screenshot.771.jpg 1 of 1" at bounding box center [723, 395] width 1446 height 791
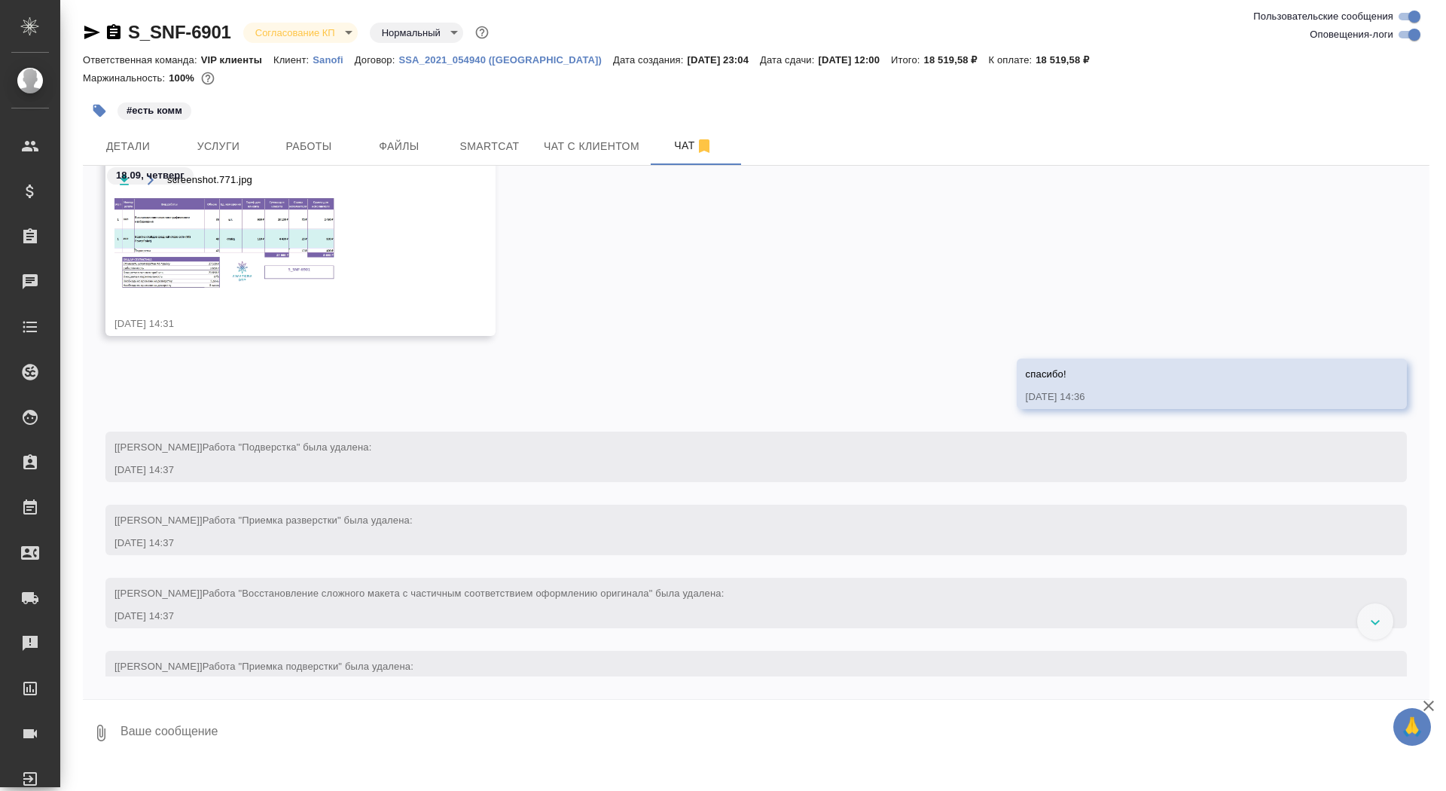
scroll to position [1776, 0]
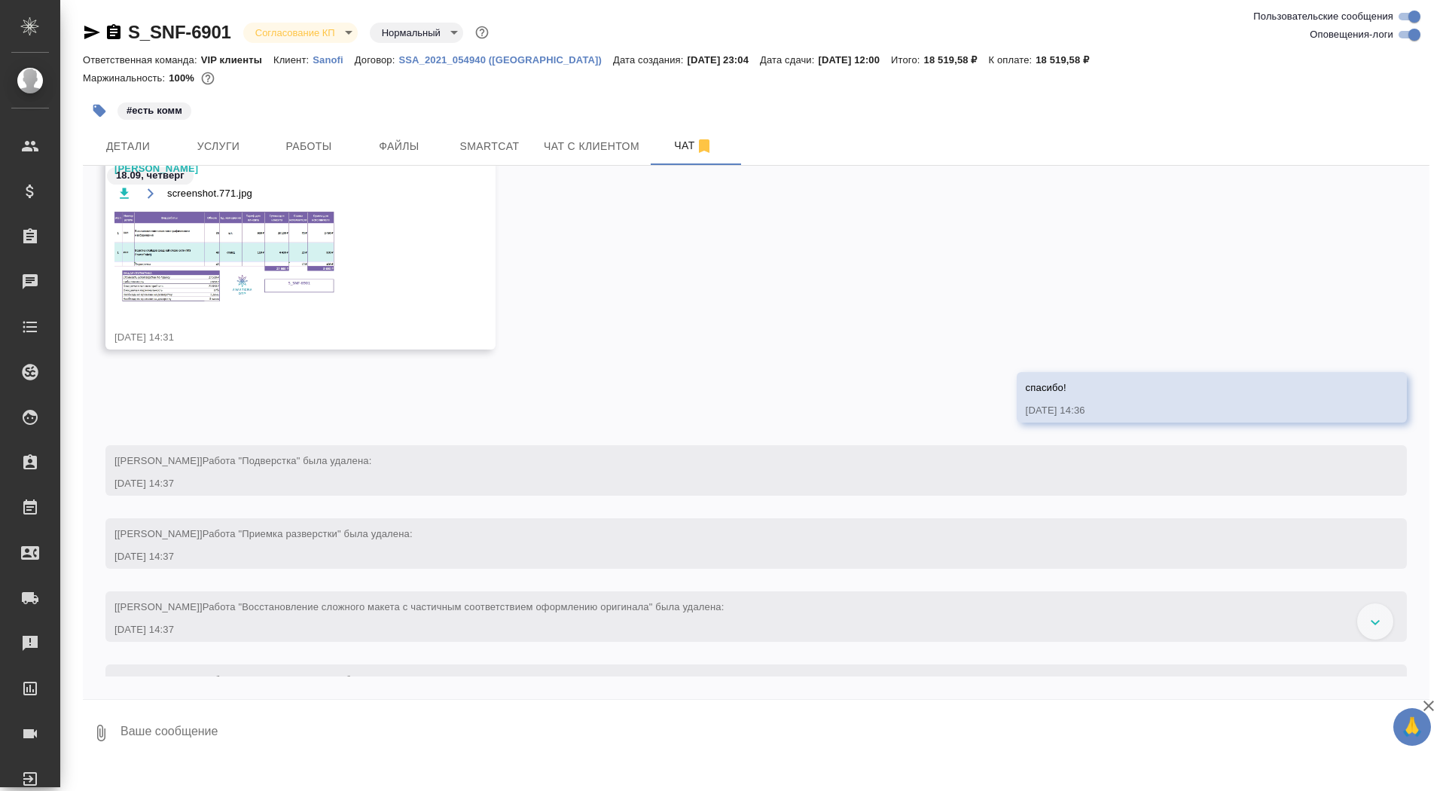
click at [218, 266] on img at bounding box center [227, 256] width 226 height 93
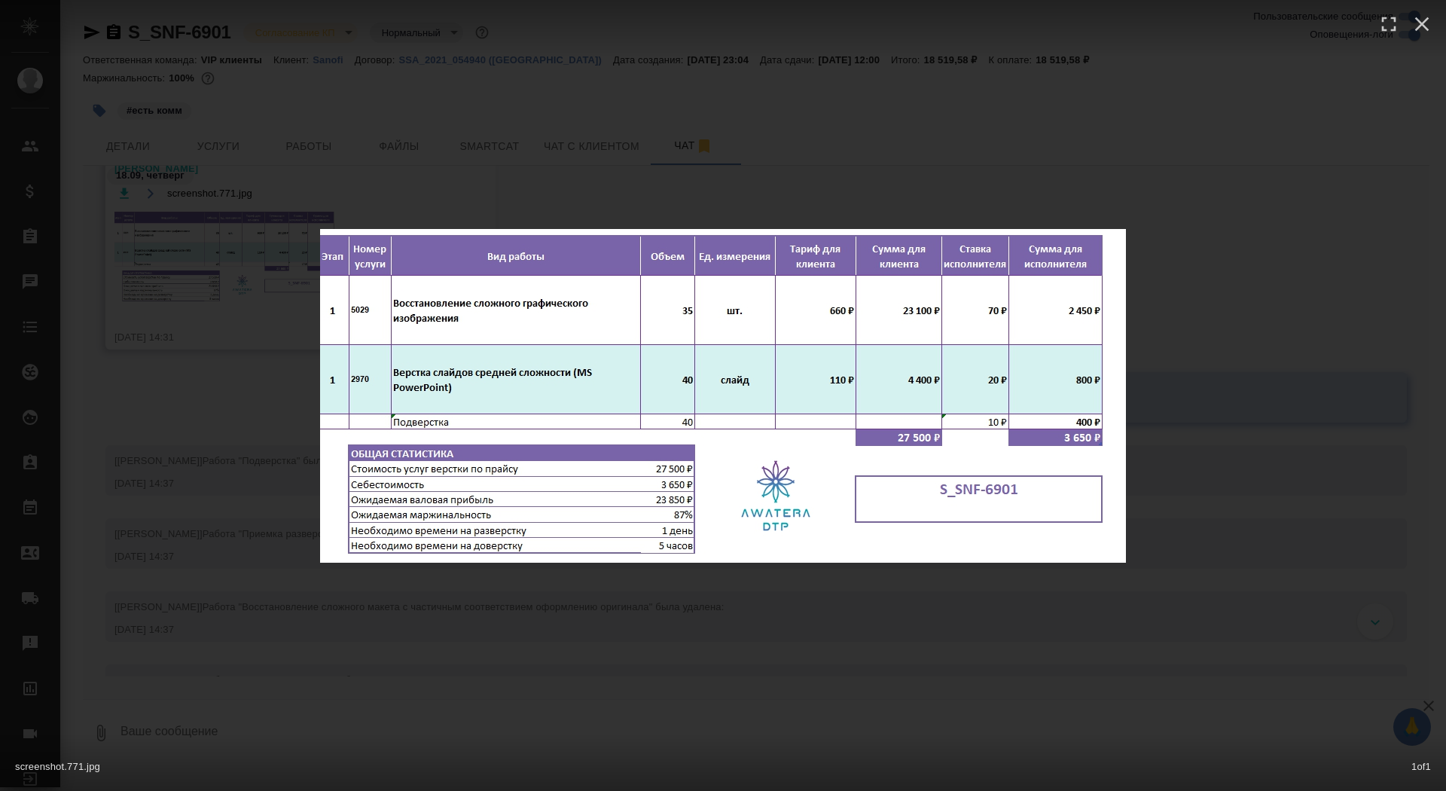
click at [218, 269] on div "screenshot.771.jpg 1 of 1" at bounding box center [723, 395] width 1446 height 791
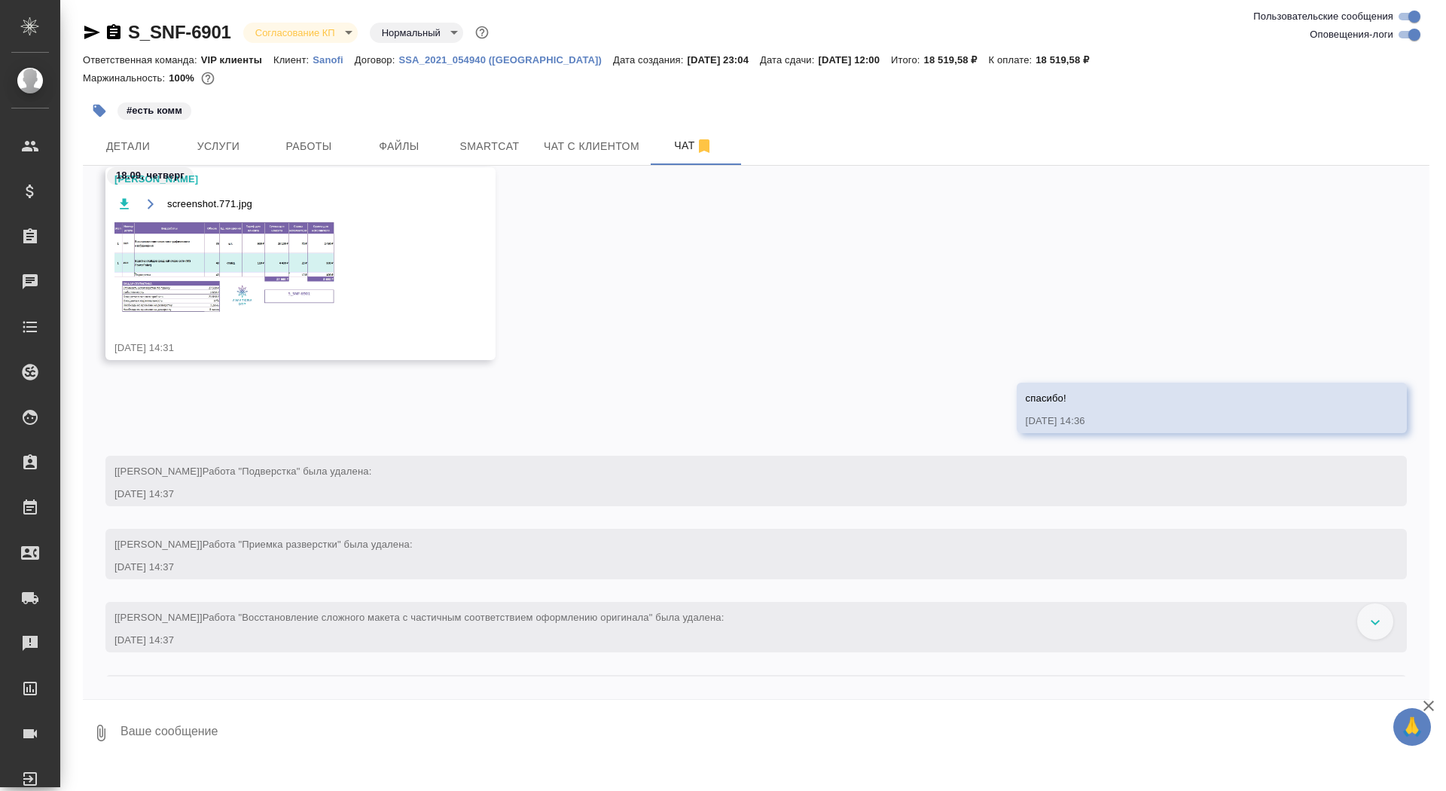
scroll to position [1762, 0]
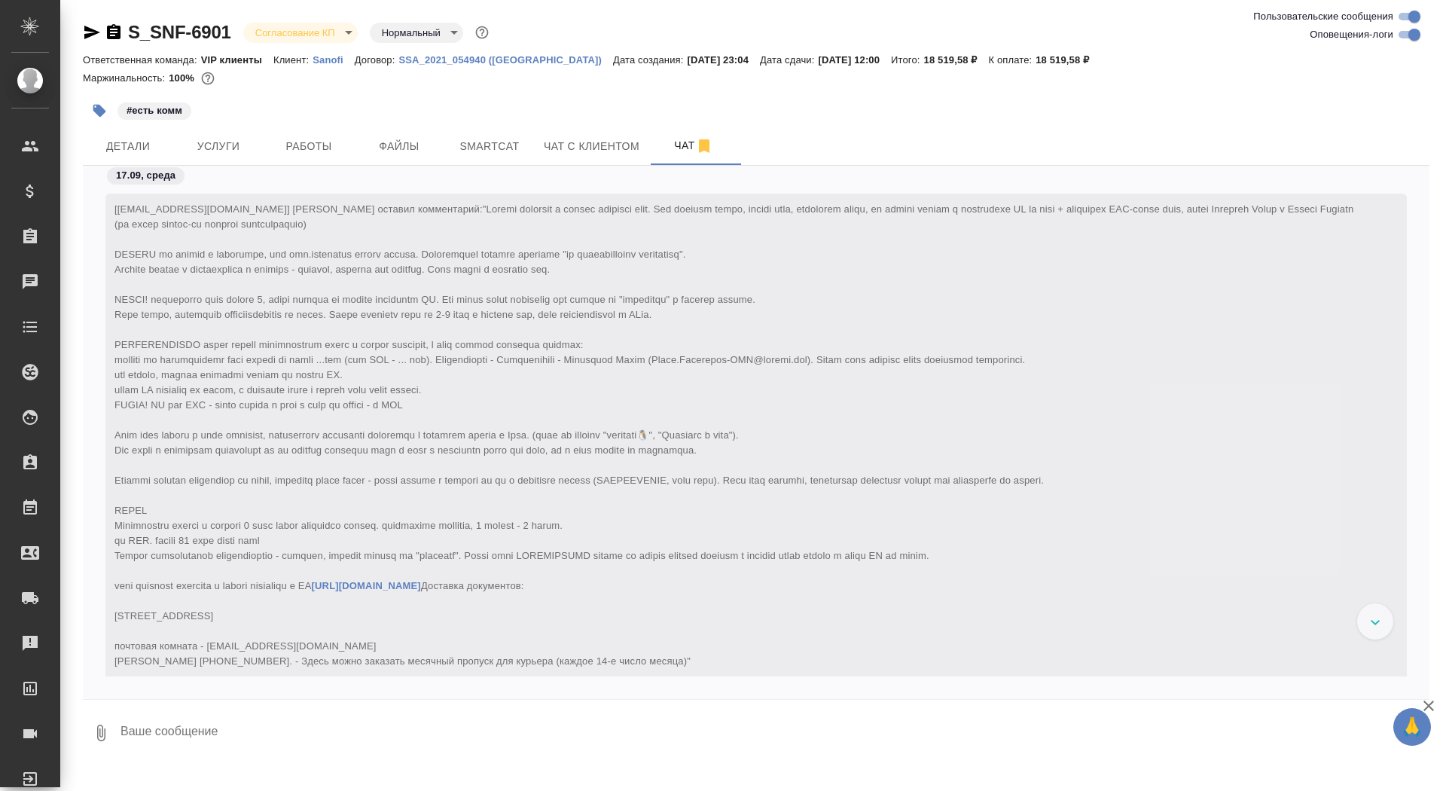
scroll to position [7123, 0]
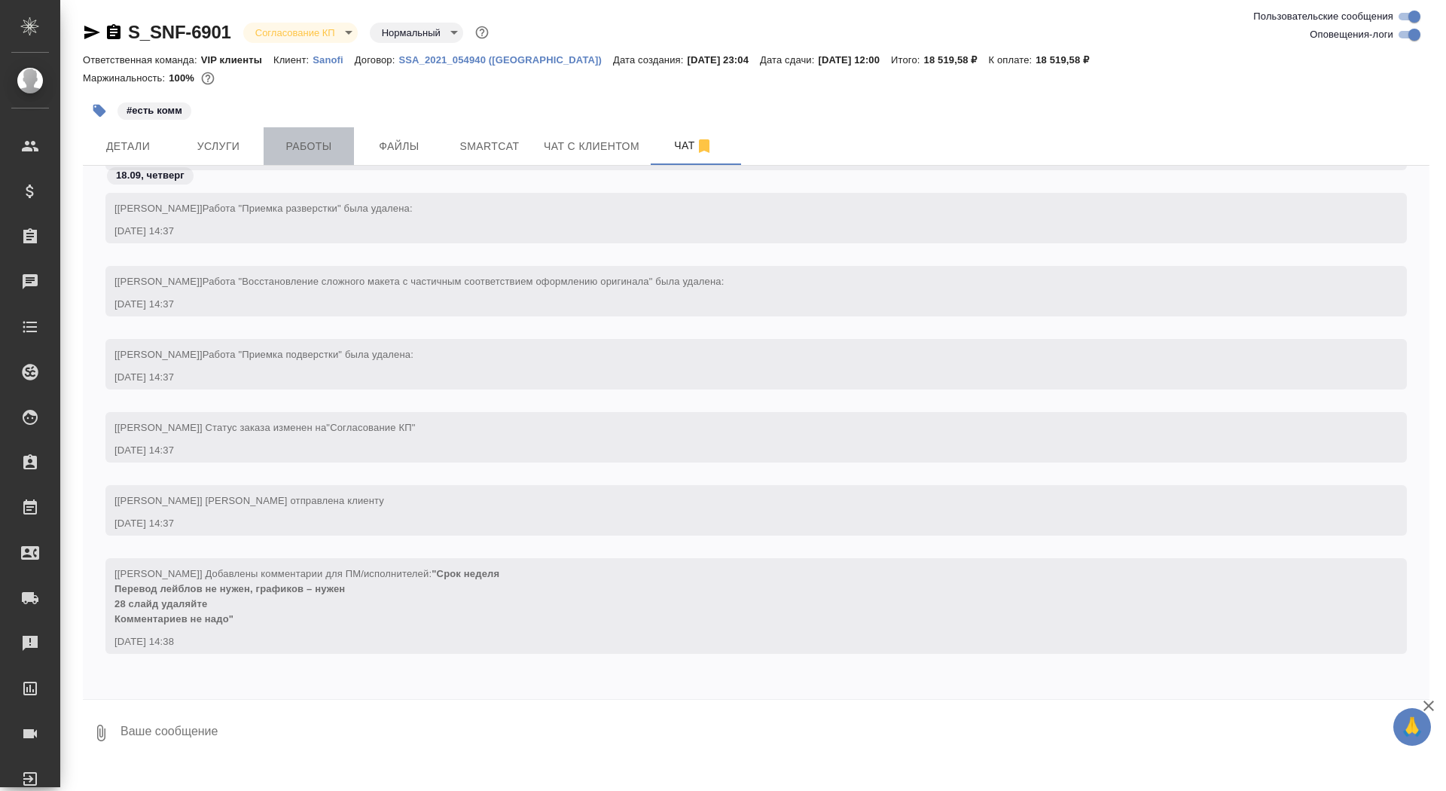
click at [294, 143] on span "Работы" at bounding box center [309, 146] width 72 height 19
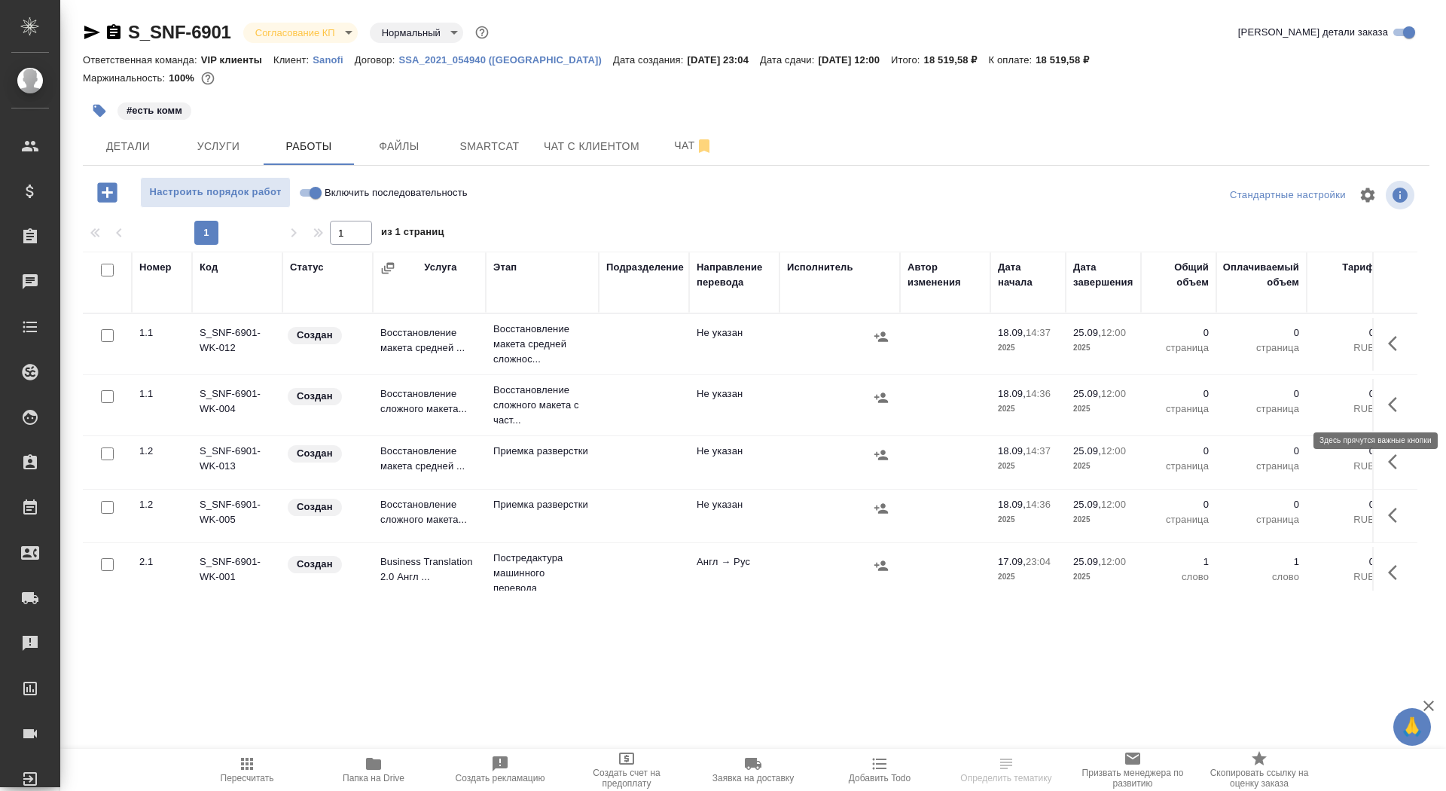
click at [1386, 410] on button "button" at bounding box center [1397, 404] width 36 height 36
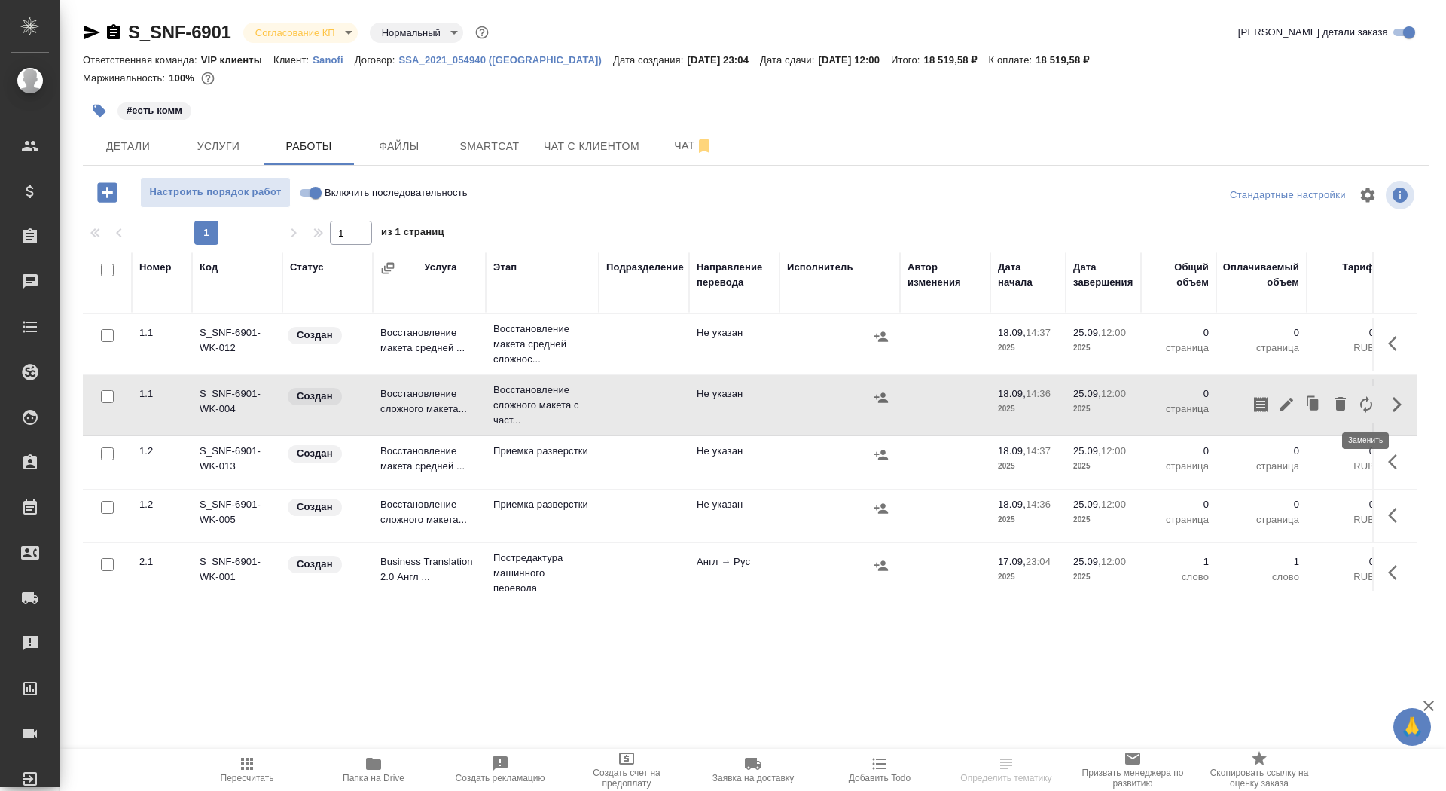
click at [1363, 407] on icon "button" at bounding box center [1366, 404] width 18 height 18
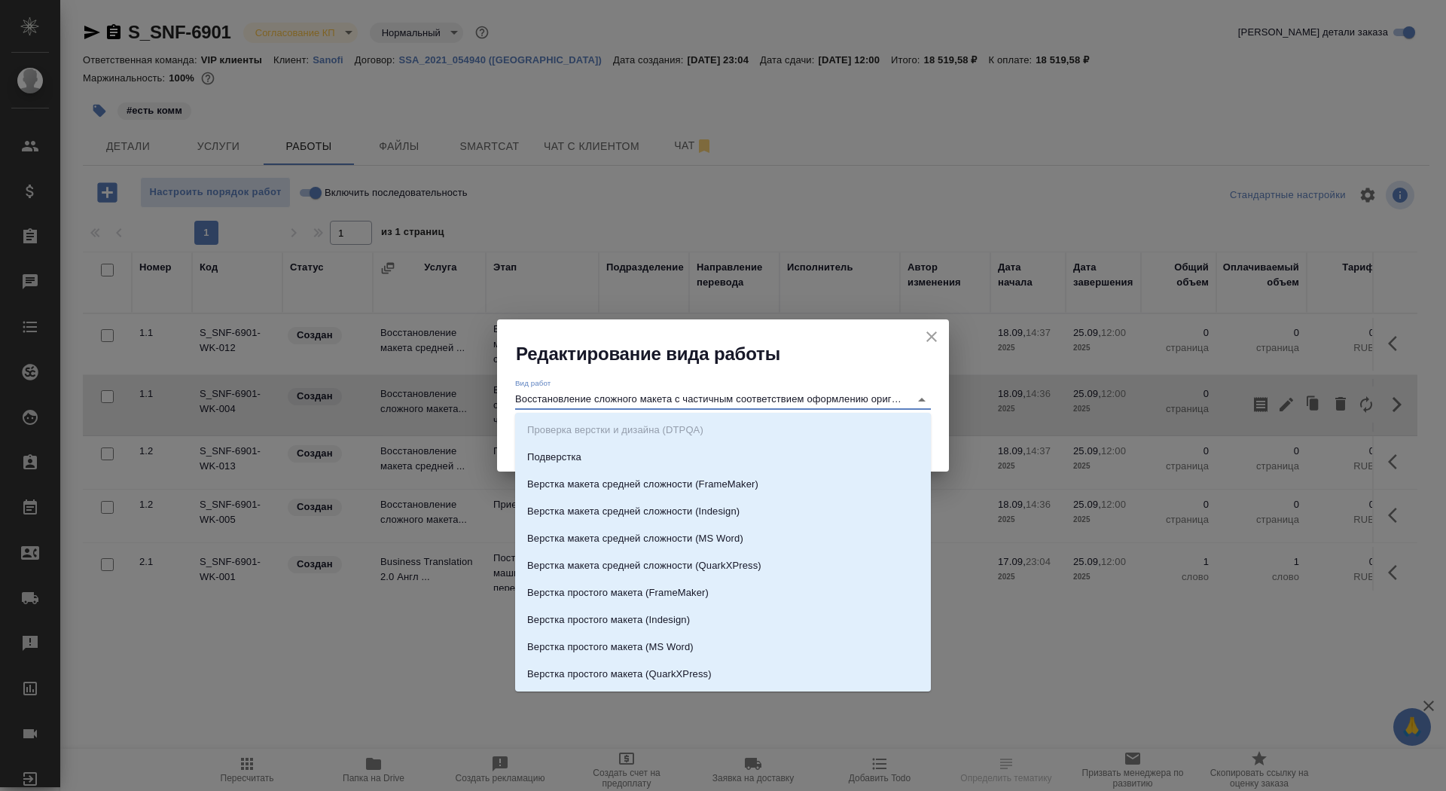
click at [617, 404] on input "Восстановление сложного макета с частичным соответствием оформлению оригинала" at bounding box center [708, 399] width 387 height 18
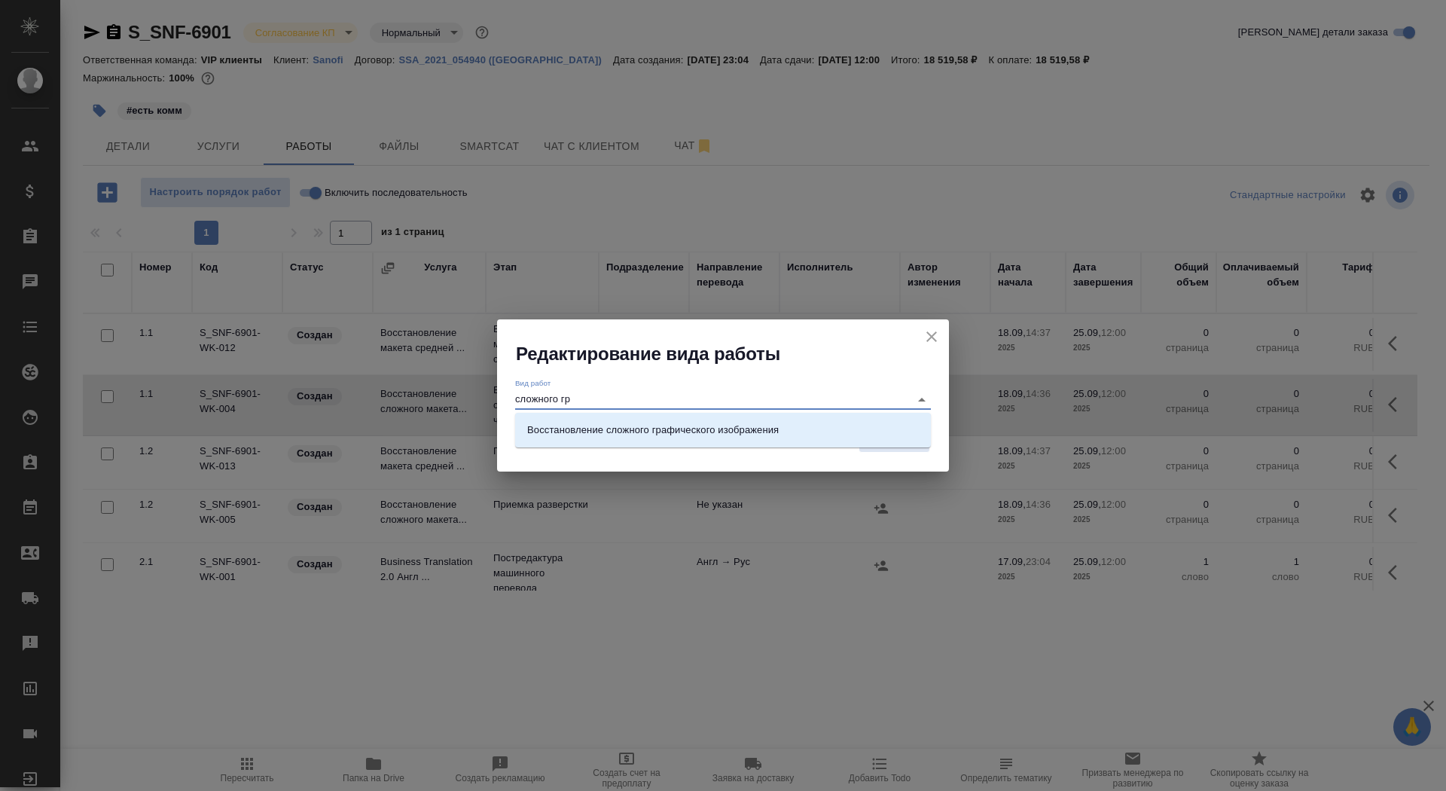
click at [795, 444] on ul "Восстановление сложного графического изображения" at bounding box center [723, 441] width 416 height 27
click at [797, 431] on li "Восстановление сложного графического изображения" at bounding box center [723, 429] width 416 height 27
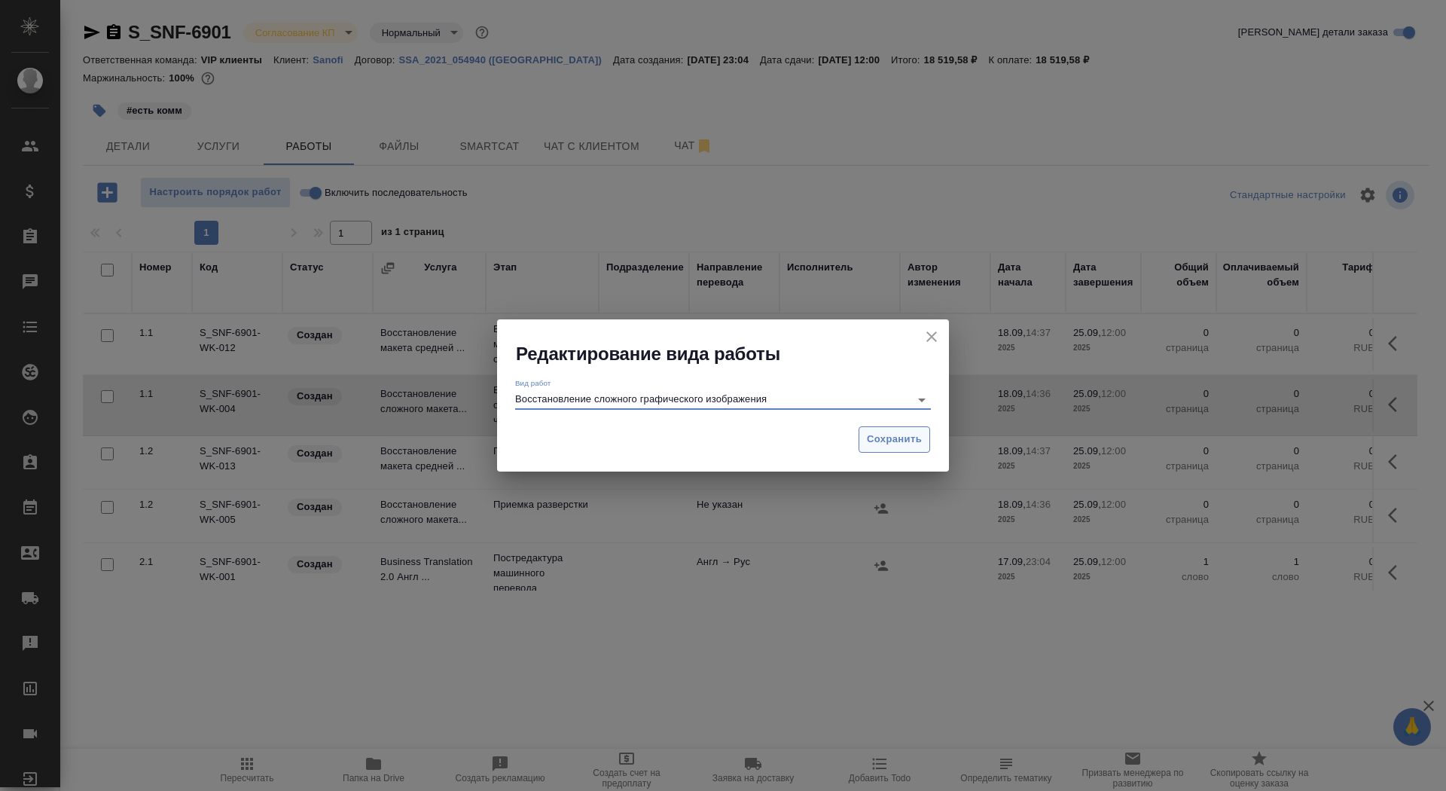
type input "Восстановление сложного графического изображения"
click at [925, 440] on button "Сохранить" at bounding box center [894, 439] width 72 height 26
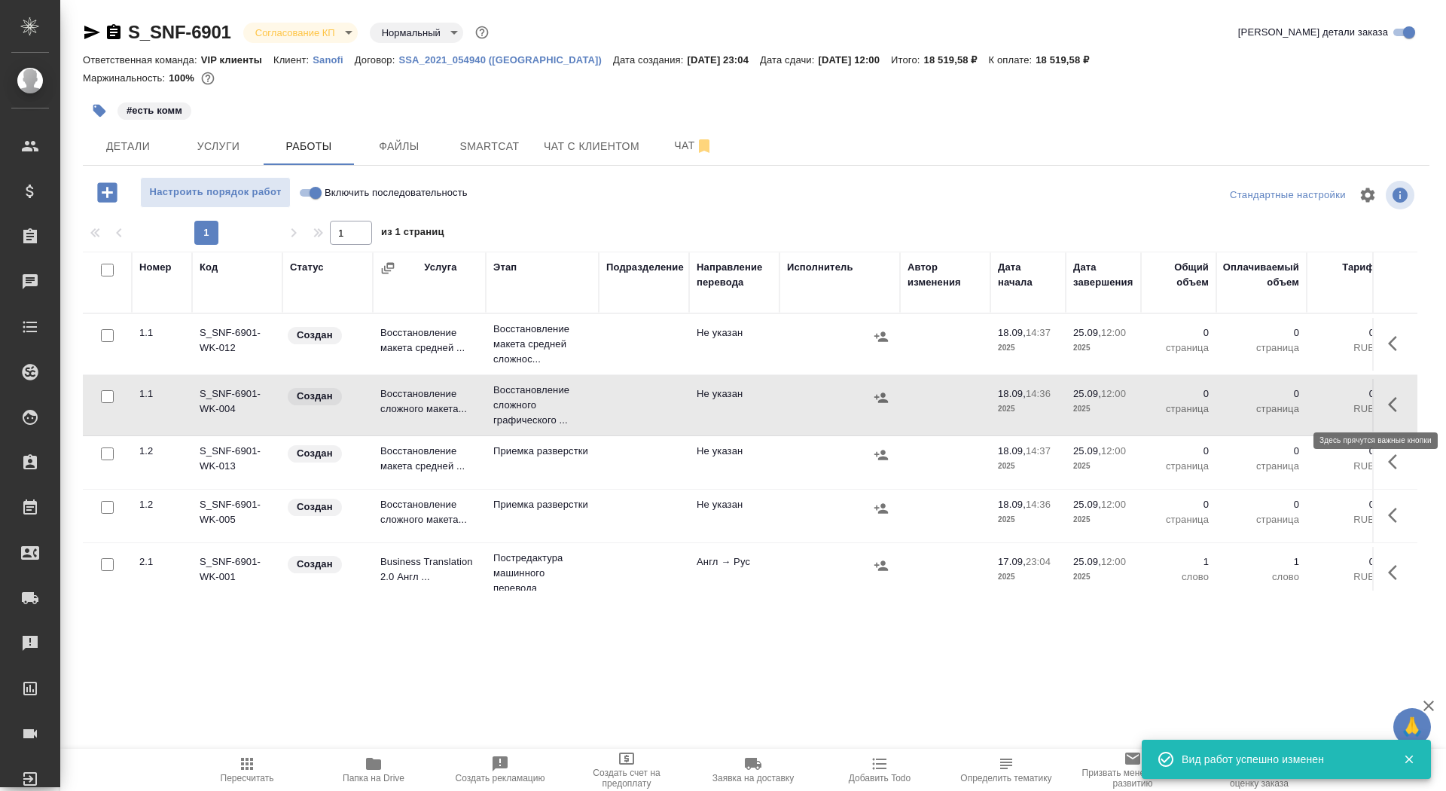
click at [1401, 399] on icon "button" at bounding box center [1397, 404] width 18 height 18
click at [1278, 403] on icon "button" at bounding box center [1286, 404] width 18 height 18
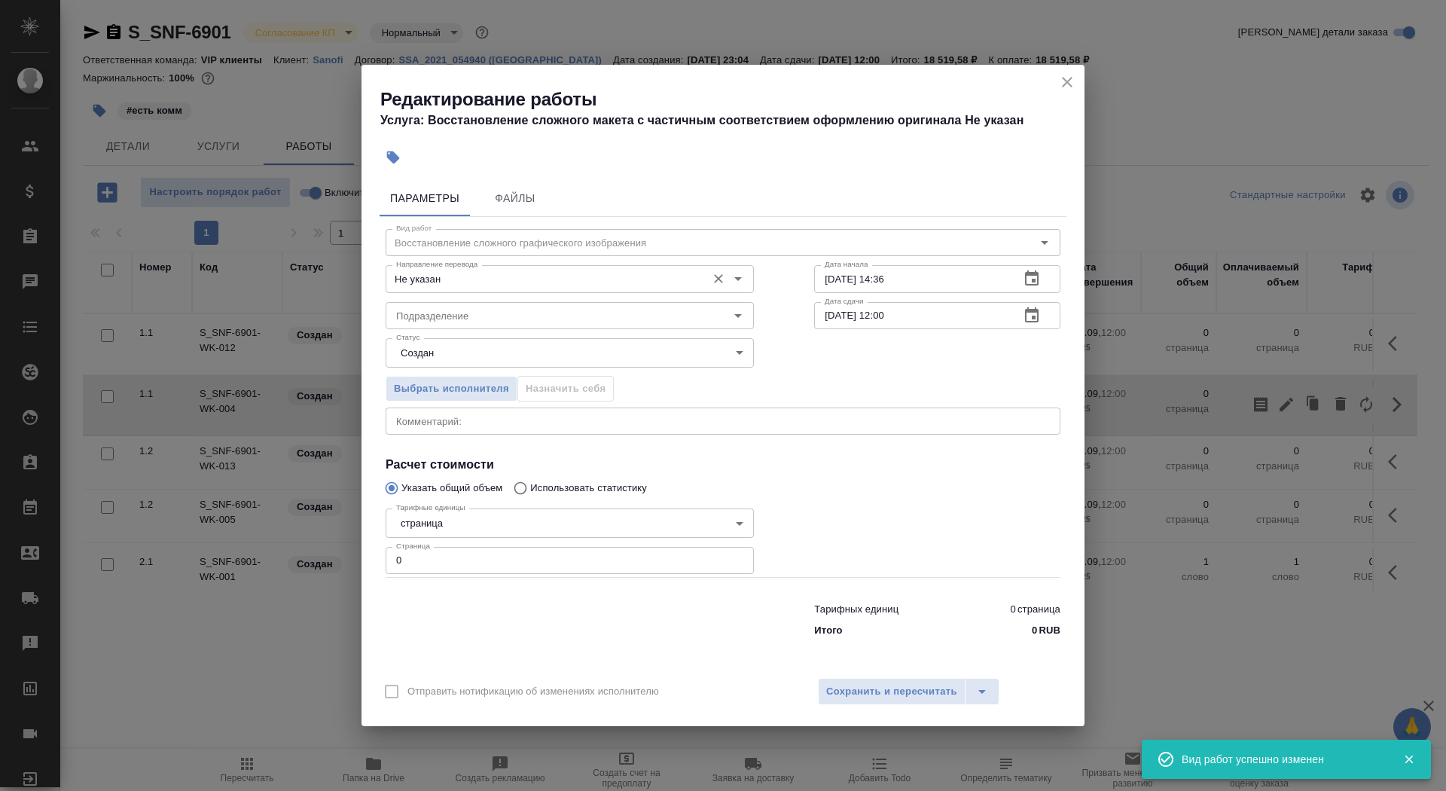
click at [428, 283] on input "Не указан" at bounding box center [544, 279] width 309 height 18
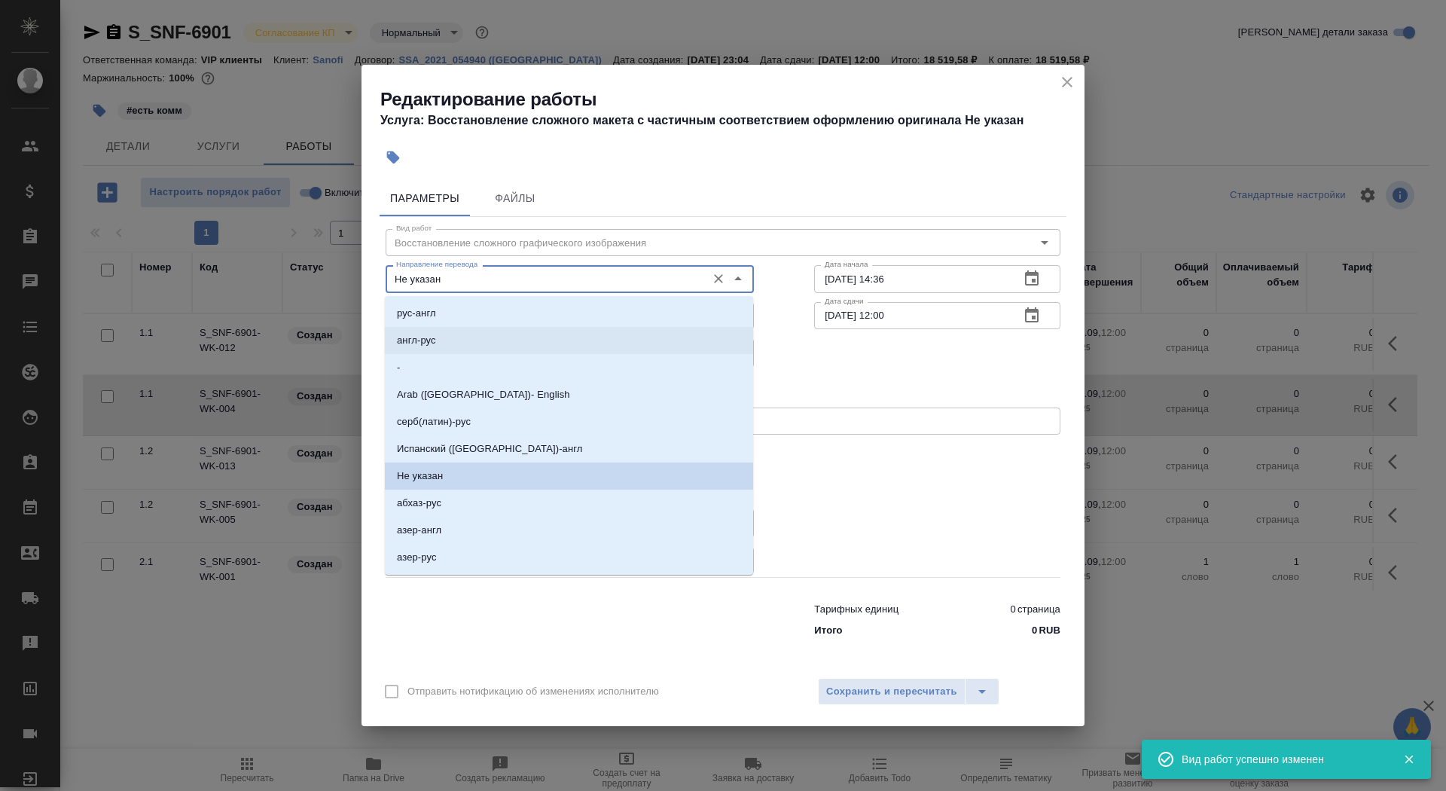
click at [438, 343] on li "англ-рус" at bounding box center [569, 340] width 368 height 27
type input "англ-рус"
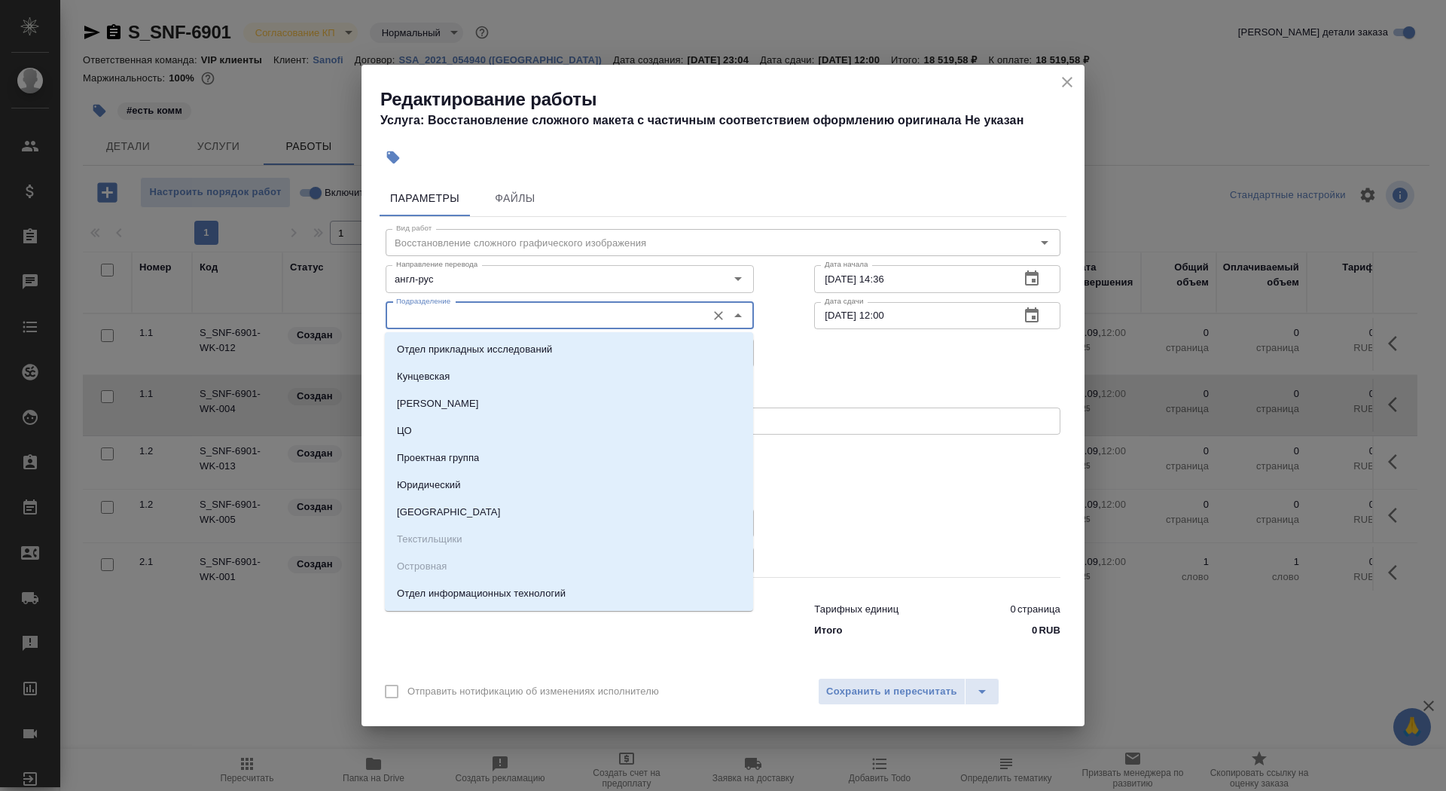
click at [427, 307] on input "Подразделение" at bounding box center [544, 315] width 309 height 18
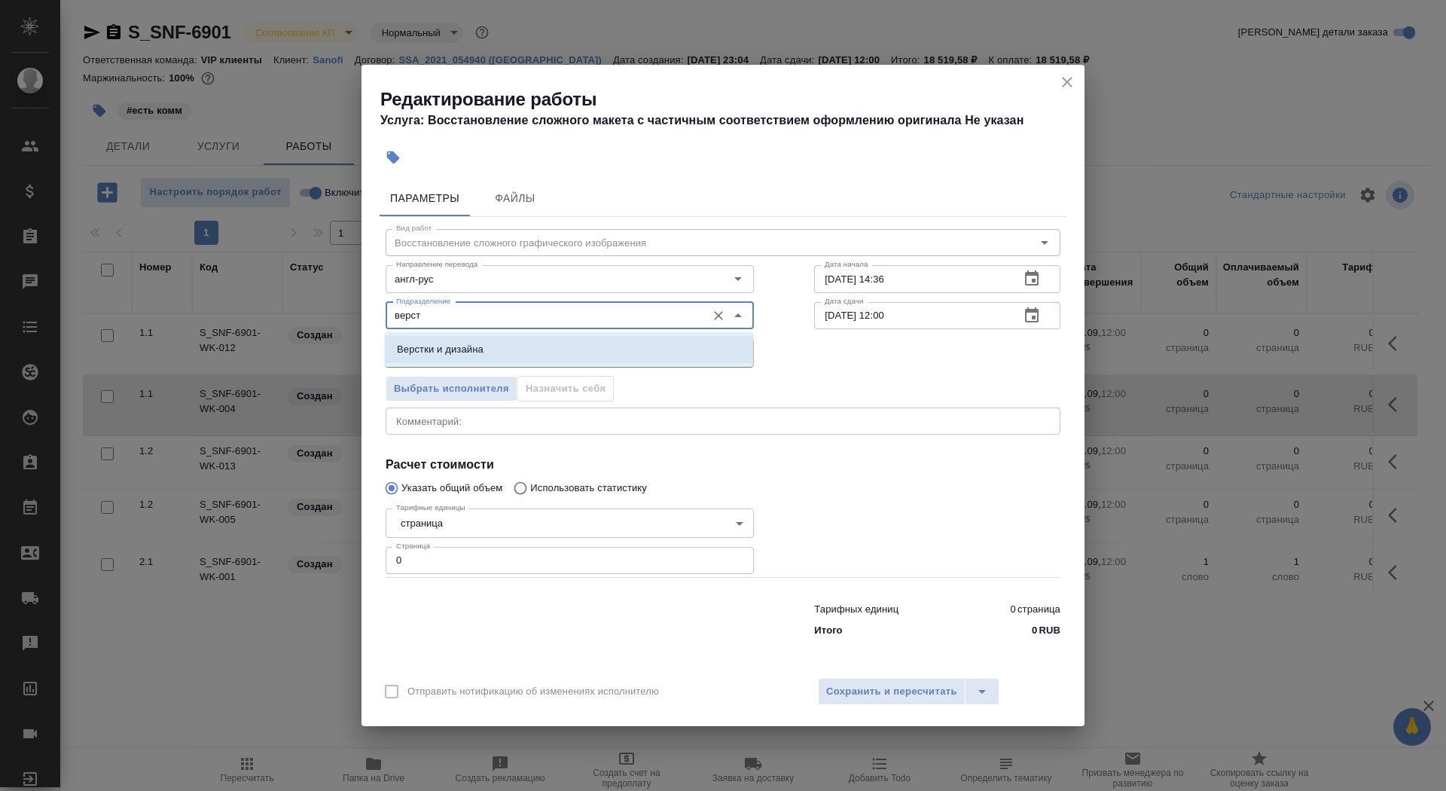
click at [473, 349] on p "Верстки и дизайна" at bounding box center [440, 349] width 87 height 15
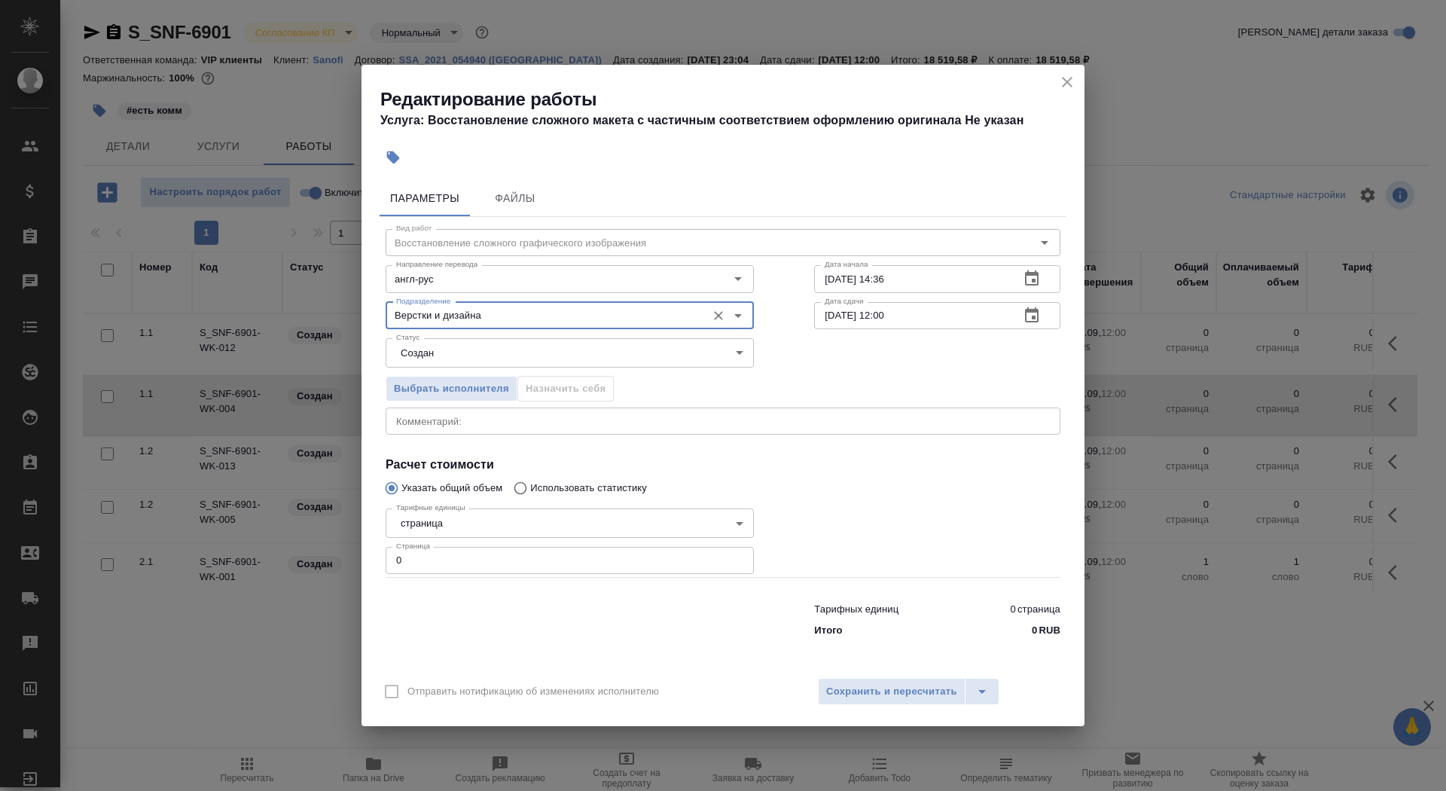
type input "Верстки и дизайна"
click at [532, 348] on body "🙏 .cls-1 fill:#fff; AWATERA Saydasheva Dilyara Клиенты Спецификации Заказы 0 Ча…" at bounding box center [723, 395] width 1446 height 791
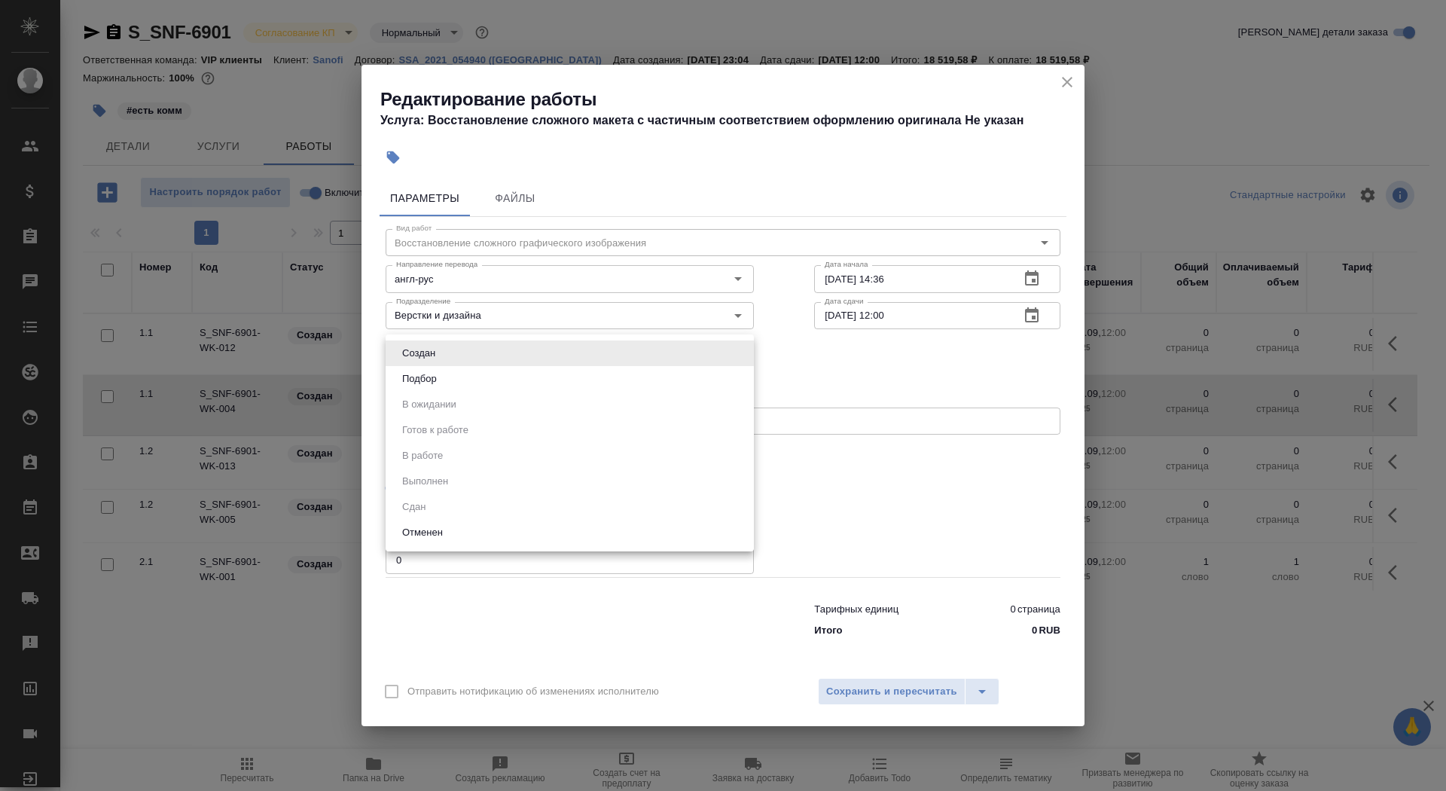
click at [530, 388] on li "Подбор" at bounding box center [570, 379] width 368 height 26
type input "recruiting"
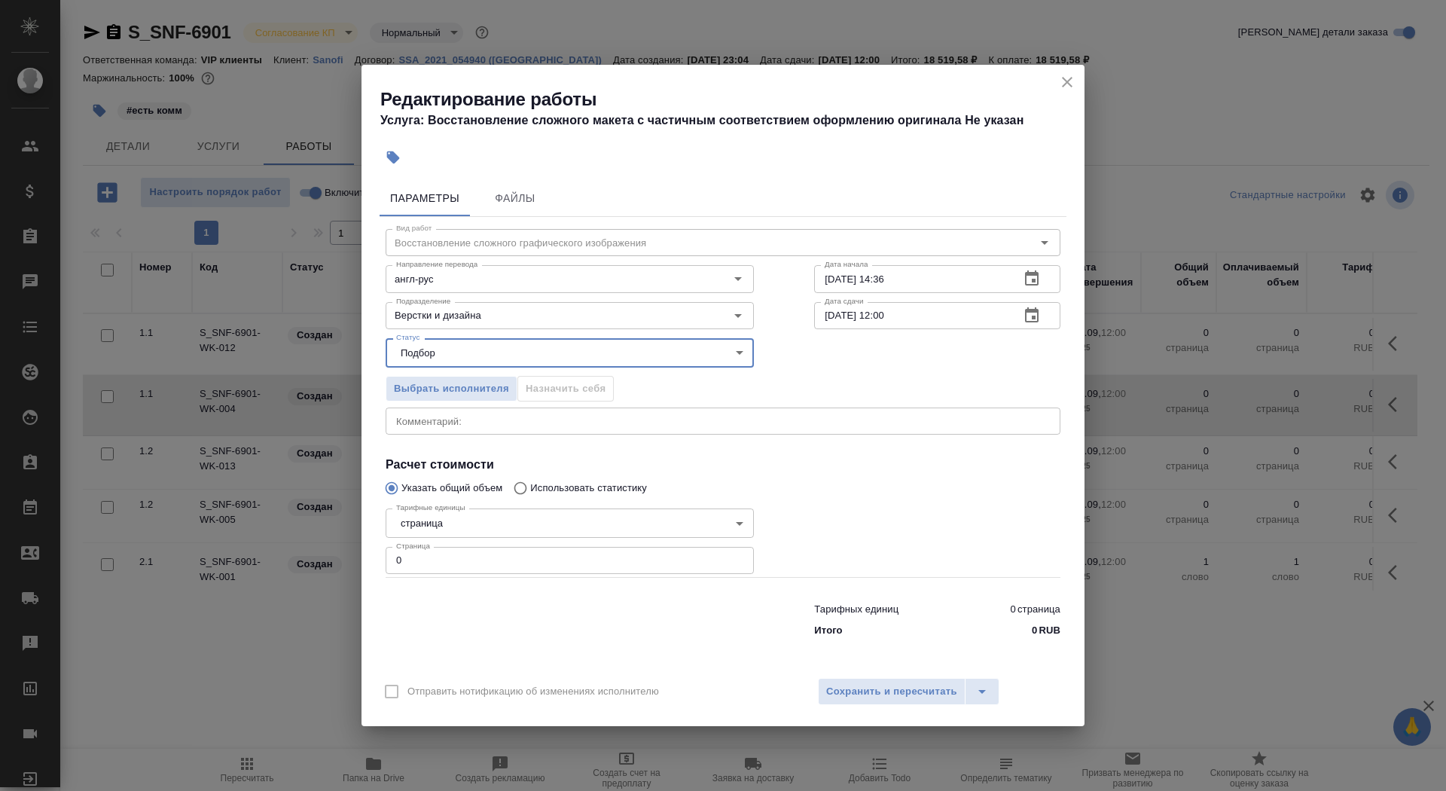
click at [522, 526] on body "🙏 .cls-1 fill:#fff; AWATERA Saydasheva Dilyara Клиенты Спецификации Заказы 0 Ча…" at bounding box center [723, 395] width 1446 height 791
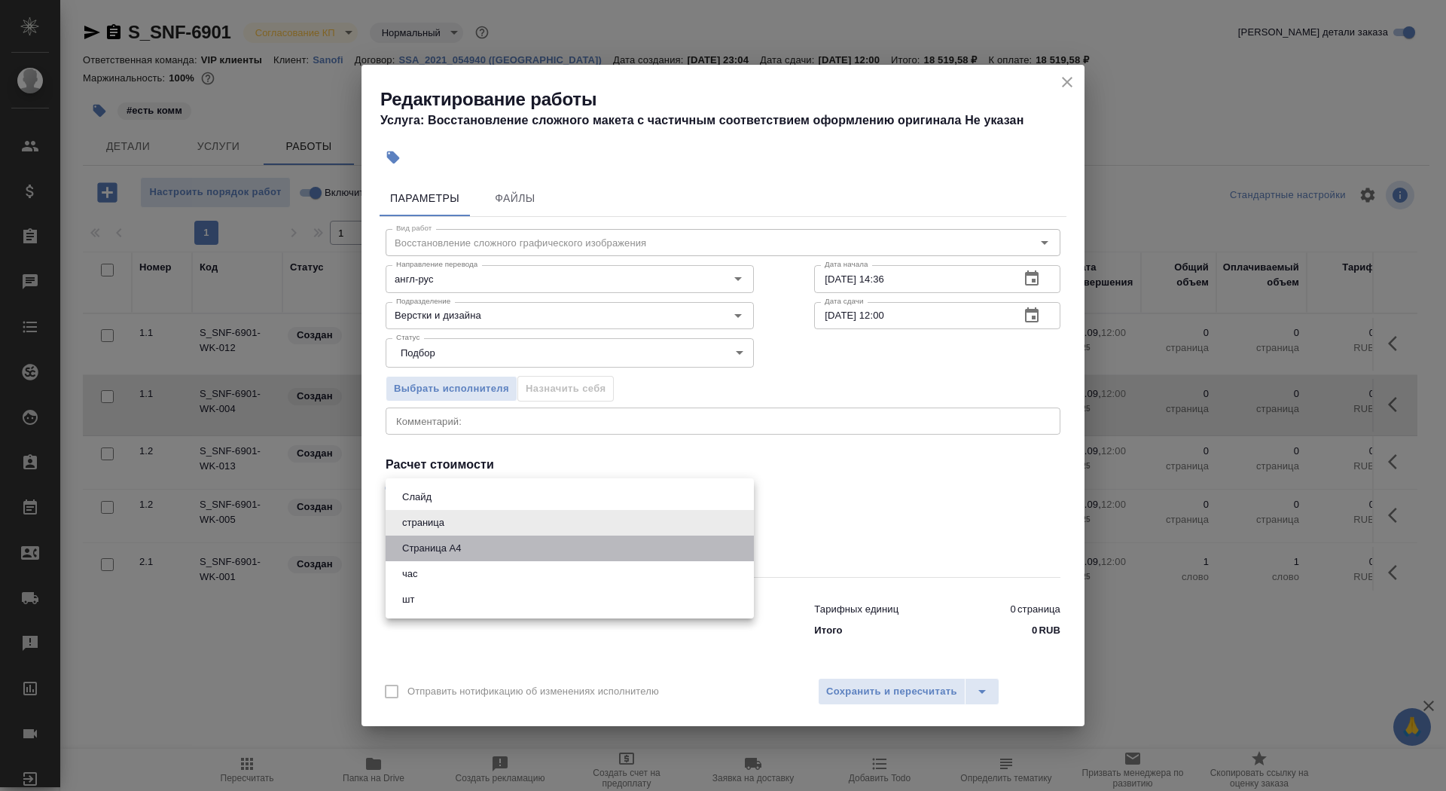
click at [501, 553] on li "Страница А4" at bounding box center [570, 548] width 368 height 26
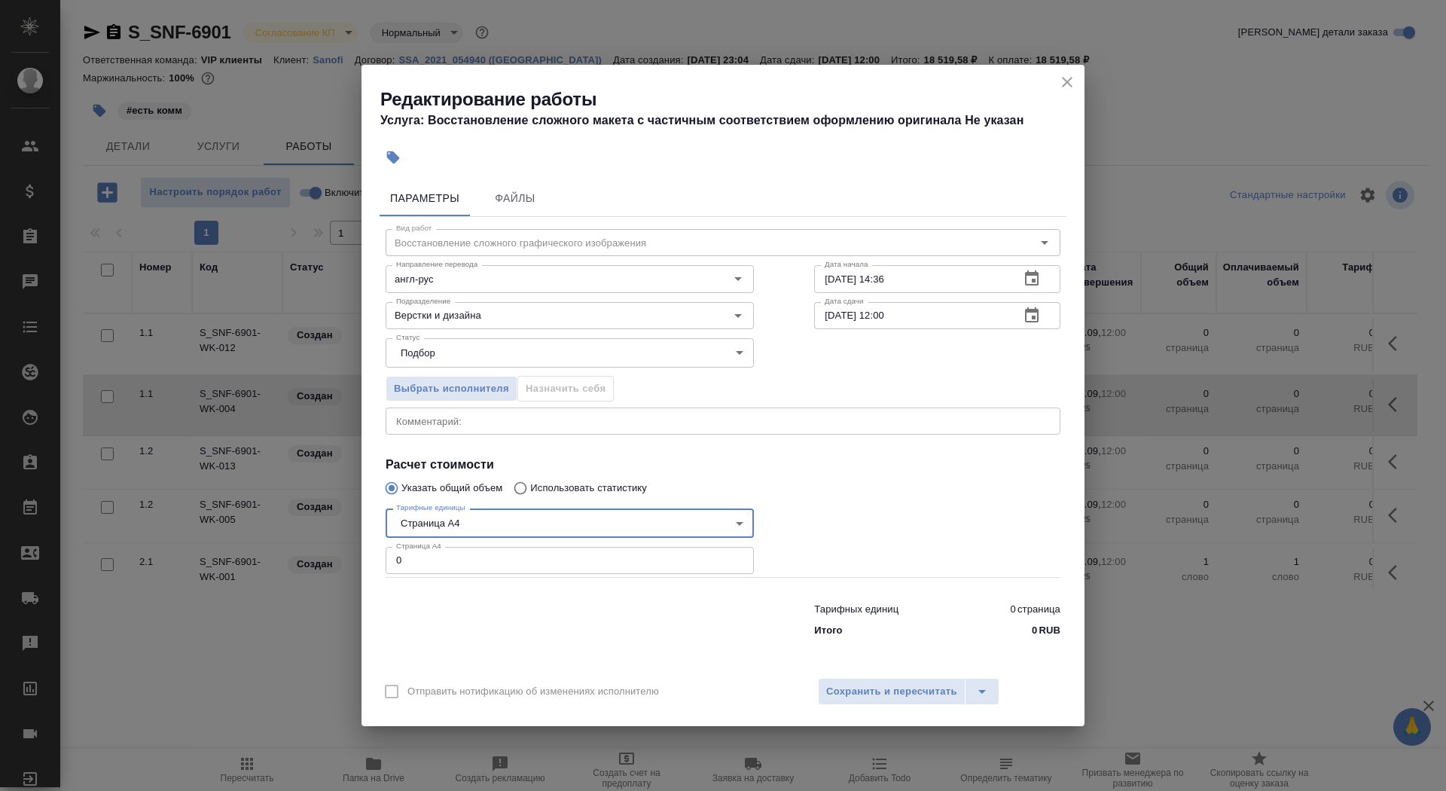
click at [477, 524] on body "🙏 .cls-1 fill:#fff; AWATERA Saydasheva Dilyara Клиенты Спецификации Заказы 0 Ча…" at bounding box center [723, 395] width 1446 height 791
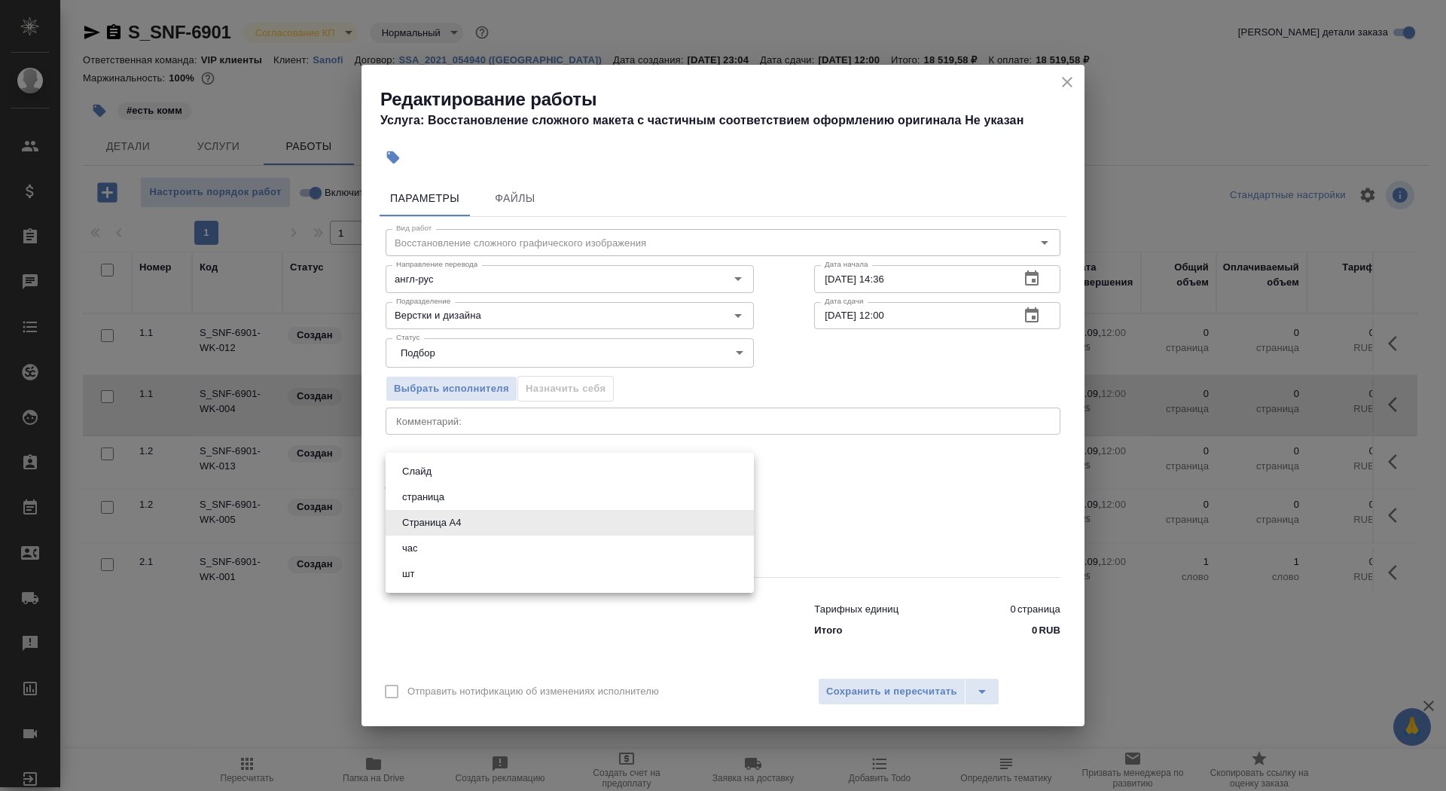
click at [446, 590] on ul "Слайд страница Страница А4 час шт" at bounding box center [570, 523] width 368 height 140
click at [446, 581] on li "шт" at bounding box center [570, 574] width 368 height 26
type input "5a8b1489cc6b4906c91bfdc1"
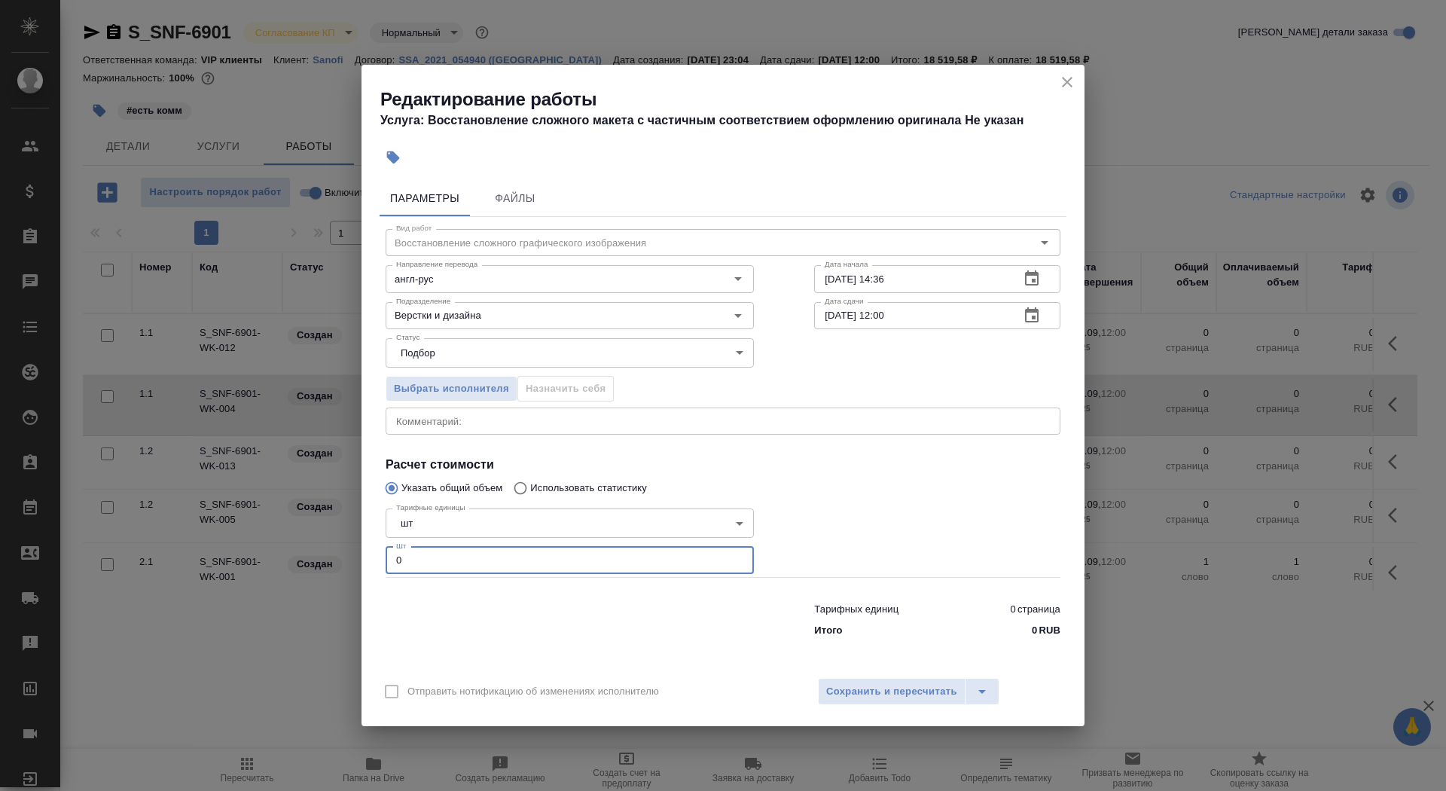
click at [434, 556] on input "0" at bounding box center [570, 560] width 368 height 27
type input "35"
click at [916, 276] on input "18.09.2025 14:36" at bounding box center [911, 278] width 194 height 27
click at [1039, 273] on icon "button" at bounding box center [1032, 279] width 18 height 18
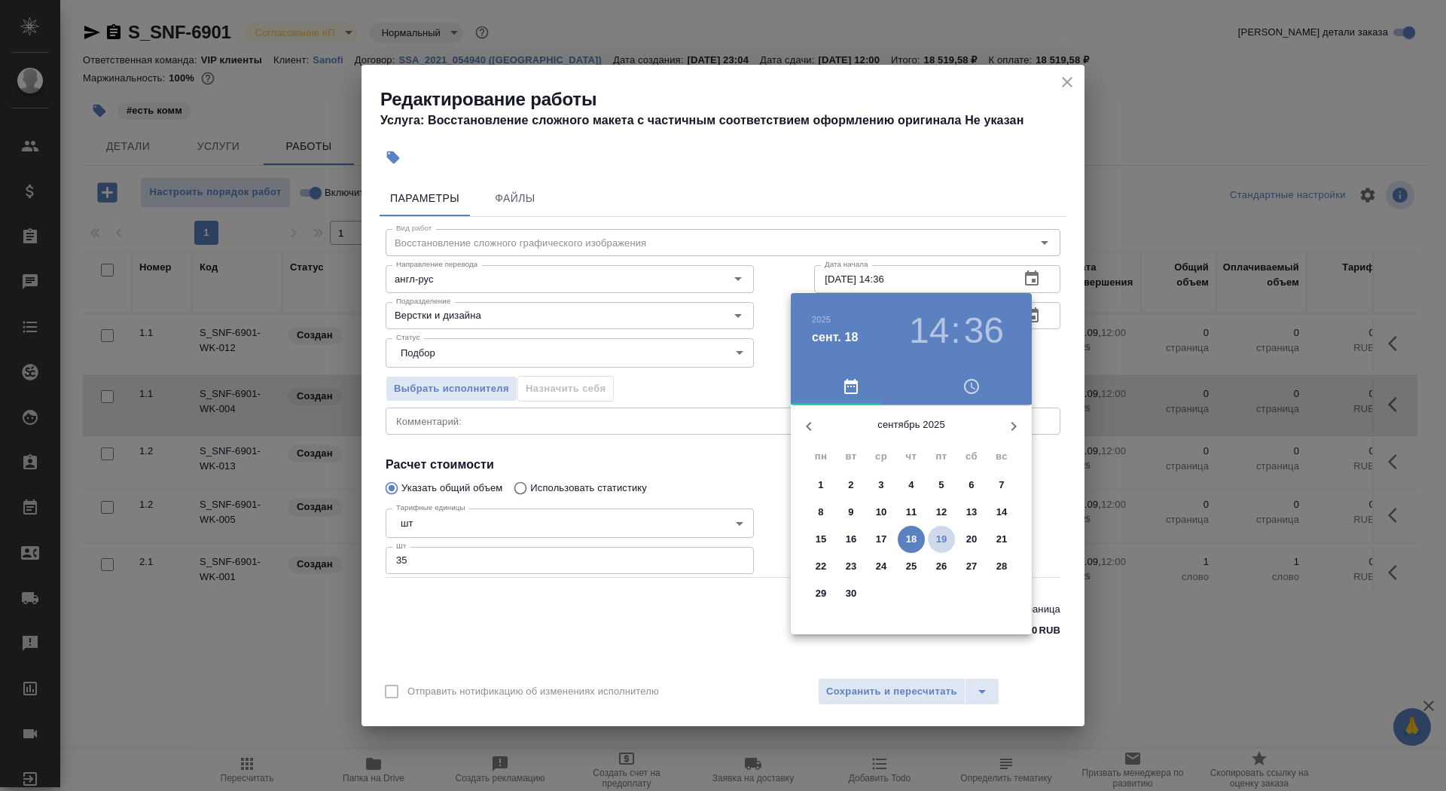
click at [945, 537] on p "19" at bounding box center [941, 539] width 11 height 15
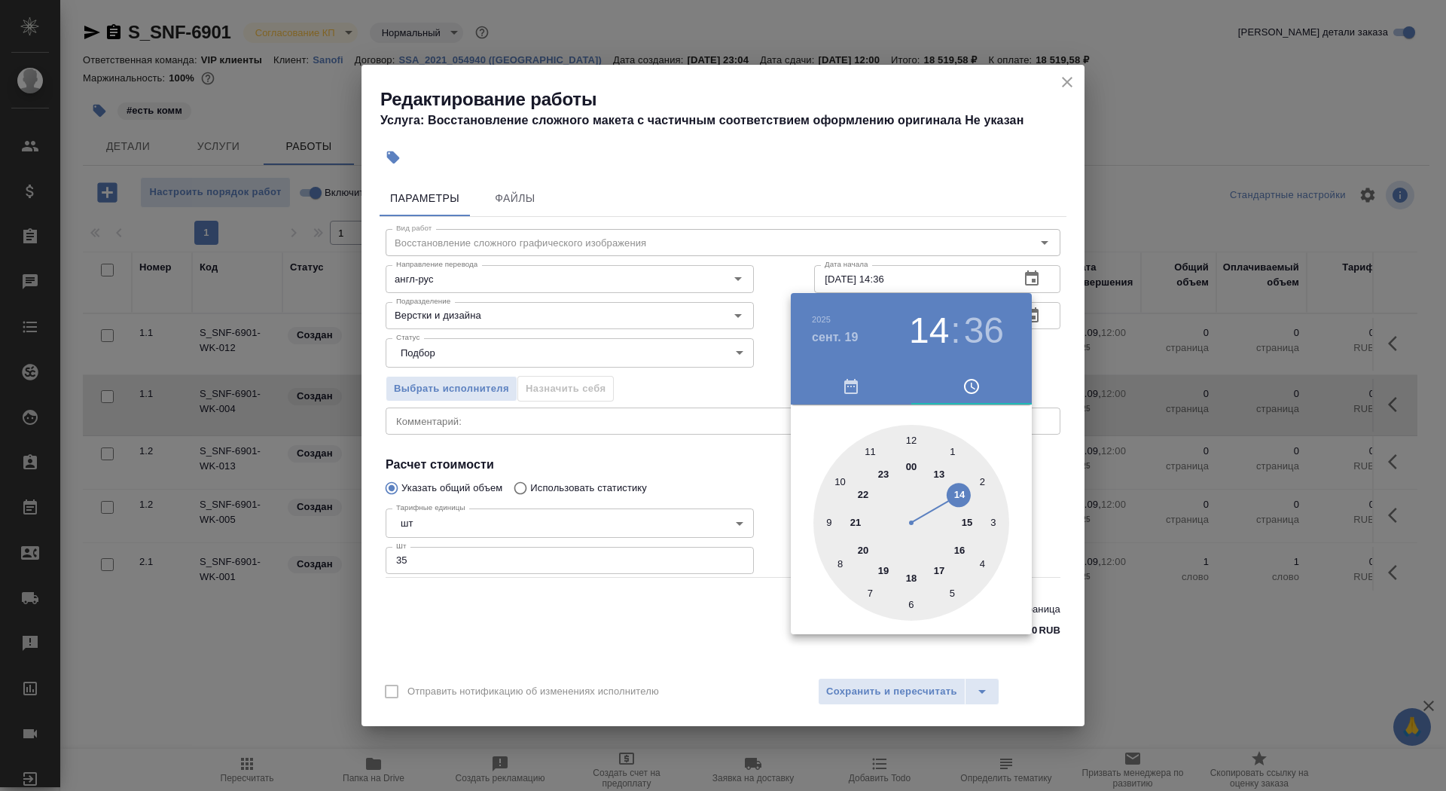
click at [965, 525] on div at bounding box center [911, 523] width 196 height 196
click at [910, 604] on div at bounding box center [911, 523] width 196 height 196
type input "19.09.2025 15:30"
click at [694, 449] on div at bounding box center [723, 395] width 1446 height 791
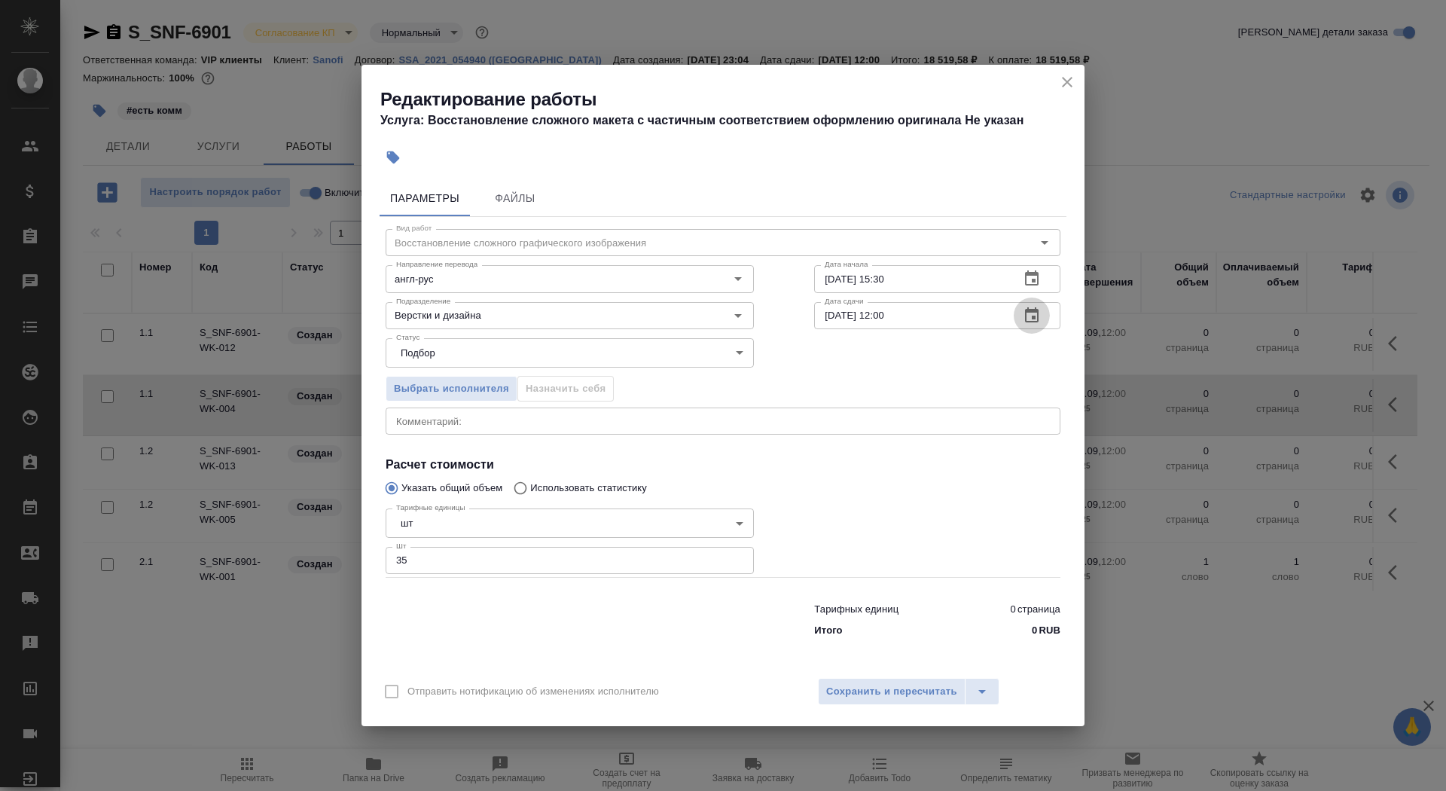
click at [1038, 309] on icon "button" at bounding box center [1032, 314] width 14 height 15
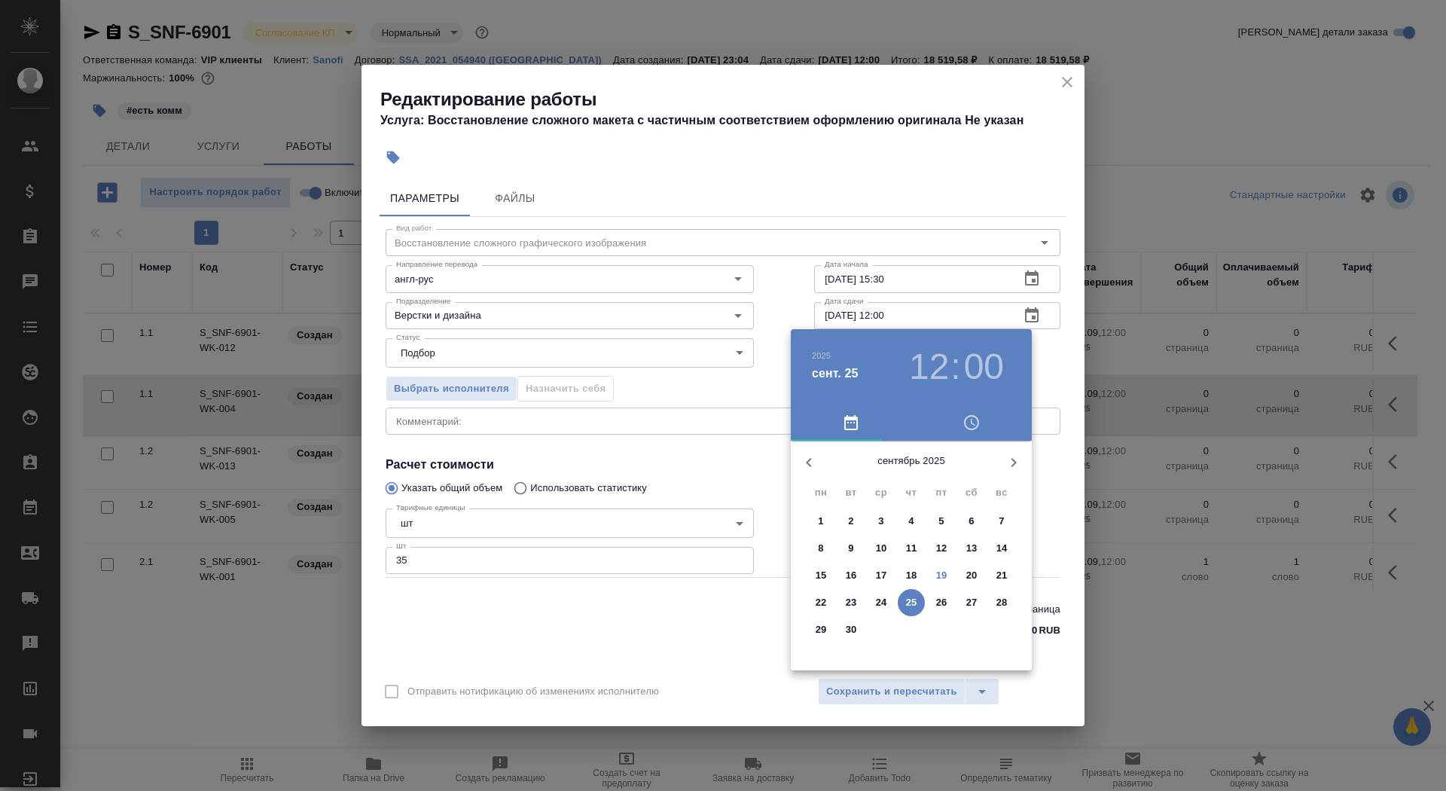
click at [824, 599] on p "22" at bounding box center [821, 602] width 11 height 15
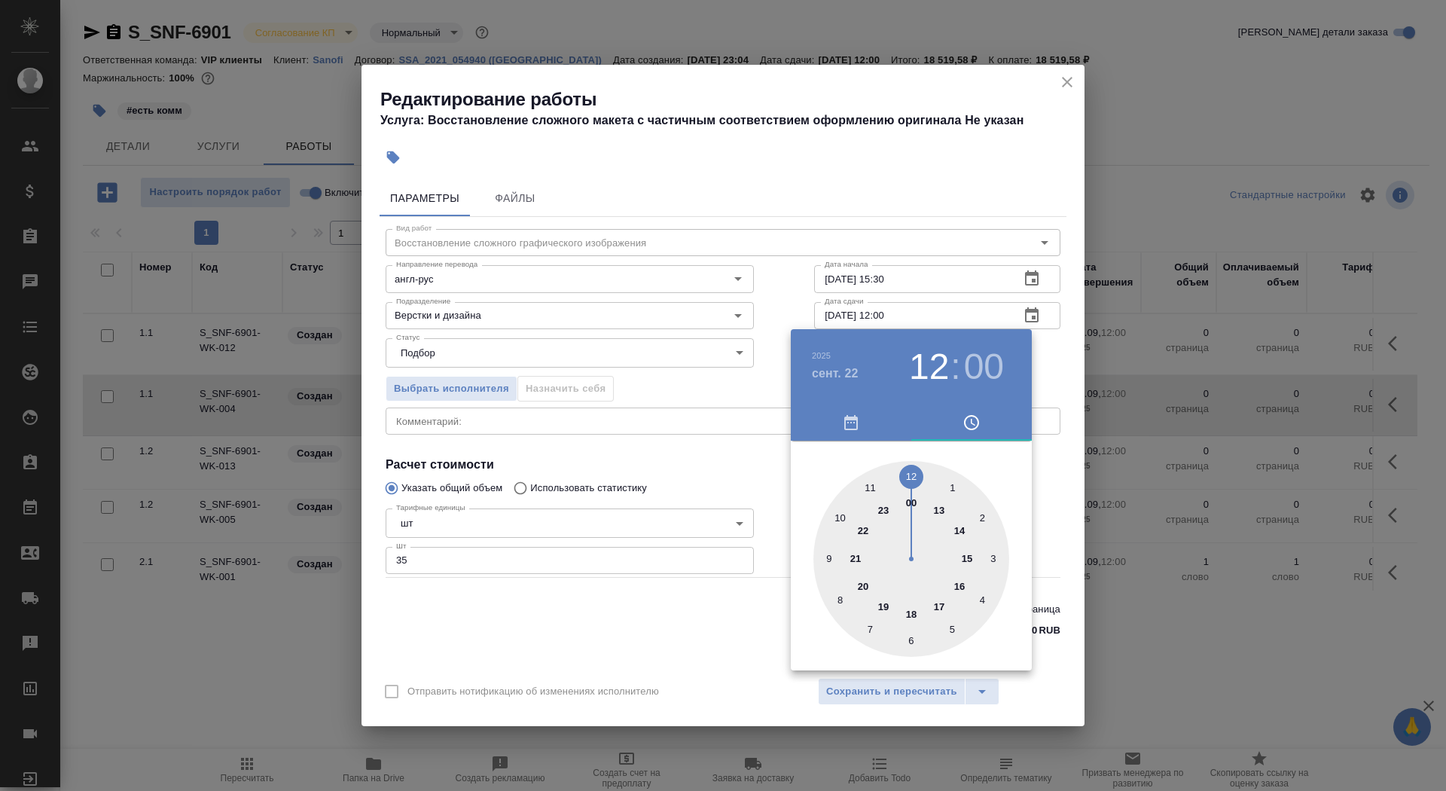
click at [838, 519] on div at bounding box center [911, 559] width 196 height 196
type input "22.09.2025 10:00"
click at [706, 457] on div at bounding box center [723, 395] width 1446 height 791
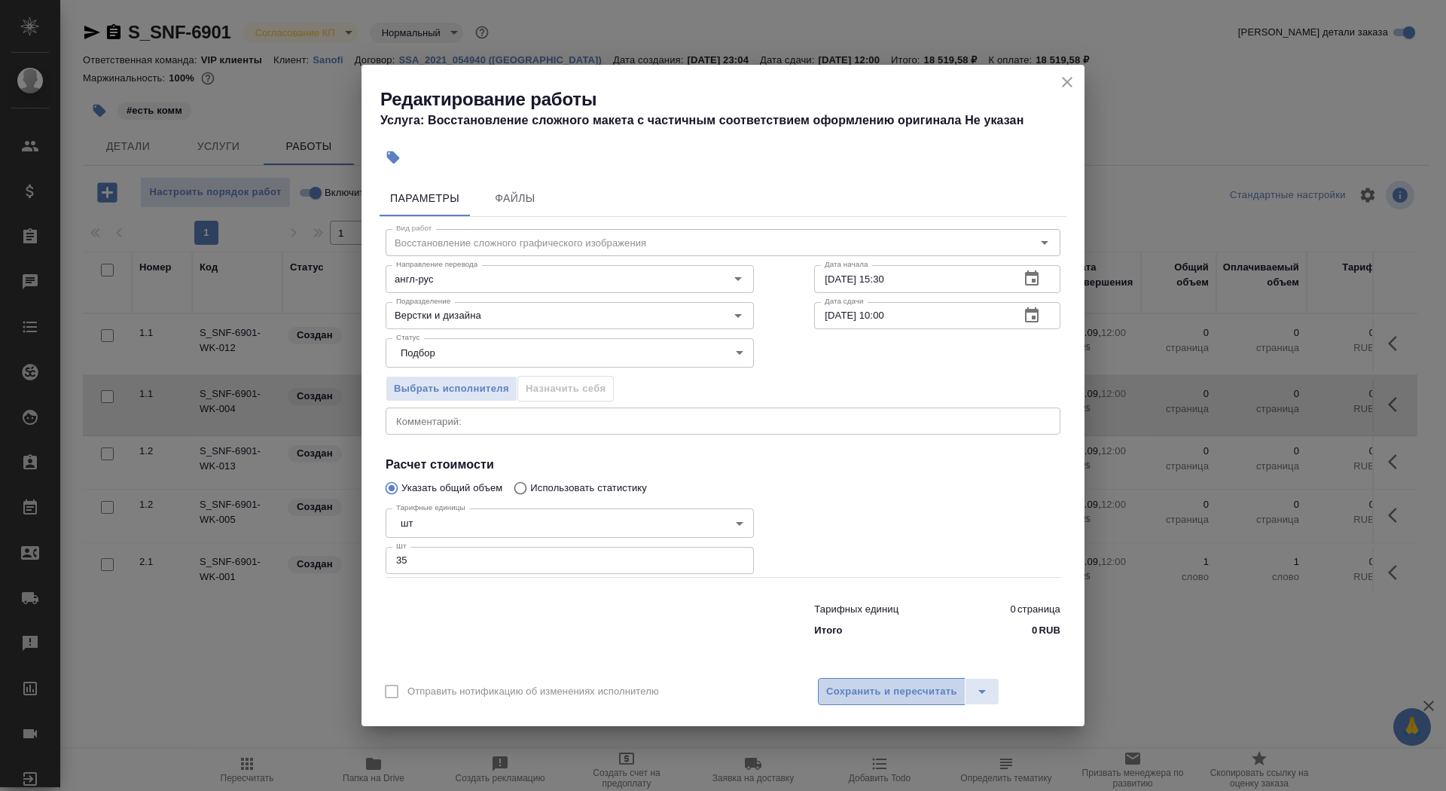
click at [851, 695] on span "Сохранить и пересчитать" at bounding box center [891, 691] width 131 height 17
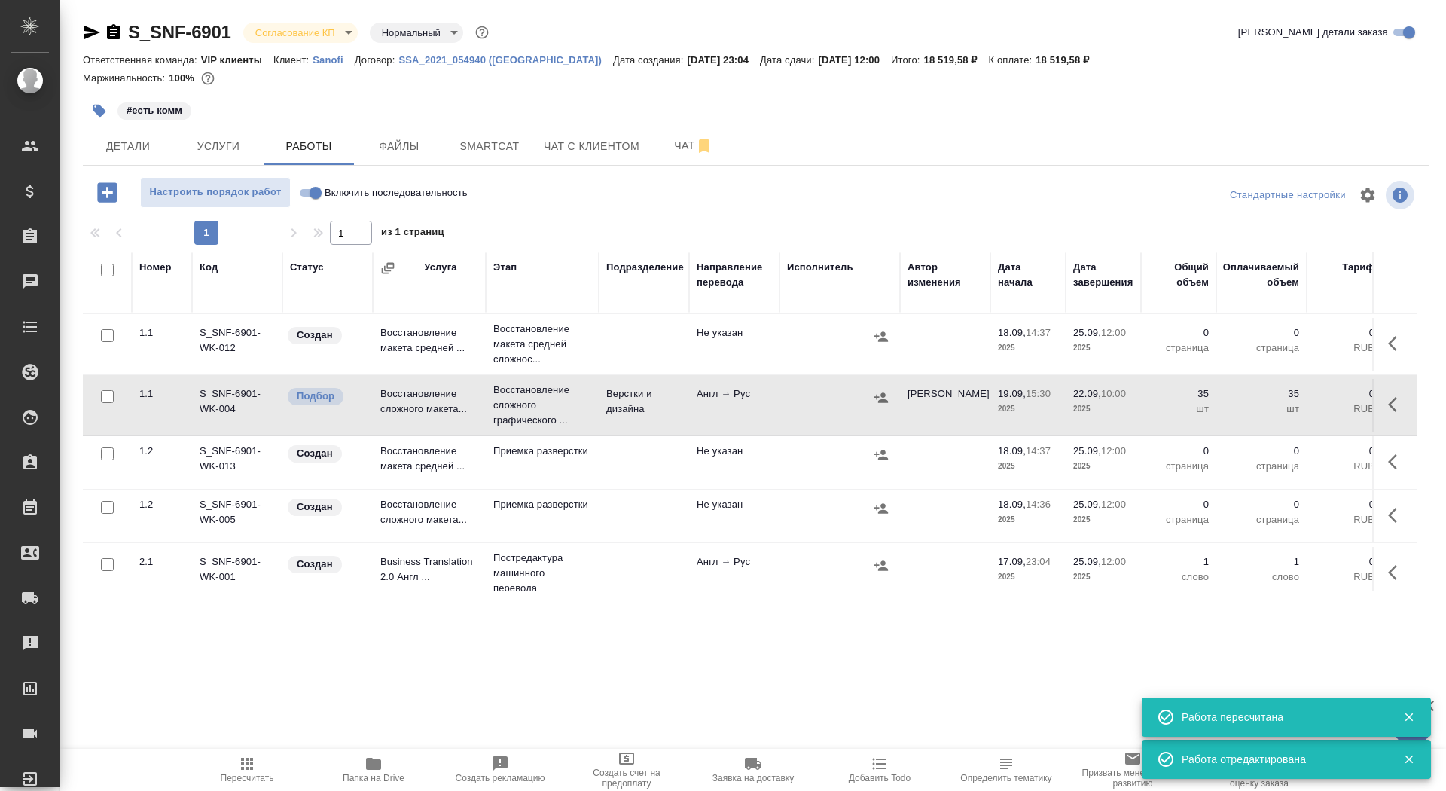
click at [1399, 326] on button "button" at bounding box center [1397, 343] width 36 height 36
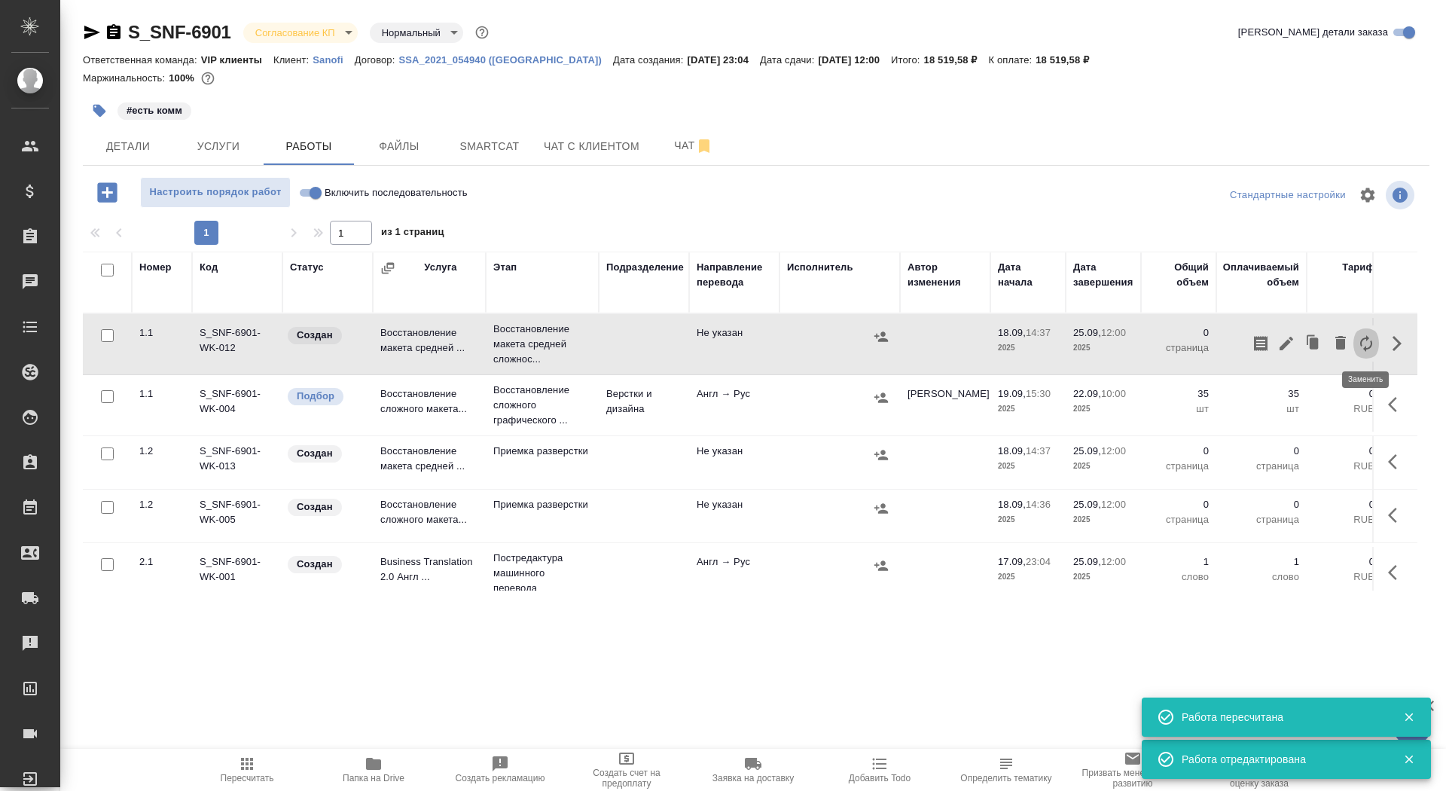
click at [1360, 341] on icon "button" at bounding box center [1366, 343] width 18 height 18
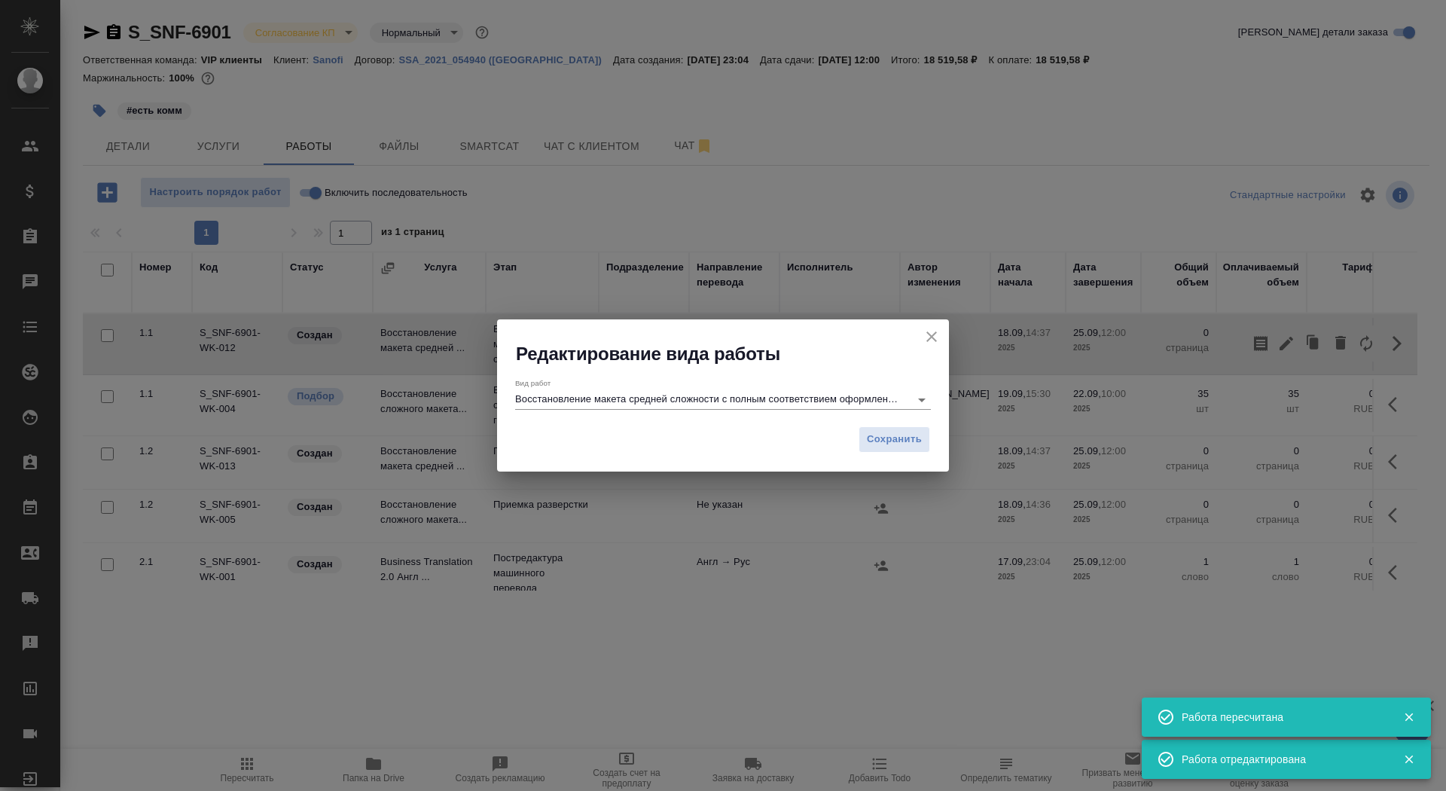
click at [624, 398] on input "Восстановление макета средней сложности с полным соответствием оформлению ориги…" at bounding box center [708, 399] width 387 height 18
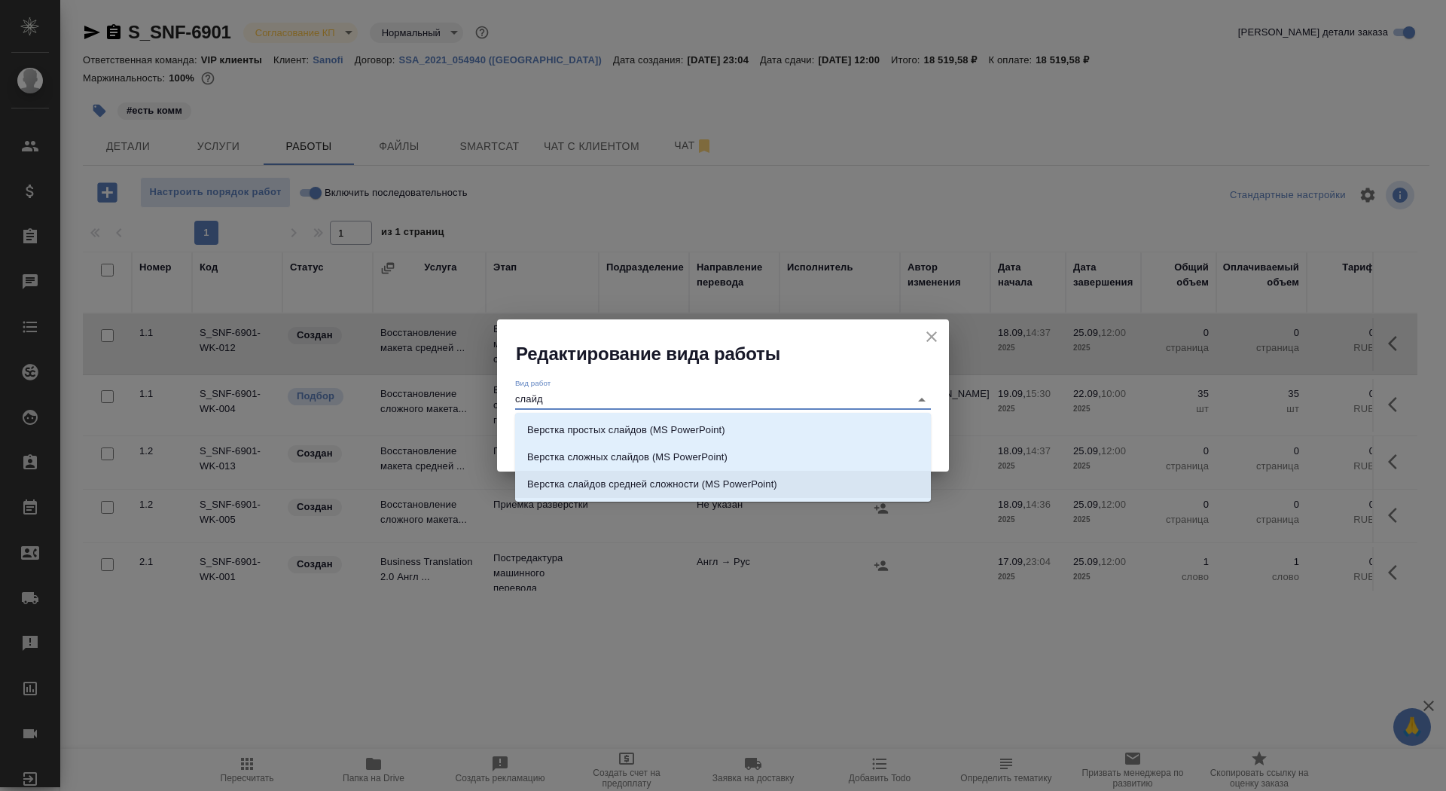
click at [662, 485] on p "Верстка слайдов средней сложности (MS PowerPoint)" at bounding box center [652, 484] width 250 height 15
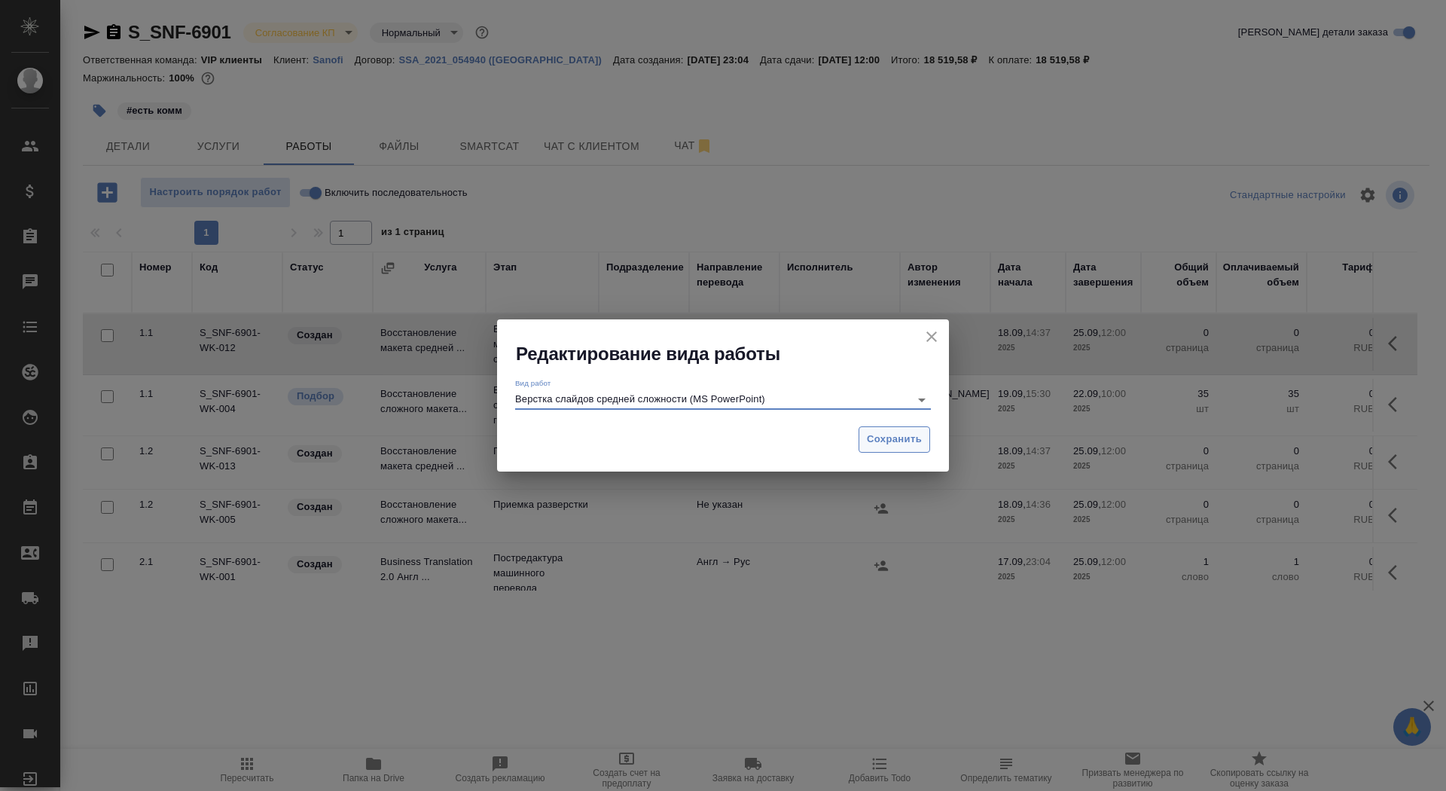
type input "Верстка слайдов средней сложности (MS PowerPoint)"
click at [870, 433] on span "Сохранить" at bounding box center [894, 439] width 55 height 17
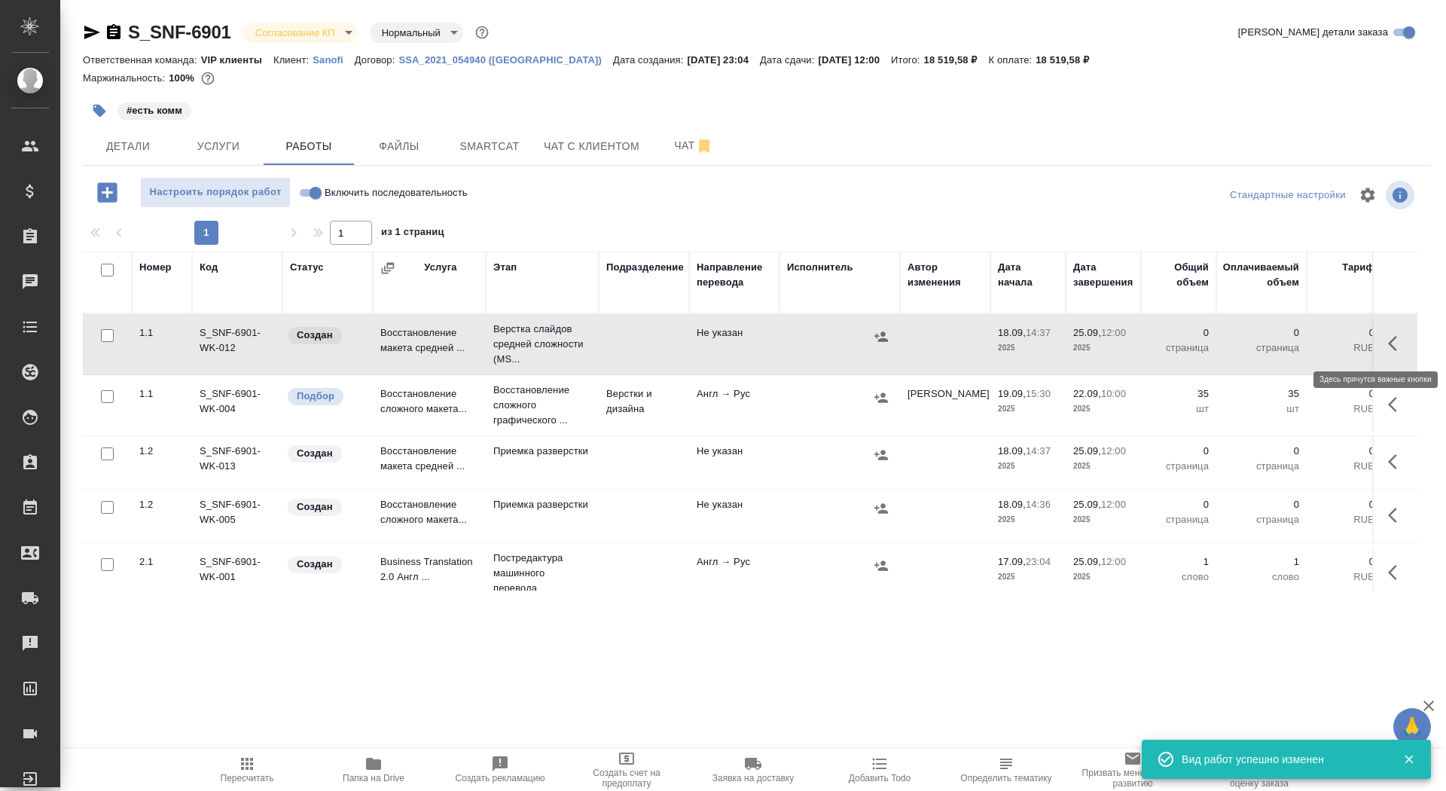
click at [1397, 340] on icon "button" at bounding box center [1397, 343] width 18 height 18
click at [1290, 337] on icon "button" at bounding box center [1286, 344] width 14 height 14
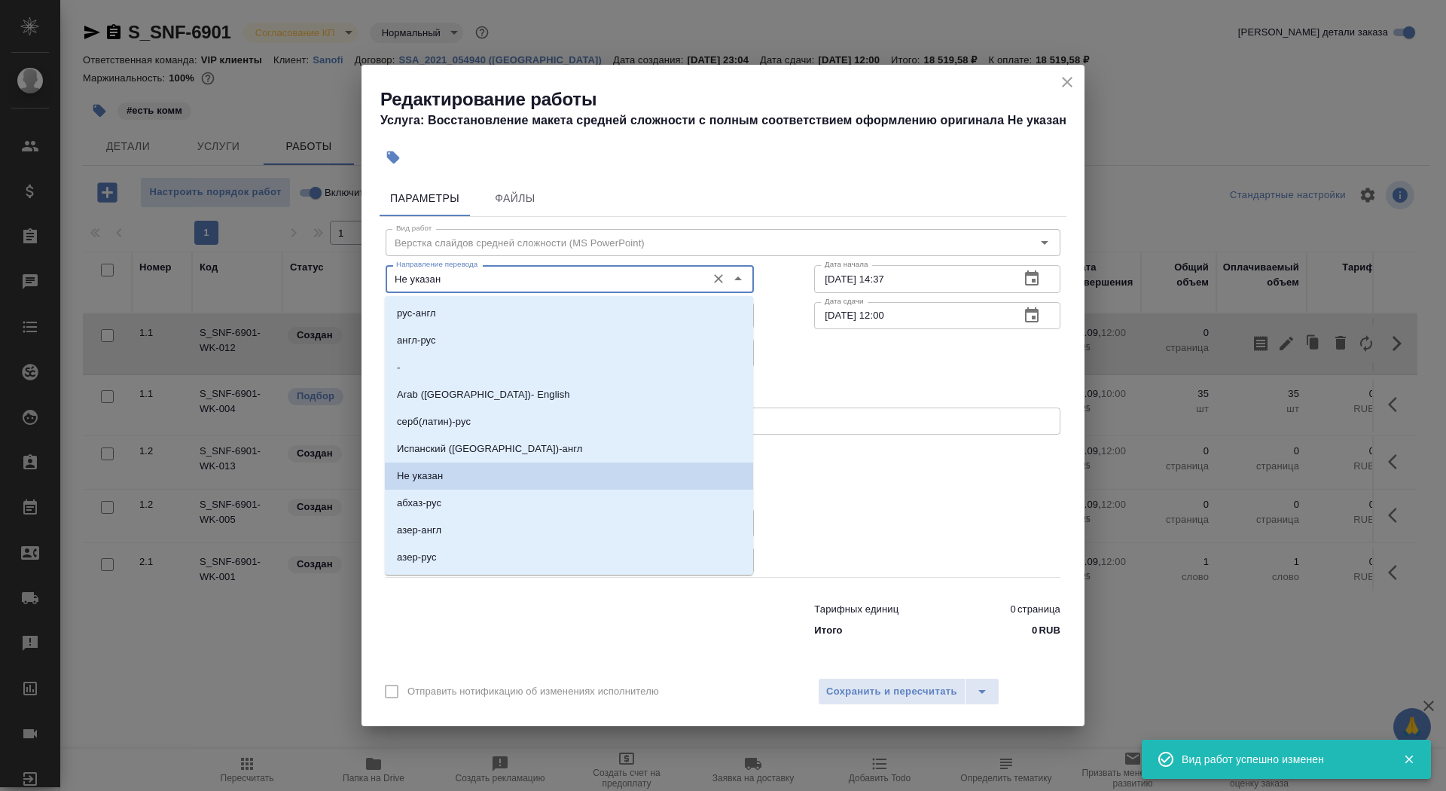
click at [538, 280] on input "Не указан" at bounding box center [544, 279] width 309 height 18
click at [531, 338] on li "англ-рус" at bounding box center [569, 340] width 368 height 27
type input "англ-рус"
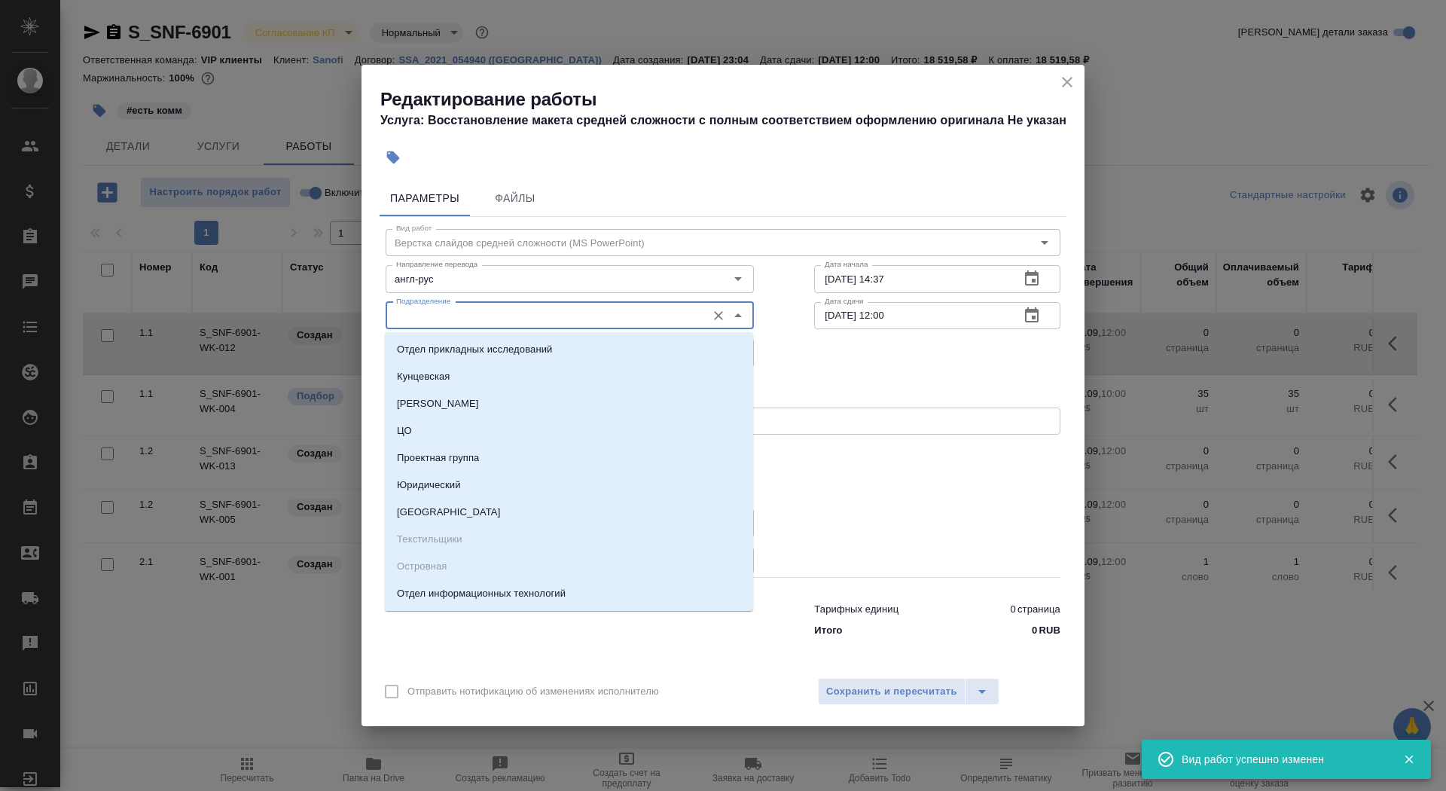
click at [522, 319] on input "Подразделение" at bounding box center [544, 315] width 309 height 18
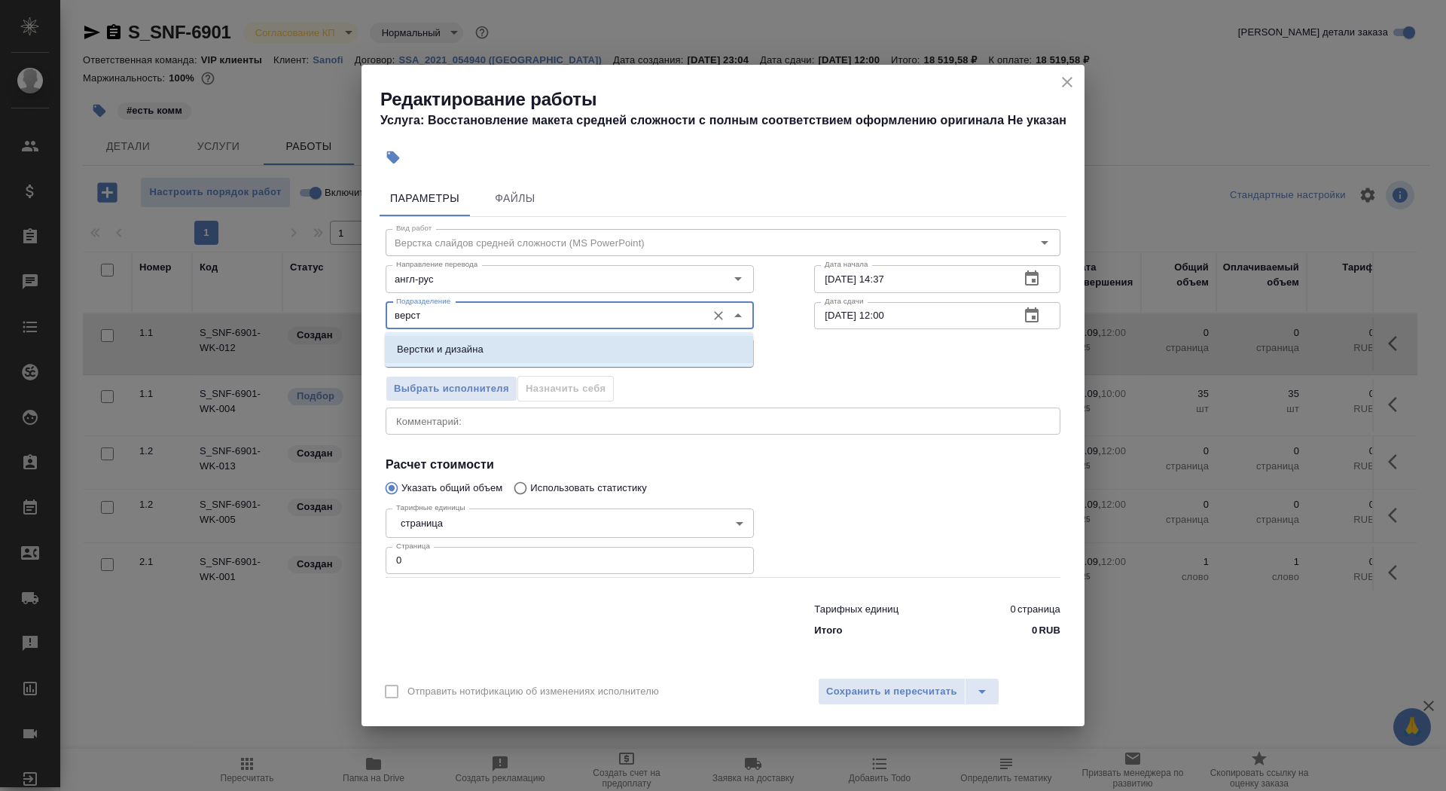
click at [506, 346] on li "Верстки и дизайна" at bounding box center [569, 349] width 368 height 27
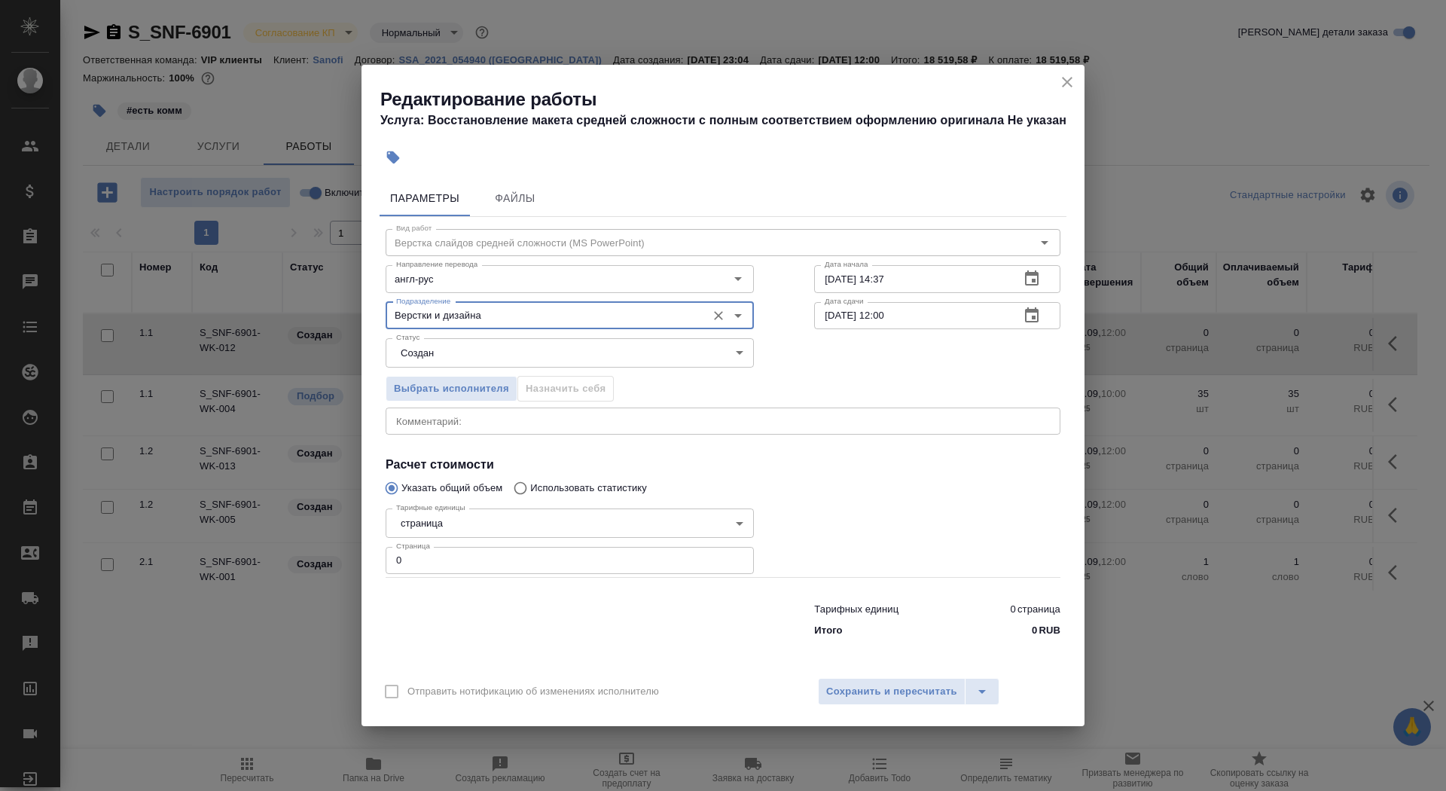
type input "Верстки и дизайна"
click at [506, 346] on body "🙏 .cls-1 fill:#fff; AWATERA Saydasheva Dilyara Клиенты Спецификации Заказы 0 Ча…" at bounding box center [723, 395] width 1446 height 791
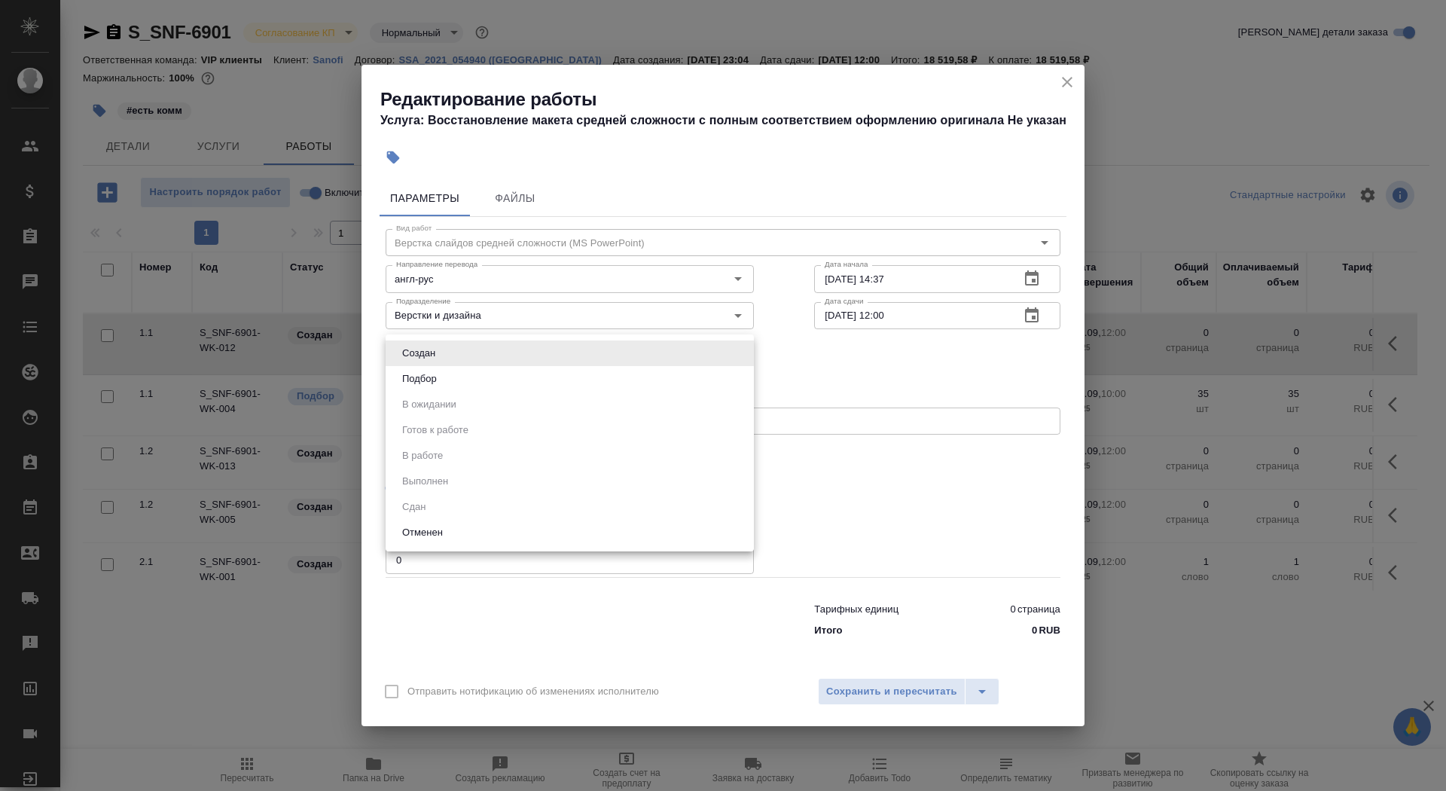
click at [511, 374] on li "Подбор" at bounding box center [570, 379] width 368 height 26
type input "recruiting"
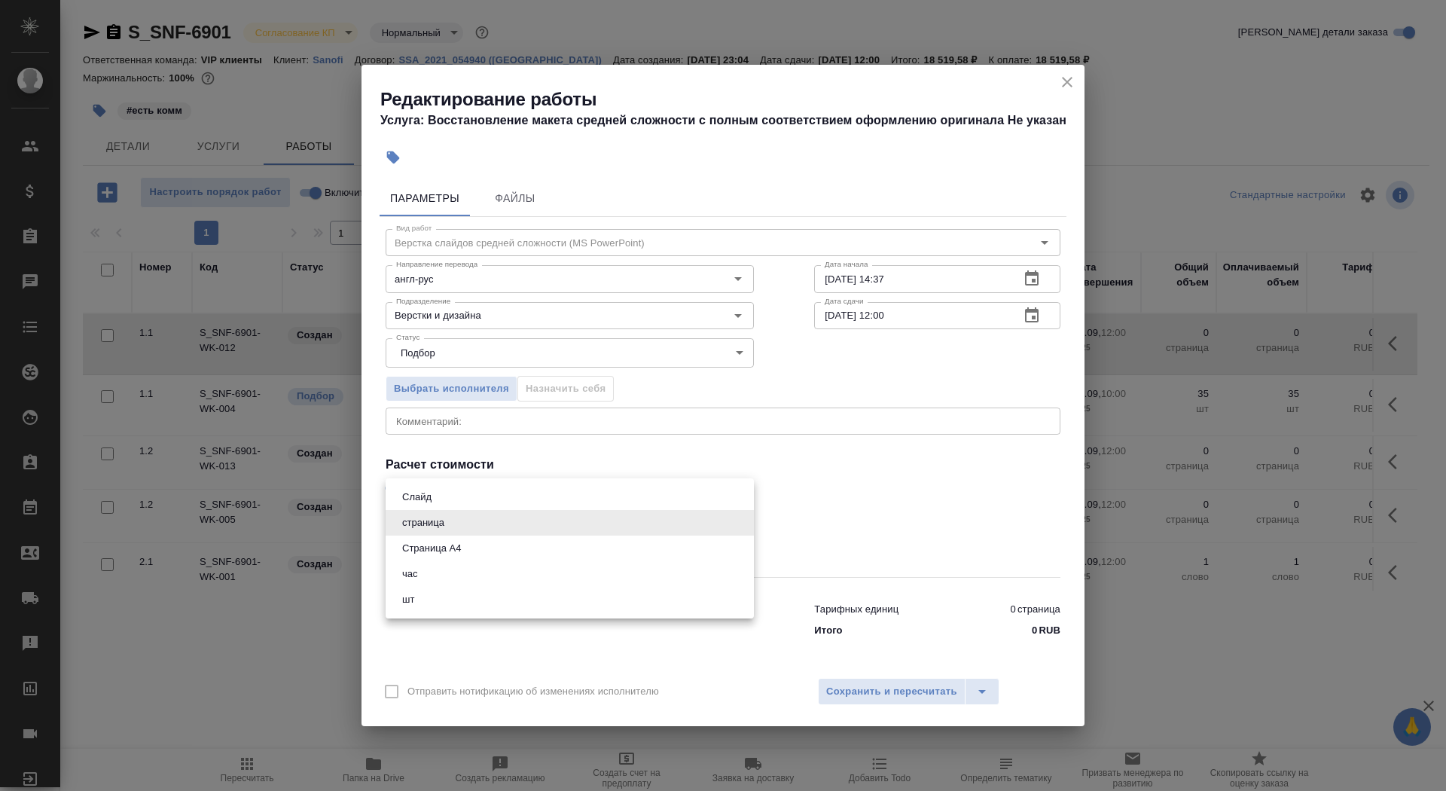
click at [489, 523] on body "🙏 .cls-1 fill:#fff; AWATERA Saydasheva Dilyara Клиенты Спецификации Заказы 0 Ча…" at bounding box center [723, 395] width 1446 height 791
click at [464, 502] on li "Слайд" at bounding box center [570, 497] width 368 height 26
type input "5ca1acf853b22f58dad1d151"
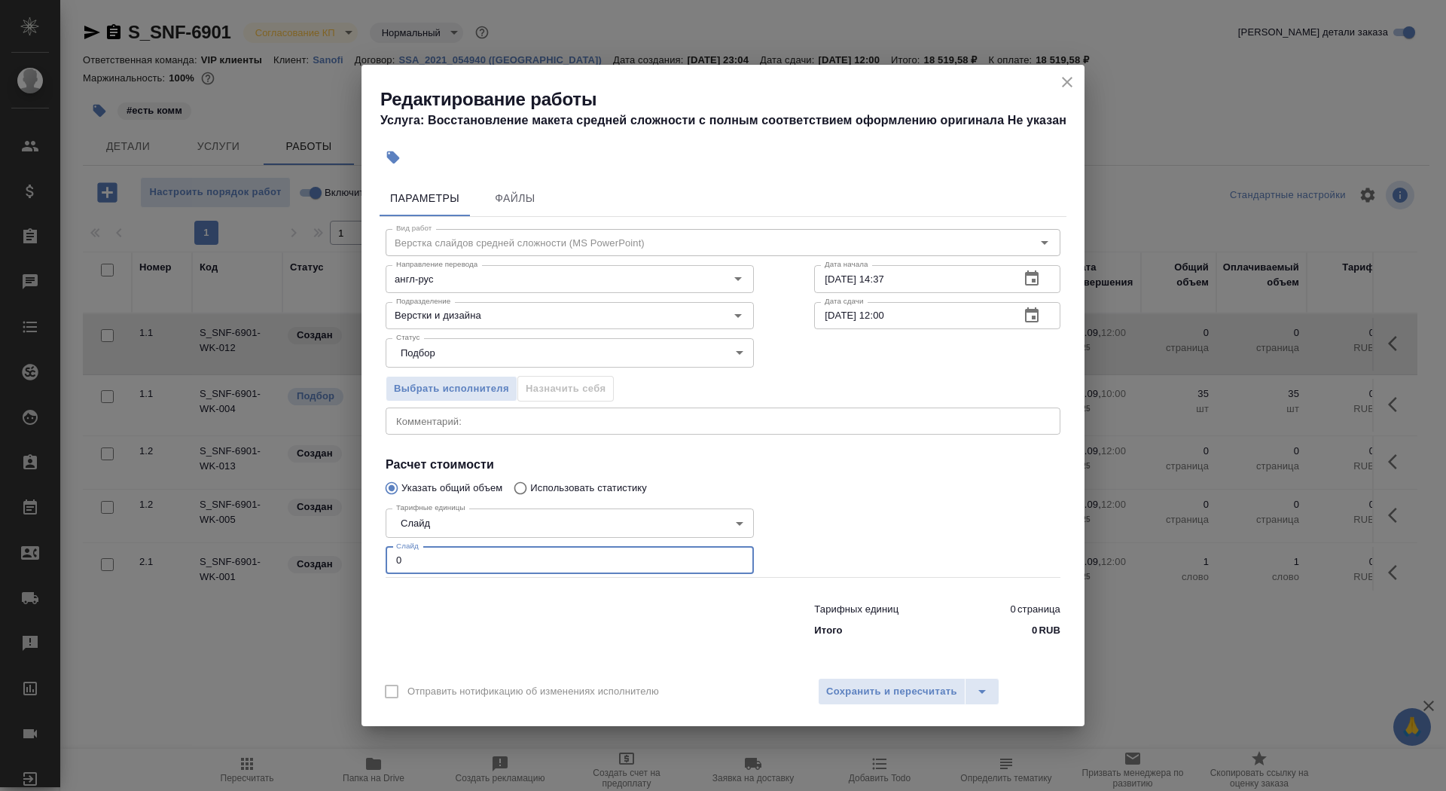
click at [454, 559] on input "0" at bounding box center [570, 560] width 368 height 27
type input "40"
click at [925, 280] on input "18.09.2025 14:37" at bounding box center [911, 278] width 194 height 27
click at [834, 279] on input "18.09.2025 15:30" at bounding box center [911, 278] width 194 height 27
type input "19.09.2025 15:30"
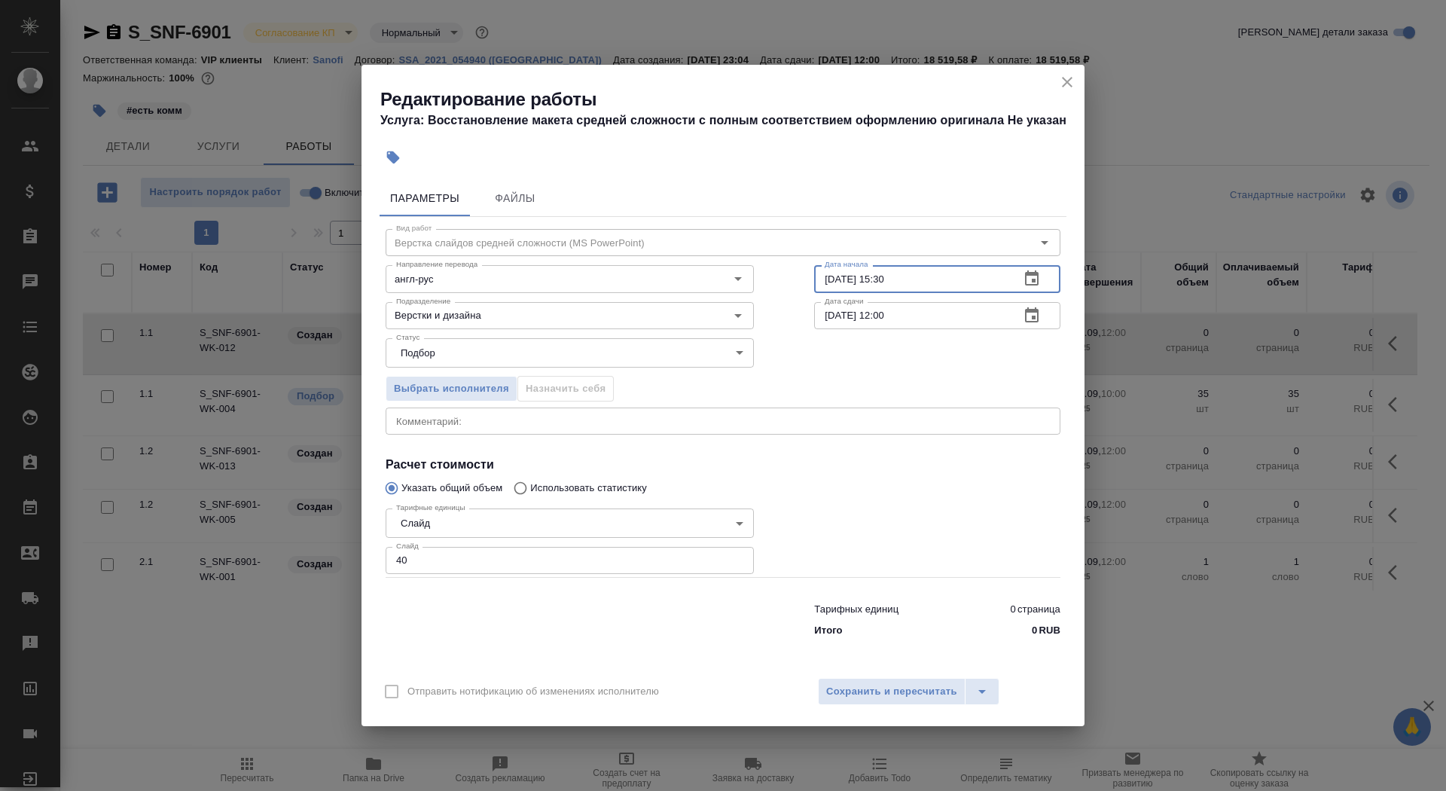
click at [834, 318] on input "25.09.2025 12:00" at bounding box center [911, 315] width 194 height 27
click at [886, 316] on input "22.09.2025 12:00" at bounding box center [911, 315] width 194 height 27
type input "22.09.2025 10:00"
click at [880, 701] on button "Сохранить и пересчитать" at bounding box center [892, 691] width 148 height 27
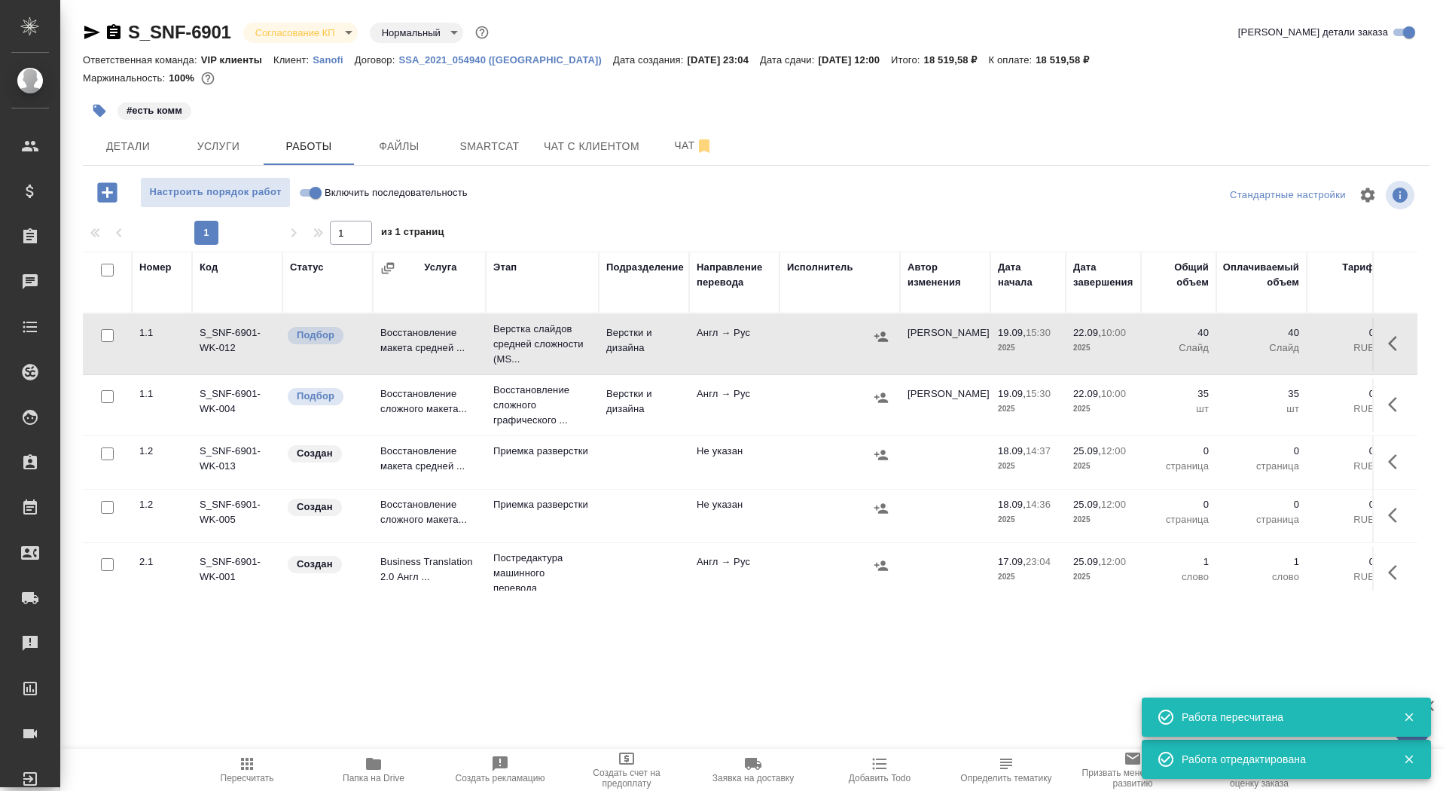
click at [99, 115] on icon "button" at bounding box center [99, 111] width 13 height 13
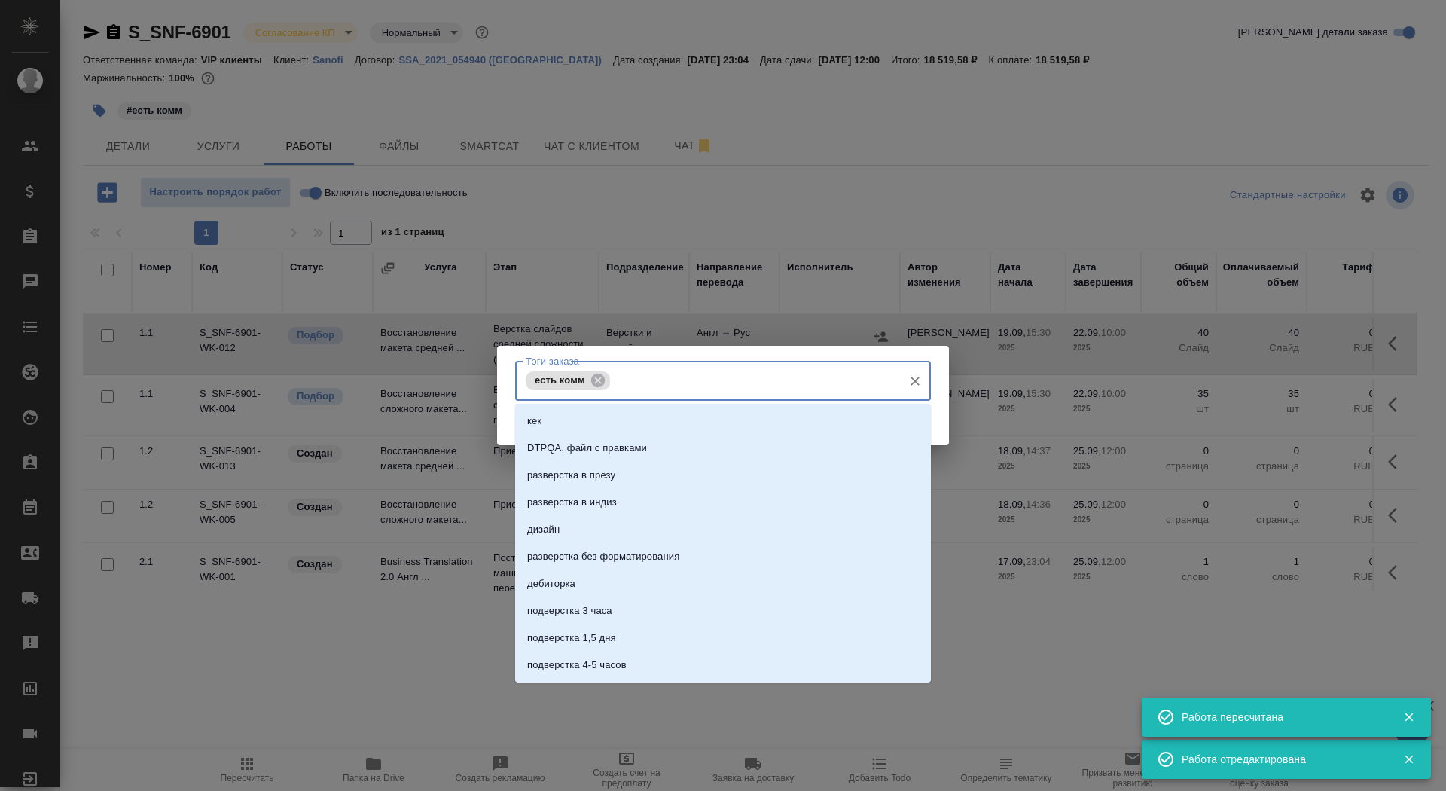
click at [651, 380] on input "Тэги заказа" at bounding box center [755, 380] width 282 height 26
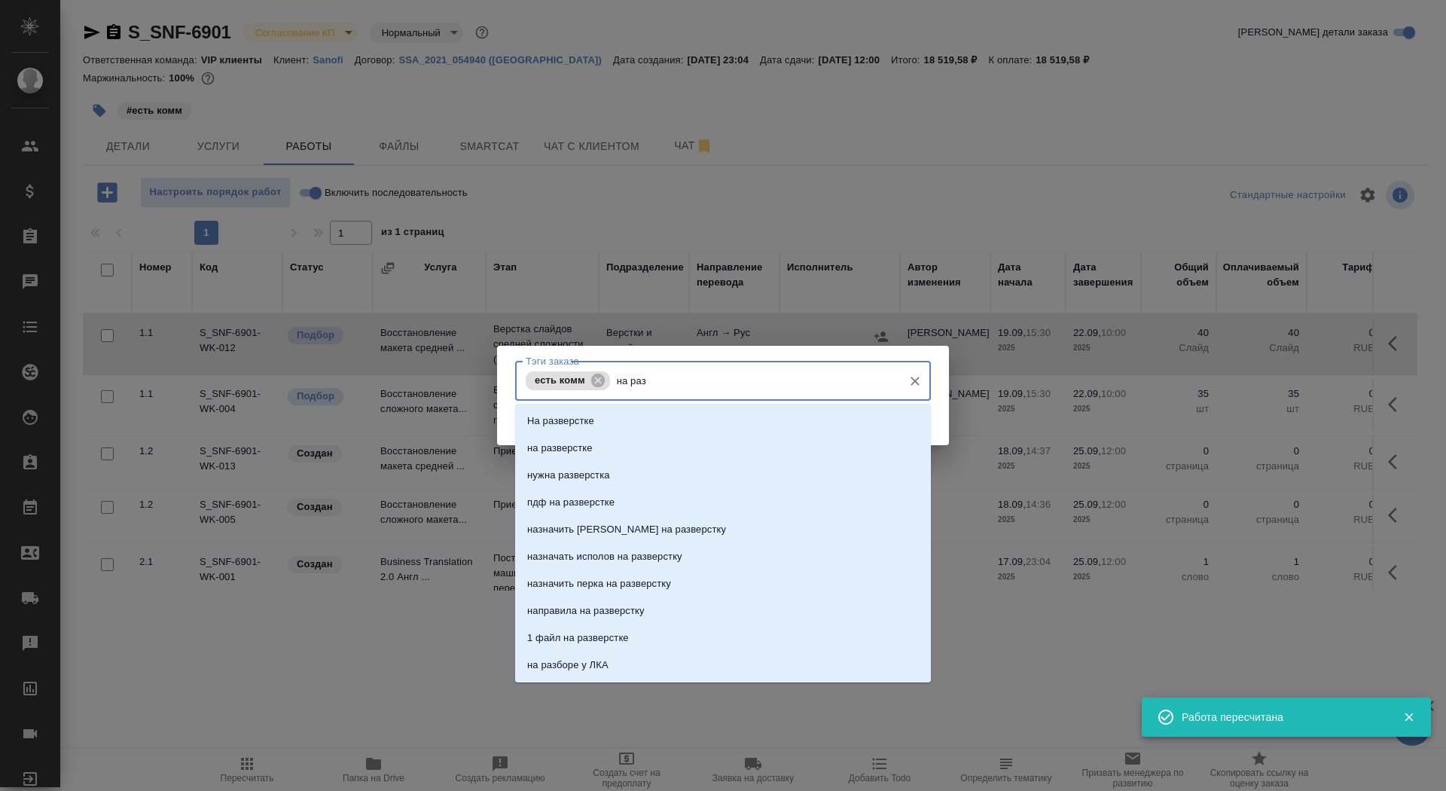
type input "на разв"
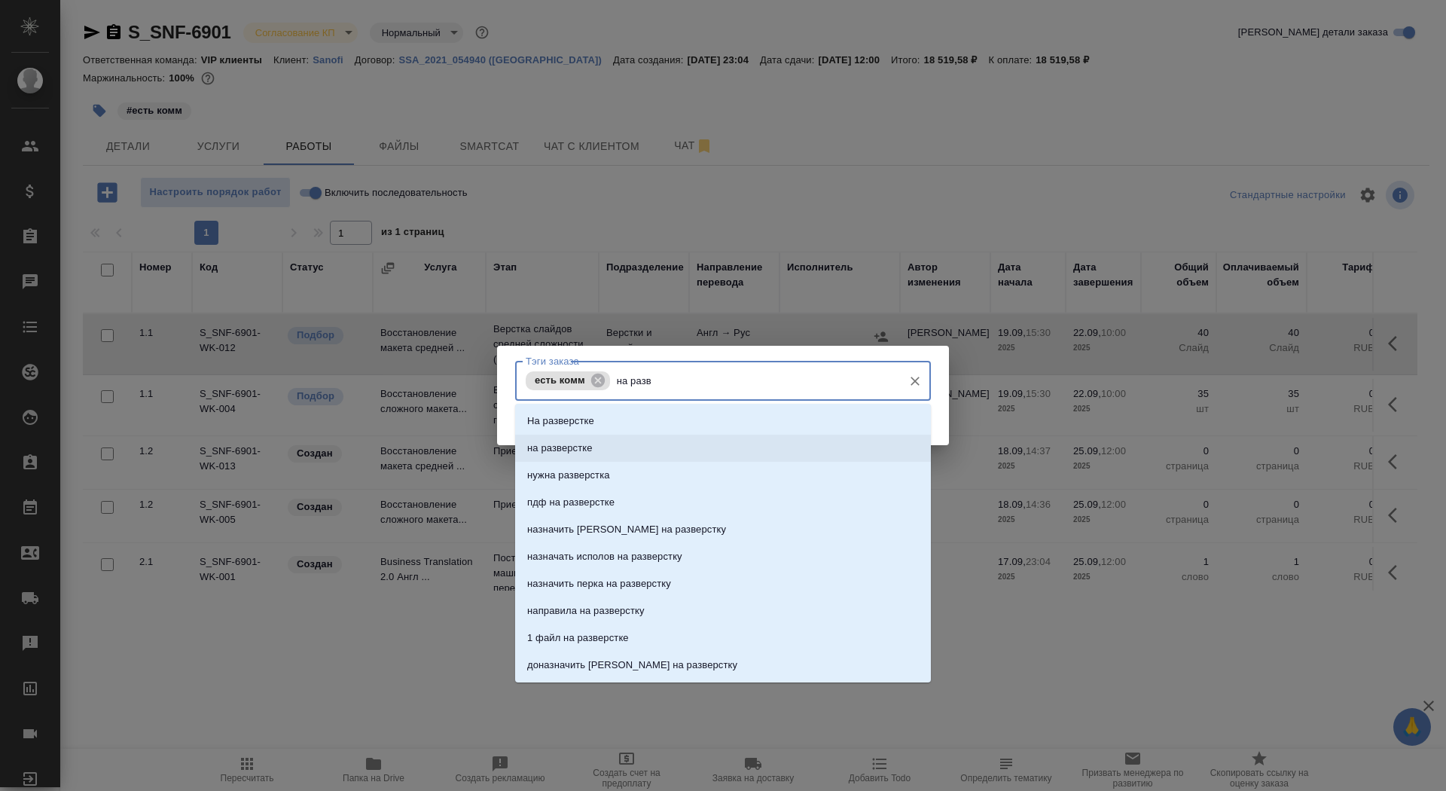
click at [643, 439] on li "на разверстке" at bounding box center [723, 447] width 416 height 27
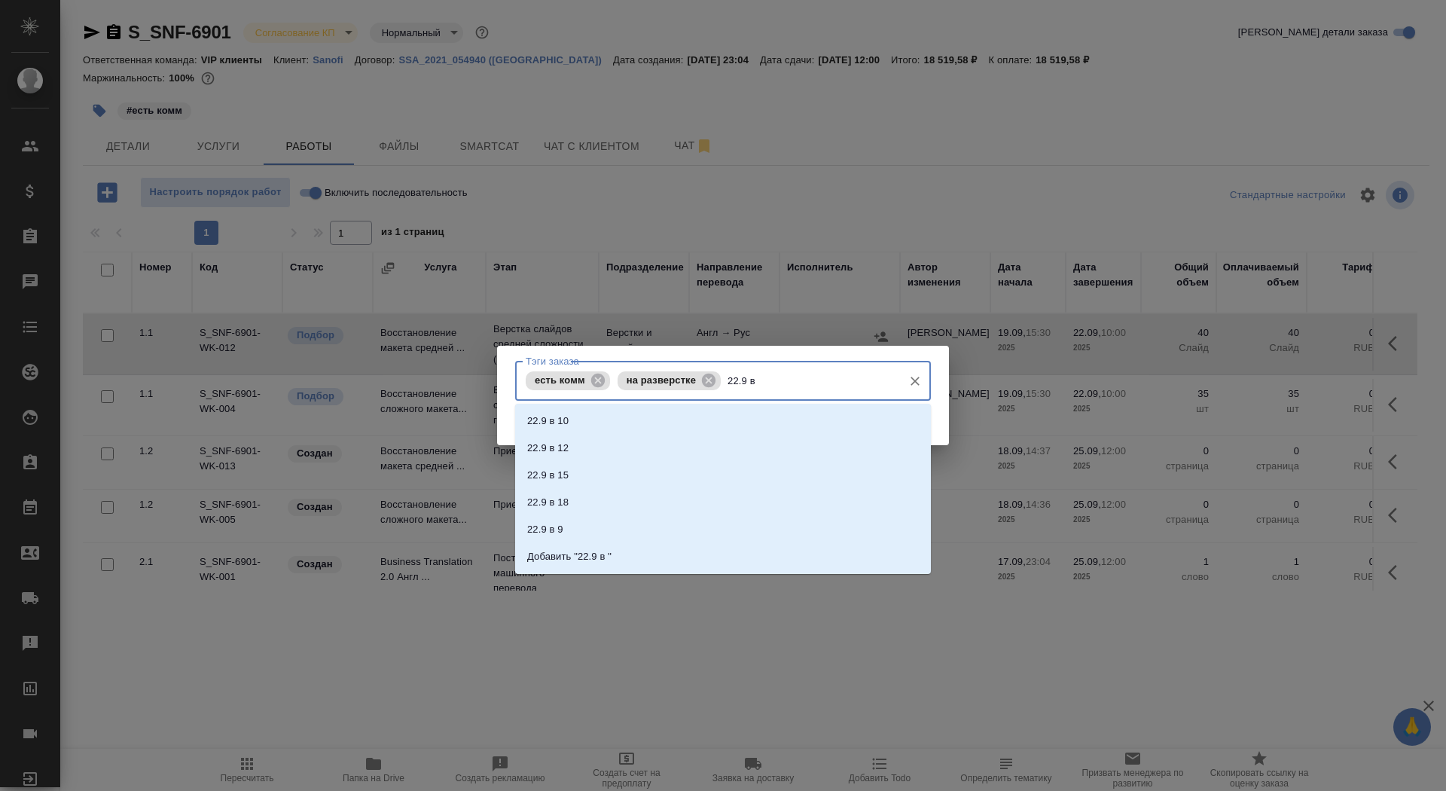
type input "22.9 в 1"
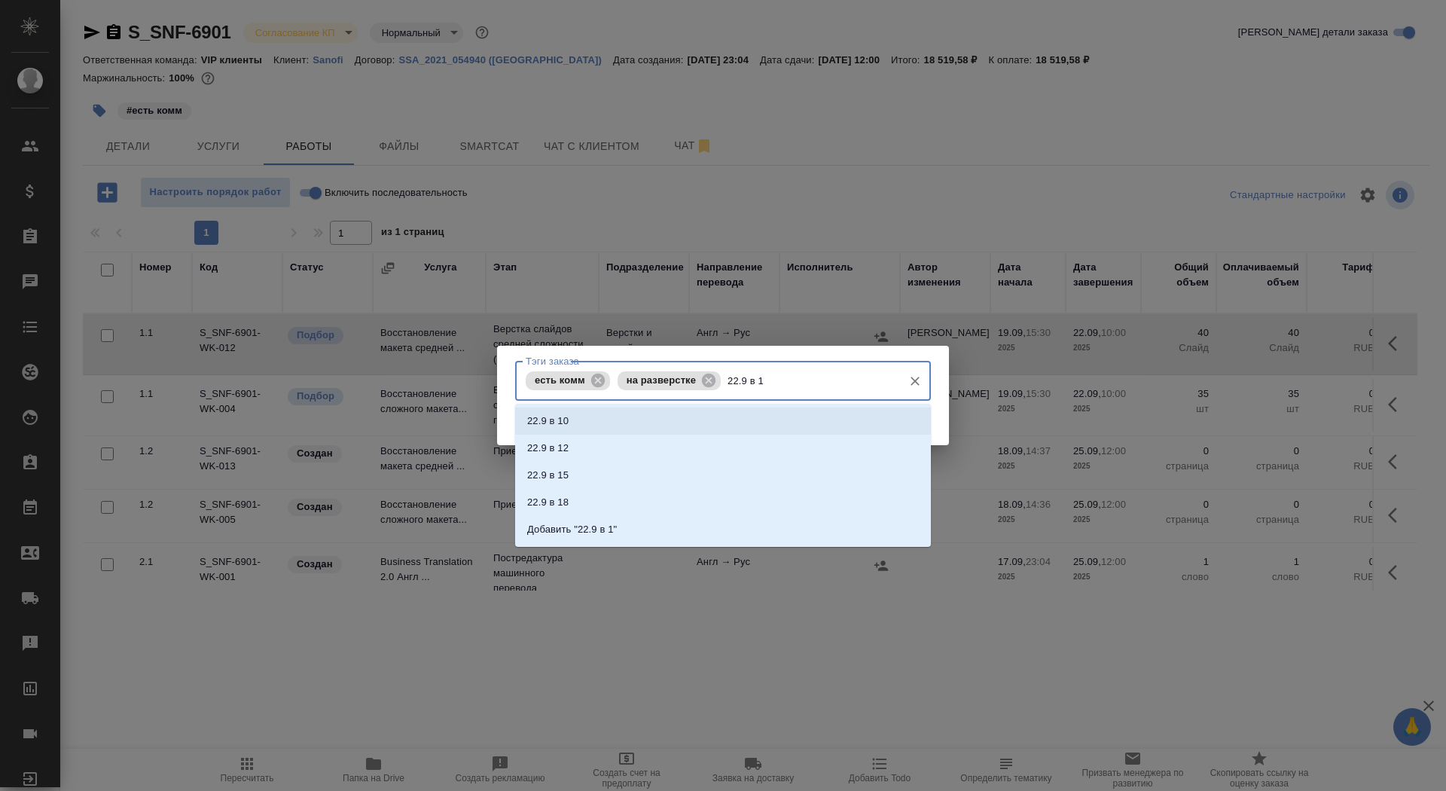
click at [630, 423] on li "22.9 в 10" at bounding box center [723, 420] width 416 height 27
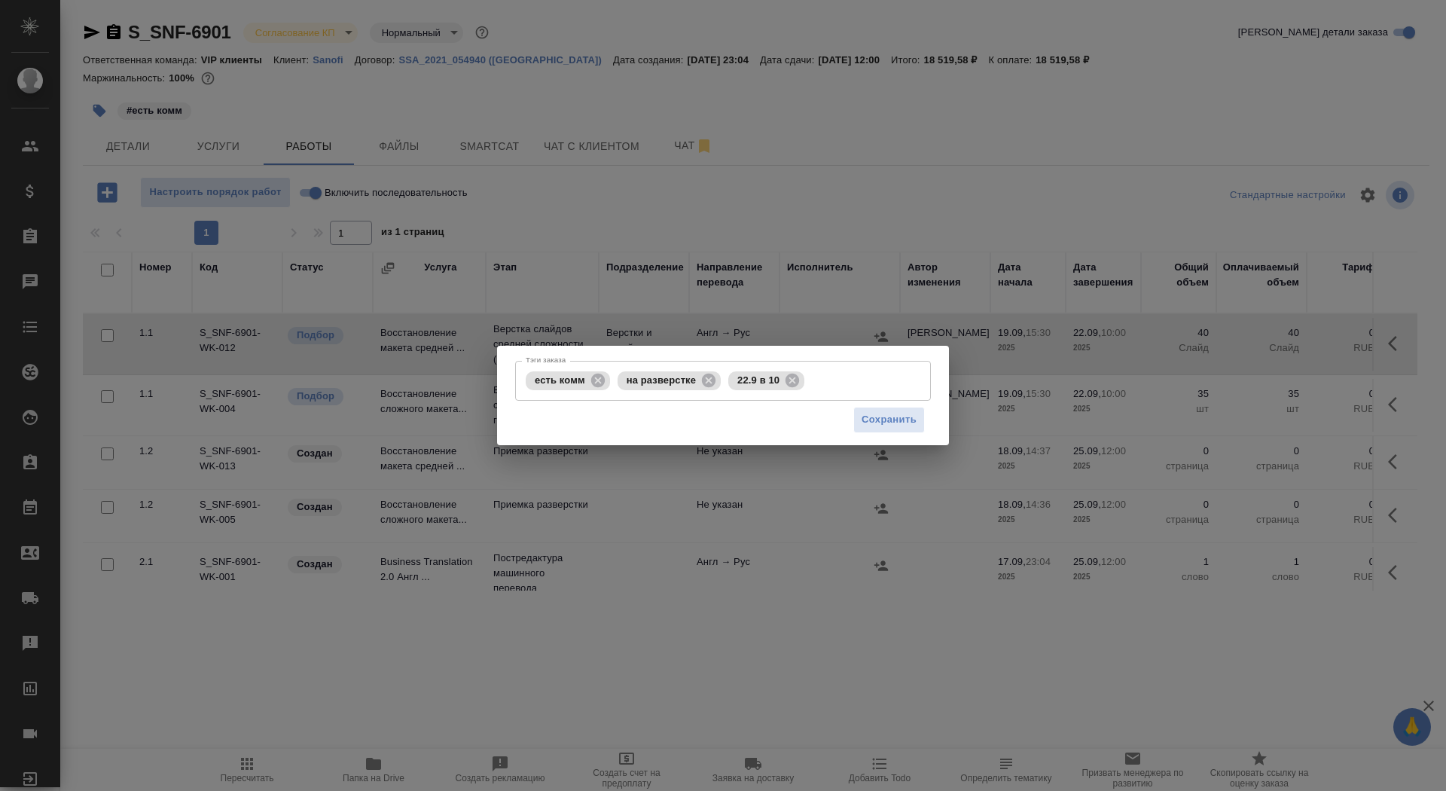
click at [883, 406] on div "Сохранить" at bounding box center [723, 420] width 416 height 38
click at [883, 422] on span "Сохранить" at bounding box center [888, 419] width 55 height 17
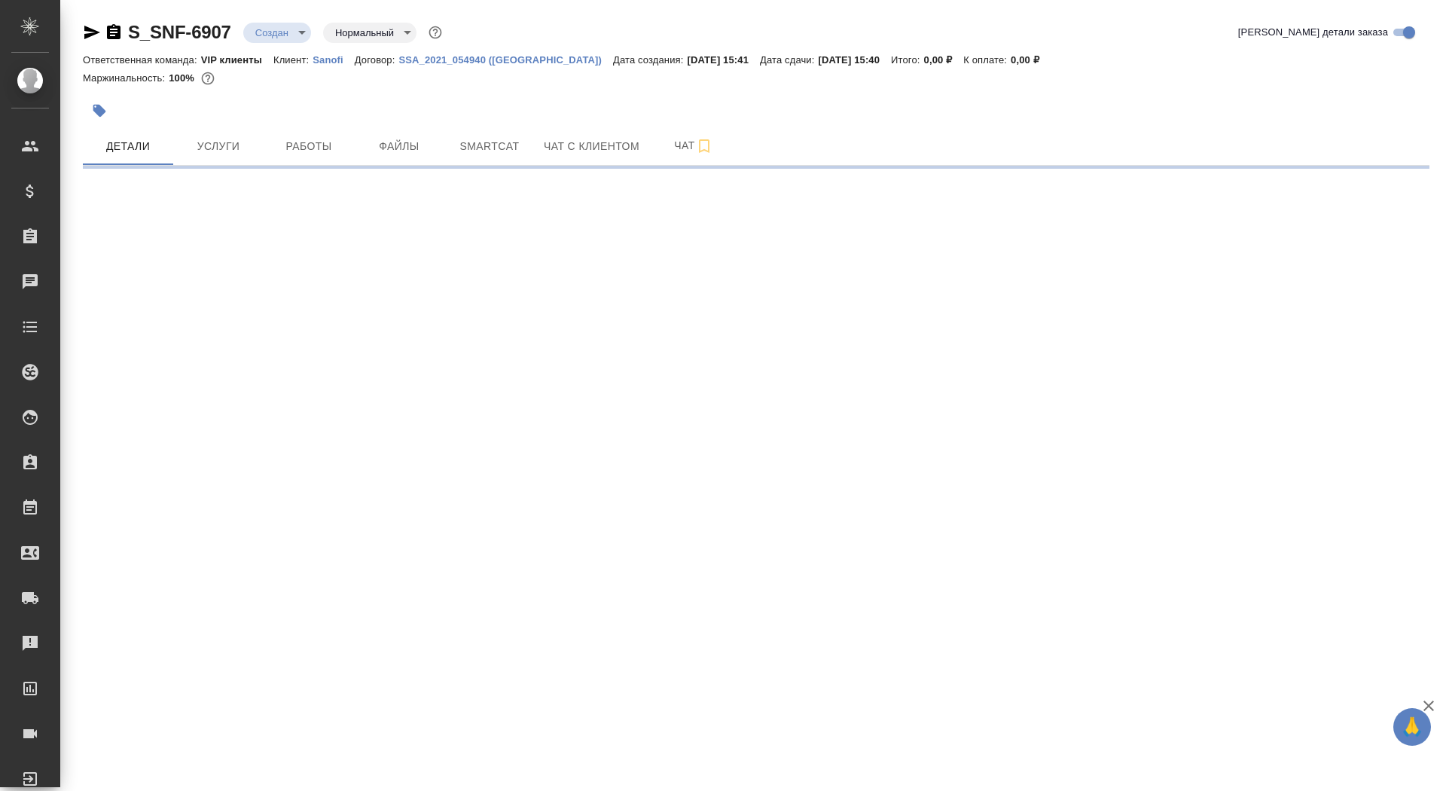
select select "RU"
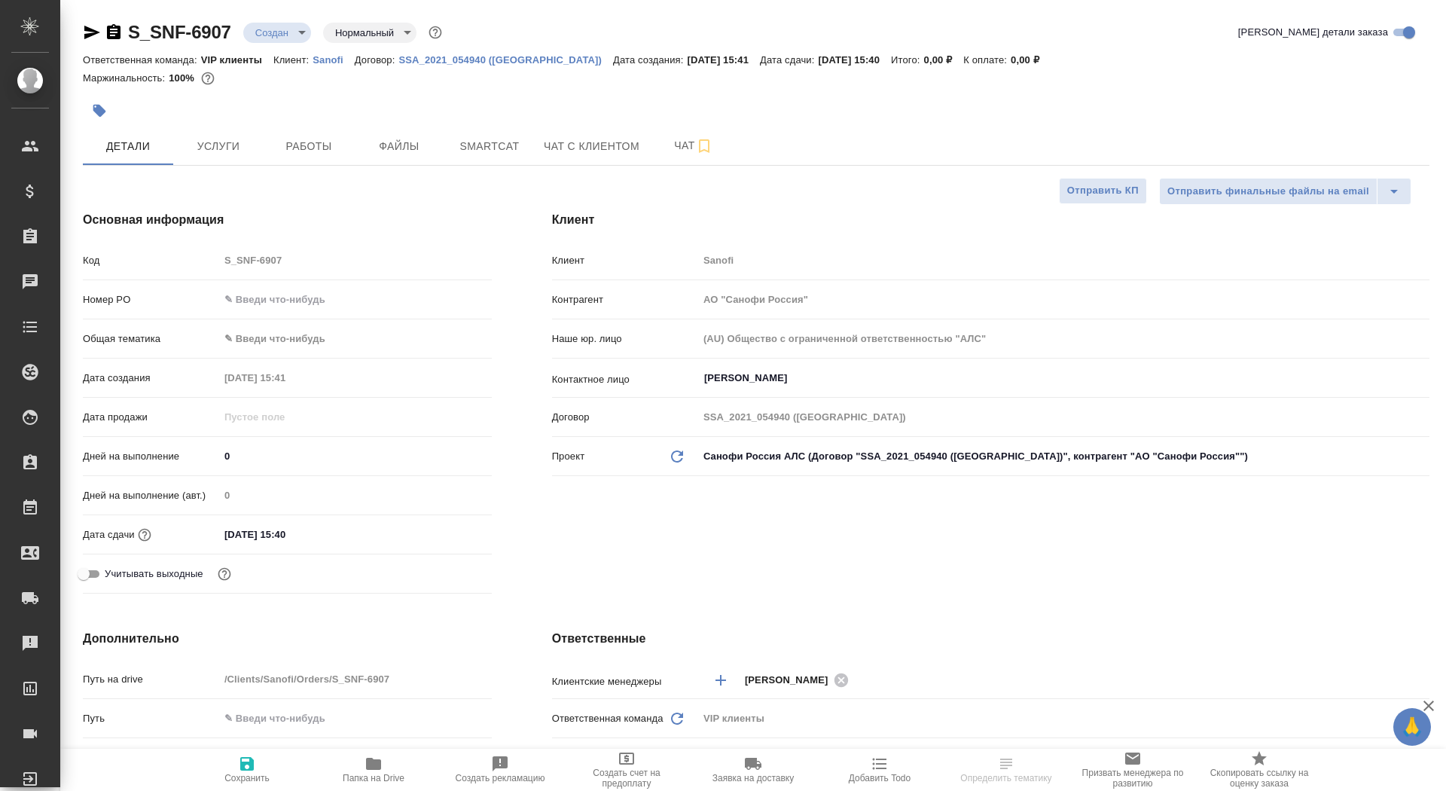
type textarea "x"
click at [222, 449] on input "0" at bounding box center [355, 456] width 271 height 22
drag, startPoint x: 237, startPoint y: 455, endPoint x: 219, endPoint y: 452, distance: 18.3
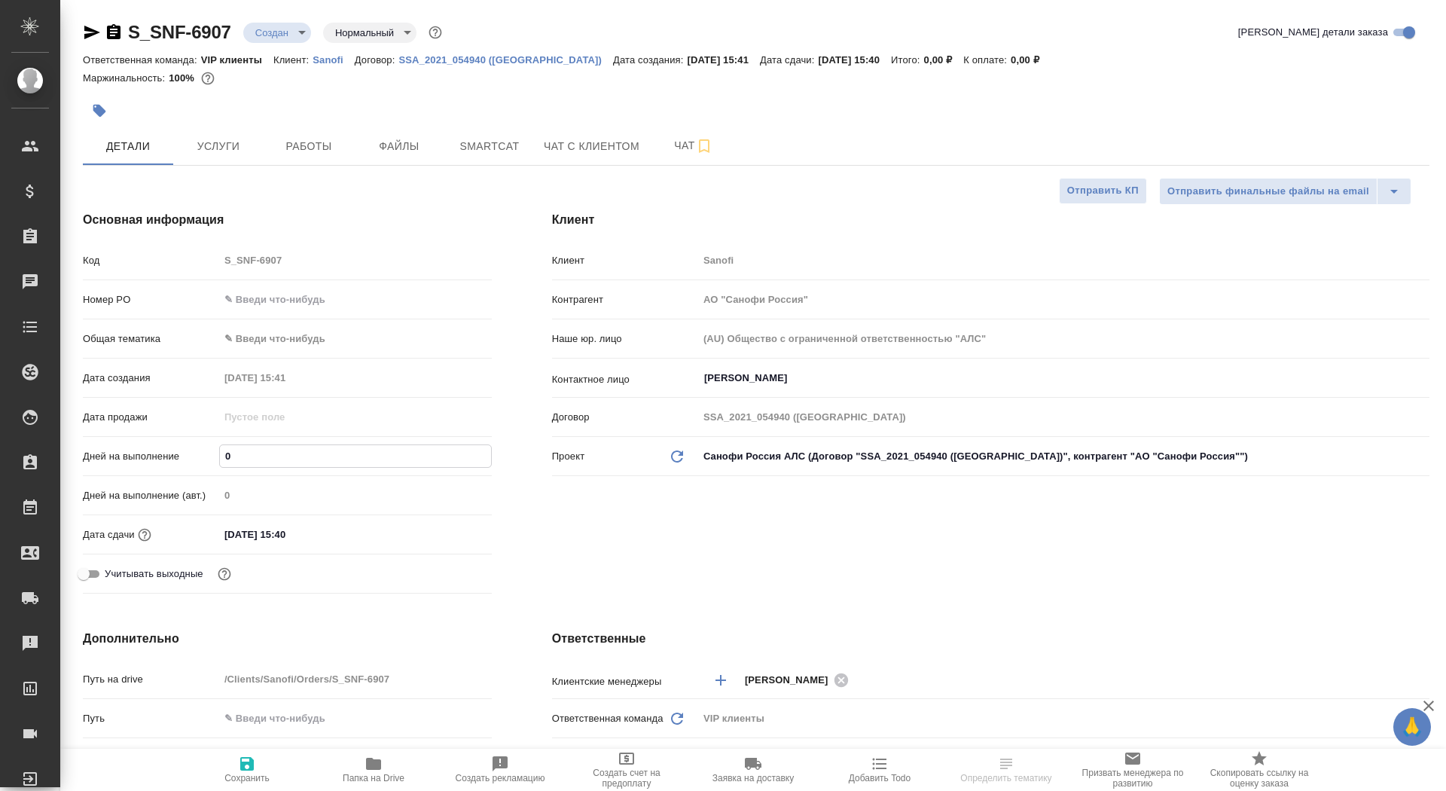
click at [220, 452] on input "0" at bounding box center [355, 456] width 271 height 22
type input "4"
type textarea "x"
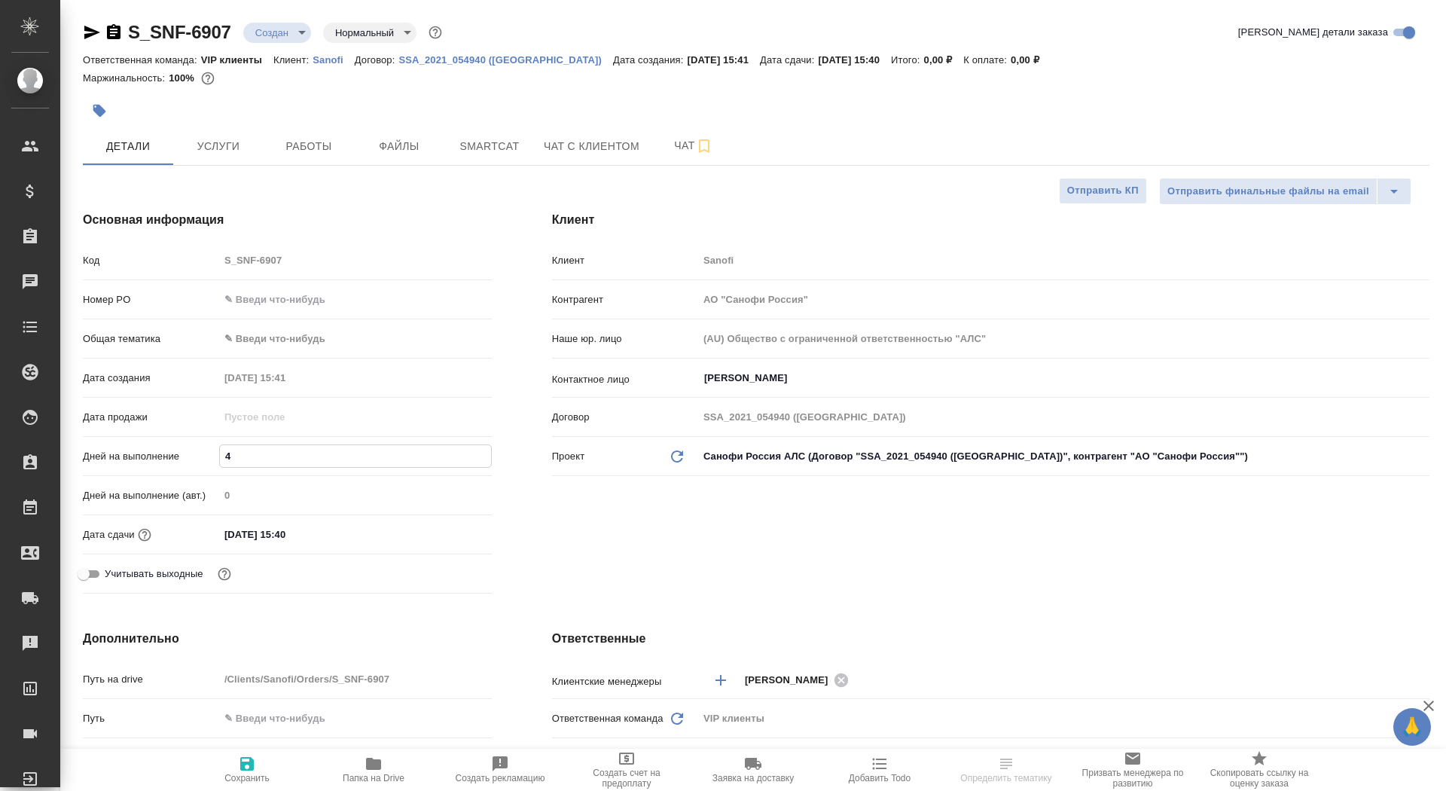
type input "4"
type textarea "x"
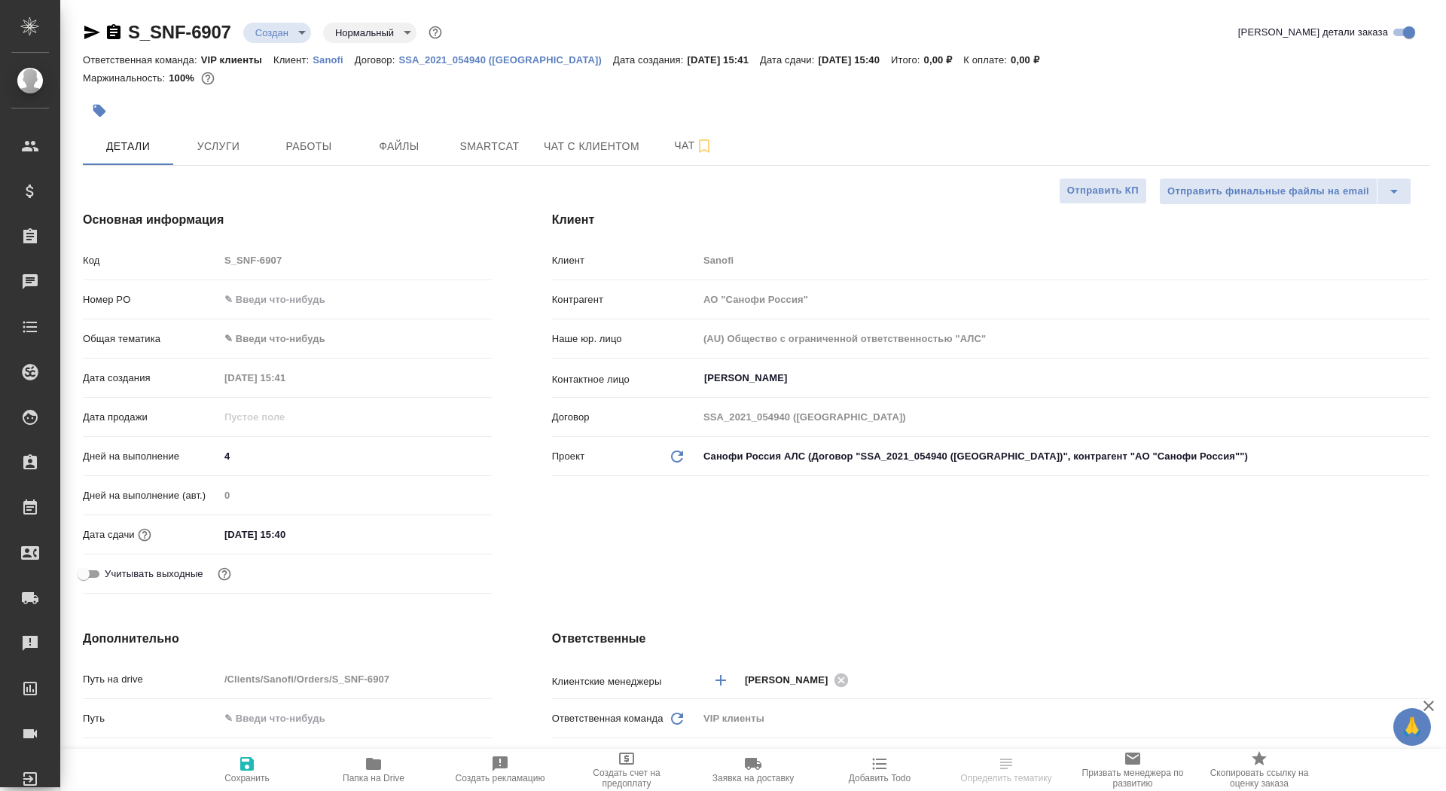
type textarea "x"
click at [241, 782] on span "Сохранить" at bounding box center [246, 778] width 45 height 11
type textarea "x"
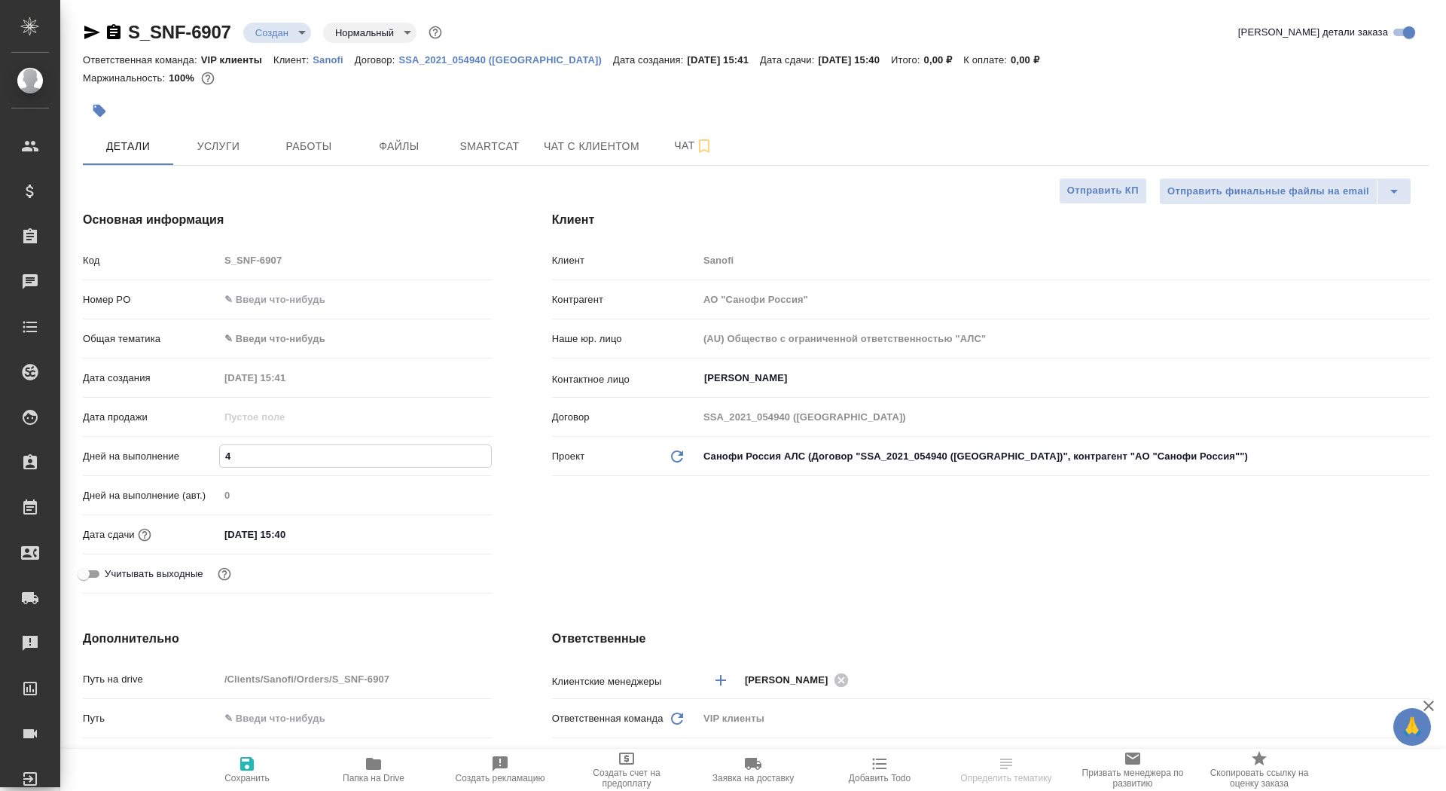
type textarea "x"
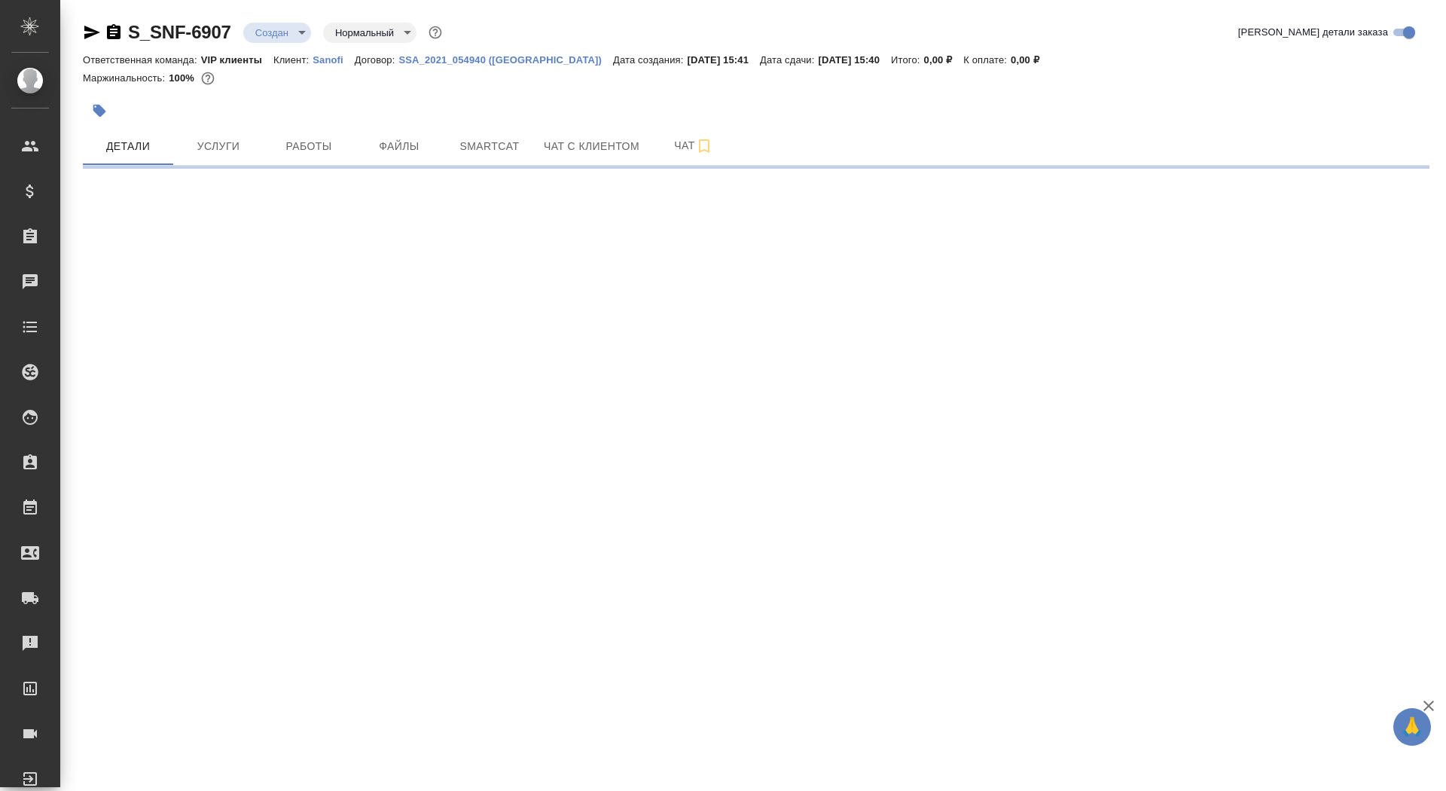
select select "RU"
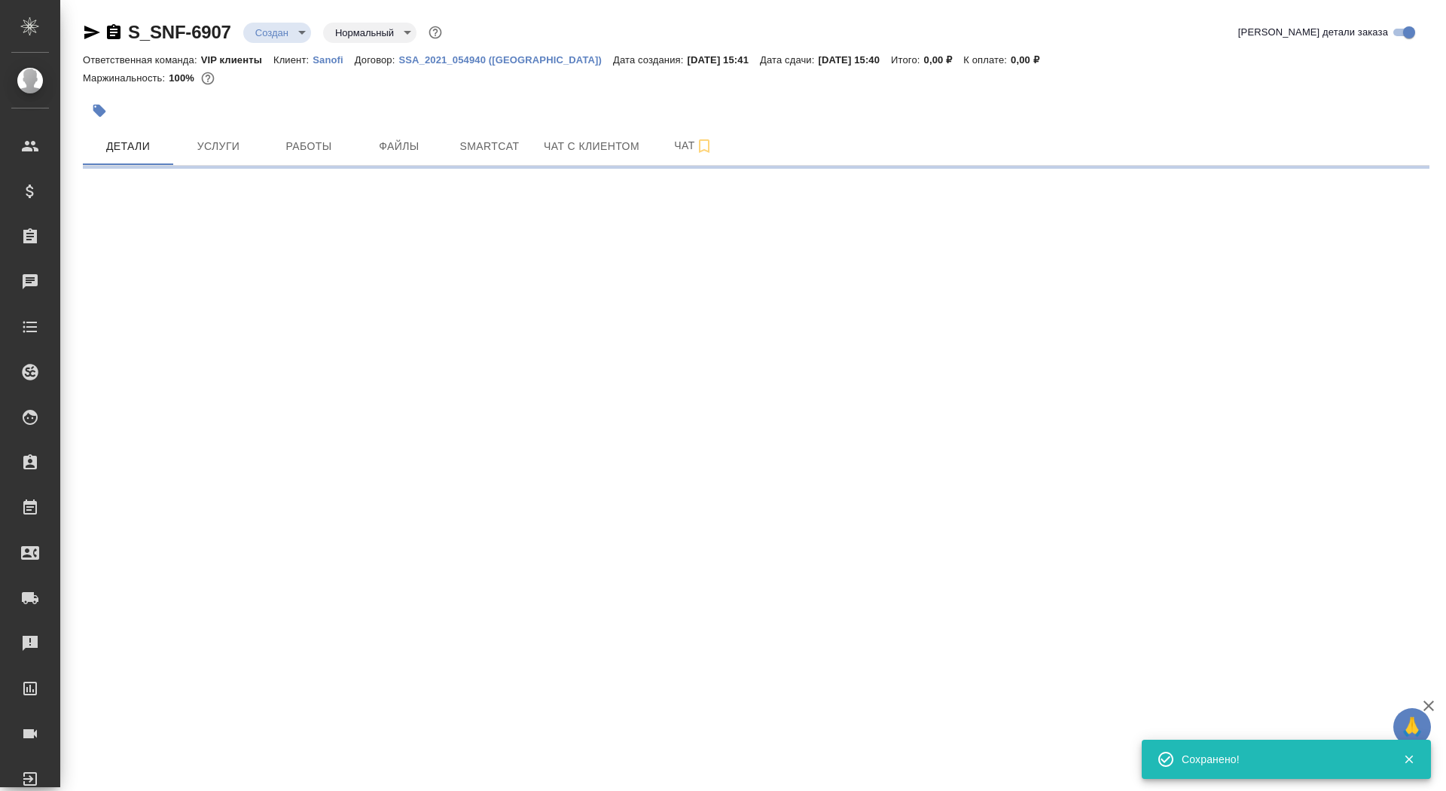
select select "RU"
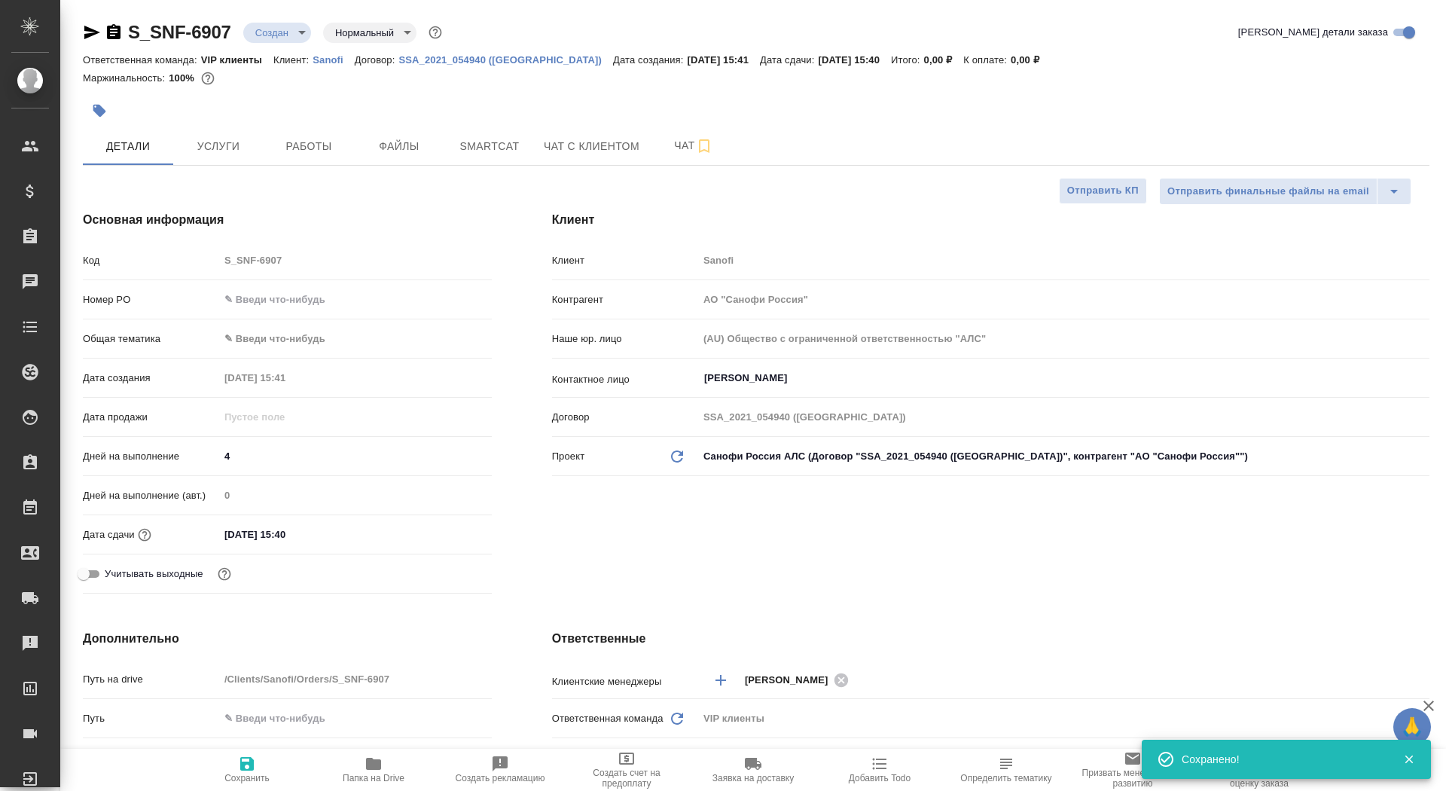
type textarea "x"
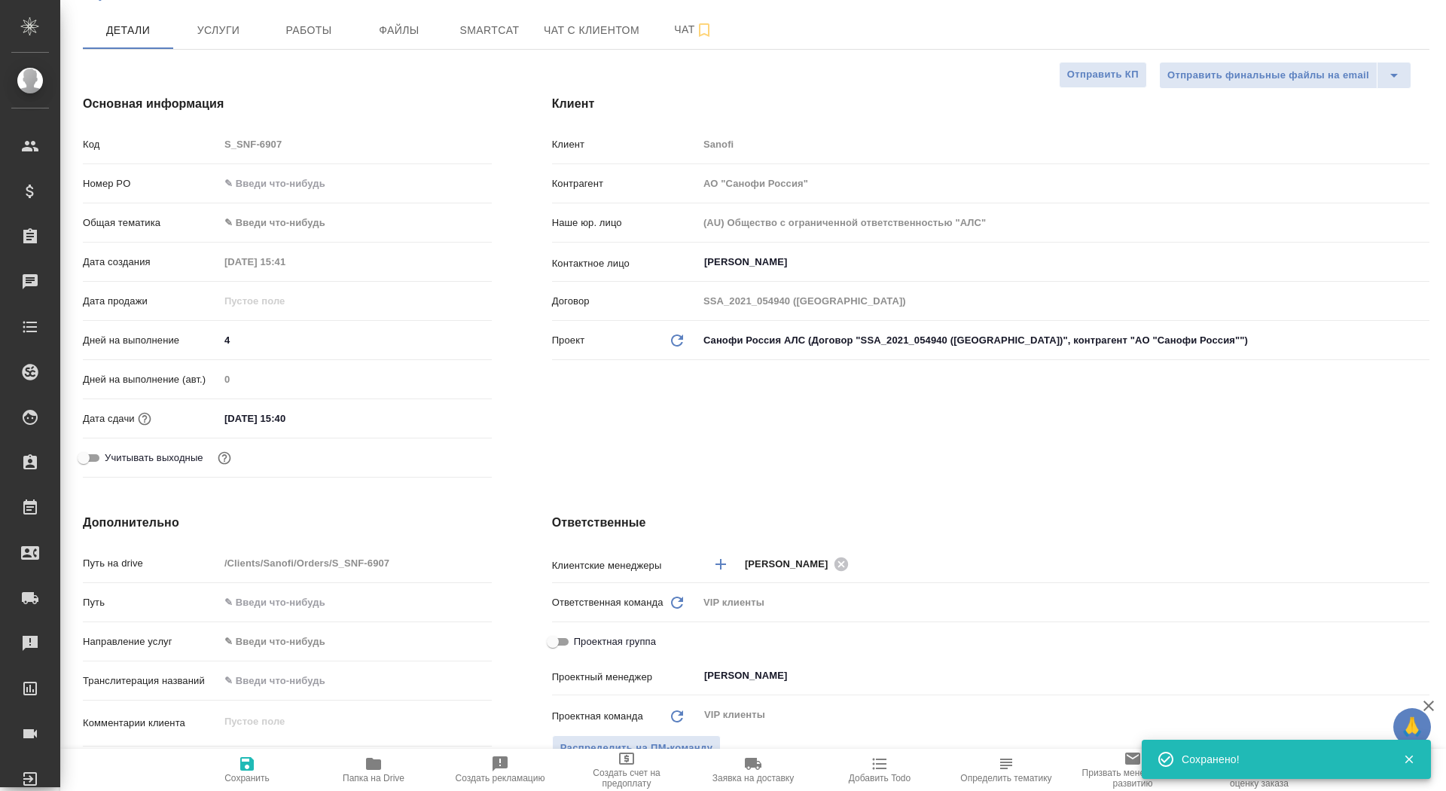
scroll to position [299, 0]
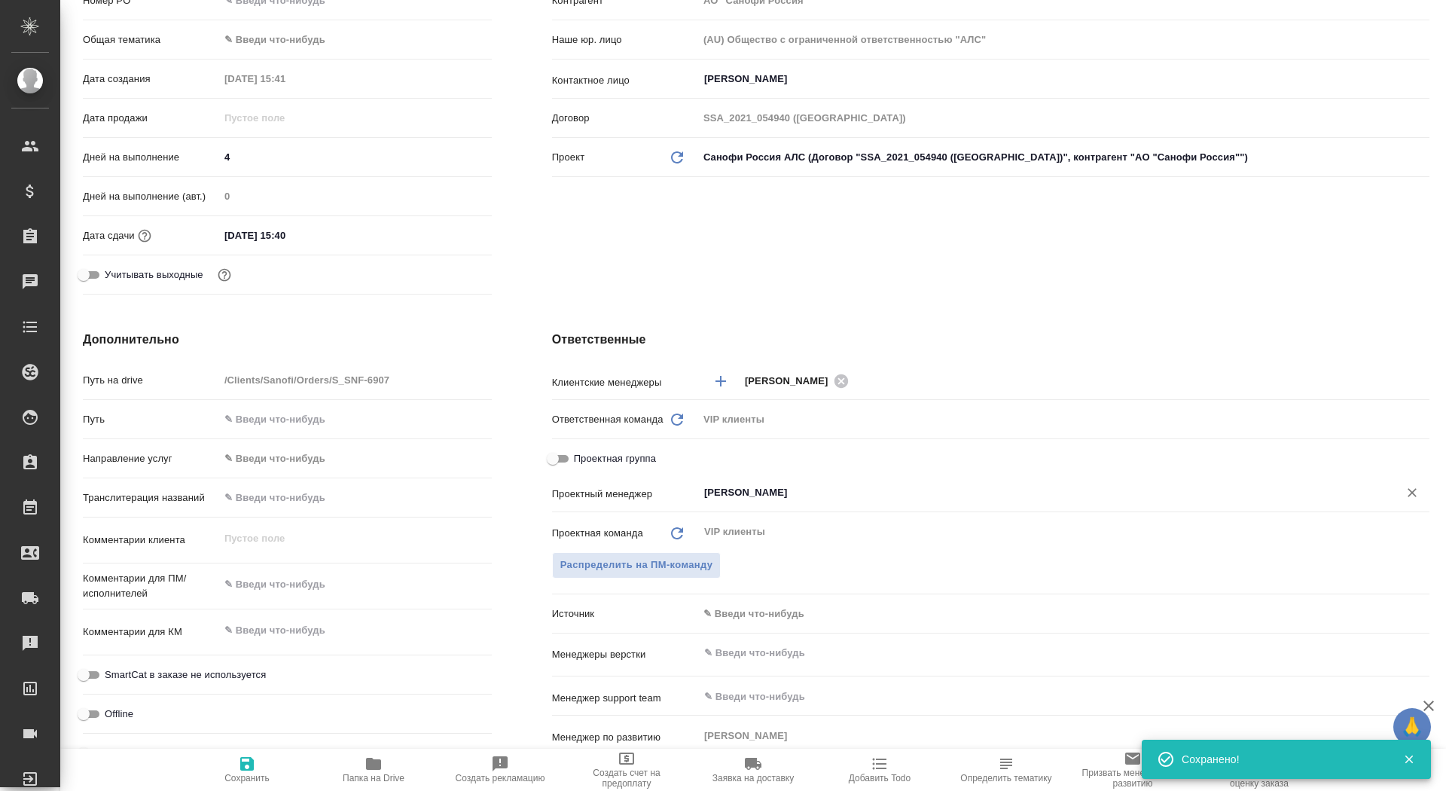
click at [800, 490] on input "[PERSON_NAME]" at bounding box center [1039, 492] width 672 height 18
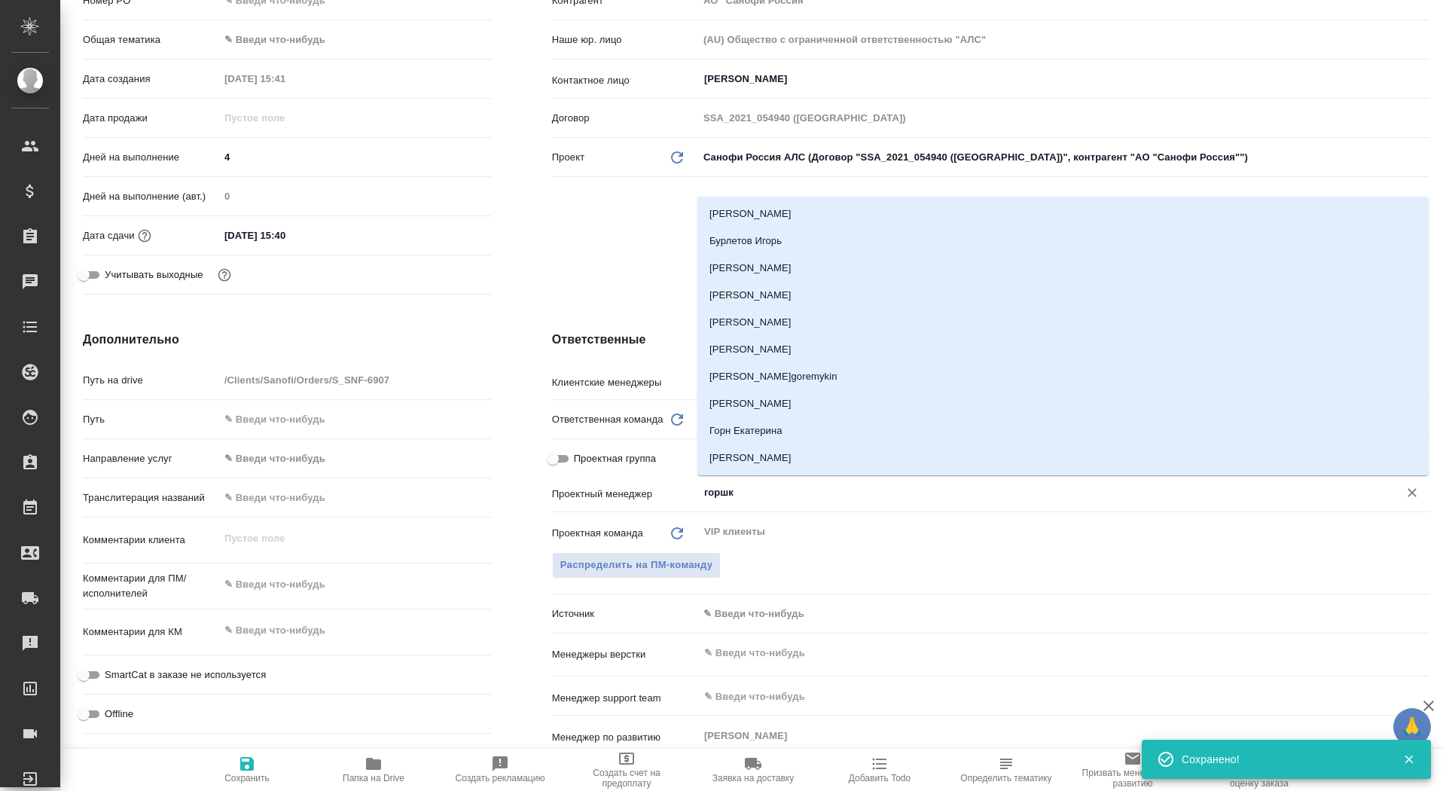
type input "горшко"
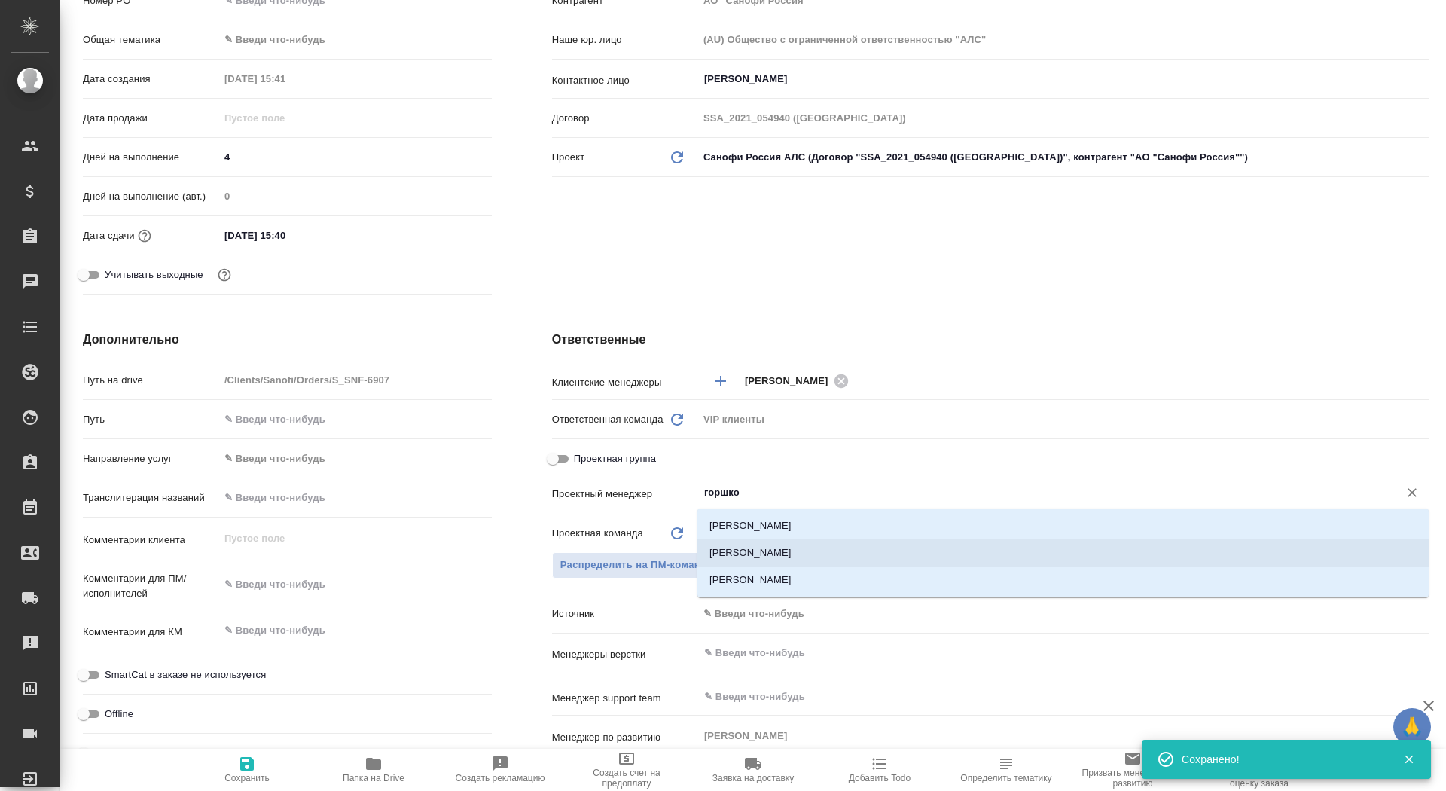
click at [796, 559] on li "[PERSON_NAME]" at bounding box center [1062, 552] width 731 height 27
type textarea "x"
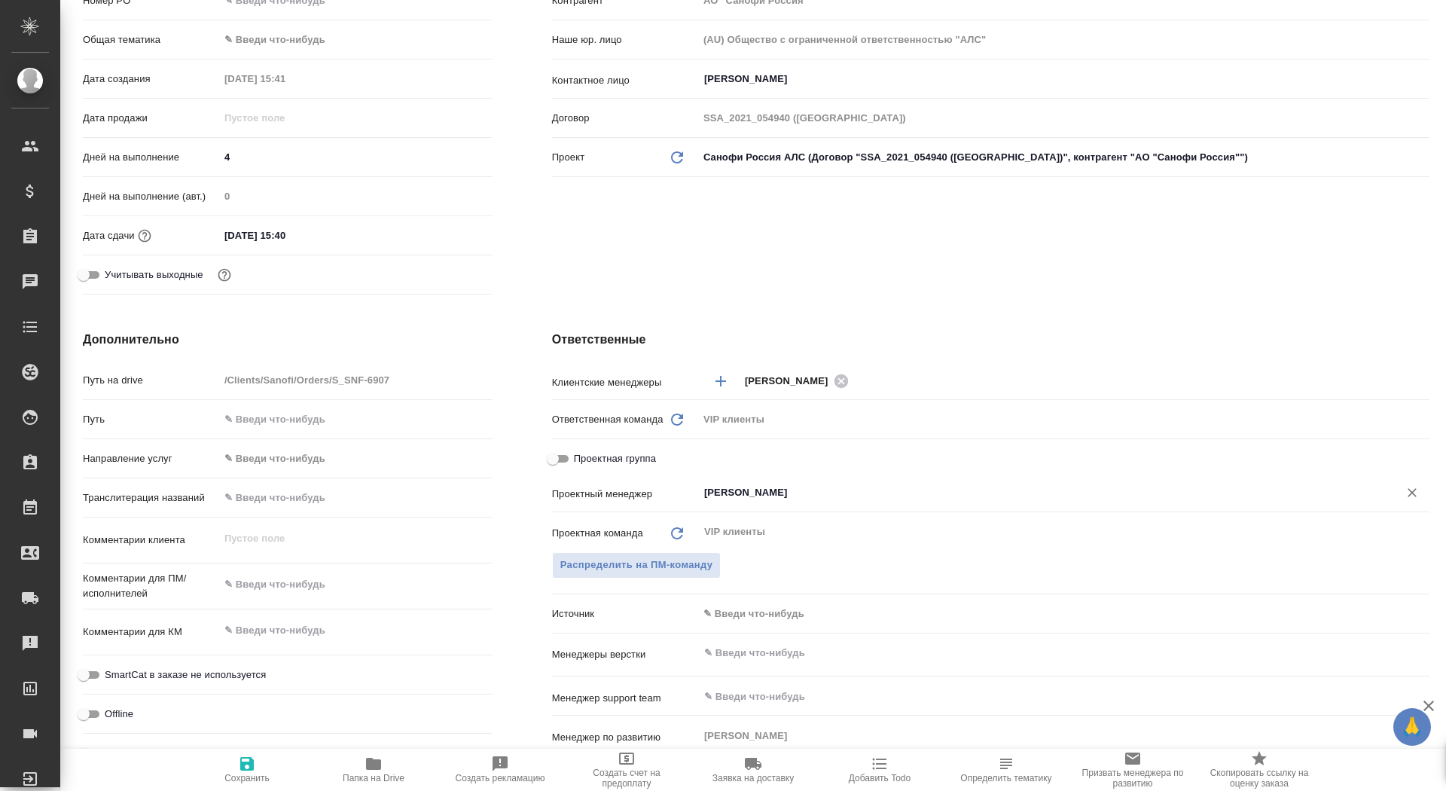
type input "[PERSON_NAME]"
click at [239, 758] on icon "button" at bounding box center [247, 764] width 18 height 18
type textarea "x"
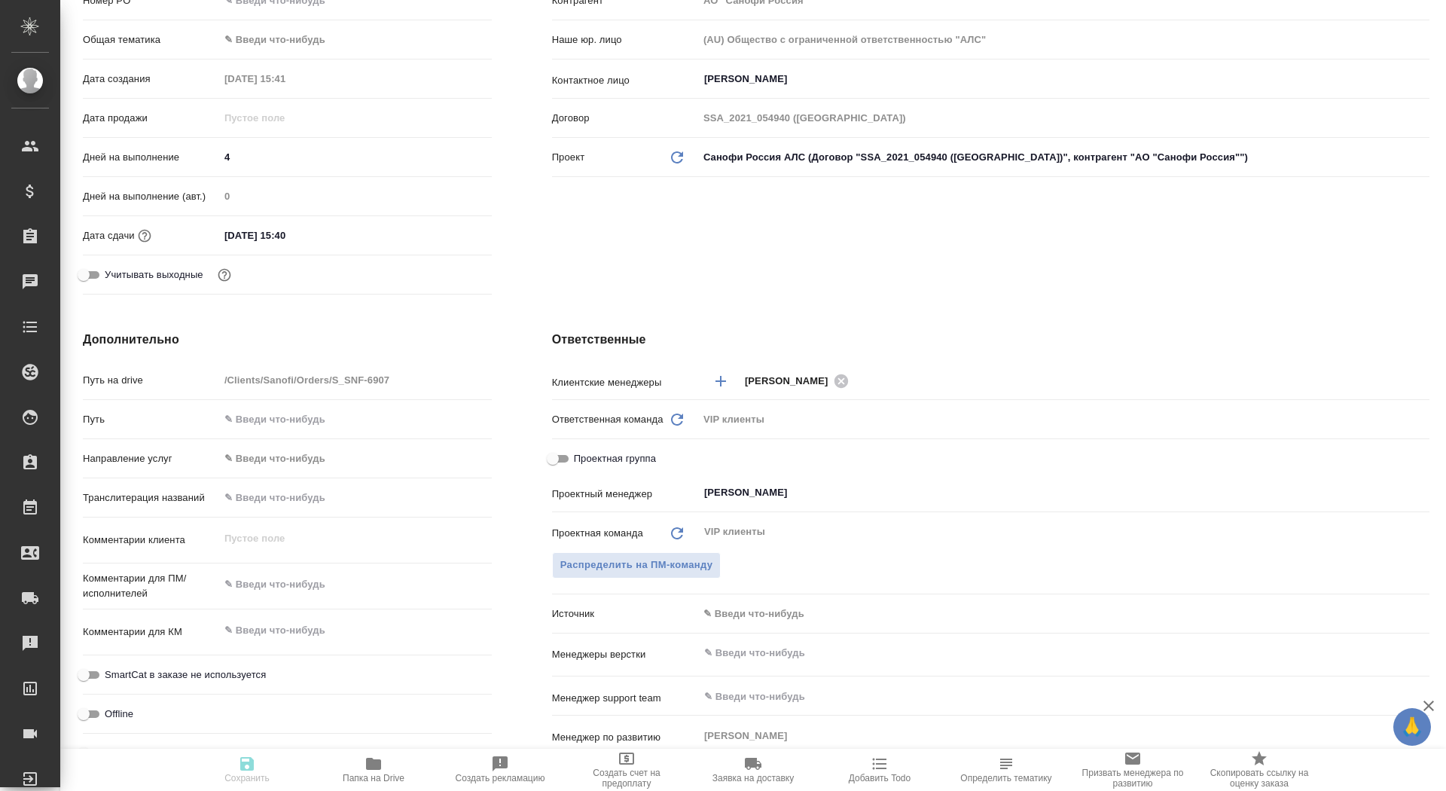
type textarea "x"
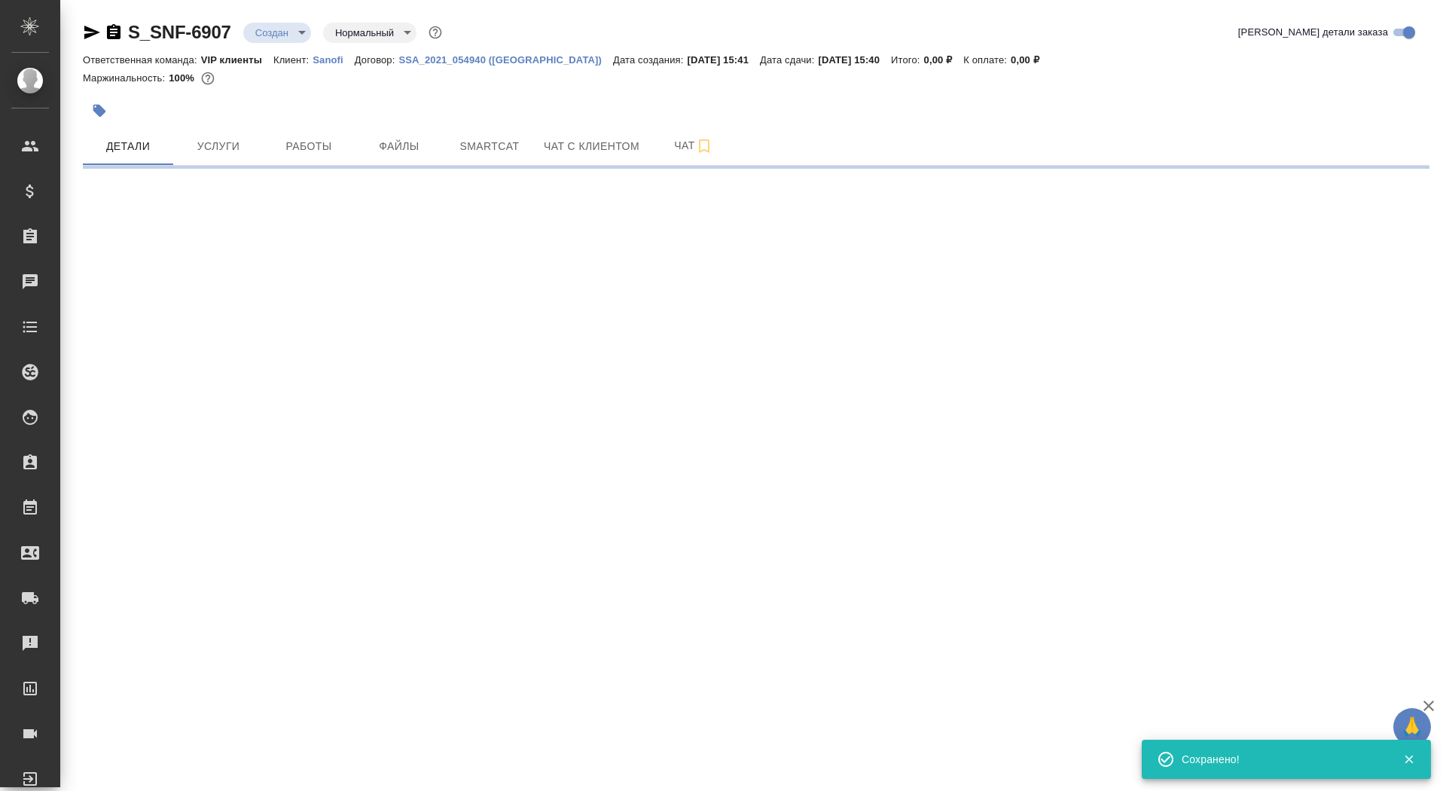
scroll to position [0, 0]
select select "RU"
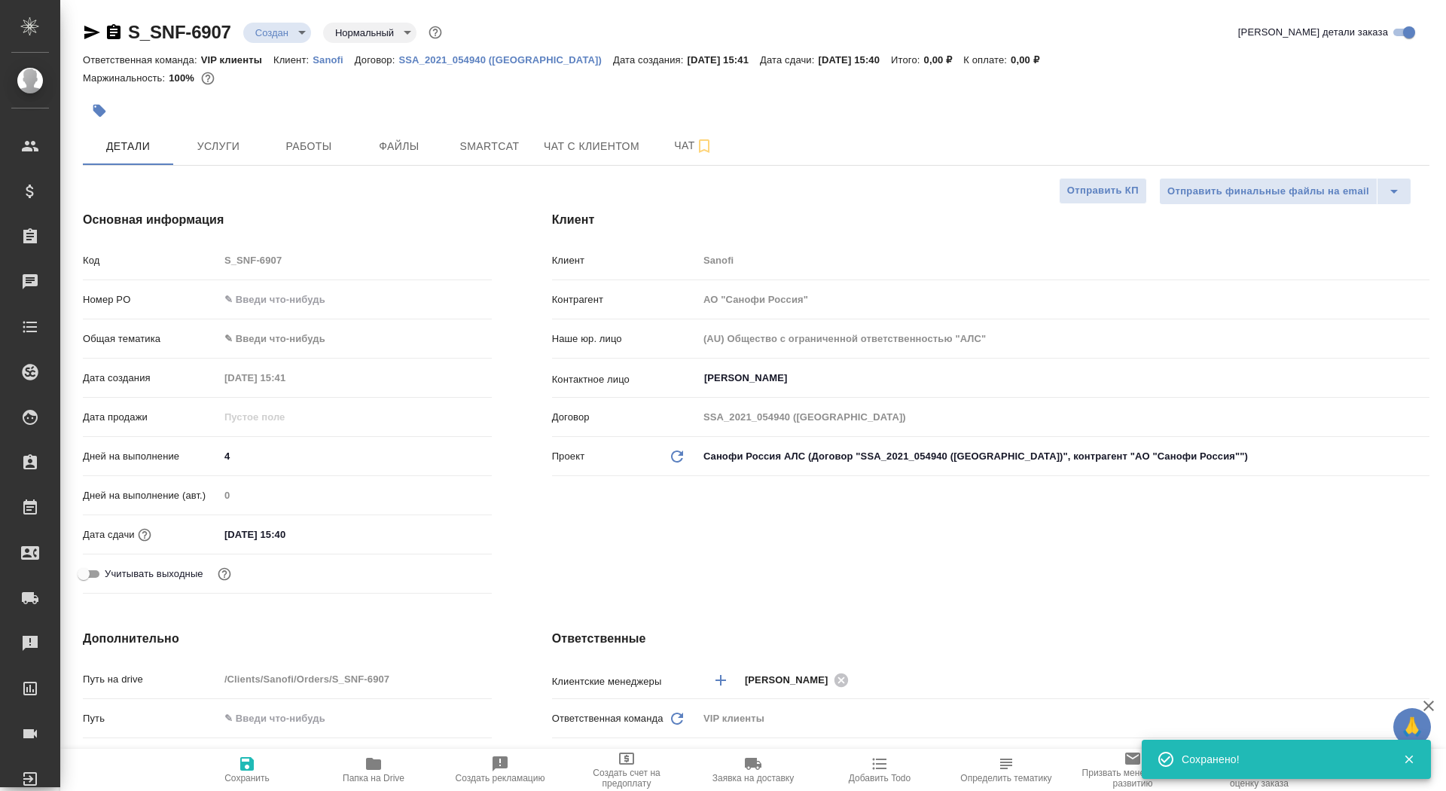
type textarea "x"
click at [383, 768] on span "Папка на Drive" at bounding box center [373, 769] width 108 height 29
type textarea "x"
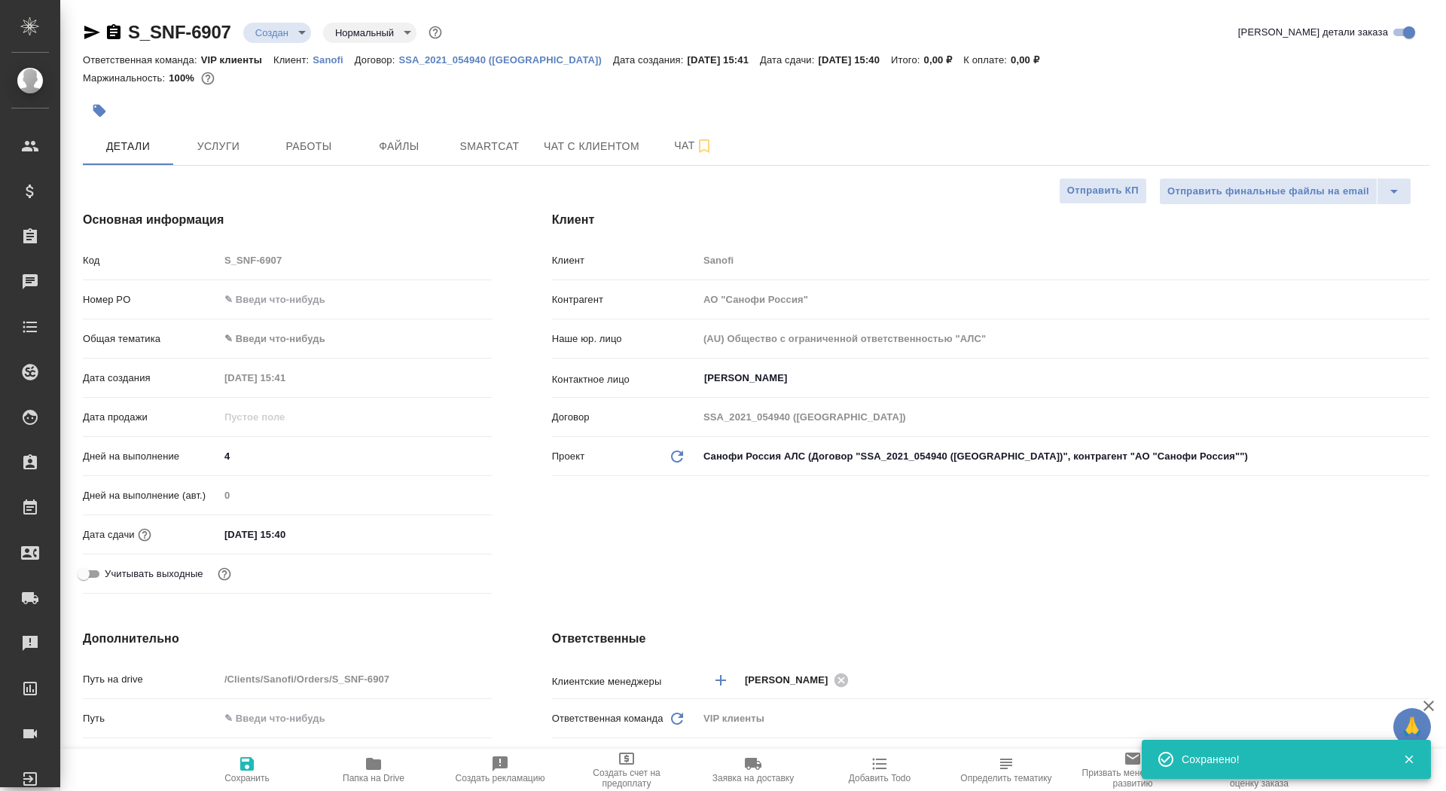
type textarea "x"
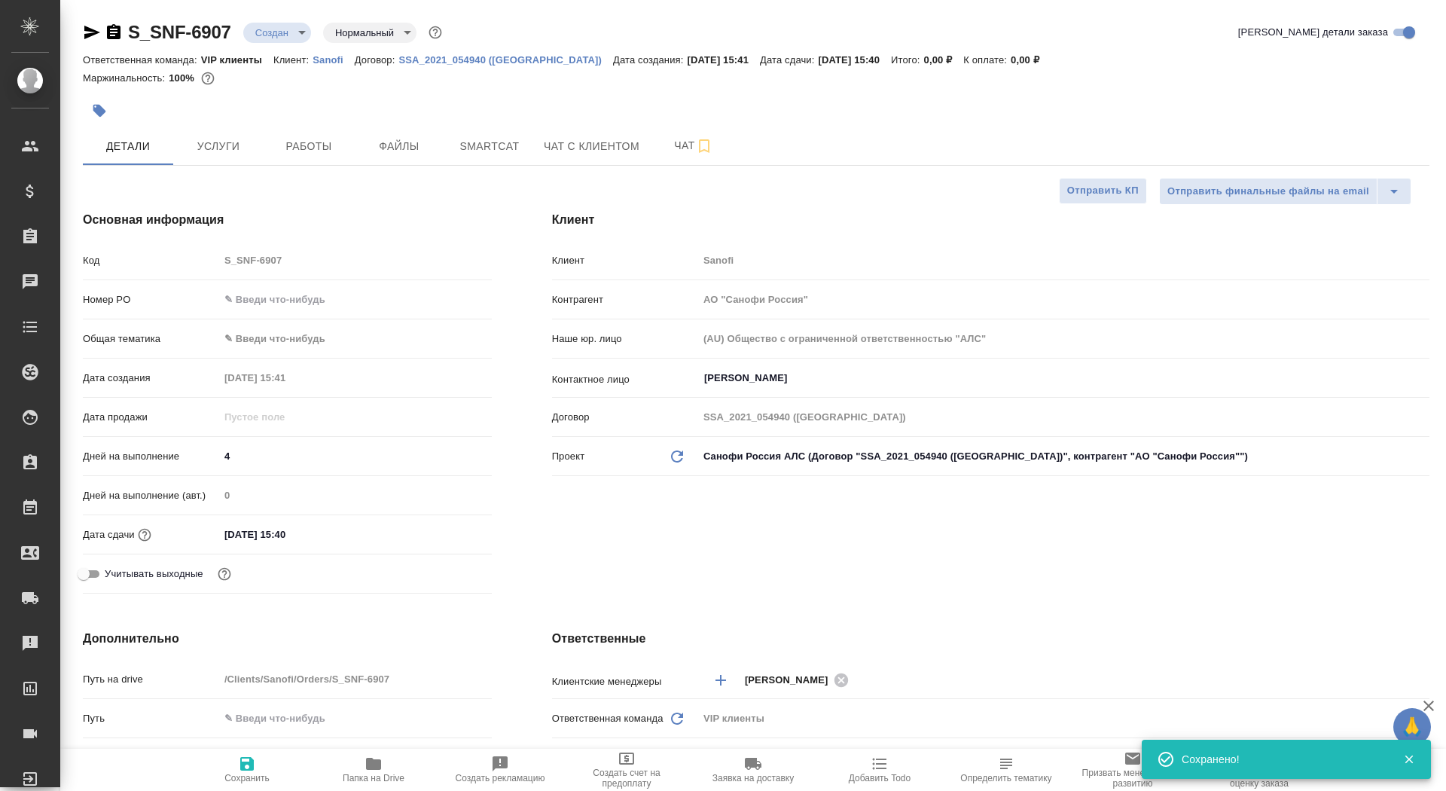
click at [284, 37] on body "🙏 .cls-1 fill:#fff; AWATERA Saydasheva Dilyara Клиенты Спецификации Заказы 0 Ча…" at bounding box center [723, 395] width 1446 height 791
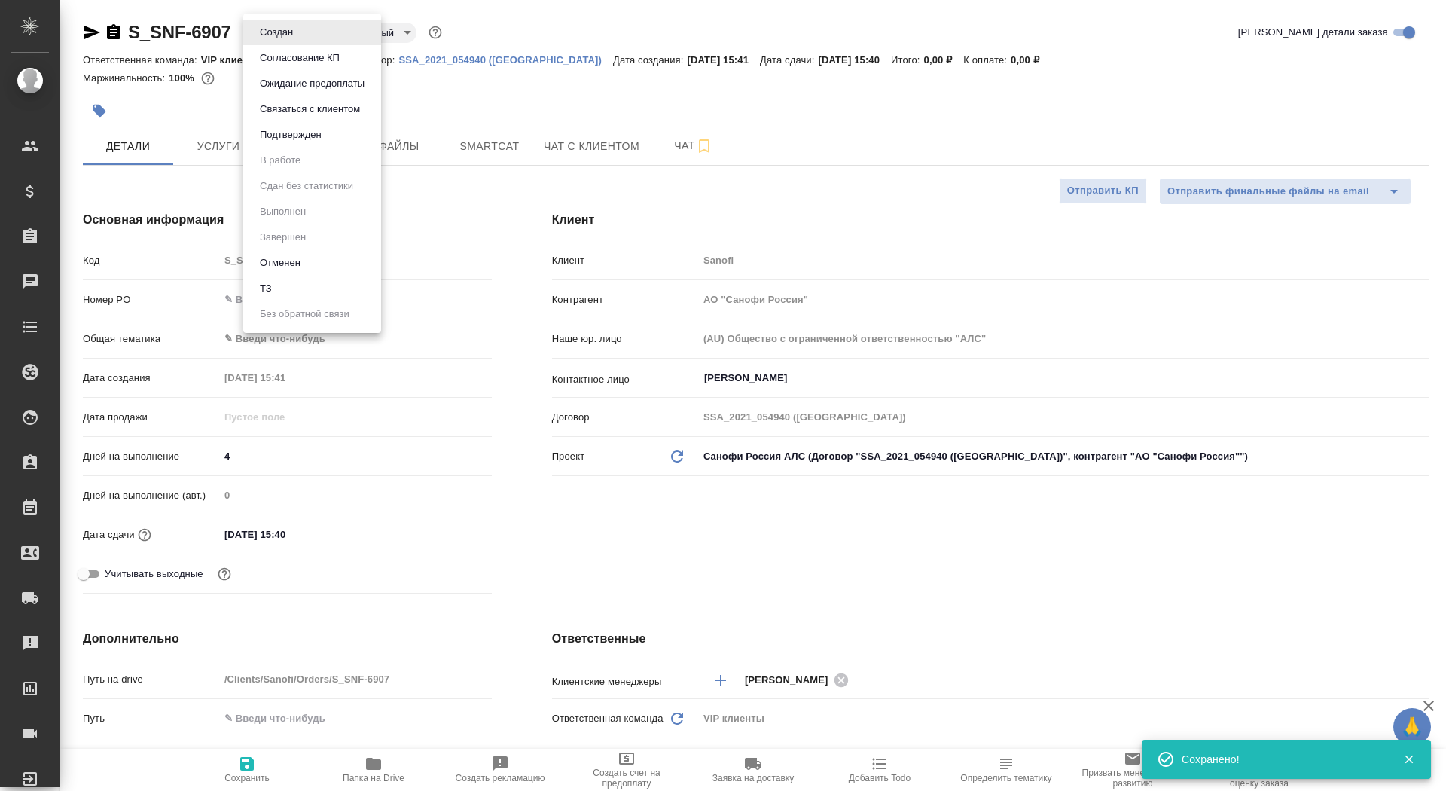
click at [280, 294] on li "ТЗ" at bounding box center [312, 289] width 138 height 26
type textarea "x"
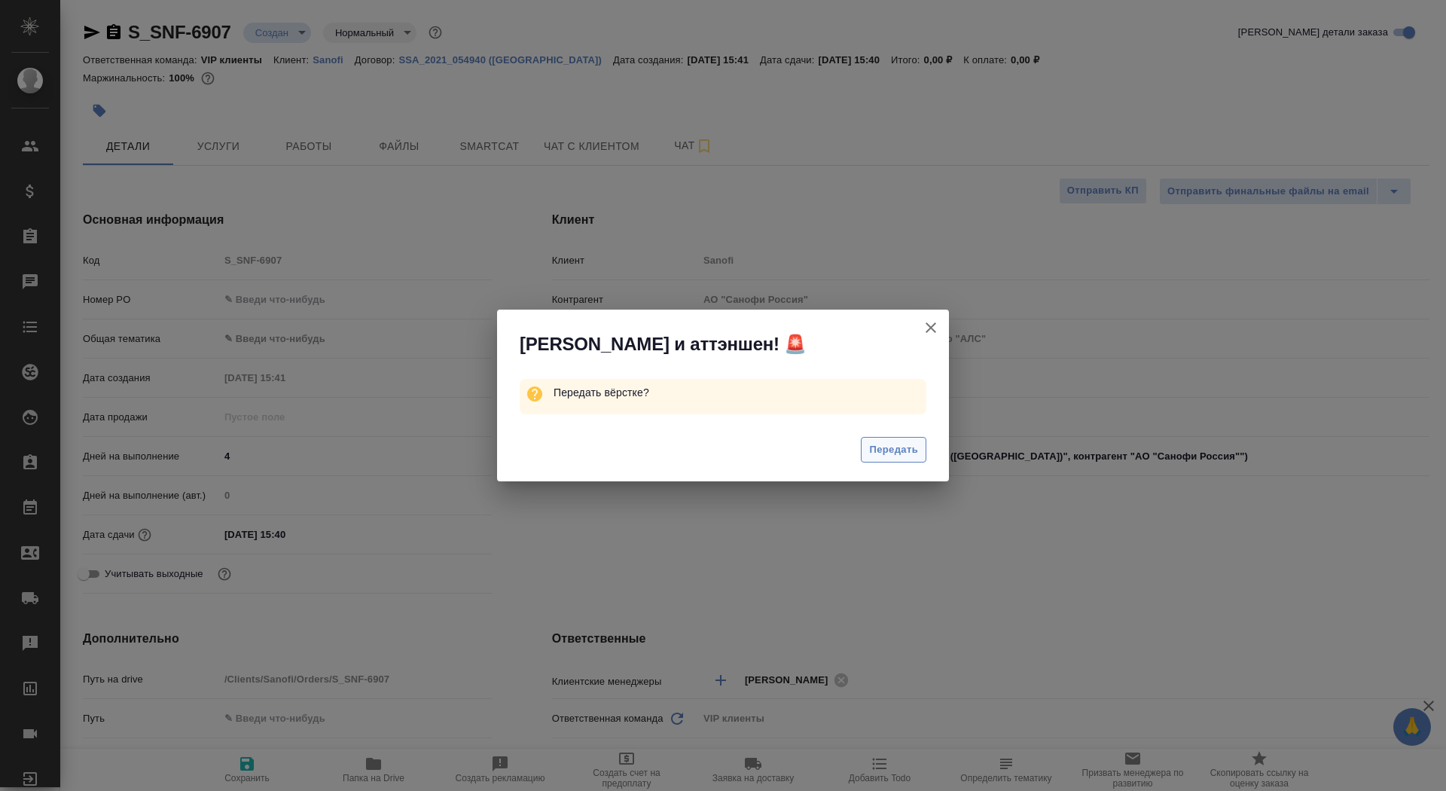
click at [880, 453] on span "Передать" at bounding box center [893, 449] width 49 height 17
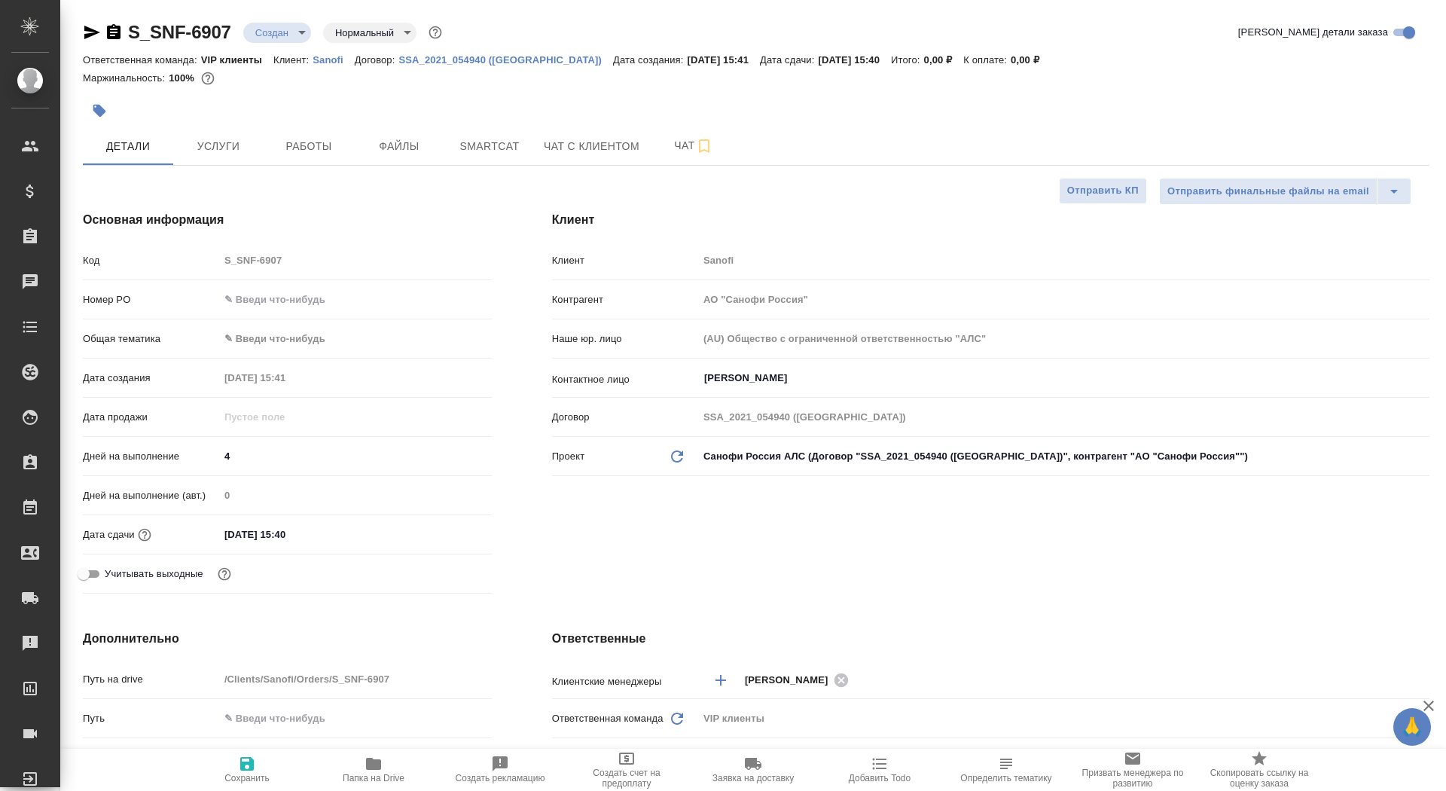
type textarea "x"
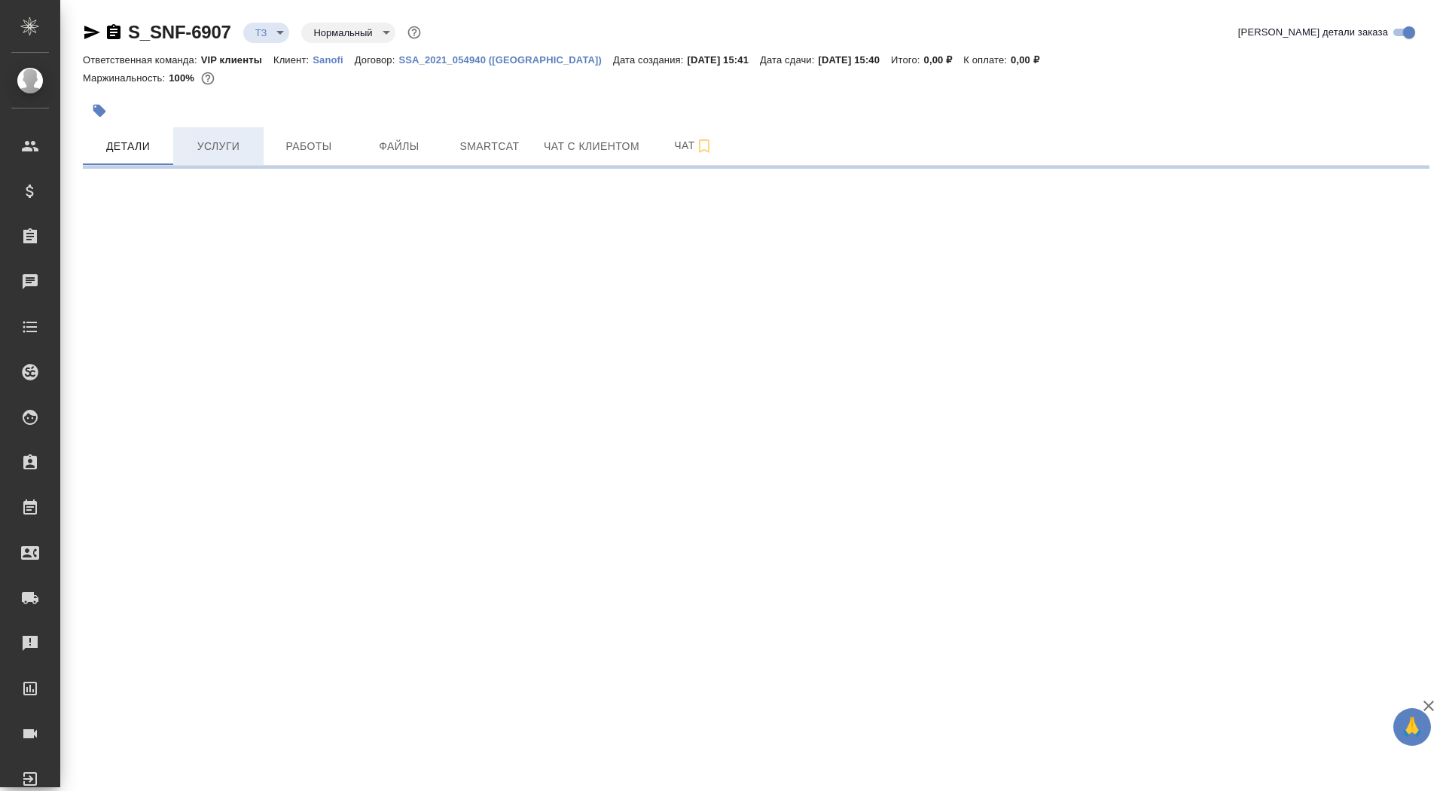
click at [211, 157] on button "Услуги" at bounding box center [218, 146] width 90 height 38
select select "RU"
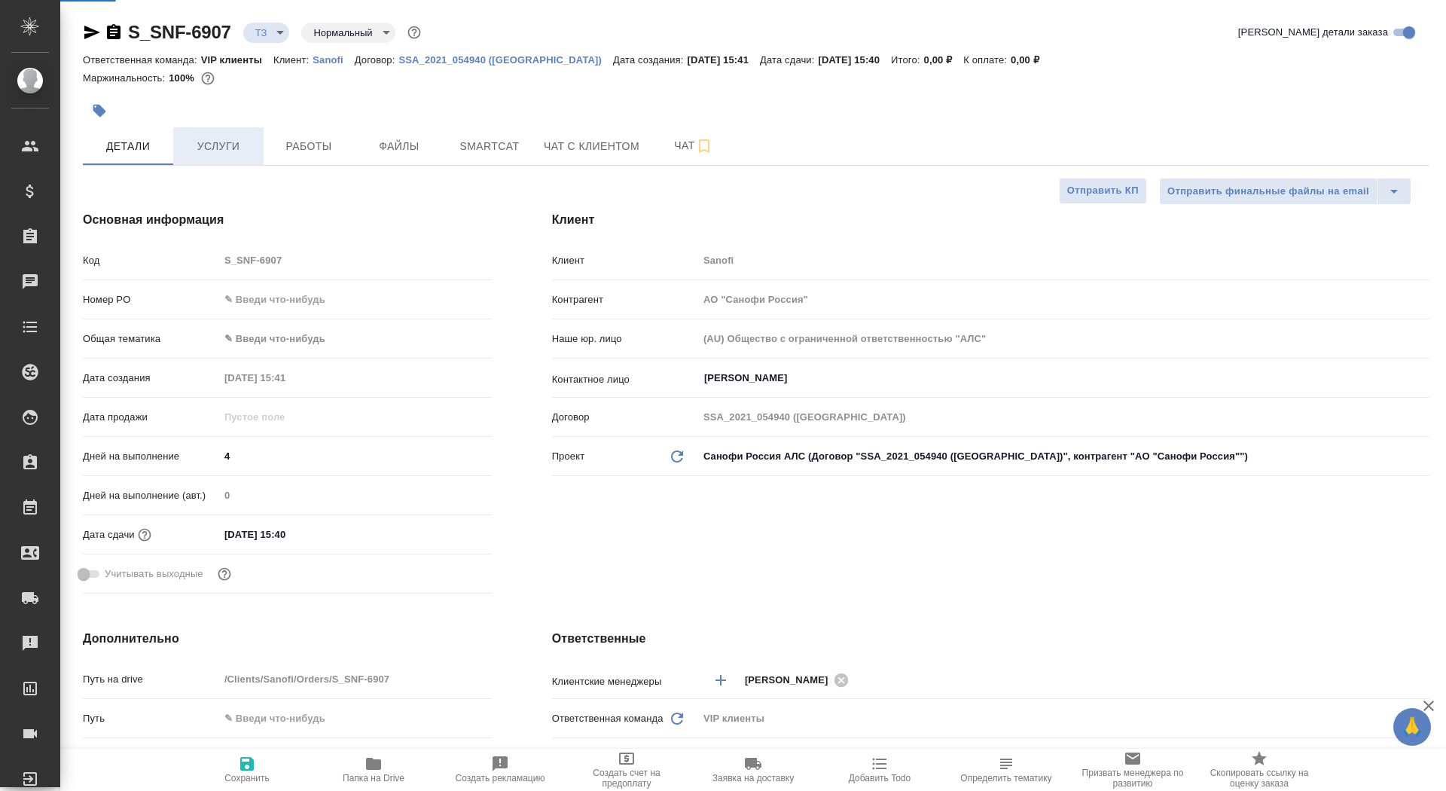
type textarea "x"
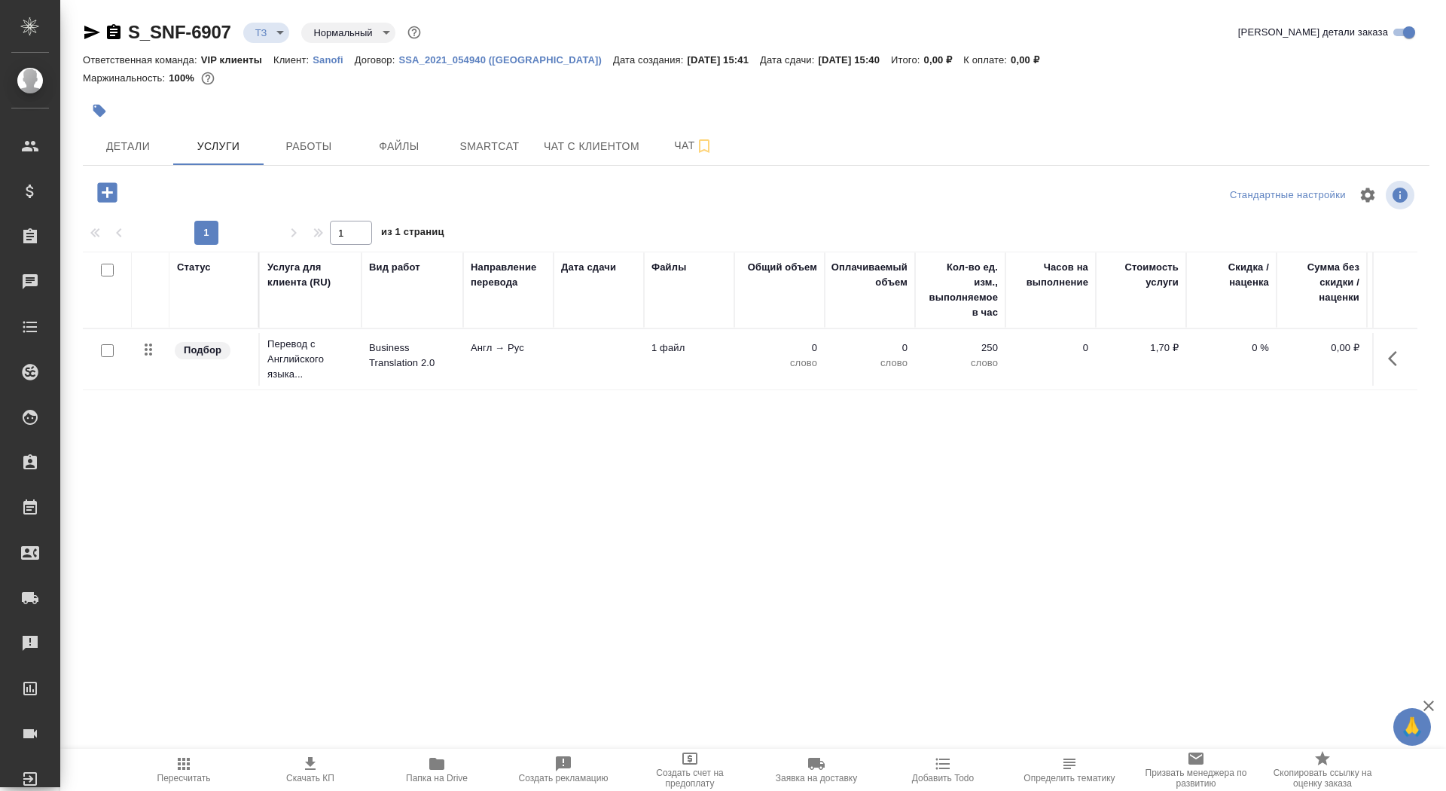
click at [592, 370] on td at bounding box center [598, 359] width 90 height 53
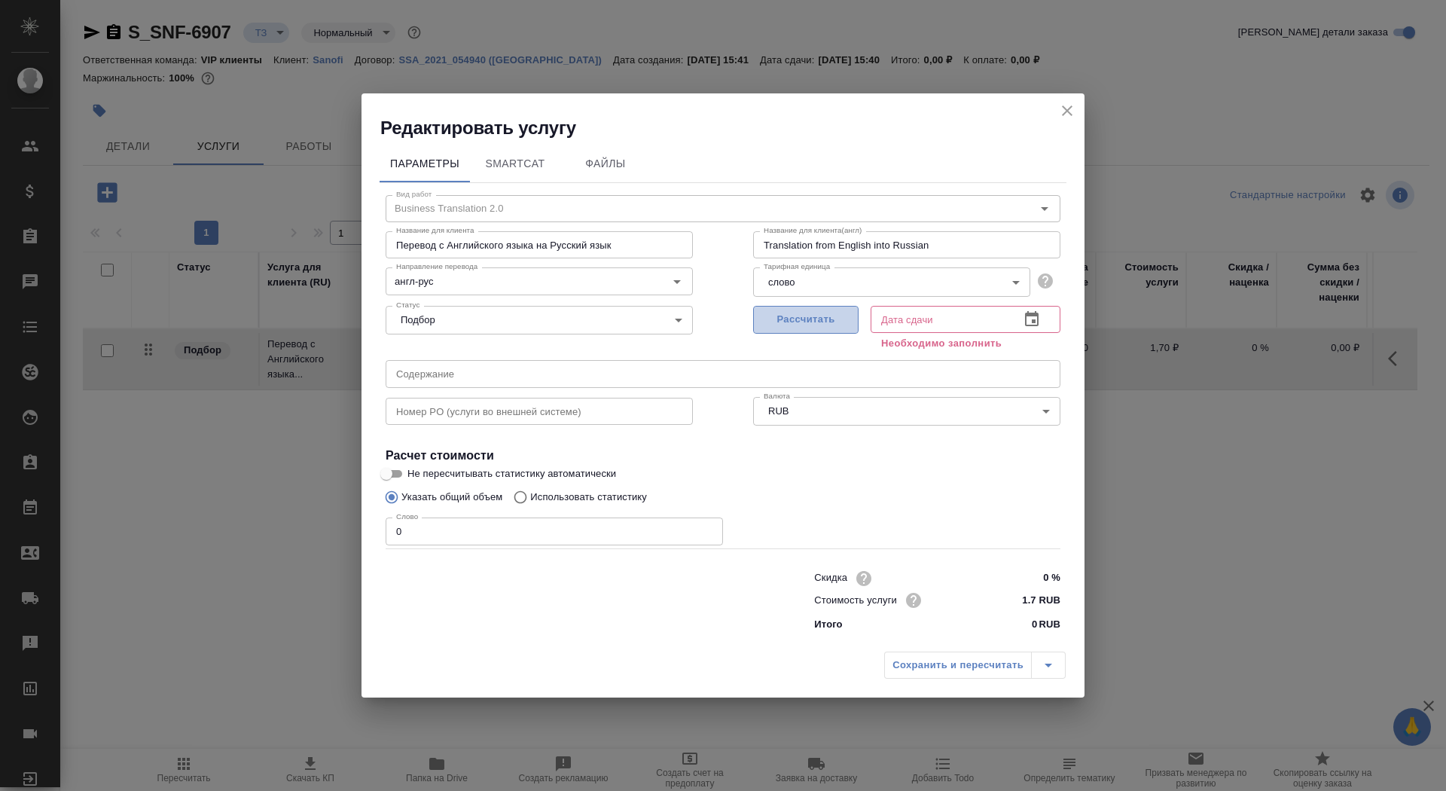
click at [763, 321] on span "Рассчитать" at bounding box center [805, 319] width 89 height 17
type input "[DATE] 15:40"
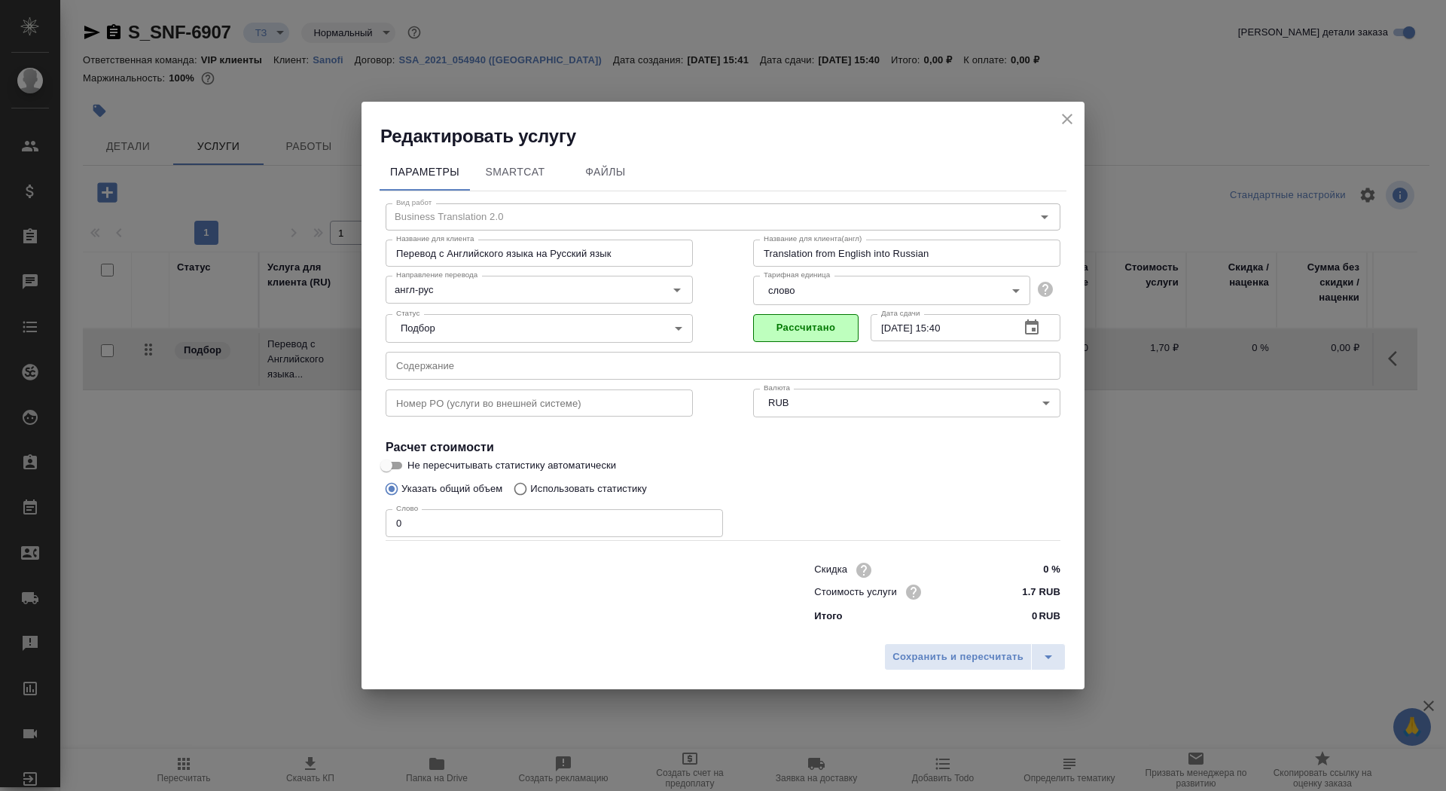
click at [408, 517] on input "0" at bounding box center [554, 522] width 337 height 27
type input "10"
click at [393, 475] on input "Указать общий объем" at bounding box center [389, 488] width 24 height 29
click at [393, 466] on input "Не пересчитывать статистику автоматически" at bounding box center [386, 465] width 54 height 18
checkbox input "true"
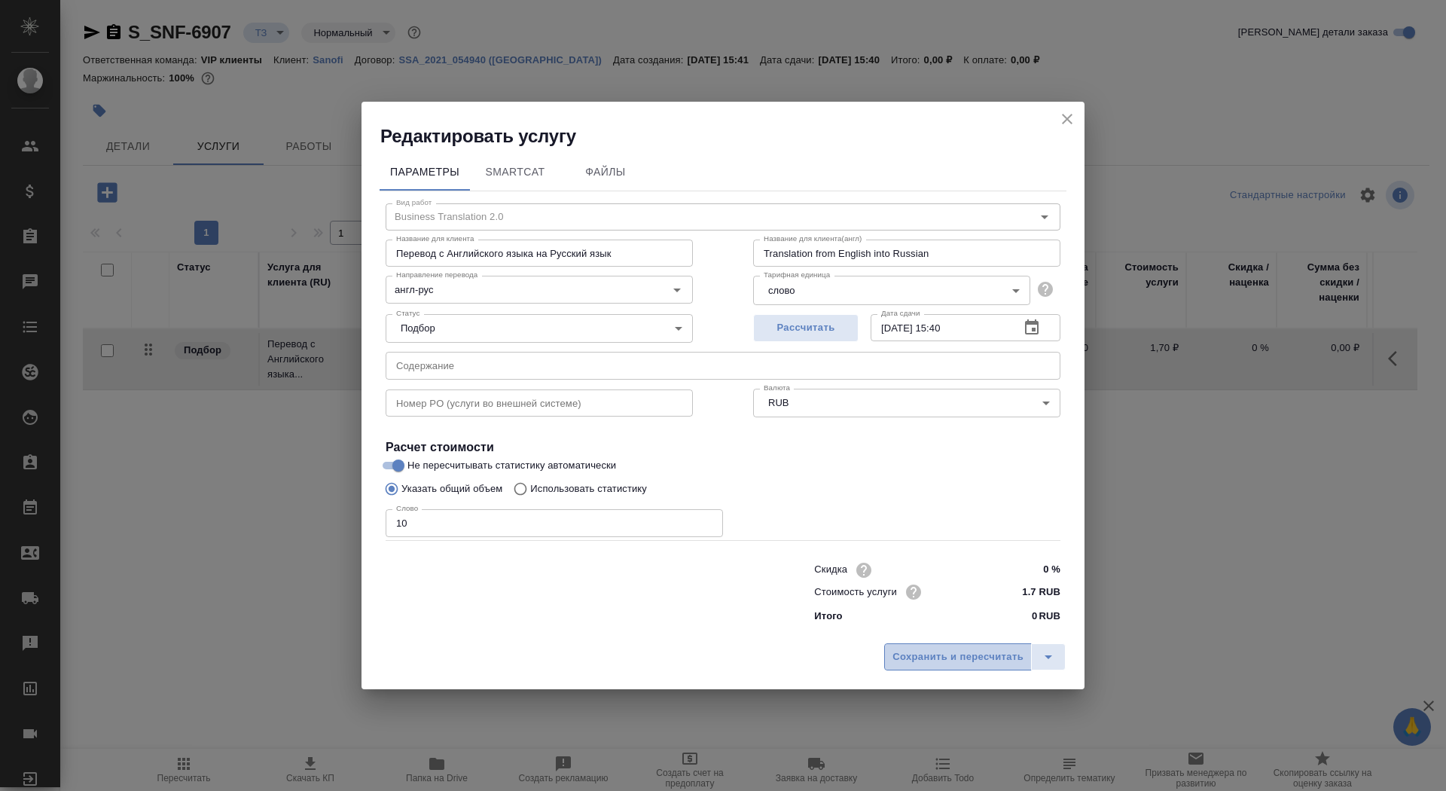
click at [972, 669] on button "Сохранить и пересчитать" at bounding box center [958, 656] width 148 height 27
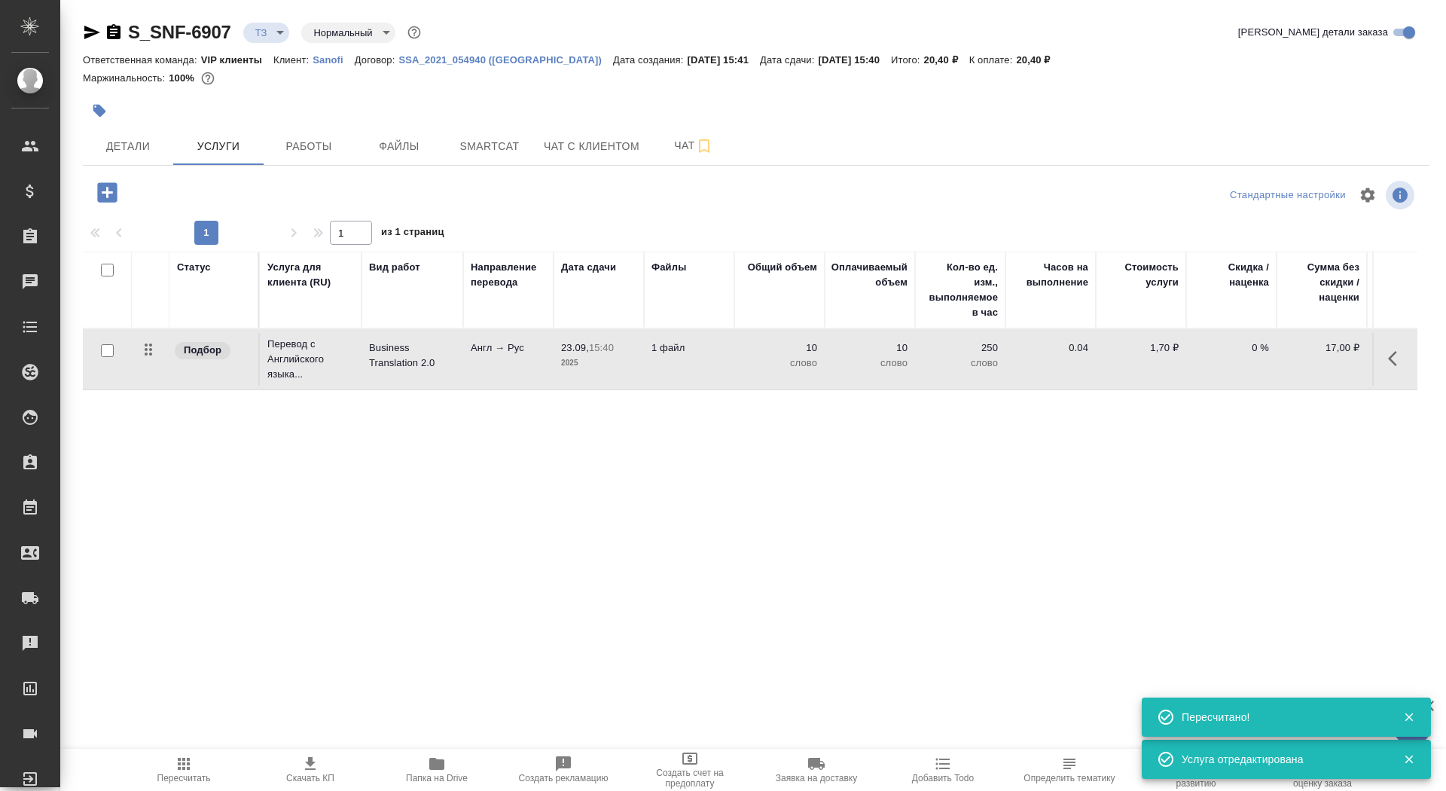
click at [106, 352] on input "checkbox" at bounding box center [107, 350] width 13 height 13
checkbox input "true"
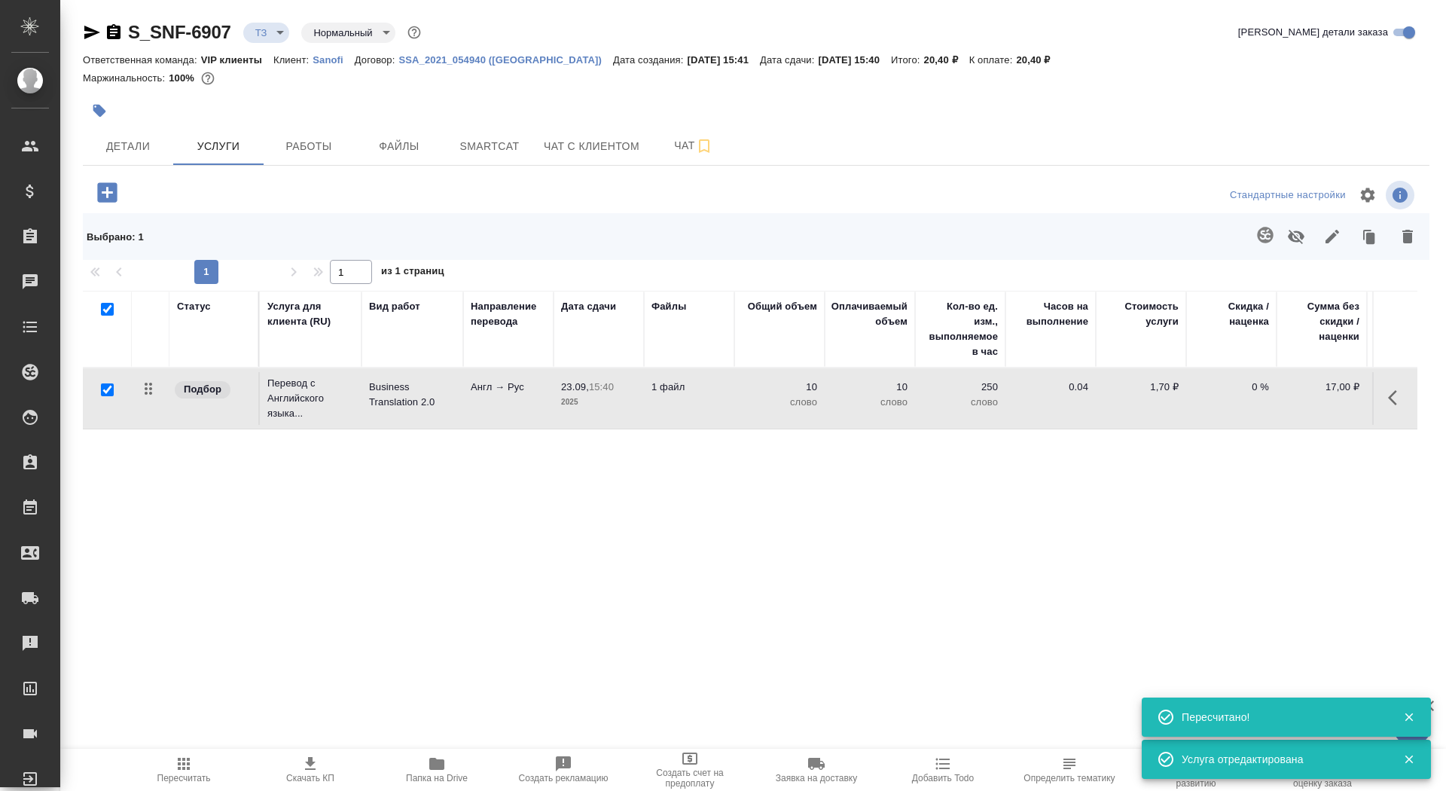
click at [1265, 232] on icon "button" at bounding box center [1265, 235] width 16 height 16
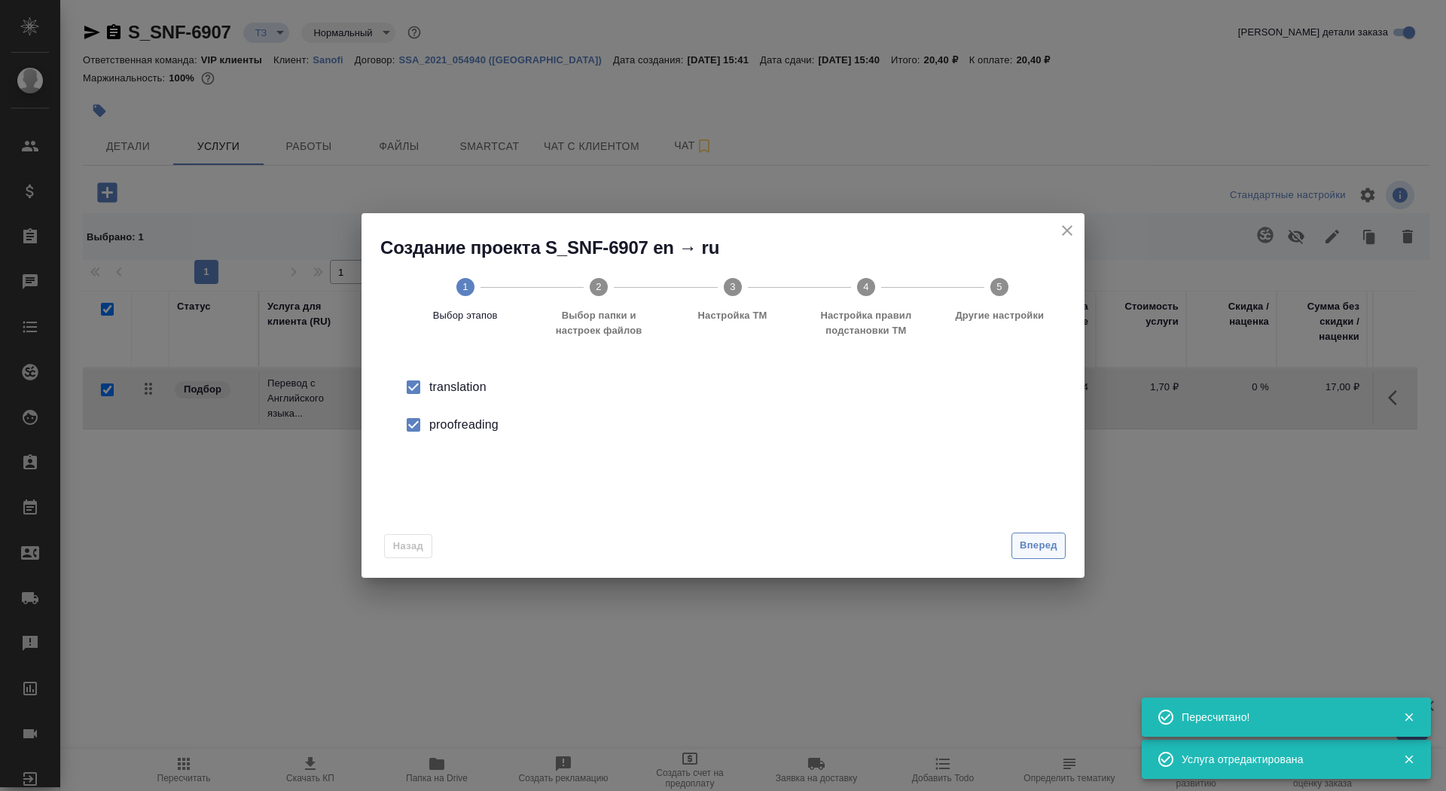
click at [1035, 548] on span "Вперед" at bounding box center [1039, 545] width 38 height 17
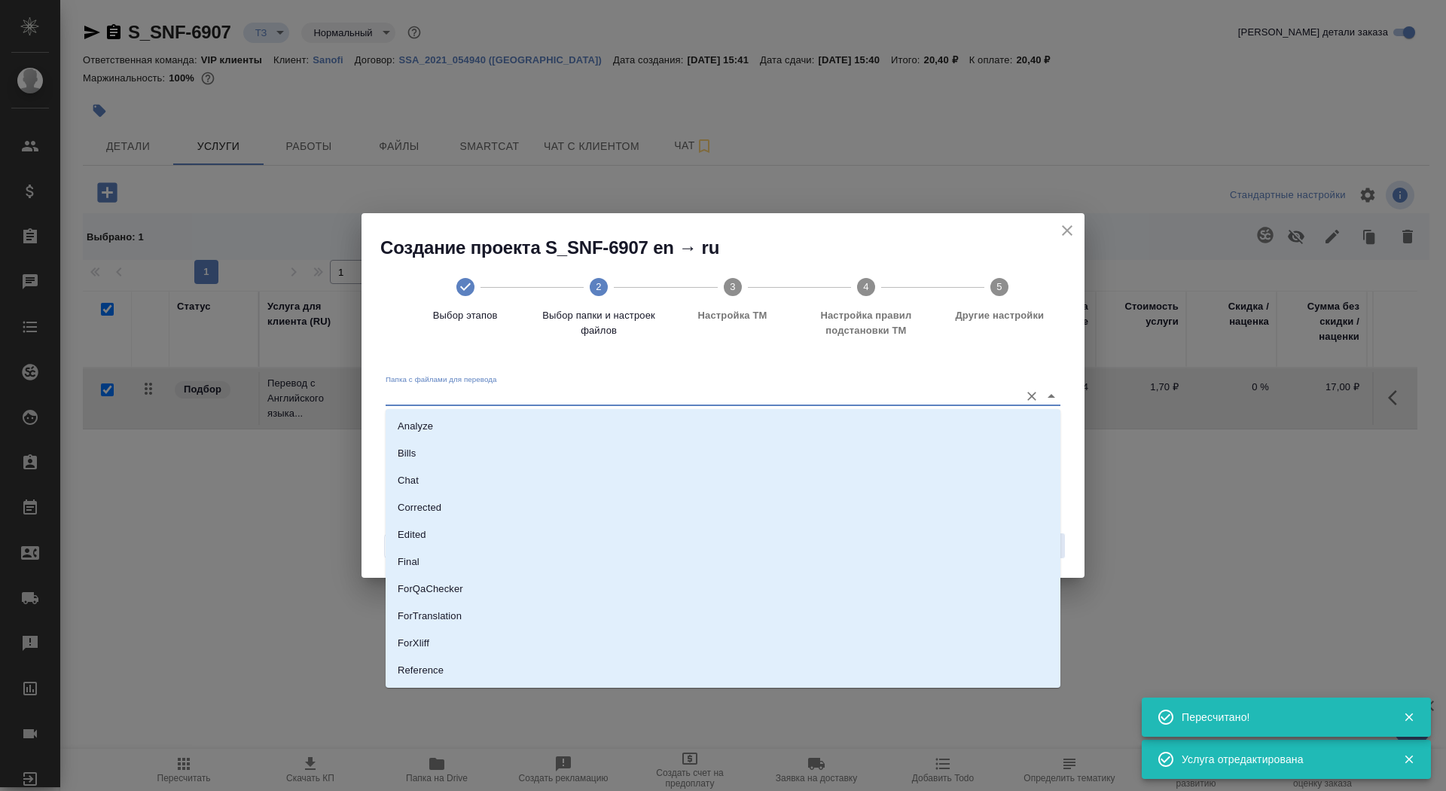
click at [965, 398] on input "Папка с файлами для перевода" at bounding box center [699, 395] width 627 height 18
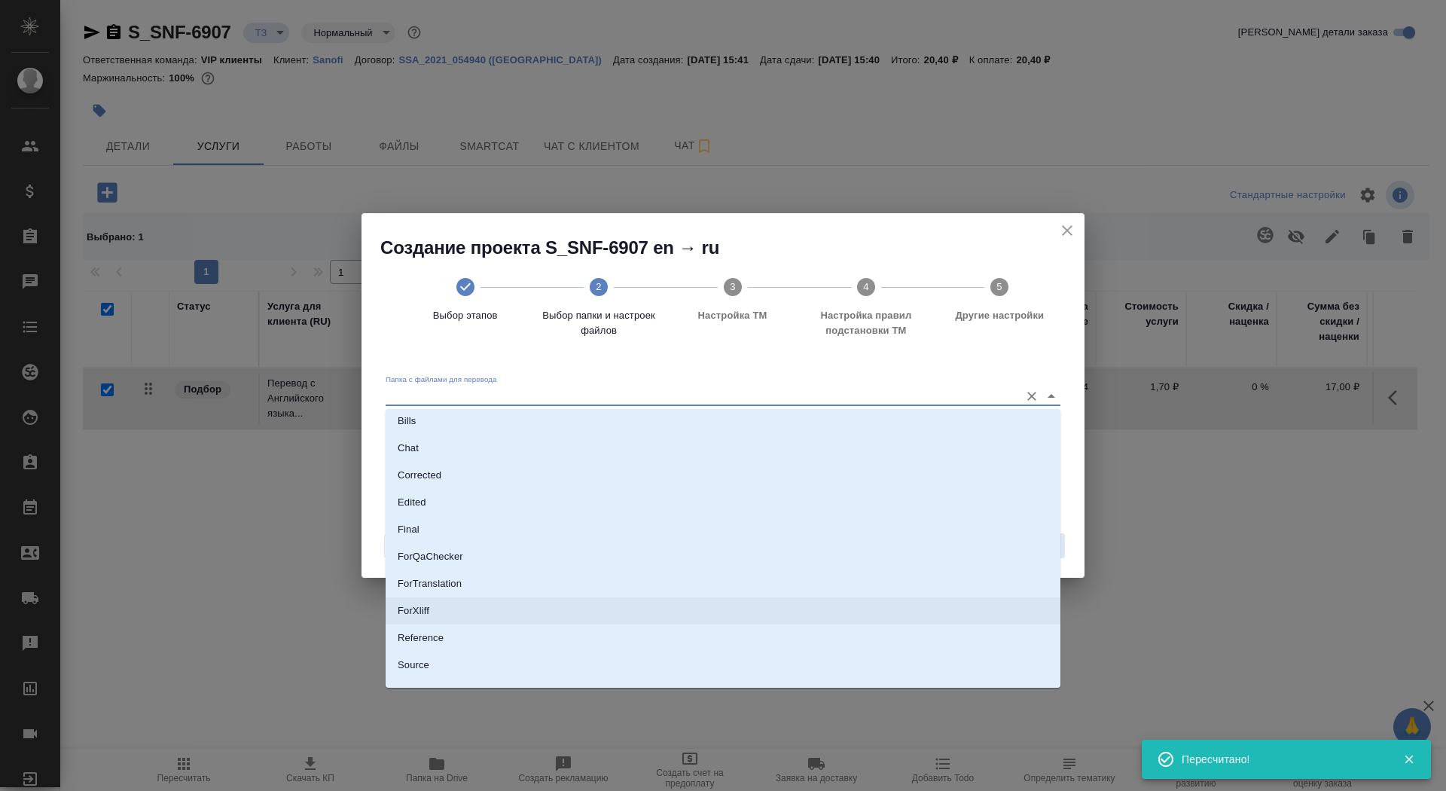
scroll to position [30, 0]
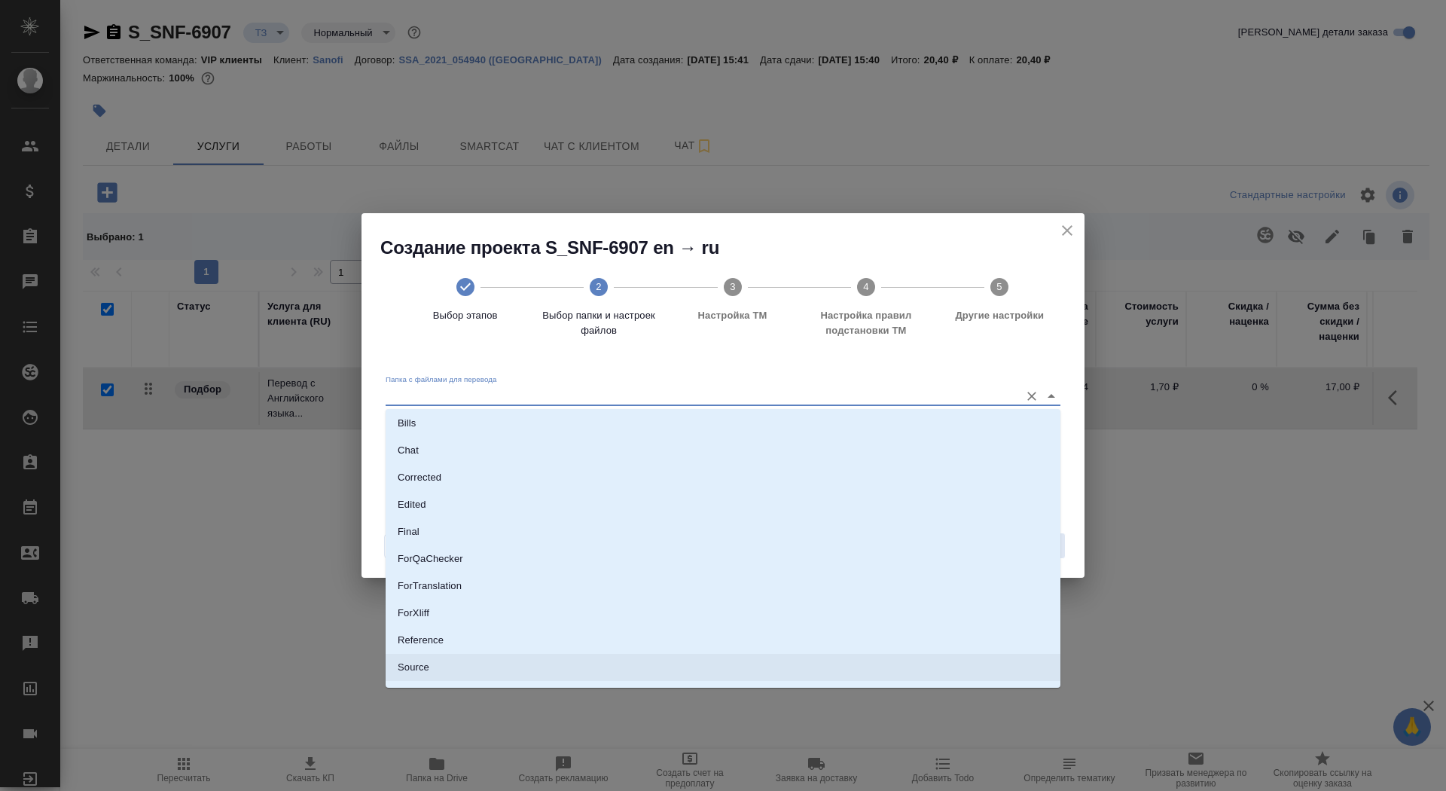
click at [949, 671] on li "Source" at bounding box center [723, 667] width 675 height 27
type input "Source"
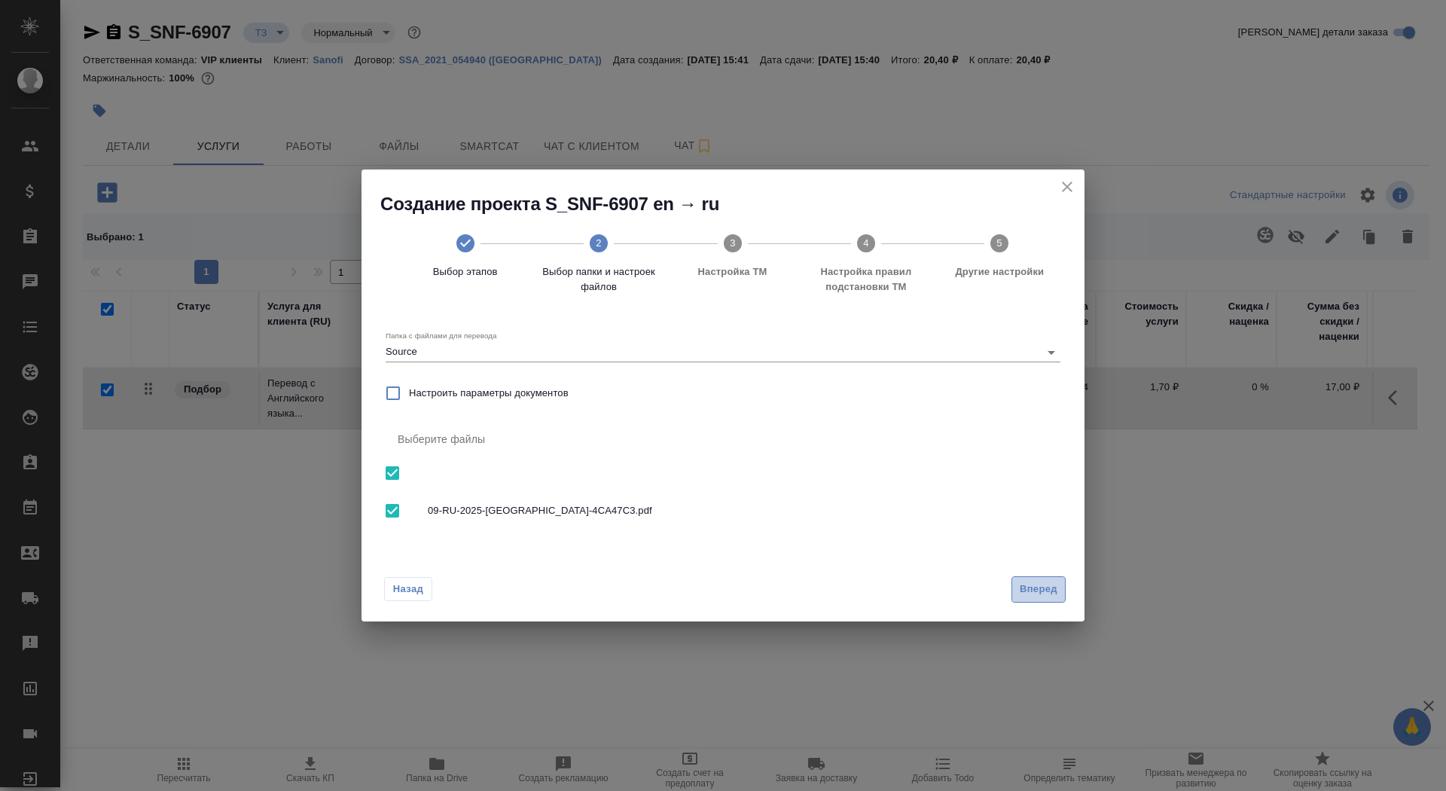
click at [1041, 588] on span "Вперед" at bounding box center [1039, 589] width 38 height 17
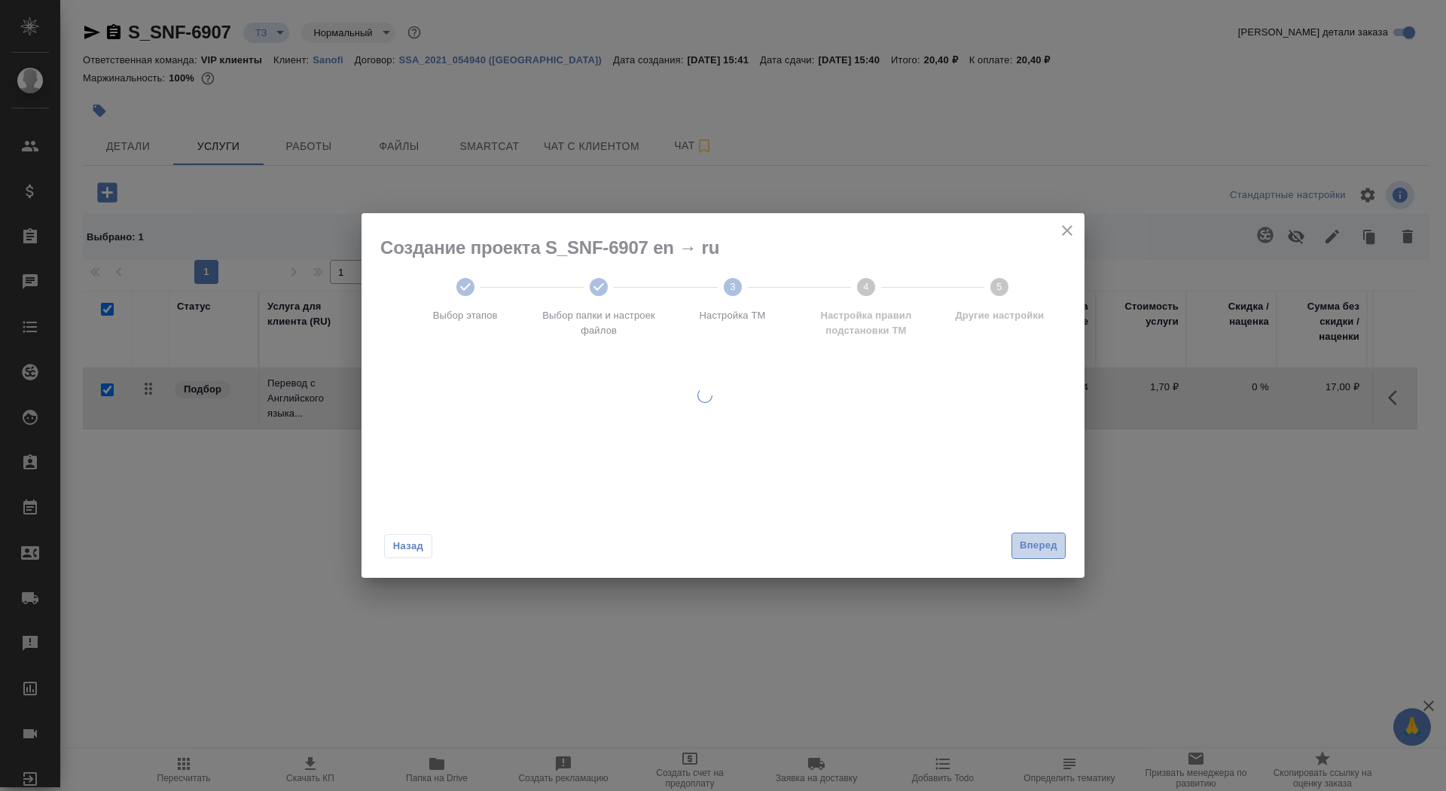
click at [1038, 549] on span "Вперед" at bounding box center [1039, 545] width 38 height 17
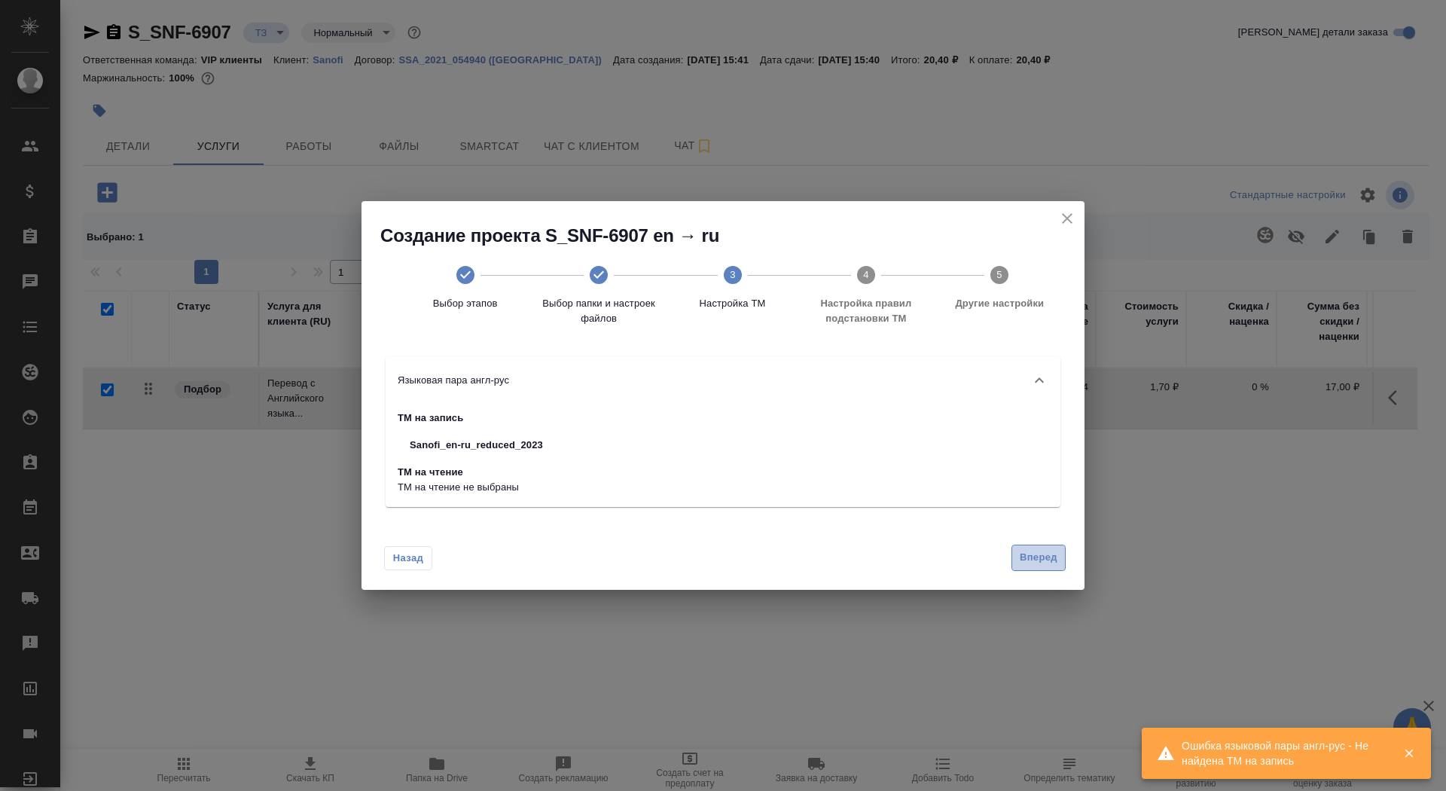
click at [1038, 553] on span "Вперед" at bounding box center [1039, 557] width 38 height 17
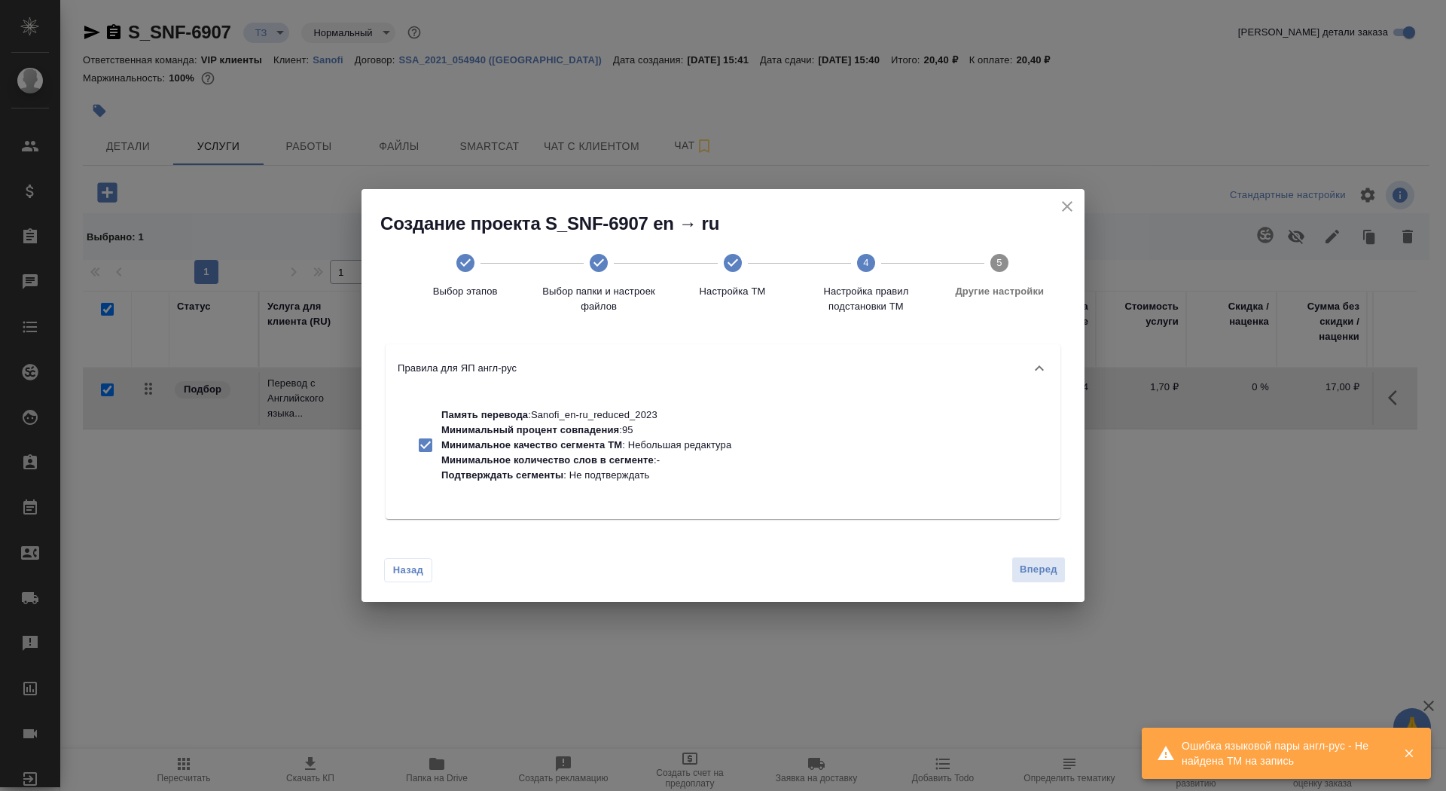
click at [1046, 580] on button "Вперед" at bounding box center [1038, 569] width 54 height 26
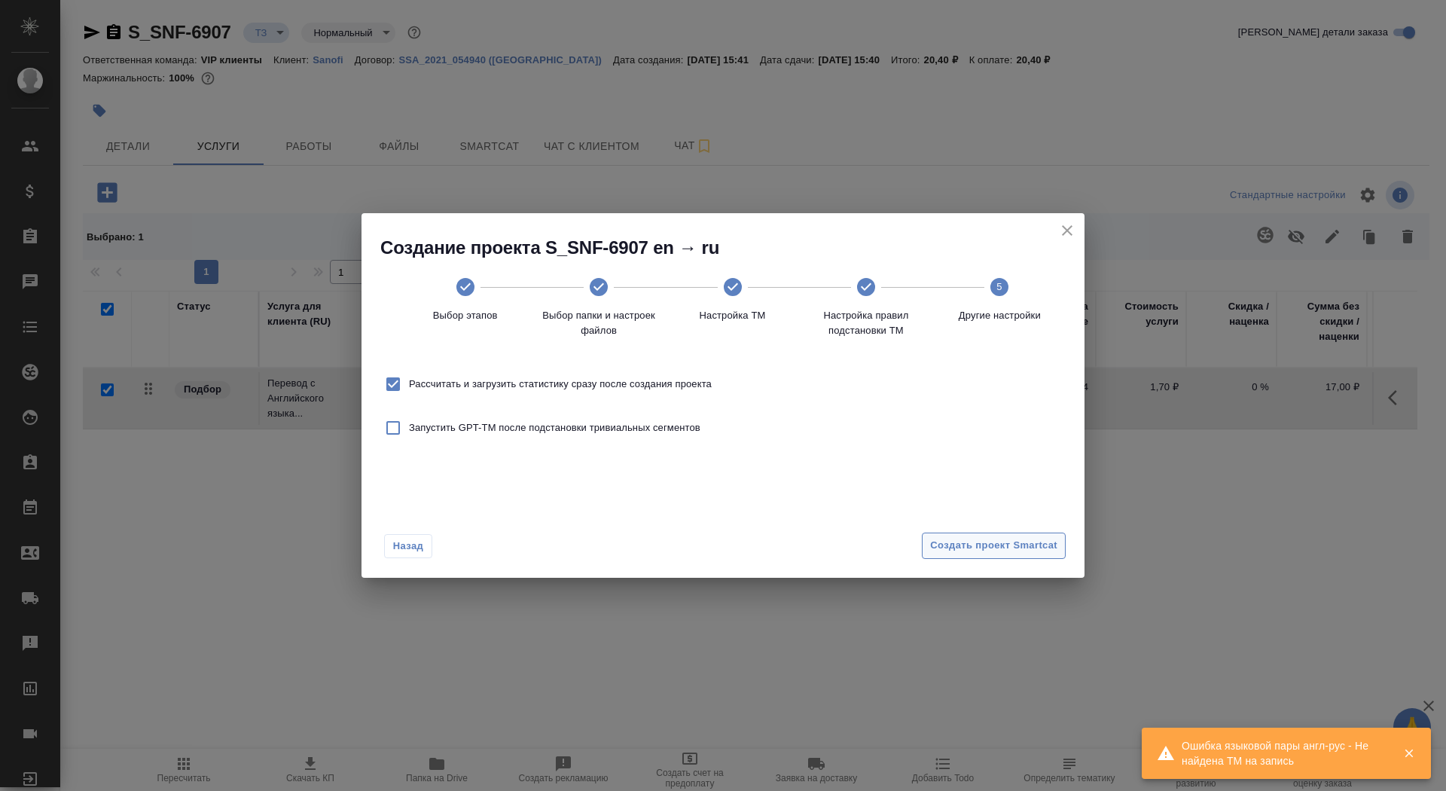
click at [992, 536] on button "Создать проект Smartcat" at bounding box center [994, 545] width 144 height 26
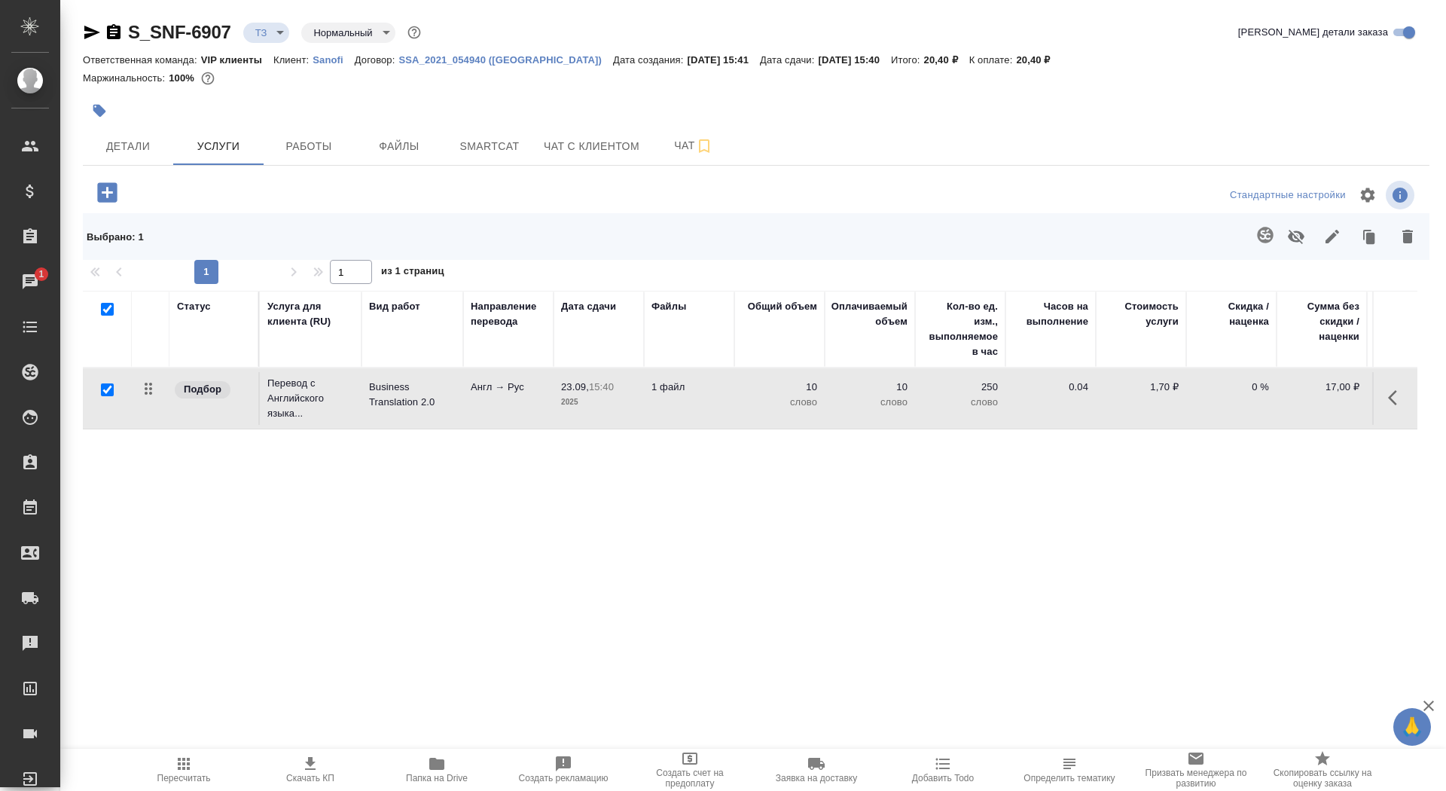
click at [487, 398] on td "Англ → Рус" at bounding box center [508, 398] width 90 height 53
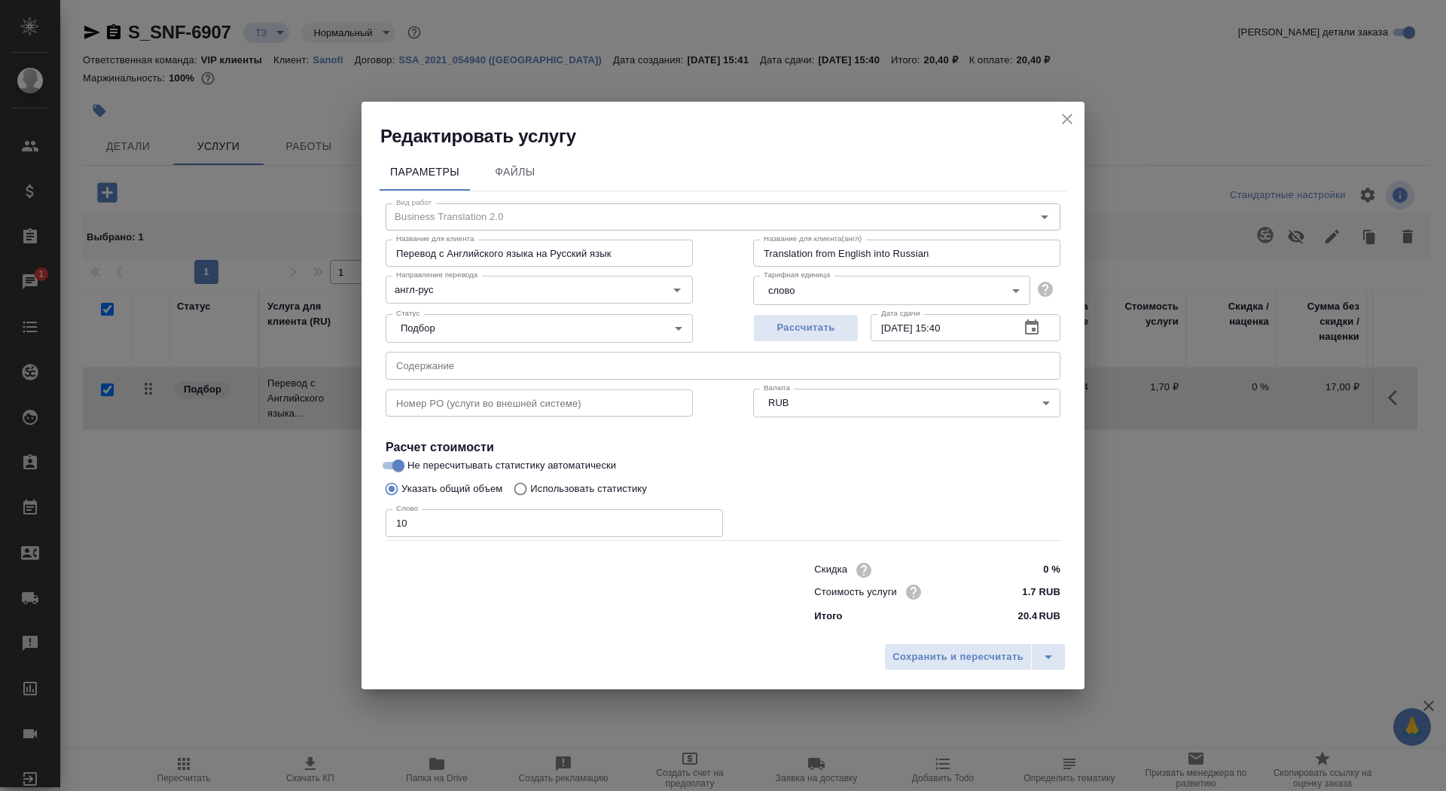
click at [534, 484] on p "Использовать статистику" at bounding box center [588, 488] width 117 height 15
click at [530, 484] on input "Использовать статистику" at bounding box center [518, 488] width 24 height 29
radio input "true"
radio input "false"
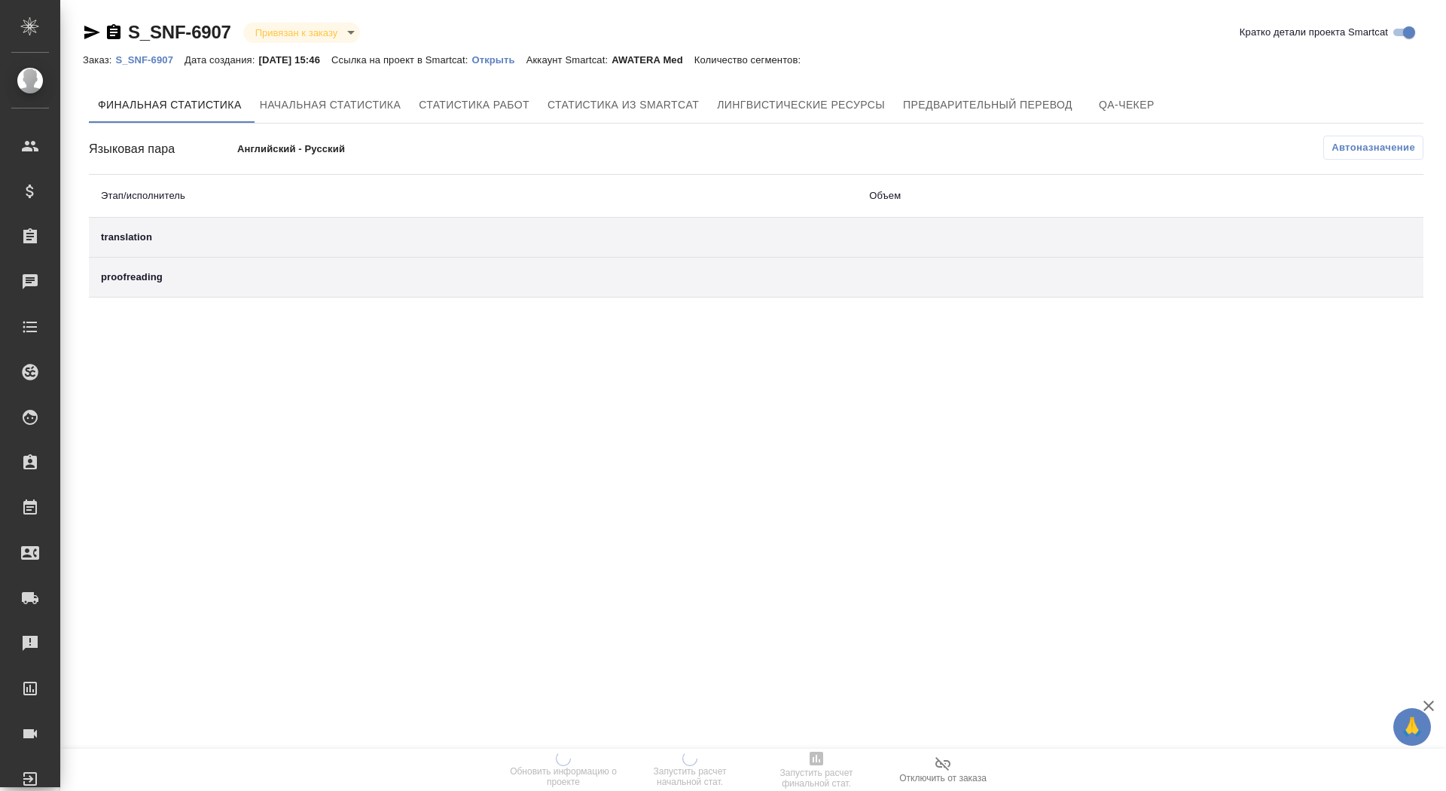
click at [526, 65] on p "Открыть" at bounding box center [498, 59] width 54 height 11
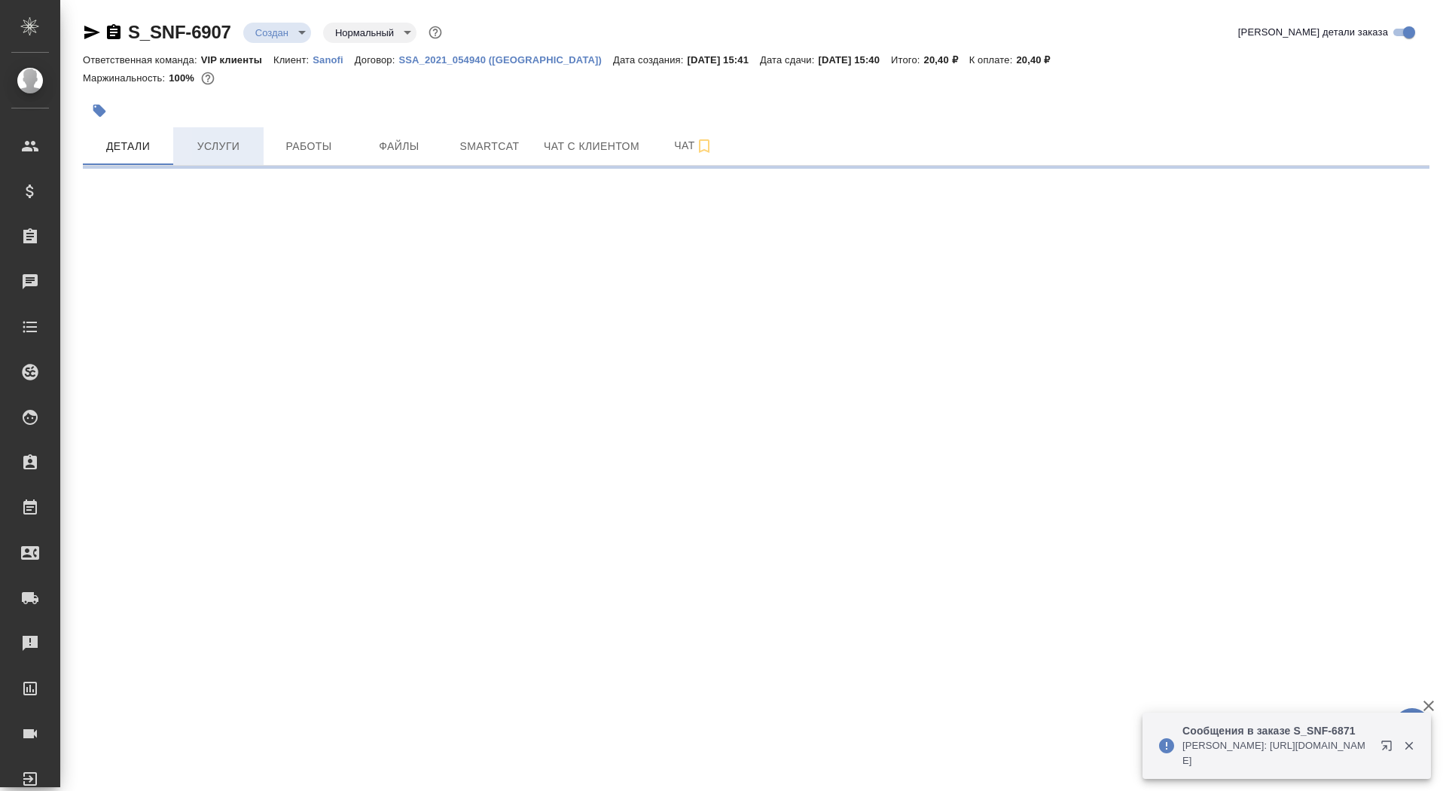
select select "RU"
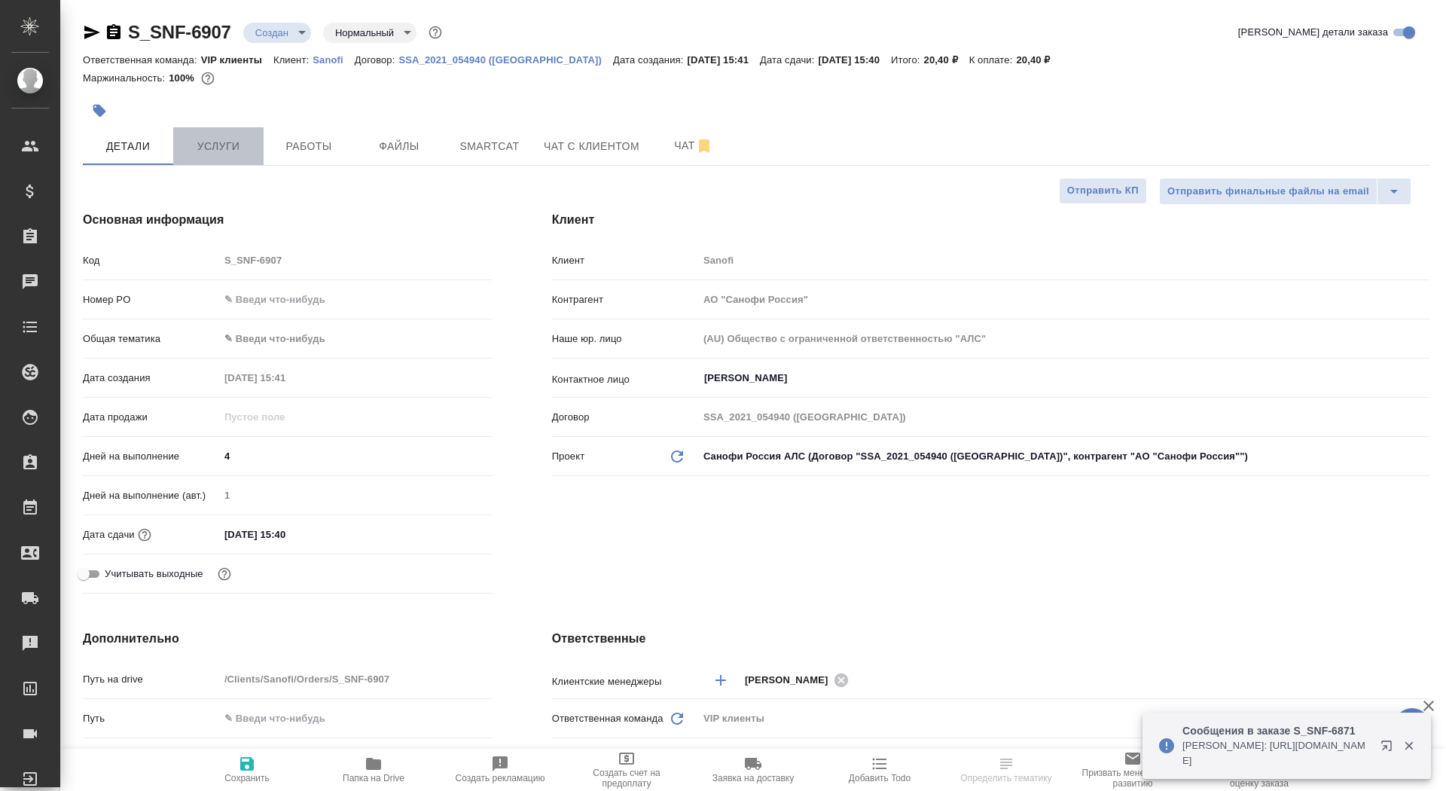
click at [203, 146] on span "Услуги" at bounding box center [218, 146] width 72 height 19
type textarea "x"
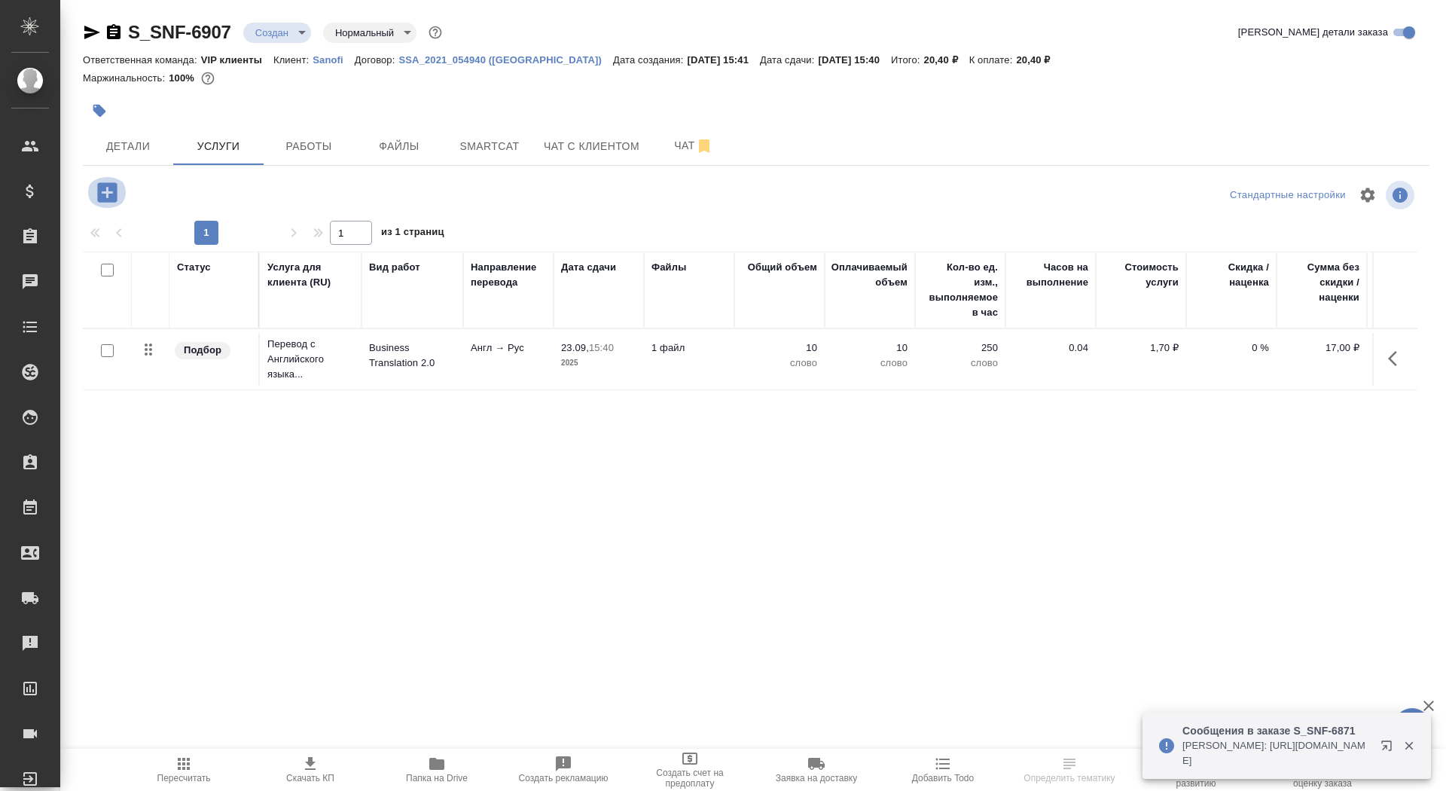
click at [116, 193] on icon "button" at bounding box center [107, 192] width 20 height 20
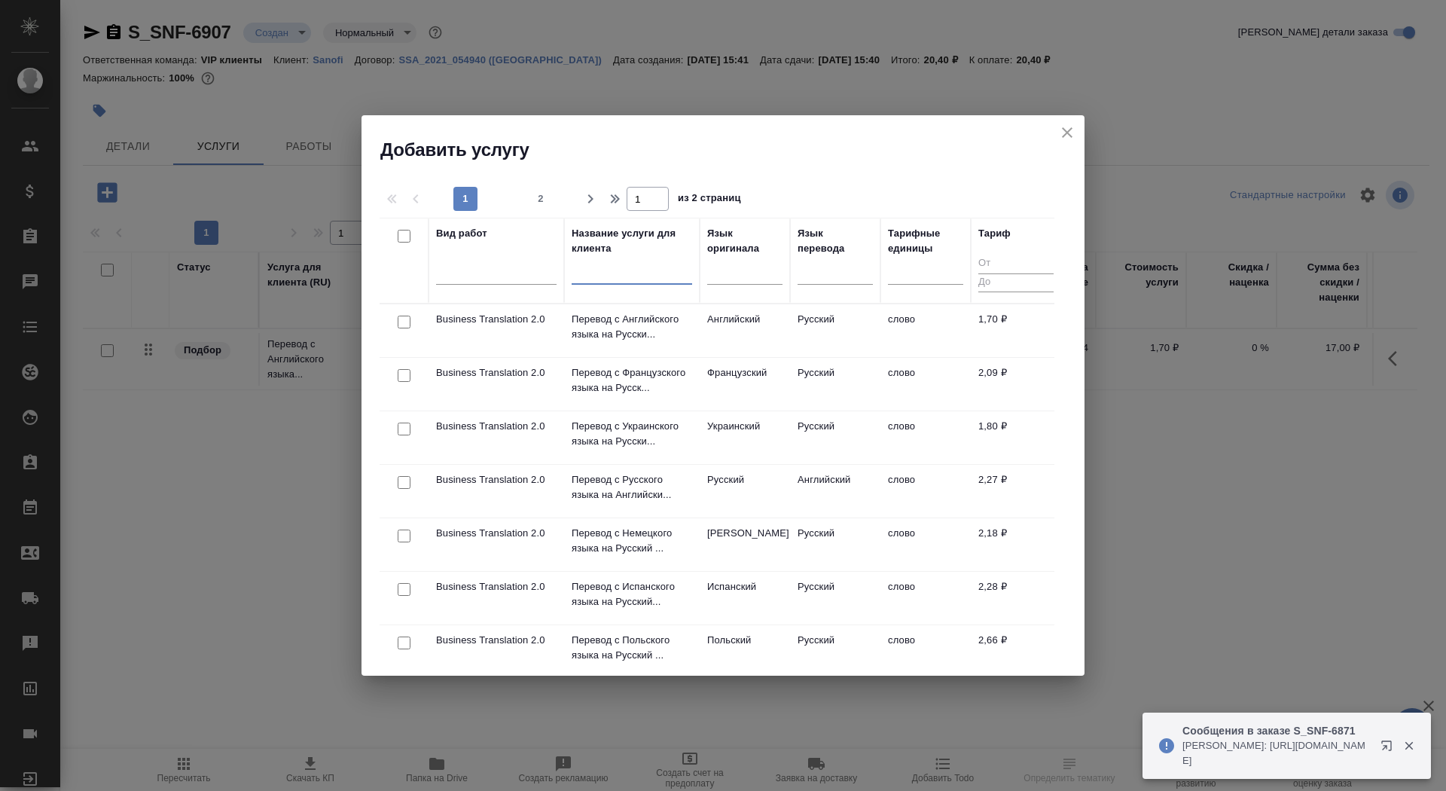
click at [628, 273] on input "text" at bounding box center [632, 275] width 120 height 19
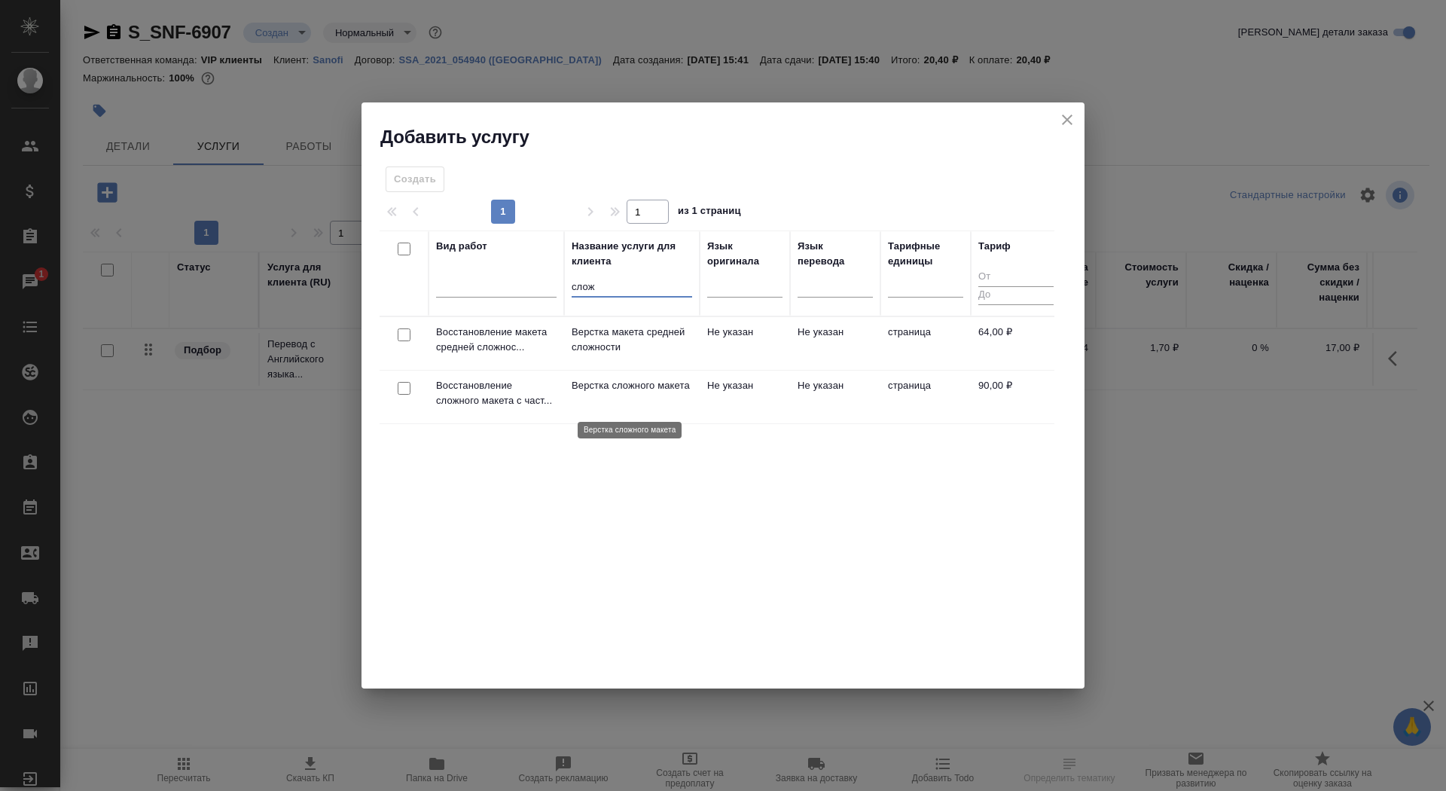
type input "слож"
click at [596, 393] on p "Верстка сложного макета" at bounding box center [632, 385] width 120 height 15
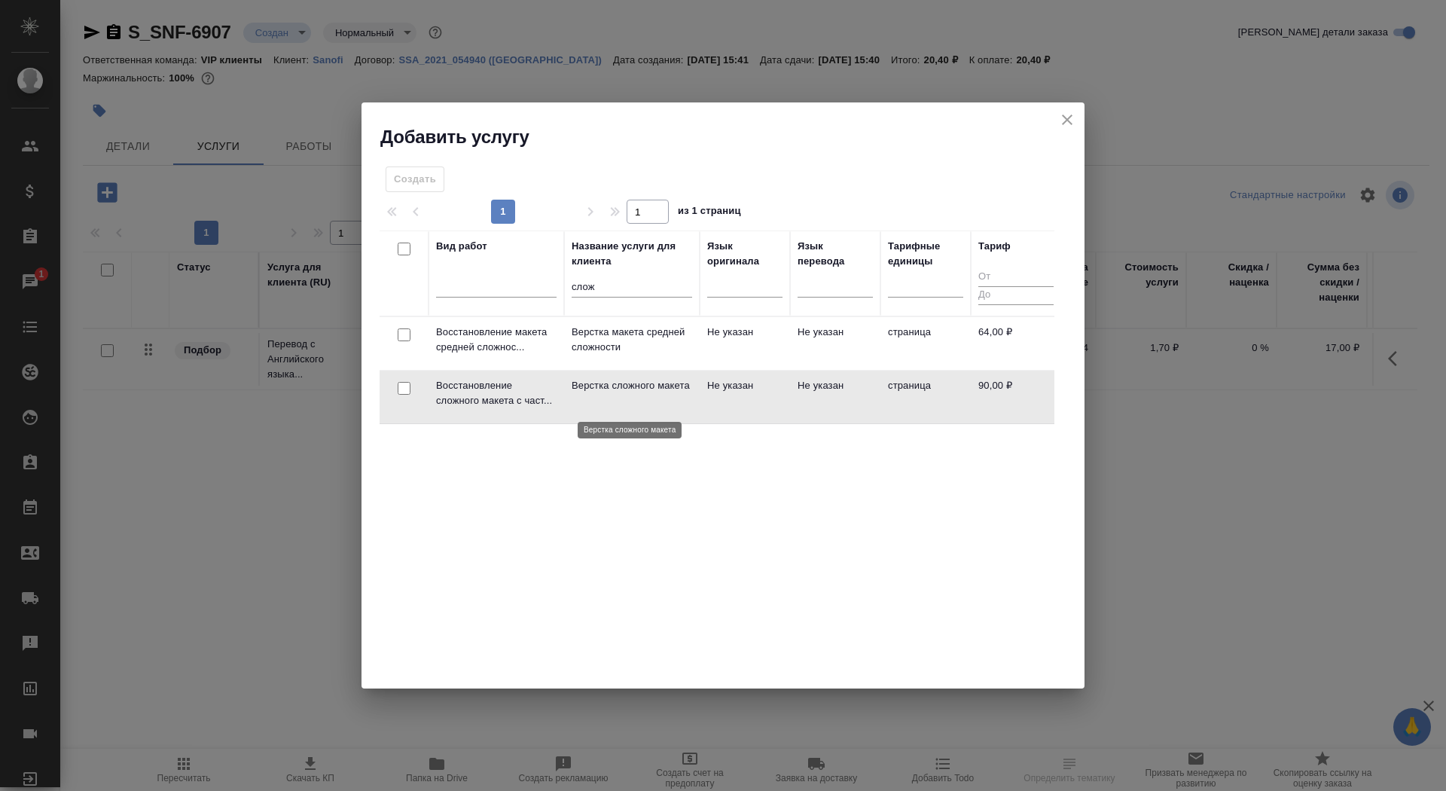
click at [596, 393] on p "Верстка сложного макета" at bounding box center [632, 385] width 120 height 15
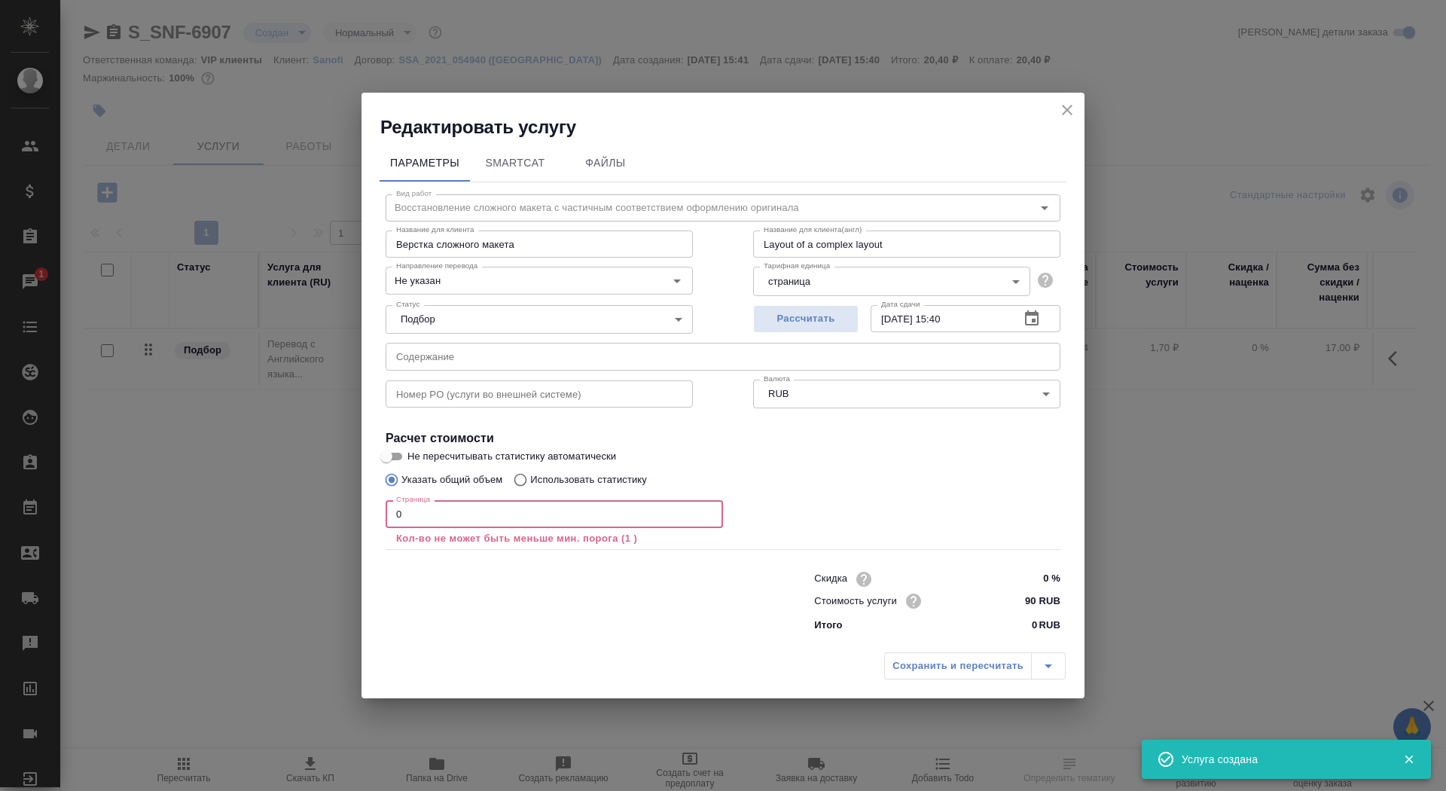
click at [526, 512] on input "0" at bounding box center [554, 513] width 337 height 27
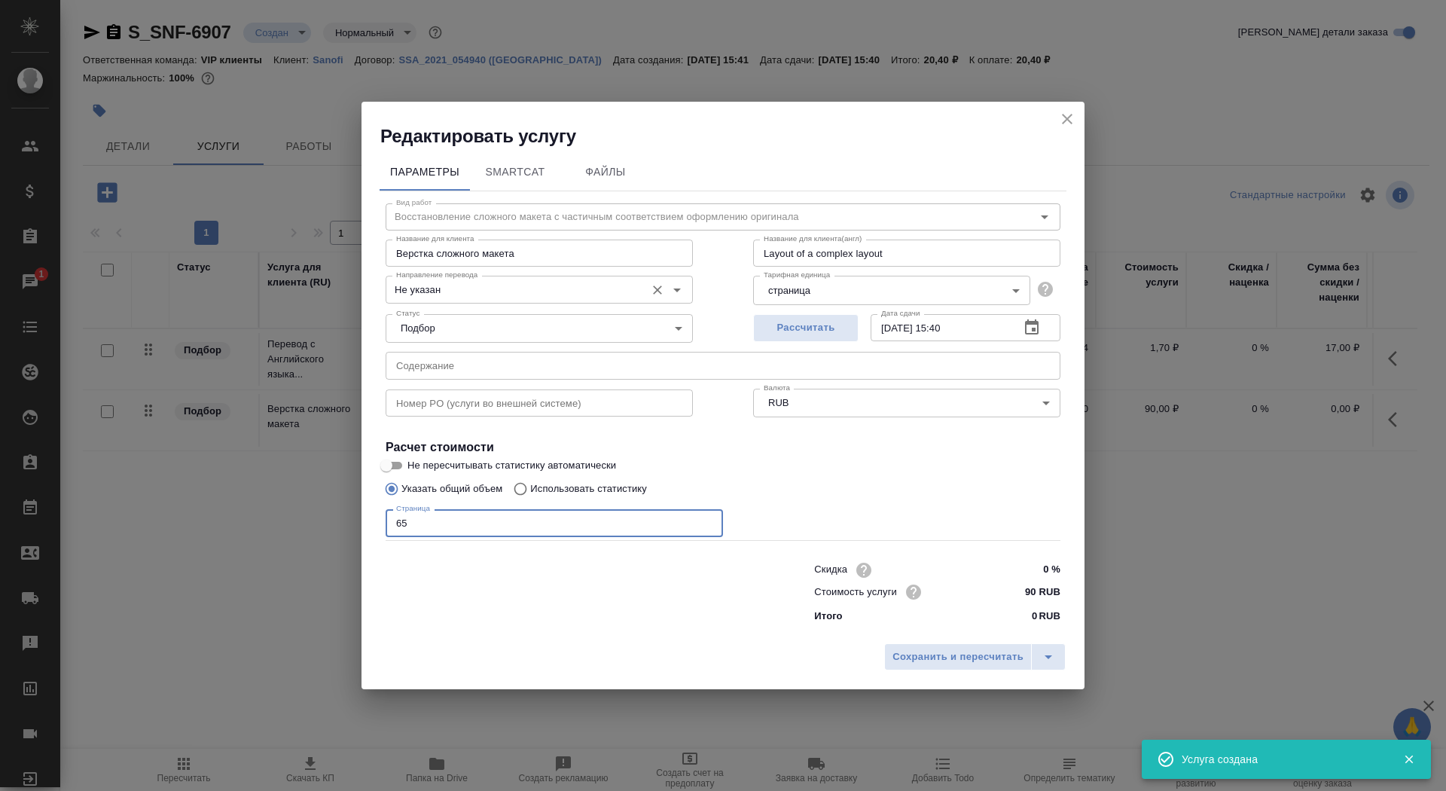
type input "65"
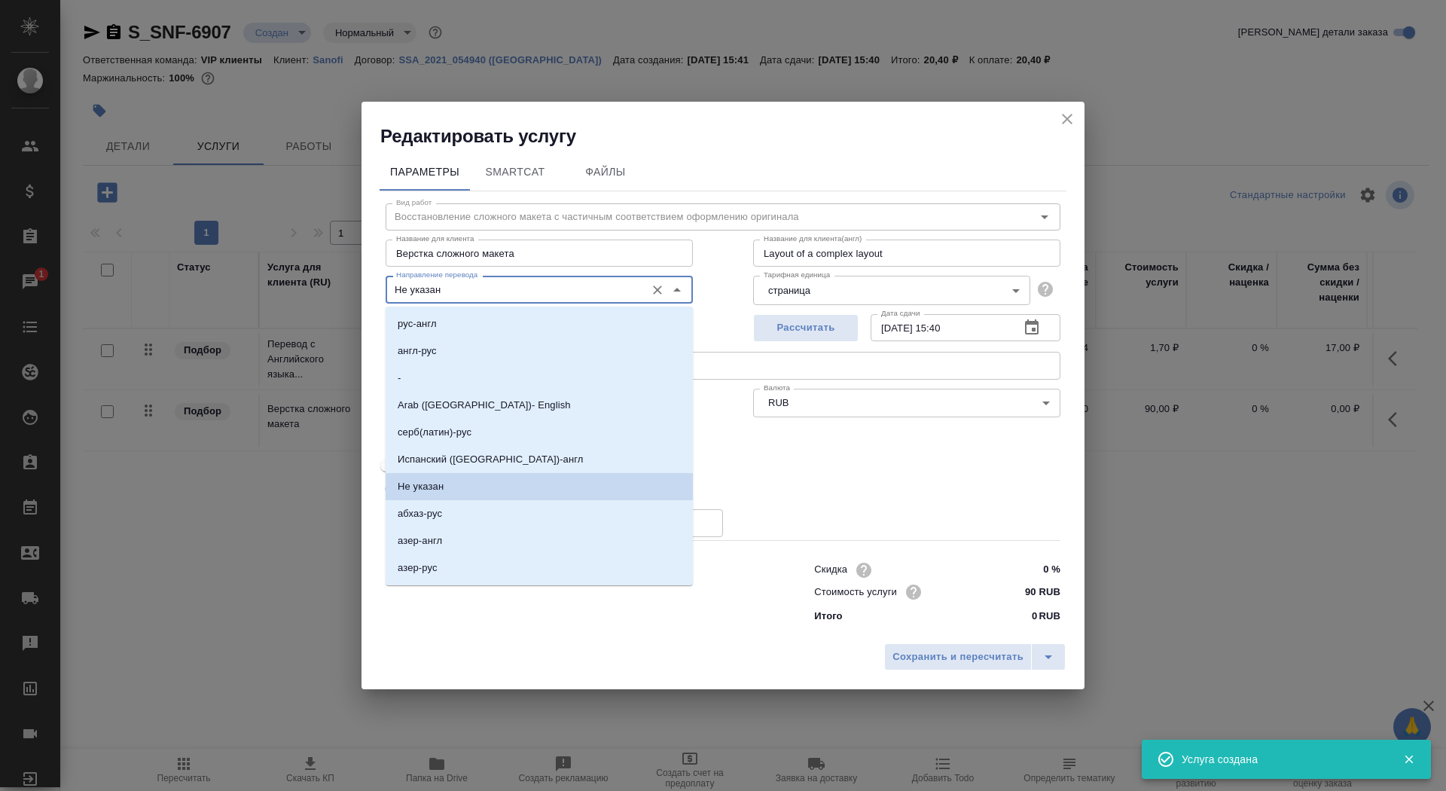
click at [454, 285] on input "Не указан" at bounding box center [514, 289] width 248 height 18
click at [462, 350] on li "англ-рус" at bounding box center [539, 350] width 307 height 27
type input "англ-рус"
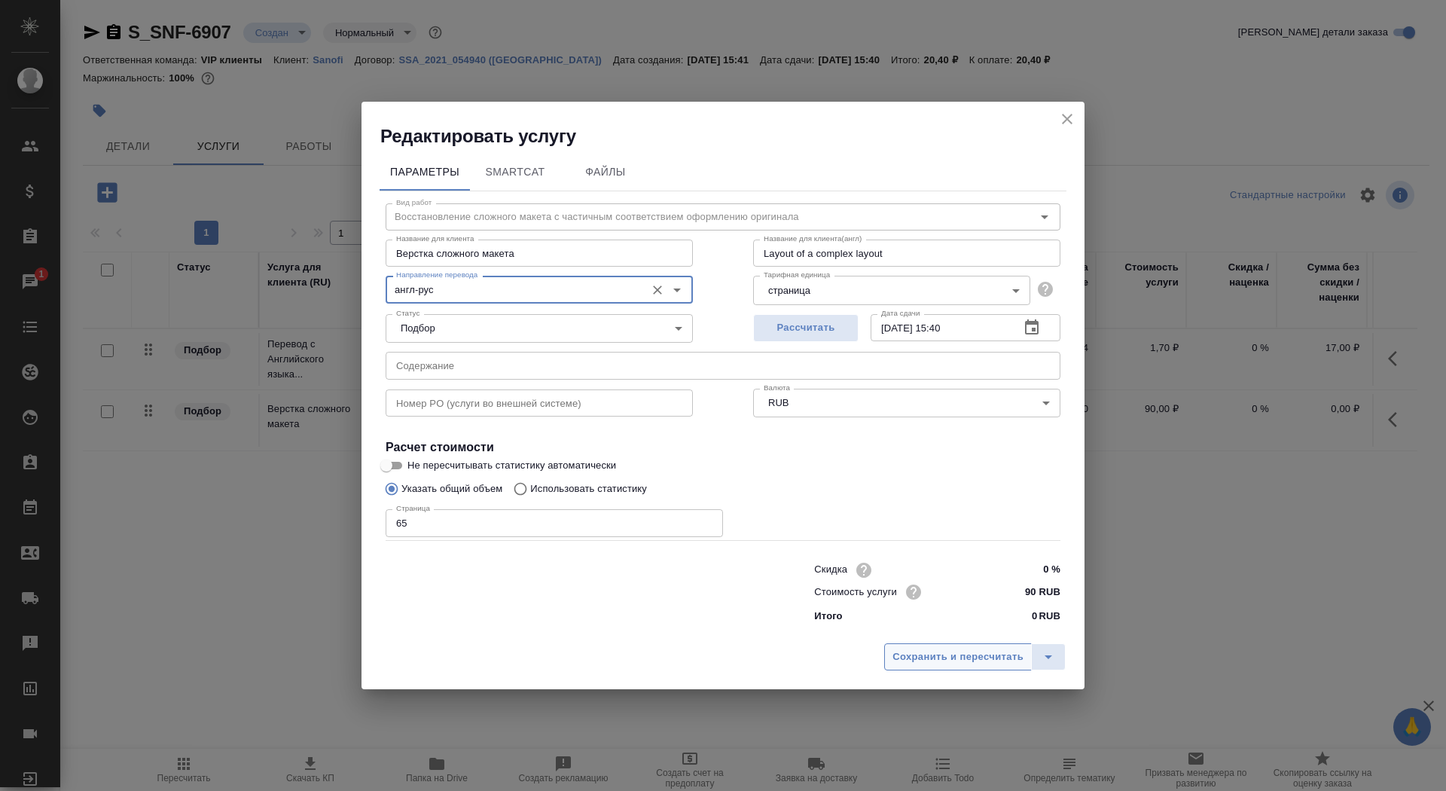
click at [977, 654] on span "Сохранить и пересчитать" at bounding box center [957, 656] width 131 height 17
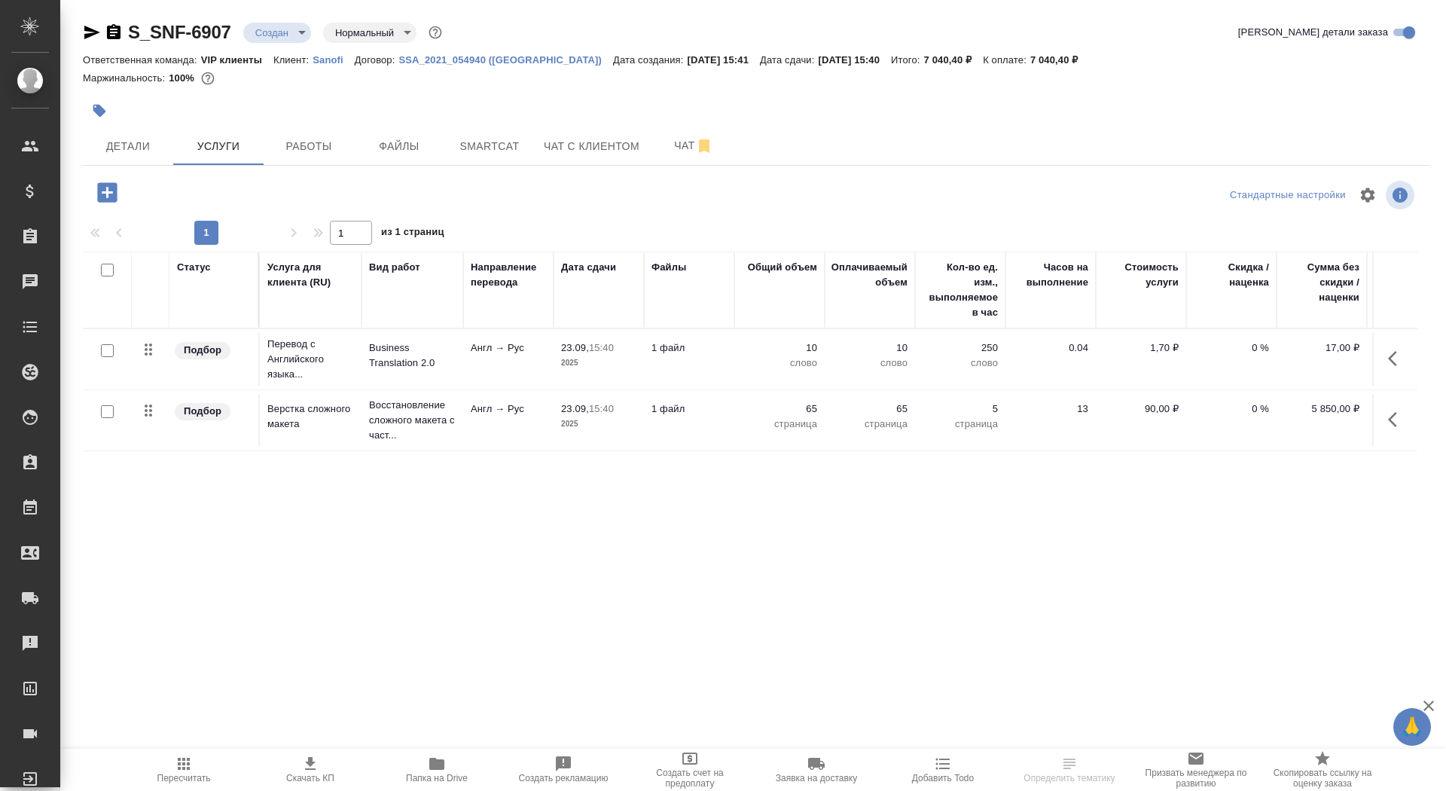
click at [502, 358] on td "Англ → Рус" at bounding box center [508, 359] width 90 height 53
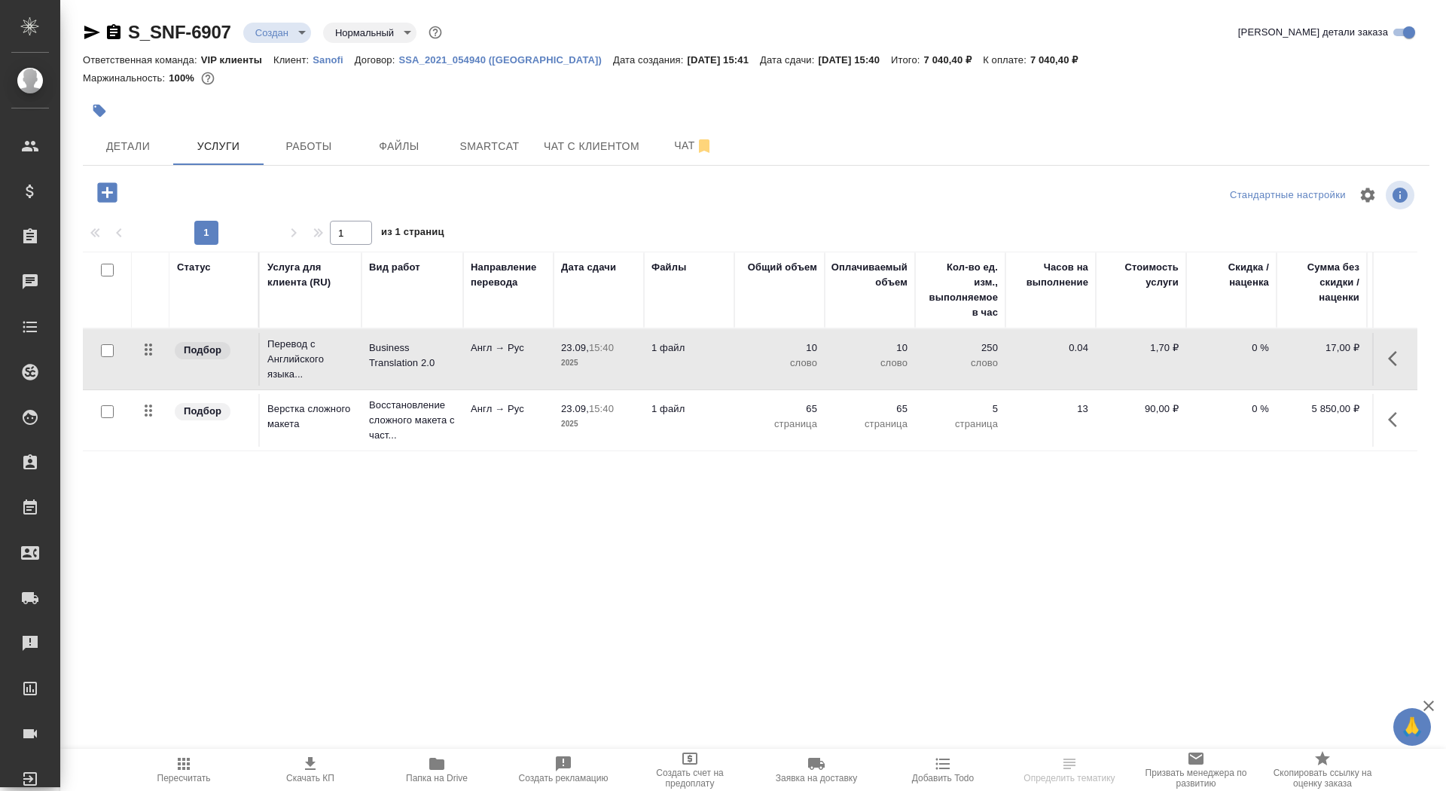
click at [502, 358] on td "Англ → Рус" at bounding box center [508, 359] width 90 height 53
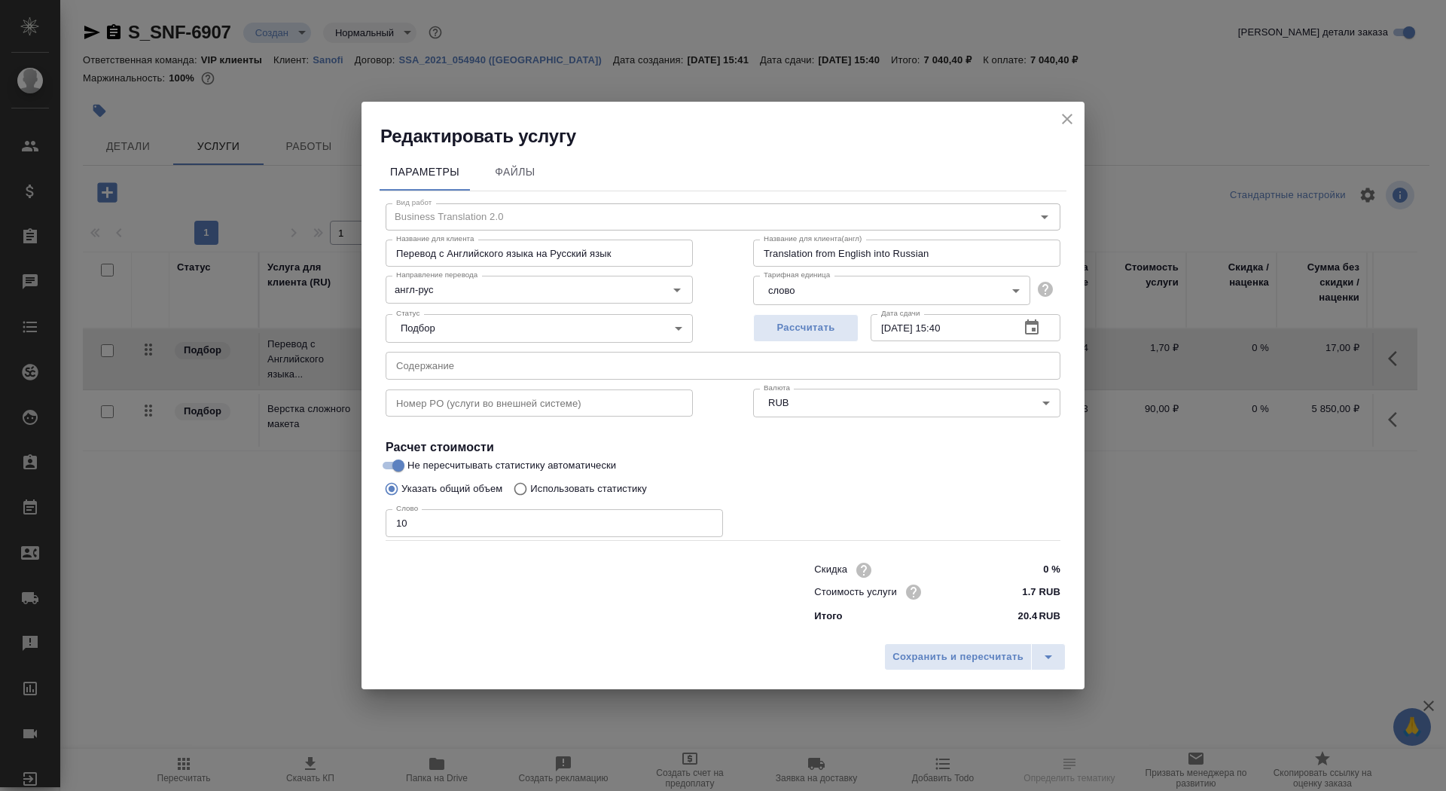
click at [566, 492] on p "Использовать статистику" at bounding box center [588, 488] width 117 height 15
click at [530, 492] on input "Использовать статистику" at bounding box center [518, 488] width 24 height 29
radio input "true"
radio input "false"
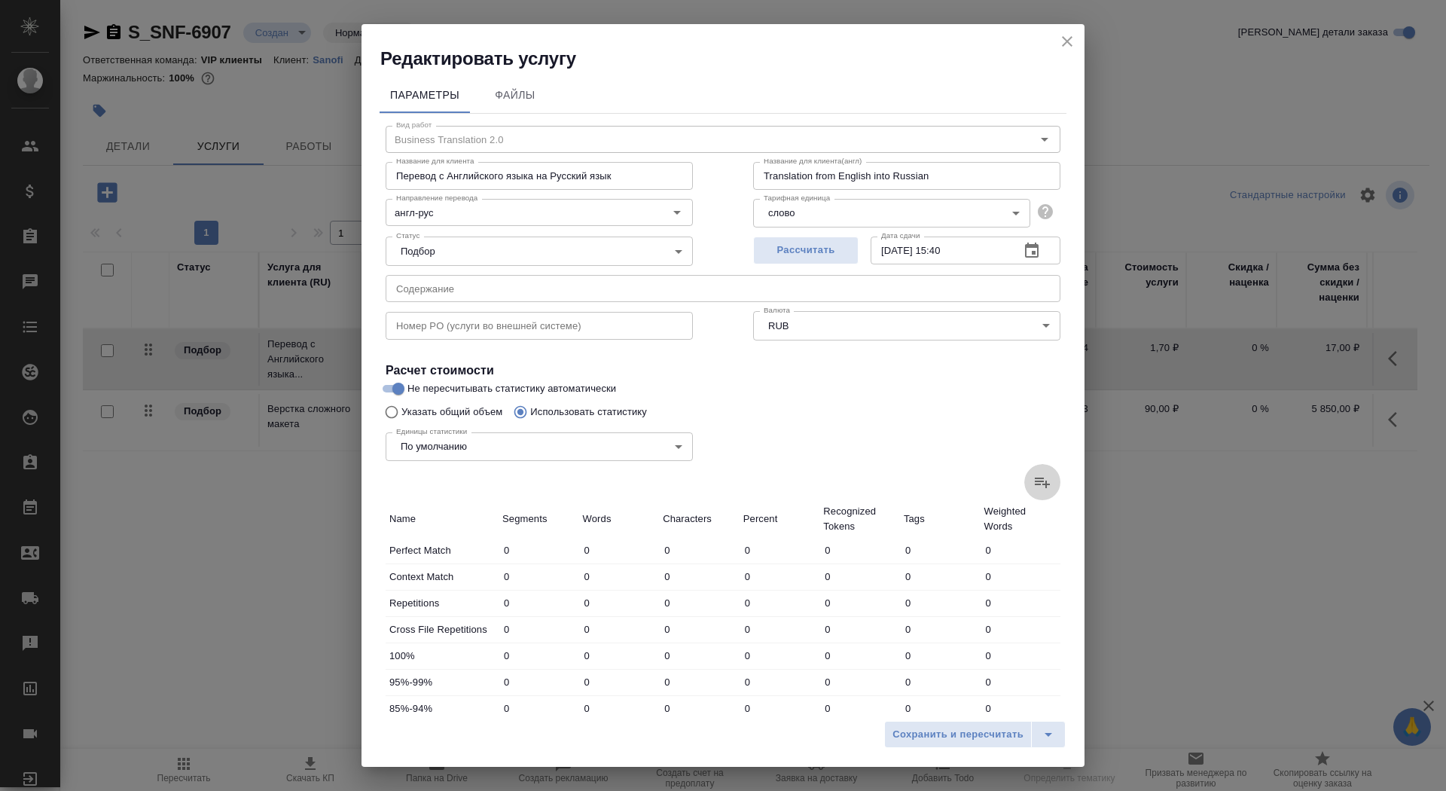
click at [1052, 485] on label at bounding box center [1042, 482] width 36 height 36
click at [0, 0] on input "file" at bounding box center [0, 0] width 0 height 0
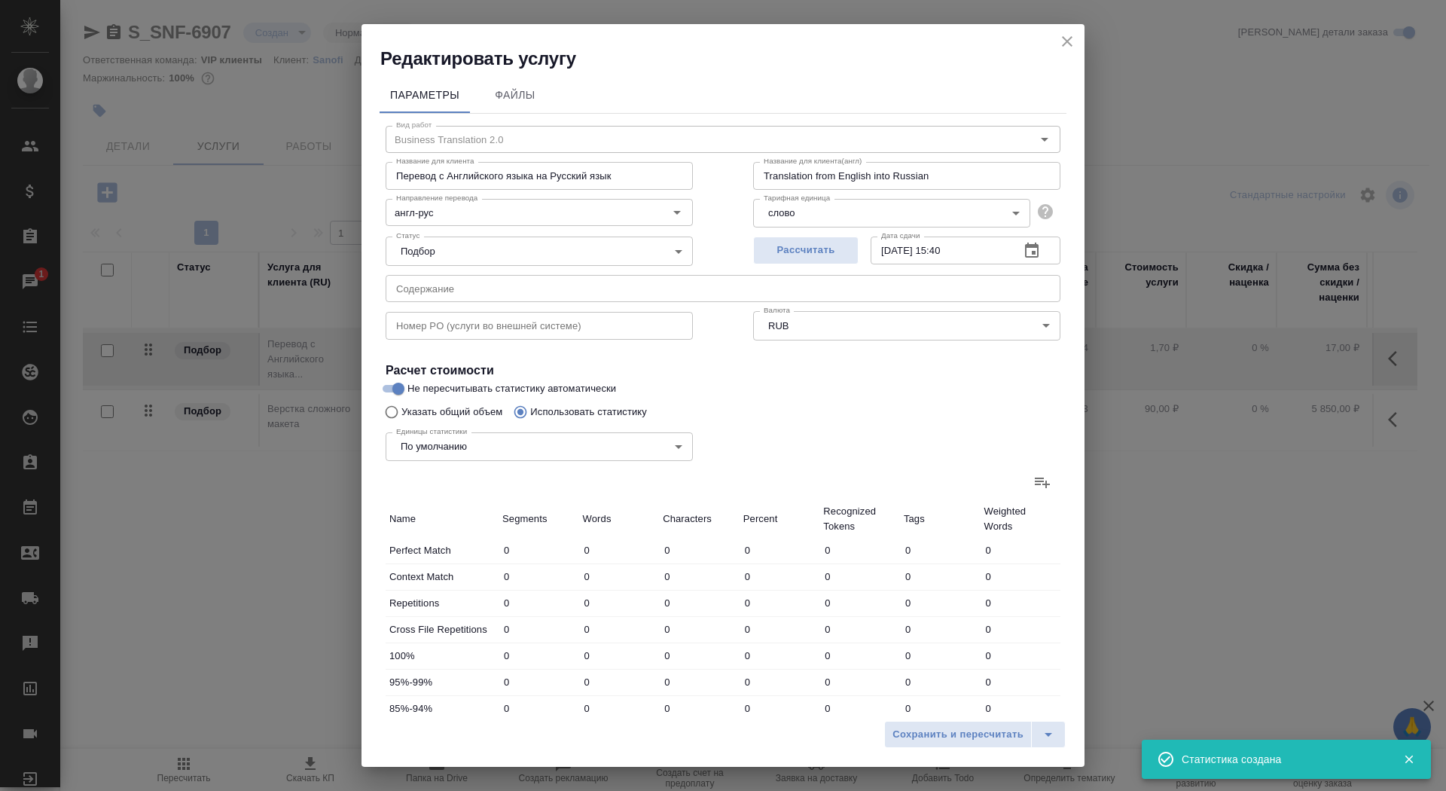
type input "420"
type input "1181"
type input "7346"
type input "174"
type input "922"
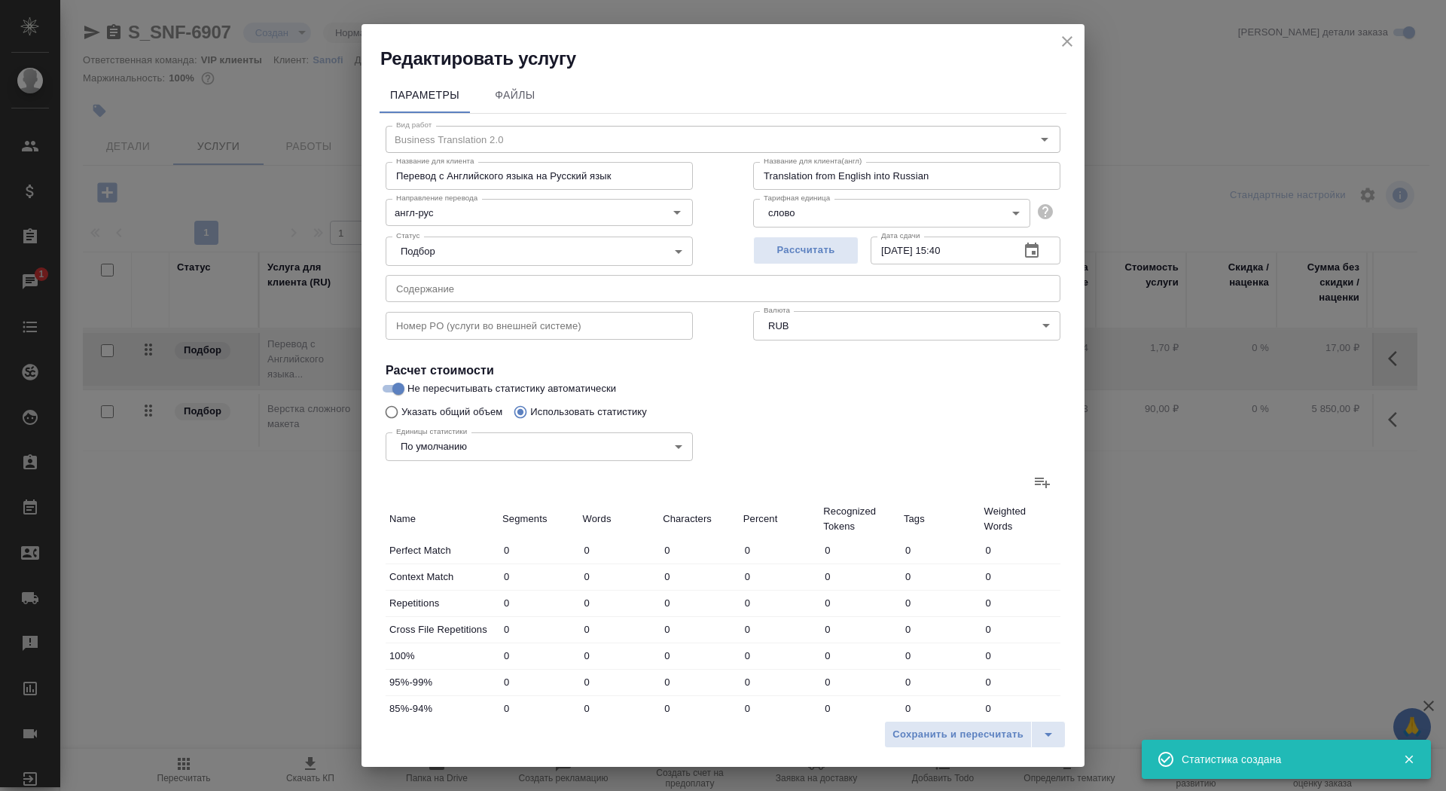
type input "5791"
type input "533"
type input "1132"
type input "6853"
type input "231"
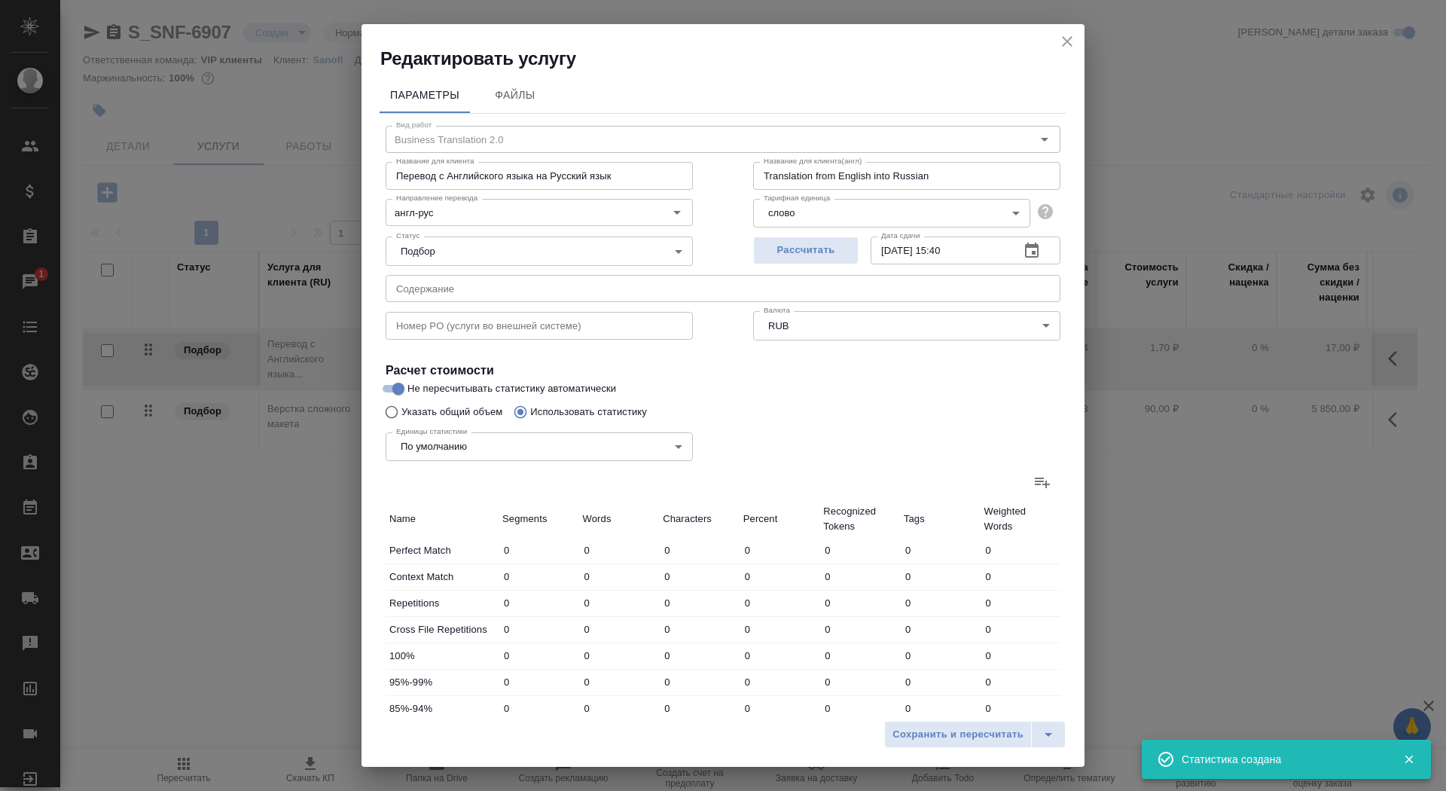
type input "904"
type input "5528"
type input "88"
type input "703"
type input "4530"
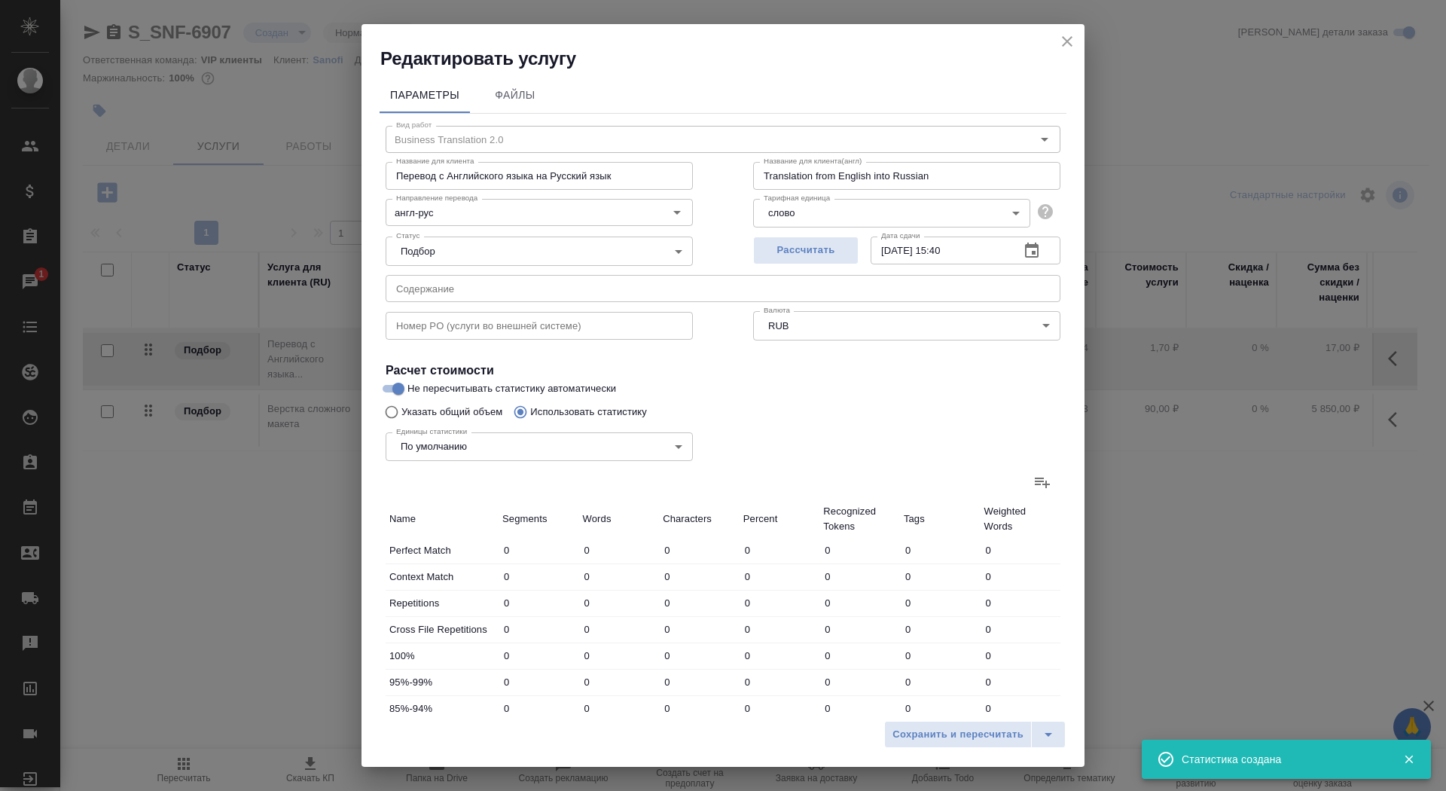
type input "130"
type input "587"
type input "3415"
type input "348"
type input "1185"
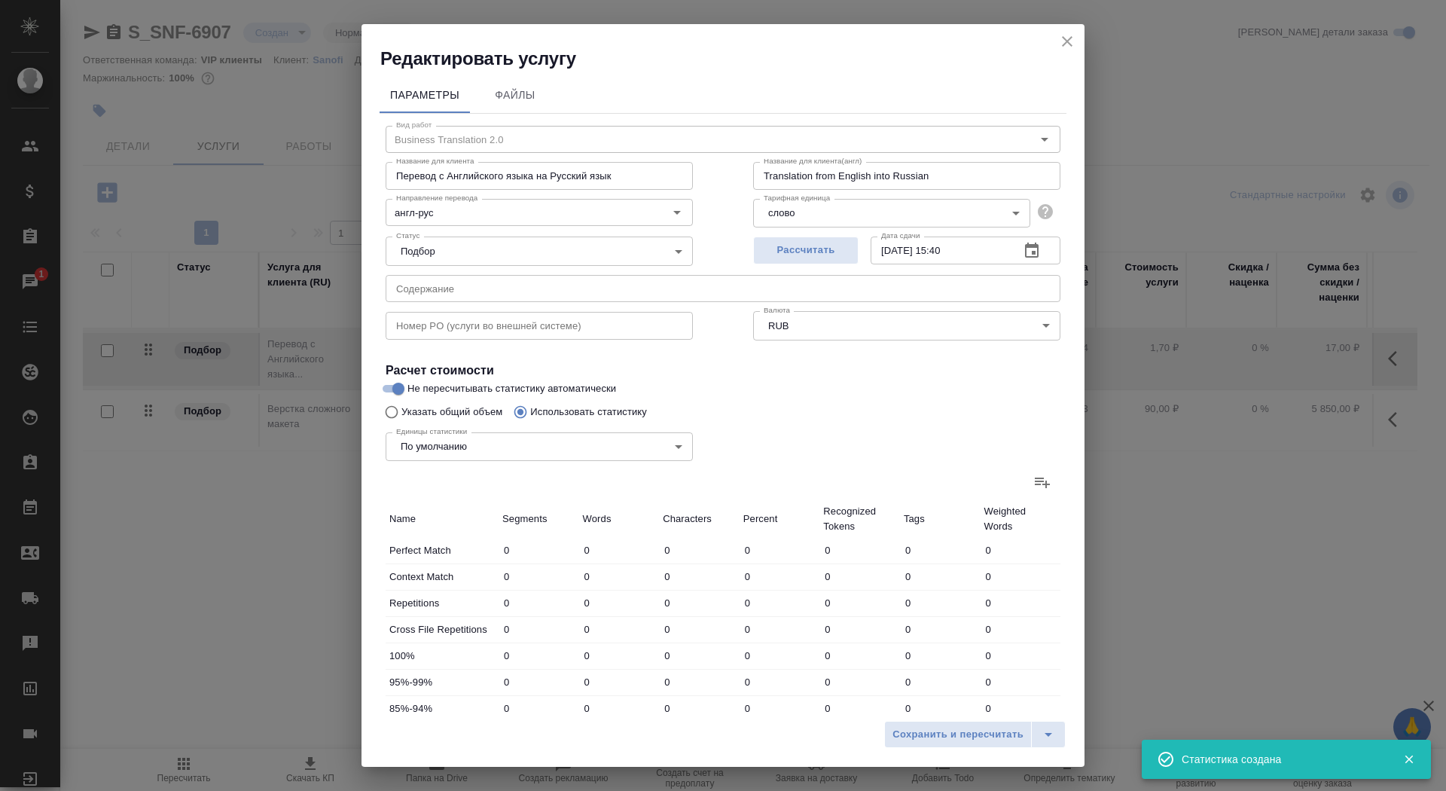
type input "7002"
type input "1748"
type input "5689"
type input "34672"
type input "1922"
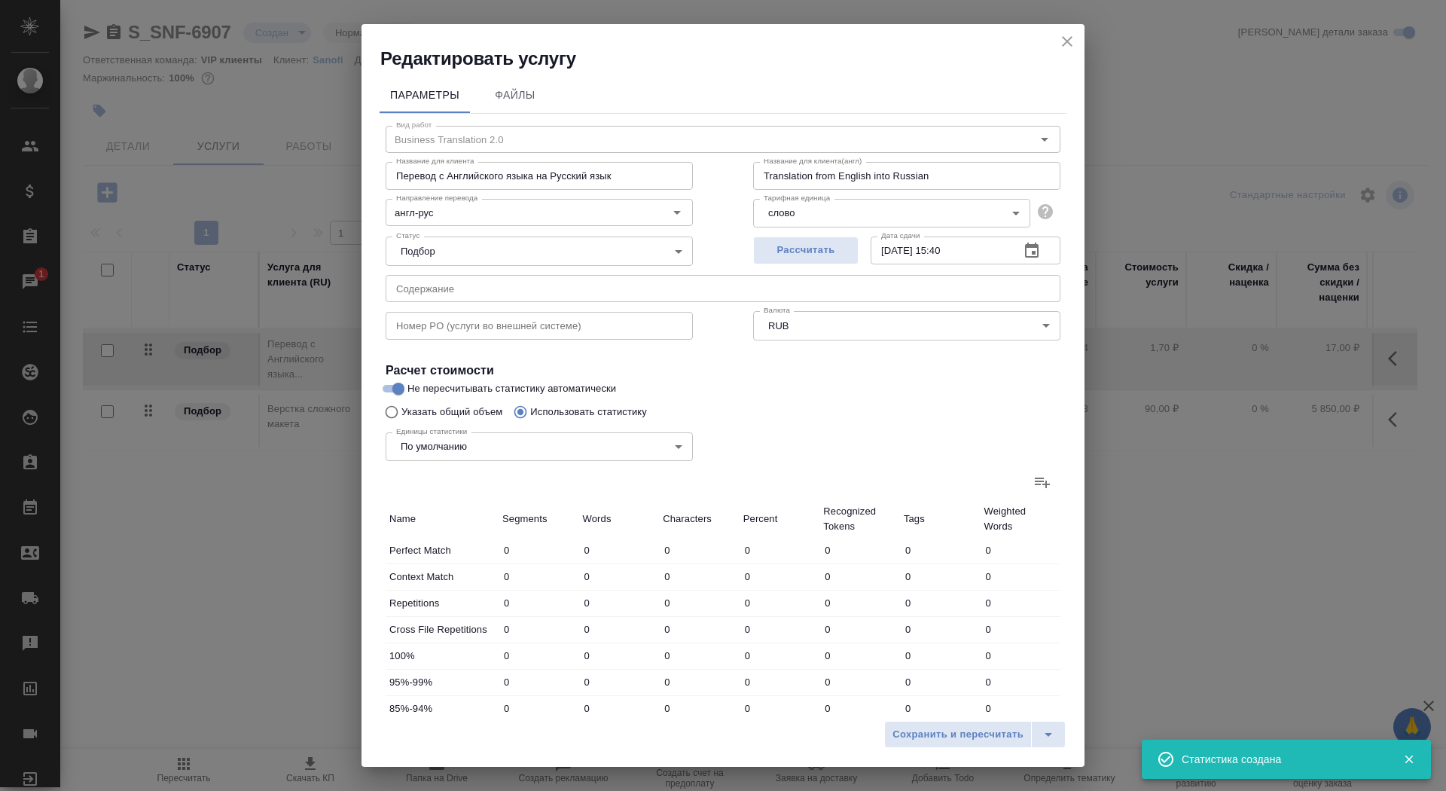
type input "6611"
type input "40463"
click at [948, 722] on button "Сохранить и пересчитать" at bounding box center [958, 734] width 148 height 27
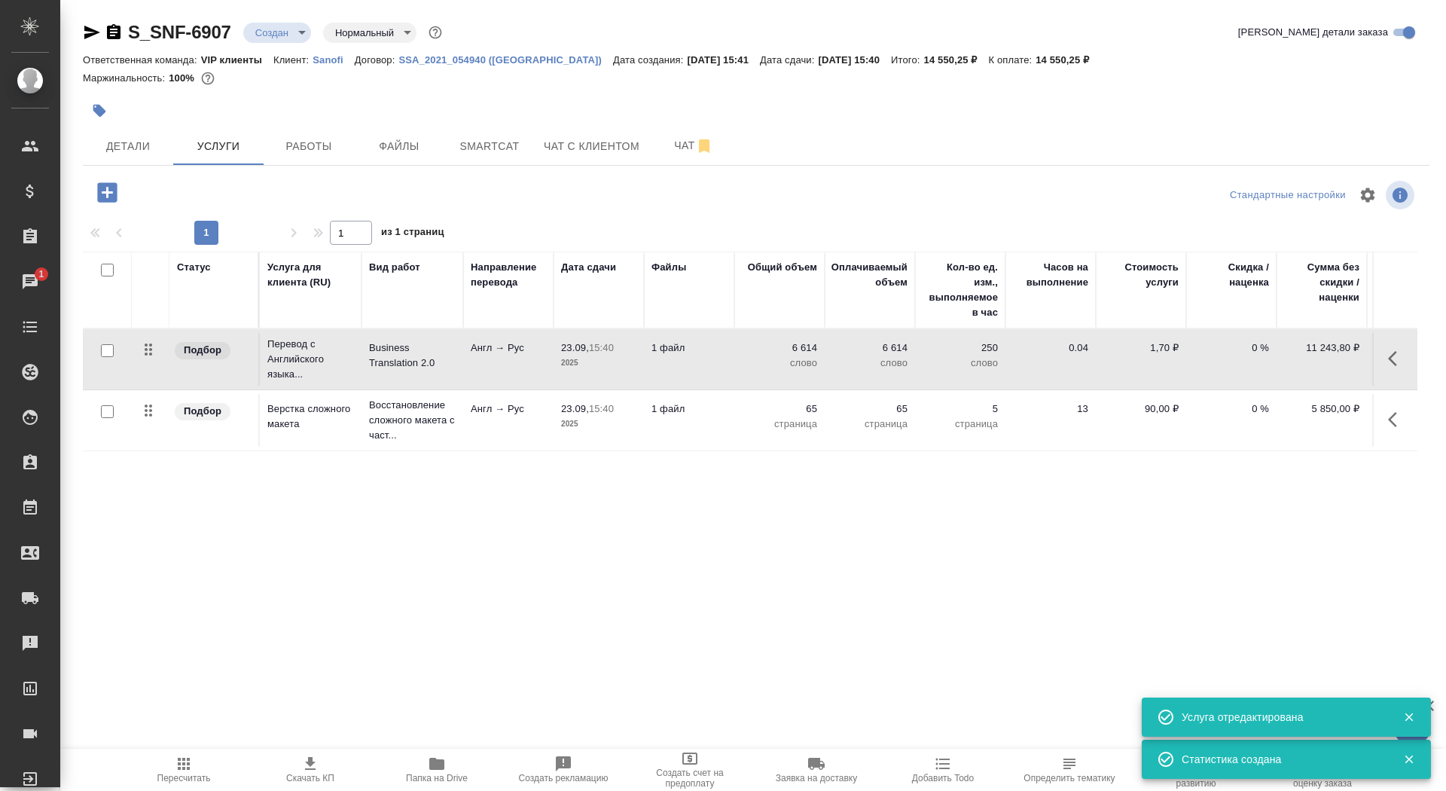
click at [508, 349] on p "Англ → Рус" at bounding box center [508, 347] width 75 height 15
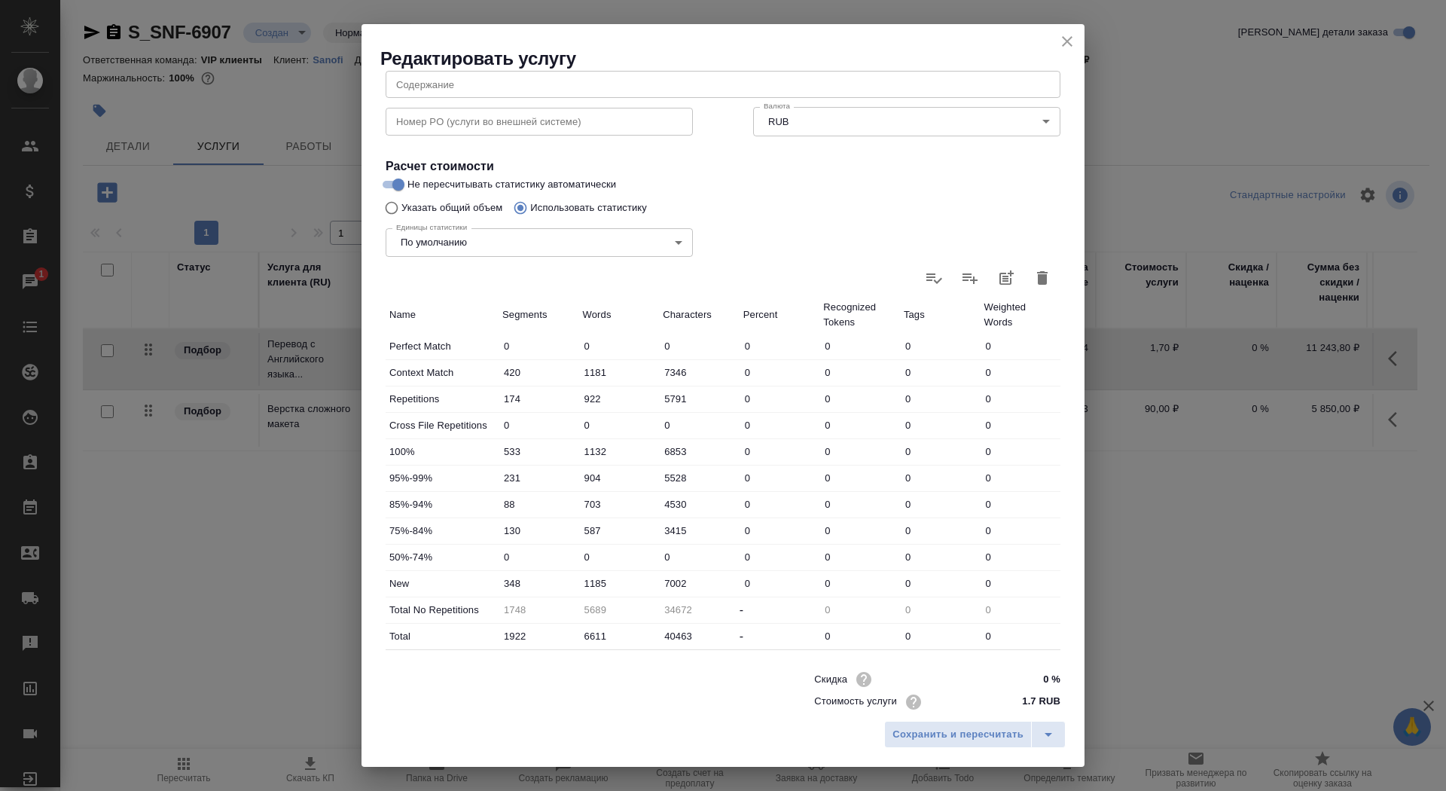
scroll to position [215, 0]
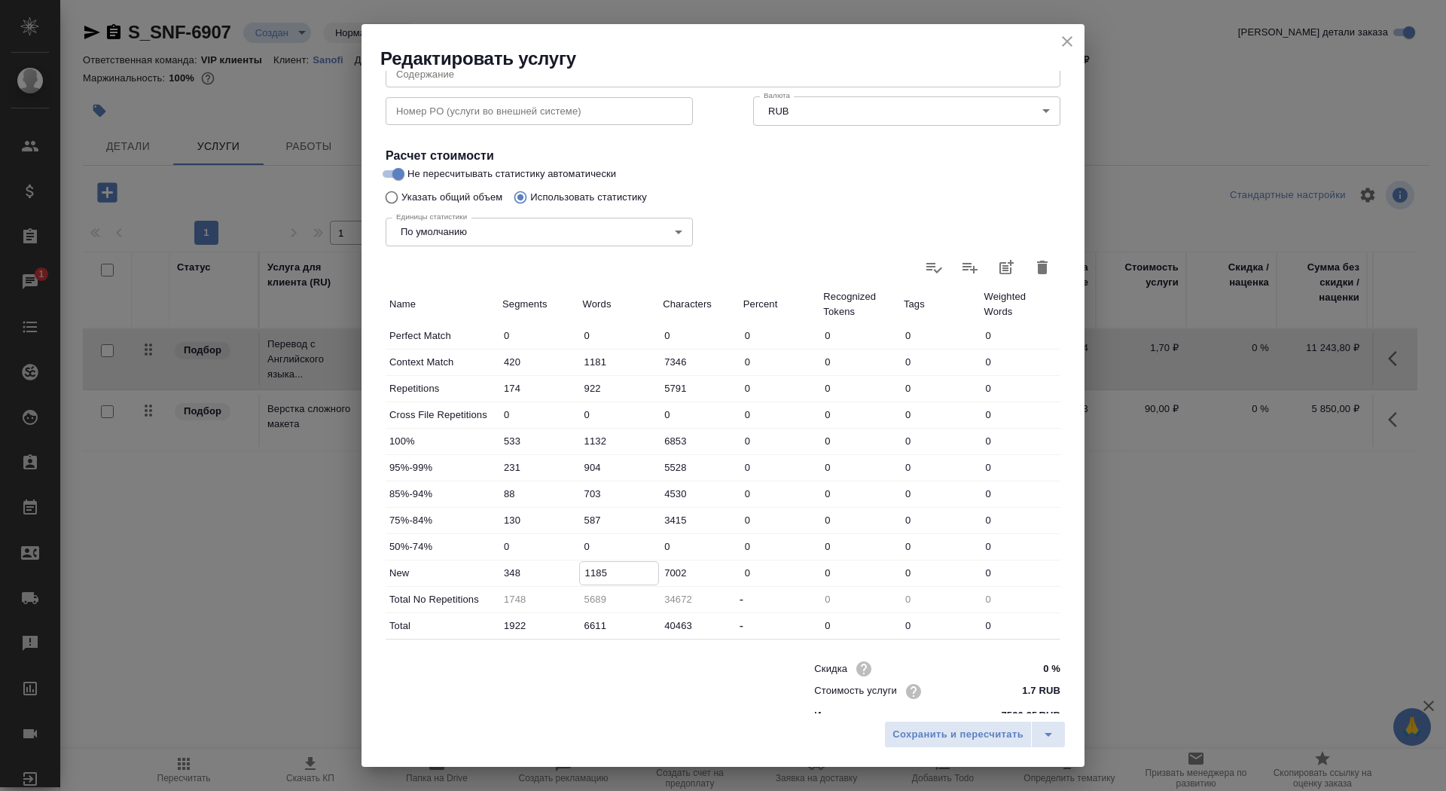
drag, startPoint x: 588, startPoint y: 573, endPoint x: 578, endPoint y: 572, distance: 9.8
click at [579, 572] on div "1185" at bounding box center [619, 572] width 81 height 23
type input "4185"
click at [928, 739] on span "Сохранить и пересчитать" at bounding box center [957, 734] width 131 height 17
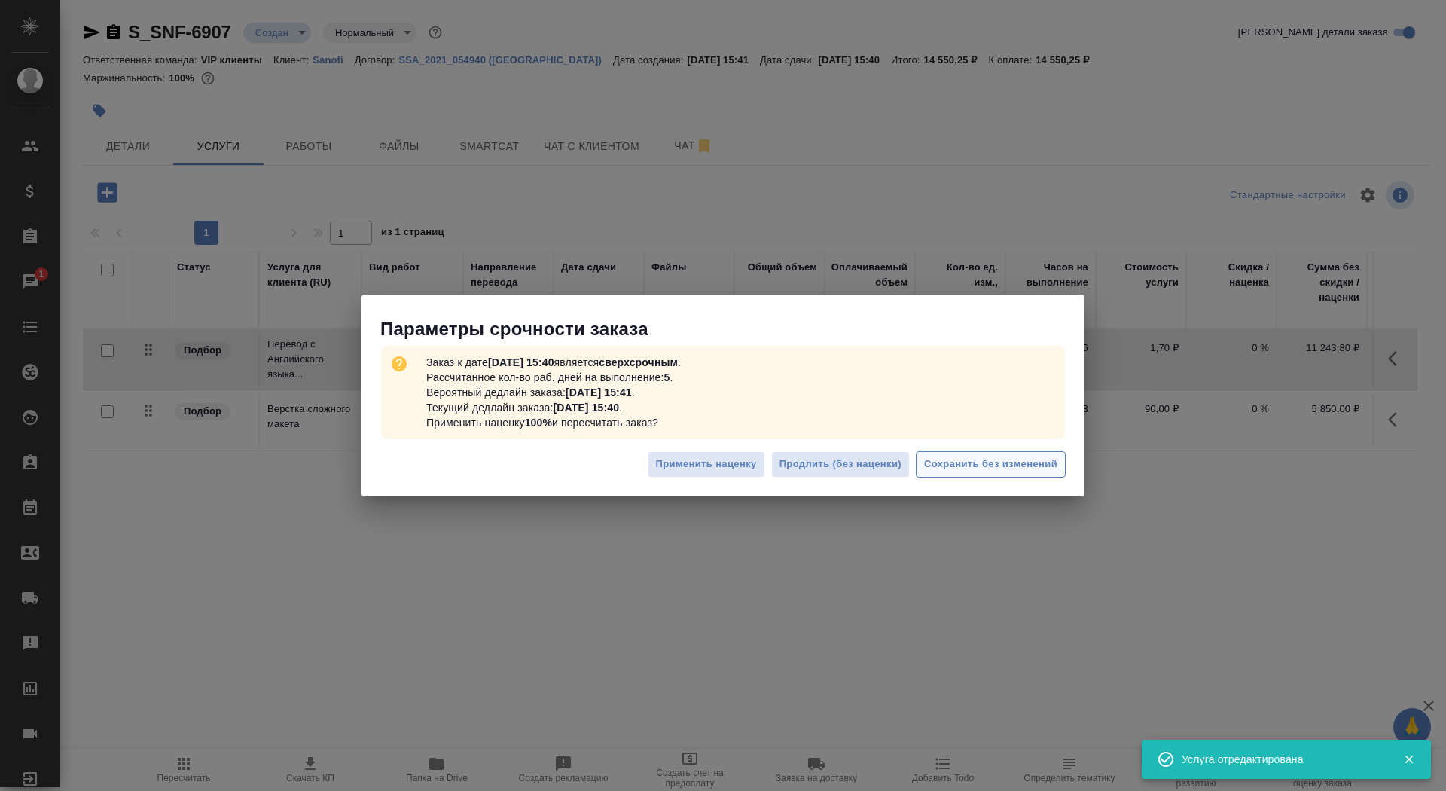
click at [977, 465] on span "Сохранить без изменений" at bounding box center [990, 464] width 133 height 17
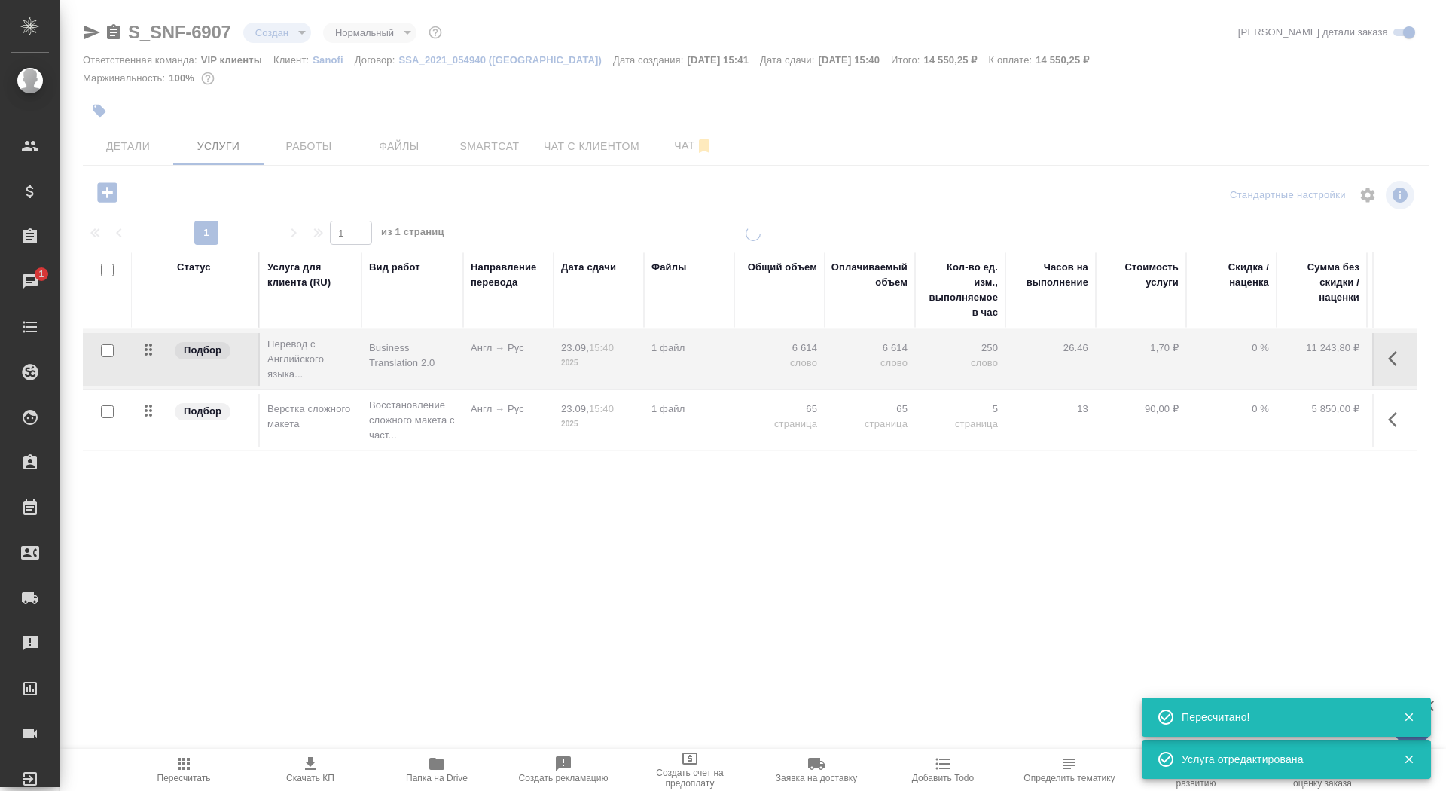
type input "urgent"
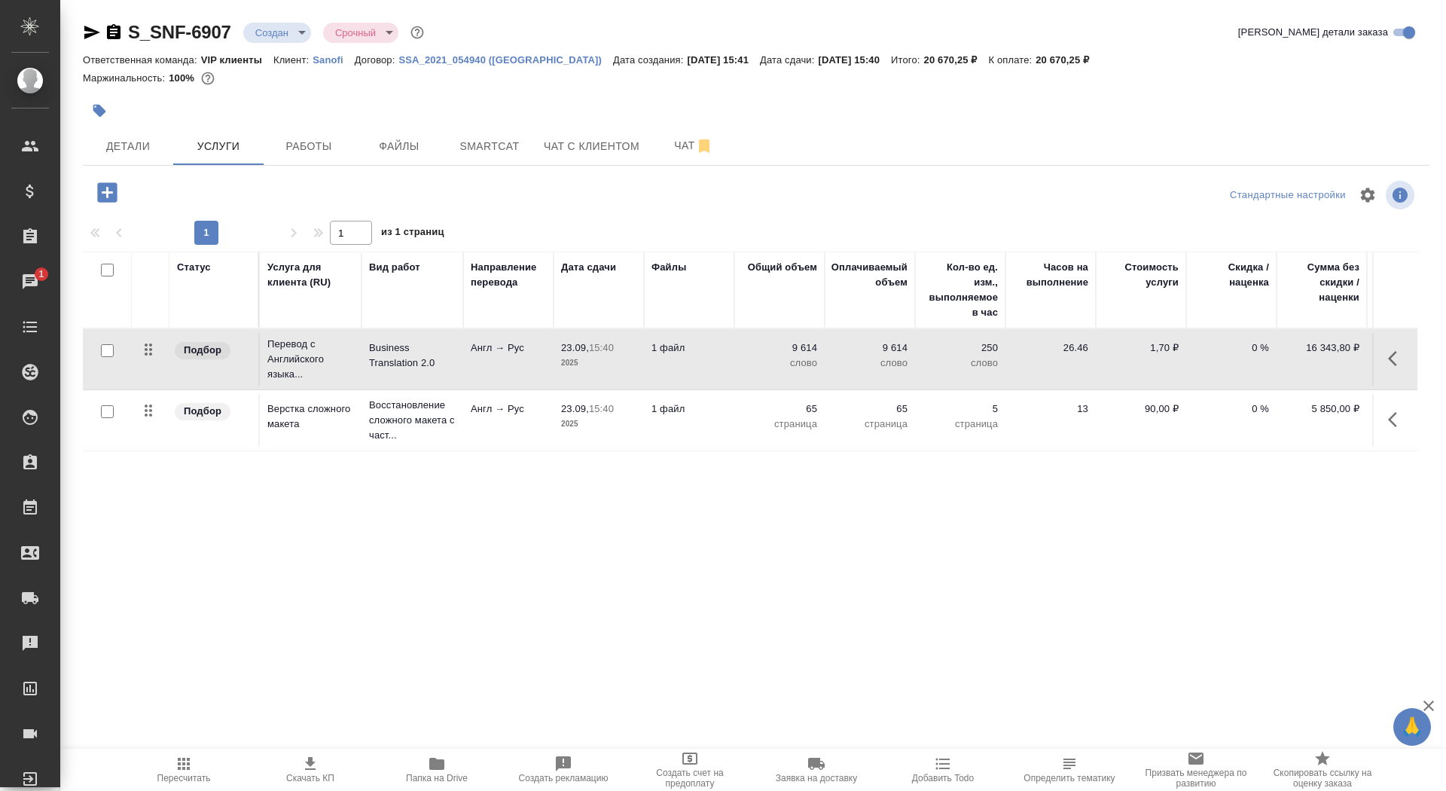
click at [282, 781] on span "Скачать КП" at bounding box center [310, 769] width 108 height 29
click at [130, 148] on span "Детали" at bounding box center [128, 146] width 72 height 19
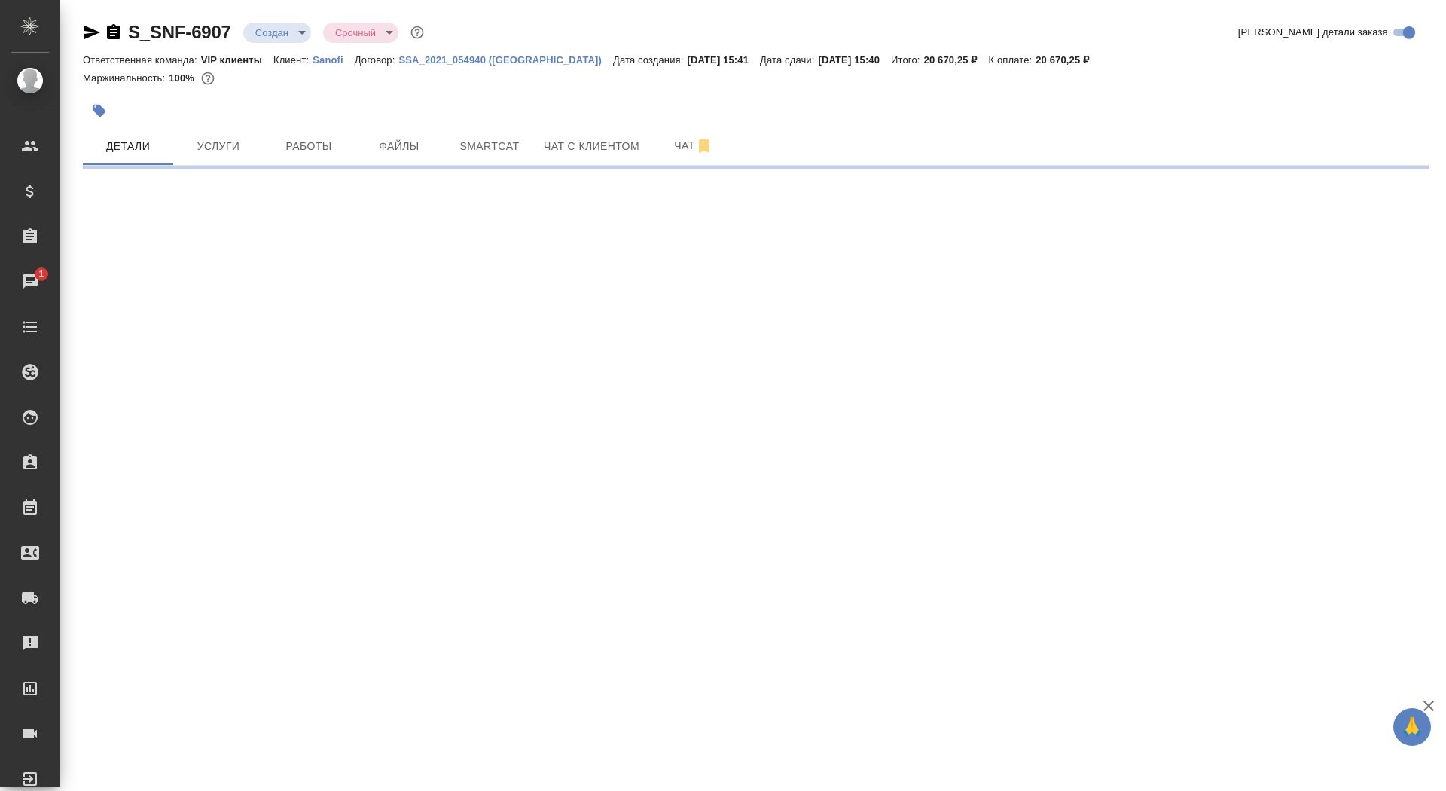
select select "RU"
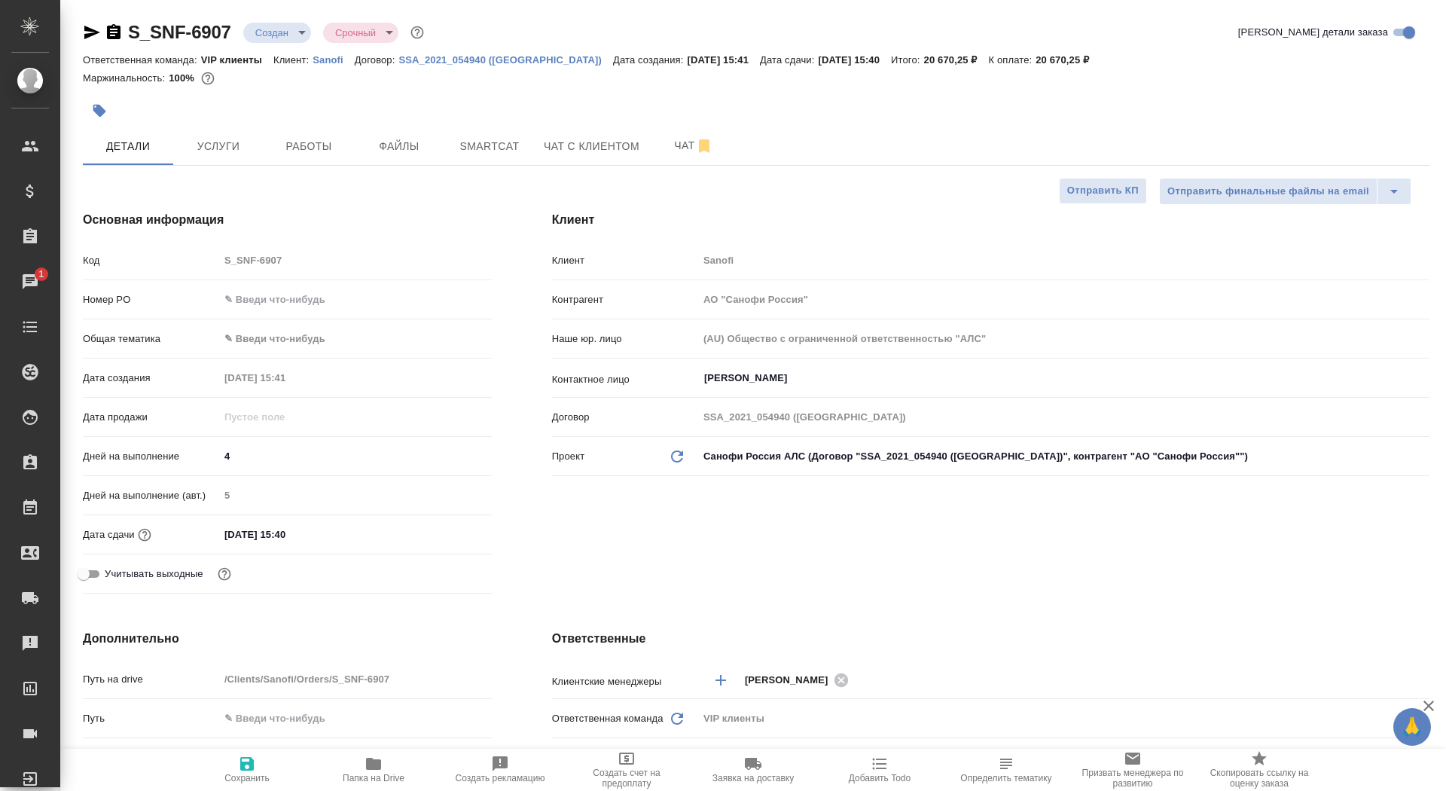
type textarea "x"
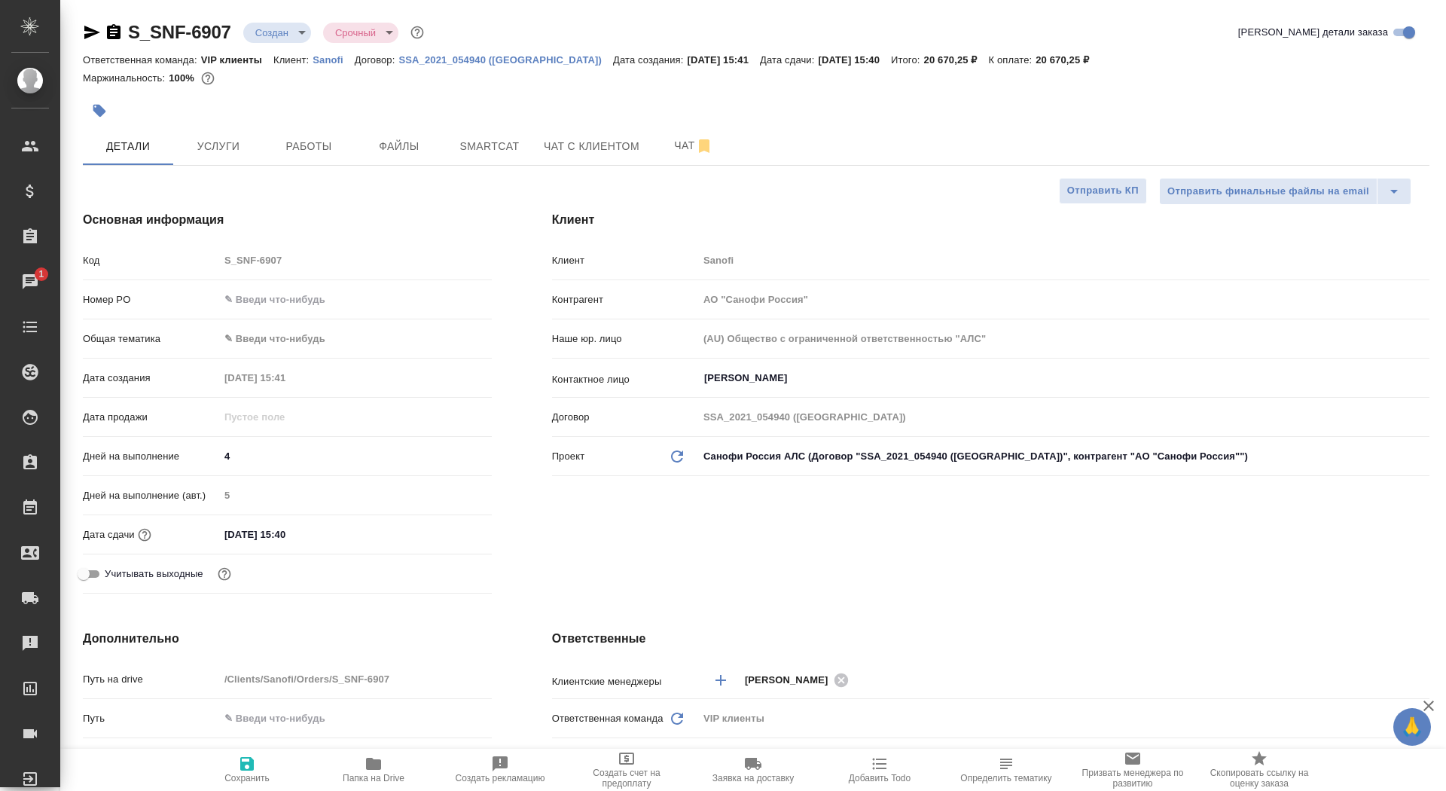
type textarea "x"
click at [1084, 194] on span "Отправить КП" at bounding box center [1103, 190] width 72 height 17
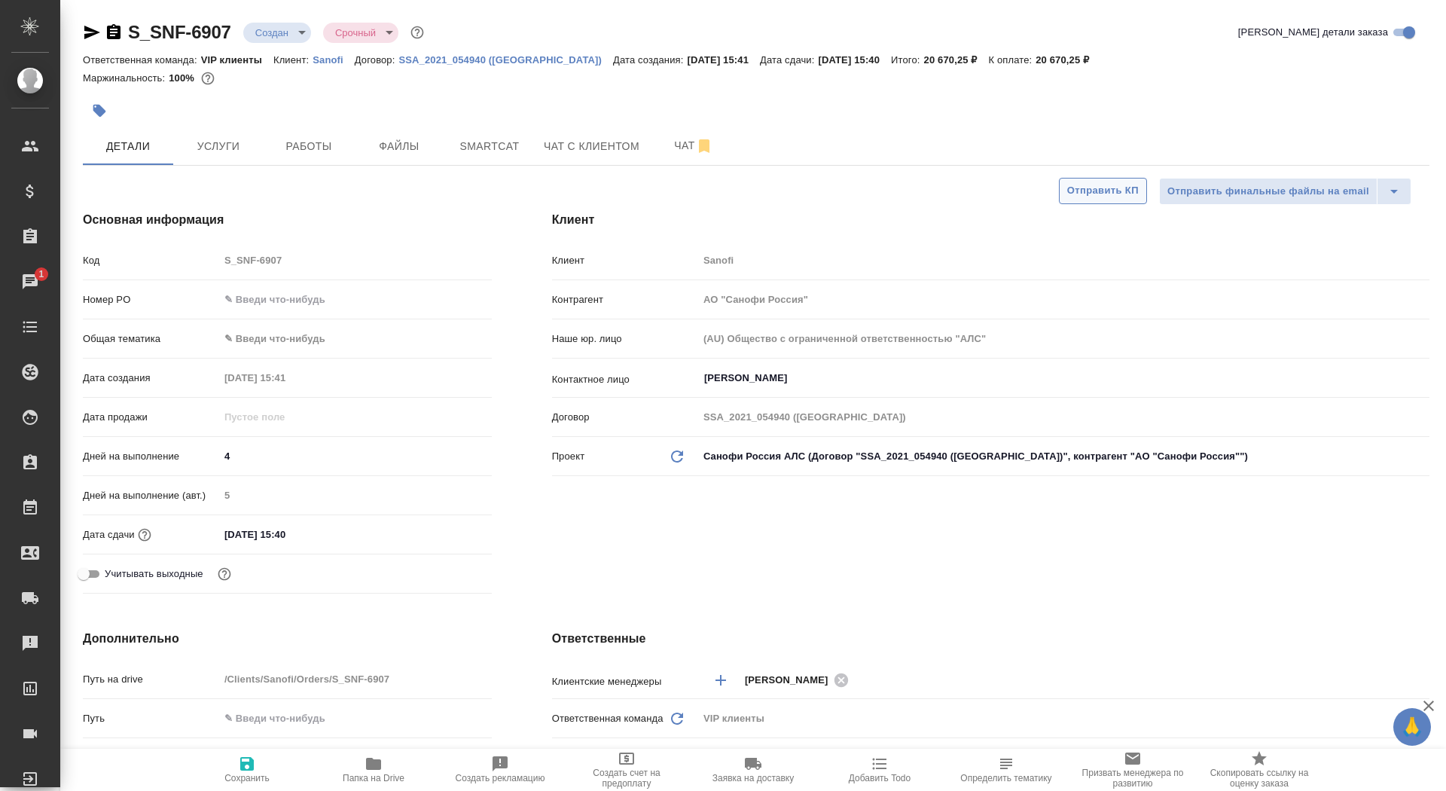
type textarea "x"
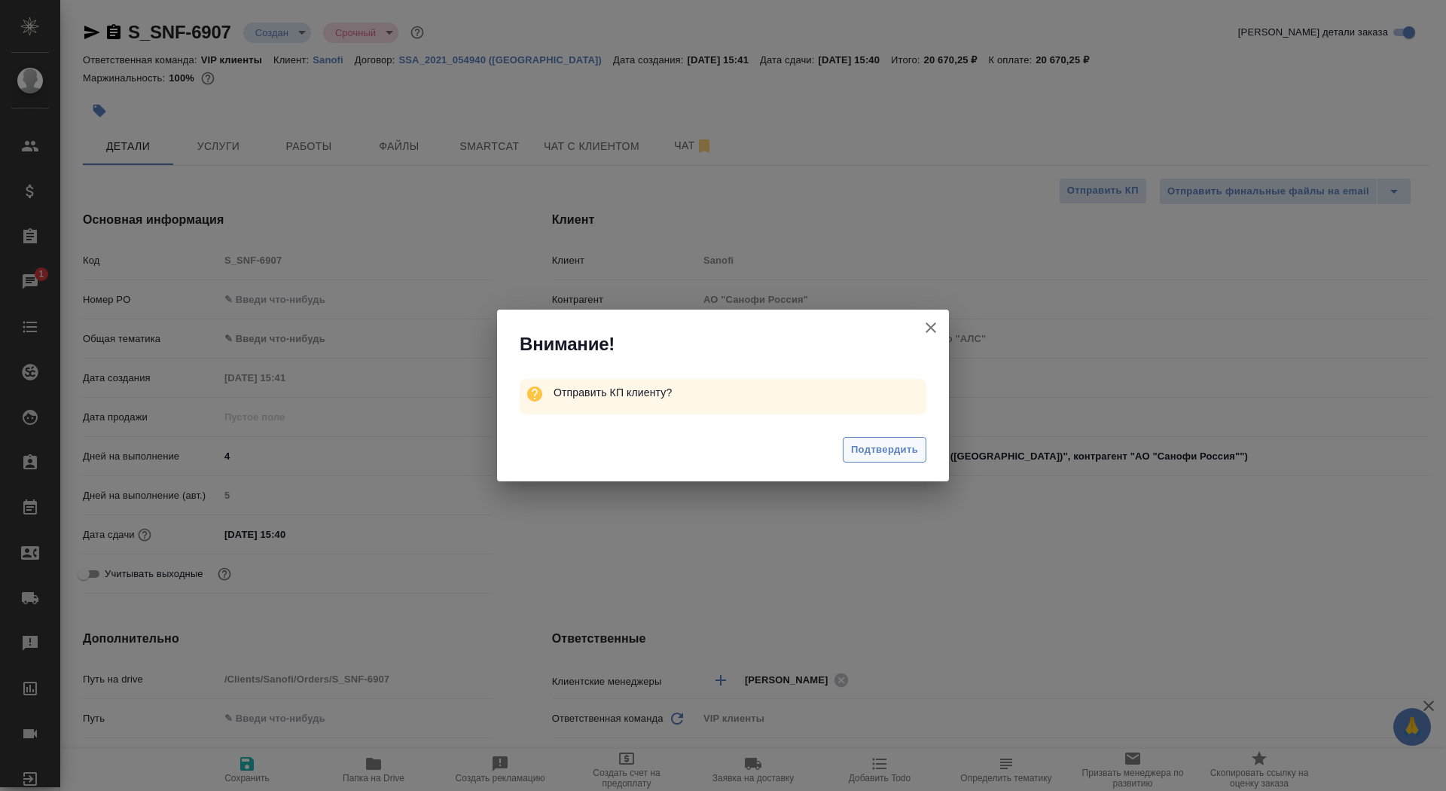
click at [864, 456] on span "Подтвердить" at bounding box center [884, 449] width 67 height 17
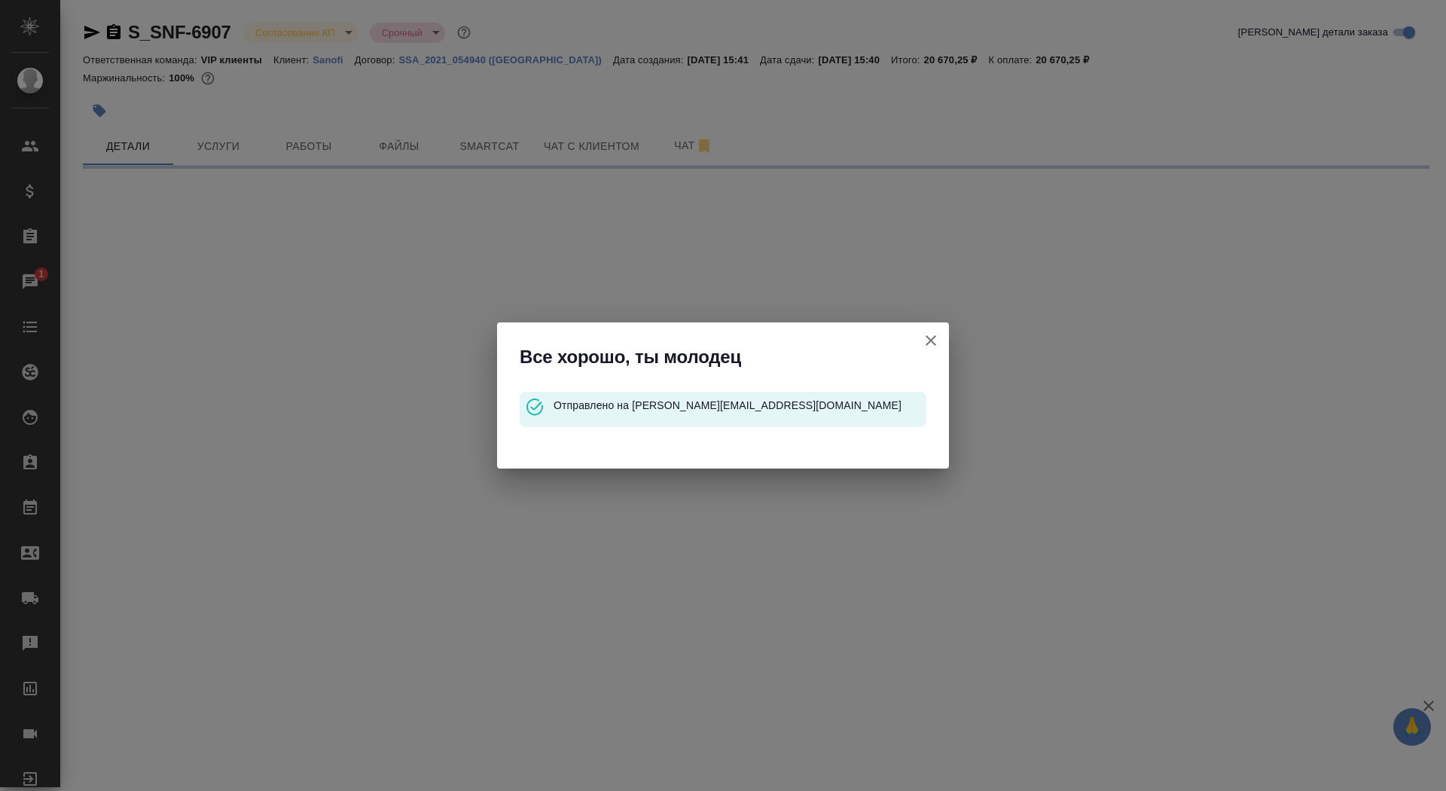
click at [931, 339] on icon "button" at bounding box center [930, 340] width 11 height 11
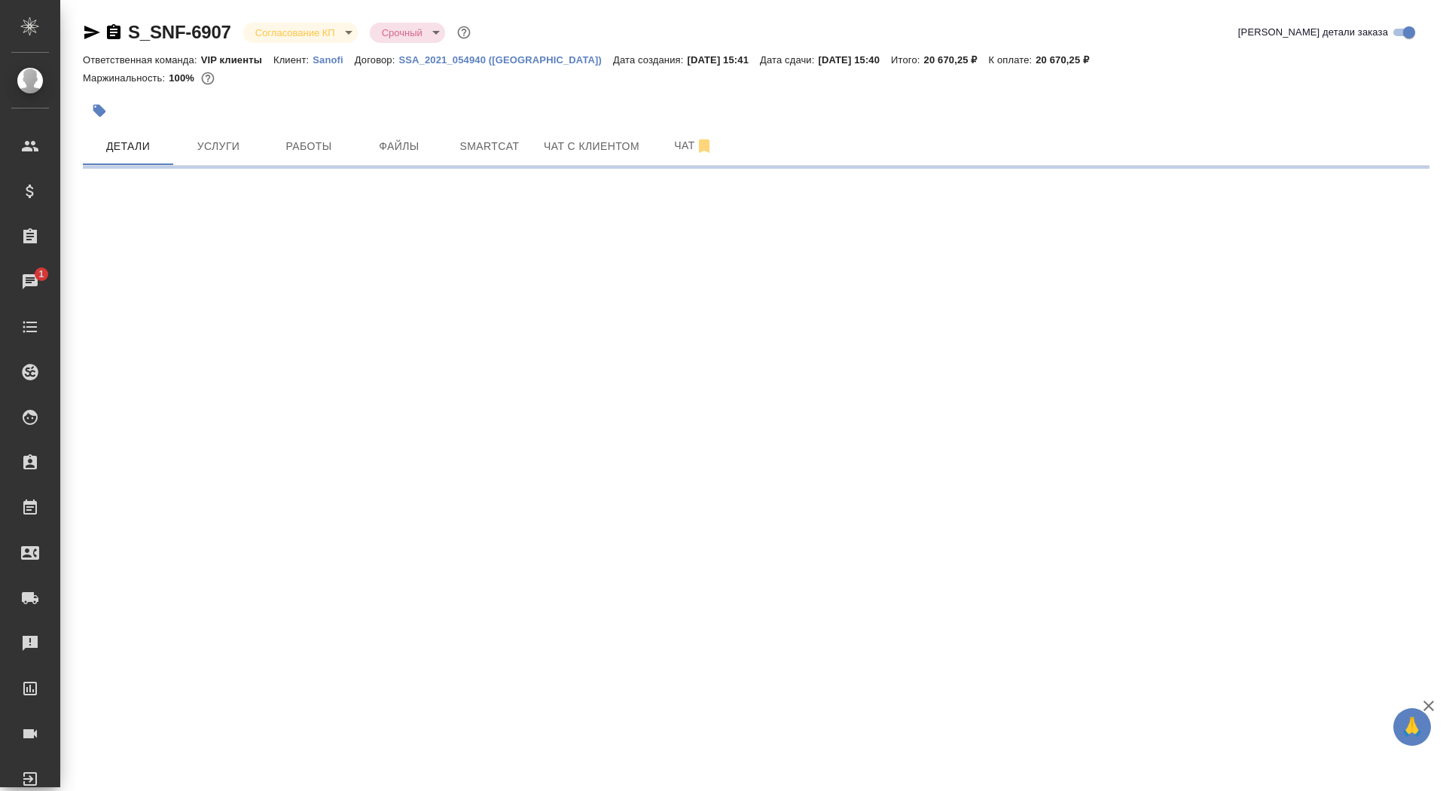
select select "RU"
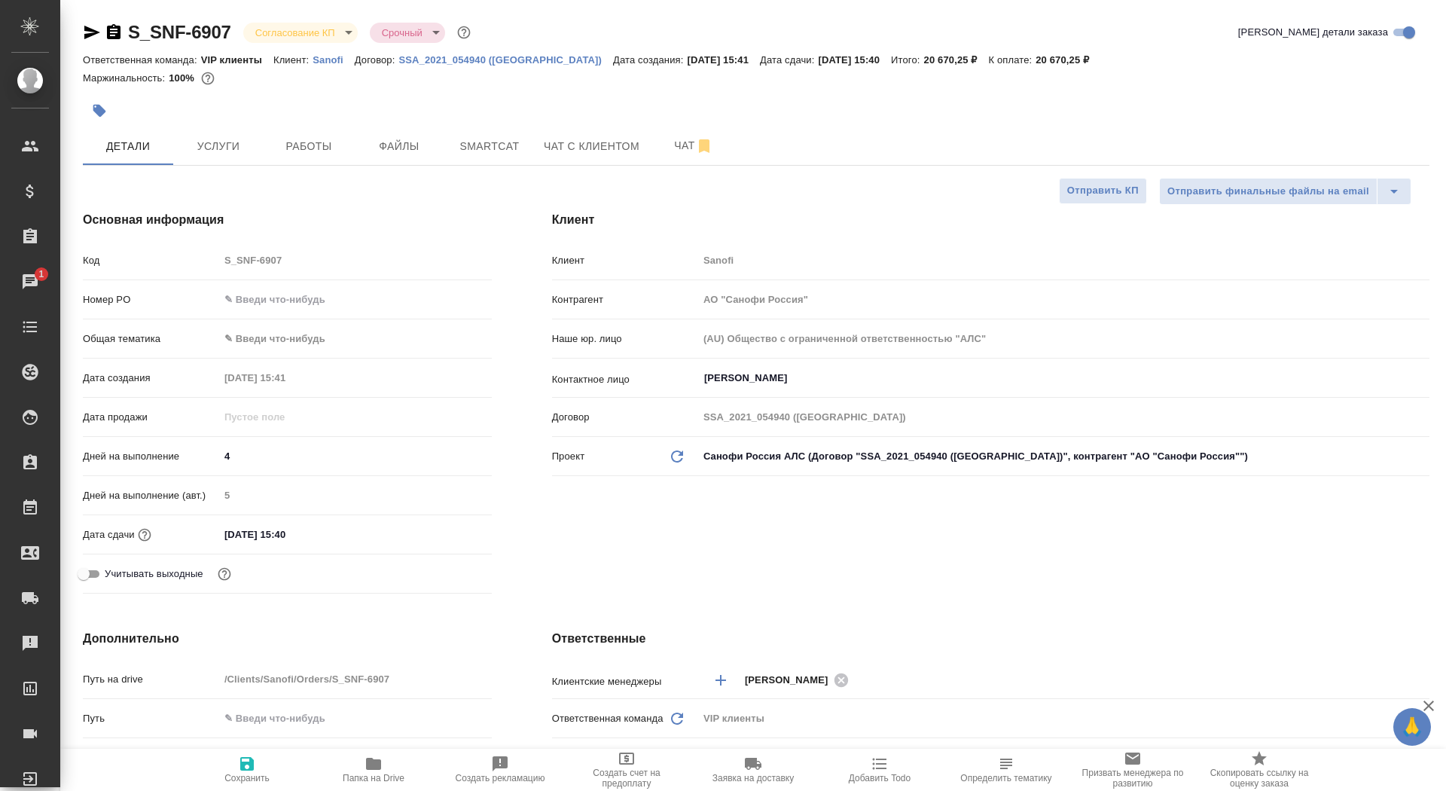
type textarea "x"
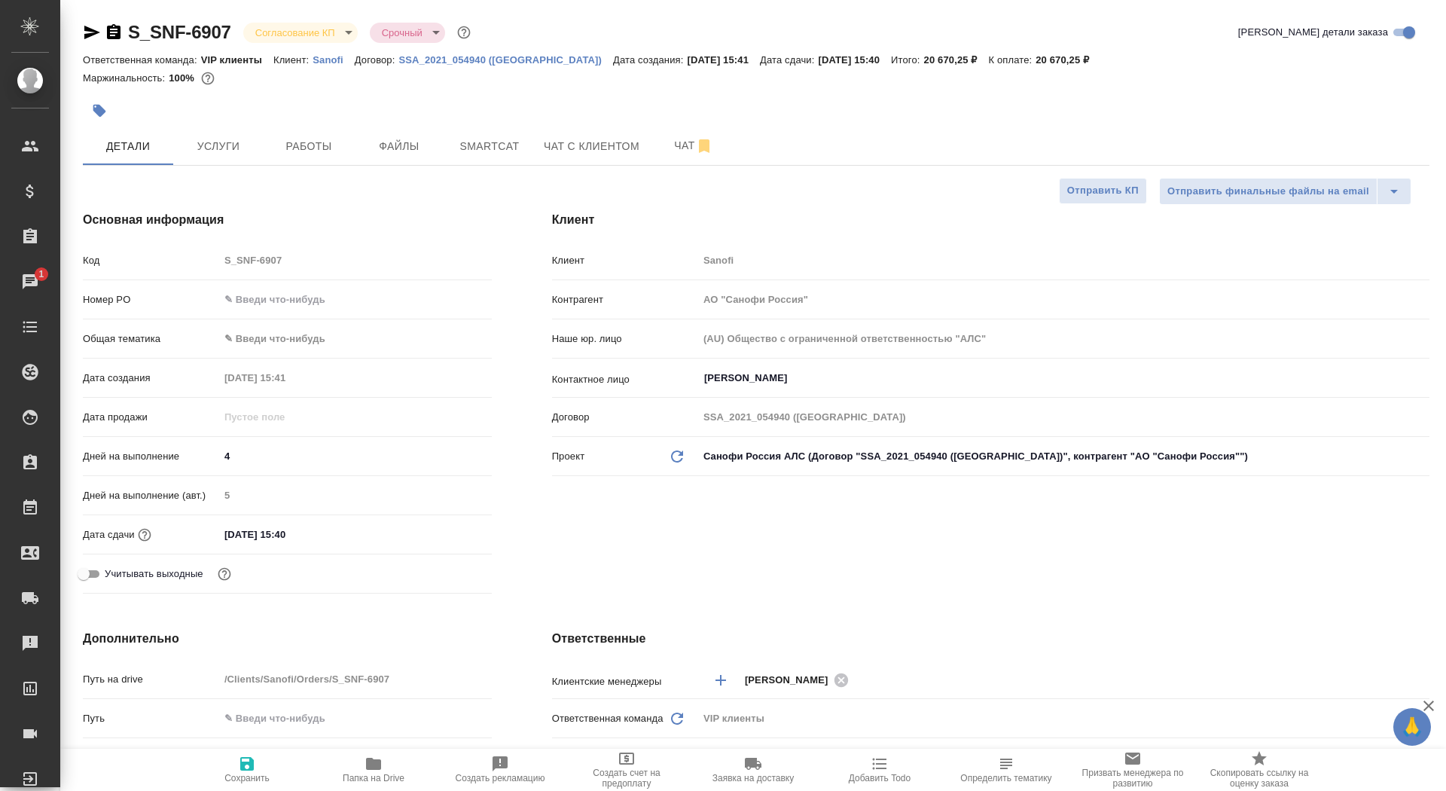
type textarea "x"
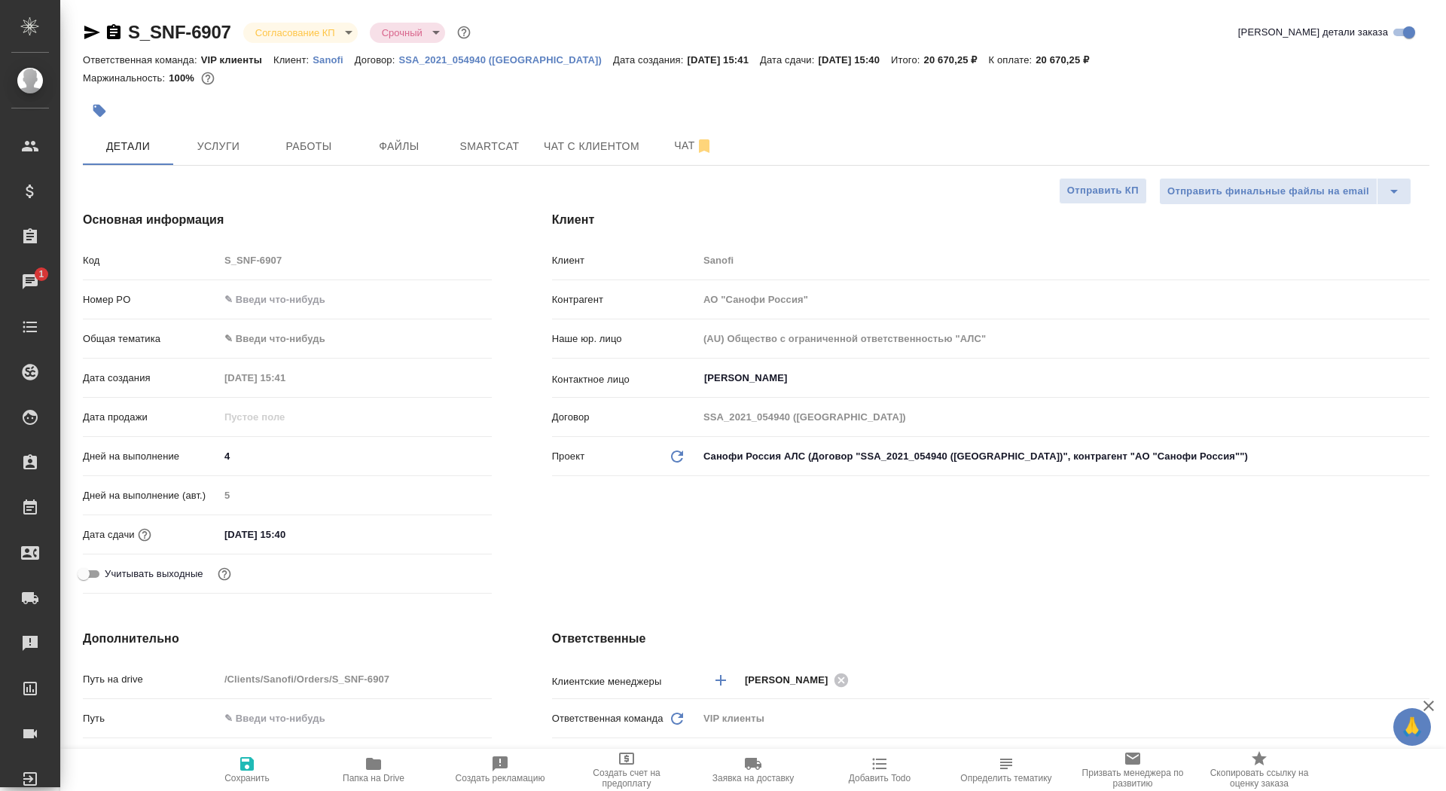
type textarea "x"
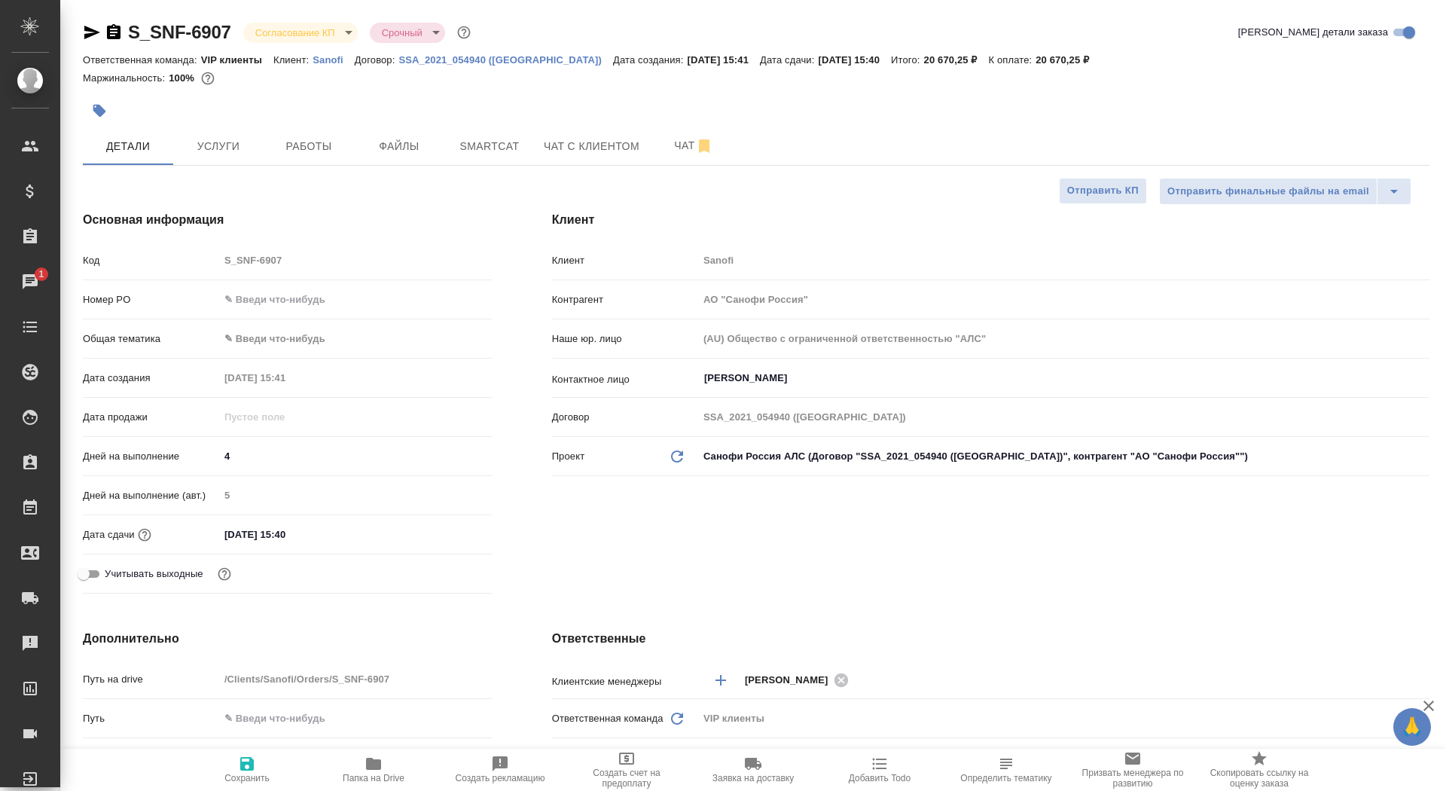
type textarea "x"
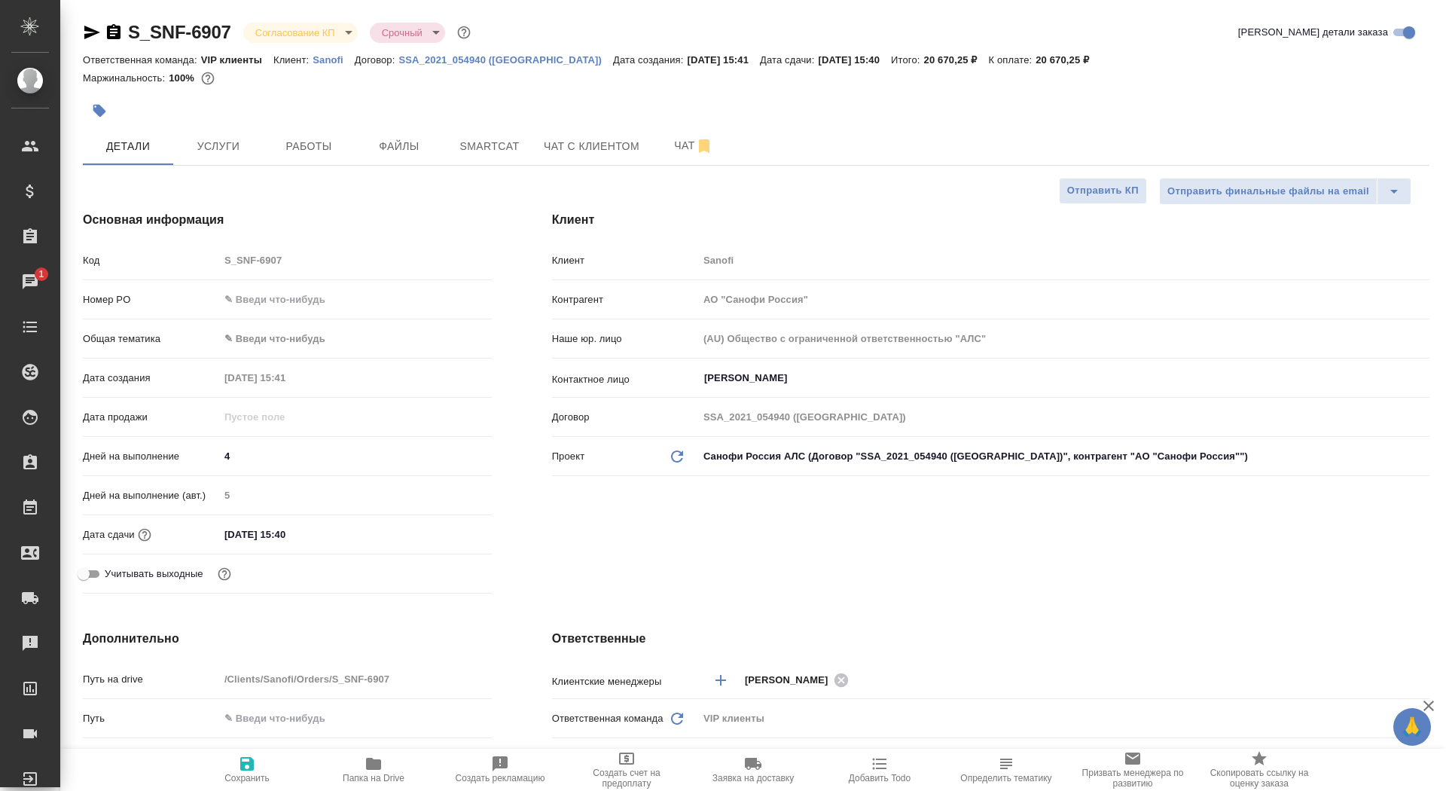
type textarea "x"
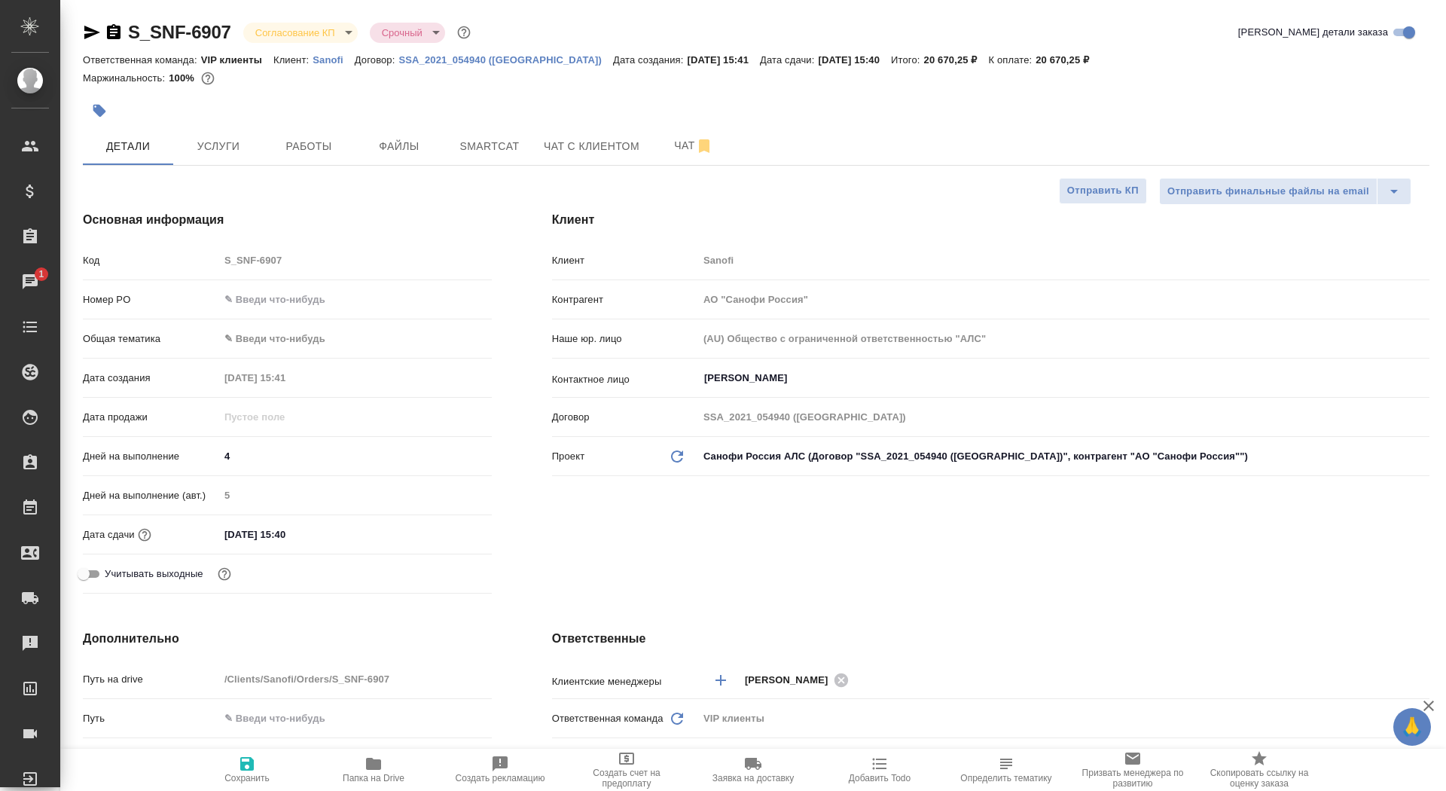
type textarea "x"
click at [109, 35] on icon "button" at bounding box center [114, 31] width 14 height 15
type textarea "x"
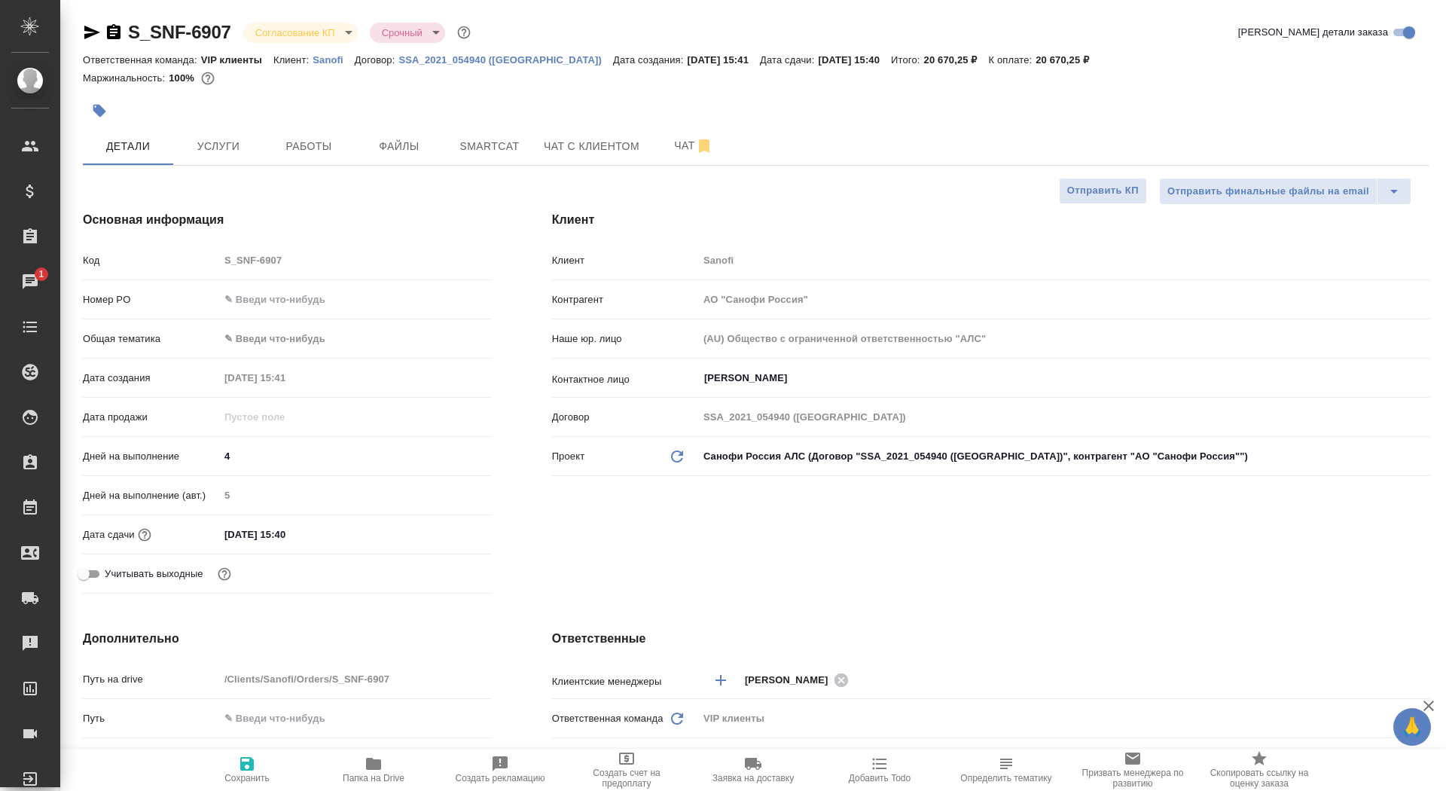
type textarea "x"
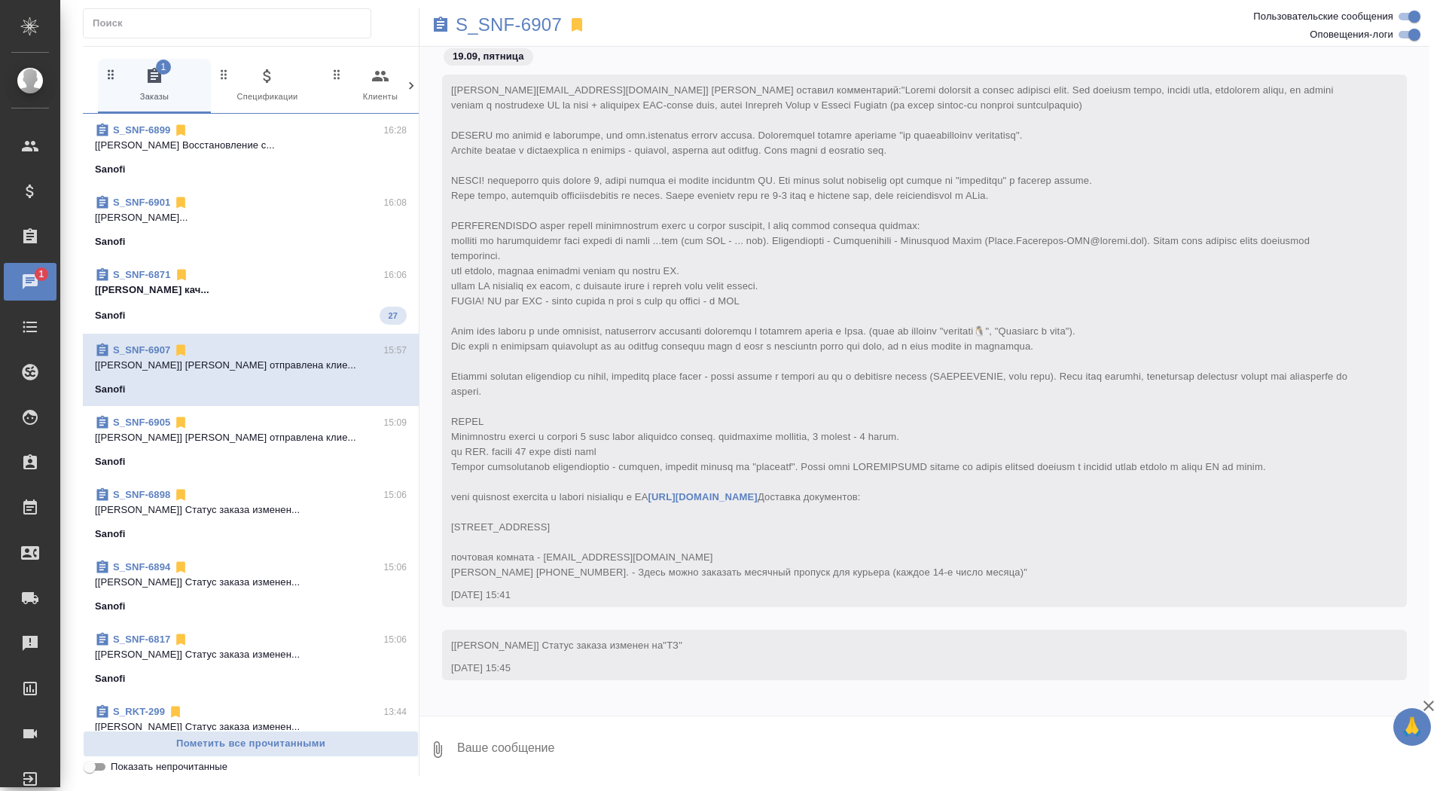
scroll to position [636, 0]
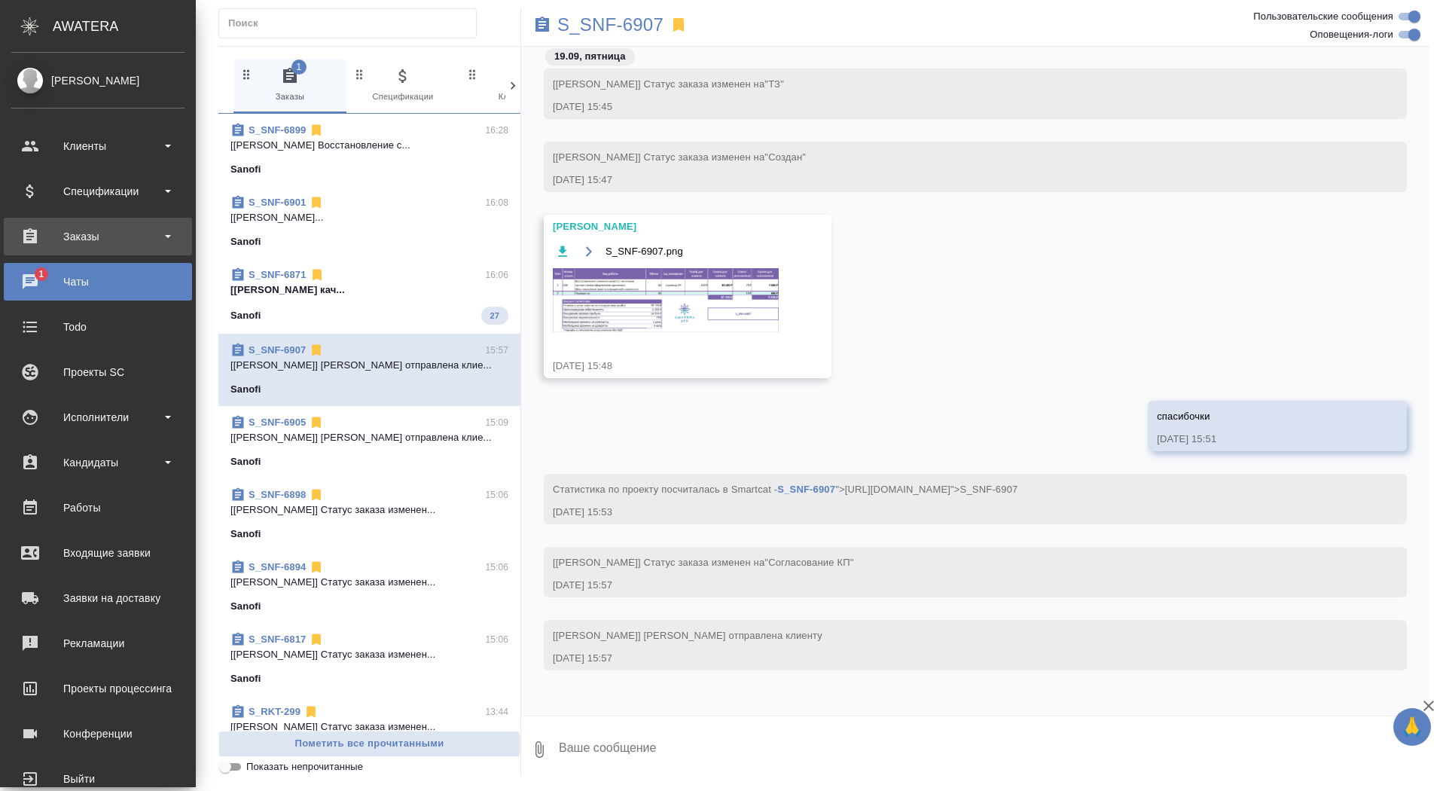
click at [51, 238] on div "Заказы" at bounding box center [97, 236] width 173 height 23
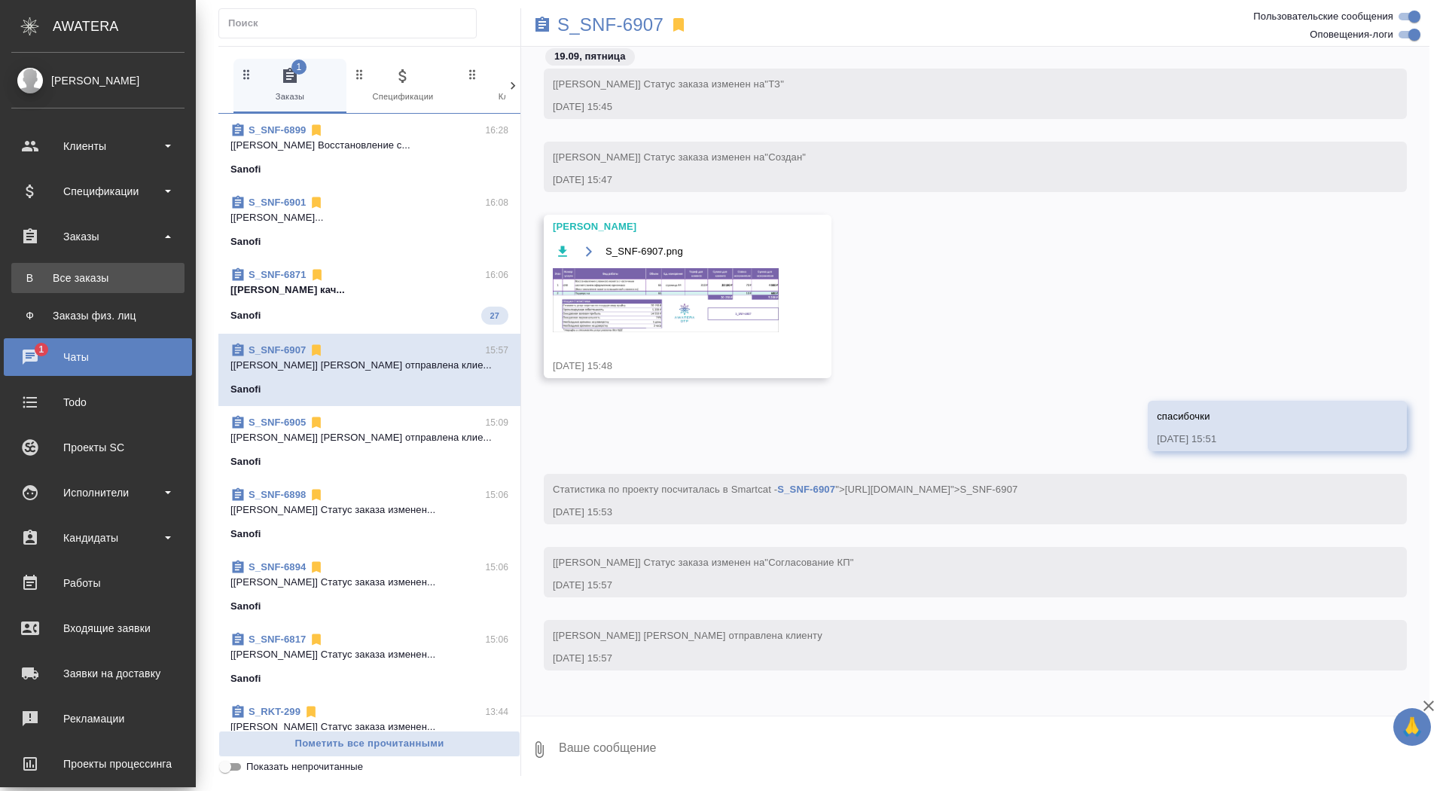
click at [51, 285] on div "Все заказы" at bounding box center [98, 277] width 158 height 15
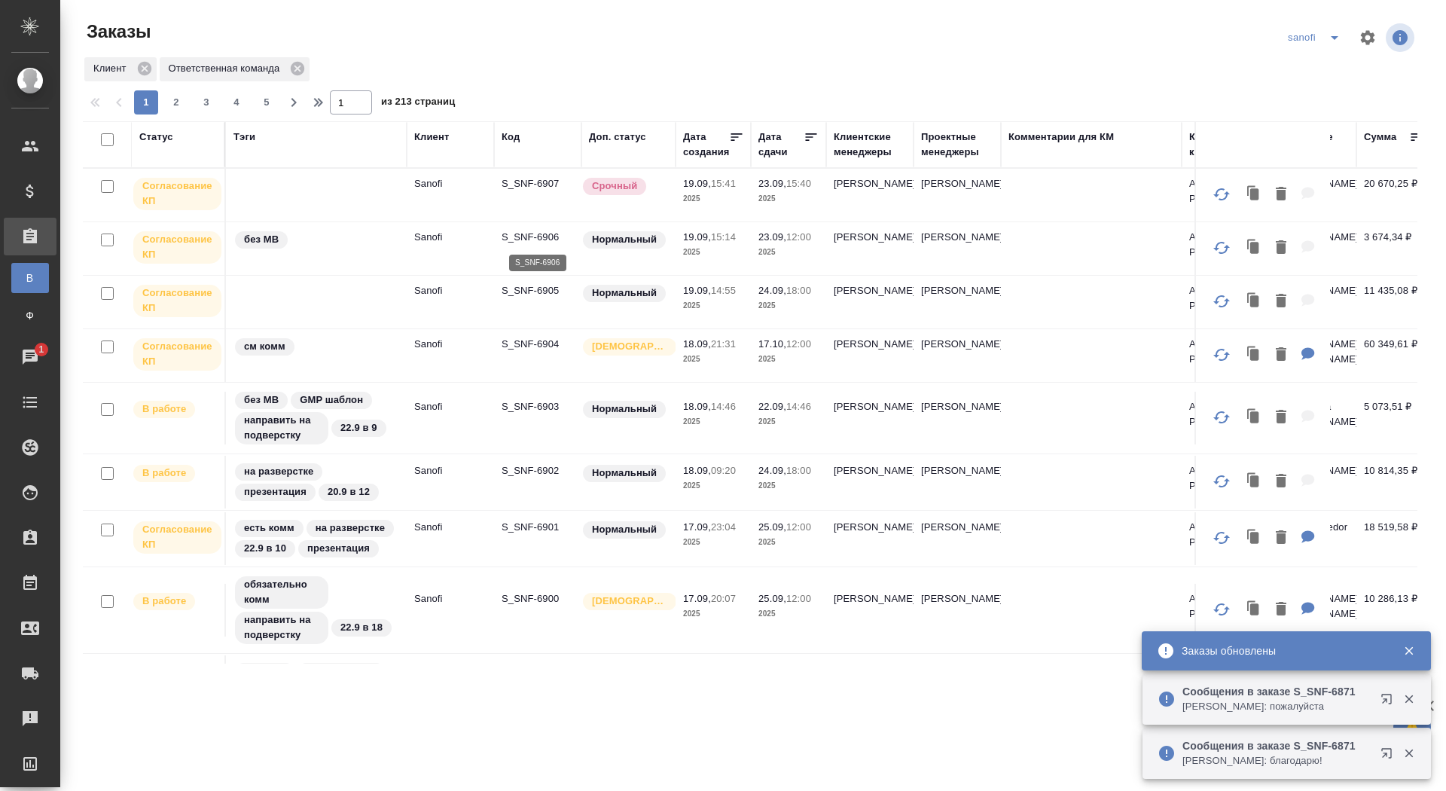
click at [529, 233] on p "S_SNF-6906" at bounding box center [538, 237] width 72 height 15
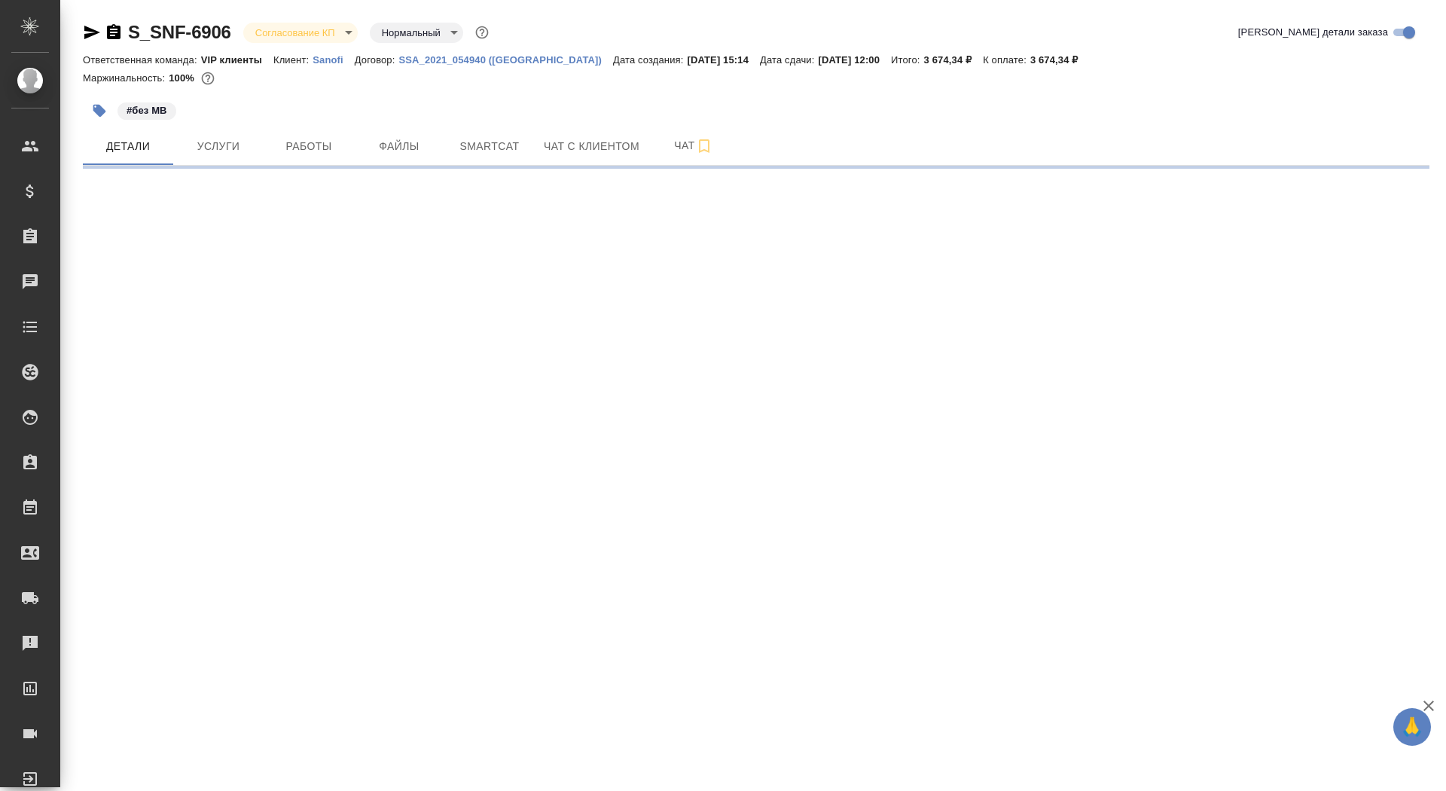
select select "RU"
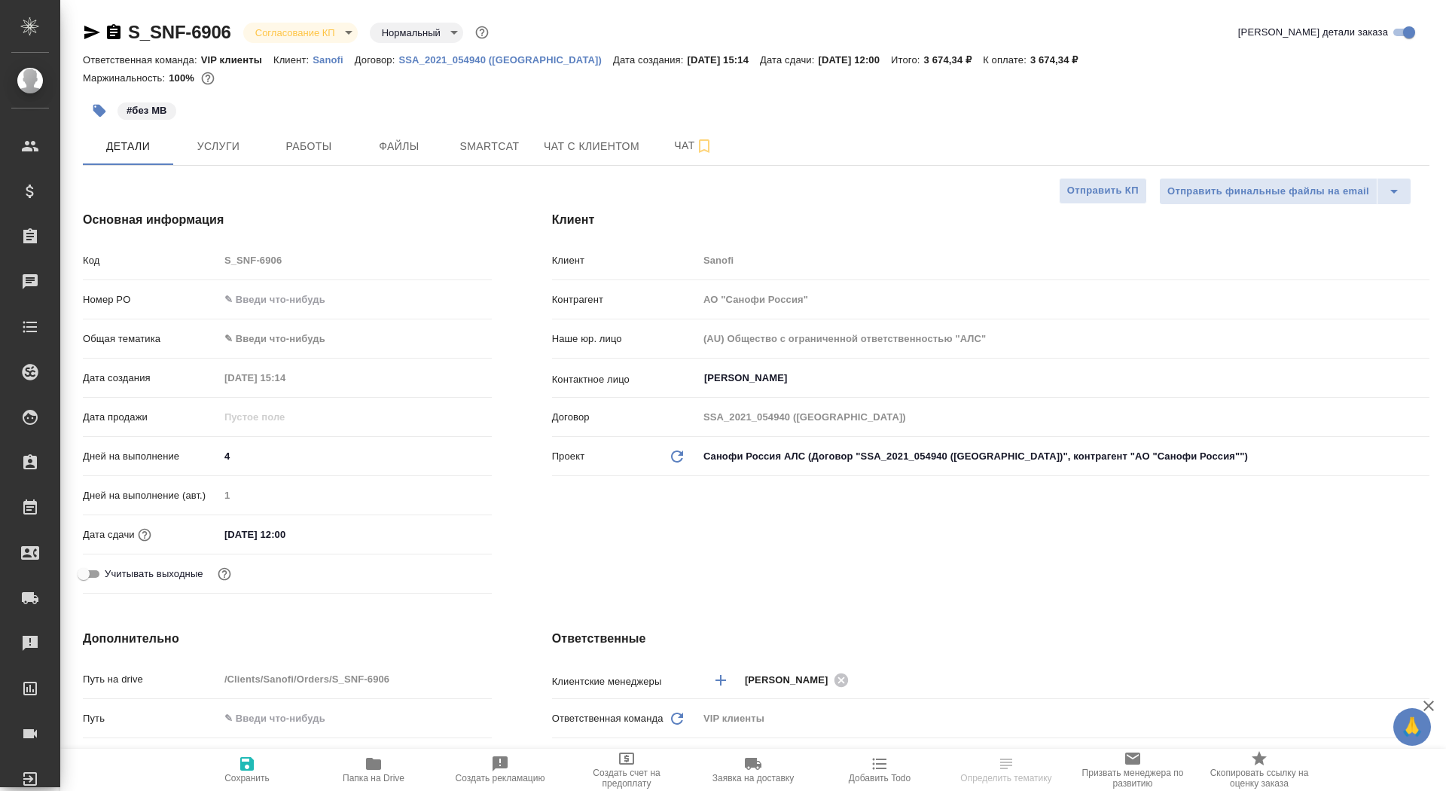
type textarea "x"
click at [322, 299] on input "text" at bounding box center [355, 299] width 273 height 22
paste input "E005864792"
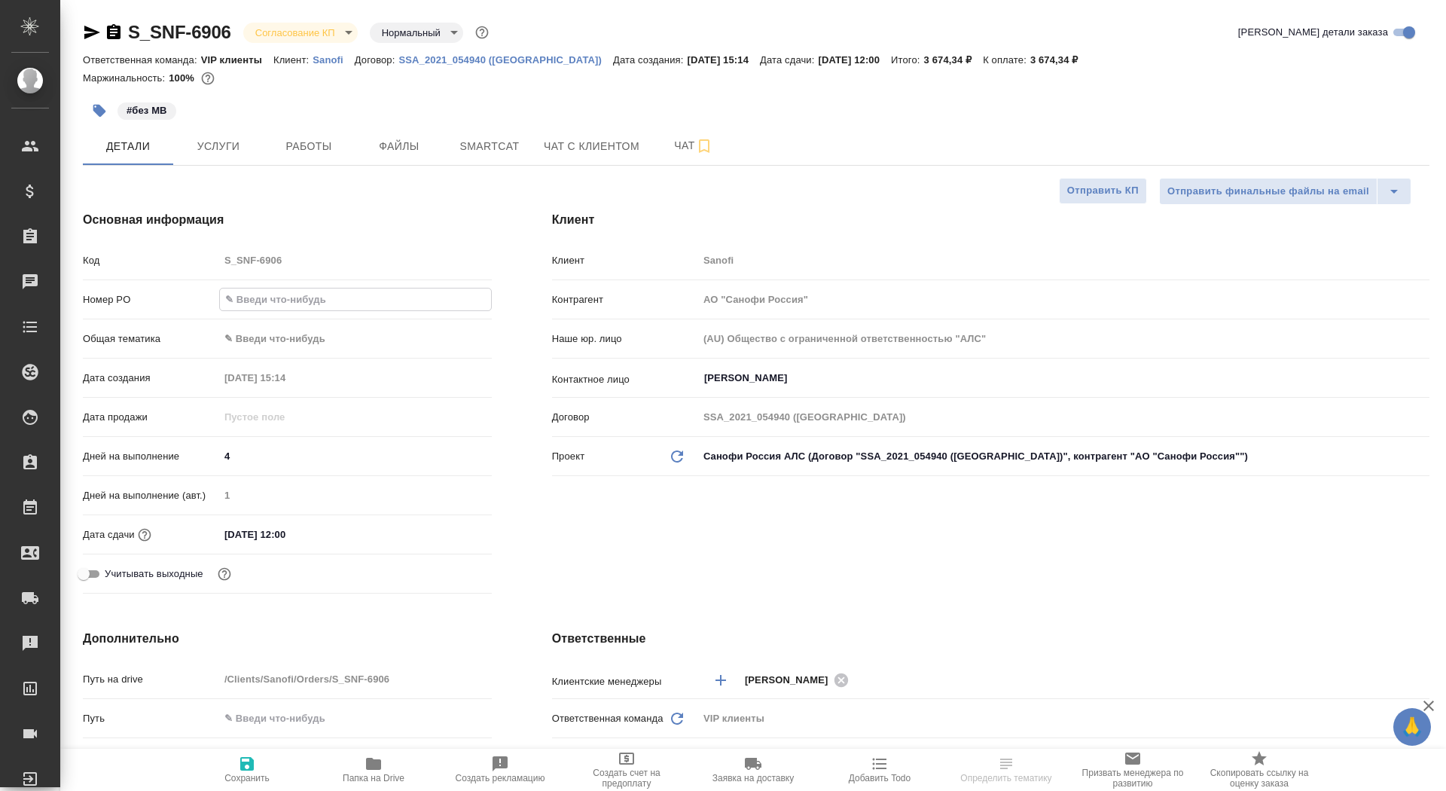
type input "E005864792"
type textarea "x"
type input "E005864792"
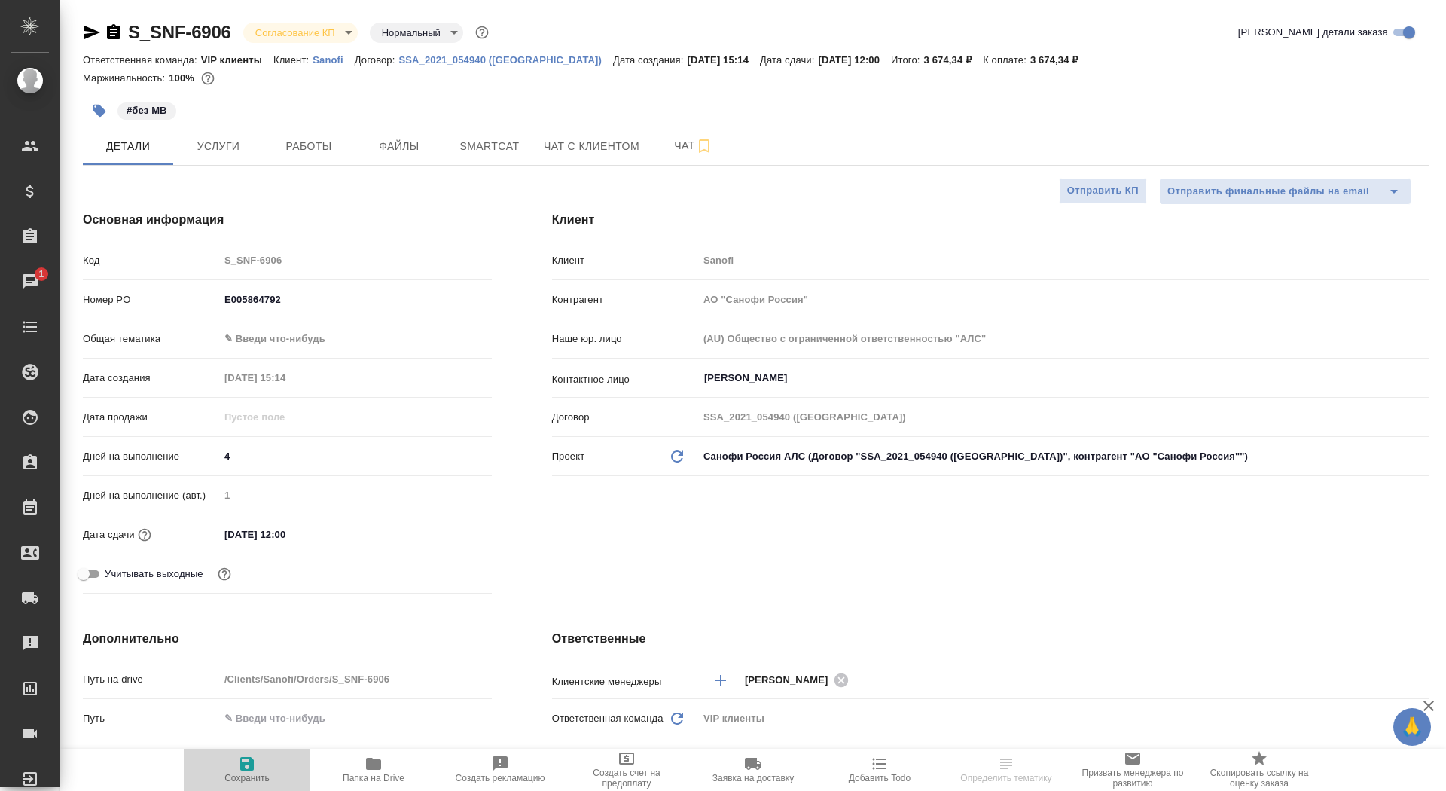
click at [256, 788] on button "Сохранить" at bounding box center [247, 770] width 127 height 42
type textarea "x"
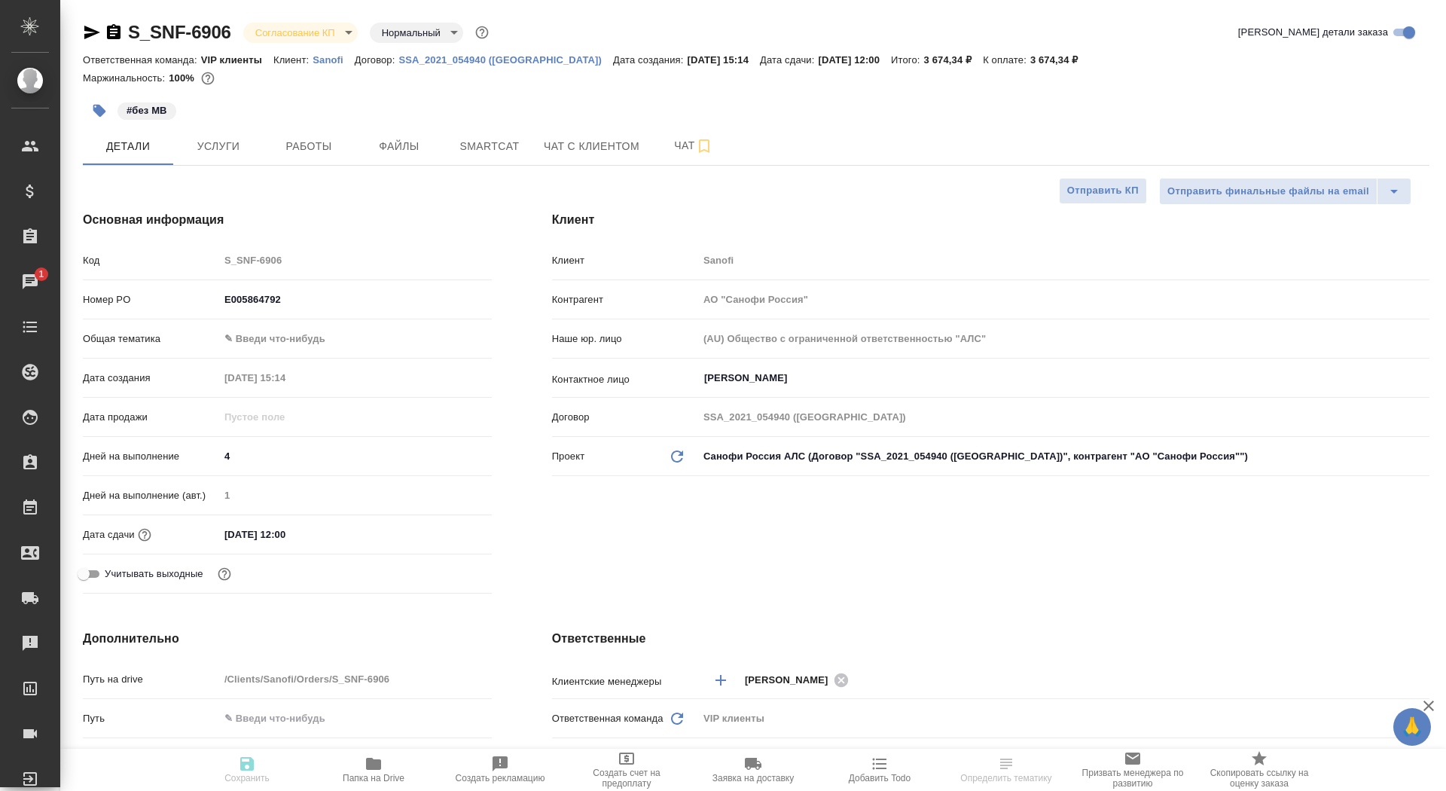
type textarea "x"
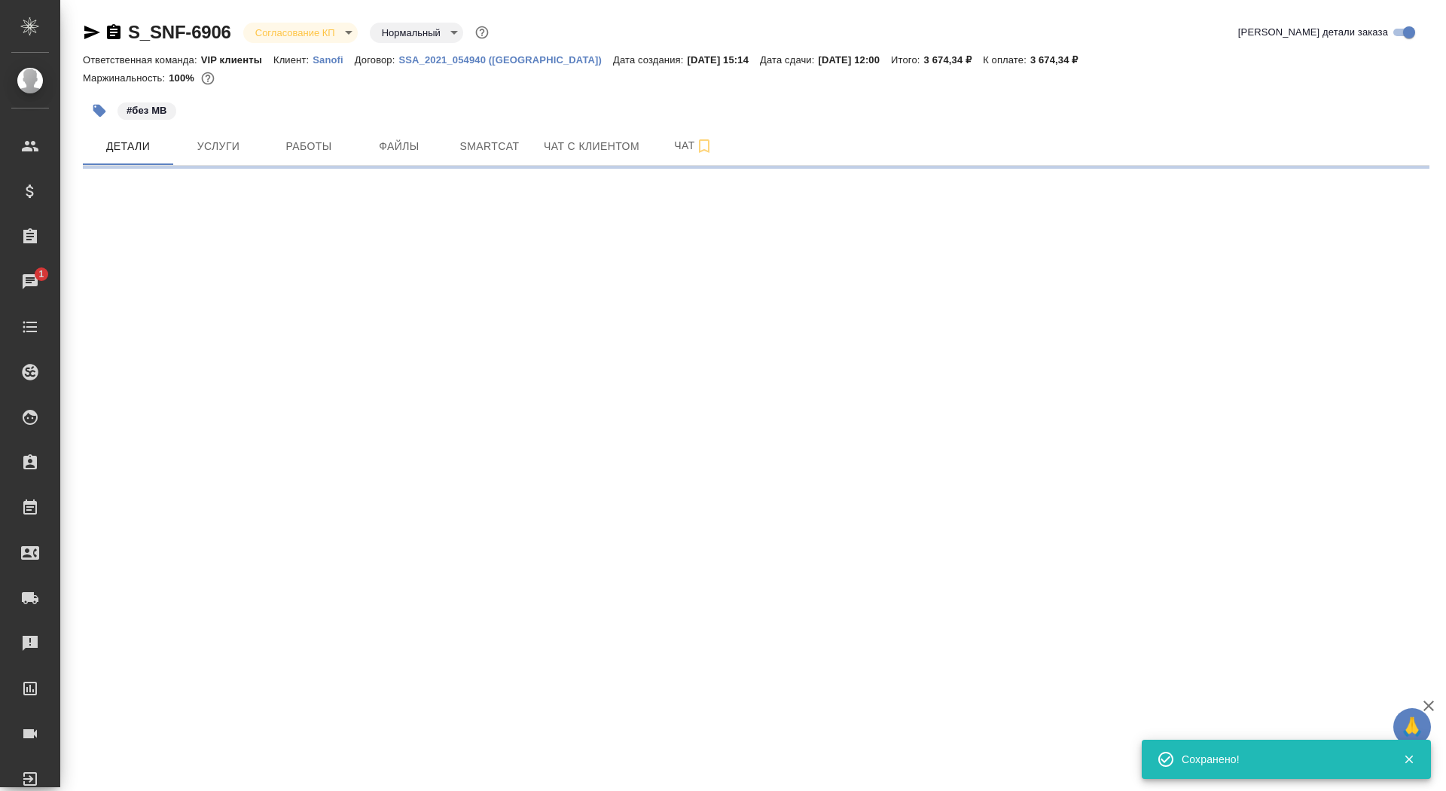
select select "RU"
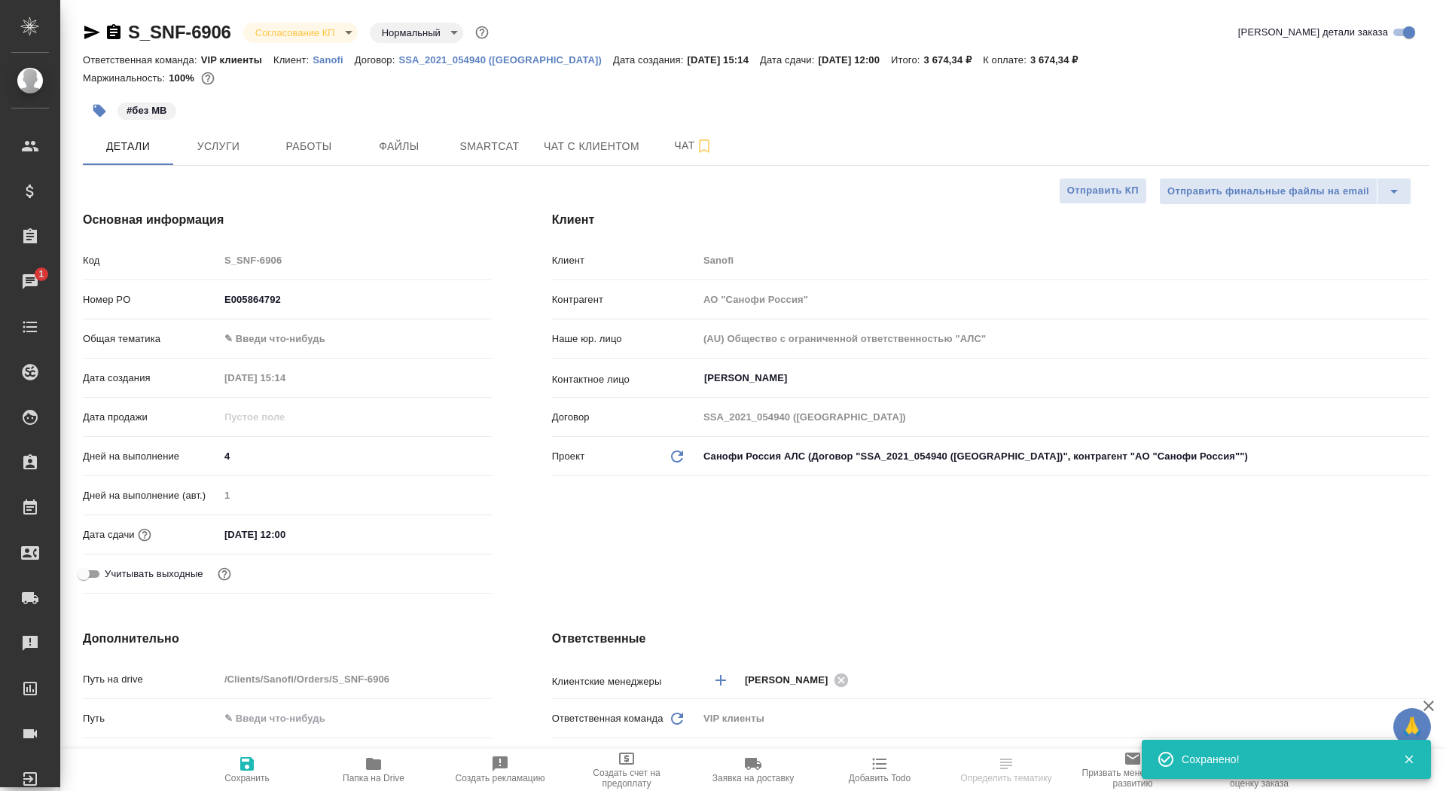
type textarea "x"
click at [261, 779] on span "Сохранить" at bounding box center [246, 778] width 45 height 11
type textarea "x"
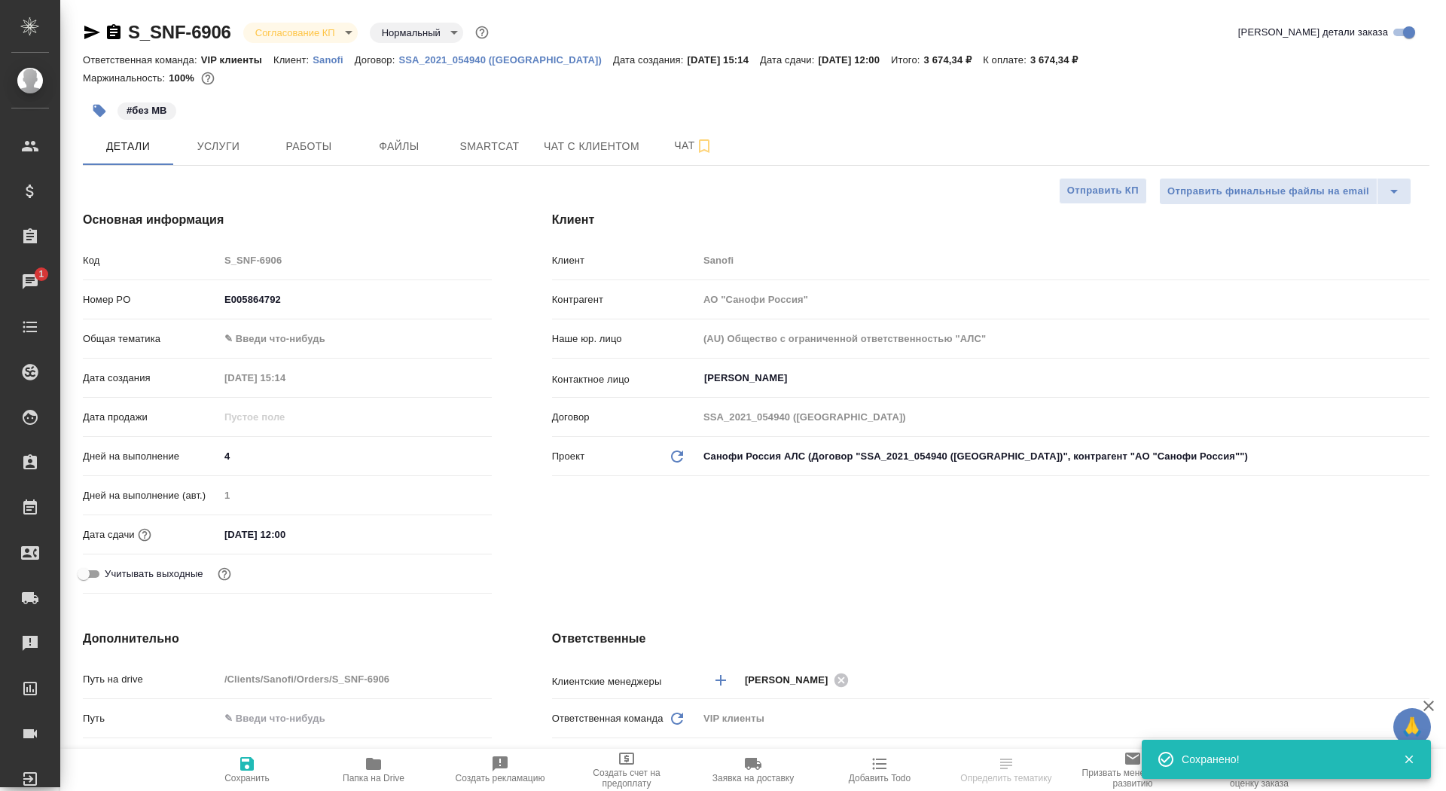
type textarea "x"
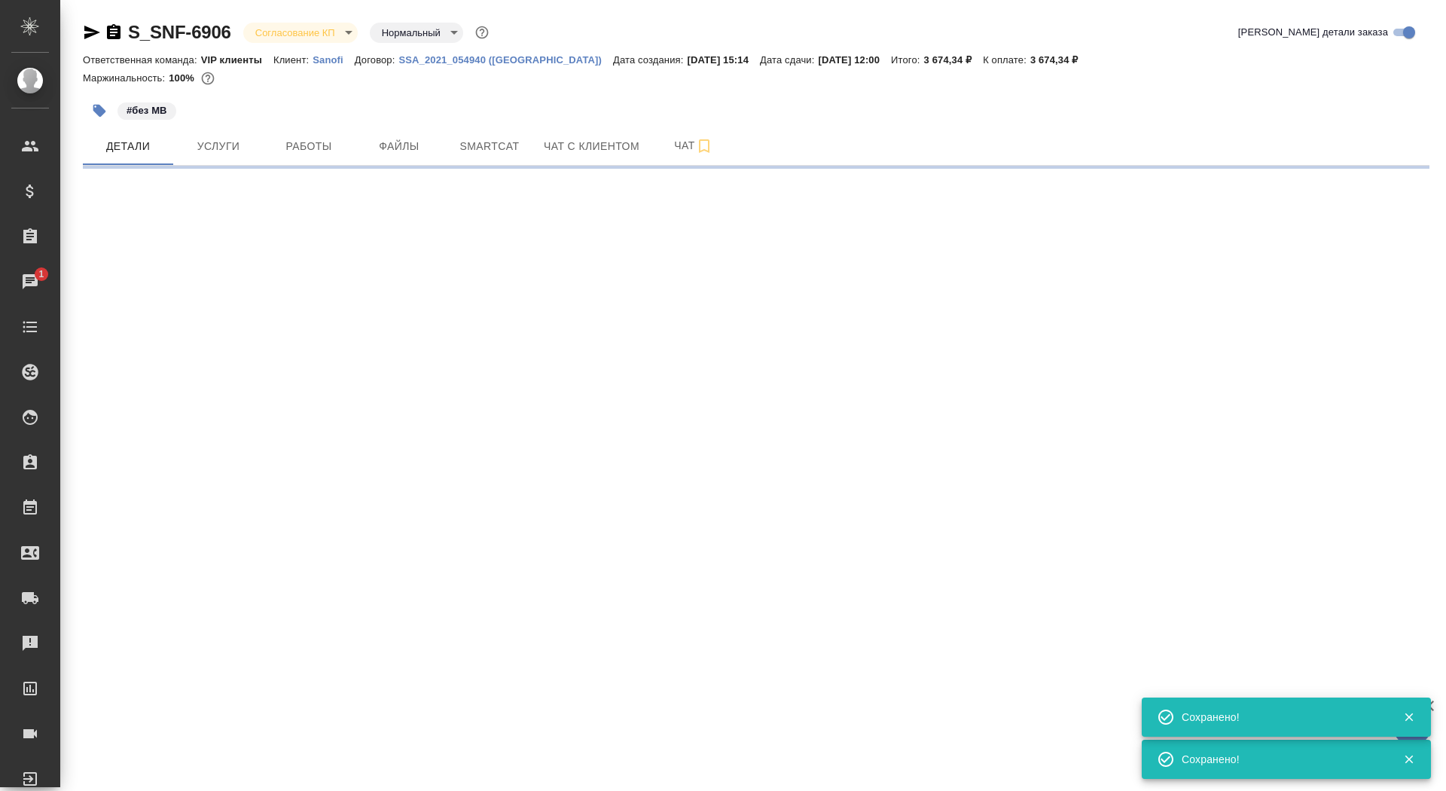
click at [331, 34] on body "🙏 .cls-1 fill:#fff; AWATERA Saydasheva Dilyara Клиенты Спецификации Заказы 1 Ча…" at bounding box center [723, 395] width 1446 height 791
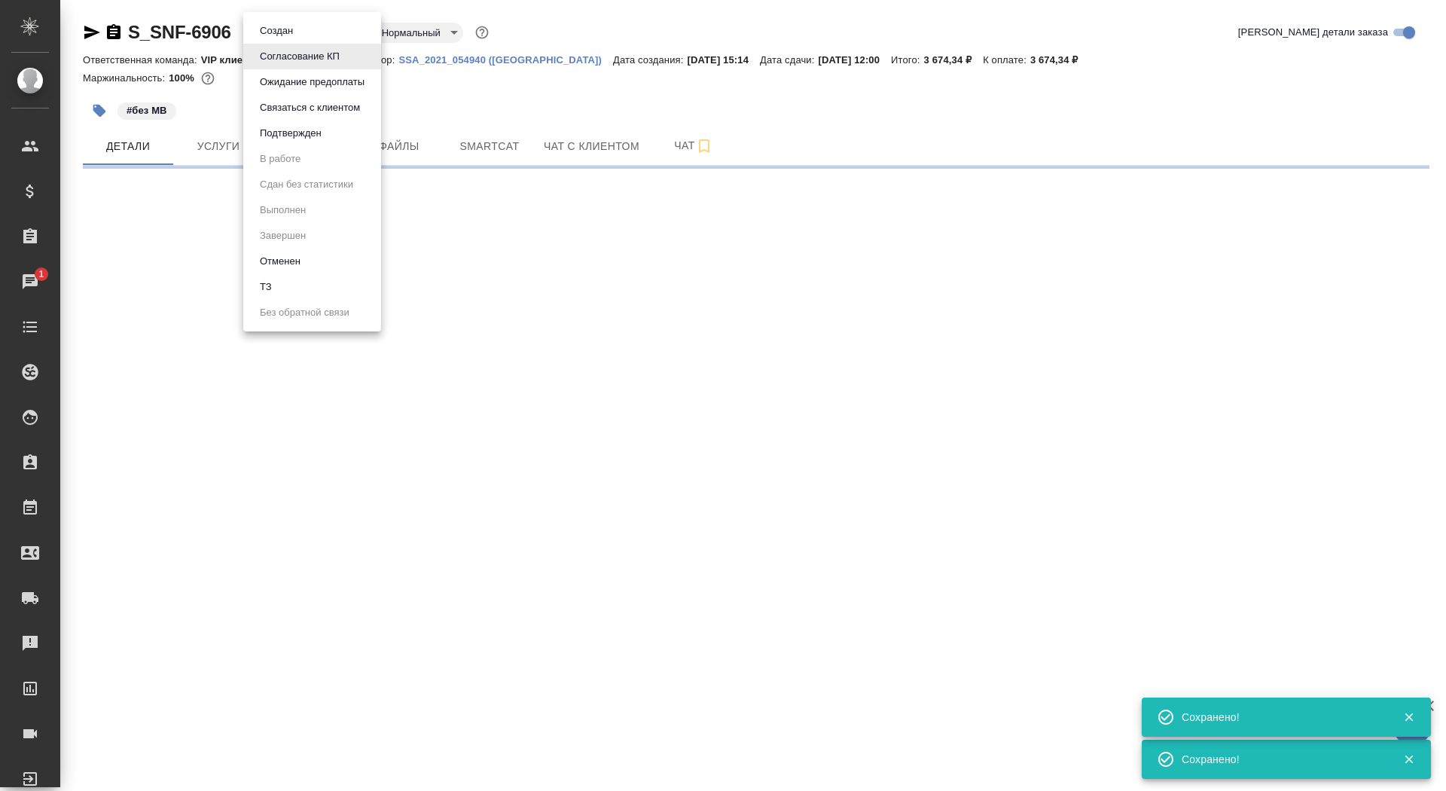
select select "RU"
click at [309, 126] on button "Подтвержден" at bounding box center [290, 133] width 71 height 17
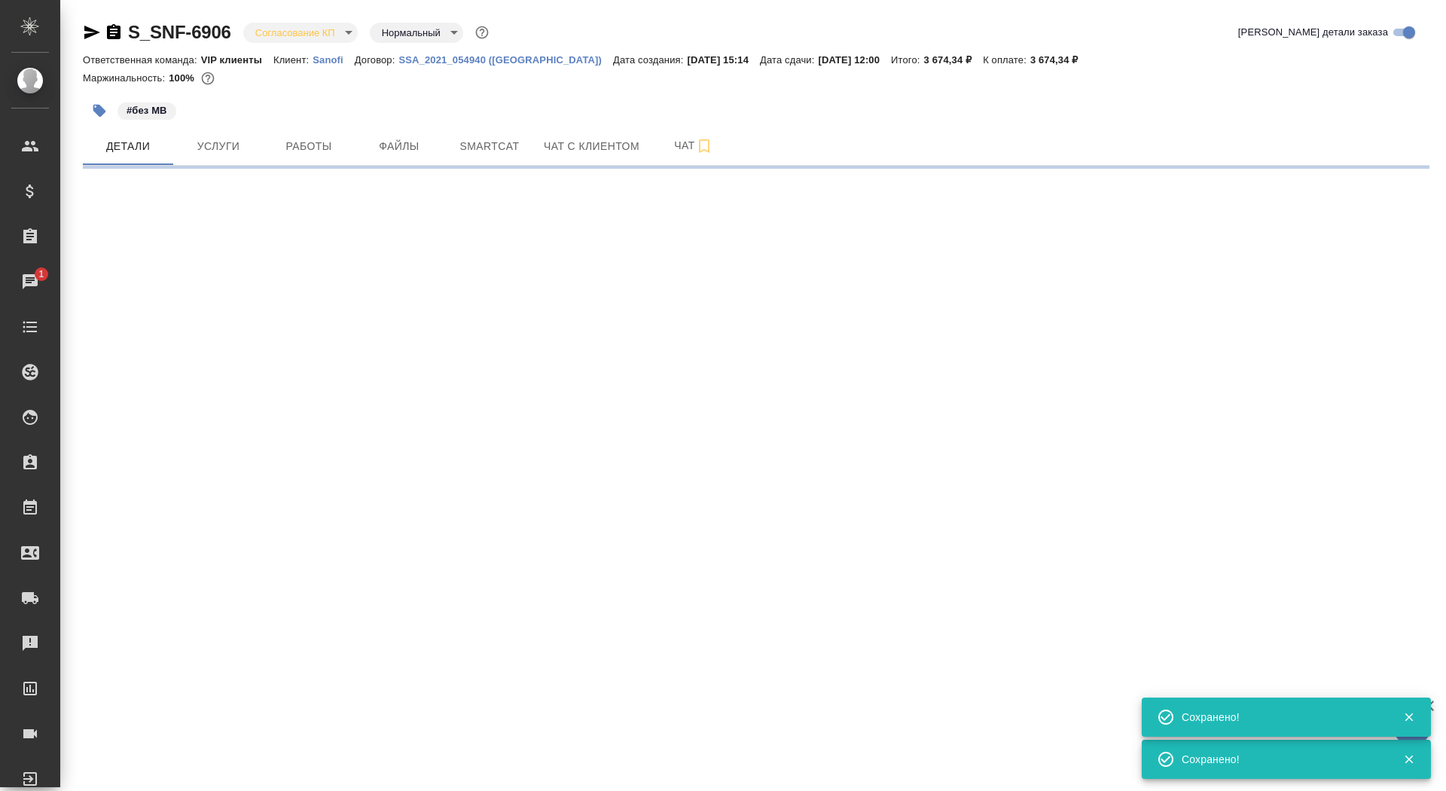
select select "RU"
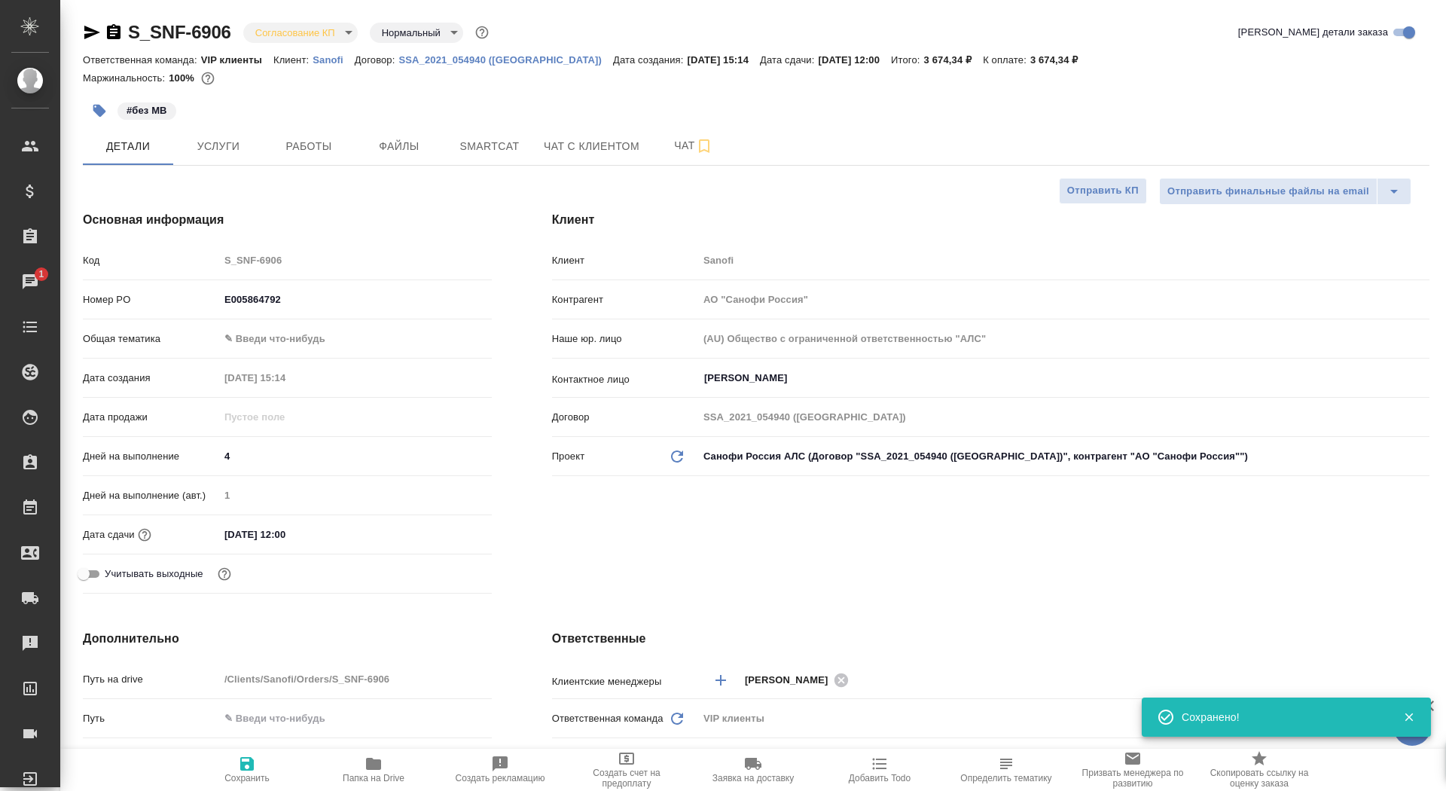
type textarea "x"
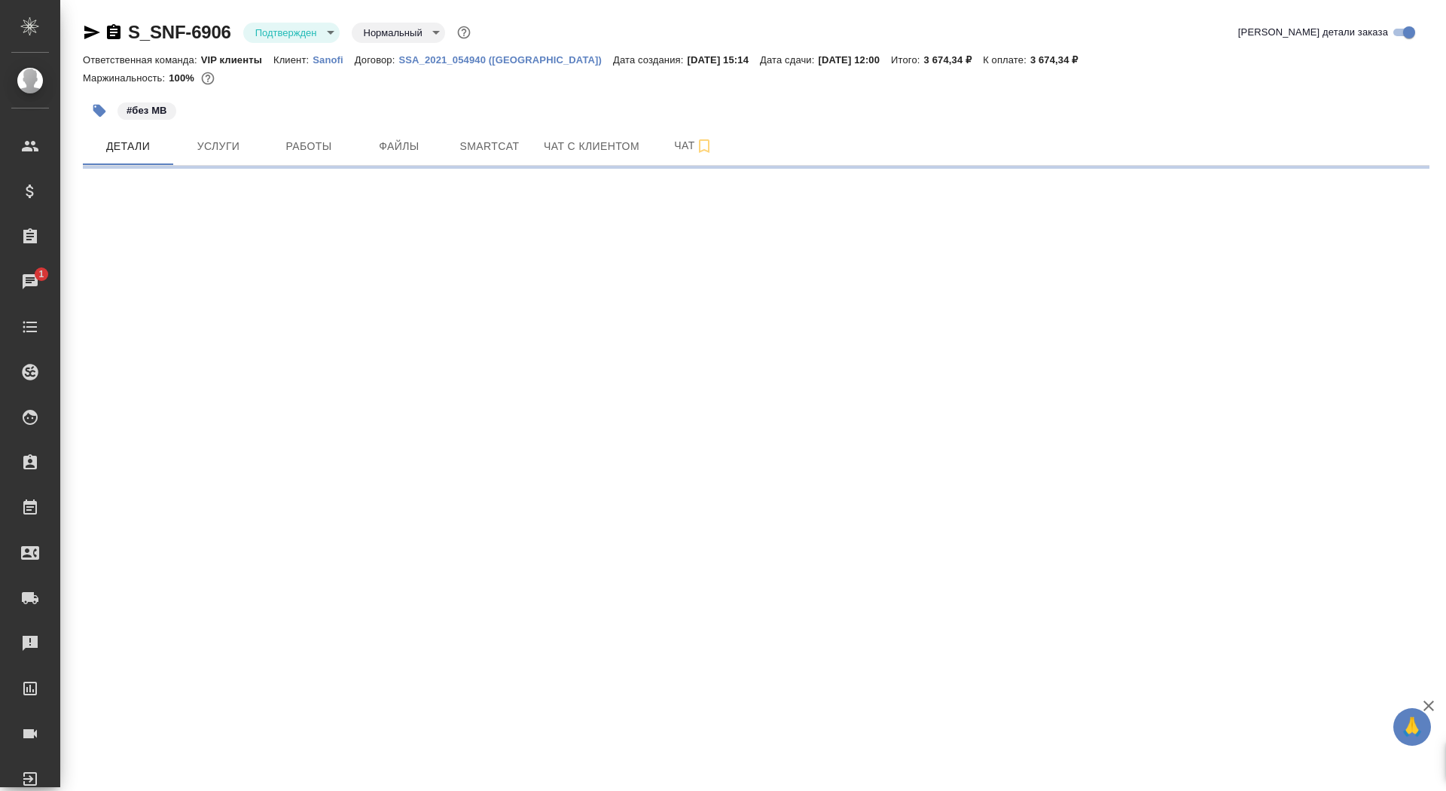
select select "RU"
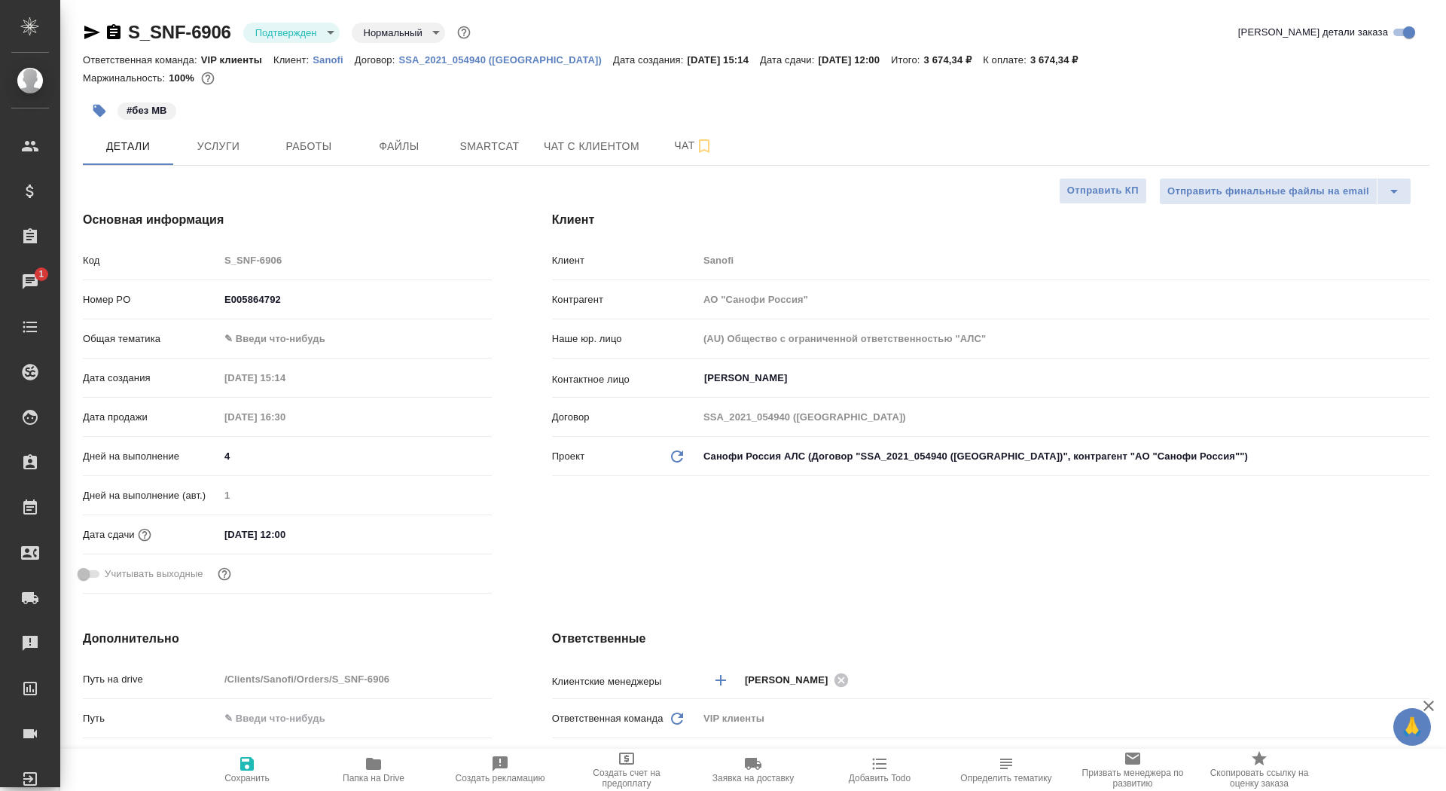
type textarea "x"
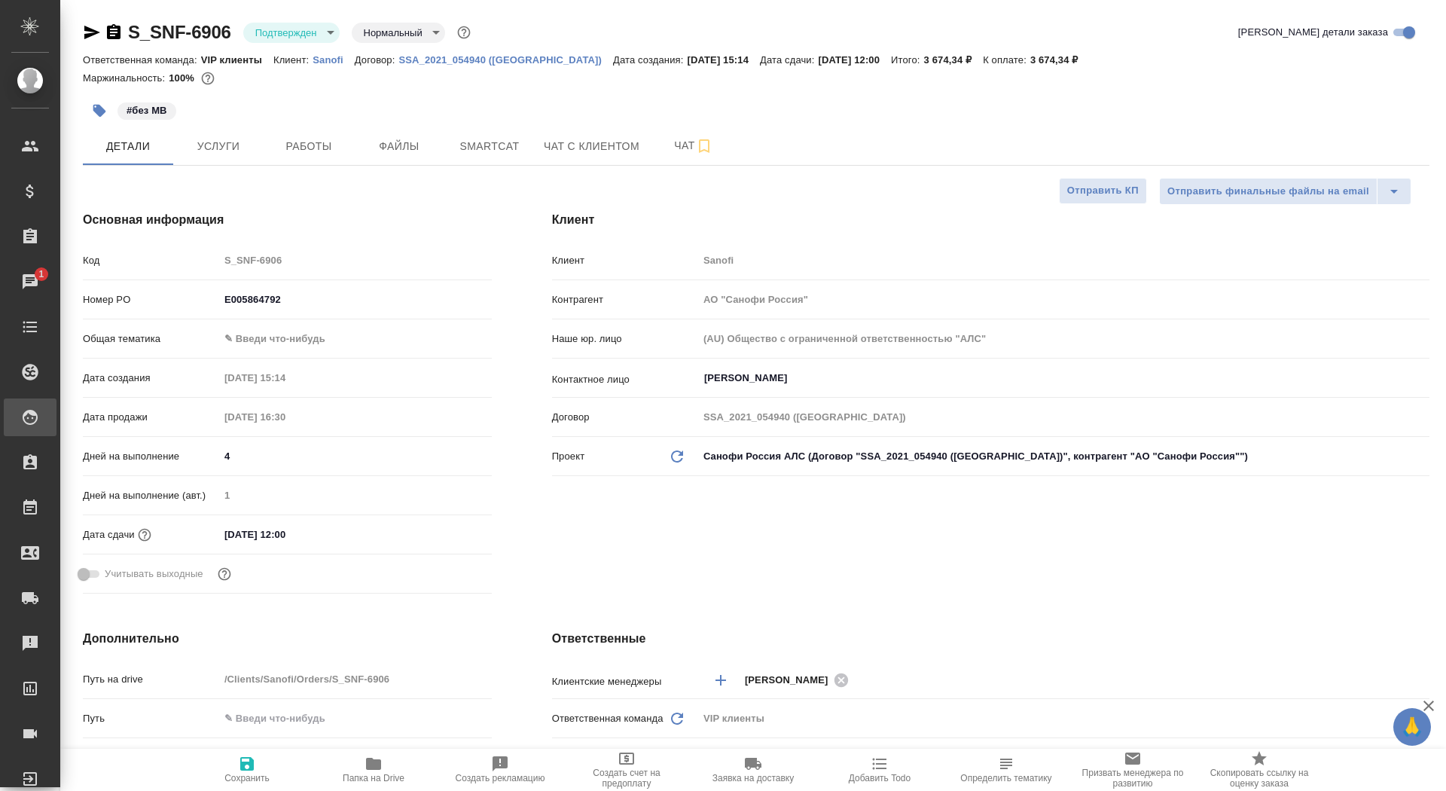
type textarea "x"
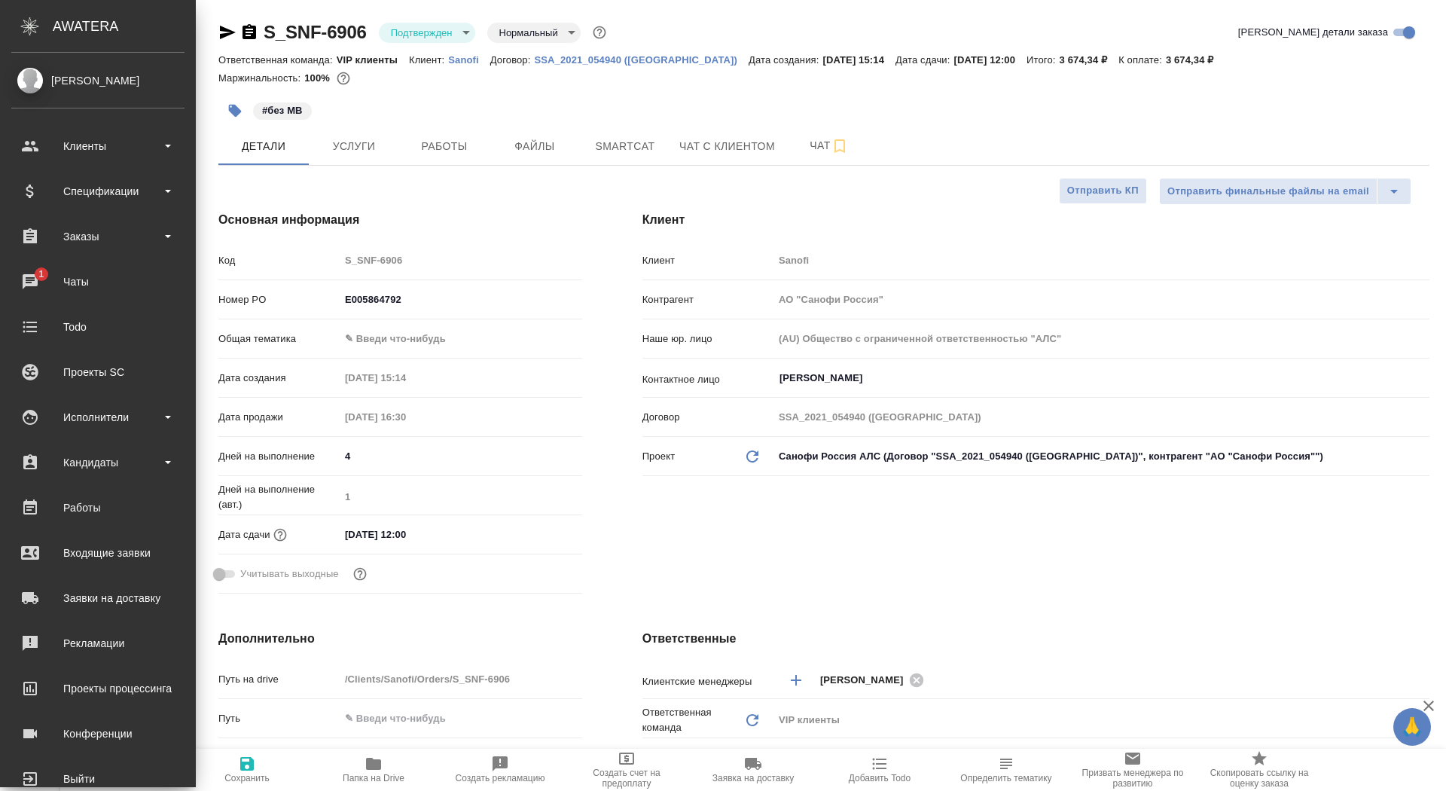
type textarea "x"
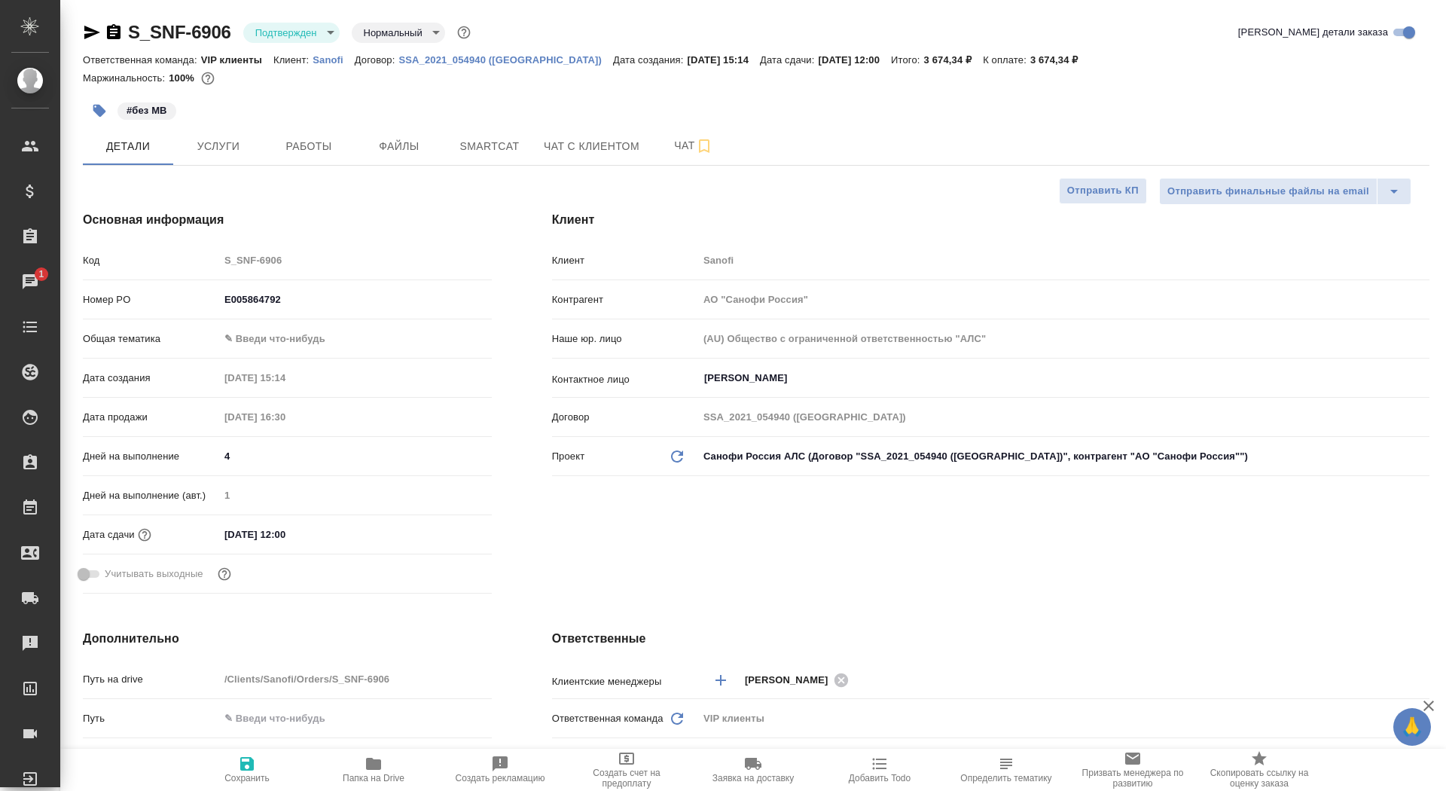
type textarea "x"
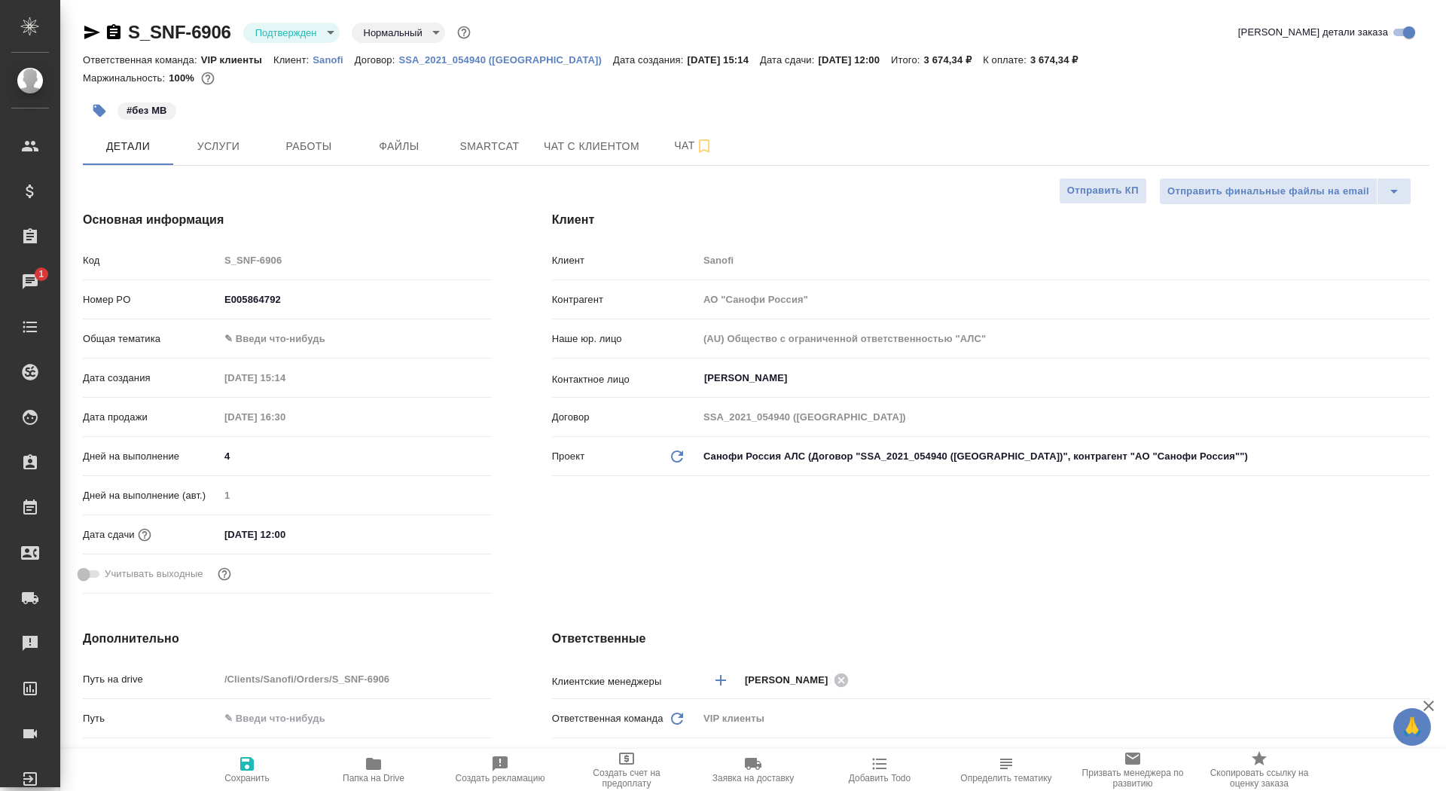
type textarea "x"
click at [652, 145] on button "Чат" at bounding box center [693, 146] width 90 height 38
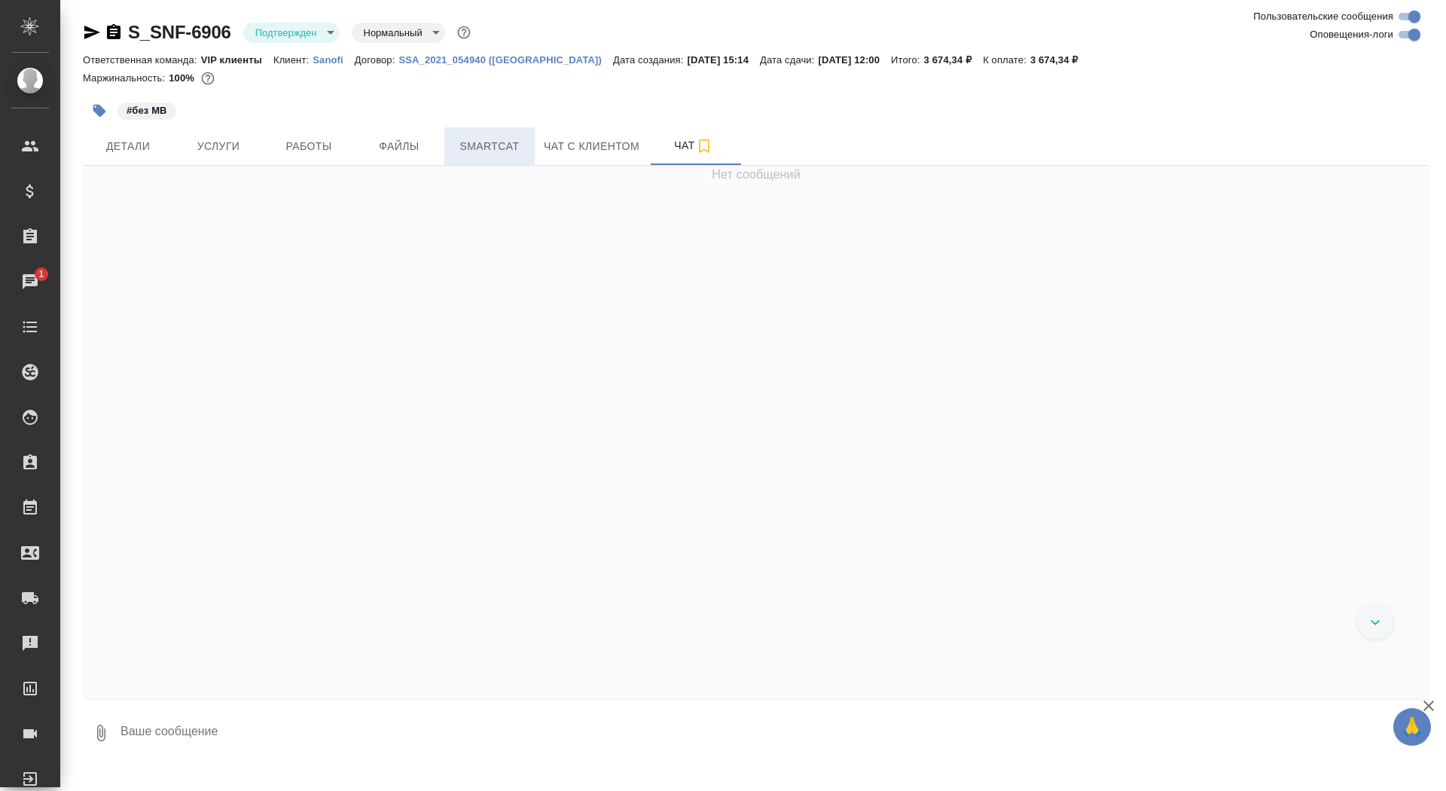
scroll to position [6465, 0]
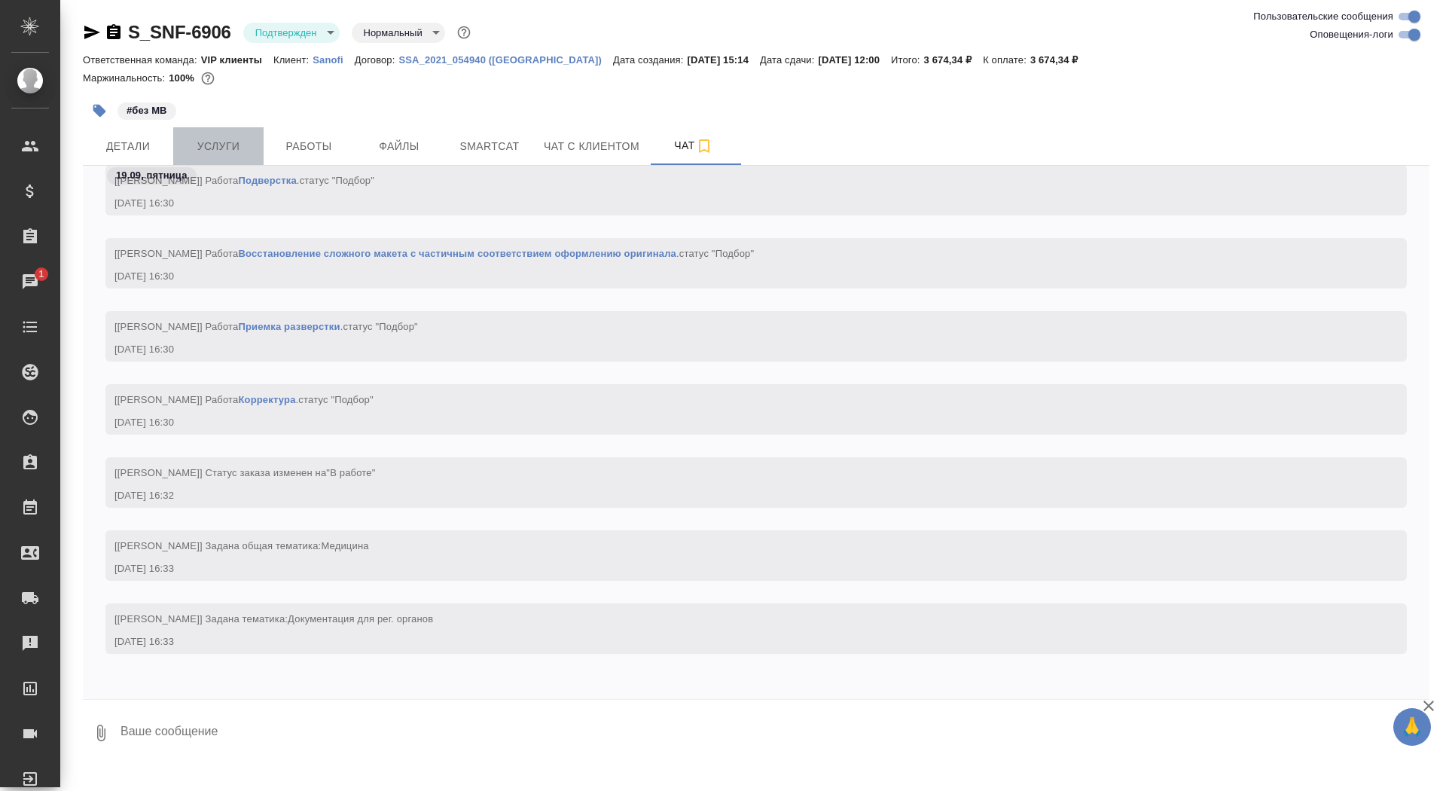
click at [203, 159] on button "Услуги" at bounding box center [218, 146] width 90 height 38
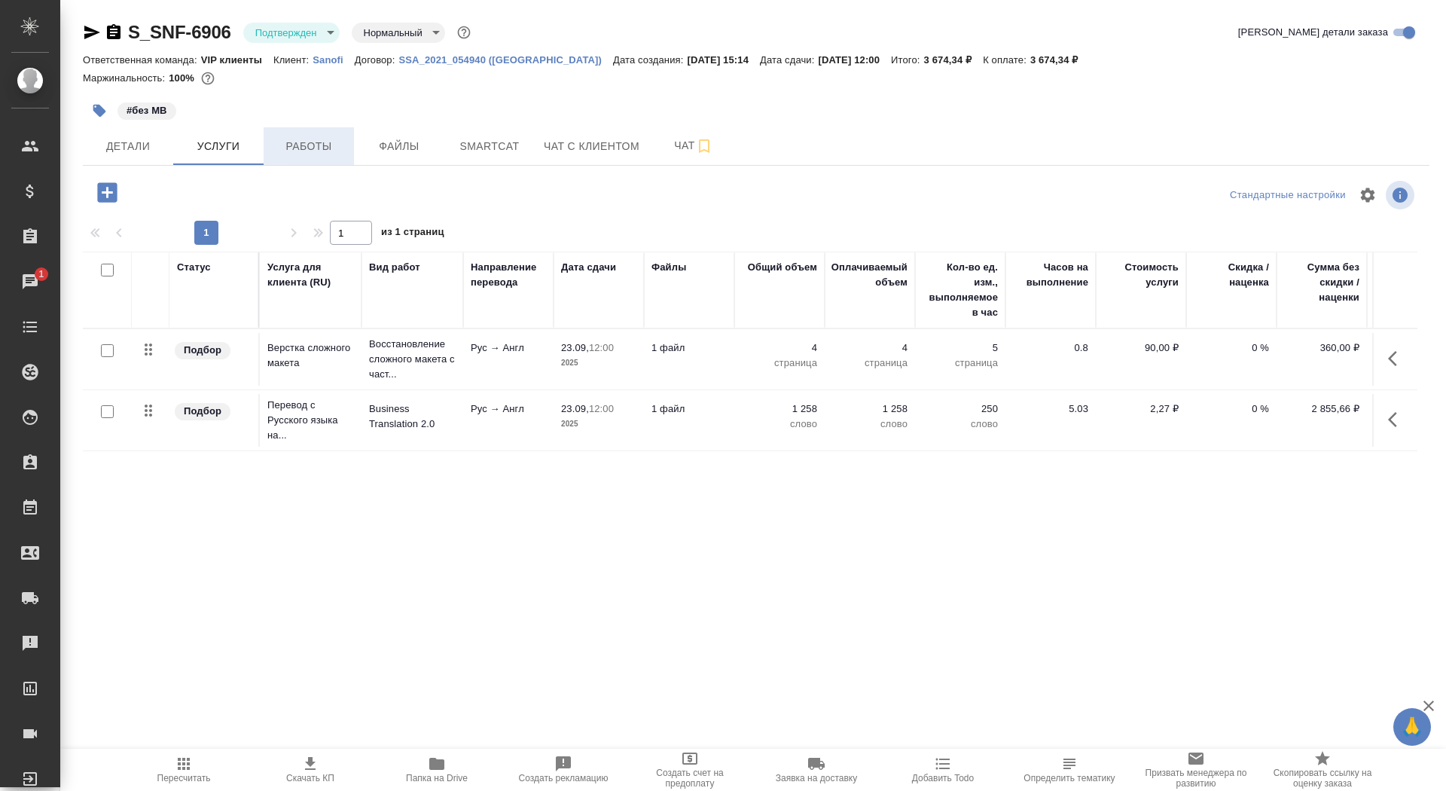
click at [306, 146] on span "Работы" at bounding box center [309, 146] width 72 height 19
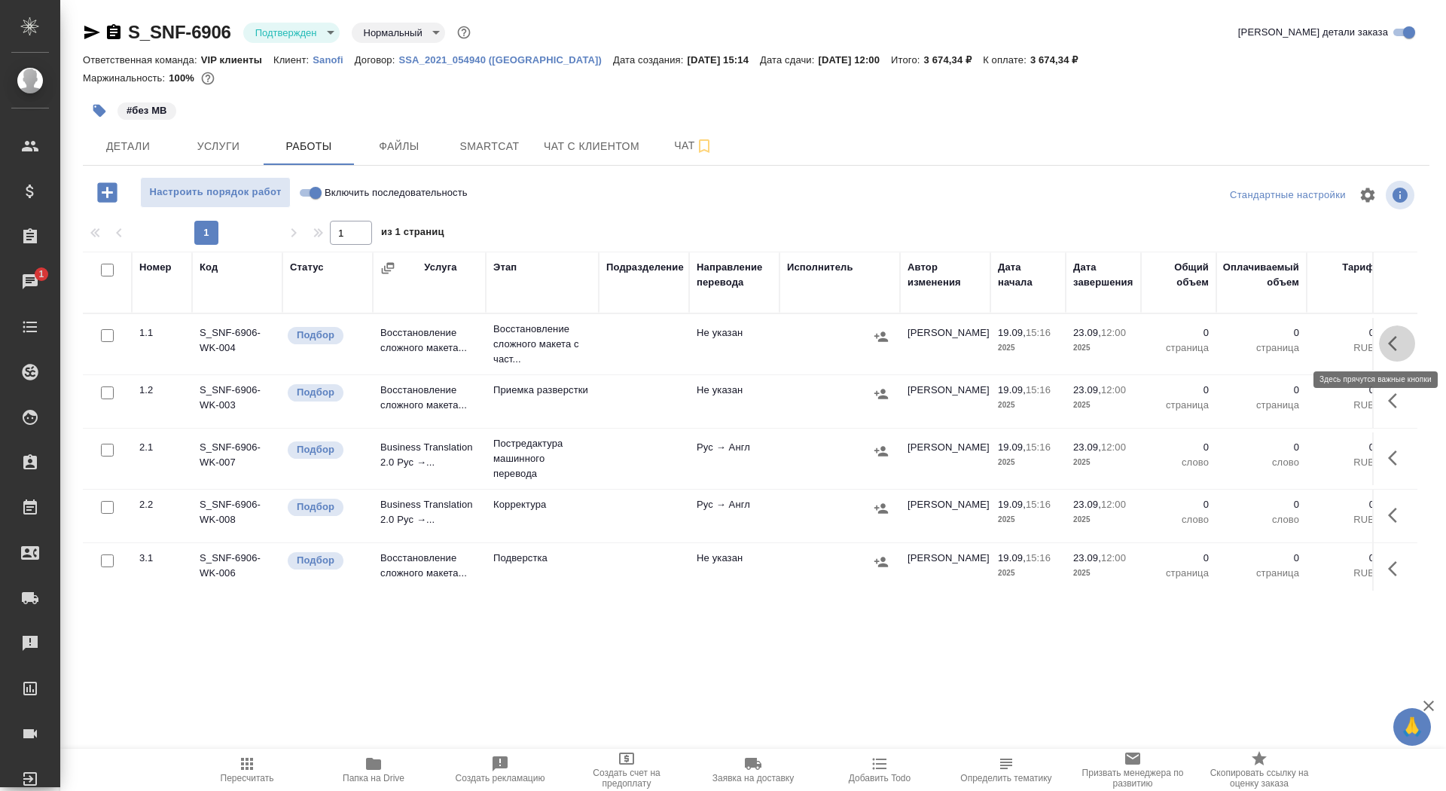
click at [1404, 343] on icon "button" at bounding box center [1397, 343] width 18 height 18
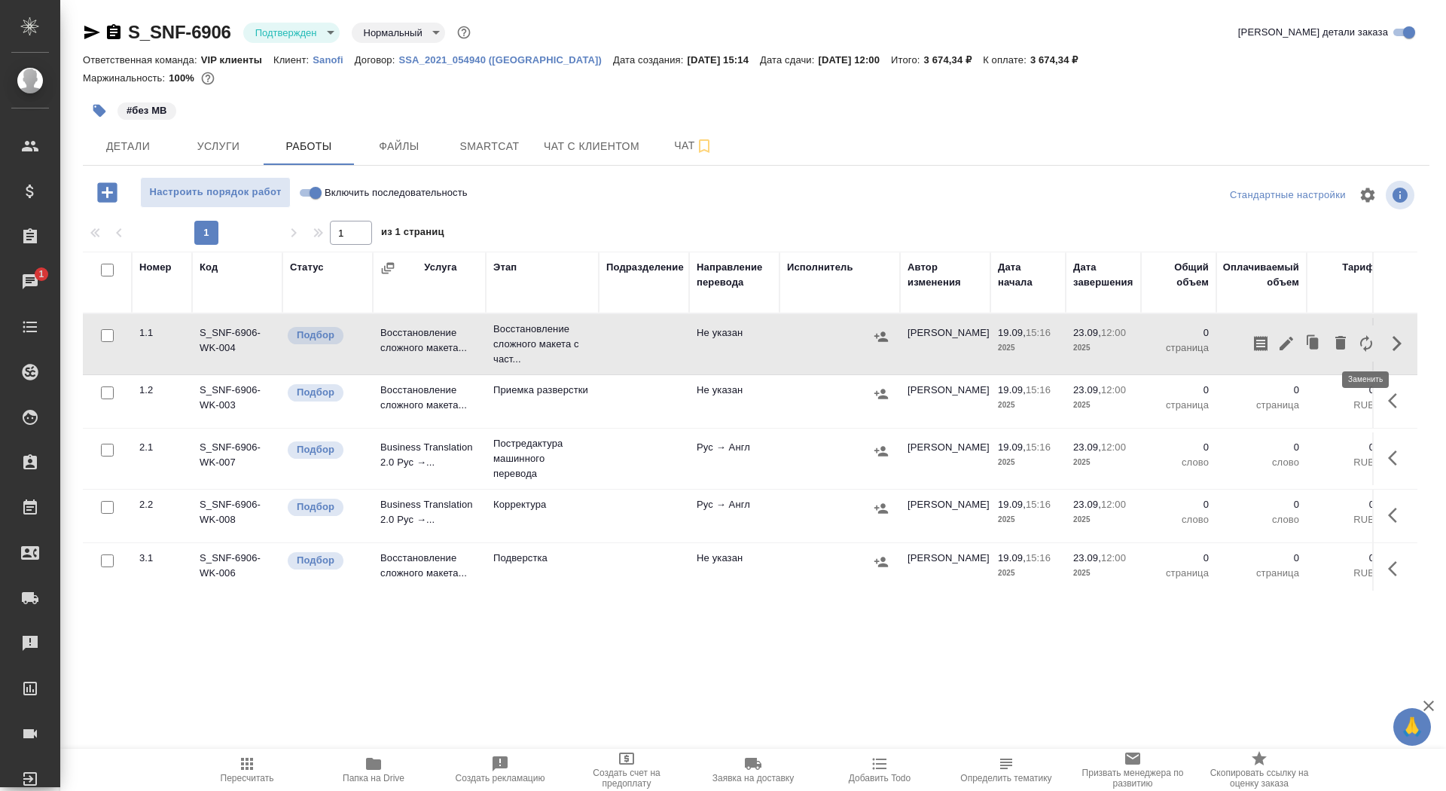
click at [1372, 341] on icon "button" at bounding box center [1366, 343] width 18 height 18
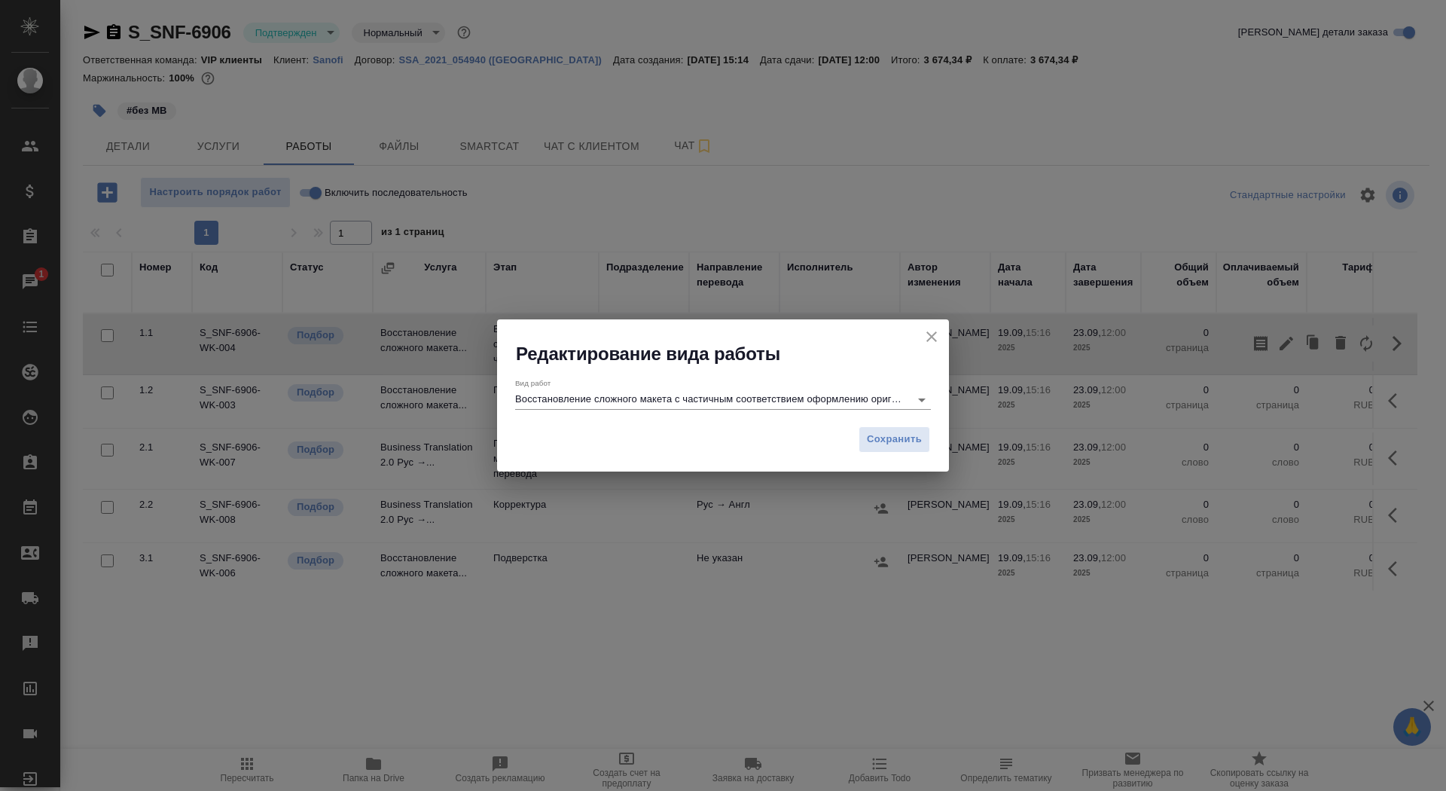
click at [654, 392] on input "Восстановление сложного макета с частичным соответствием оформлению оригинала" at bounding box center [708, 399] width 387 height 18
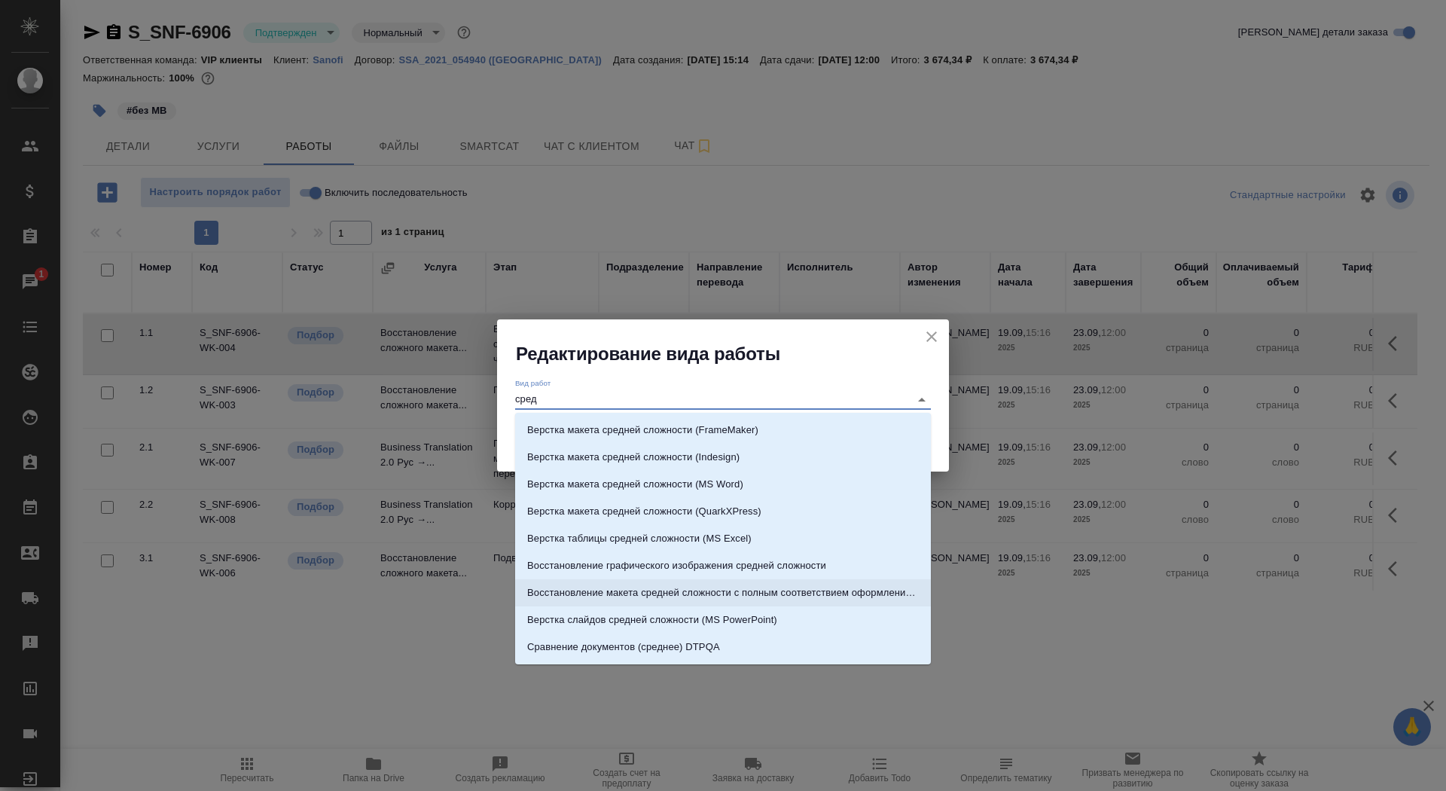
click at [865, 585] on p "Восстановление макета средней сложности с полным соответствием оформлению ориги…" at bounding box center [723, 592] width 392 height 15
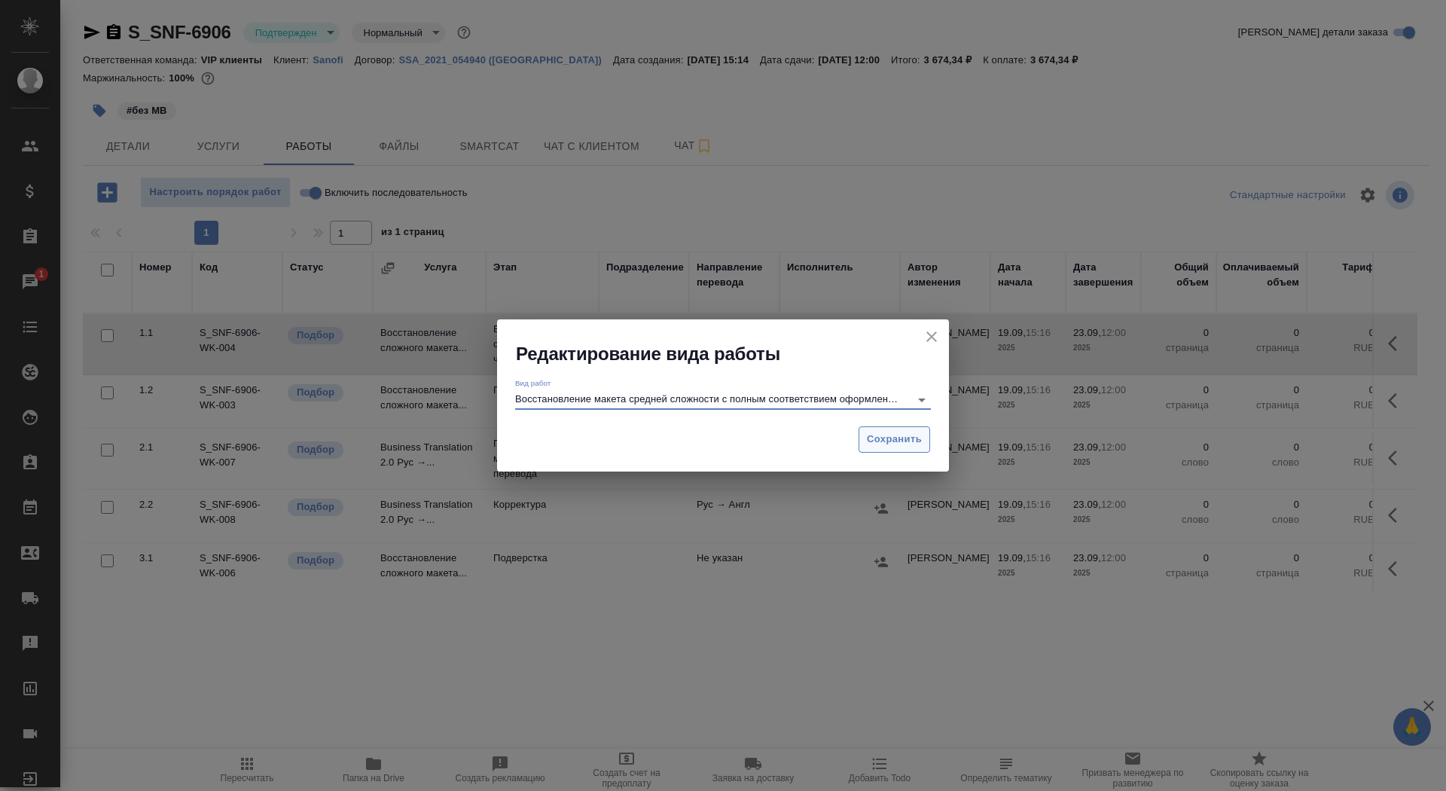
type input "Восстановление макета средней сложности с полным соответствием оформлению ориги…"
click at [885, 437] on span "Сохранить" at bounding box center [894, 439] width 55 height 17
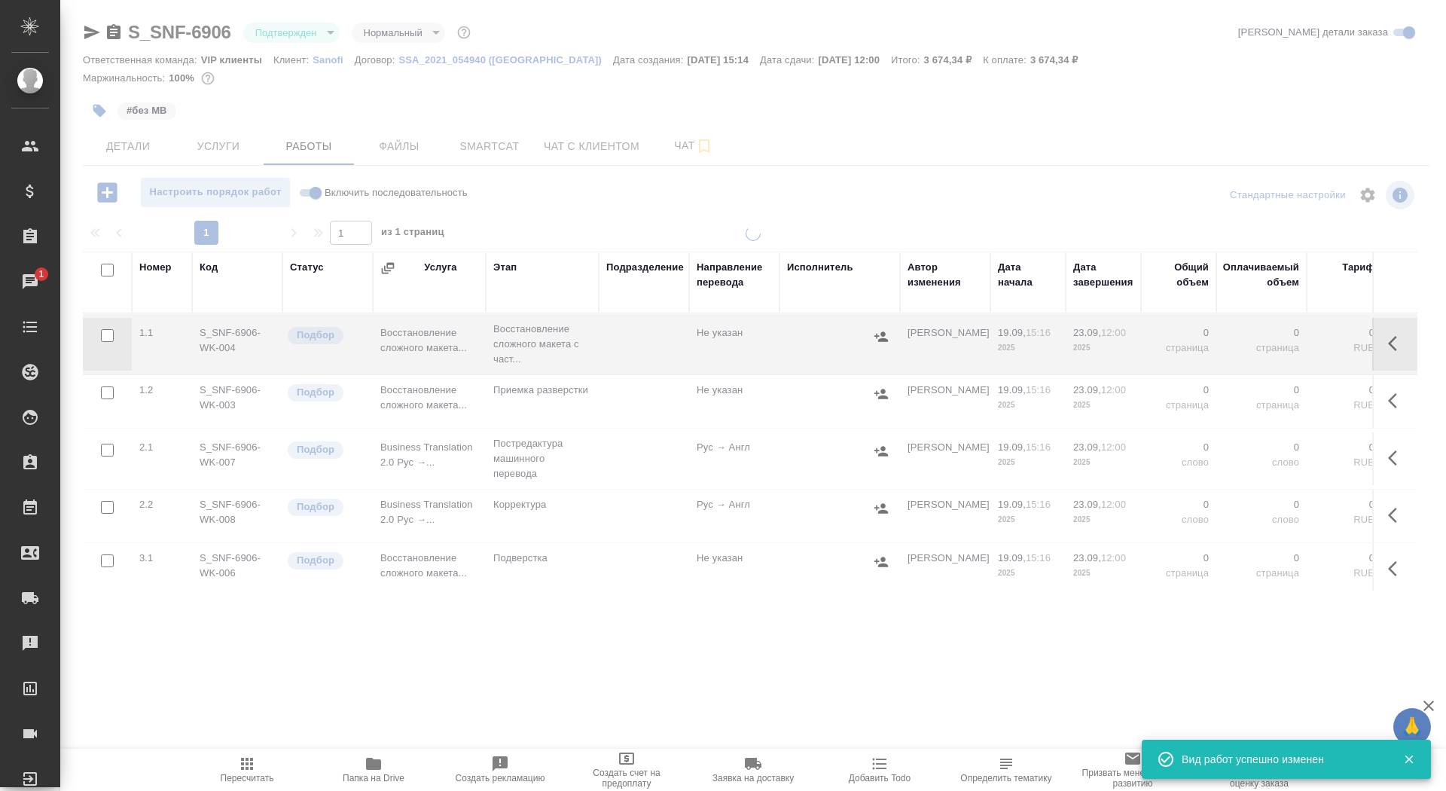
type input "inProgress"
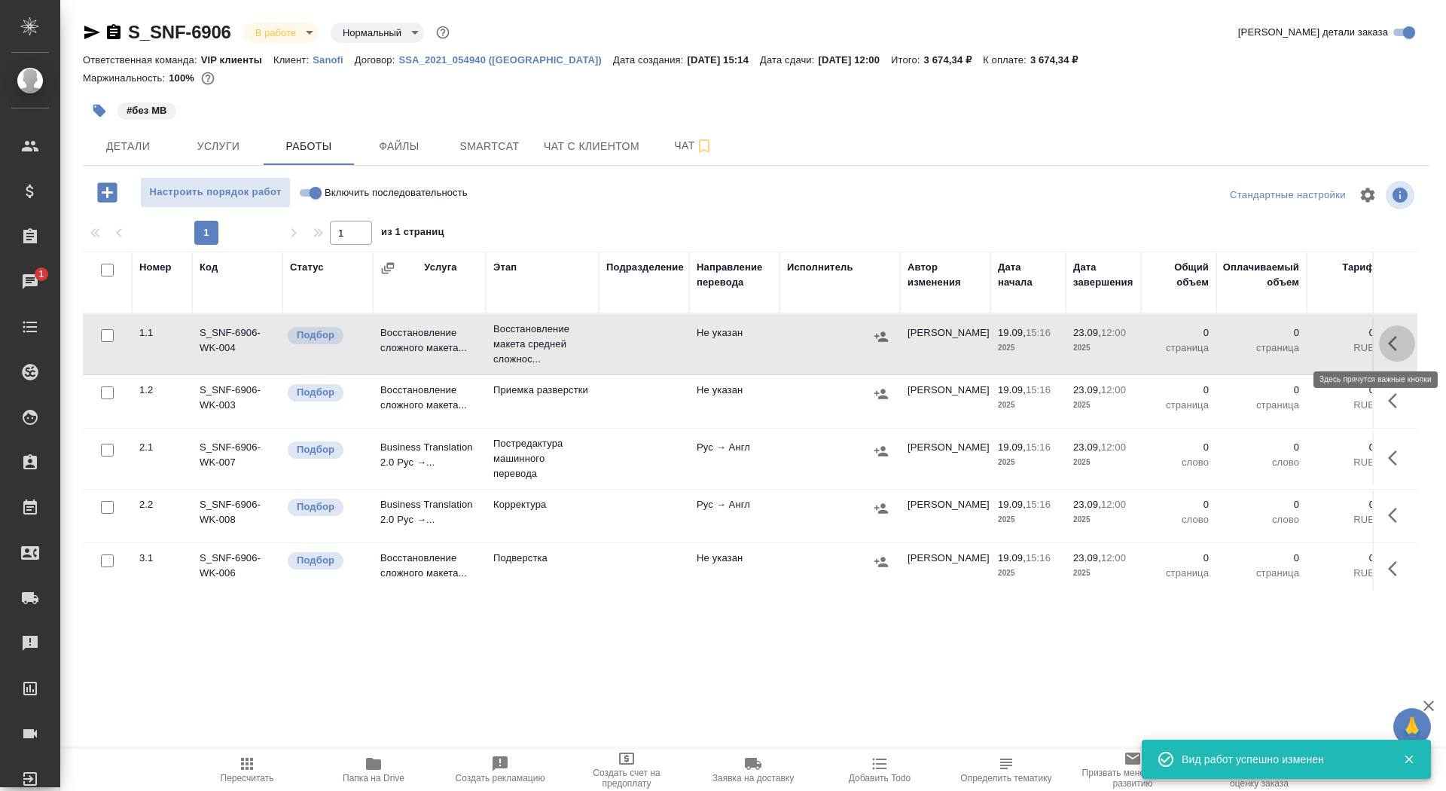
click at [1393, 338] on icon "button" at bounding box center [1392, 343] width 9 height 15
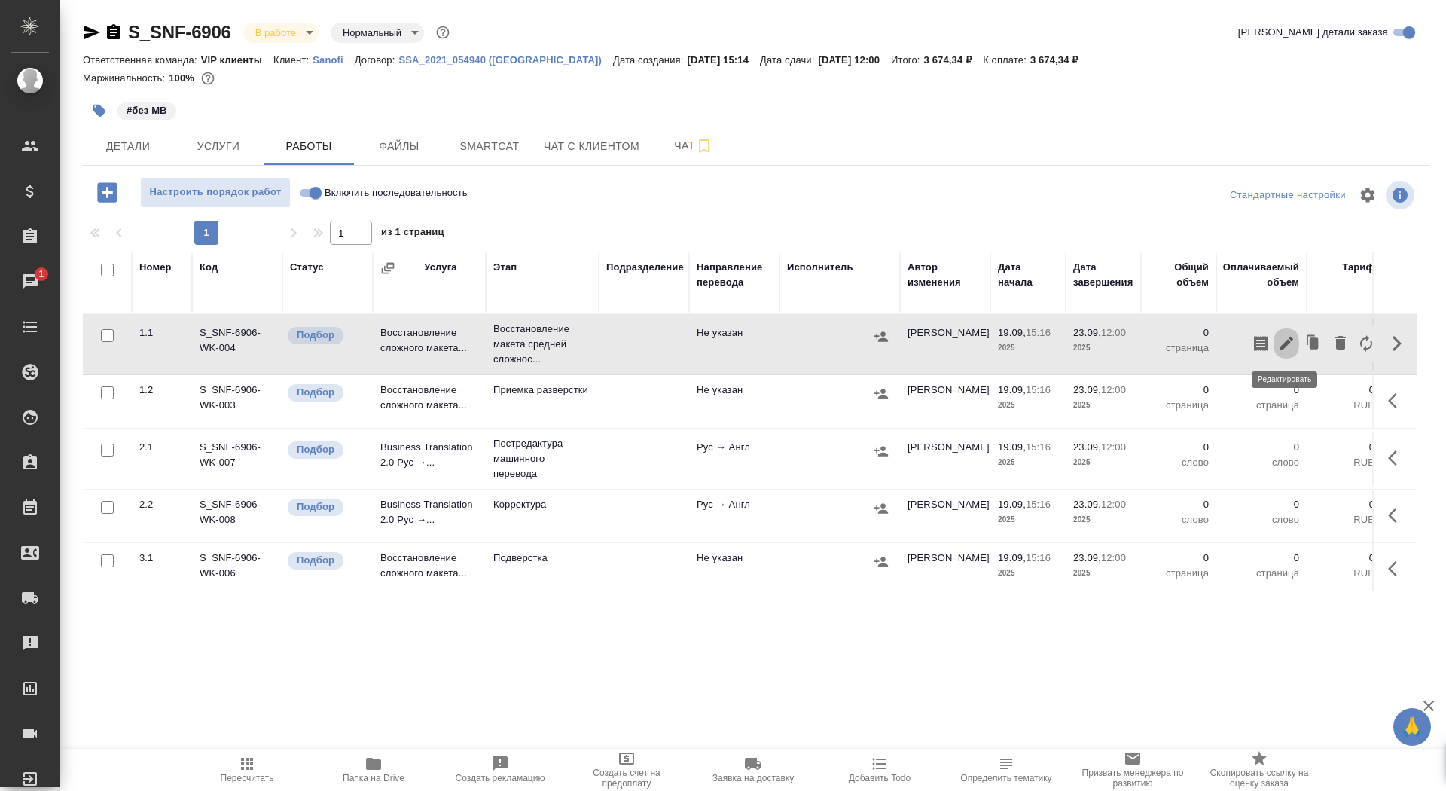
click at [1286, 343] on icon "button" at bounding box center [1286, 344] width 14 height 14
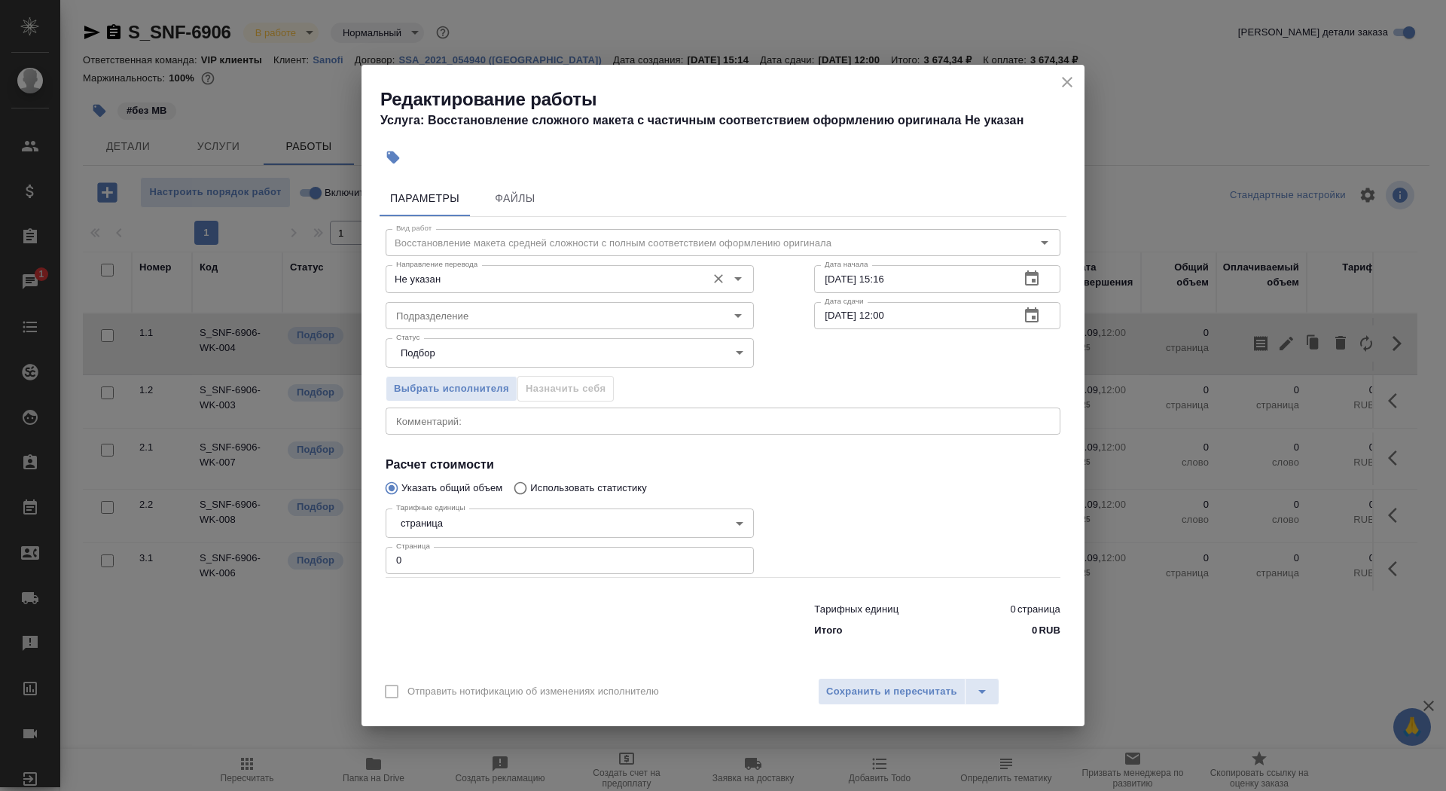
click at [569, 267] on div "Не указан Направление перевода" at bounding box center [570, 278] width 368 height 27
click at [559, 286] on input "Не указан" at bounding box center [544, 279] width 309 height 18
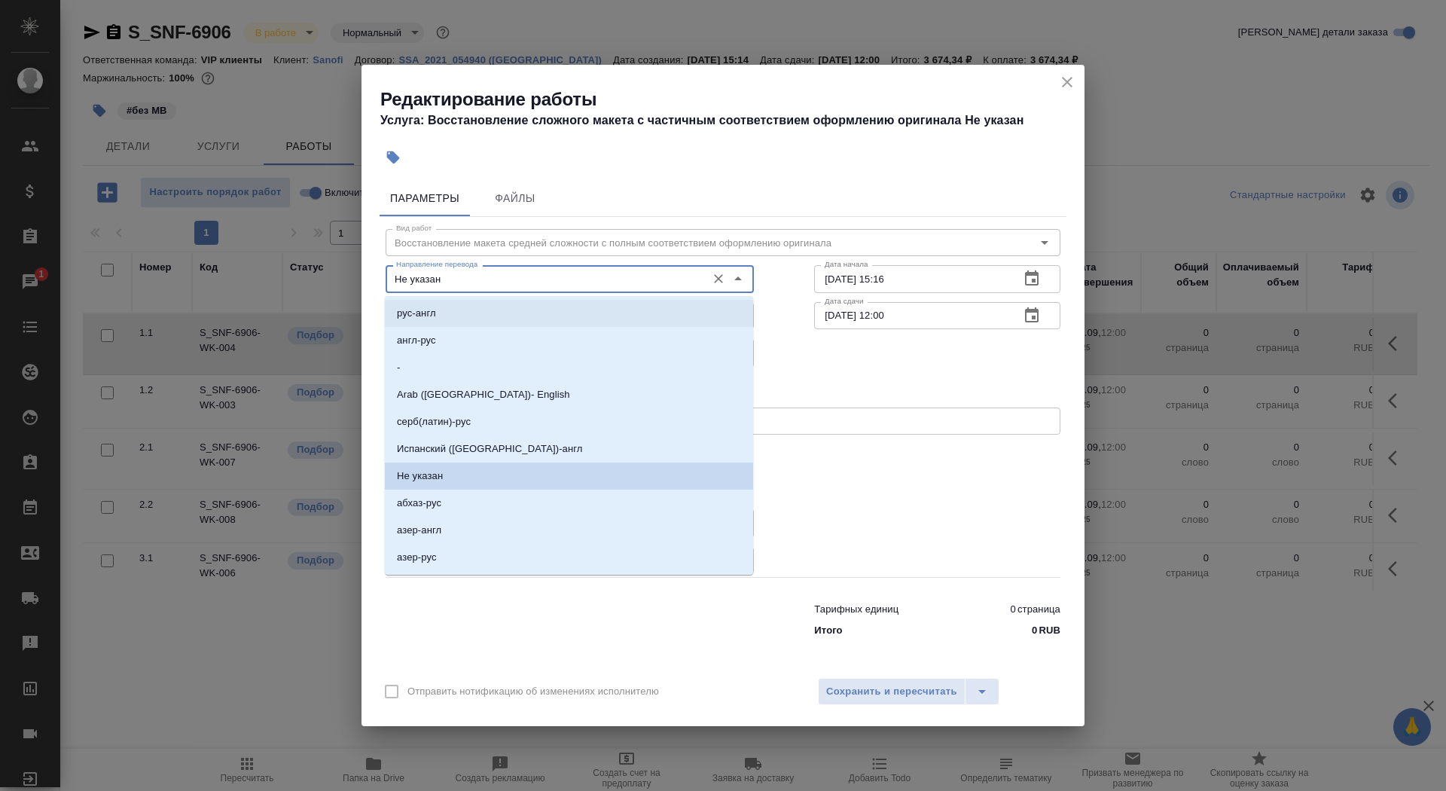
click at [531, 316] on li "рус-англ" at bounding box center [569, 313] width 368 height 27
type input "рус-англ"
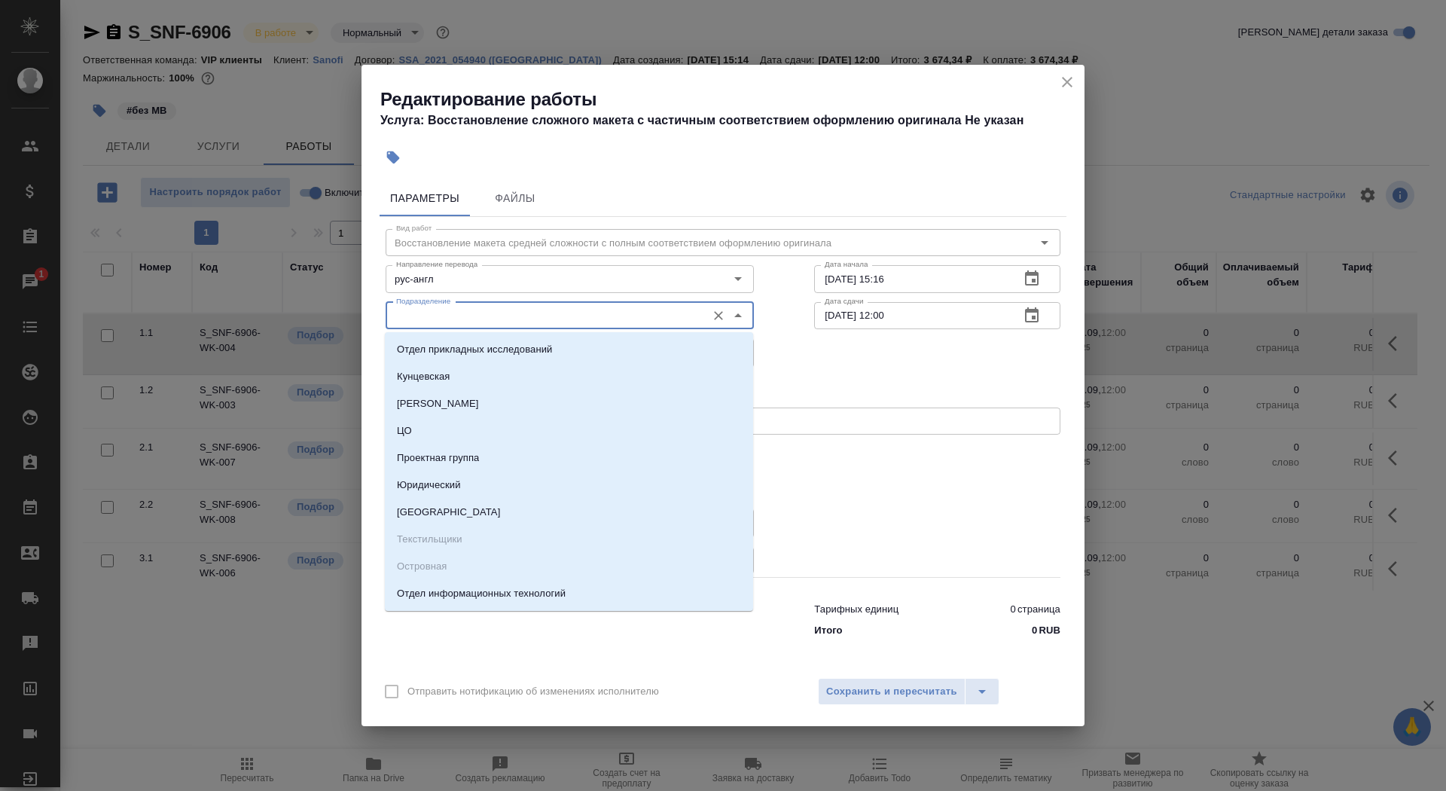
click at [531, 313] on input "Подразделение" at bounding box center [544, 315] width 309 height 18
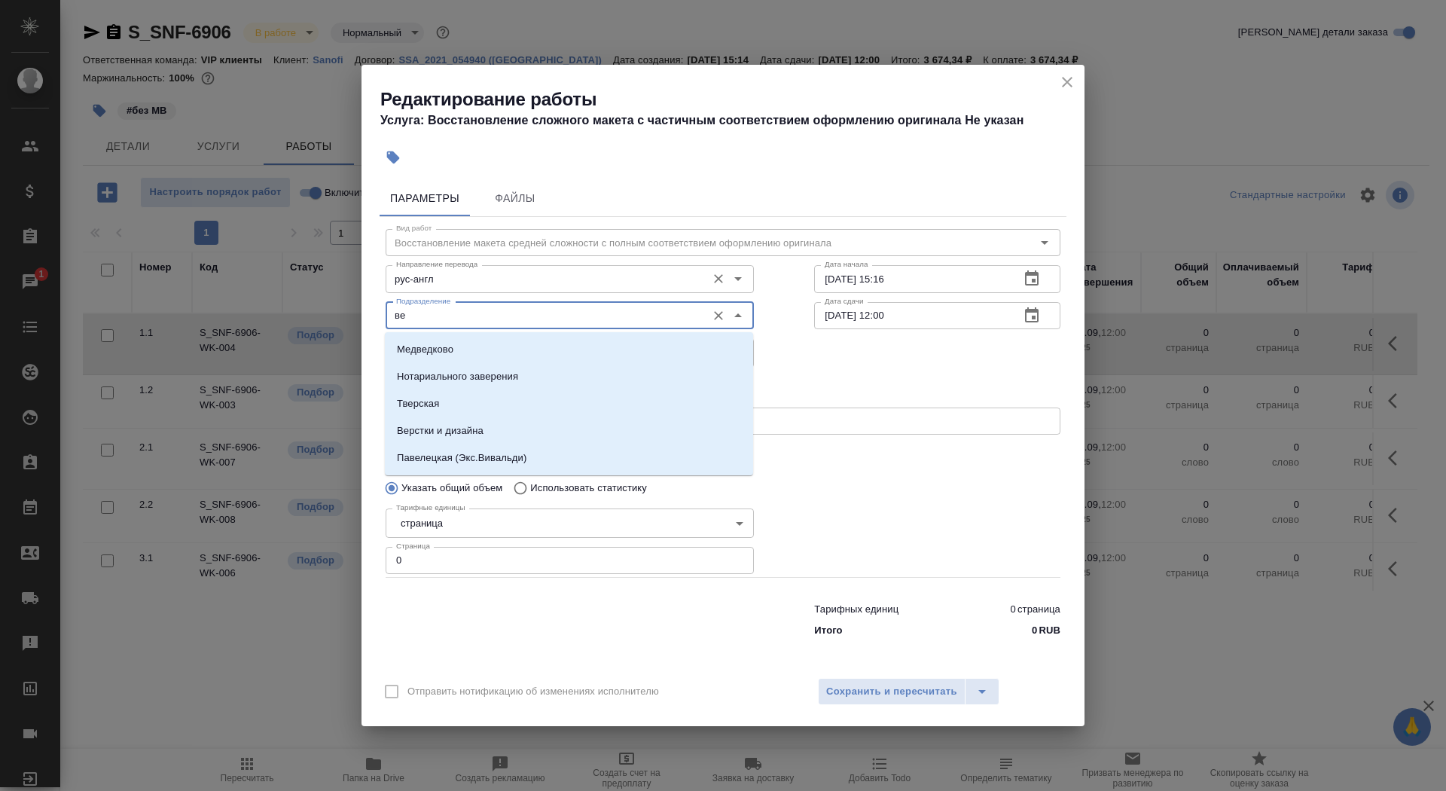
type input "в"
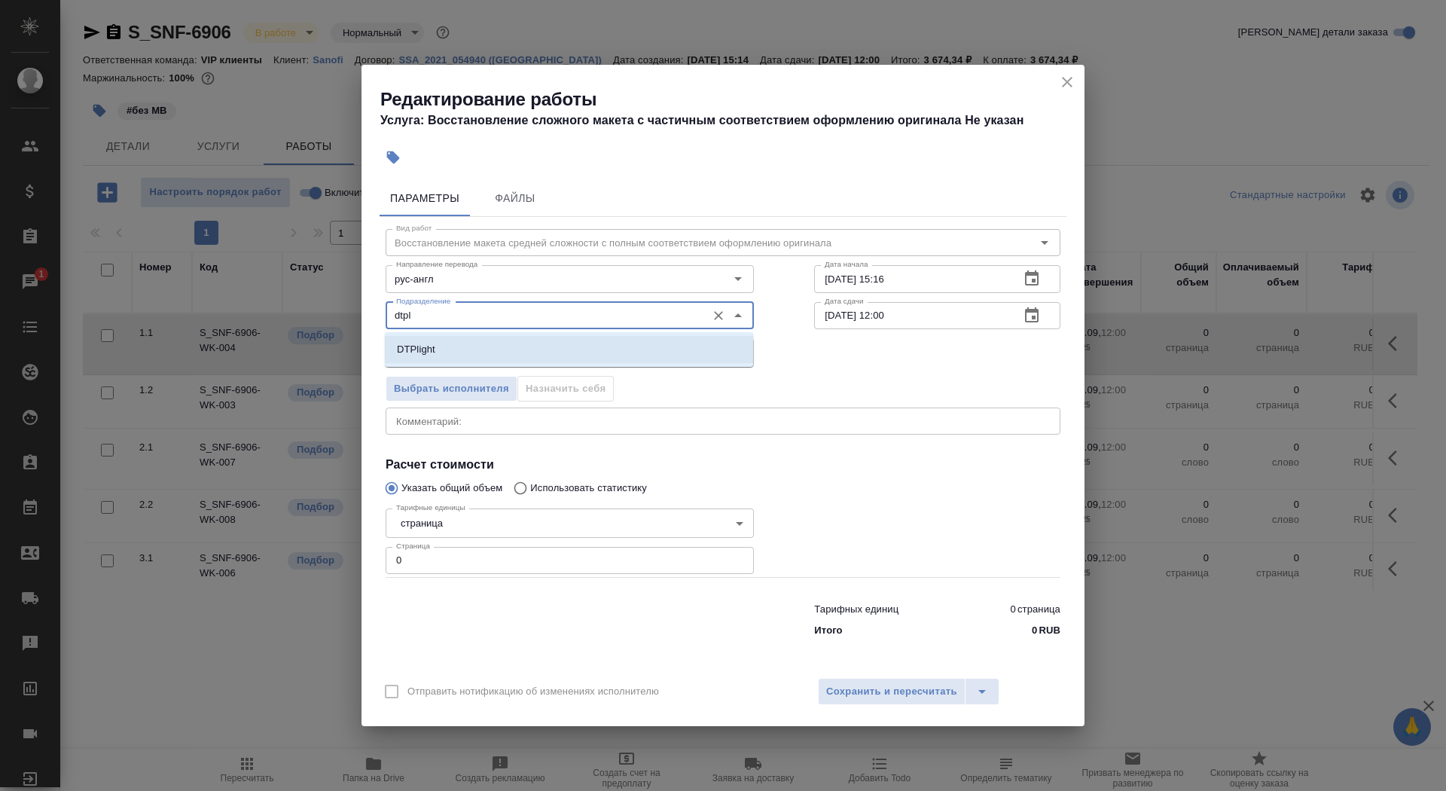
click at [568, 355] on li "DTPlight" at bounding box center [569, 349] width 368 height 27
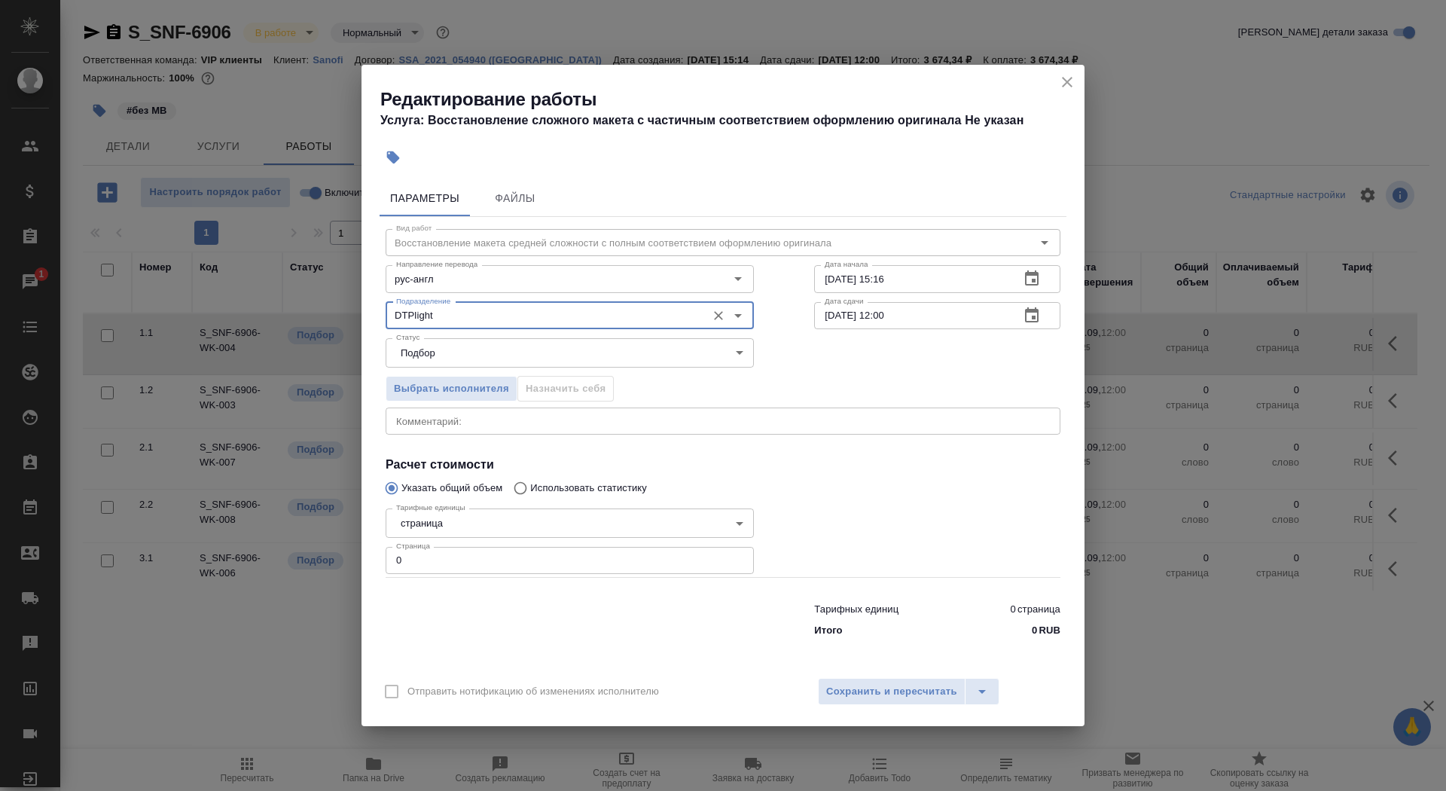
type input "DTPlight"
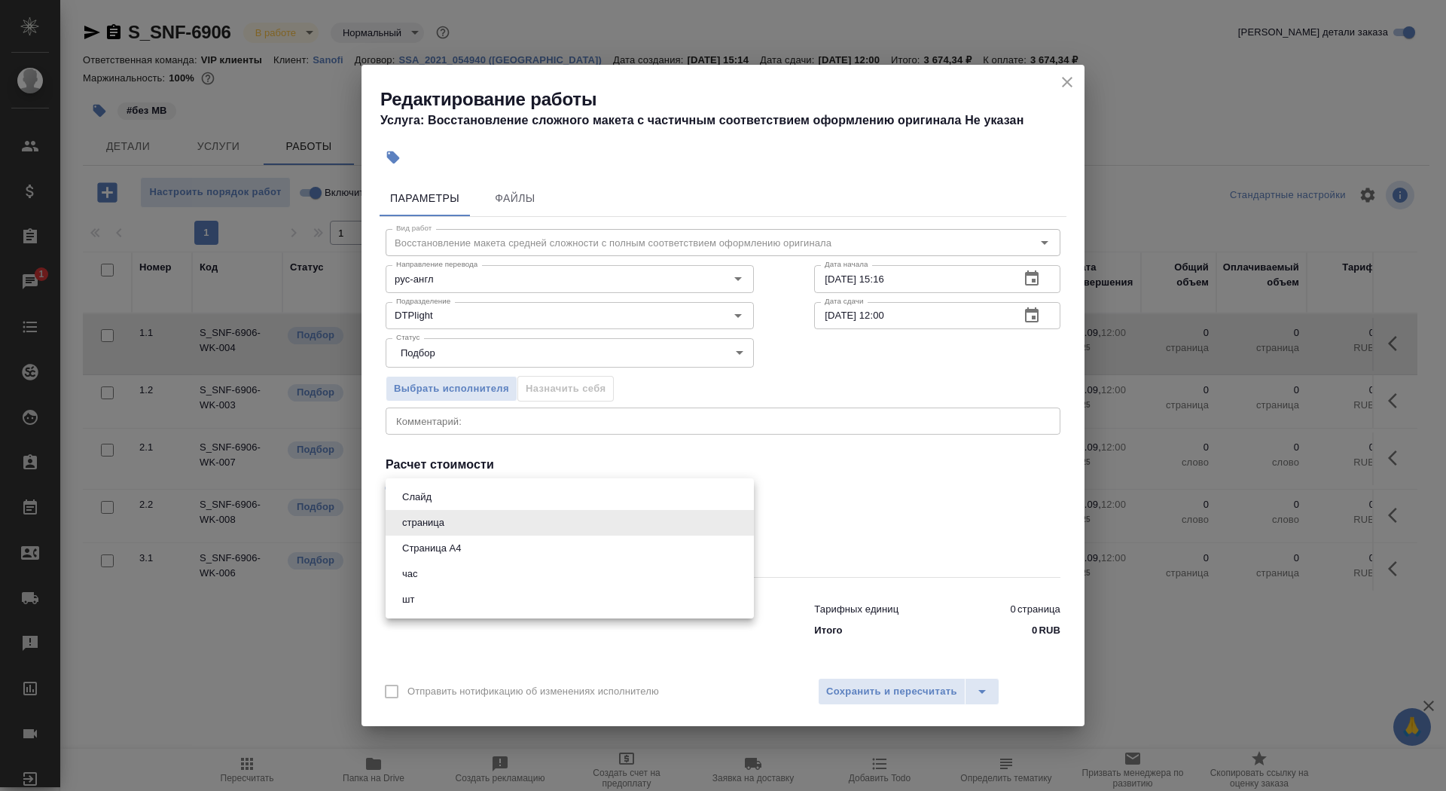
click at [520, 520] on body "🙏 .cls-1 fill:#fff; AWATERA Saydasheva Dilyara Клиенты Спецификации Заказы 1 Ча…" at bounding box center [723, 395] width 1446 height 791
click at [520, 549] on li "Страница А4" at bounding box center [570, 548] width 368 height 26
type input "5f036ec4e16dec2d6b59c8ff"
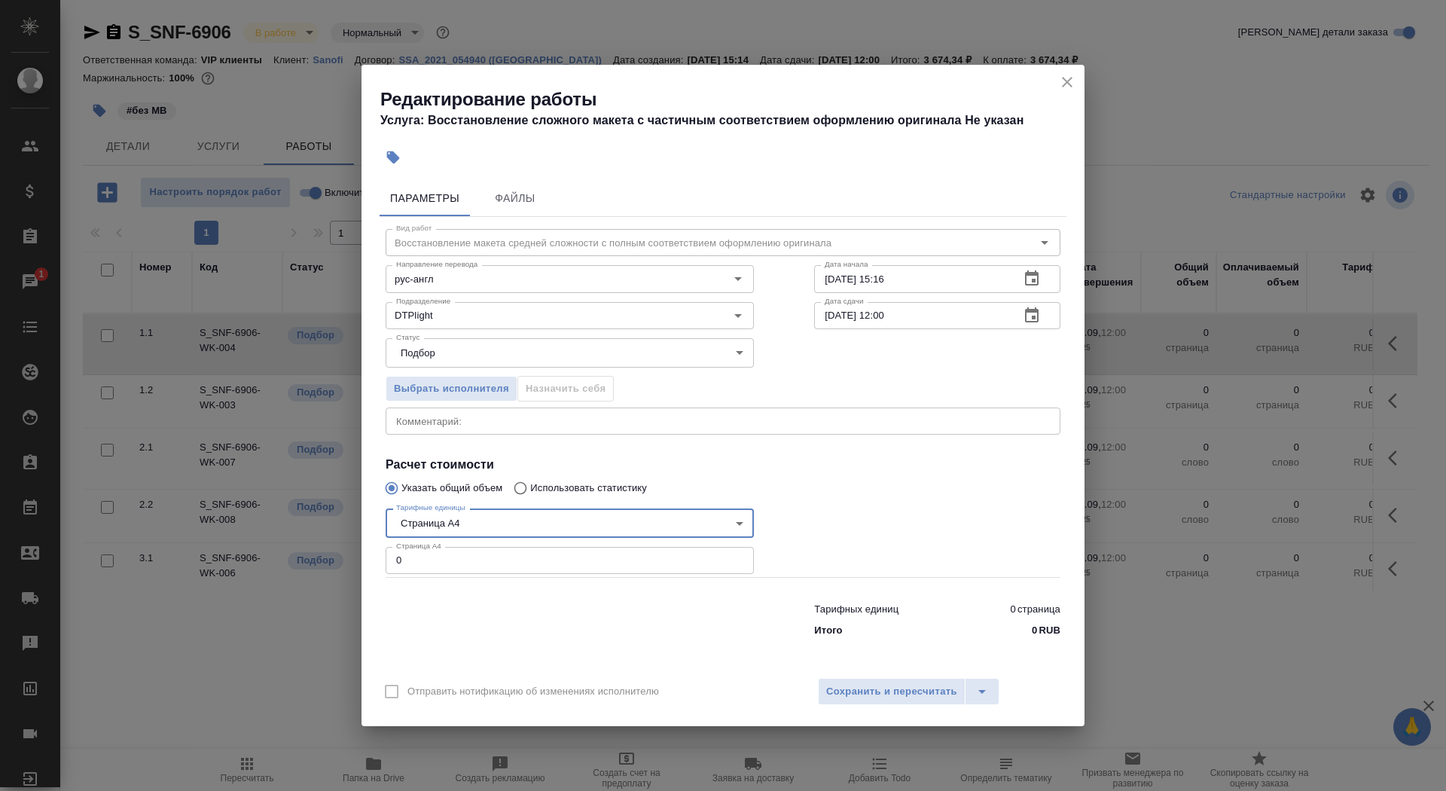
click at [509, 575] on div "Тарифных единиц 0 страница Итого 0 RUB" at bounding box center [722, 617] width 735 height 102
click at [496, 564] on input "0" at bounding box center [570, 560] width 368 height 27
type input "4"
click at [926, 283] on input "19.09.2025 15:16" at bounding box center [911, 278] width 194 height 27
type input "19.09.2025 16:35"
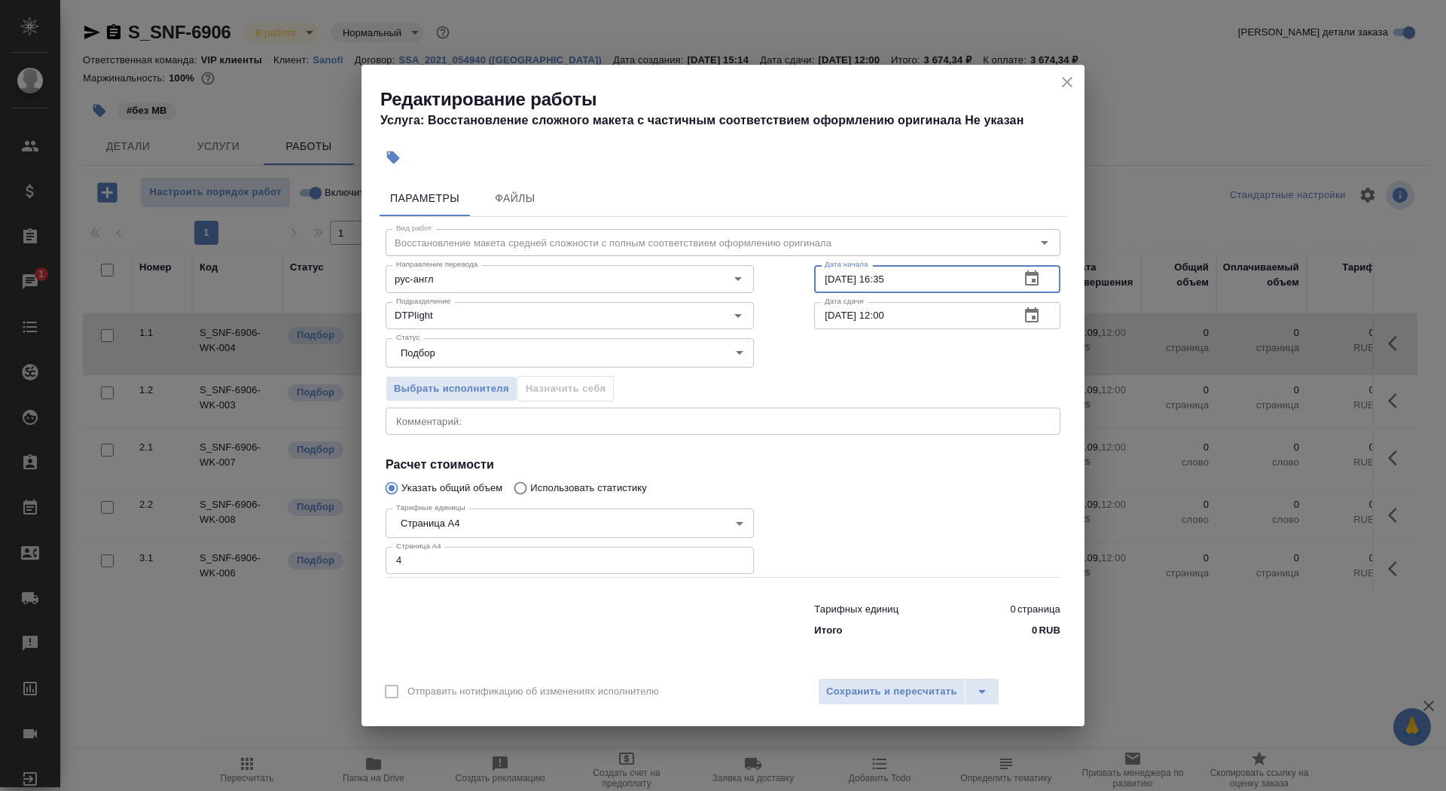
click at [1029, 317] on icon "button" at bounding box center [1032, 315] width 18 height 18
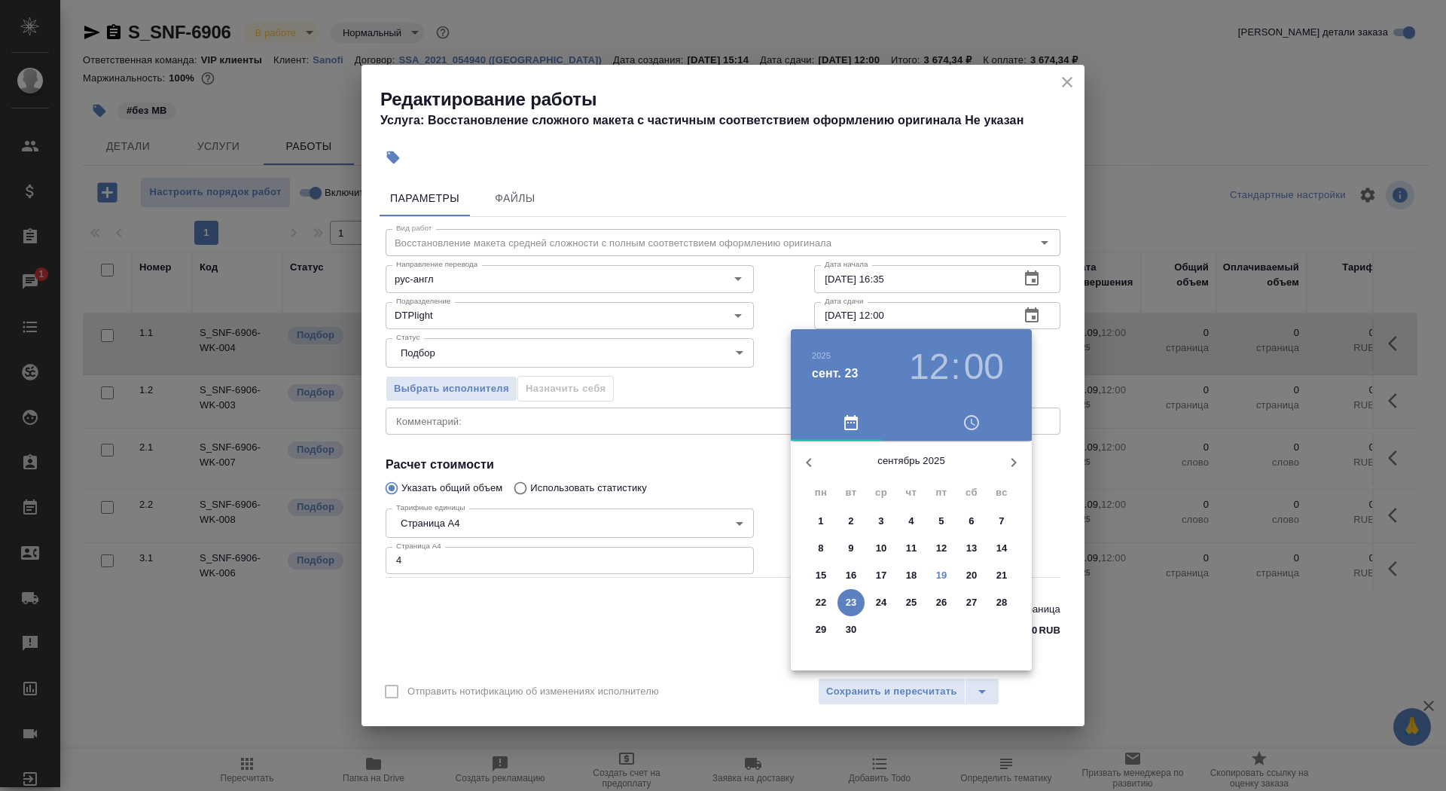
click at [936, 571] on p "19" at bounding box center [941, 575] width 11 height 15
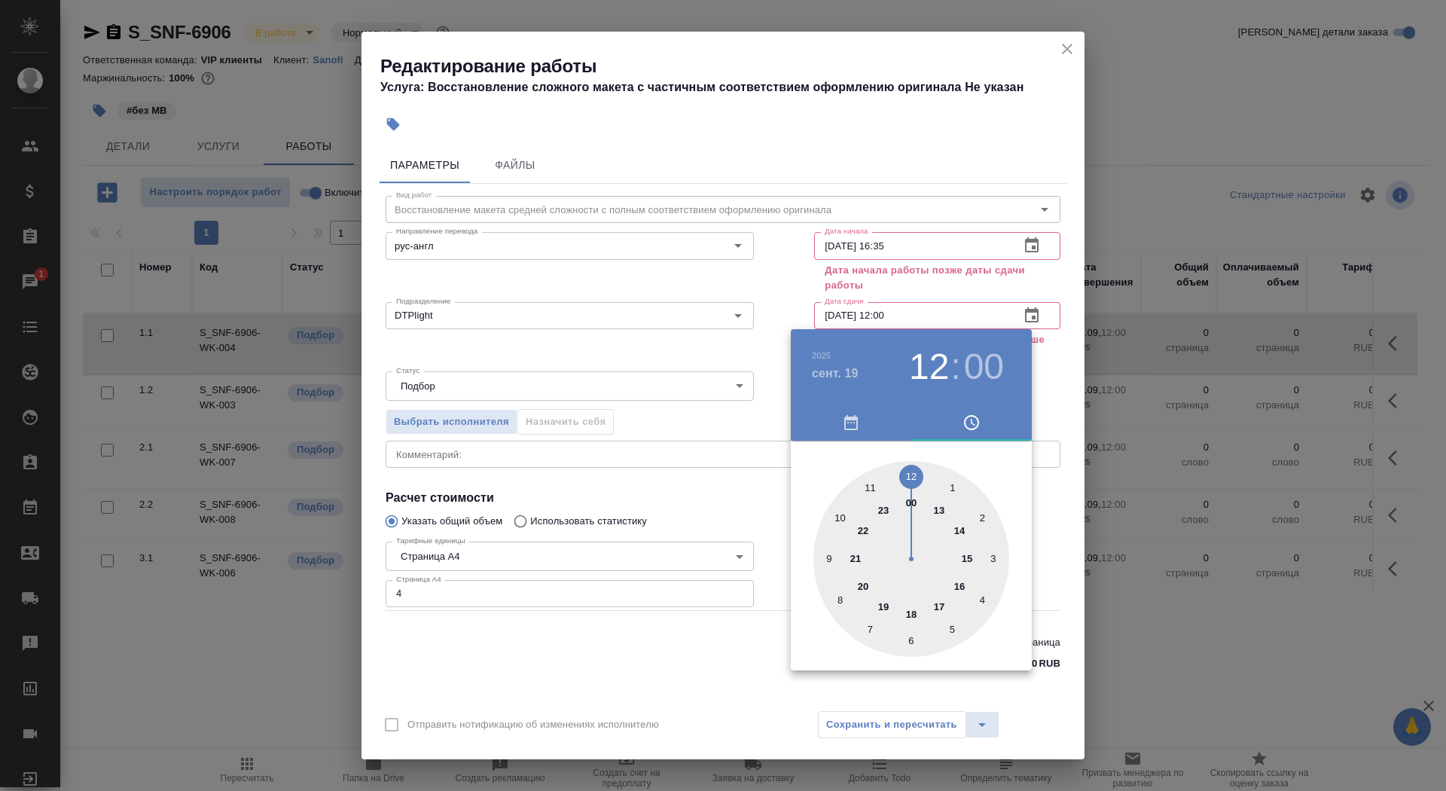
click at [938, 605] on div at bounding box center [911, 559] width 196 height 196
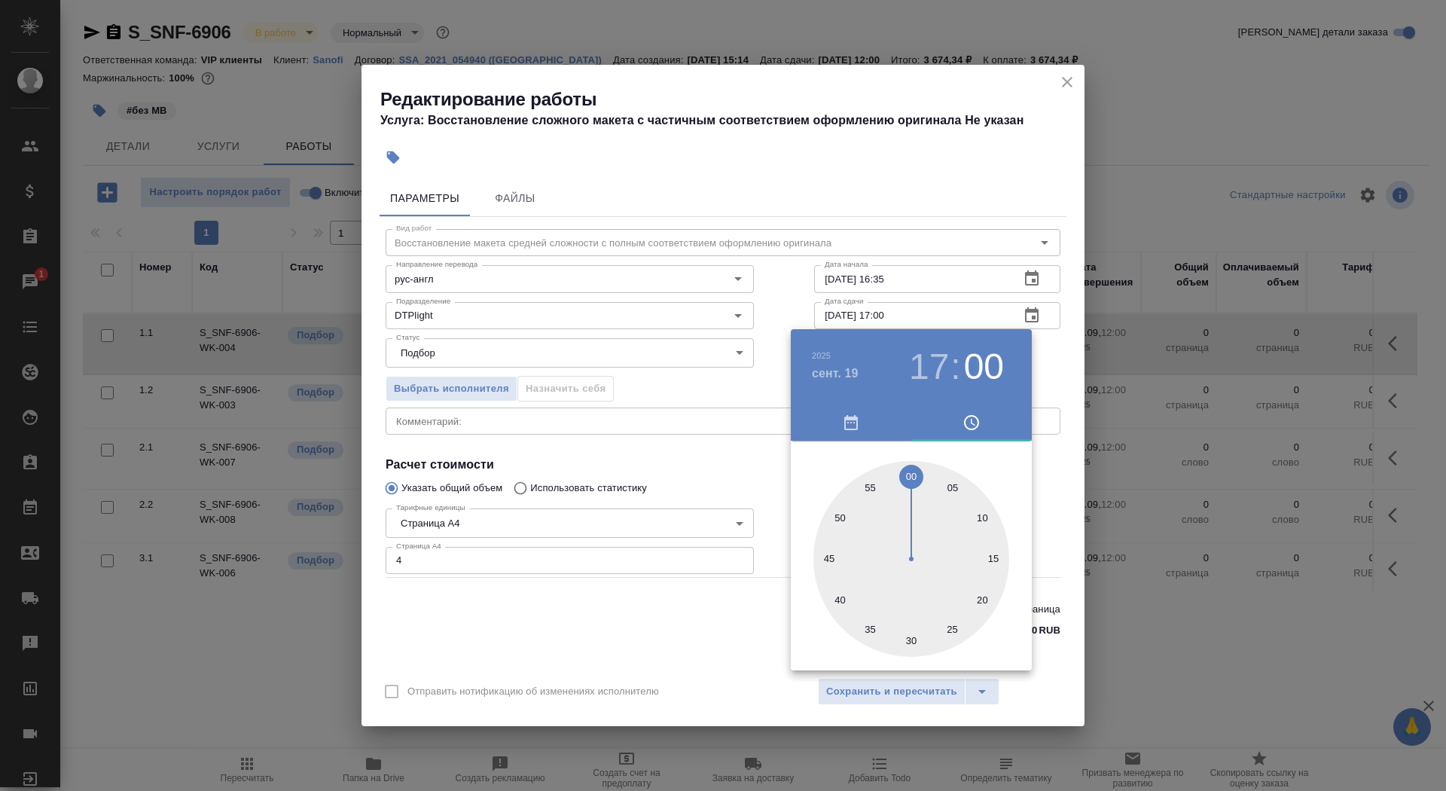
click at [836, 517] on div at bounding box center [911, 559] width 196 height 196
click at [825, 559] on div at bounding box center [911, 559] width 196 height 196
type input "19.09.2025 17:45"
click at [710, 505] on div at bounding box center [723, 395] width 1446 height 791
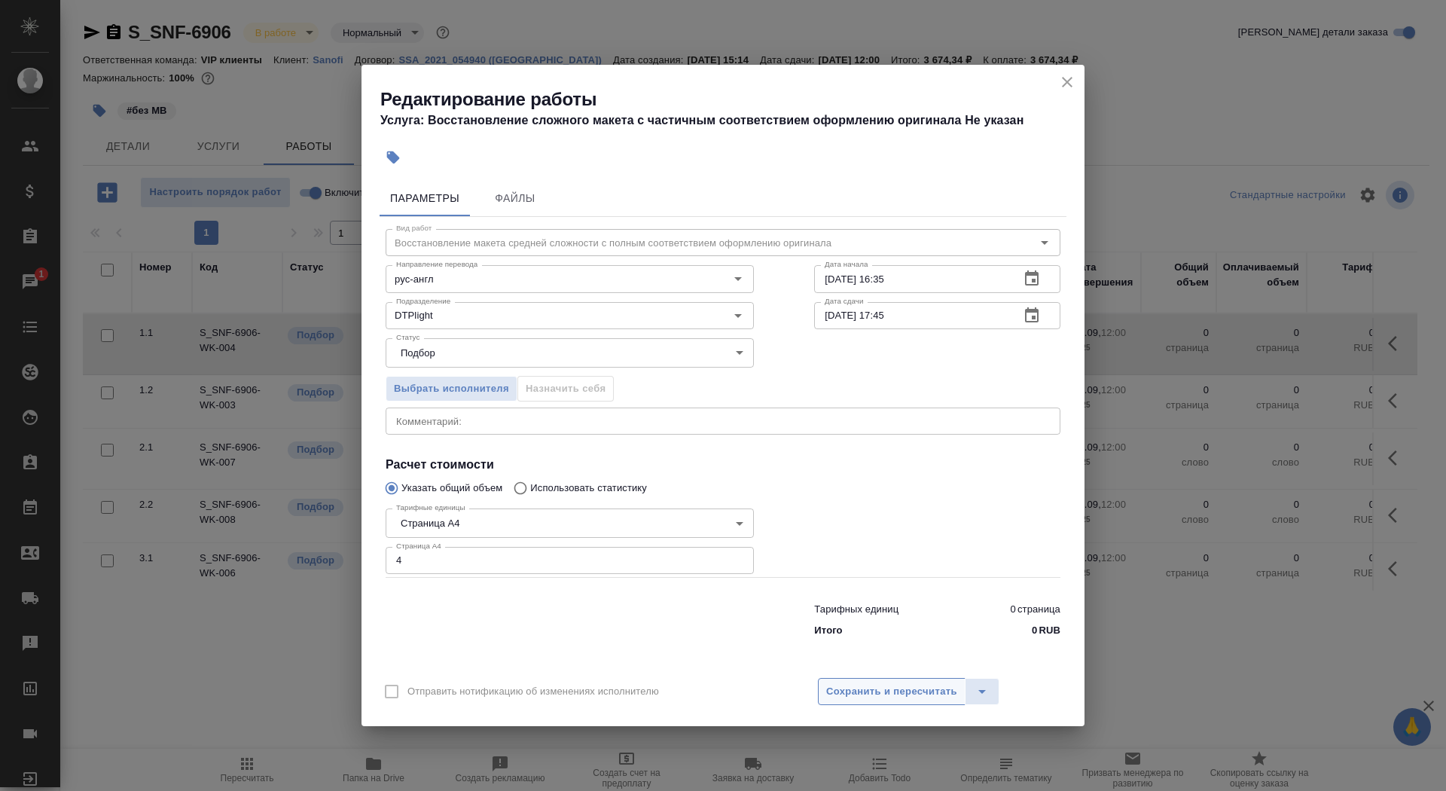
click at [861, 693] on span "Сохранить и пересчитать" at bounding box center [891, 691] width 131 height 17
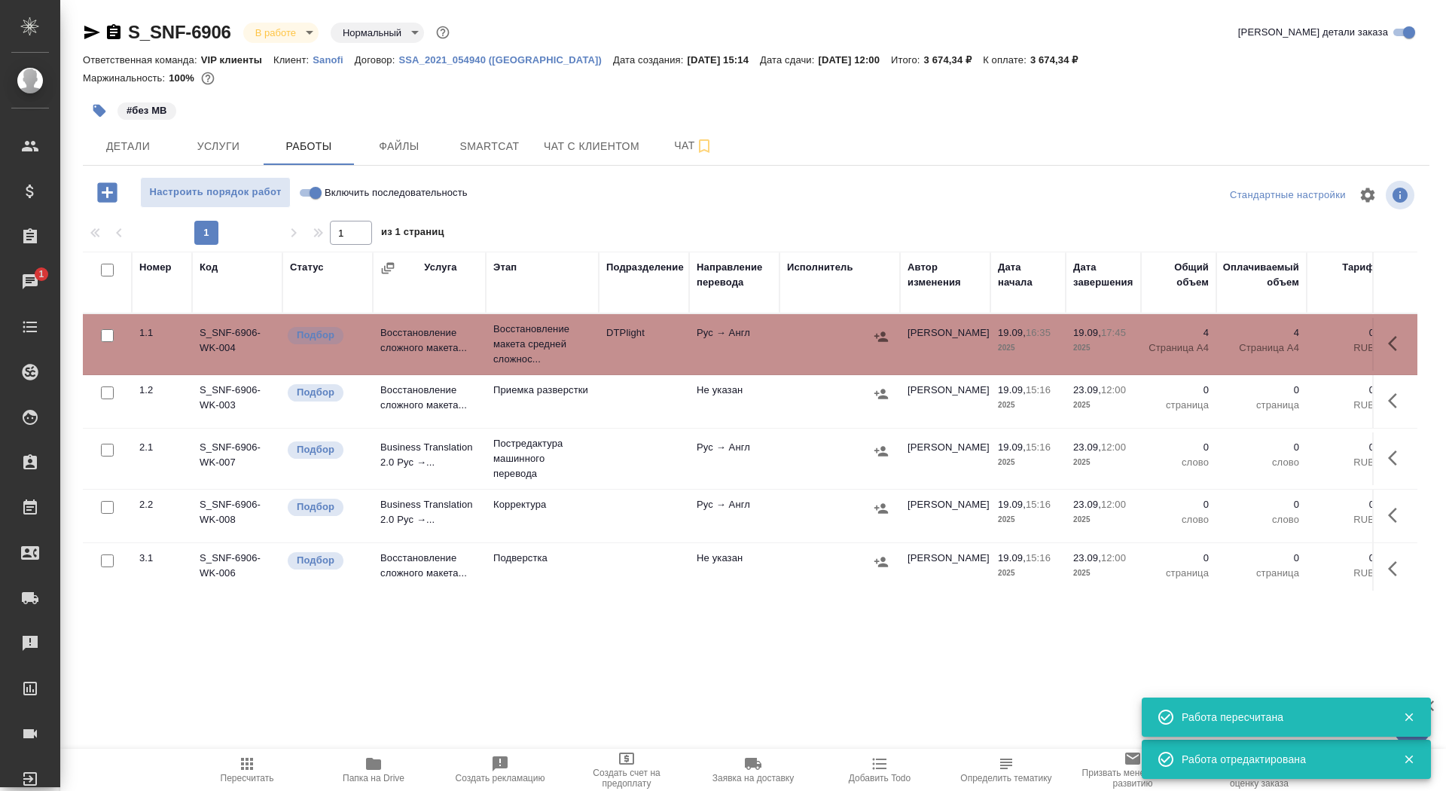
click at [107, 104] on button "button" at bounding box center [99, 110] width 33 height 33
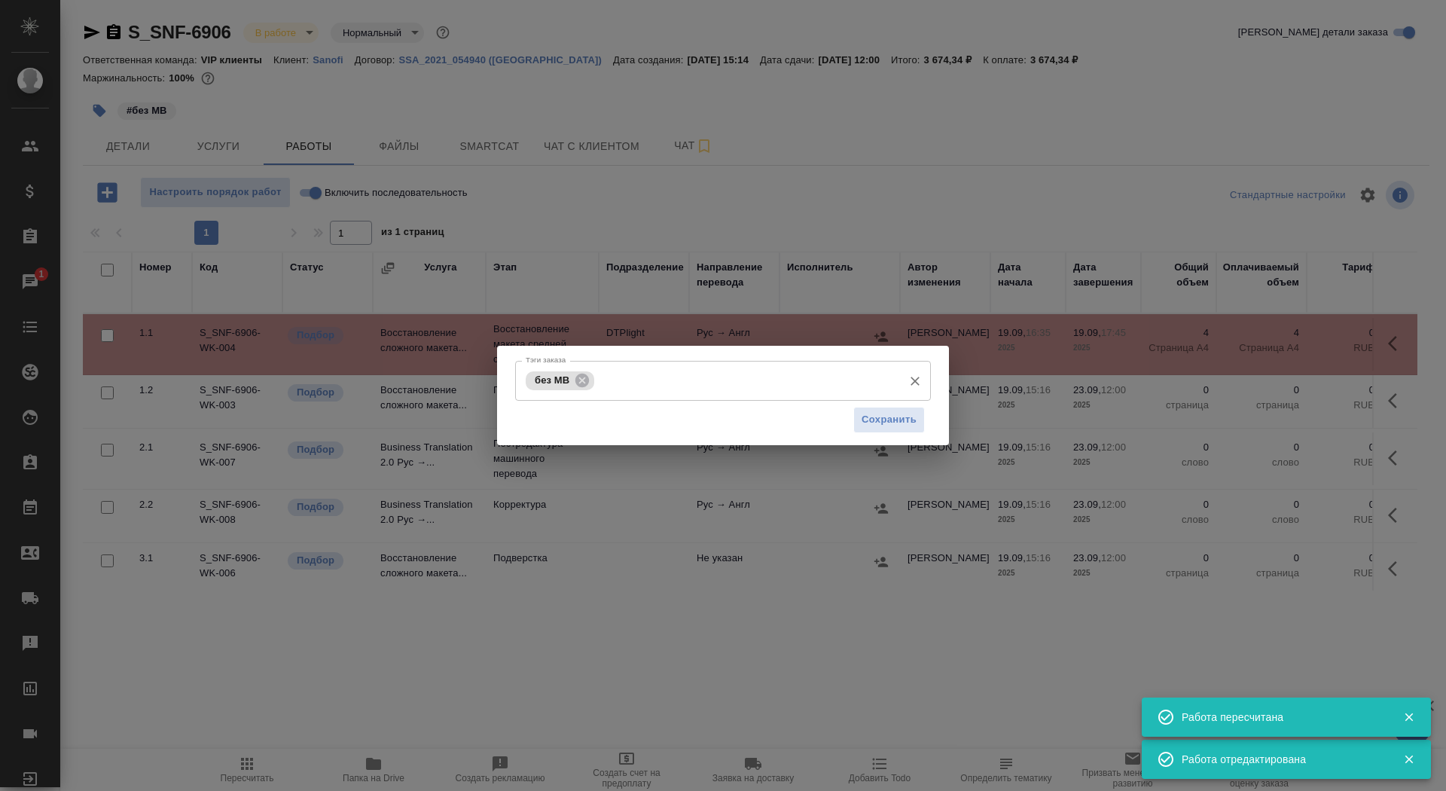
click at [685, 395] on div "без МВ Тэги заказа" at bounding box center [723, 381] width 416 height 40
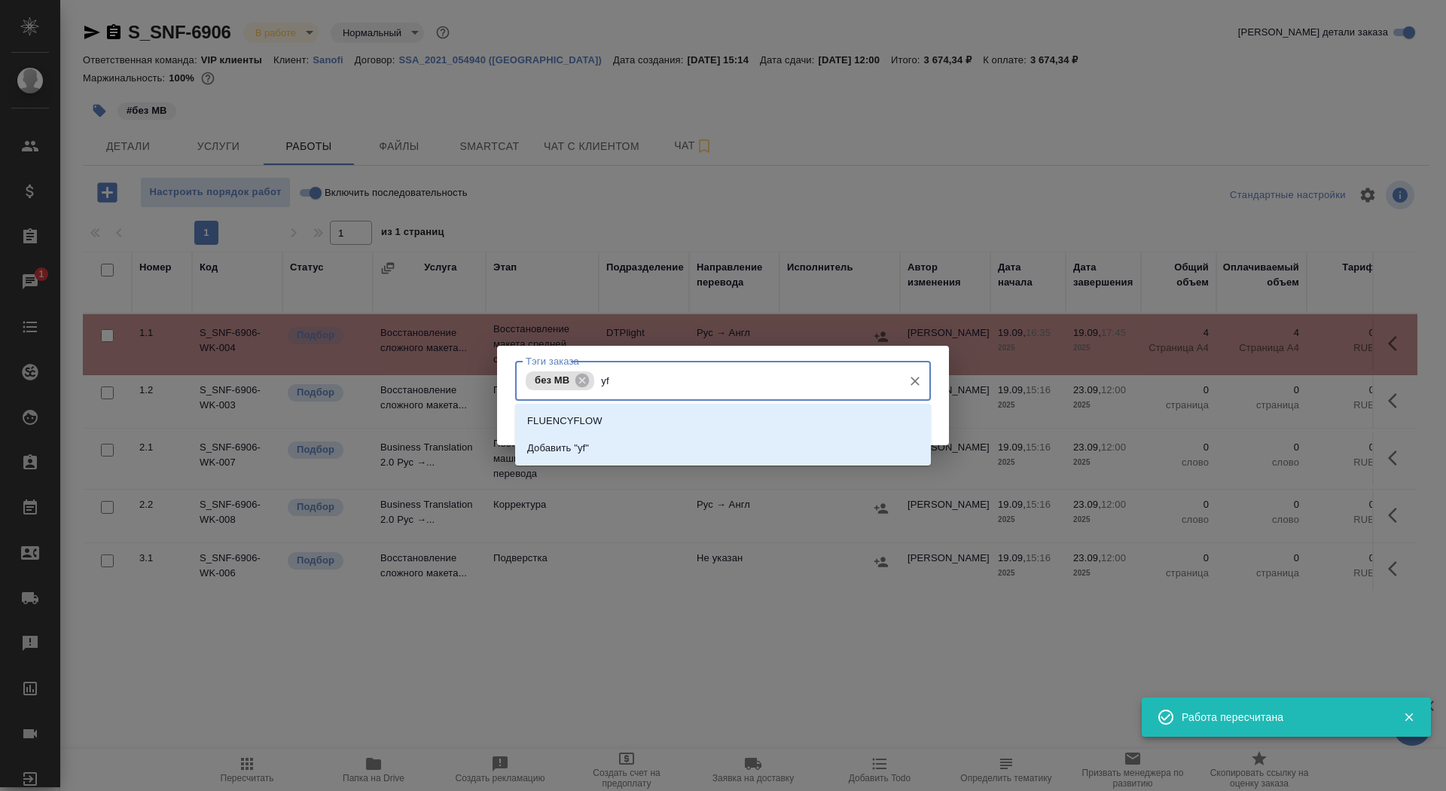
type input "y"
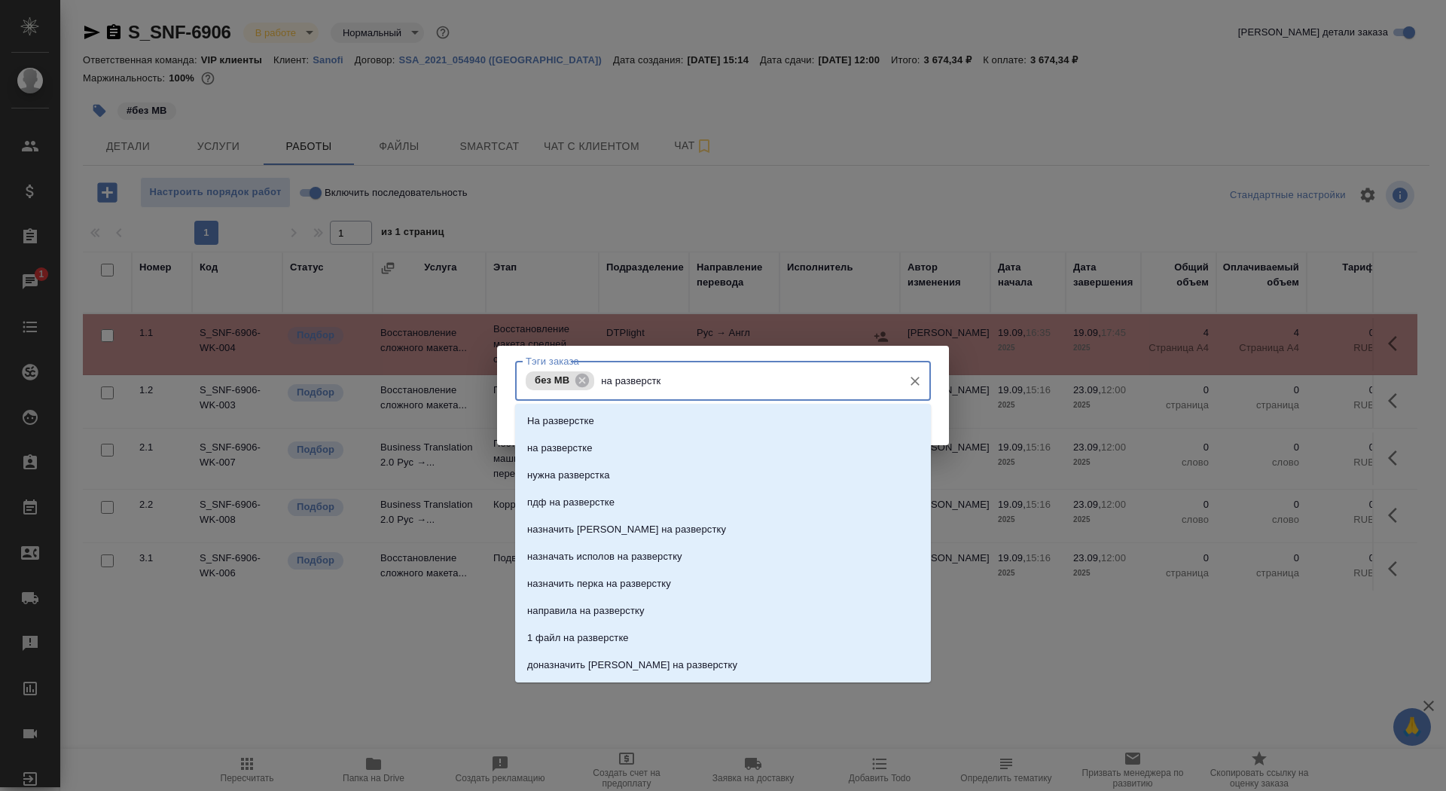
type input "на разверстке"
click at [720, 442] on li "на разверстке" at bounding box center [723, 447] width 416 height 27
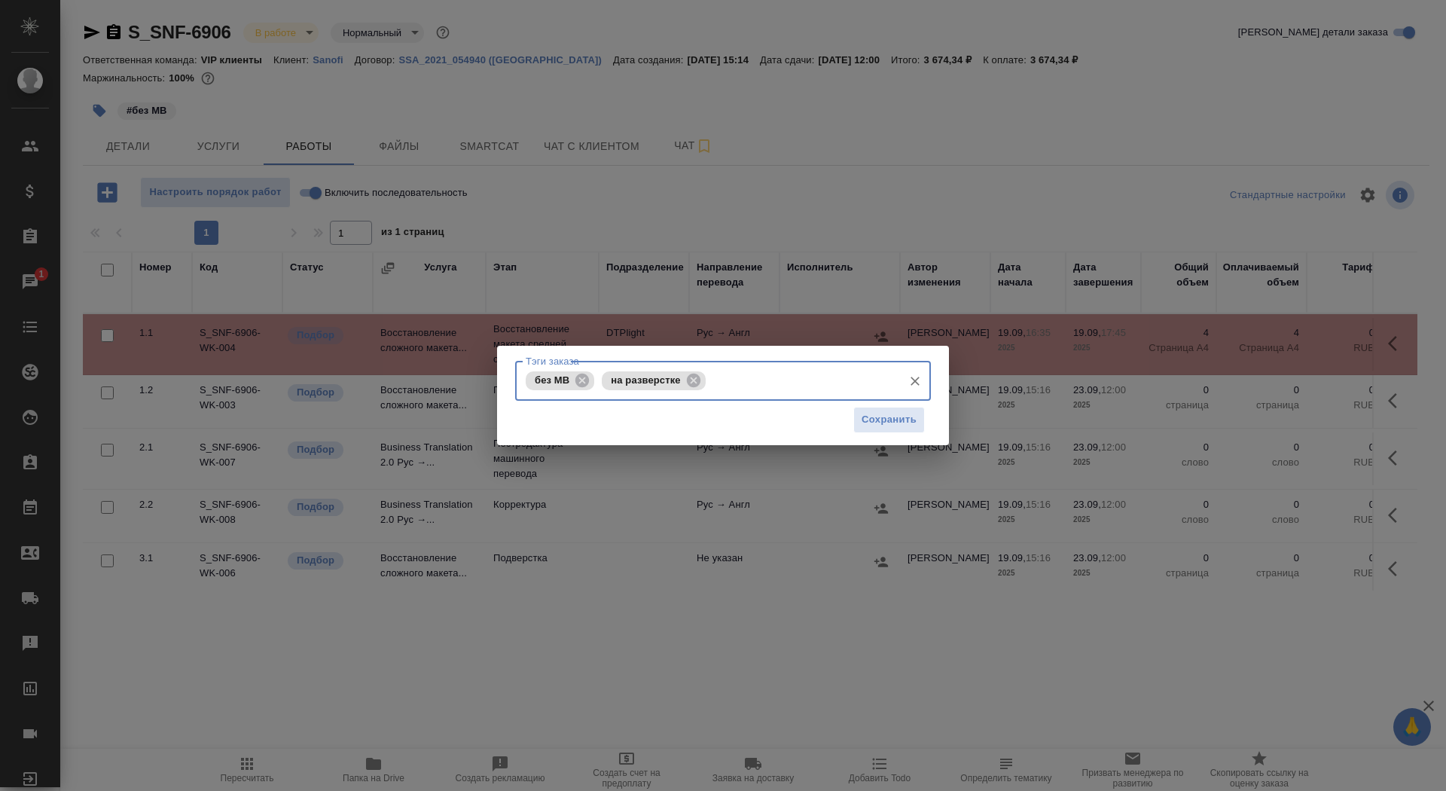
click at [836, 420] on div "Сохранить" at bounding box center [723, 420] width 416 height 38
click at [861, 421] on button "Сохранить" at bounding box center [889, 420] width 72 height 26
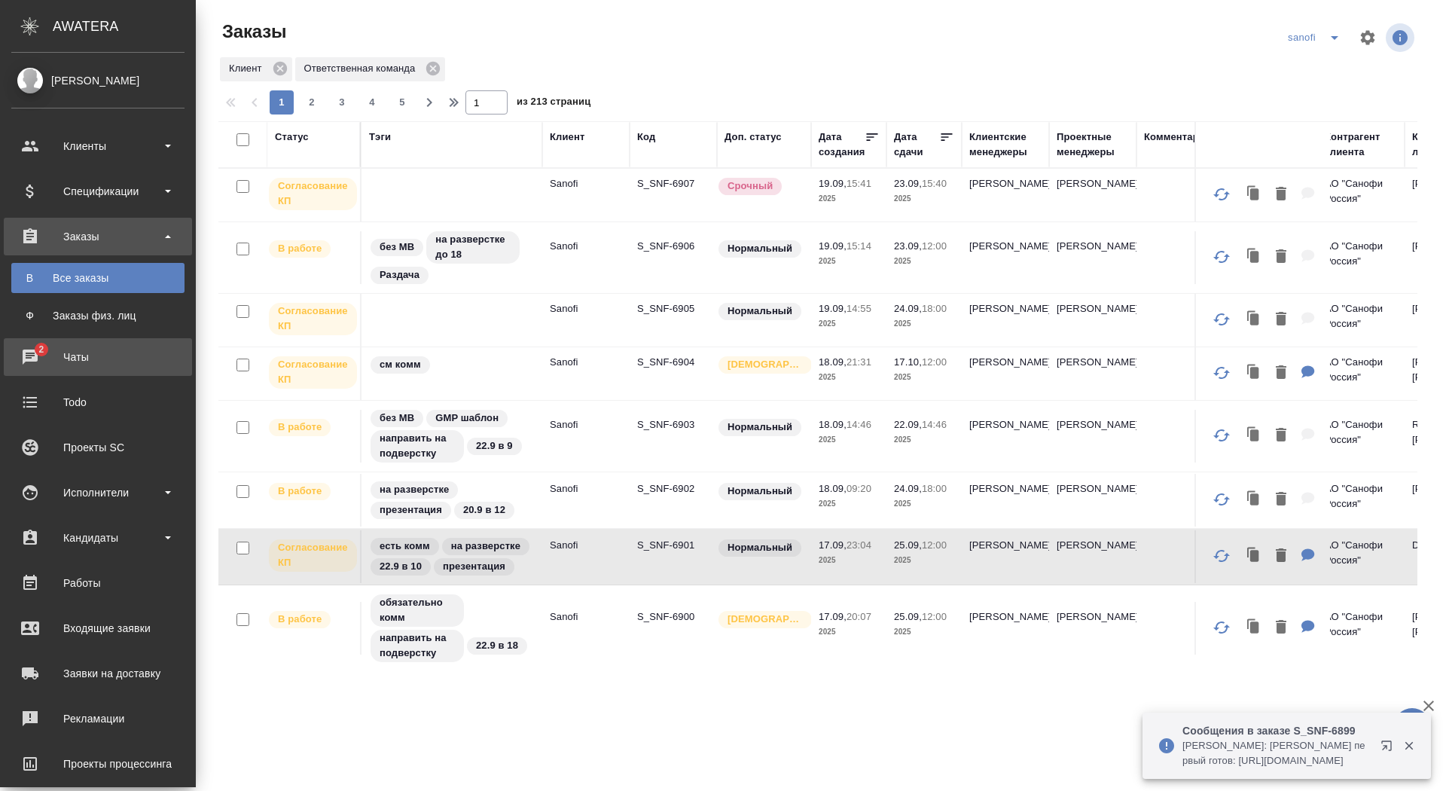
click at [32, 360] on div "Чаты" at bounding box center [97, 357] width 173 height 23
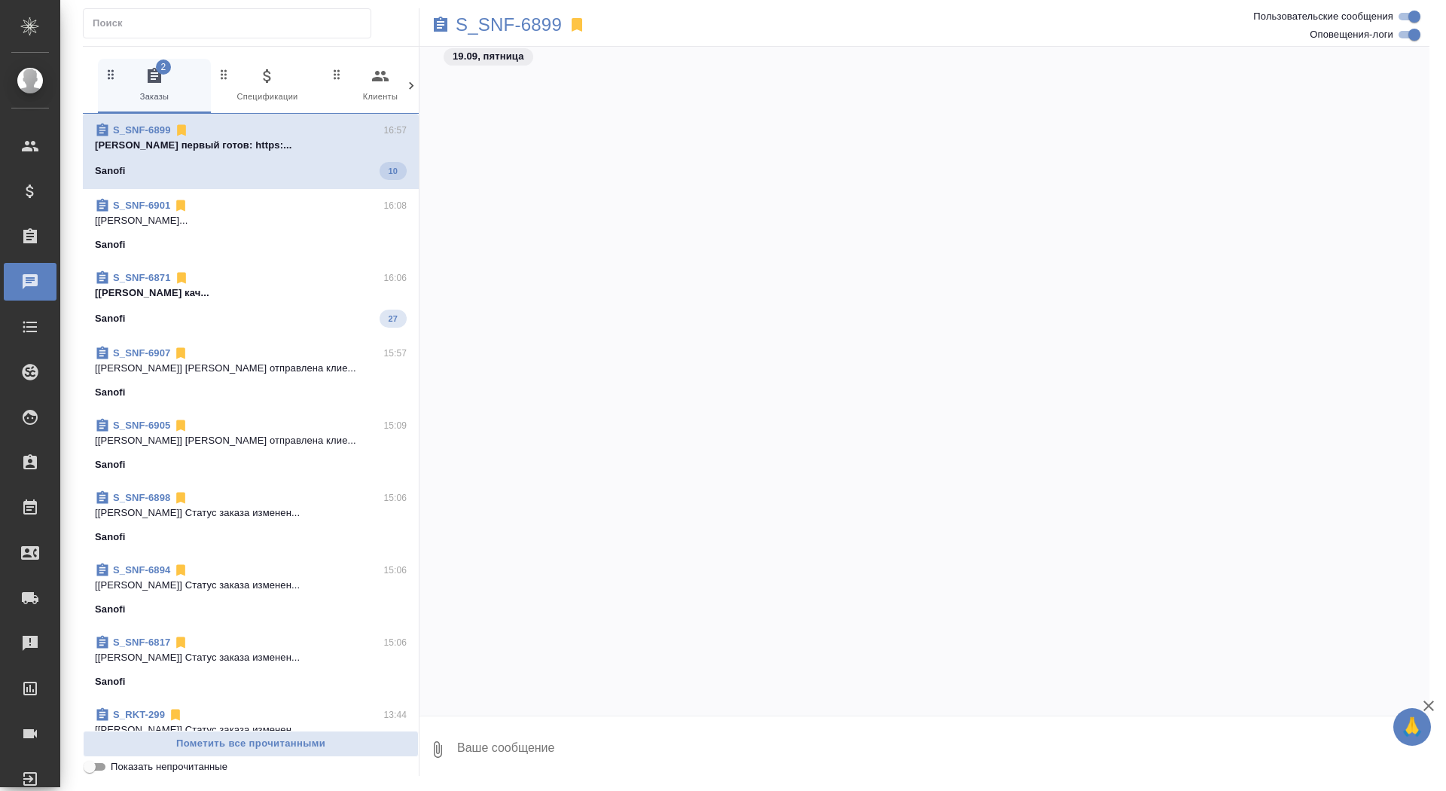
scroll to position [82652, 0]
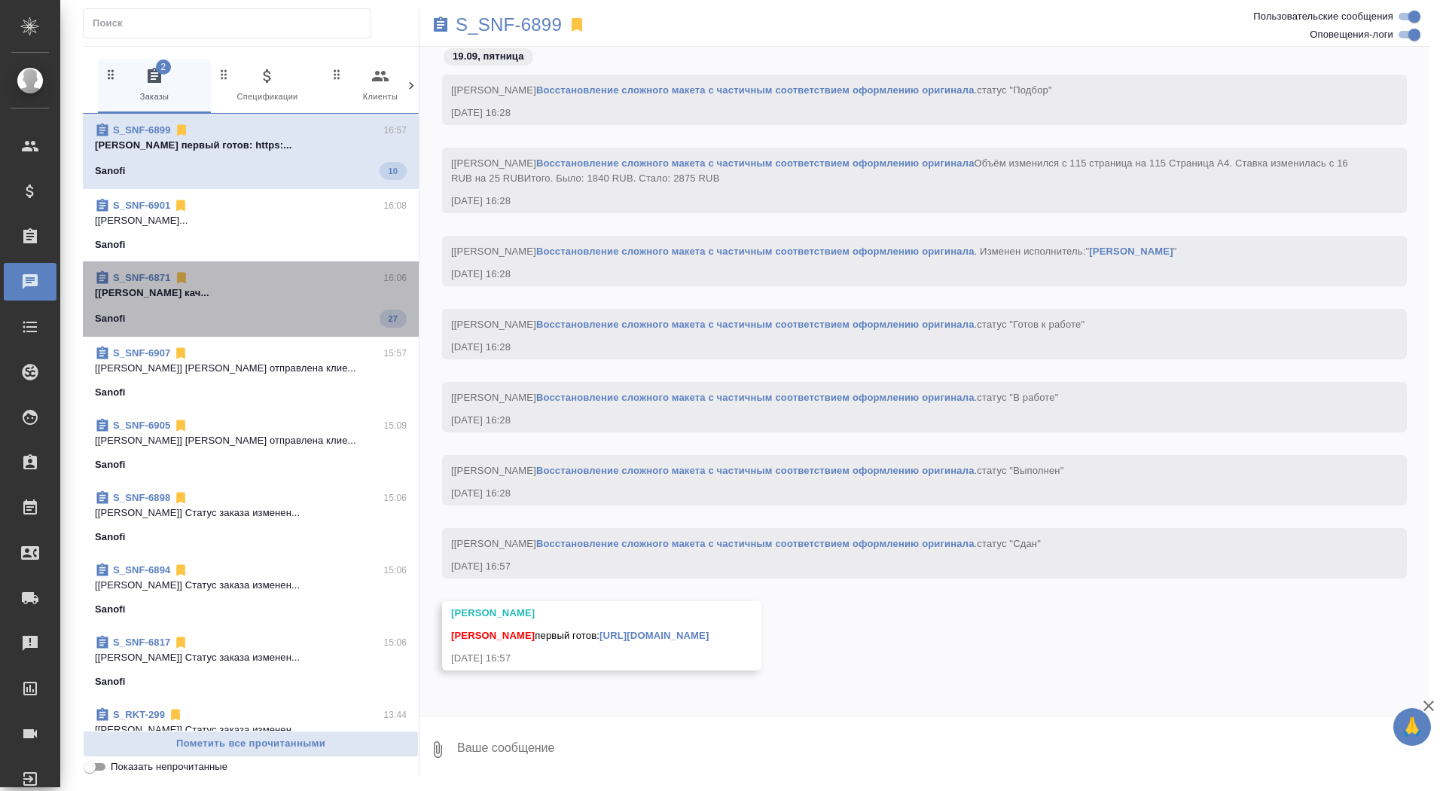
click at [163, 295] on p "[[PERSON_NAME] кач..." at bounding box center [251, 292] width 312 height 15
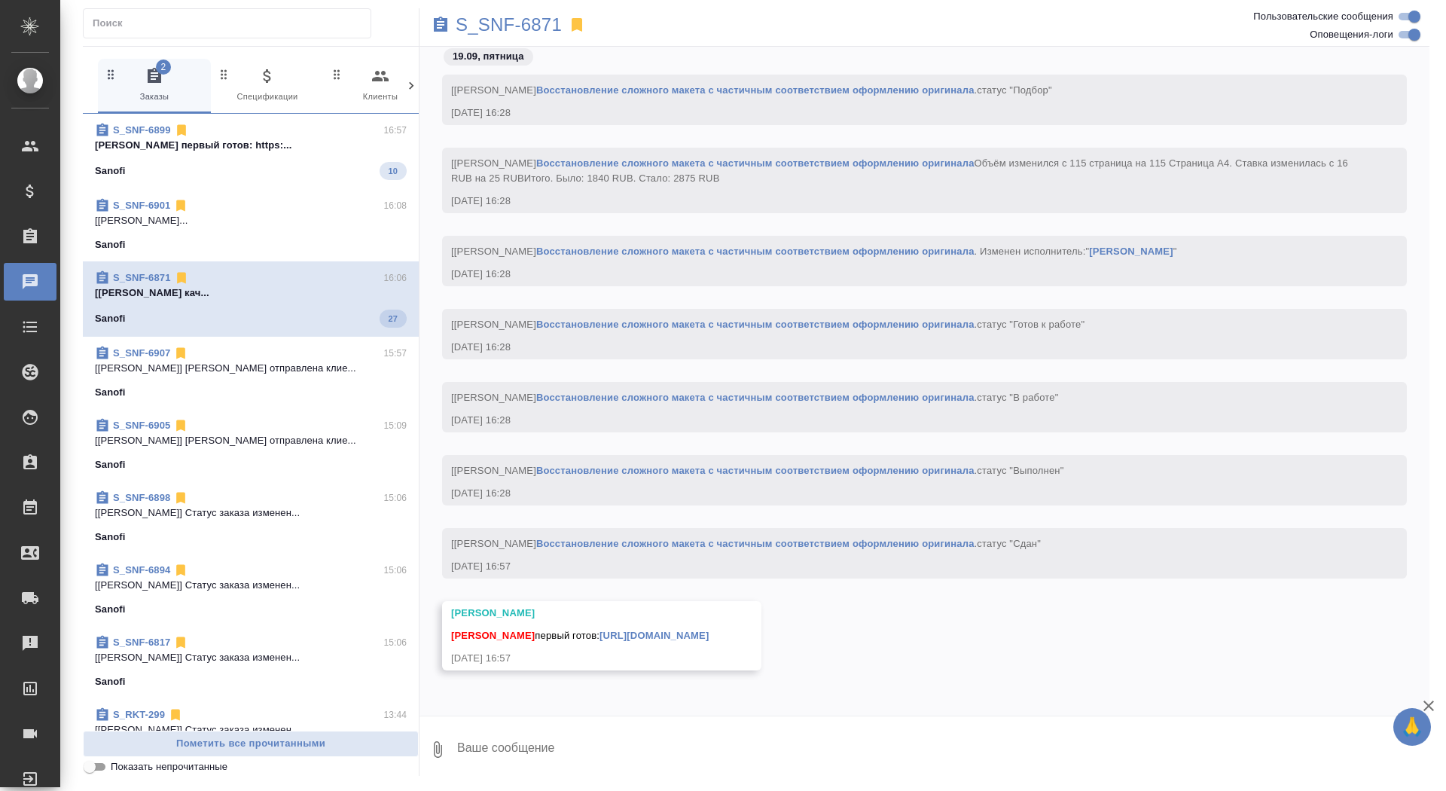
scroll to position [68809, 0]
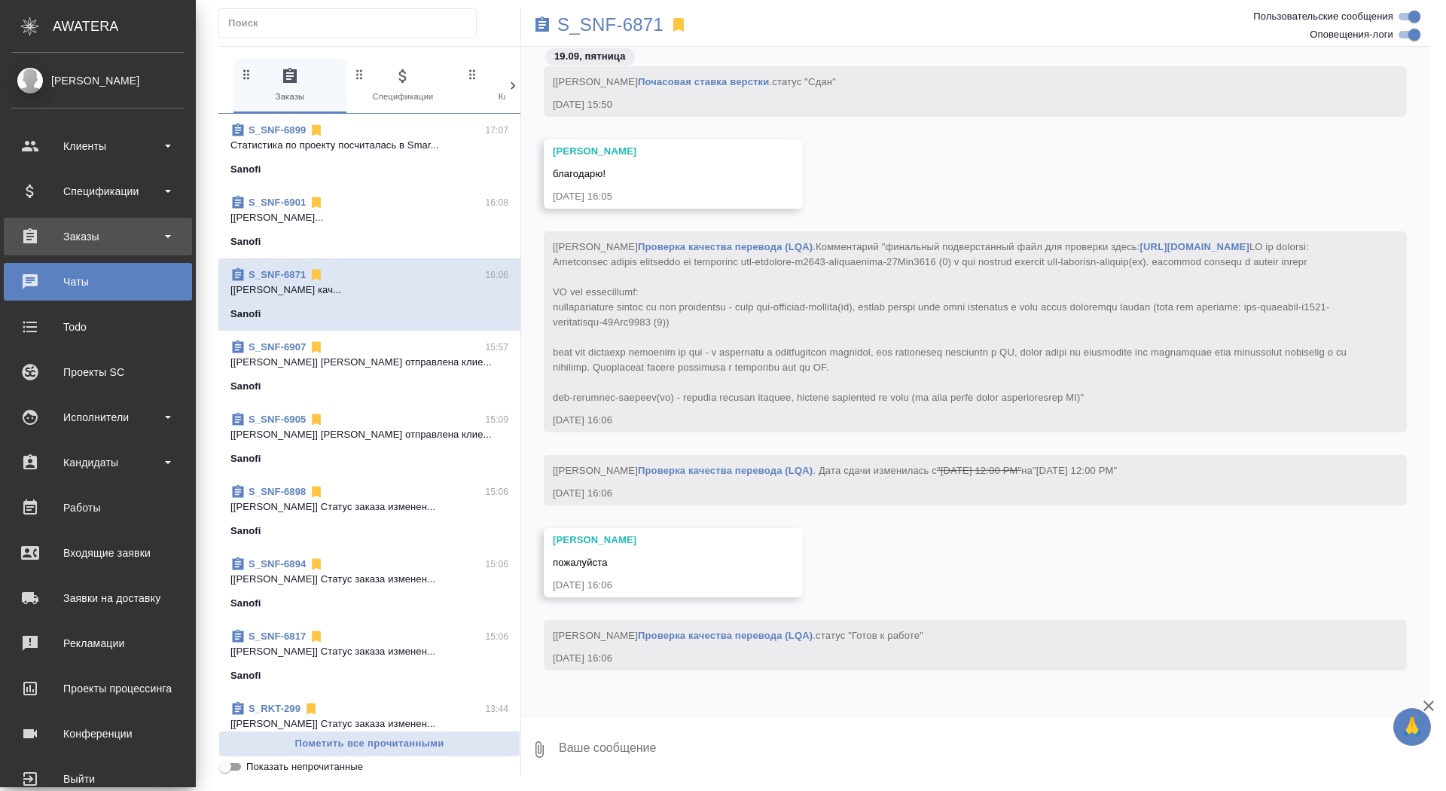
click at [59, 241] on div "Заказы" at bounding box center [97, 236] width 173 height 23
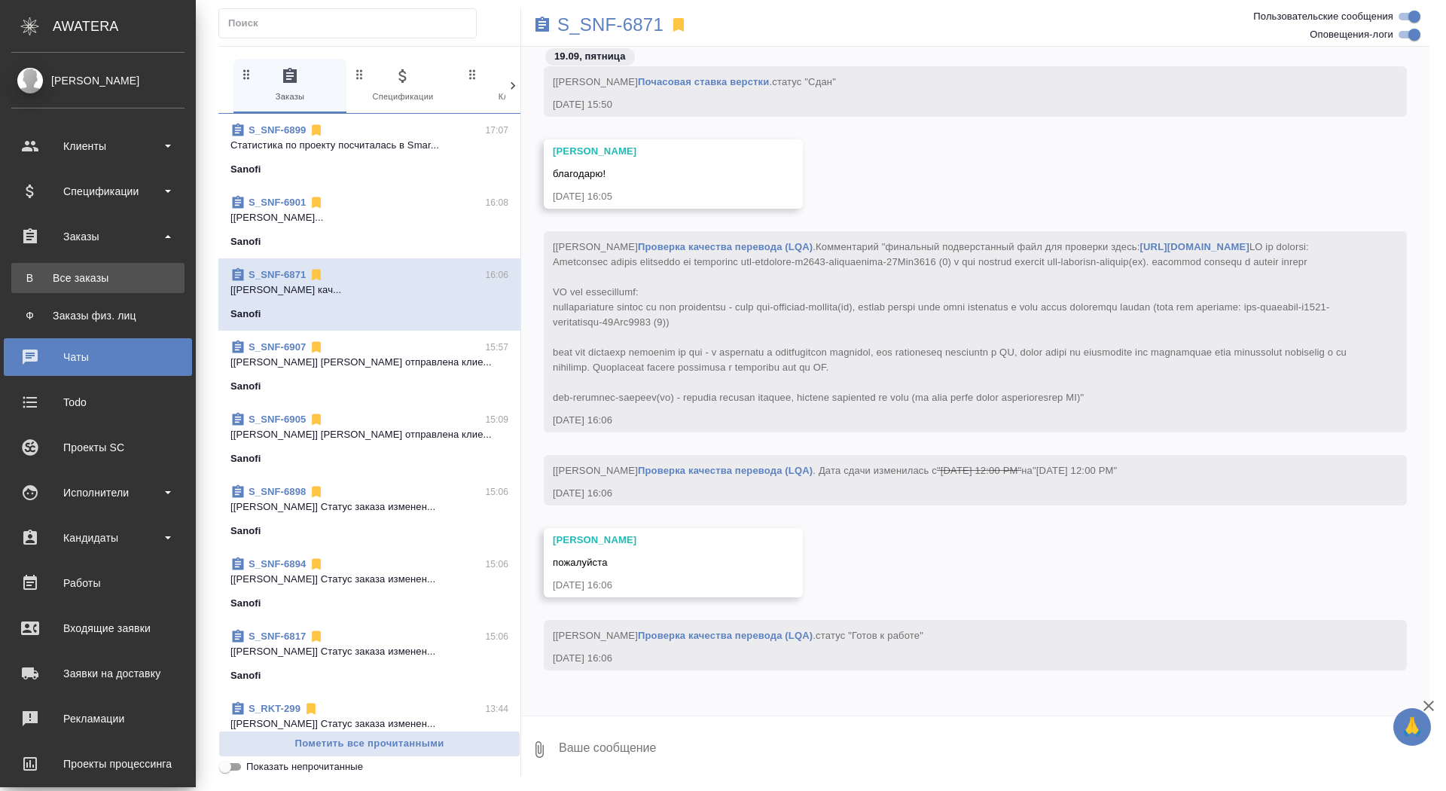
click at [59, 275] on div "Все заказы" at bounding box center [98, 277] width 158 height 15
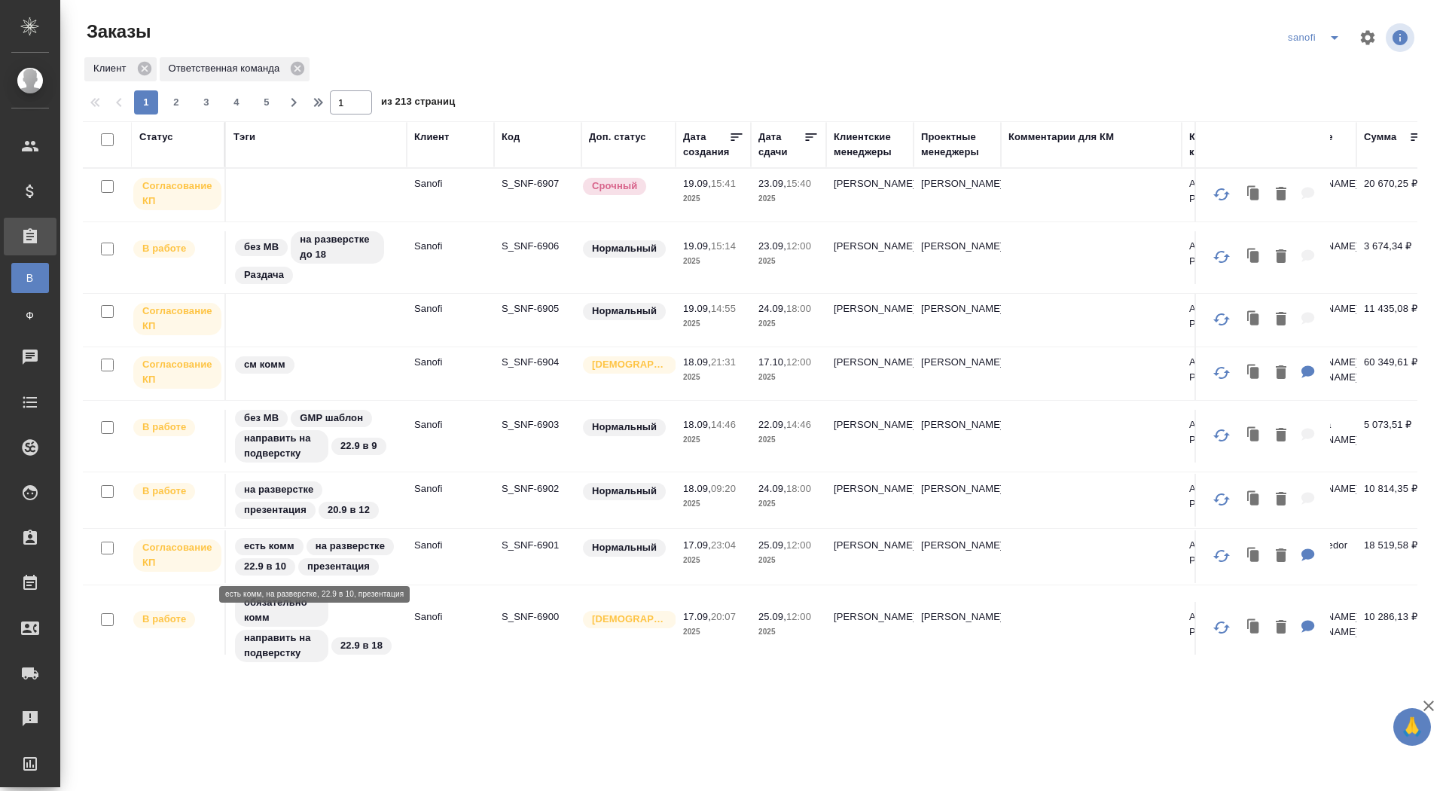
click at [386, 567] on div "есть комм на разверстке 22.9 в 10 презентация" at bounding box center [316, 556] width 166 height 41
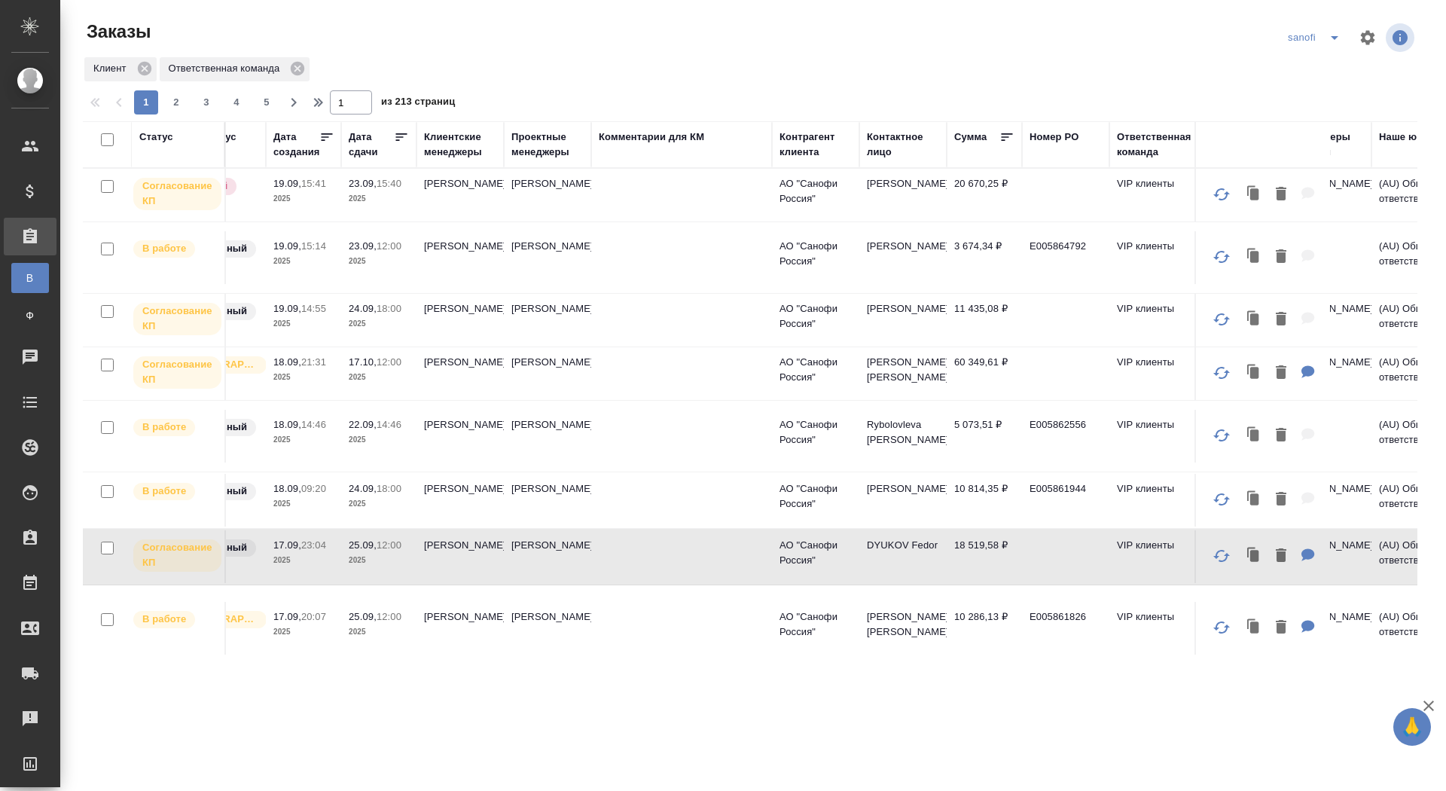
scroll to position [0, 534]
